Goal: Information Seeking & Learning: Learn about a topic

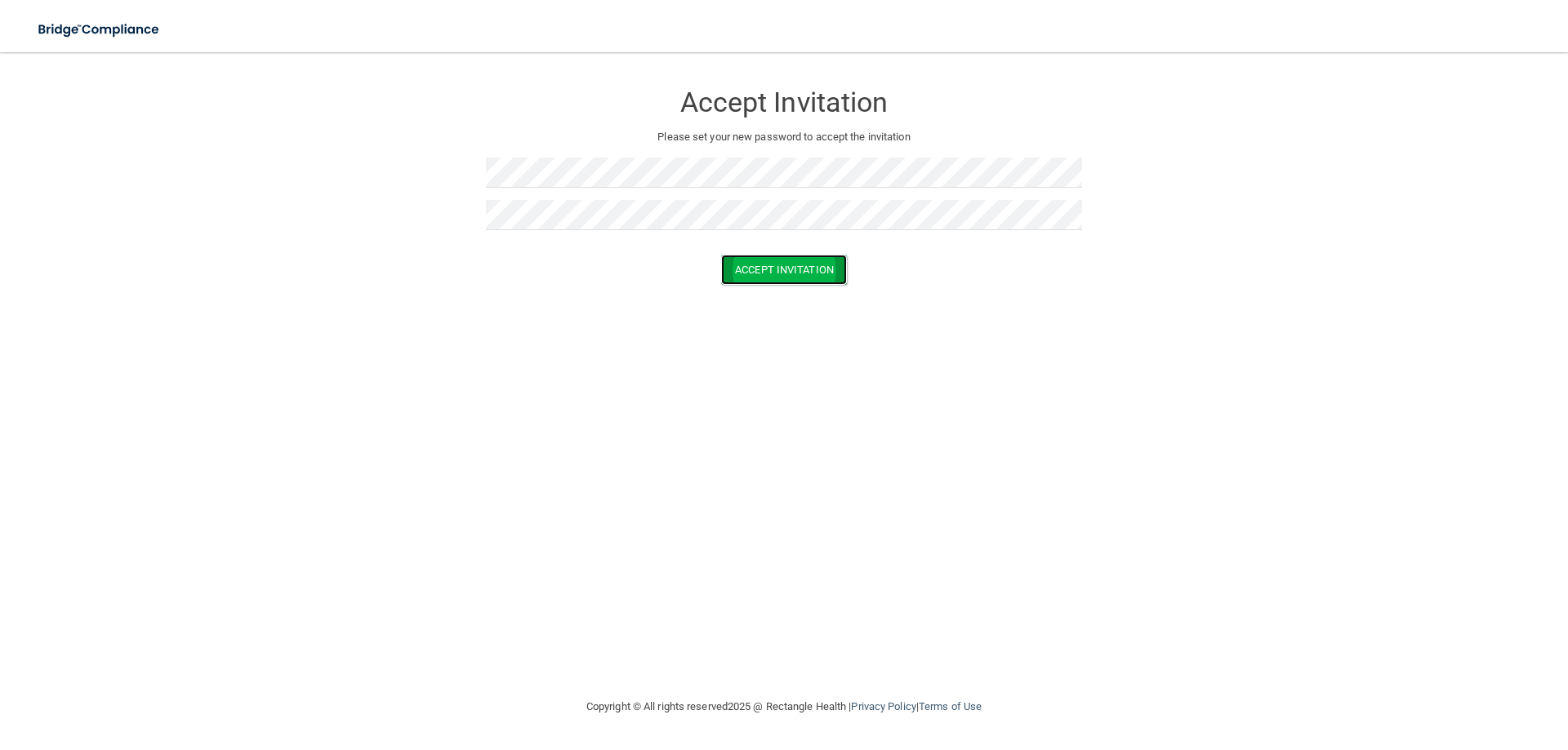
click at [761, 274] on button "Accept Invitation" at bounding box center [783, 270] width 126 height 30
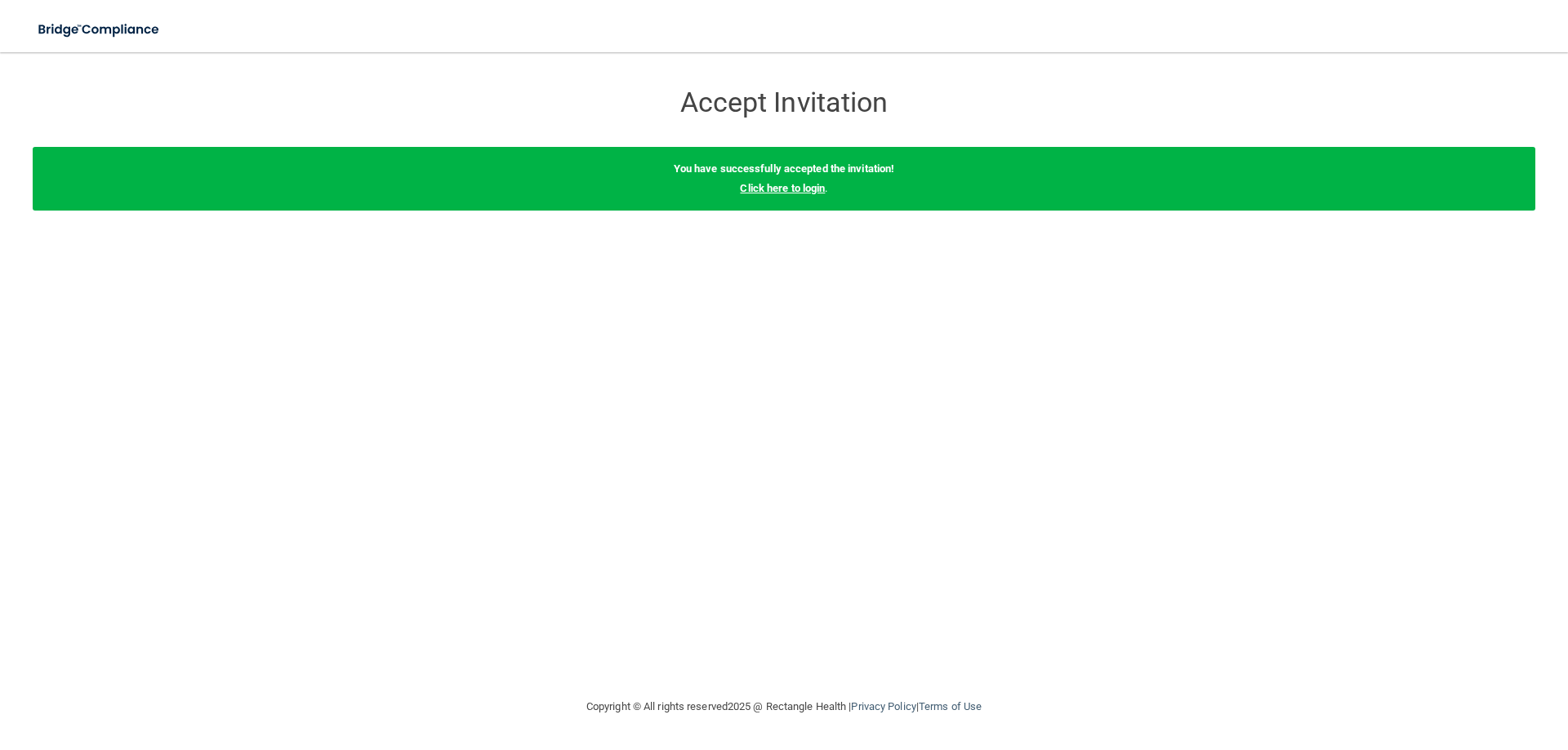
click at [813, 192] on link "Click here to login" at bounding box center [781, 188] width 85 height 12
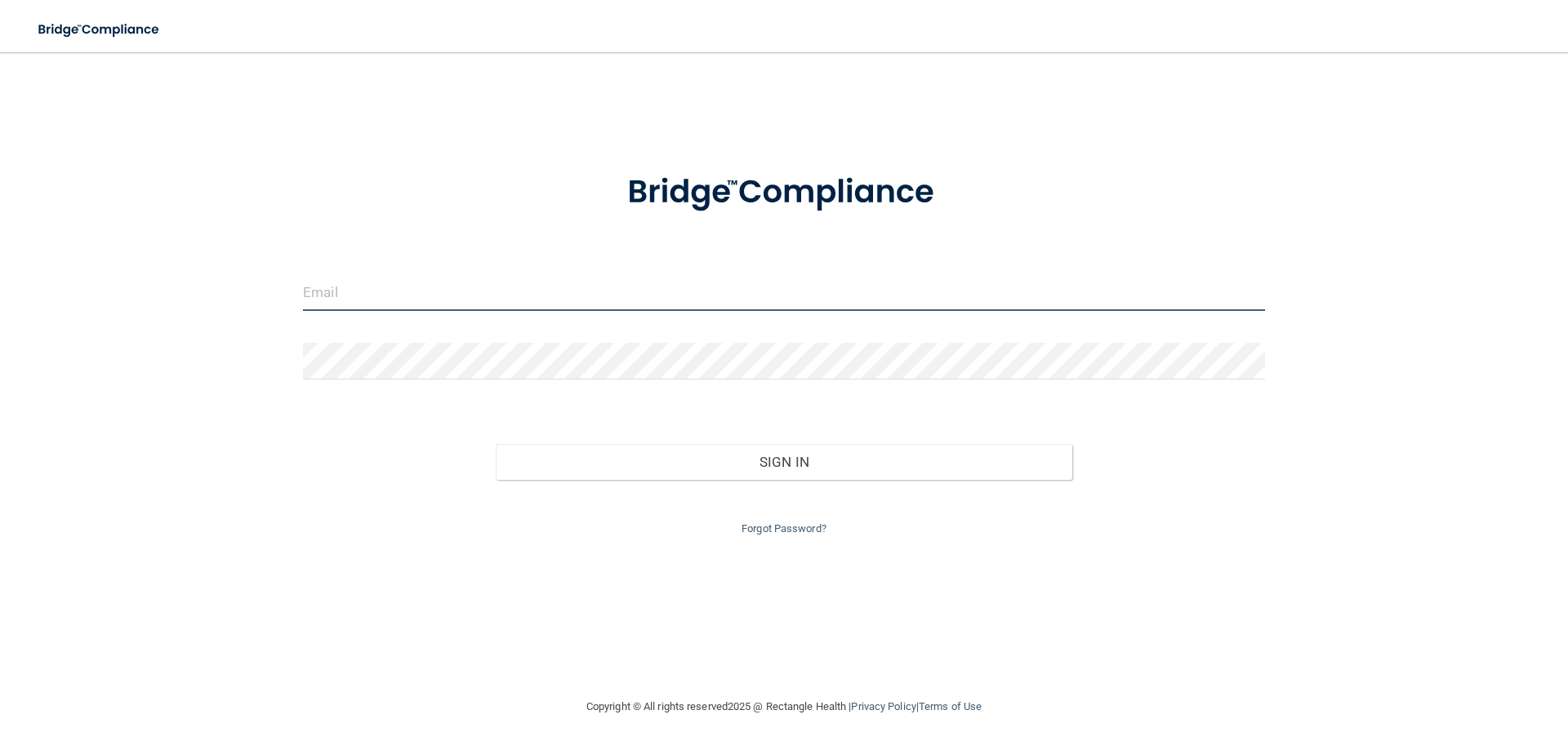
click at [355, 283] on input "email" at bounding box center [784, 292] width 962 height 37
type input "[PERSON_NAME][EMAIL_ADDRESS][DOMAIN_NAME]"
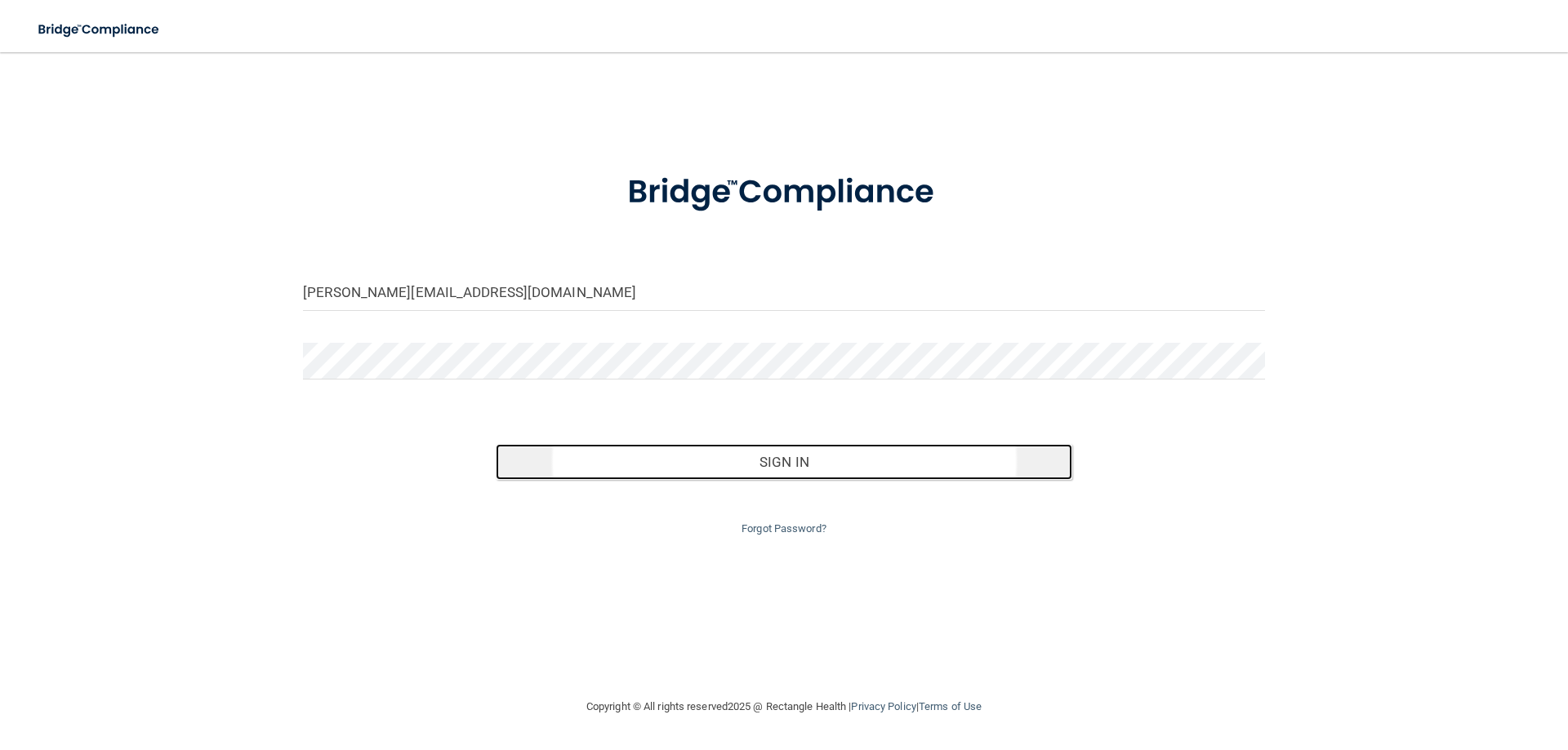
click at [641, 469] on button "Sign In" at bounding box center [784, 462] width 577 height 36
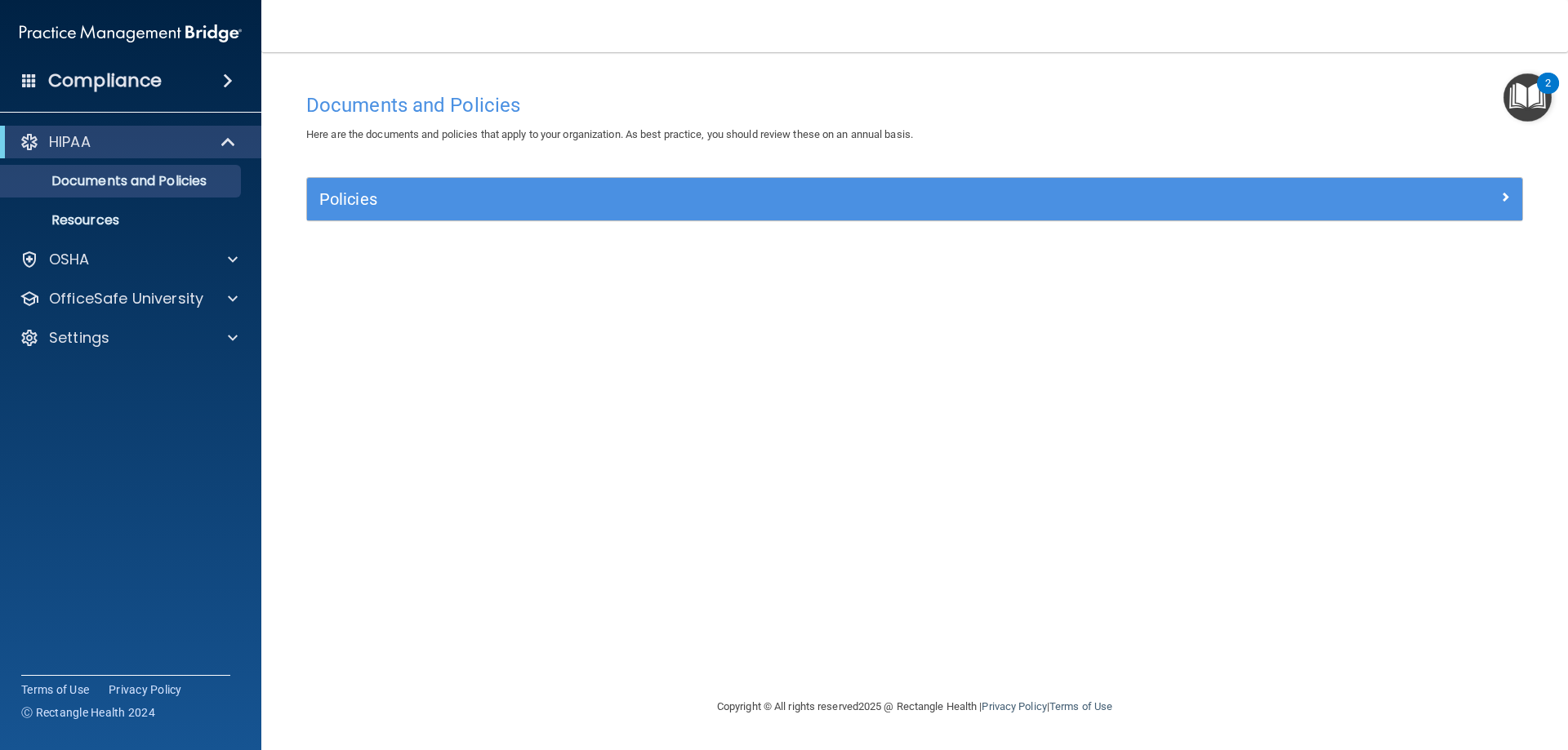
click at [1156, 362] on div "Documents and Policies Here are the documents and policies that apply to your o…" at bounding box center [914, 390] width 1241 height 612
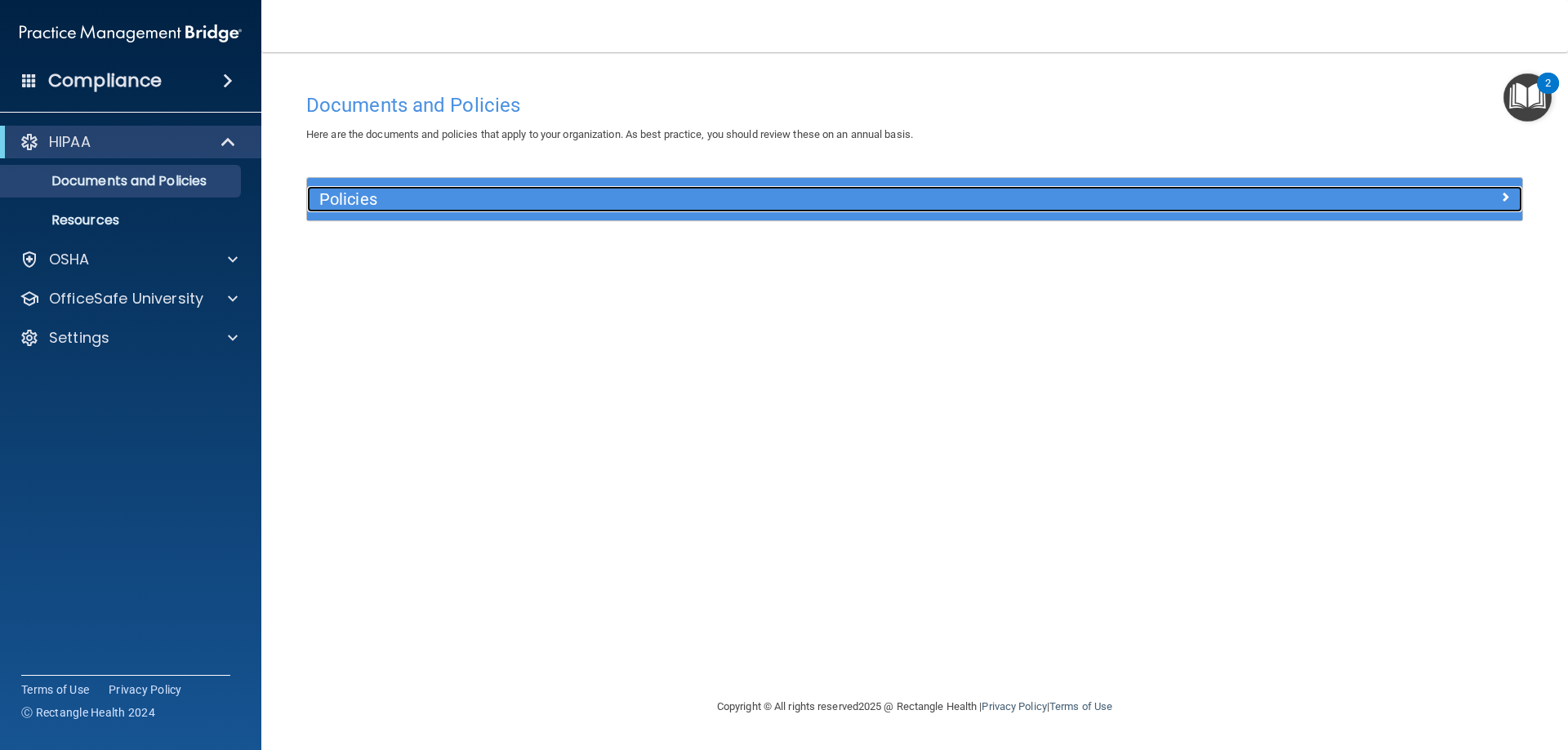
click at [1427, 209] on div "Policies" at bounding box center [915, 199] width 1215 height 26
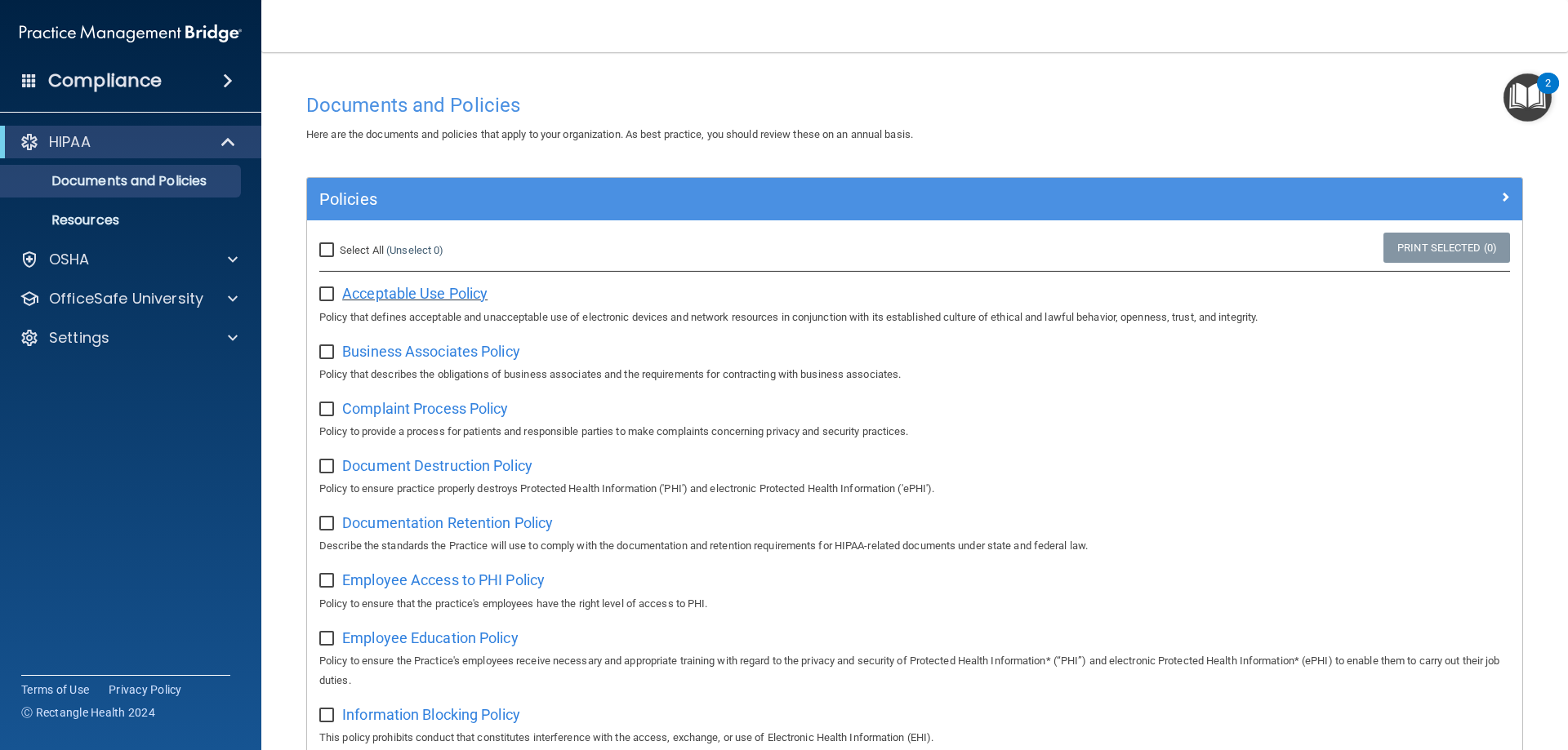
click at [454, 295] on span "Acceptable Use Policy" at bounding box center [414, 293] width 145 height 17
click at [322, 289] on input "checkbox" at bounding box center [328, 295] width 19 height 13
checkbox input "true"
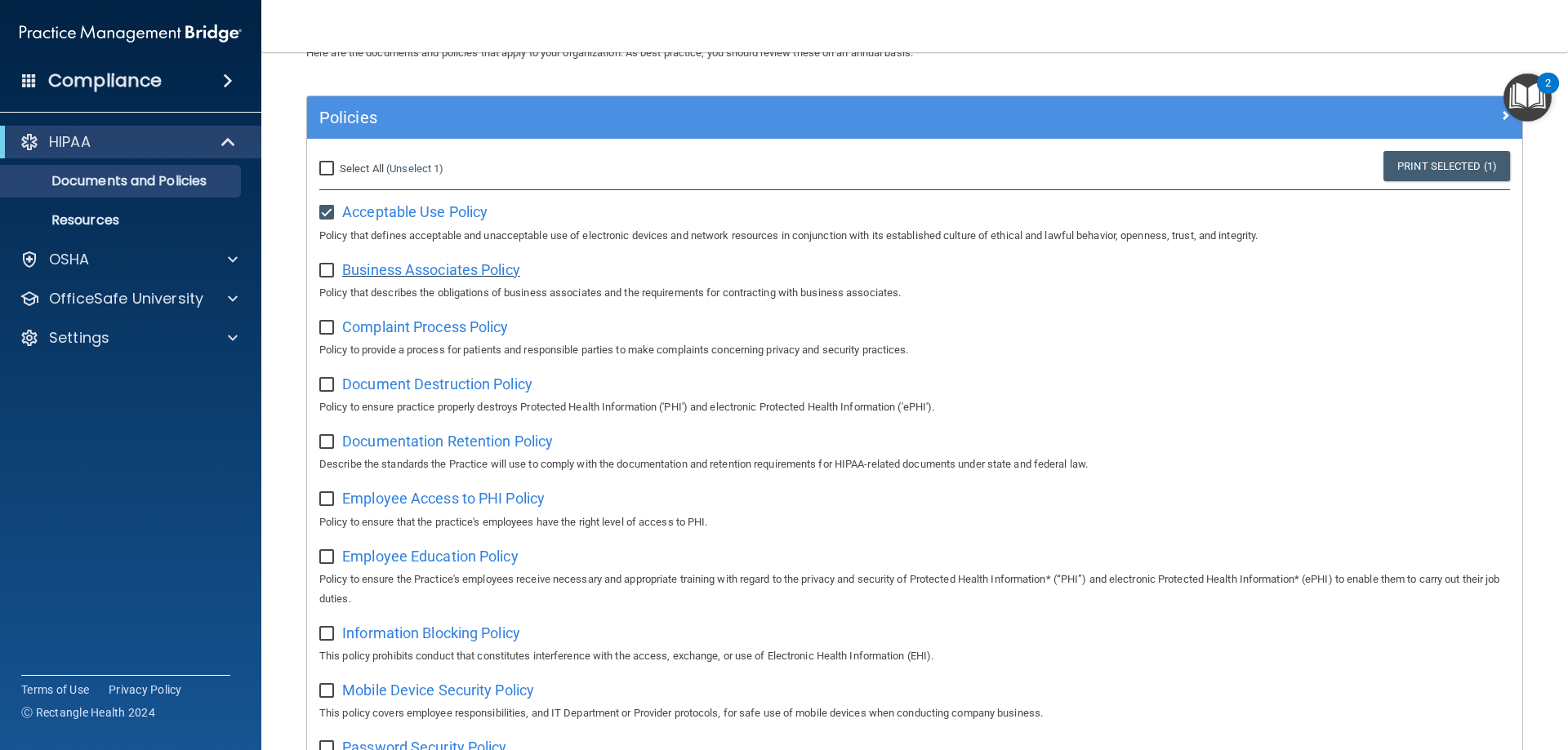
click at [404, 273] on span "Business Associates Policy" at bounding box center [431, 269] width 178 height 17
click at [325, 269] on input "checkbox" at bounding box center [328, 271] width 19 height 13
checkbox input "true"
click at [431, 336] on span "Complaint Process Policy" at bounding box center [425, 326] width 166 height 17
click at [326, 329] on input "checkbox" at bounding box center [328, 328] width 19 height 13
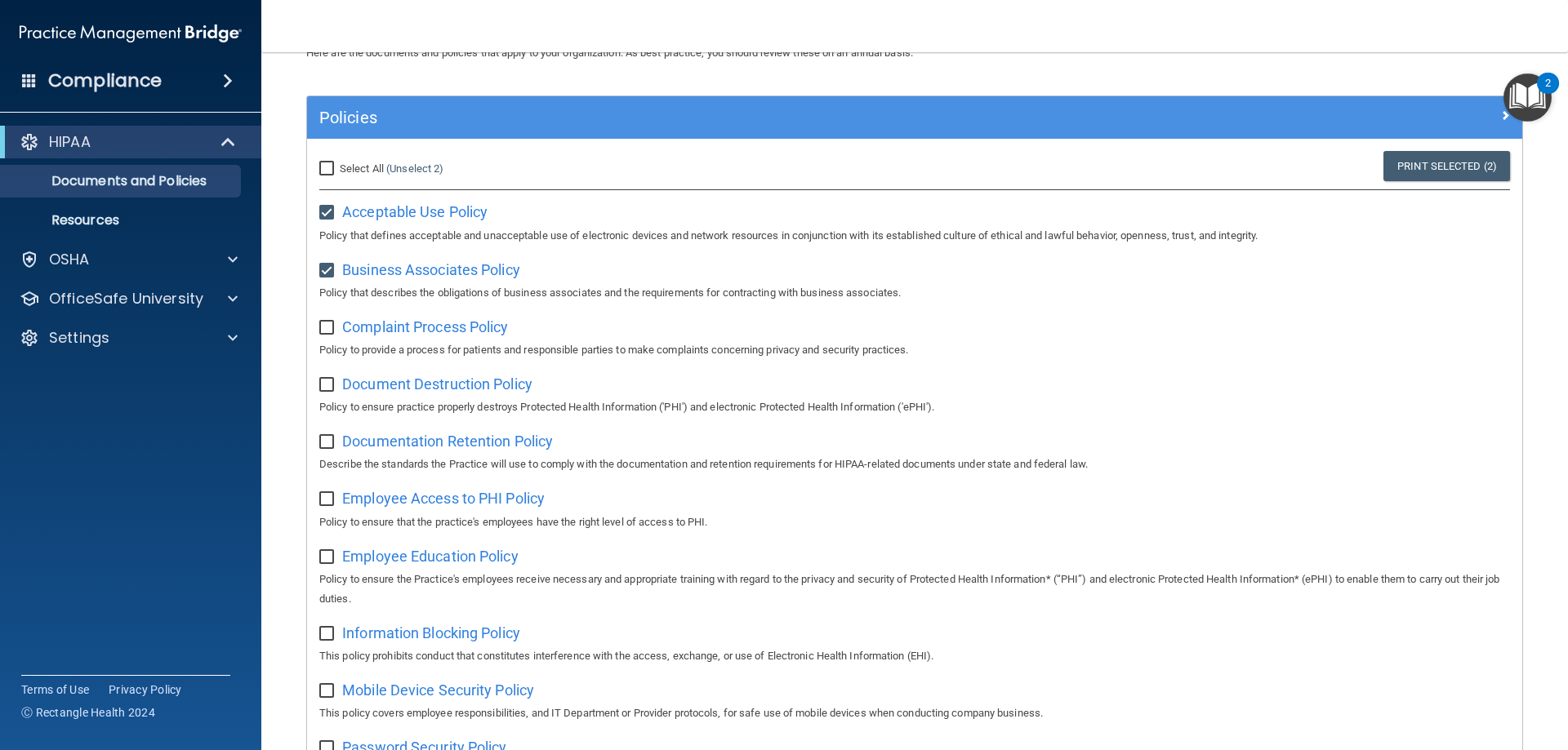
checkbox input "true"
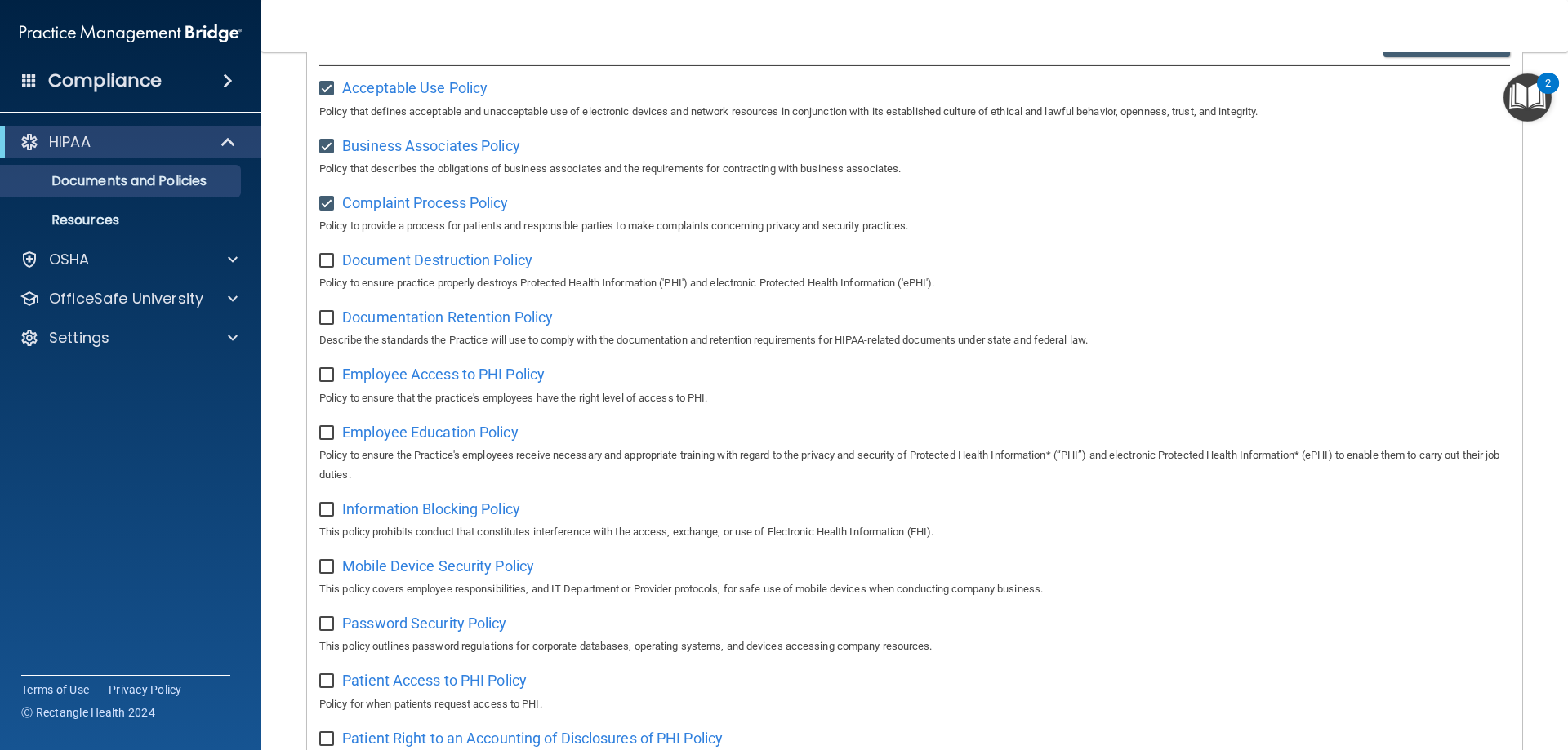
scroll to position [245, 0]
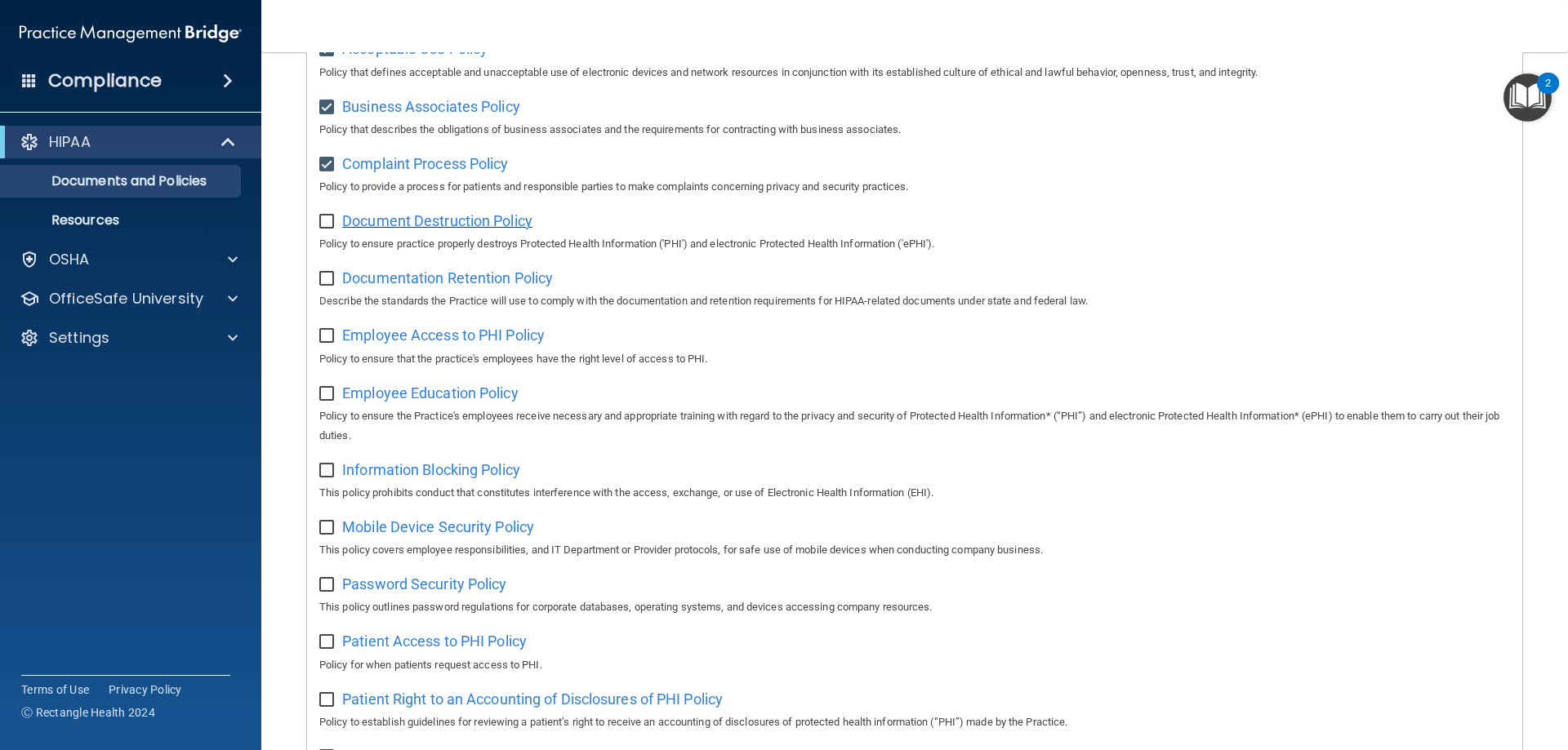
click at [494, 230] on span "Document Destruction Policy" at bounding box center [437, 220] width 191 height 17
click at [324, 222] on input "checkbox" at bounding box center [328, 222] width 19 height 13
checkbox input "true"
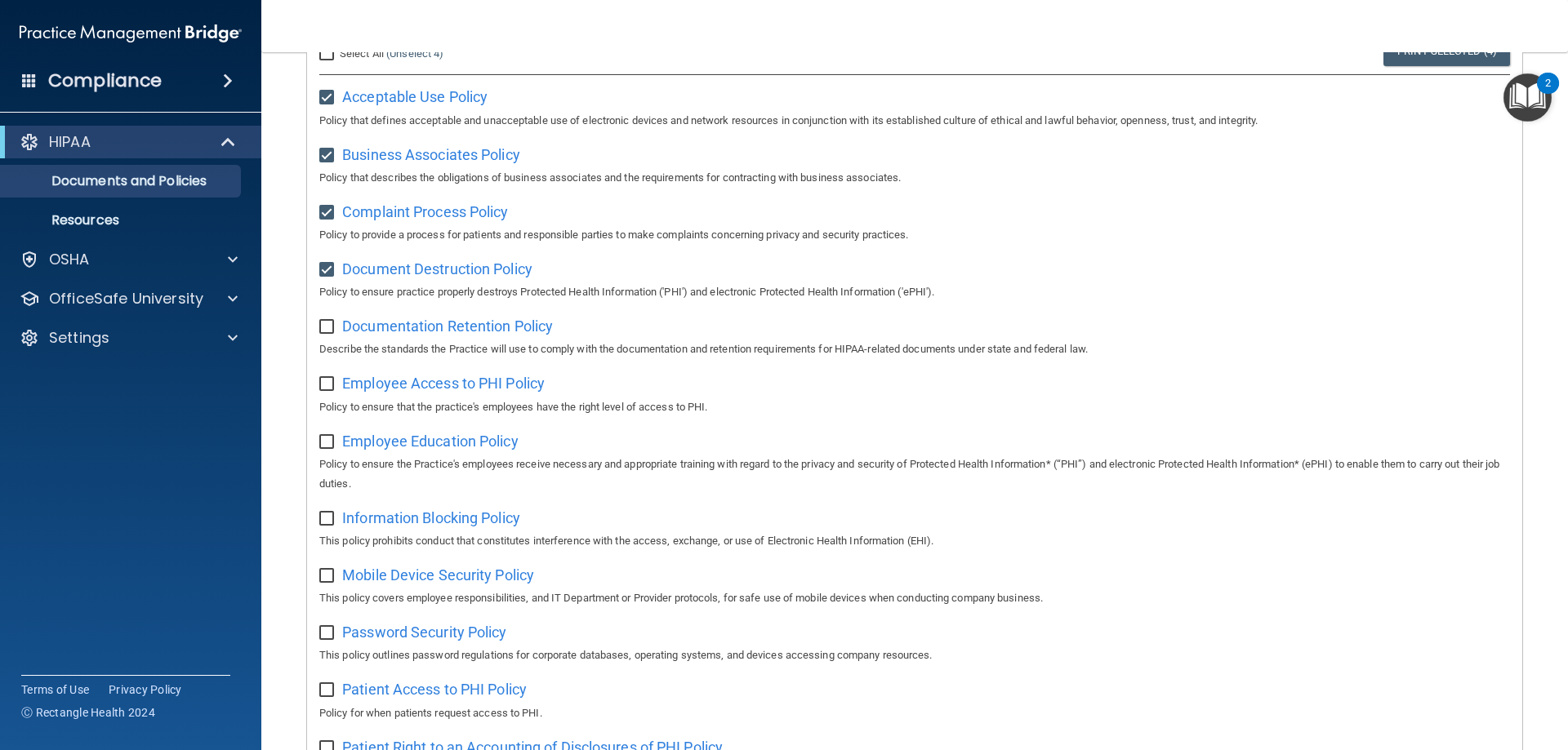
scroll to position [152, 0]
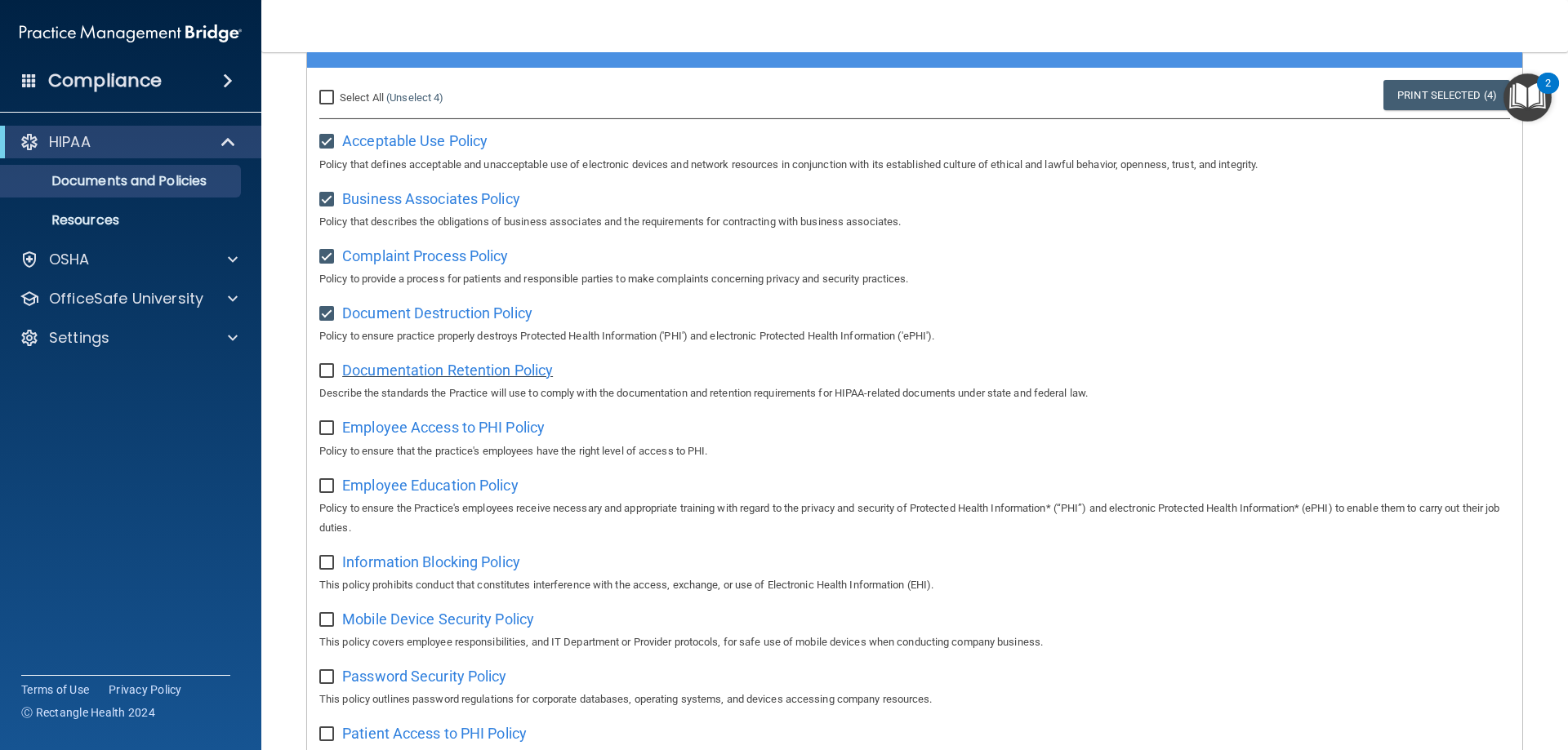
click at [448, 371] on span "Documentation Retention Policy" at bounding box center [447, 370] width 210 height 17
click at [331, 378] on input "checkbox" at bounding box center [328, 371] width 19 height 13
checkbox input "true"
click at [466, 436] on span "Employee Access to PHI Policy" at bounding box center [443, 427] width 202 height 17
click at [1518, 99] on img "Open Resource Center, 2 new notifications" at bounding box center [1527, 97] width 48 height 48
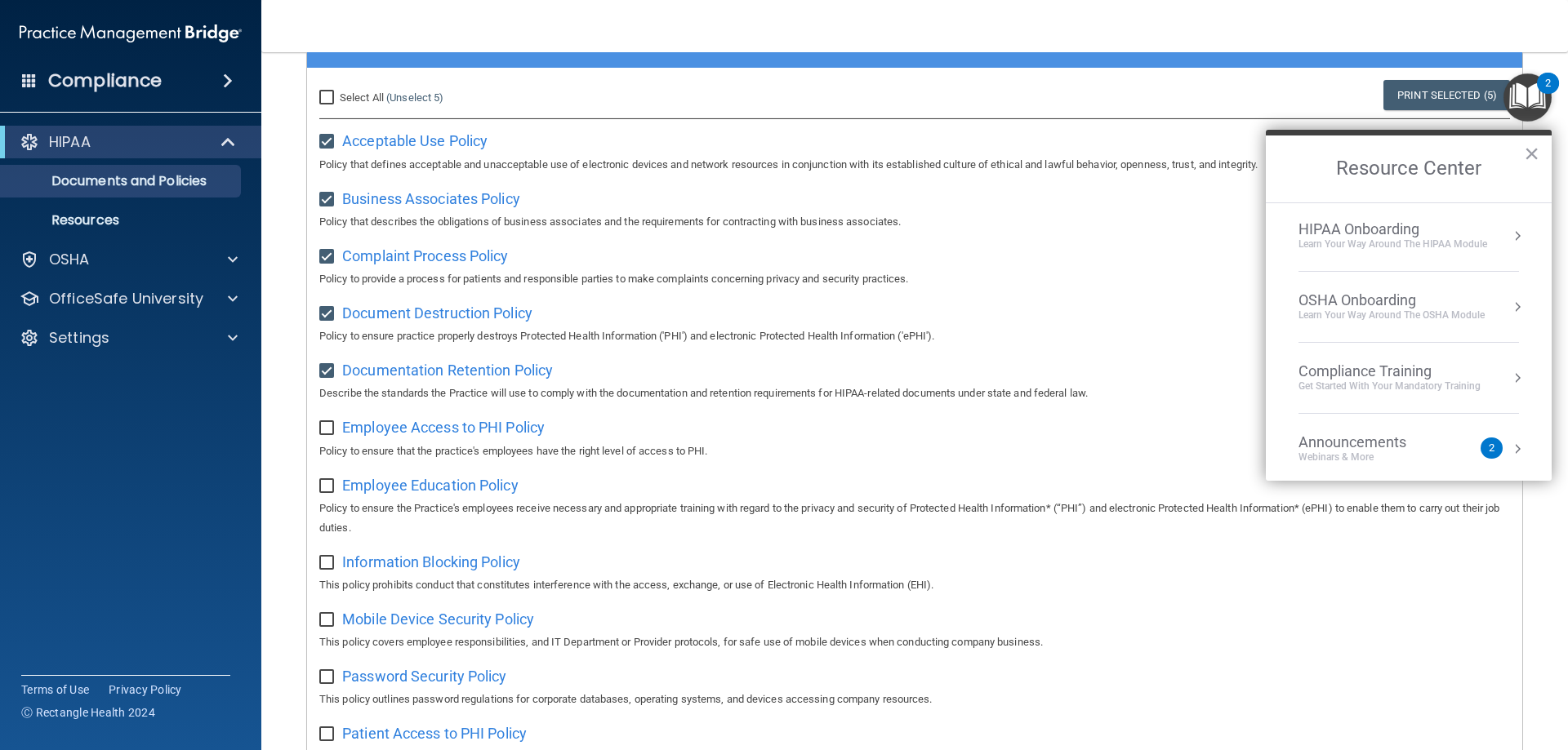
scroll to position [0, 0]
click at [1445, 242] on div "Learn Your Way around the HIPAA module" at bounding box center [1392, 247] width 189 height 14
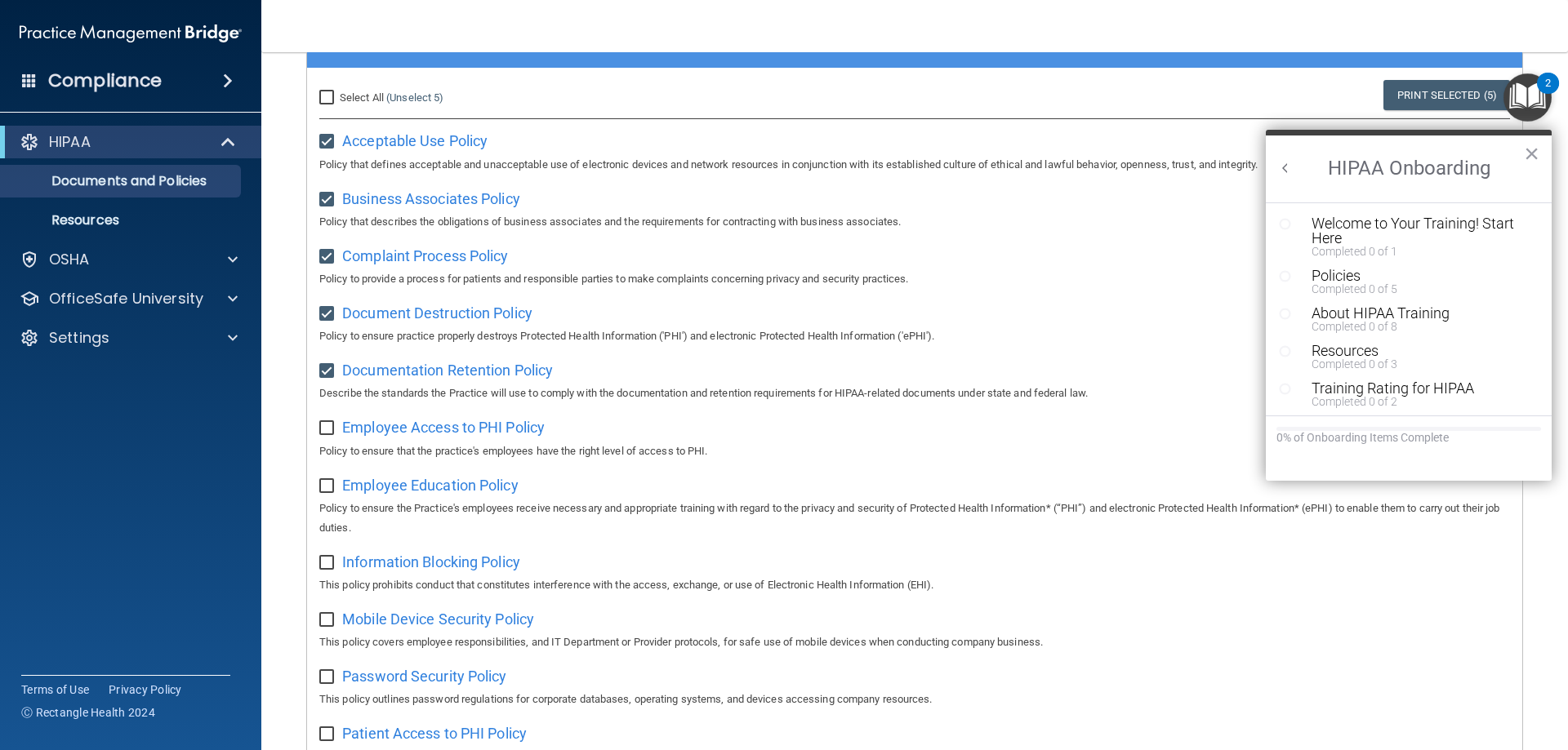
click at [1188, 220] on p "Policy that describes the obligations of business associates and the requiremen…" at bounding box center [914, 222] width 1190 height 20
click at [1531, 151] on button "×" at bounding box center [1531, 153] width 15 height 26
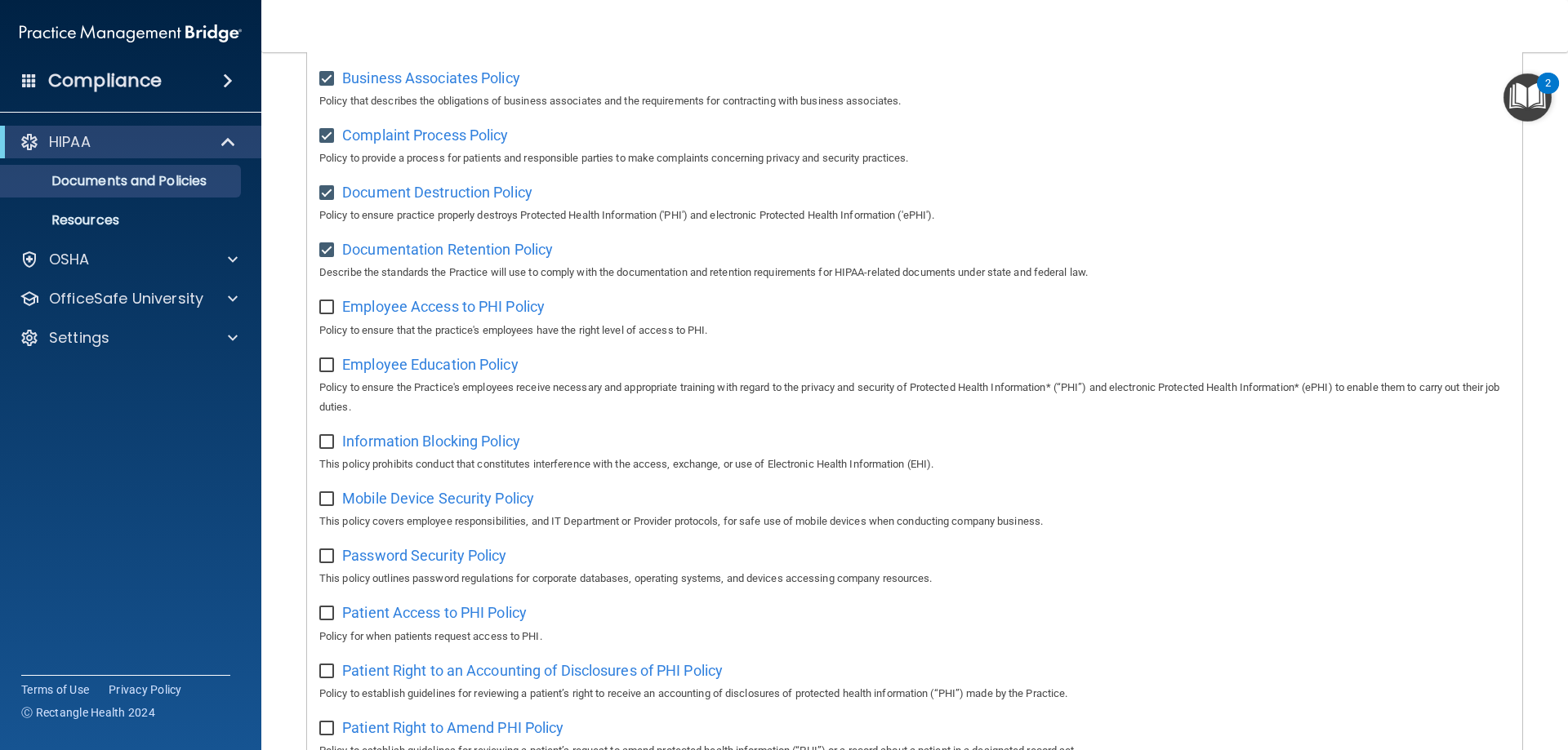
scroll to position [316, 0]
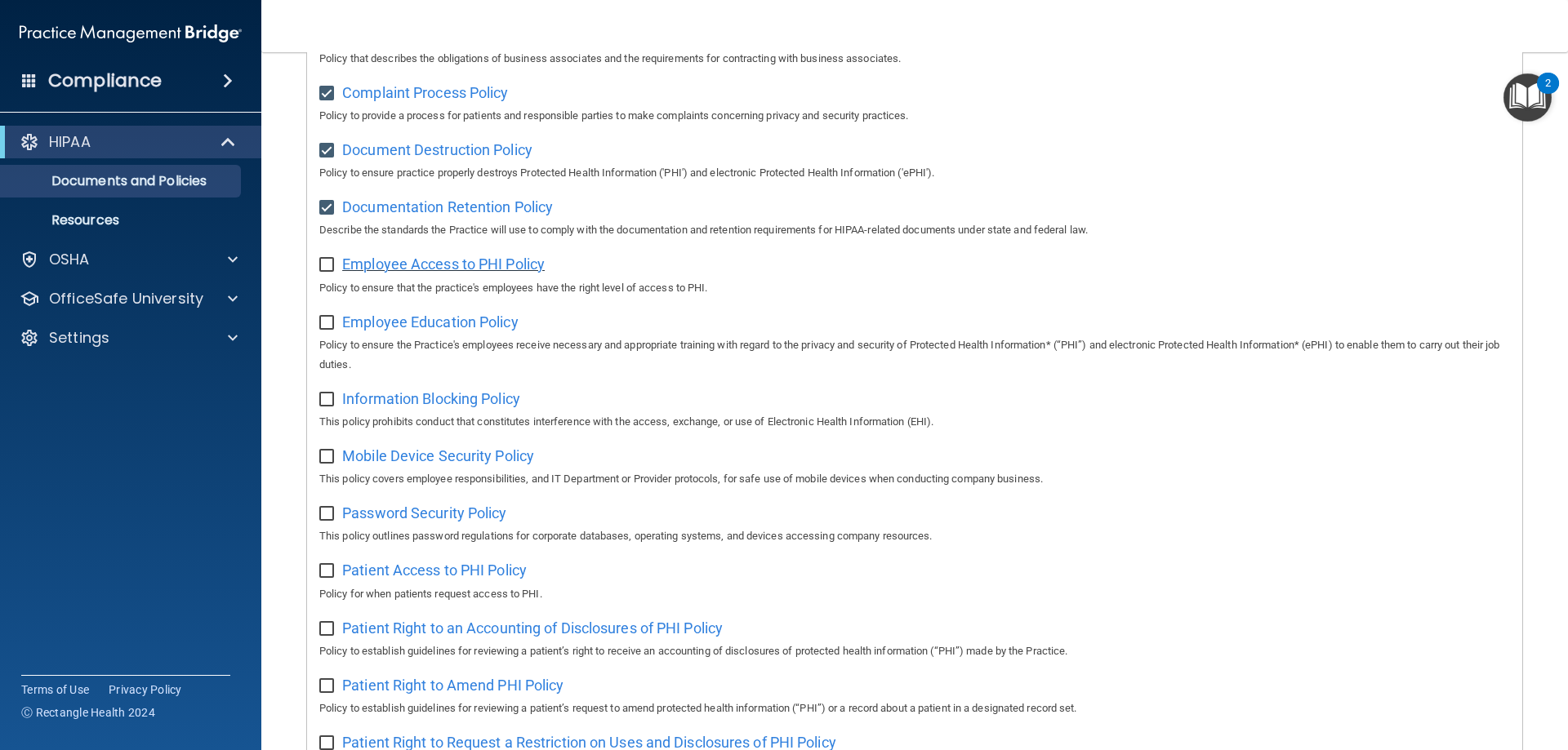
click at [484, 273] on span "Employee Access to PHI Policy" at bounding box center [443, 264] width 202 height 17
click at [328, 268] on input "checkbox" at bounding box center [328, 265] width 19 height 13
checkbox input "true"
click at [393, 322] on span "Employee Education Policy" at bounding box center [430, 322] width 176 height 17
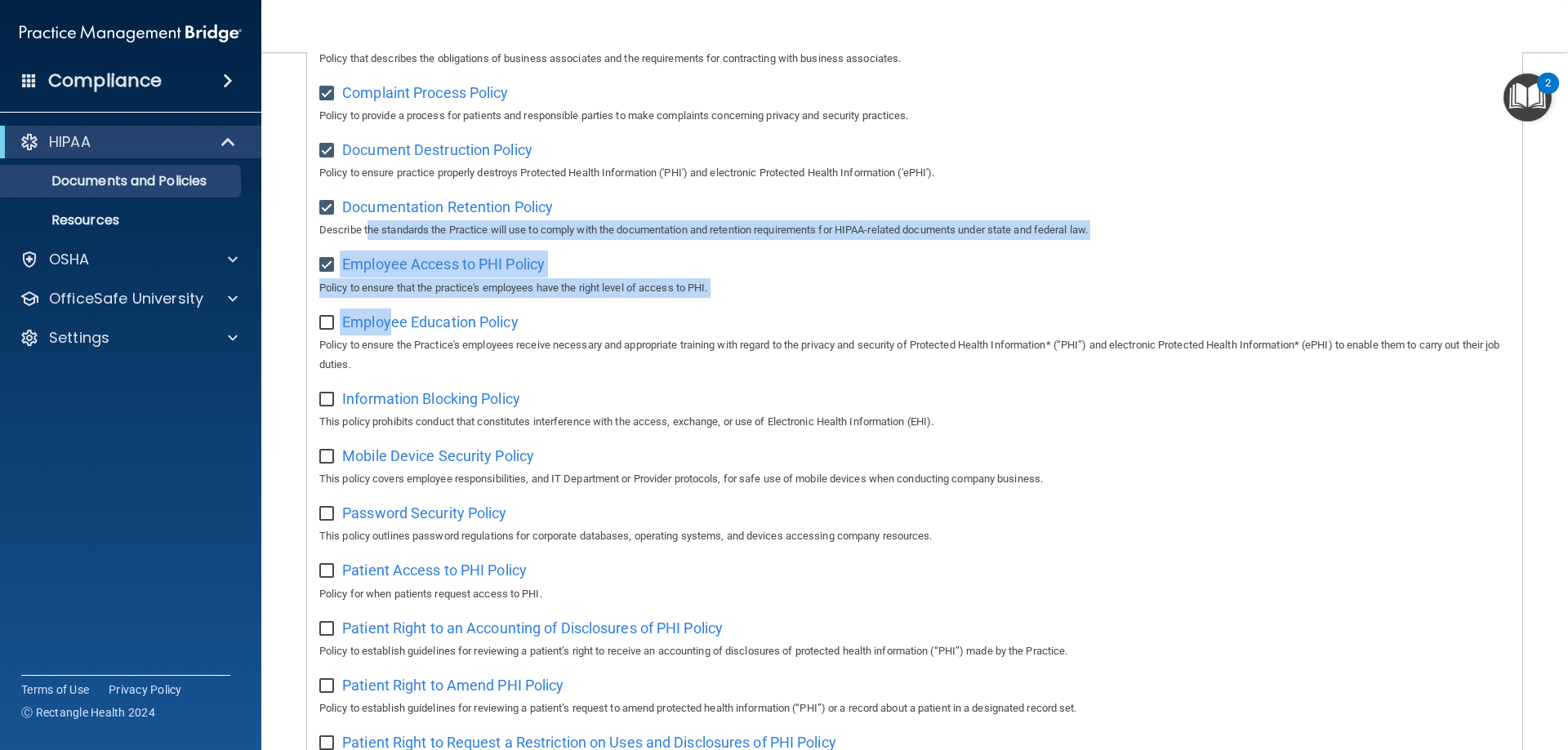
drag, startPoint x: 379, startPoint y: 274, endPoint x: 410, endPoint y: 352, distance: 83.9
click at [398, 321] on div "Select All (Unselect 6) Unselect All Print Selected (6) Acceptable Use Policy P…" at bounding box center [915, 561] width 1215 height 1314
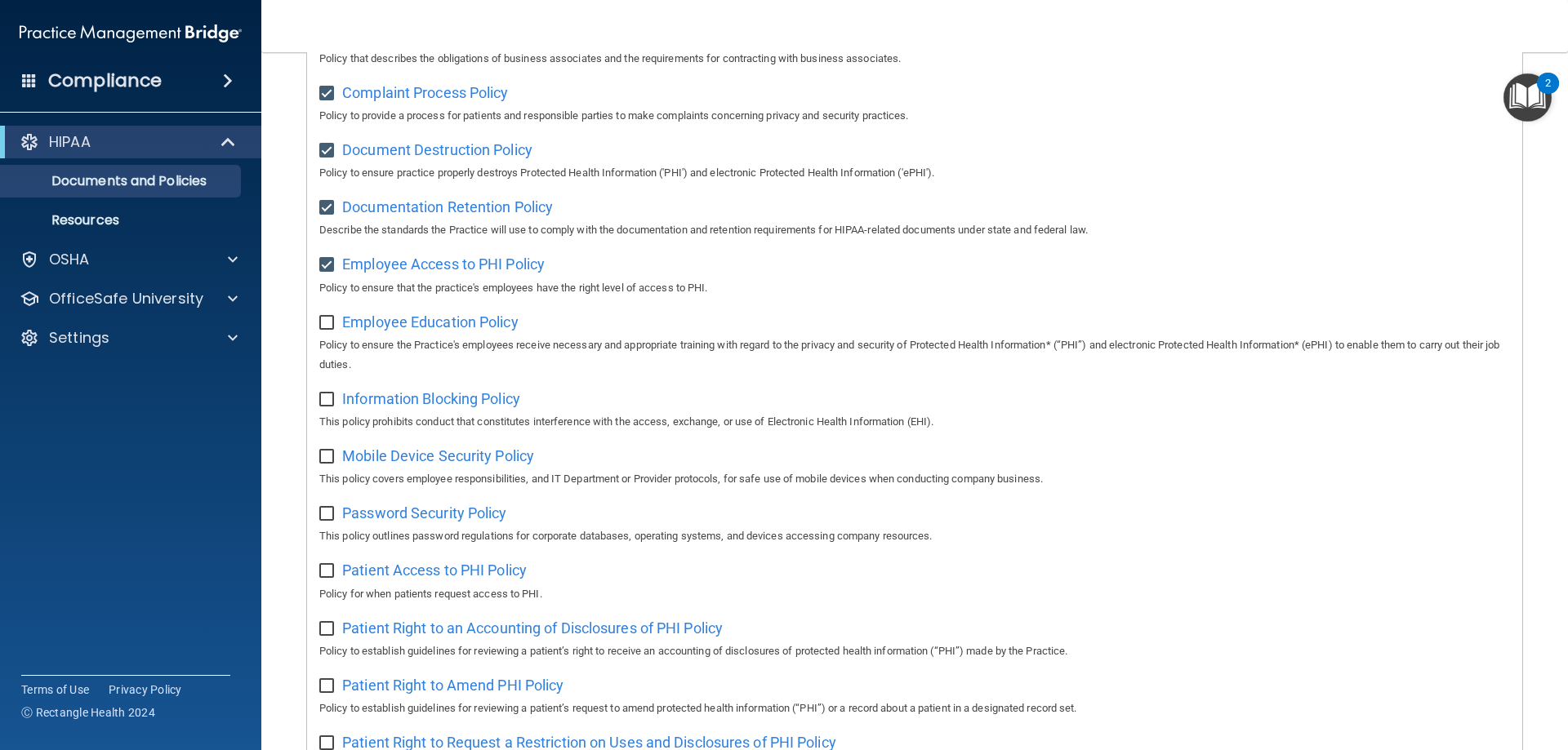
click at [450, 346] on p "Policy to ensure the Practice's employees receive necessary and appropriate tra…" at bounding box center [914, 355] width 1190 height 39
click at [329, 329] on input "checkbox" at bounding box center [328, 323] width 19 height 13
checkbox input "true"
click at [464, 407] on span "Information Blocking Policy" at bounding box center [431, 398] width 178 height 17
click at [331, 406] on input "checkbox" at bounding box center [328, 400] width 19 height 13
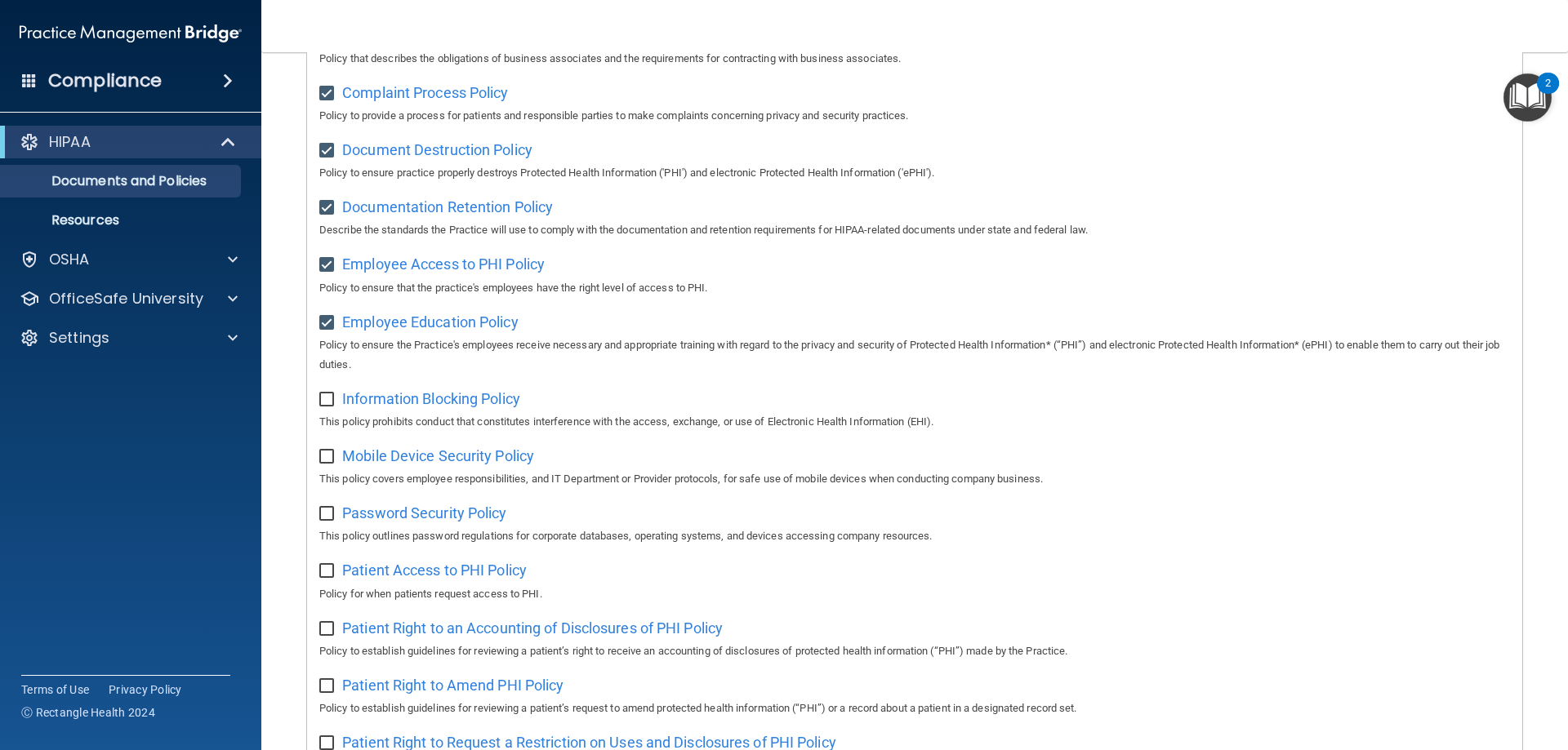
checkbox input "true"
click at [502, 464] on span "Mobile Device Security Policy" at bounding box center [437, 455] width 192 height 17
click at [327, 464] on input "checkbox" at bounding box center [328, 457] width 19 height 13
checkbox input "true"
click at [417, 522] on span "Password Security Policy" at bounding box center [424, 512] width 164 height 17
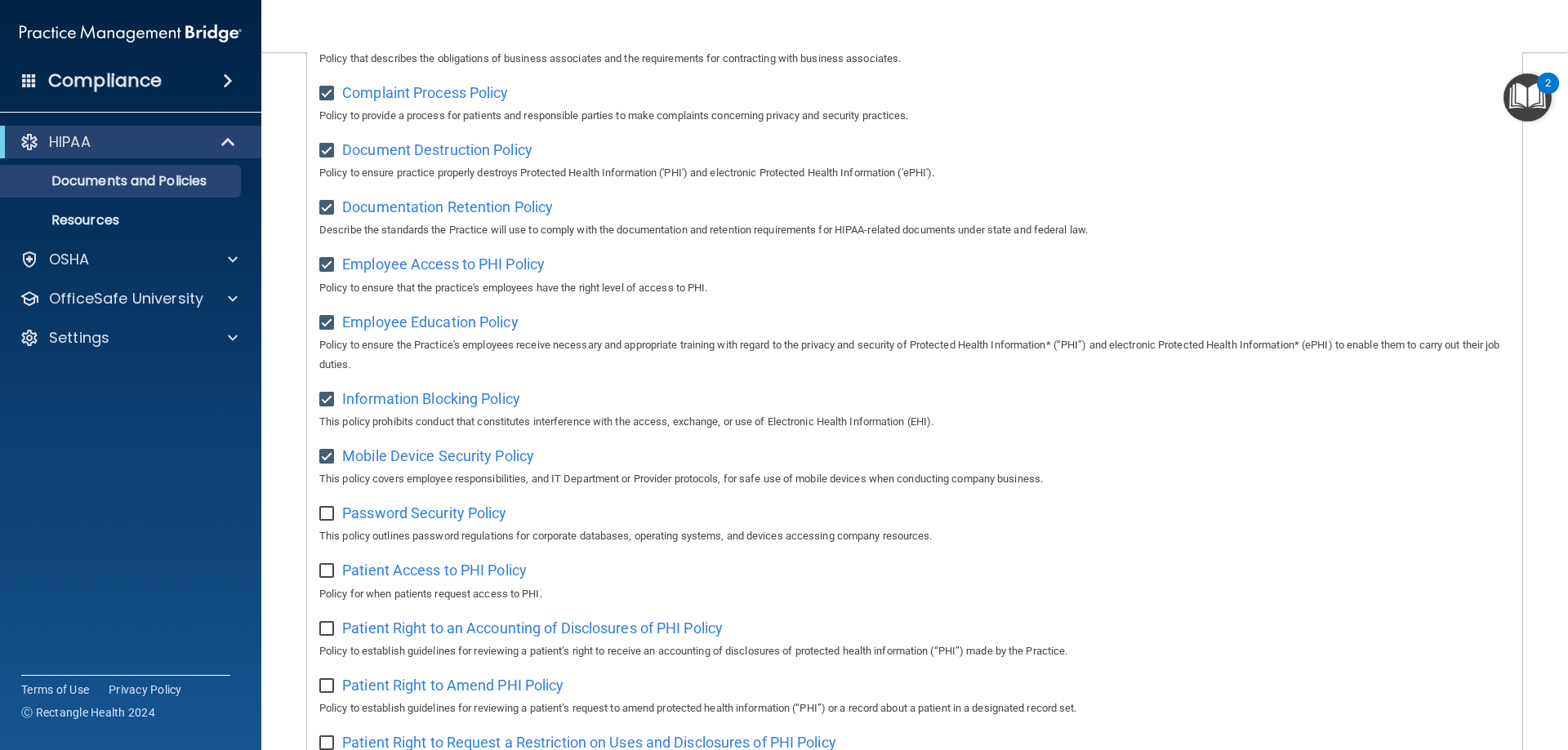
click at [320, 519] on input "checkbox" at bounding box center [328, 514] width 19 height 13
checkbox input "true"
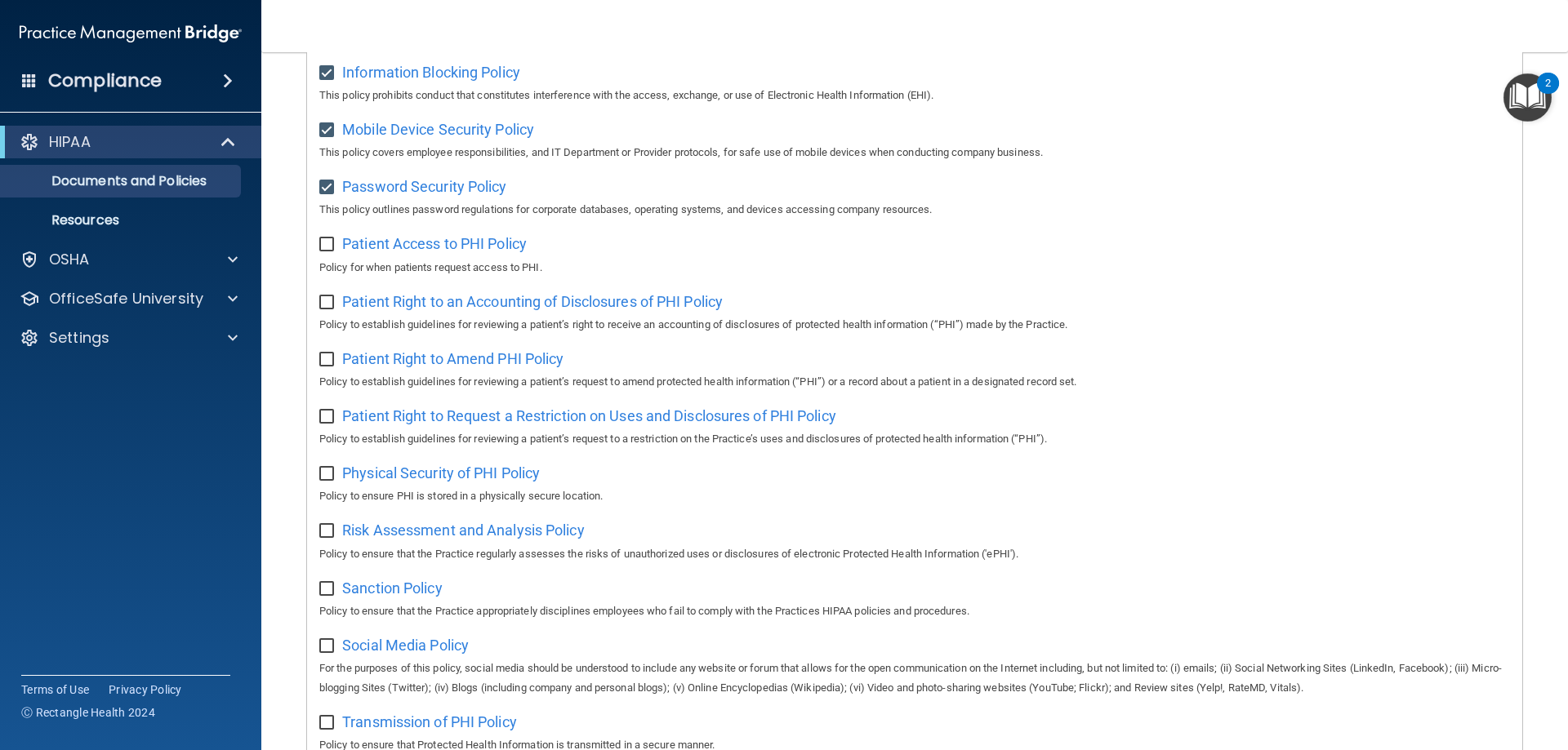
scroll to position [561, 0]
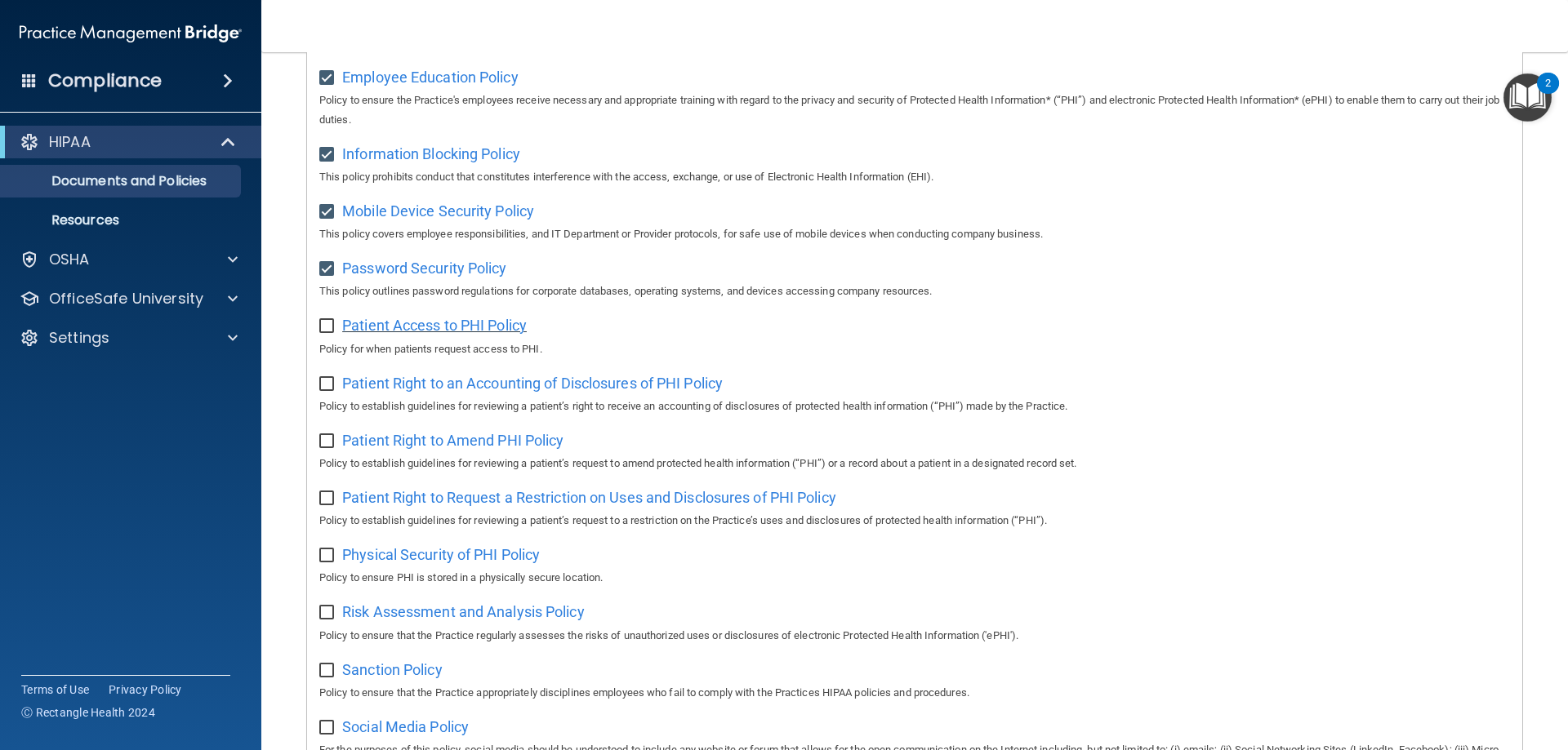
click at [429, 331] on span "Patient Access to PHI Policy" at bounding box center [434, 325] width 184 height 17
click at [323, 333] on input "checkbox" at bounding box center [328, 326] width 19 height 13
checkbox input "true"
click at [449, 392] on span "Patient Right to an Accounting of Disclosures of PHI Policy" at bounding box center [532, 383] width 380 height 17
click at [327, 390] on input "checkbox" at bounding box center [328, 384] width 19 height 13
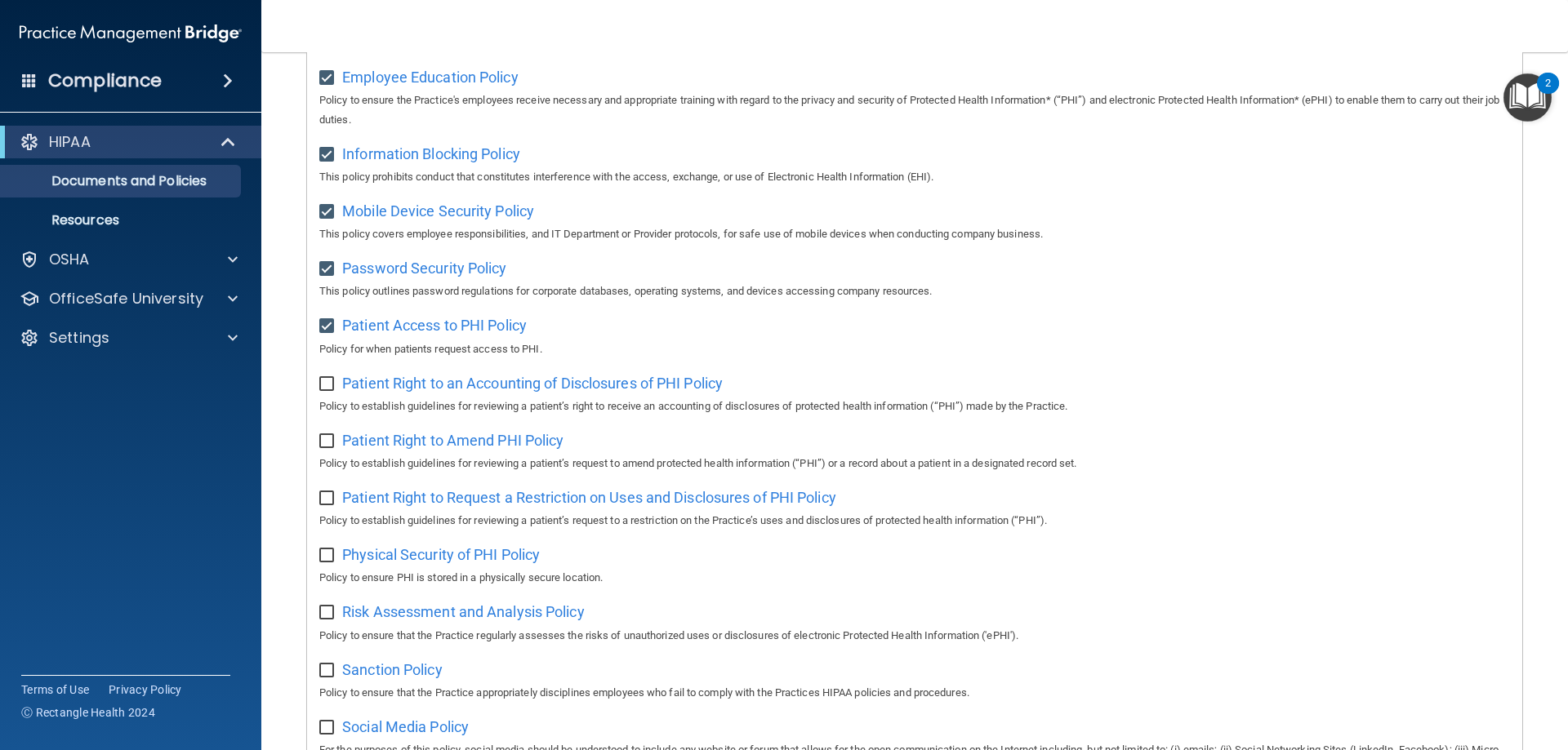
checkbox input "true"
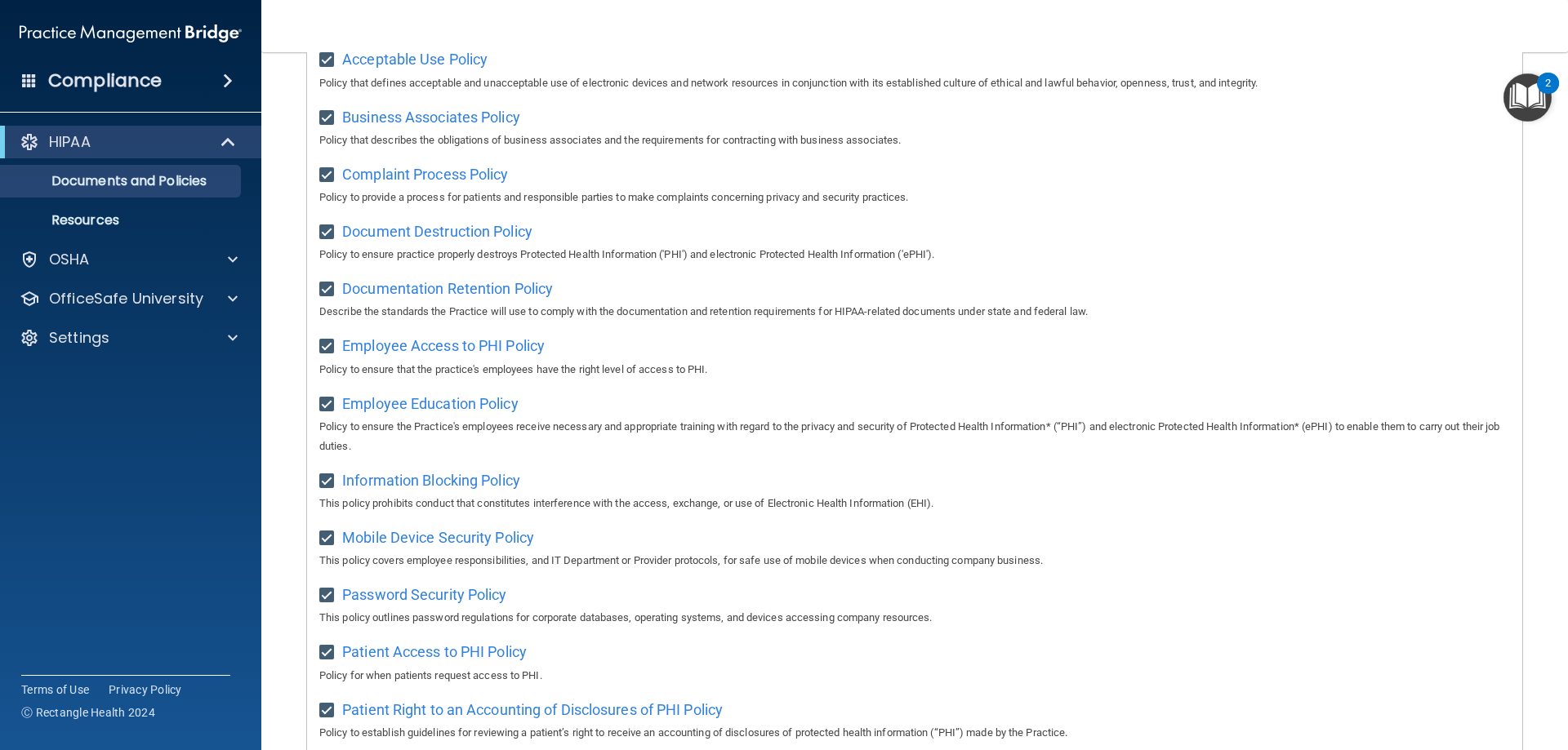
scroll to position [0, 0]
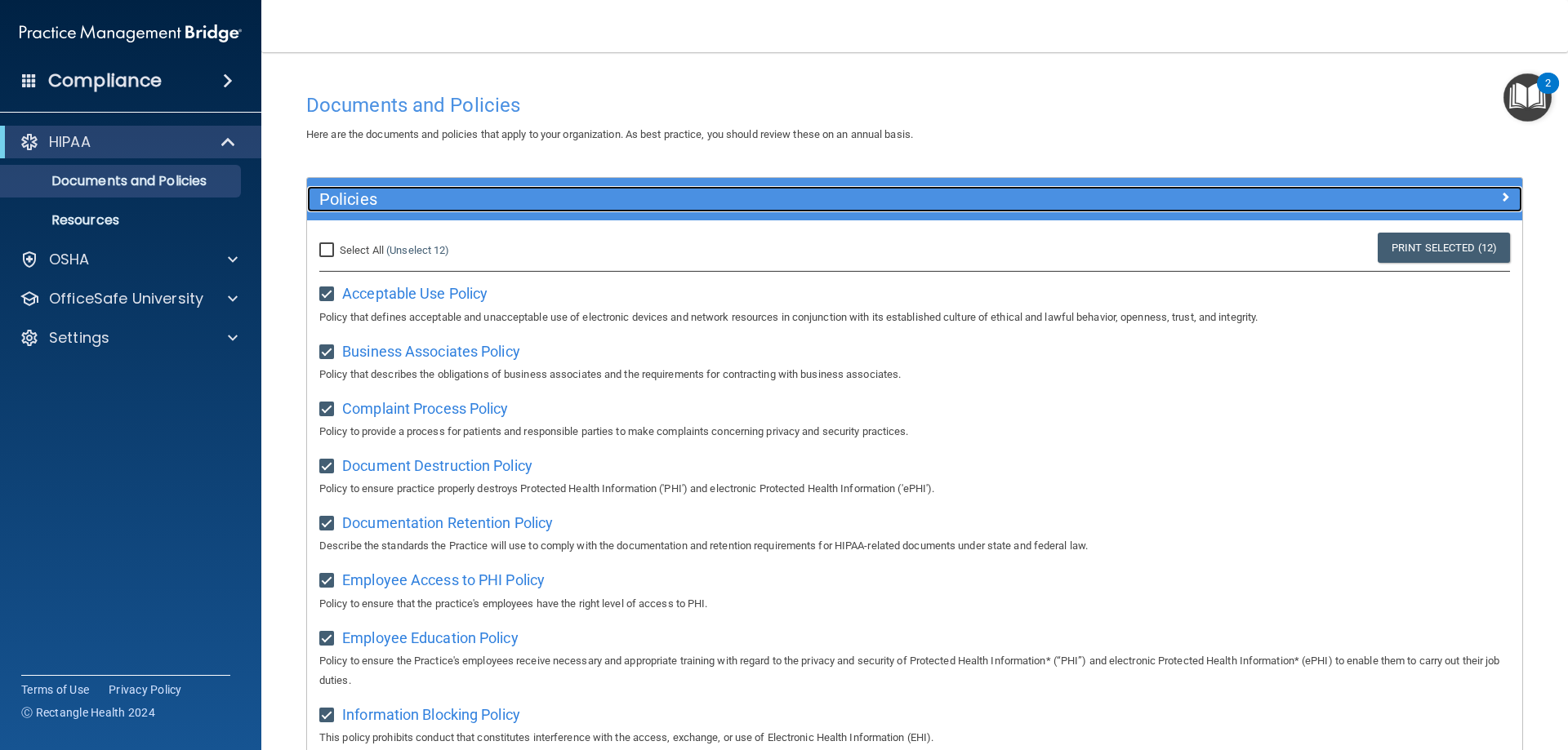
click at [1451, 191] on div at bounding box center [1369, 196] width 304 height 20
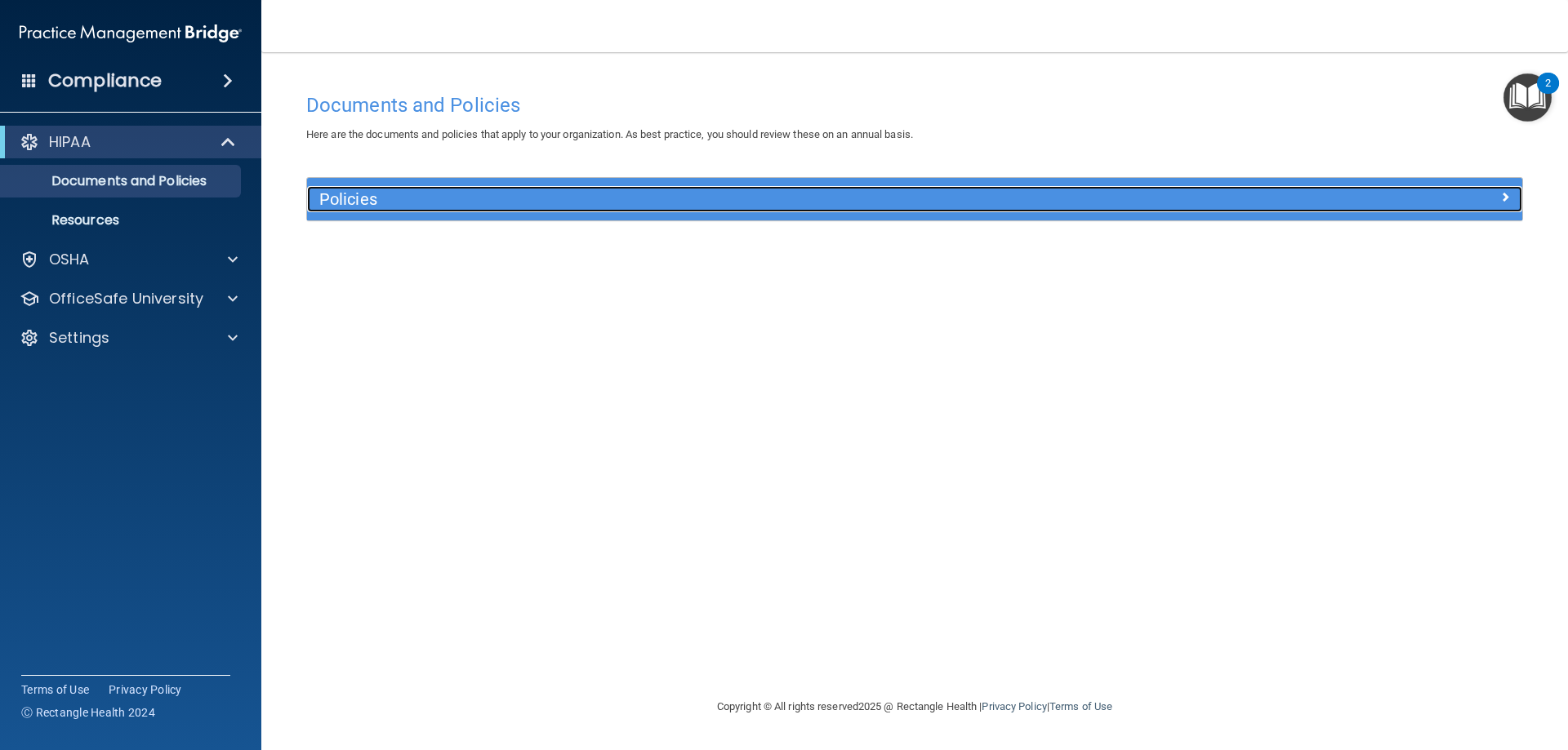
click at [1462, 195] on div at bounding box center [1369, 196] width 304 height 20
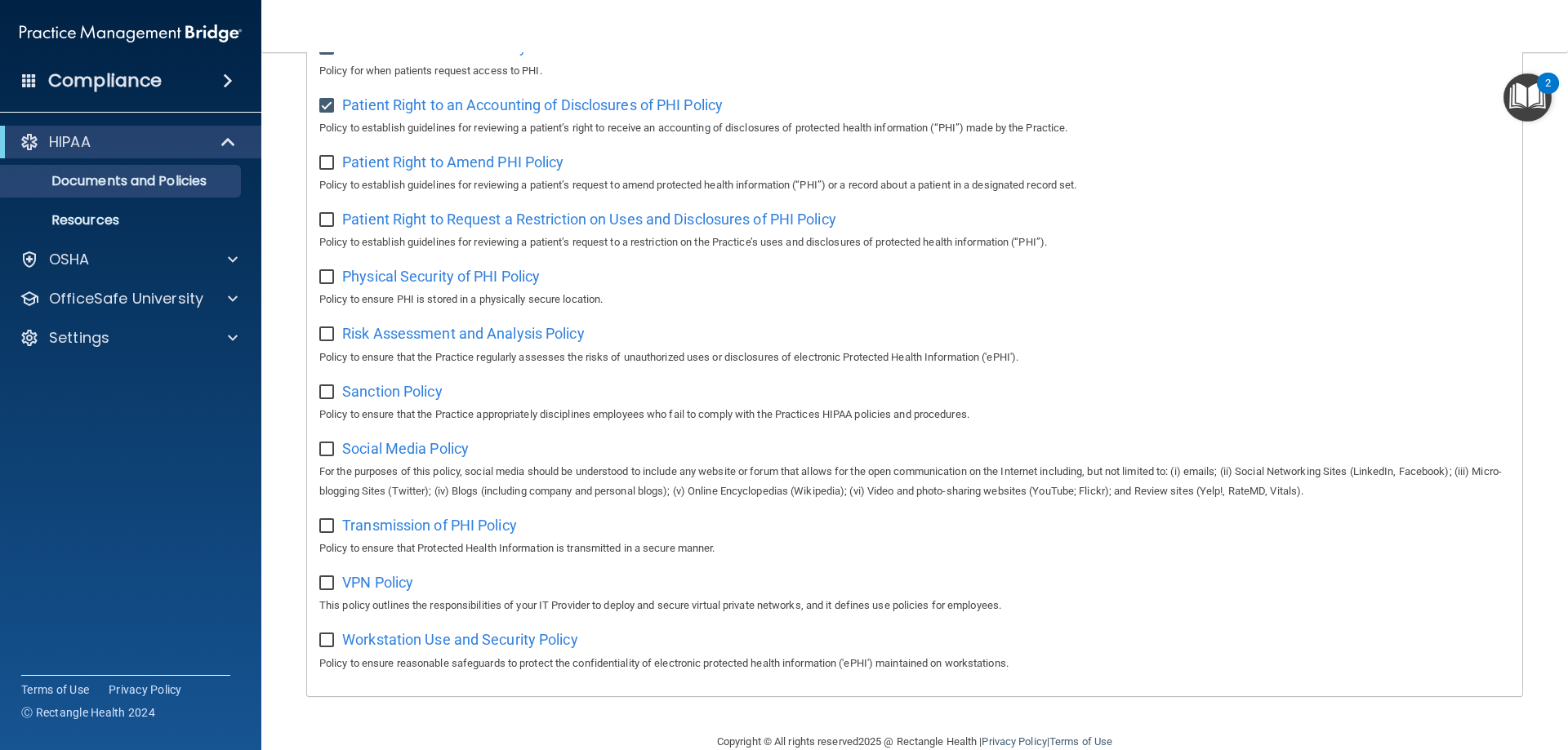
scroll to position [887, 0]
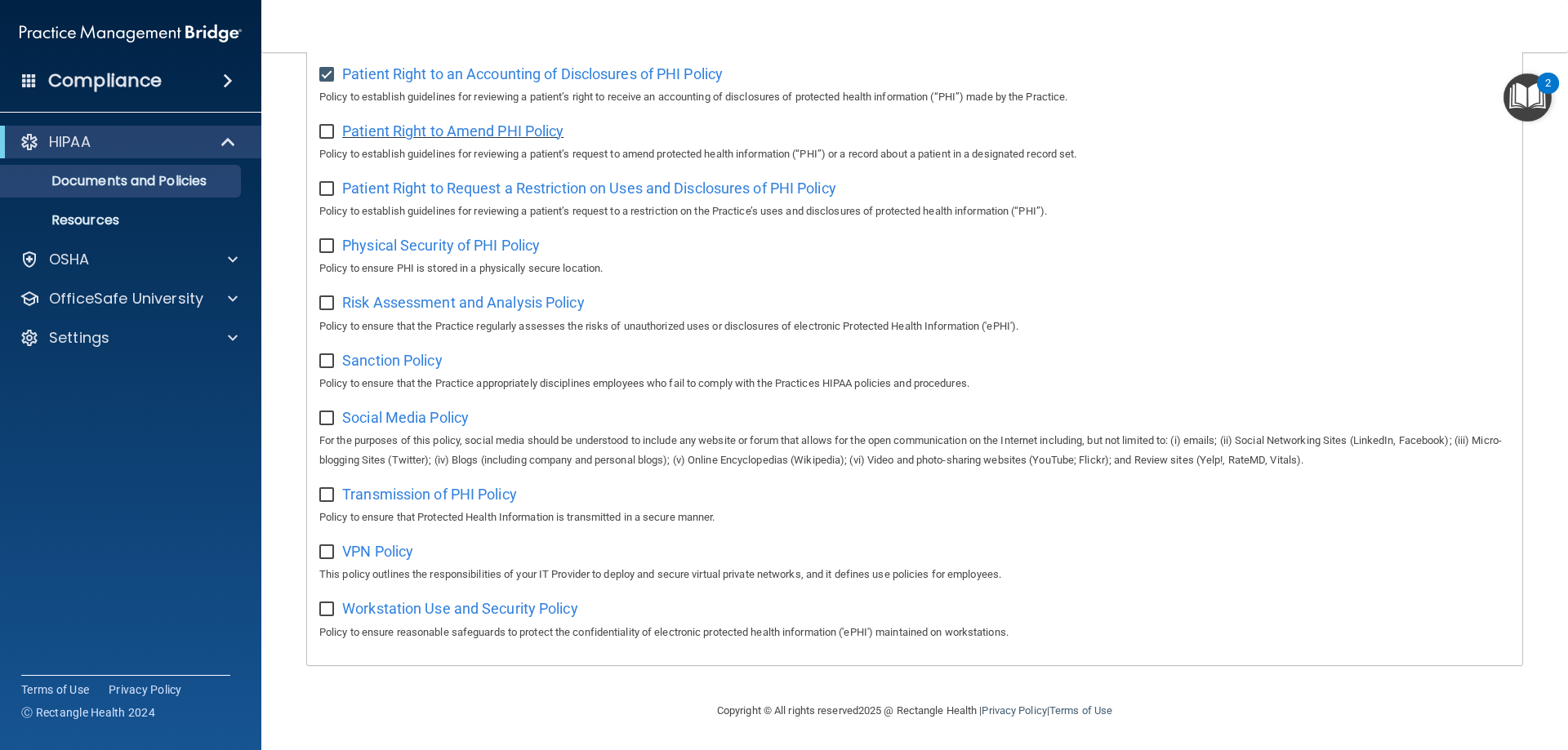
click at [483, 130] on span "Patient Right to Amend PHI Policy" at bounding box center [453, 130] width 221 height 17
click at [330, 126] on input "checkbox" at bounding box center [328, 132] width 19 height 13
checkbox input "true"
click at [415, 187] on span "Patient Right to Request a Restriction on Uses and Disclosures of PHI Policy" at bounding box center [589, 188] width 494 height 17
click at [331, 184] on input "checkbox" at bounding box center [328, 189] width 19 height 13
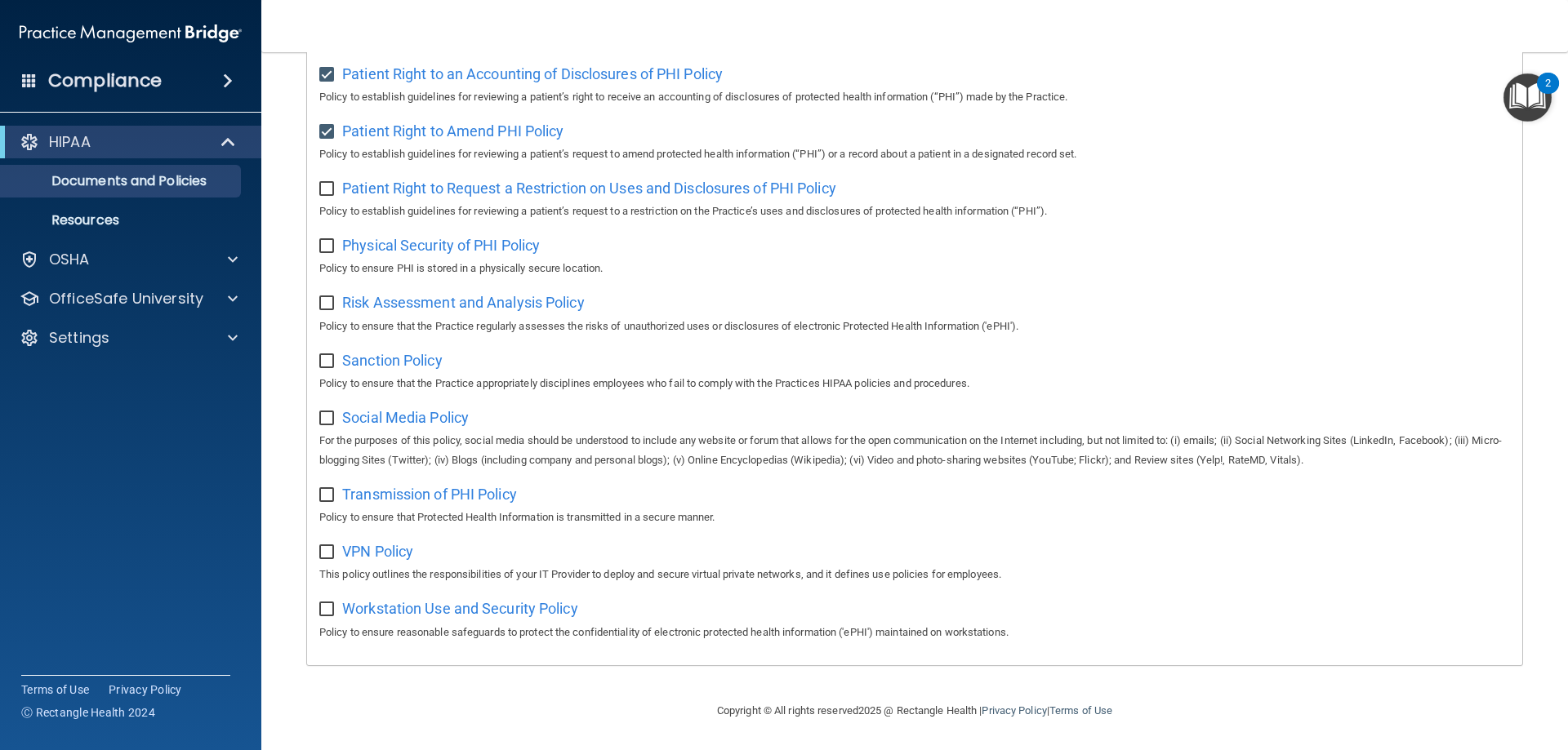
checkbox input "true"
click at [419, 245] on span "Physical Security of PHI Policy" at bounding box center [441, 245] width 198 height 17
click at [331, 240] on input "checkbox" at bounding box center [328, 246] width 19 height 13
checkbox input "true"
click at [480, 299] on span "Risk Assessment and Analysis Policy" at bounding box center [463, 302] width 242 height 17
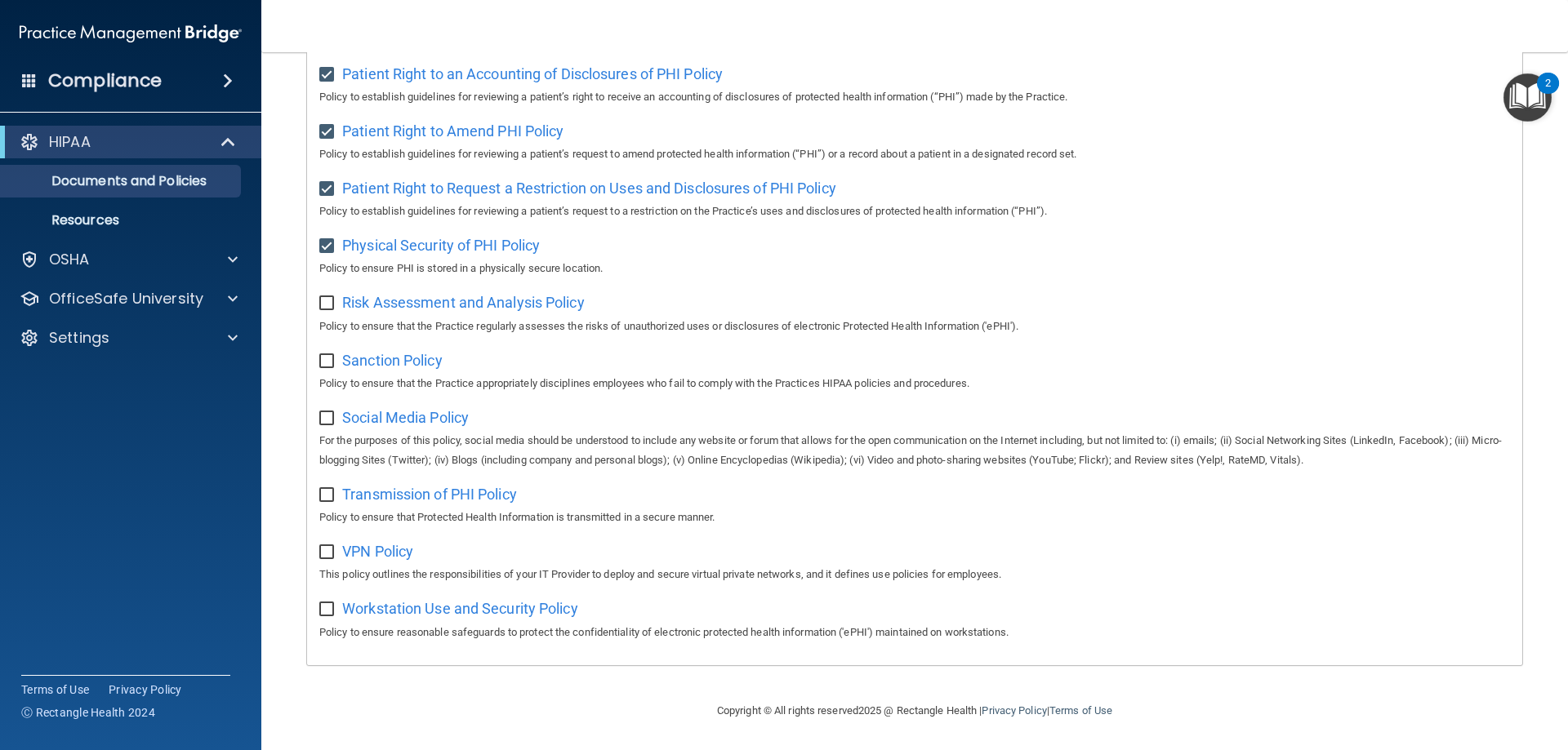
click at [328, 298] on input "checkbox" at bounding box center [328, 304] width 19 height 13
checkbox input "true"
click at [392, 356] on span "Sanction Policy" at bounding box center [392, 360] width 101 height 17
click at [358, 363] on span "Sanction Policy" at bounding box center [392, 360] width 101 height 17
click at [331, 355] on input "checkbox" at bounding box center [328, 362] width 19 height 13
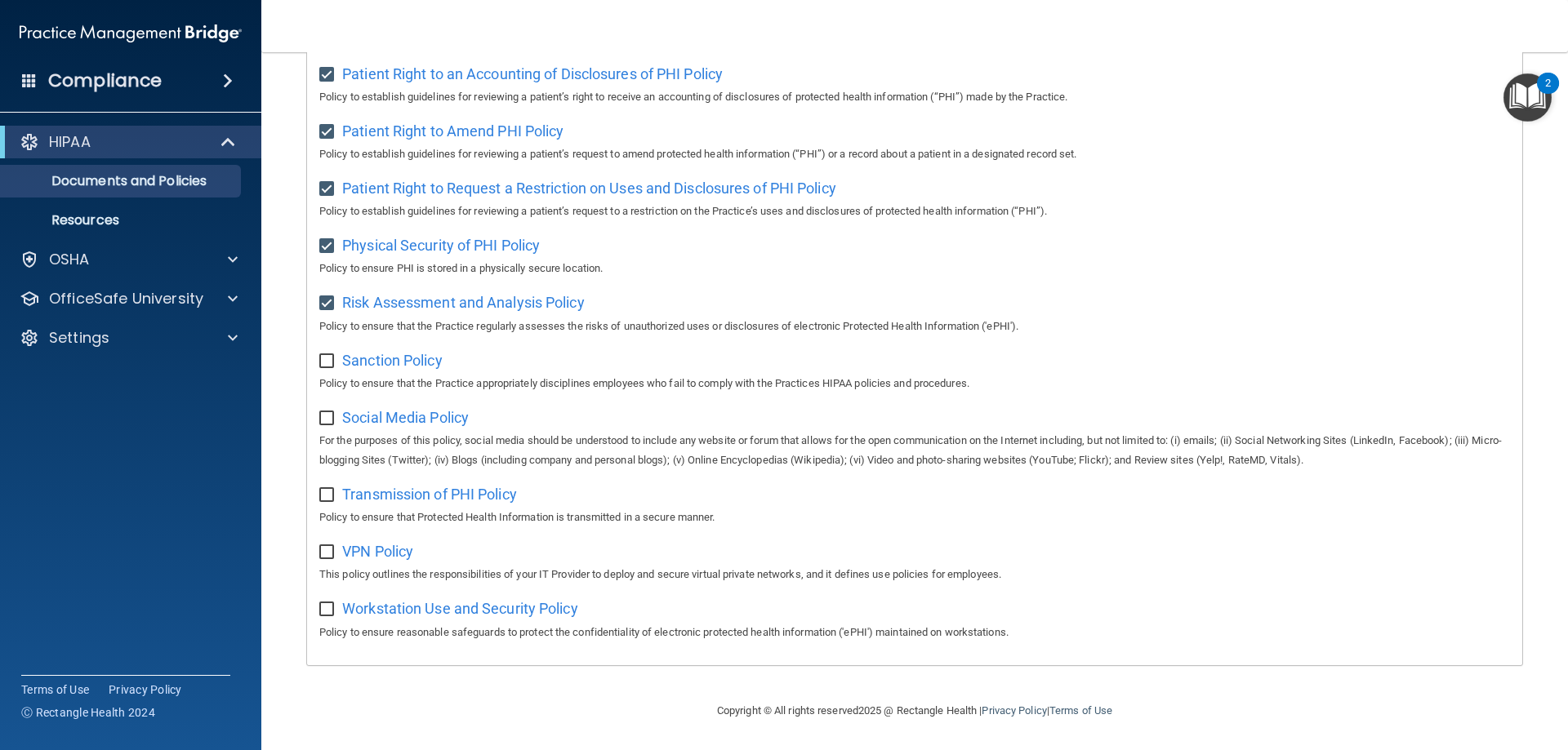
checkbox input "true"
click at [390, 409] on span "Social Media Policy" at bounding box center [405, 417] width 127 height 17
click at [329, 418] on input "checkbox" at bounding box center [328, 419] width 19 height 13
checkbox input "true"
click at [412, 495] on span "Transmission of PHI Policy" at bounding box center [429, 493] width 175 height 17
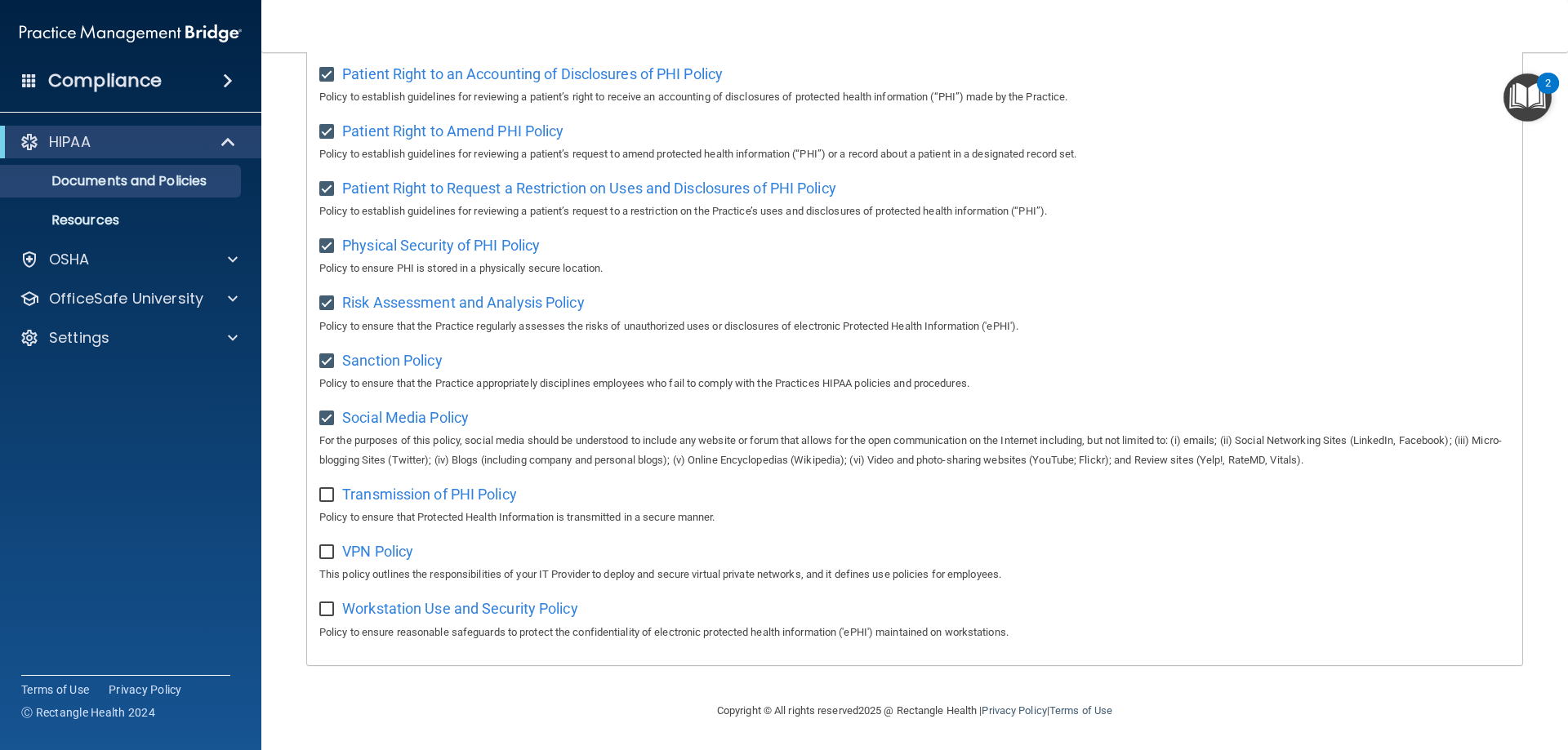
click at [331, 498] on input "checkbox" at bounding box center [328, 495] width 19 height 13
checkbox input "true"
click at [389, 547] on span "VPN Policy" at bounding box center [378, 550] width 71 height 17
click at [323, 549] on input "checkbox" at bounding box center [328, 552] width 19 height 13
checkbox input "true"
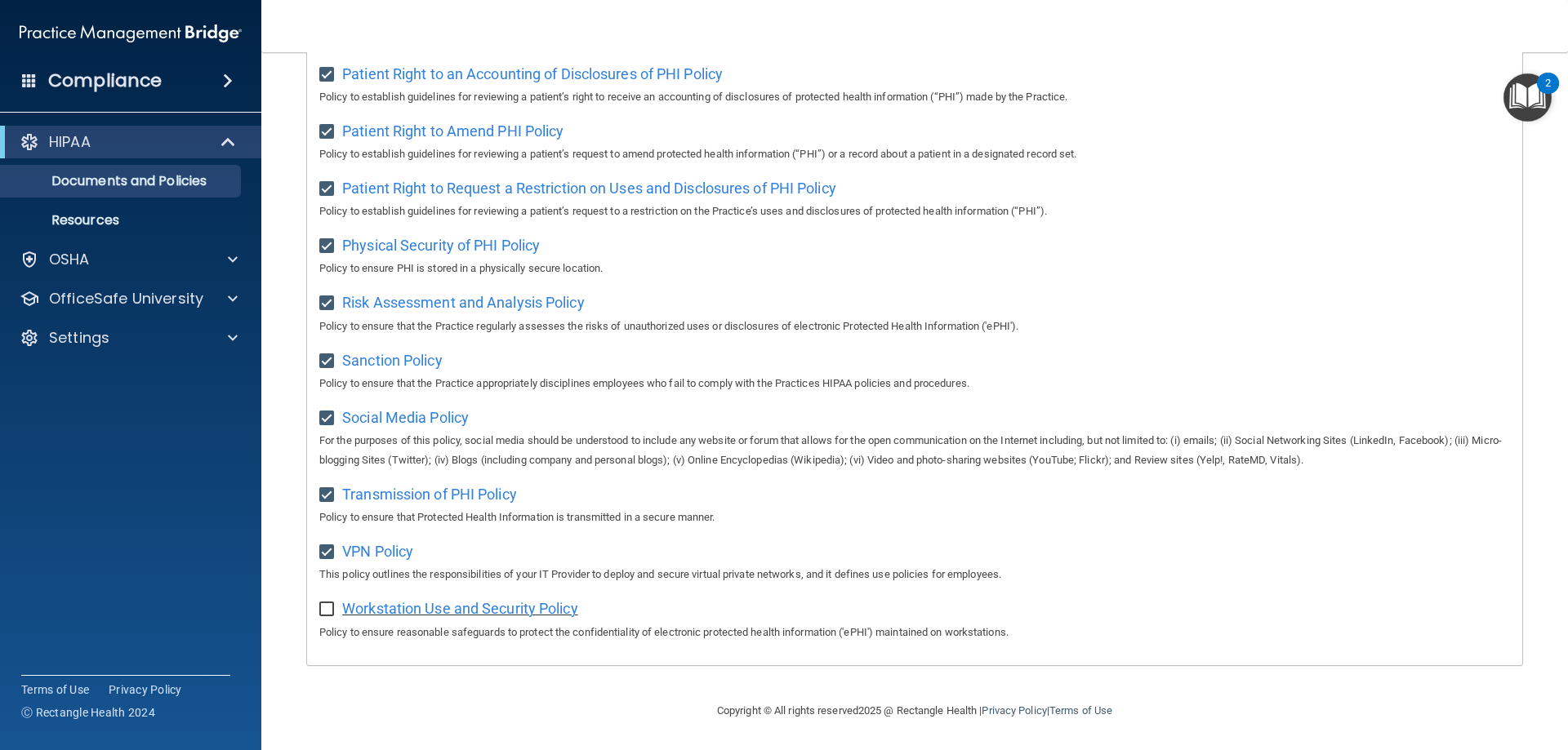
click at [494, 615] on span "Workstation Use and Security Policy" at bounding box center [460, 608] width 236 height 17
click at [327, 615] on input "checkbox" at bounding box center [328, 609] width 19 height 13
checkbox input "true"
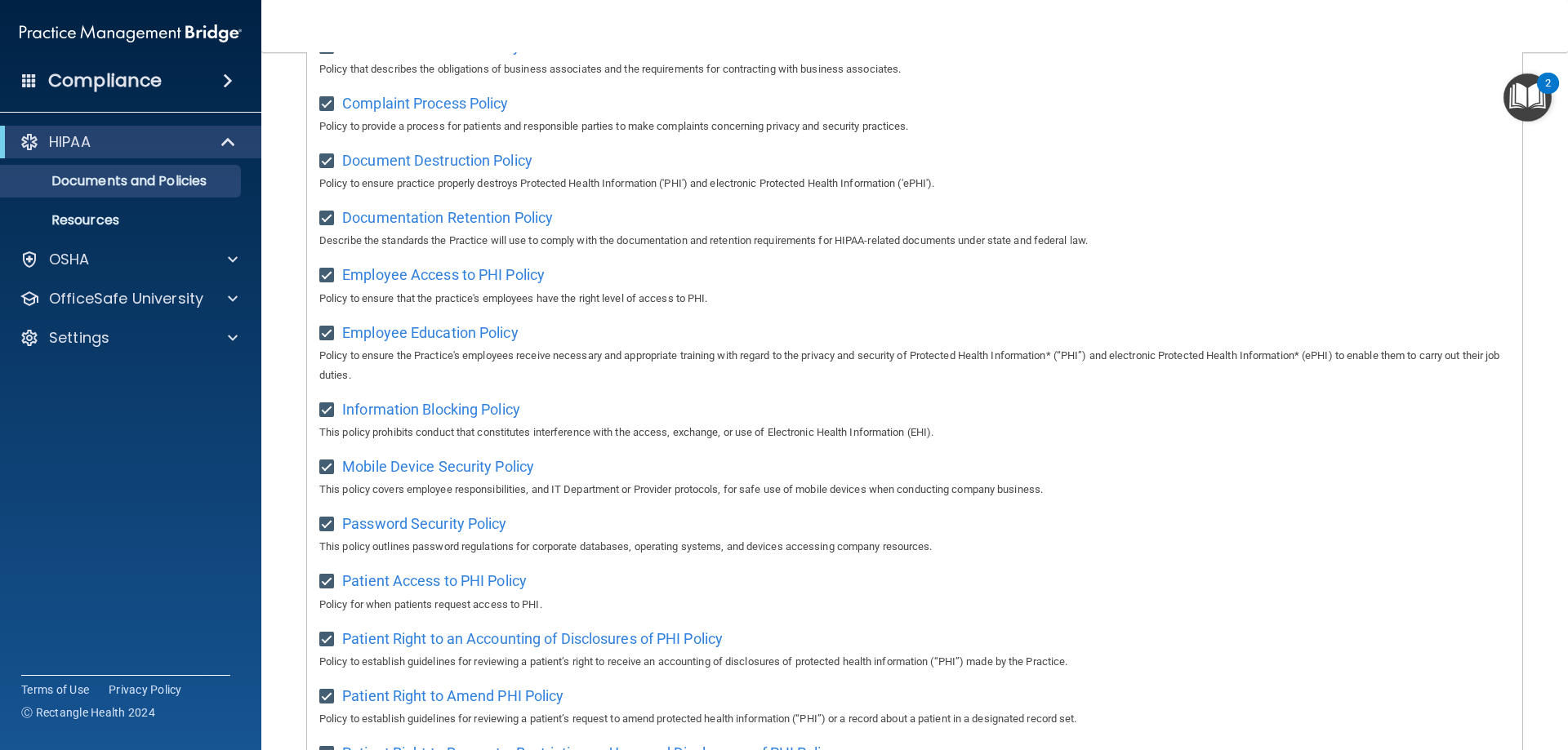
scroll to position [0, 0]
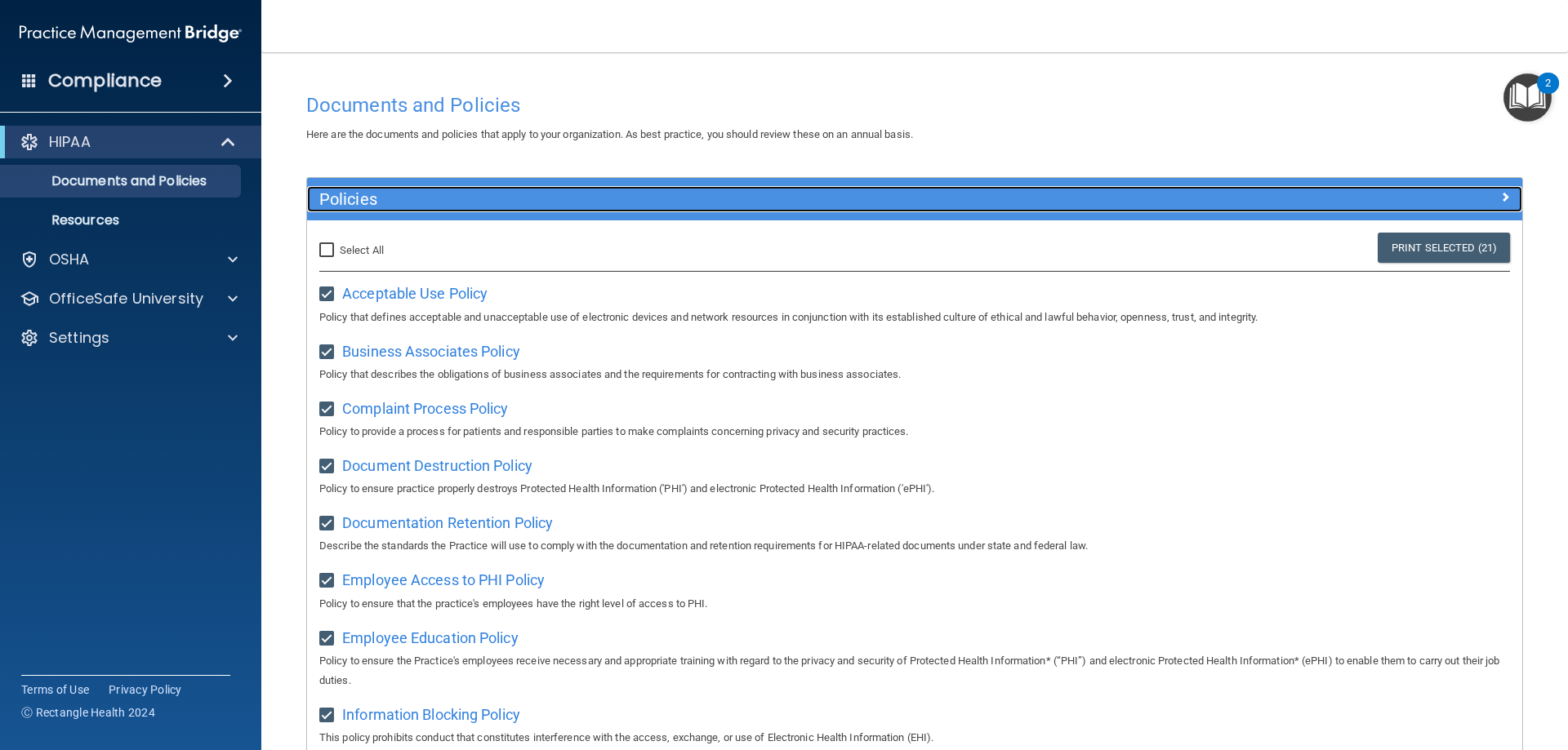
click at [1500, 200] on span at bounding box center [1505, 197] width 10 height 20
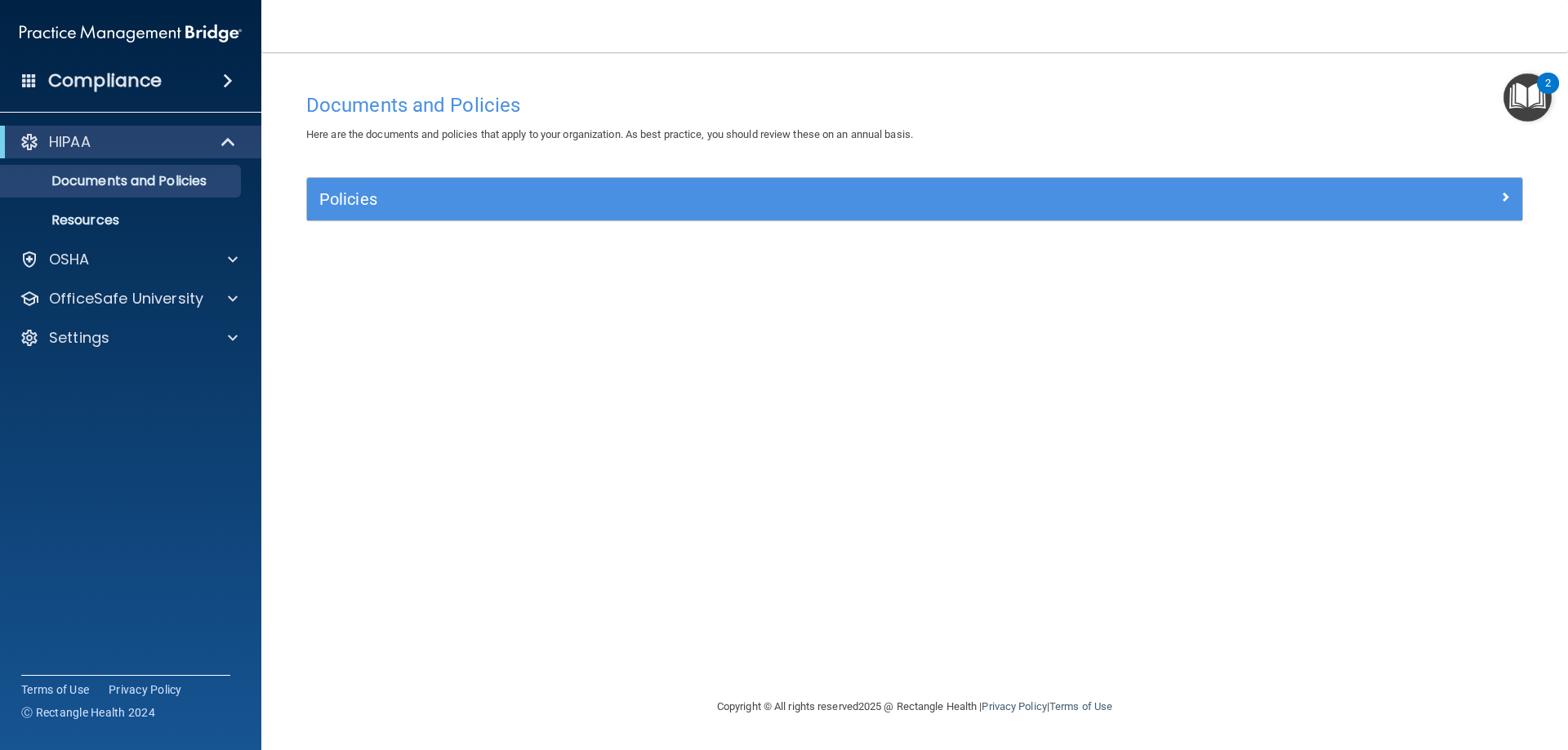
click at [1523, 100] on img "Open Resource Center, 2 new notifications" at bounding box center [1527, 97] width 48 height 48
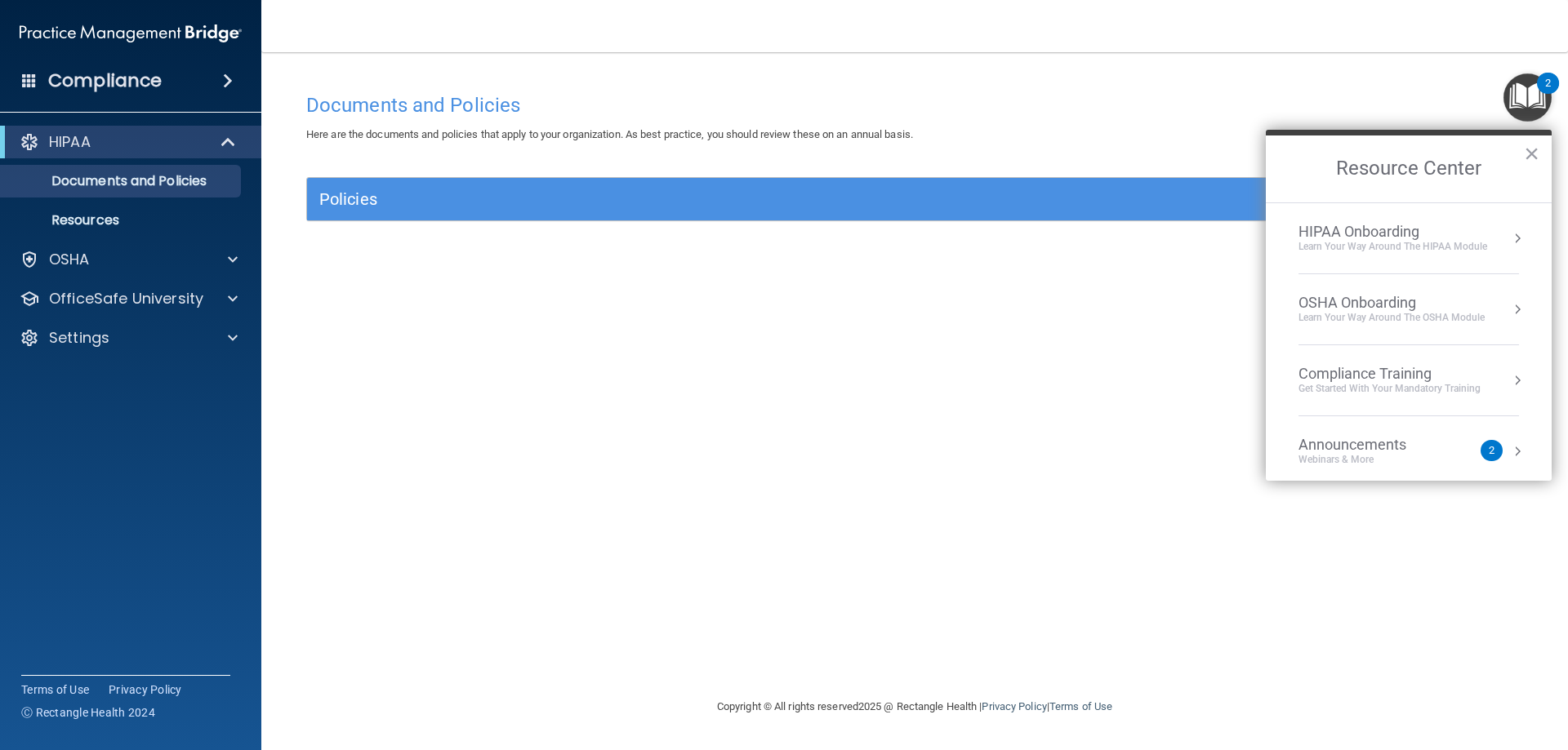
click at [1431, 230] on div "HIPAA Onboarding" at bounding box center [1392, 232] width 189 height 18
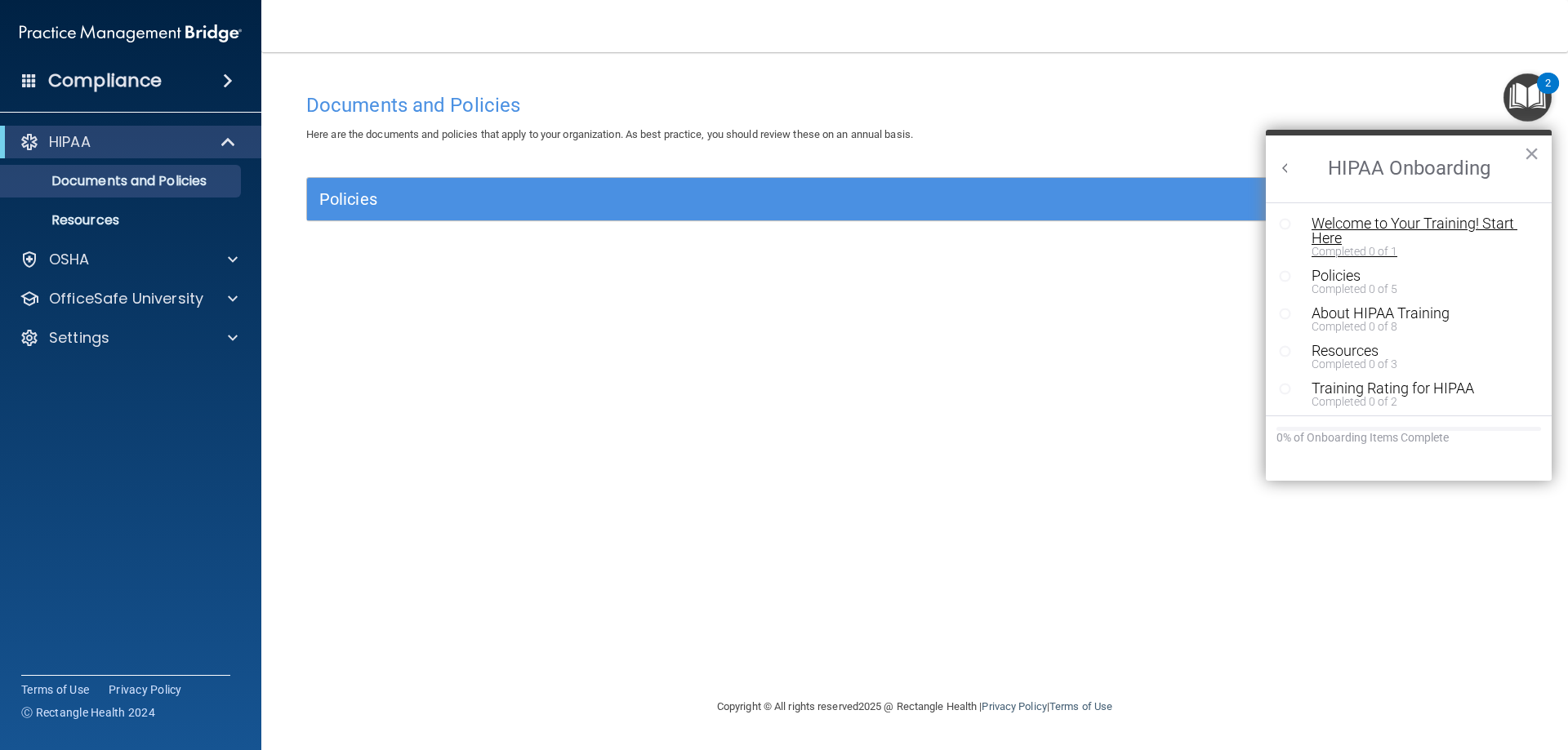
click at [1356, 222] on div "Welcome to Your Training! Start Here" at bounding box center [1415, 231] width 207 height 29
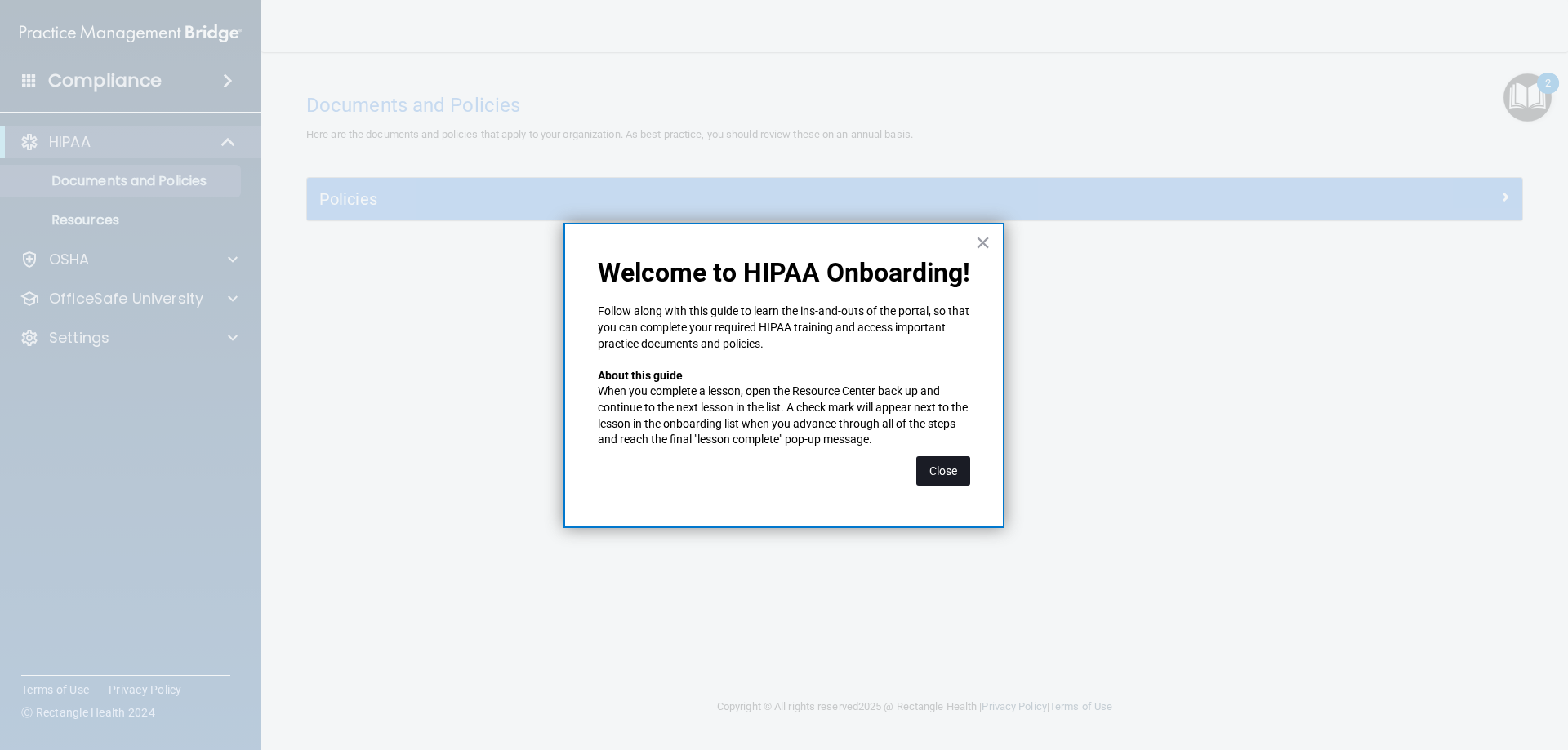
click at [940, 467] on button "Close" at bounding box center [943, 470] width 53 height 29
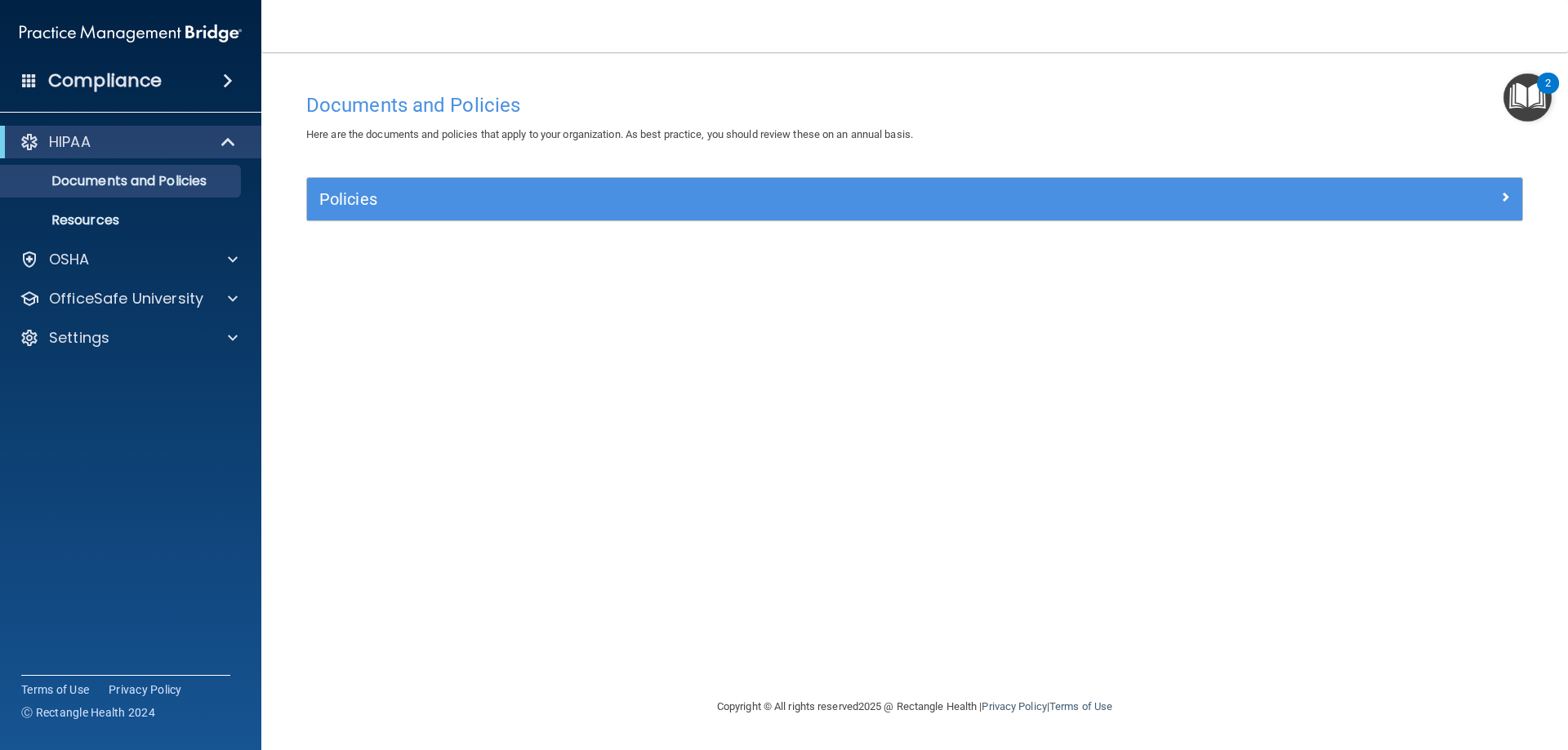
click at [1537, 99] on img "Open Resource Center, 2 new notifications" at bounding box center [1527, 97] width 48 height 48
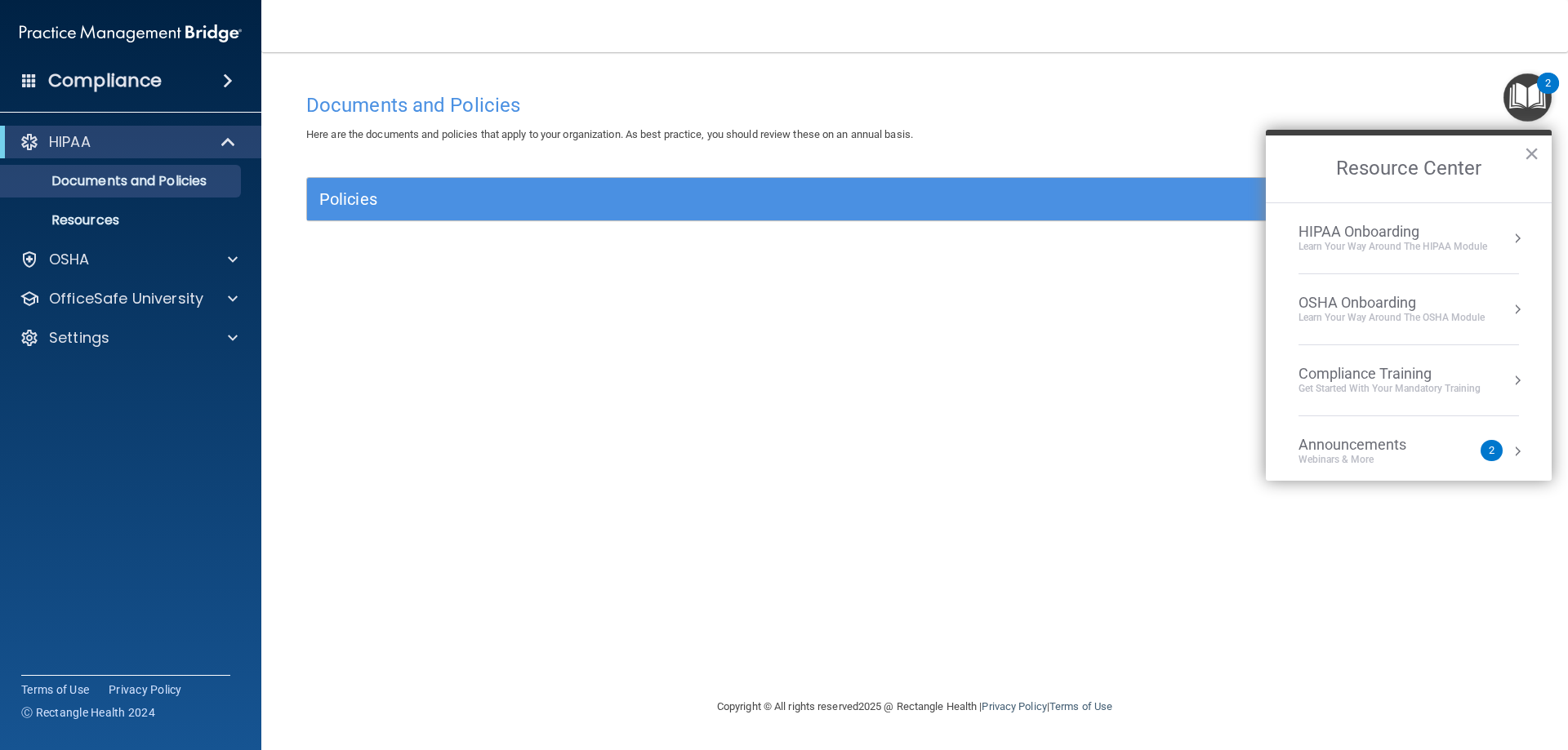
click at [1485, 230] on div "HIPAA Onboarding" at bounding box center [1392, 232] width 189 height 18
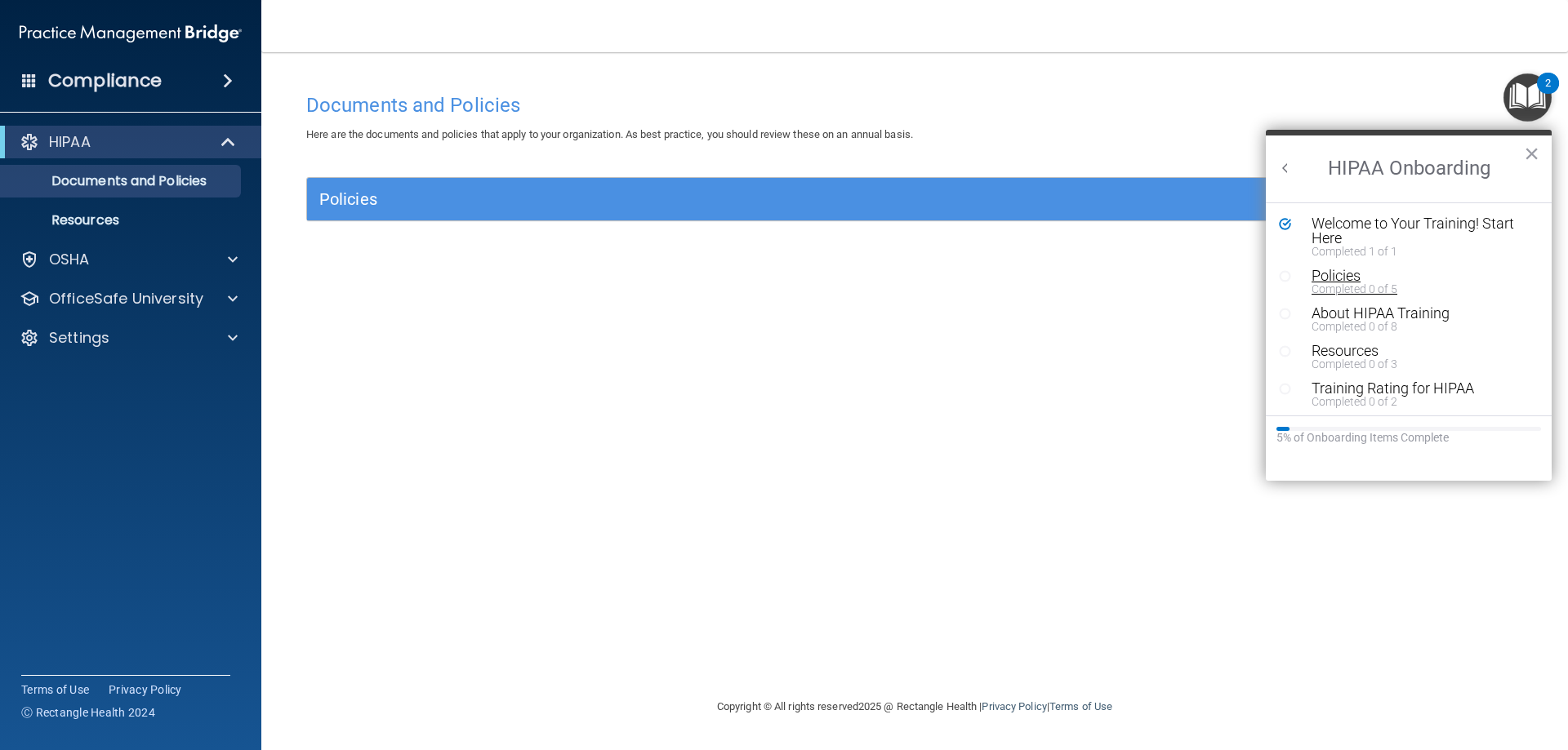
click at [1344, 275] on div "Policies" at bounding box center [1415, 276] width 207 height 14
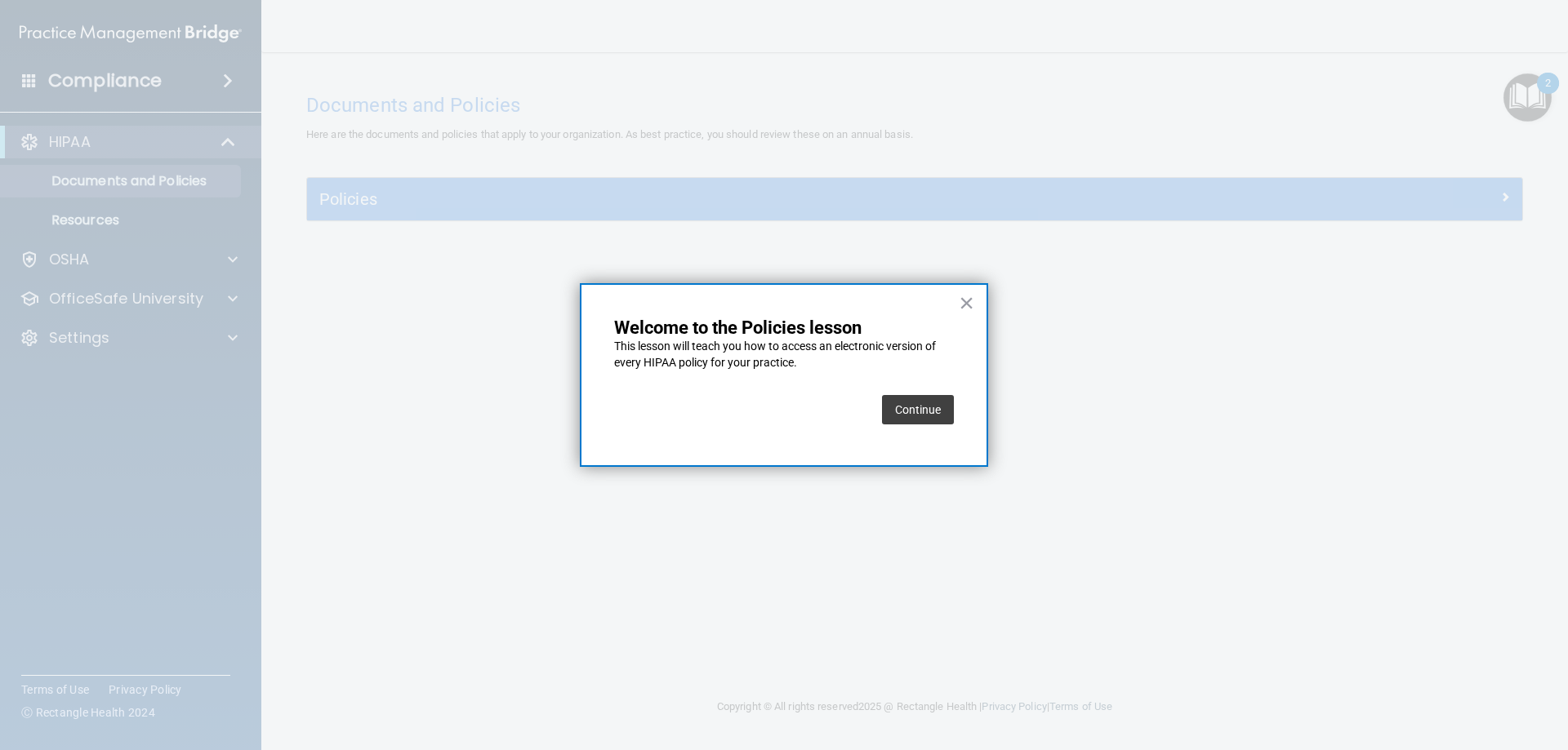
click at [936, 405] on button "Continue" at bounding box center [918, 410] width 72 height 29
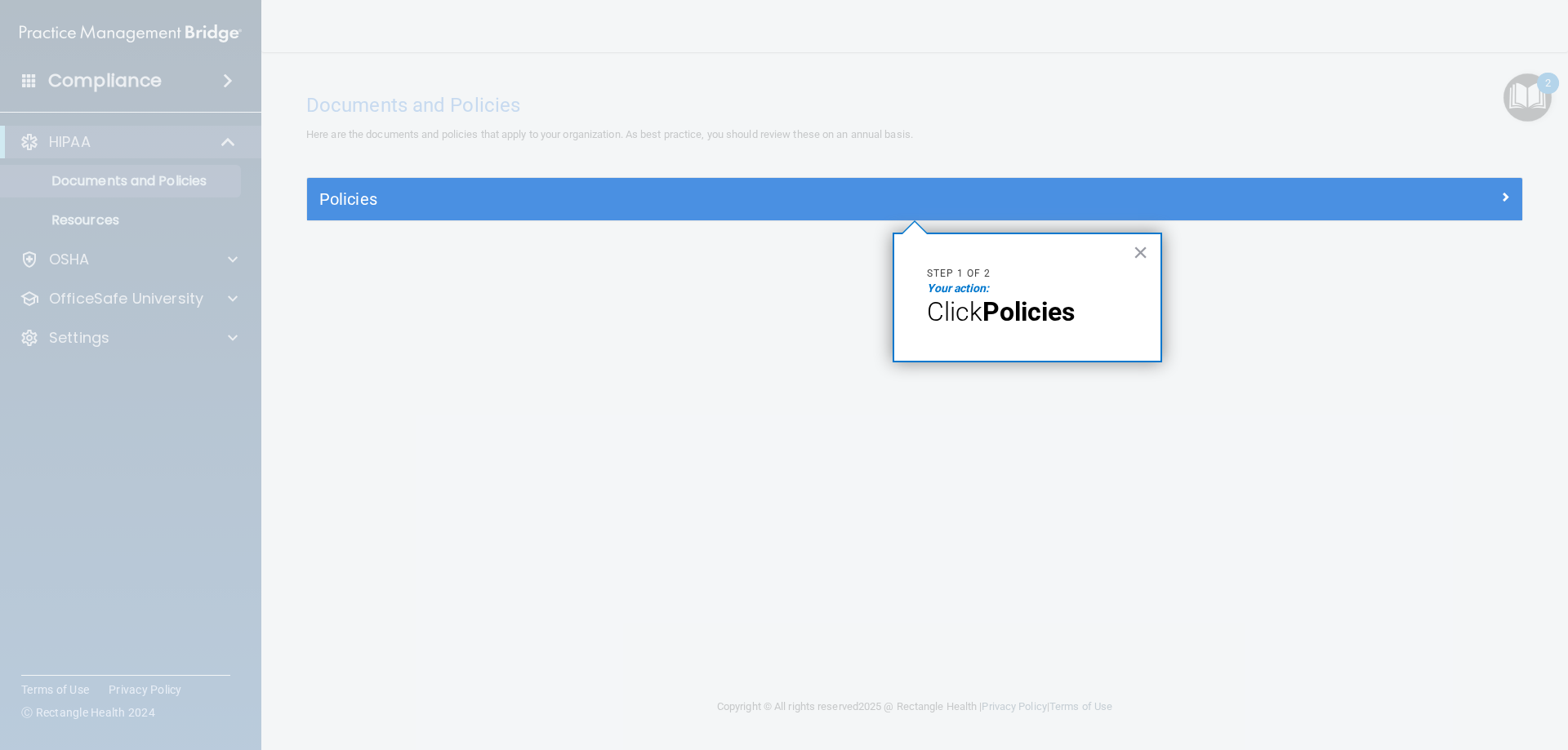
click at [1012, 310] on strong "Policies" at bounding box center [1028, 312] width 93 height 31
click at [1033, 311] on strong "Policies" at bounding box center [1028, 312] width 93 height 31
click at [1135, 255] on button "×" at bounding box center [1139, 252] width 15 height 26
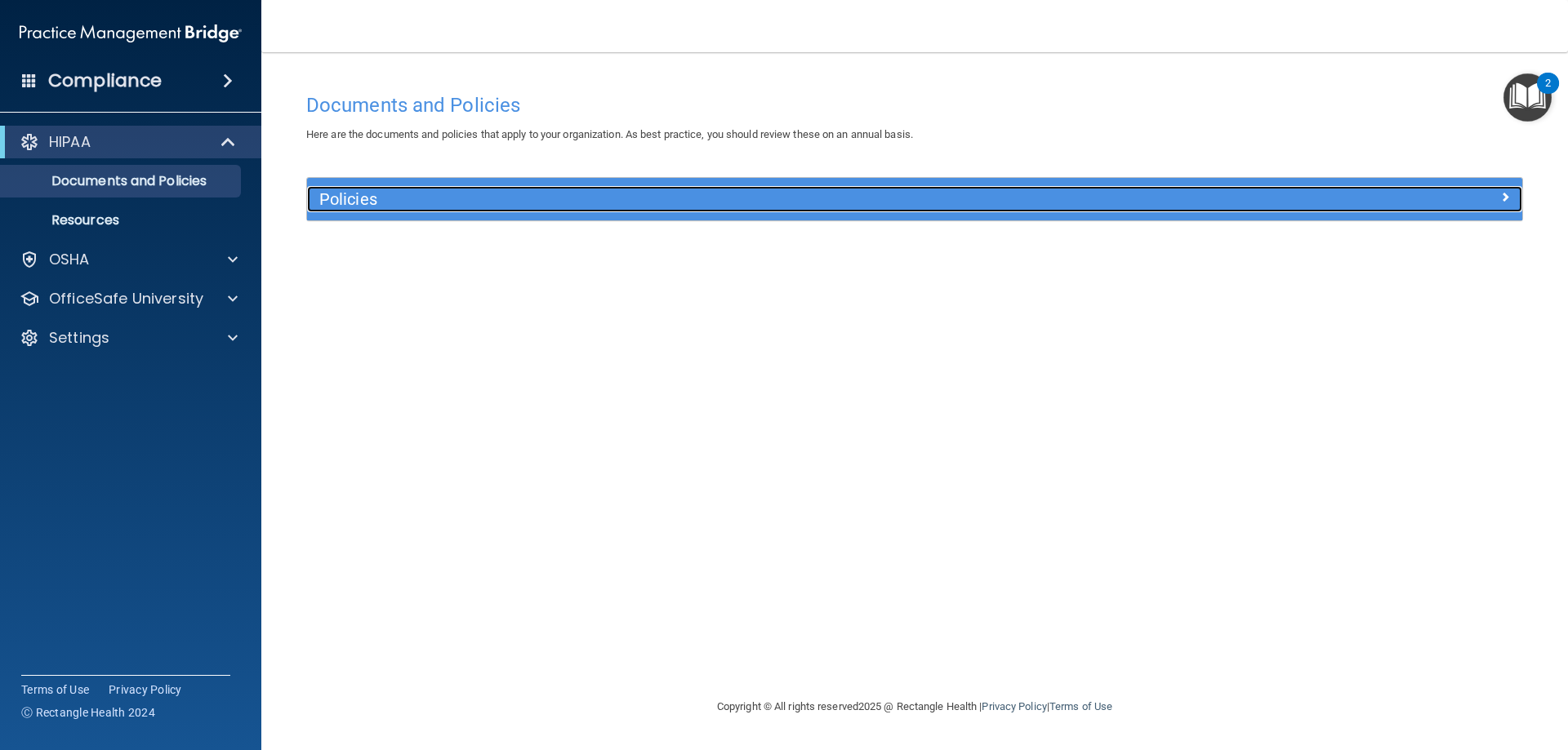
click at [1444, 208] on div "Policies" at bounding box center [915, 199] width 1215 height 26
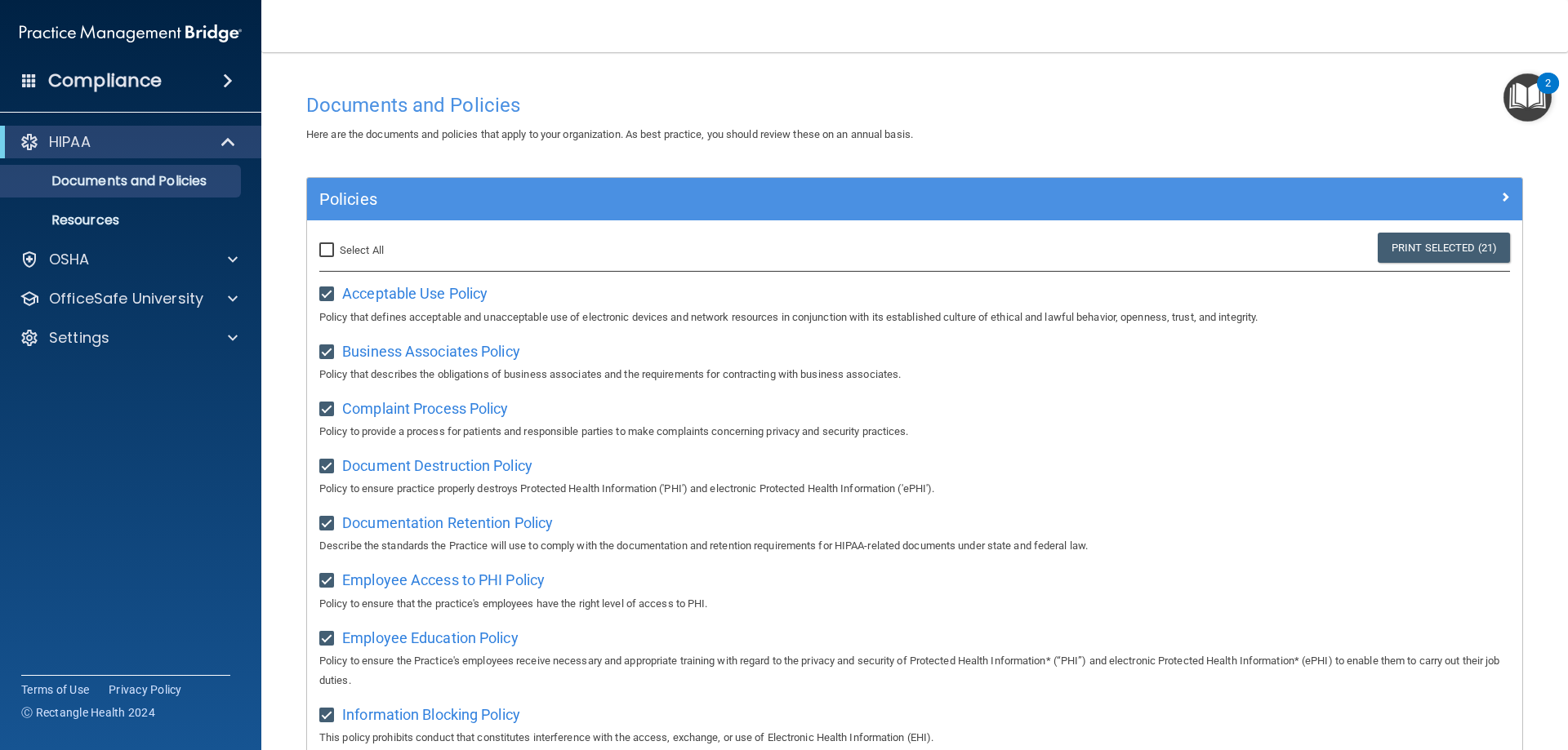
click at [1534, 110] on img "Open Resource Center, 2 new notifications" at bounding box center [1527, 97] width 48 height 48
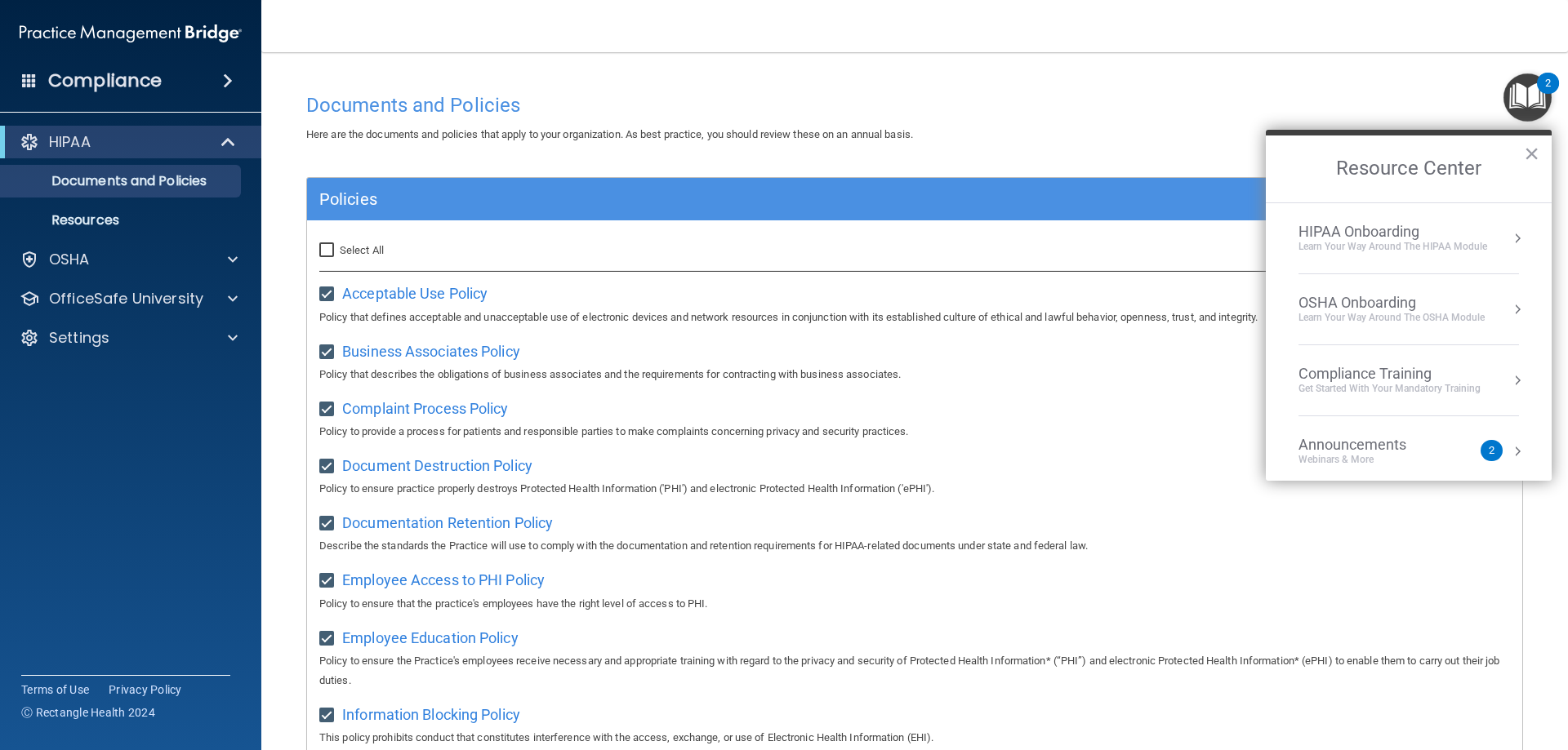
click at [1389, 234] on div "HIPAA Onboarding" at bounding box center [1392, 232] width 189 height 18
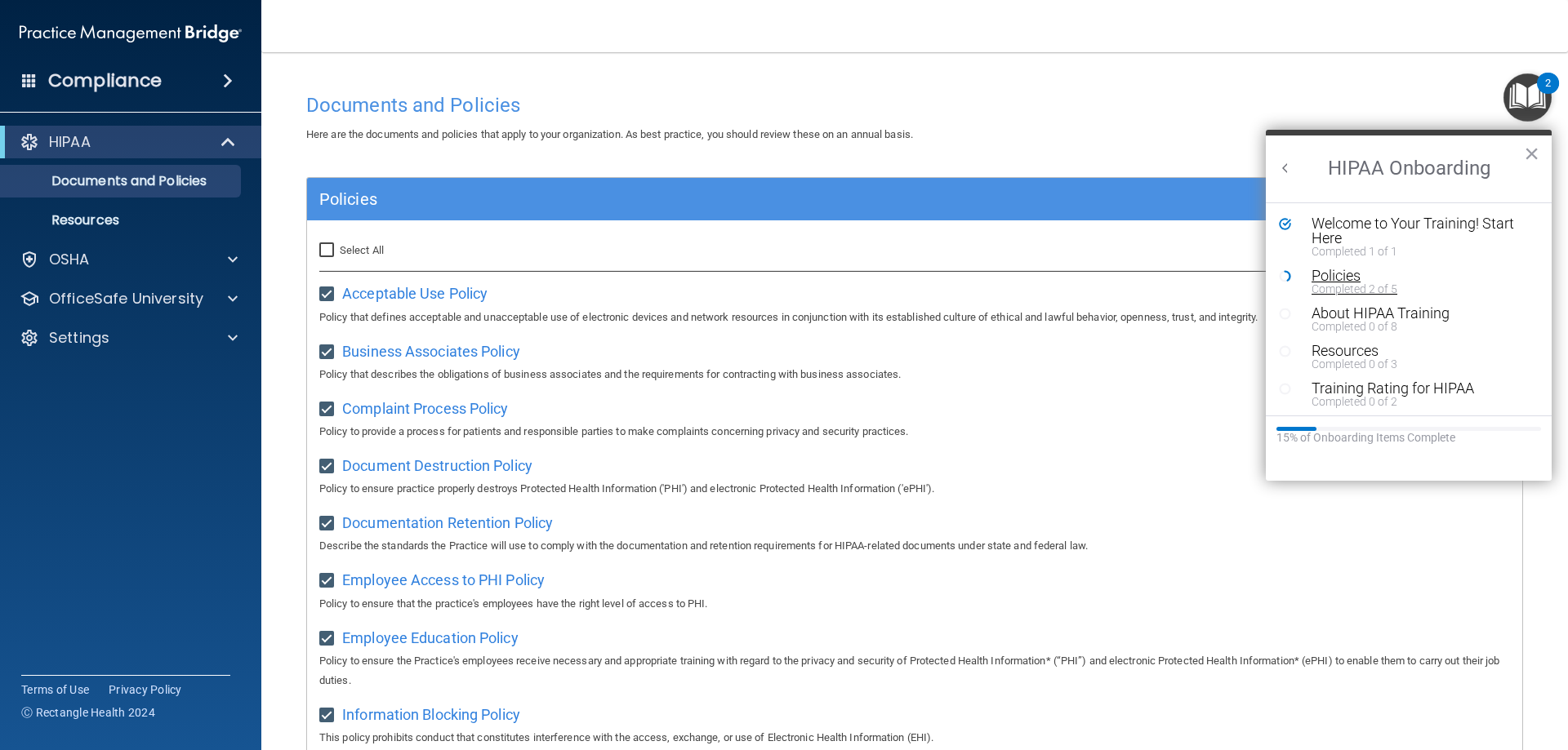
click at [1333, 274] on div "Policies" at bounding box center [1415, 276] width 207 height 14
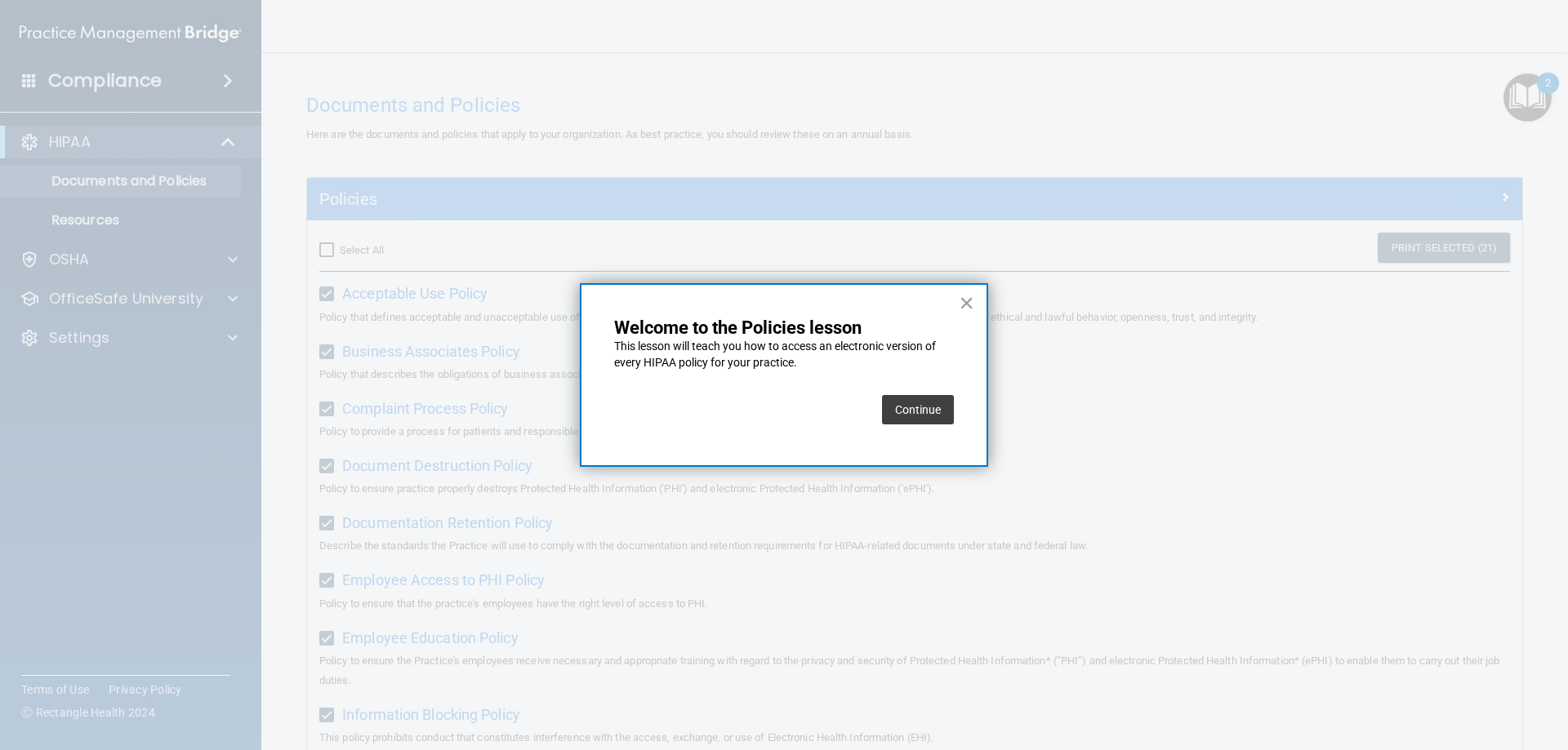
click at [943, 421] on button "Continue" at bounding box center [918, 410] width 72 height 29
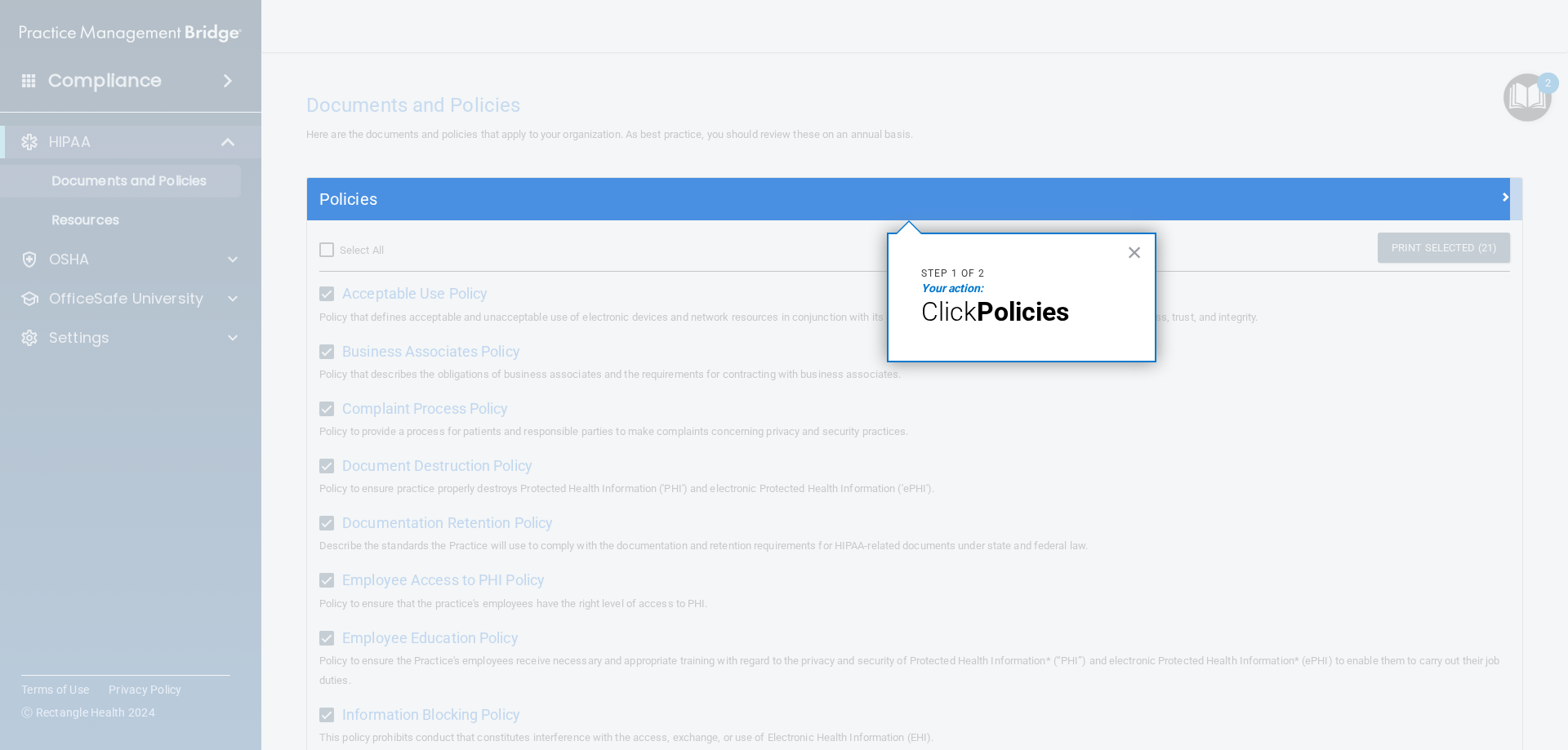
click at [1445, 322] on div at bounding box center [909, 485] width 1203 height 530
click at [1137, 255] on button "×" at bounding box center [1134, 252] width 15 height 26
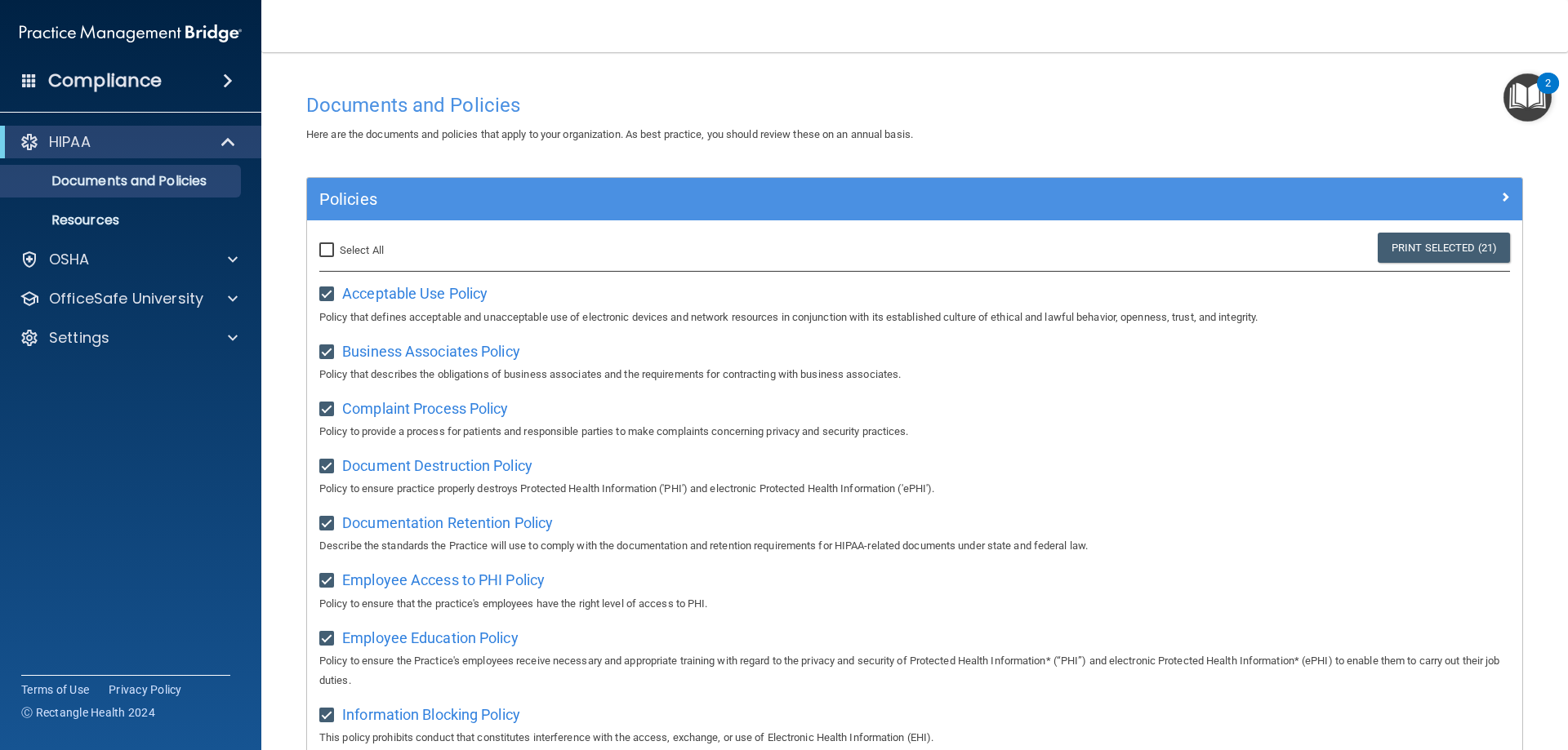
click at [322, 247] on input "Select All (Unselect 21) Unselect All" at bounding box center [328, 250] width 19 height 13
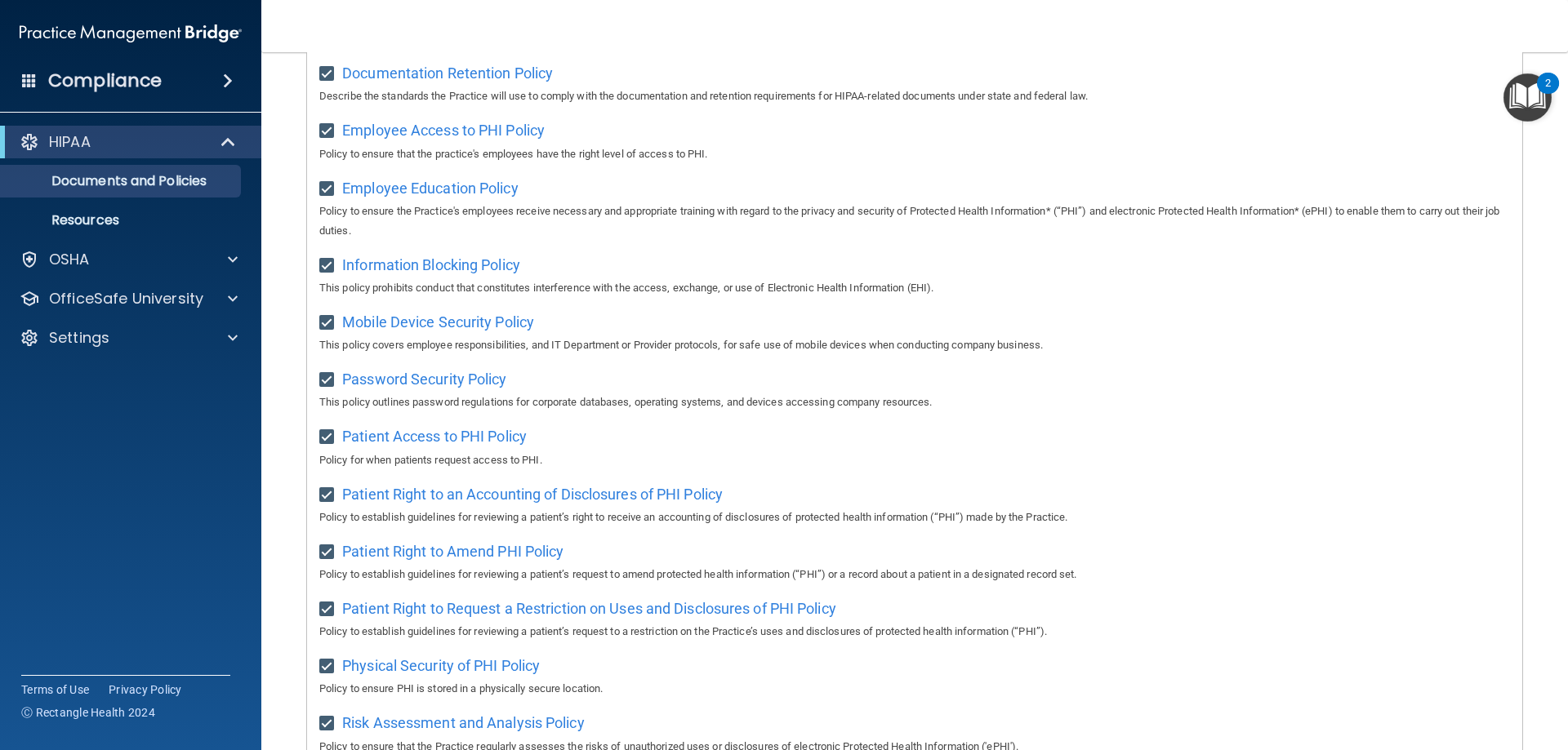
scroll to position [316, 0]
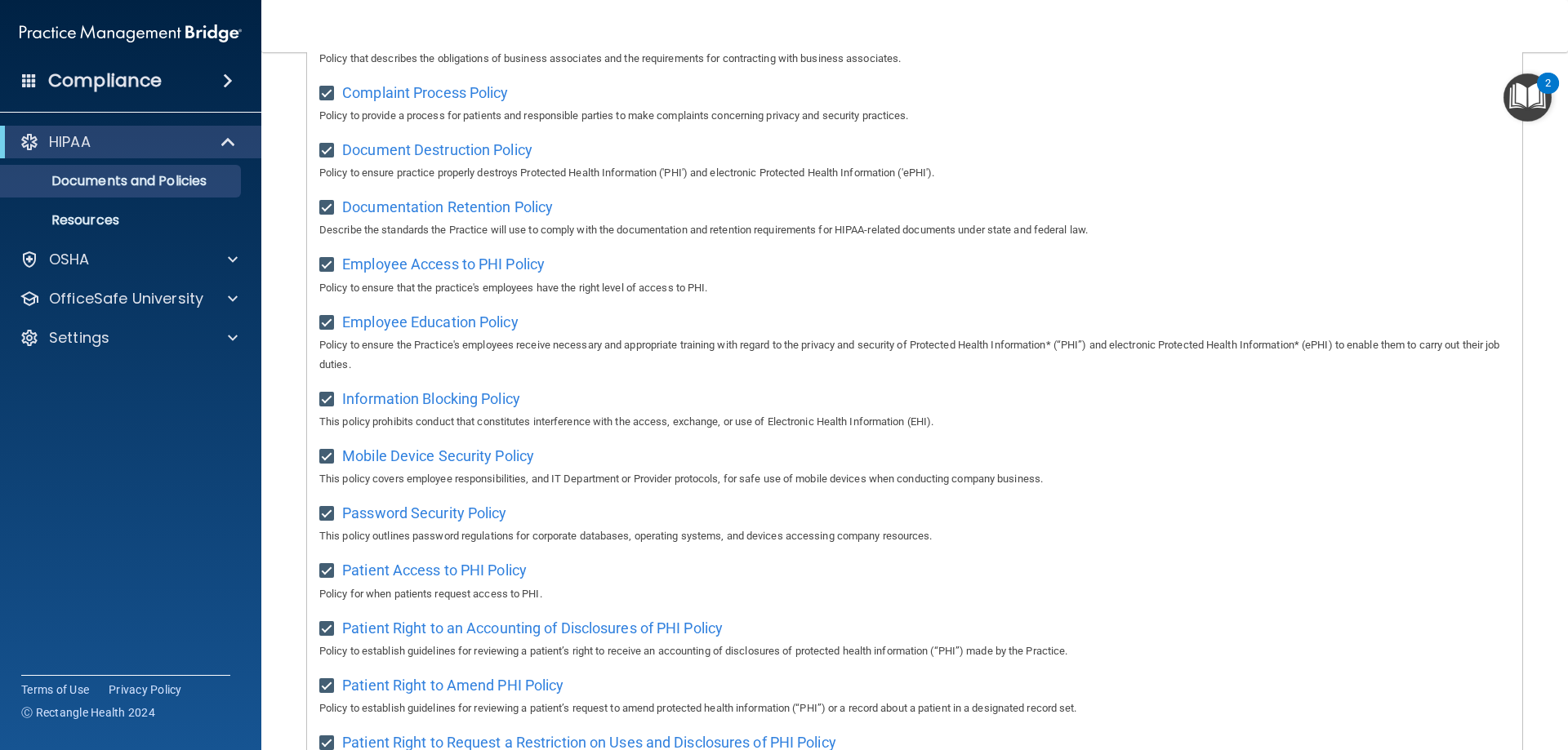
click at [1518, 90] on img "Open Resource Center, 2 new notifications" at bounding box center [1527, 97] width 48 height 48
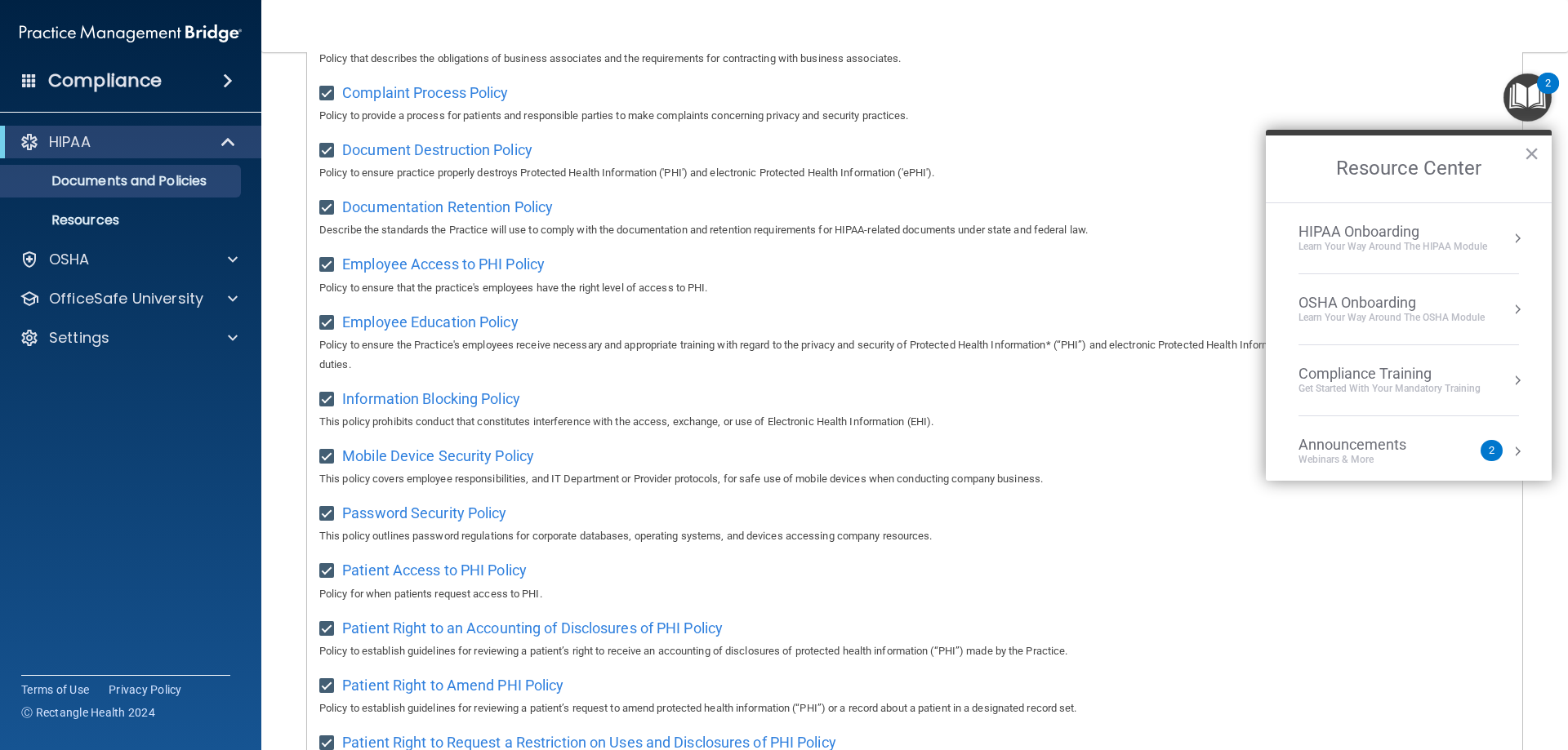
click at [1456, 223] on div "HIPAA Onboarding" at bounding box center [1392, 232] width 189 height 18
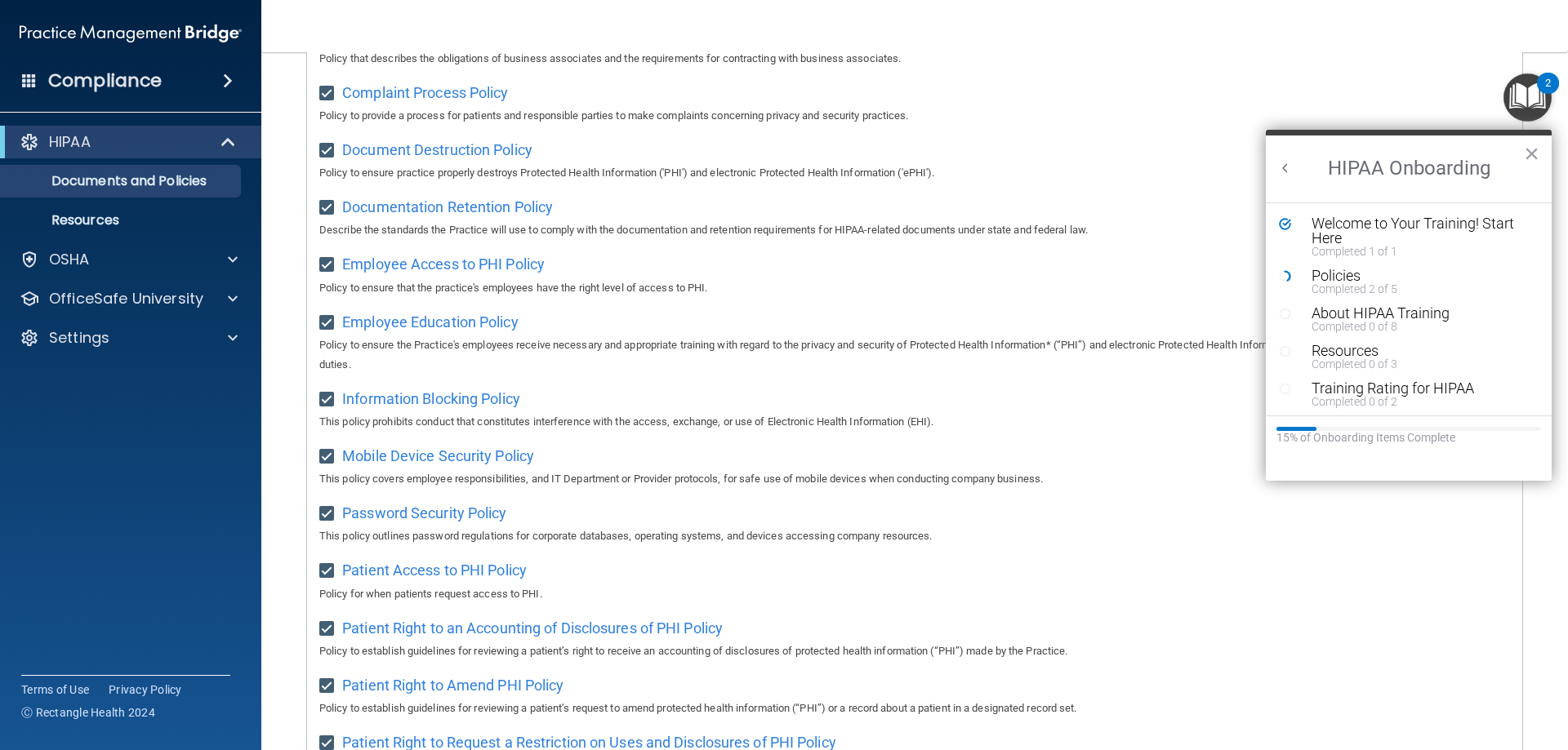
scroll to position [0, 0]
click at [958, 214] on div "Documentation Retention Policy Describe the standards the Practice will use to …" at bounding box center [914, 216] width 1190 height 46
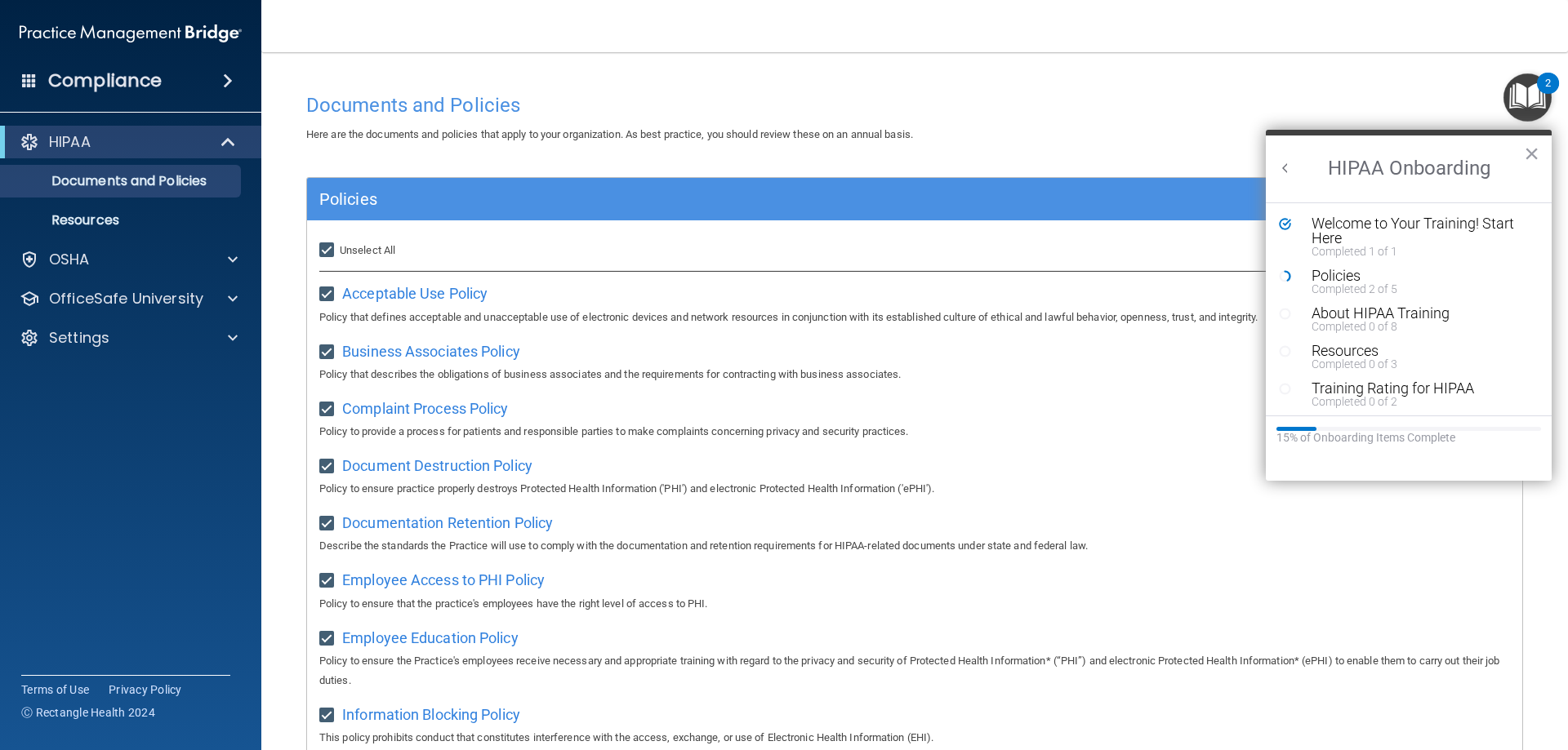
click at [386, 257] on label "Select All (Unselect 21) Unselect All" at bounding box center [356, 250] width 76 height 20
click at [338, 257] on input "Select All (Unselect 21) Unselect All" at bounding box center [328, 250] width 19 height 13
checkbox input "false"
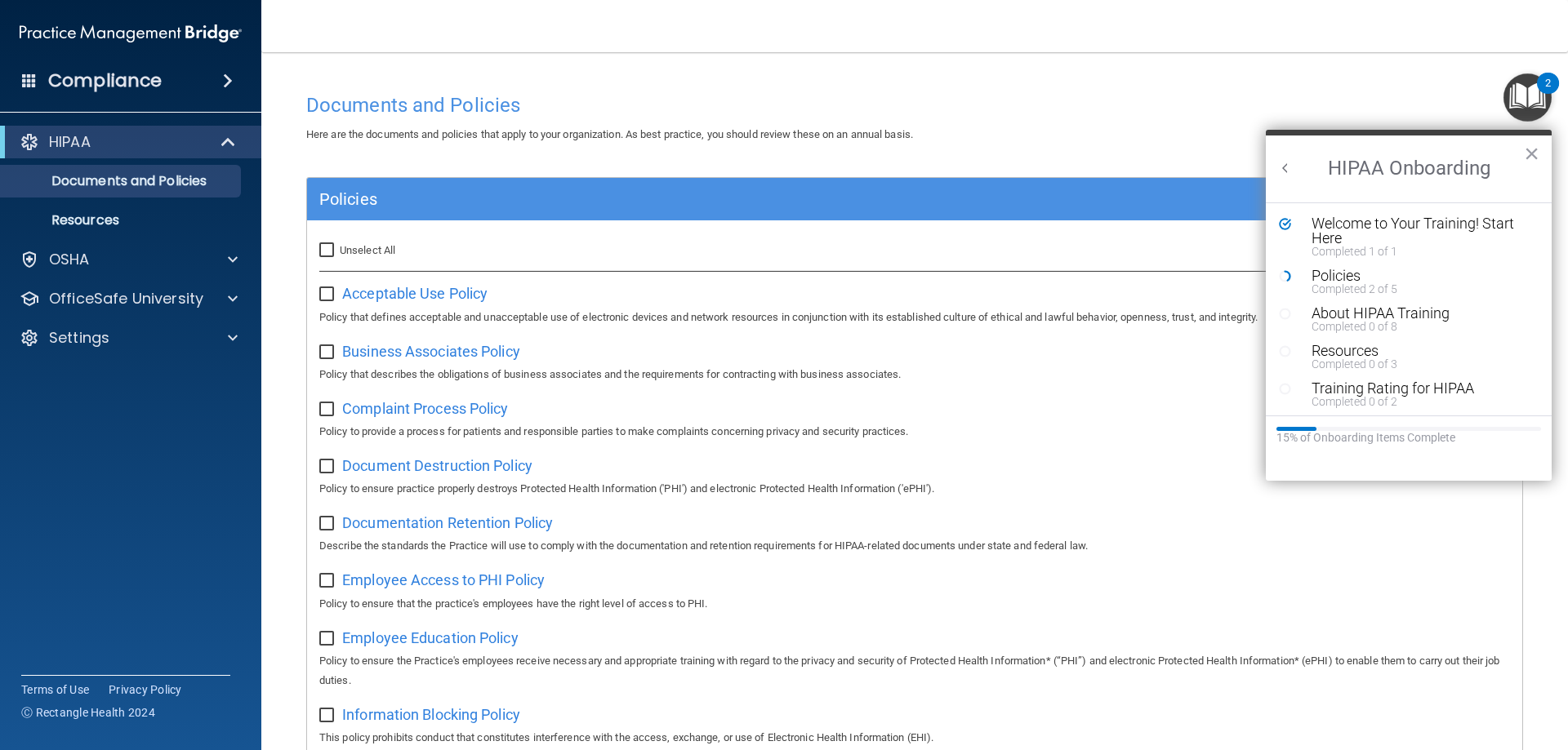
checkbox input "false"
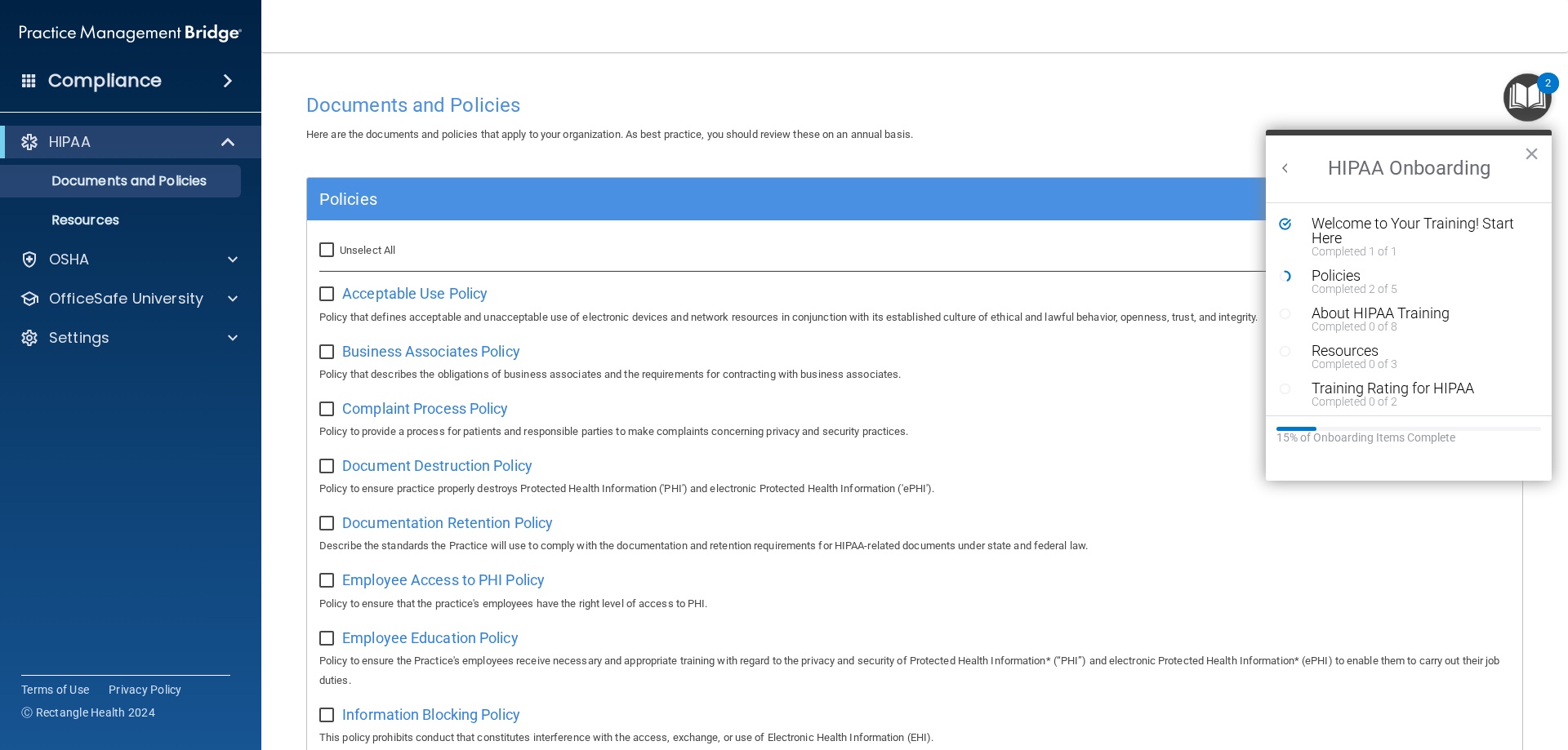
checkbox input "false"
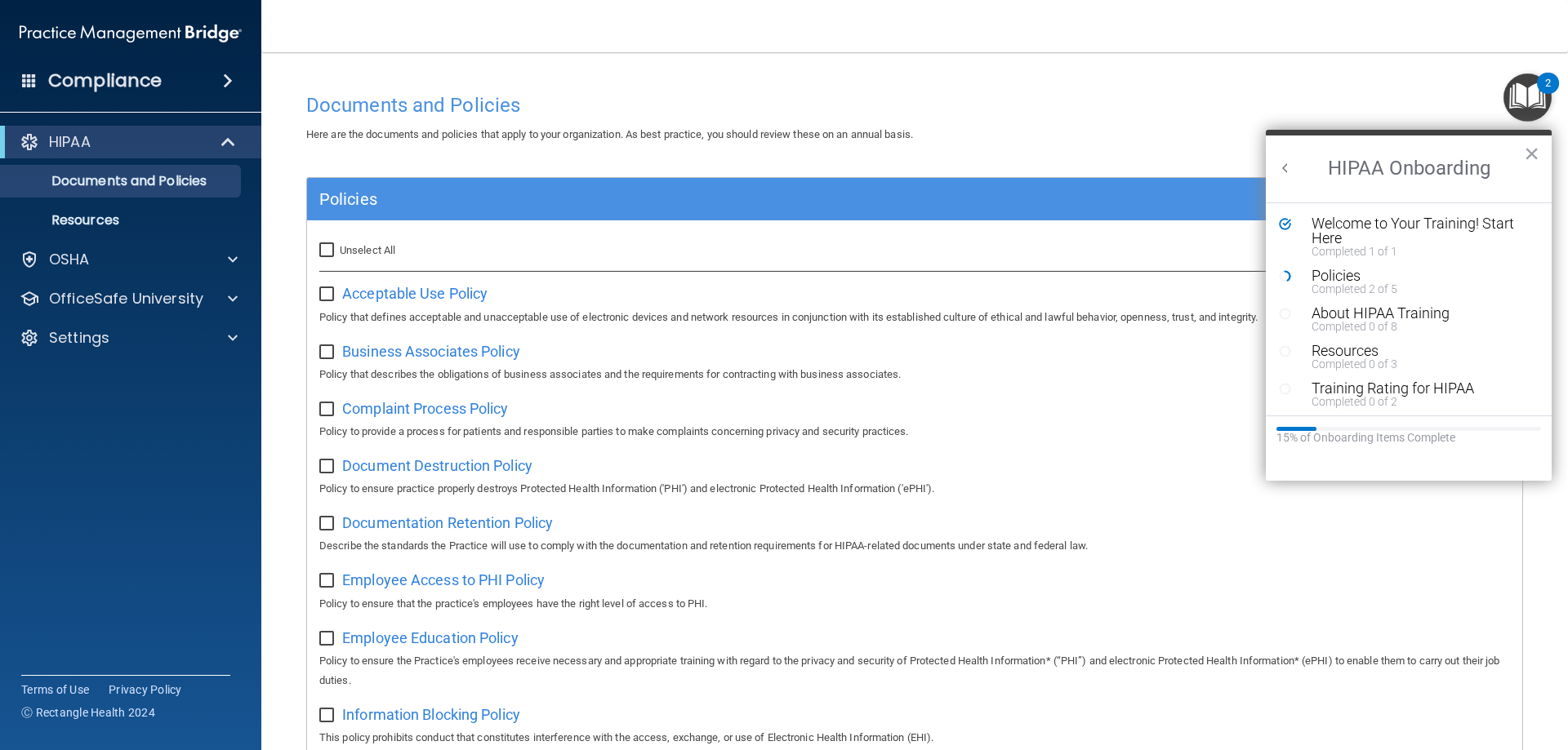
checkbox input "false"
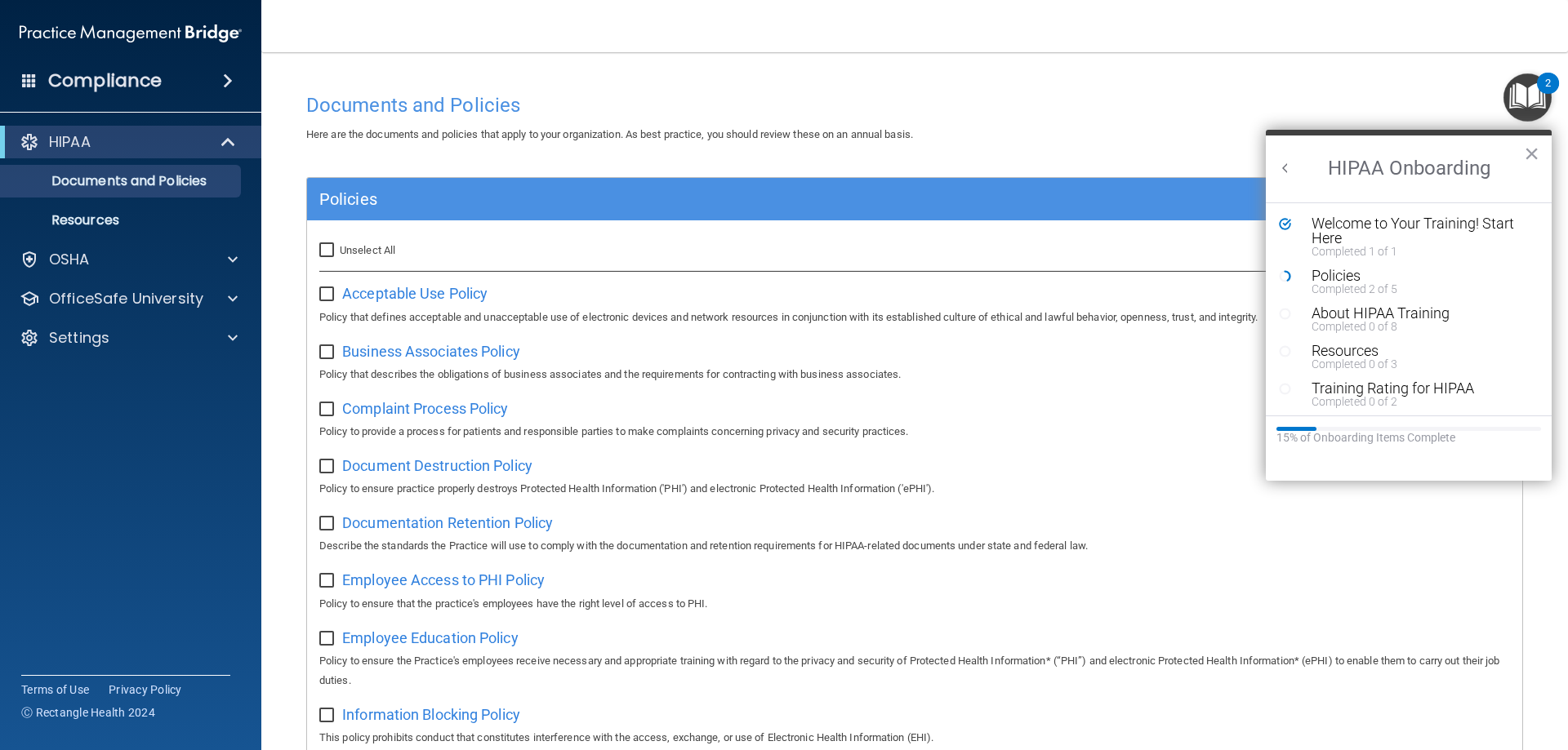
checkbox input "false"
click at [327, 292] on input "checkbox" at bounding box center [328, 295] width 19 height 13
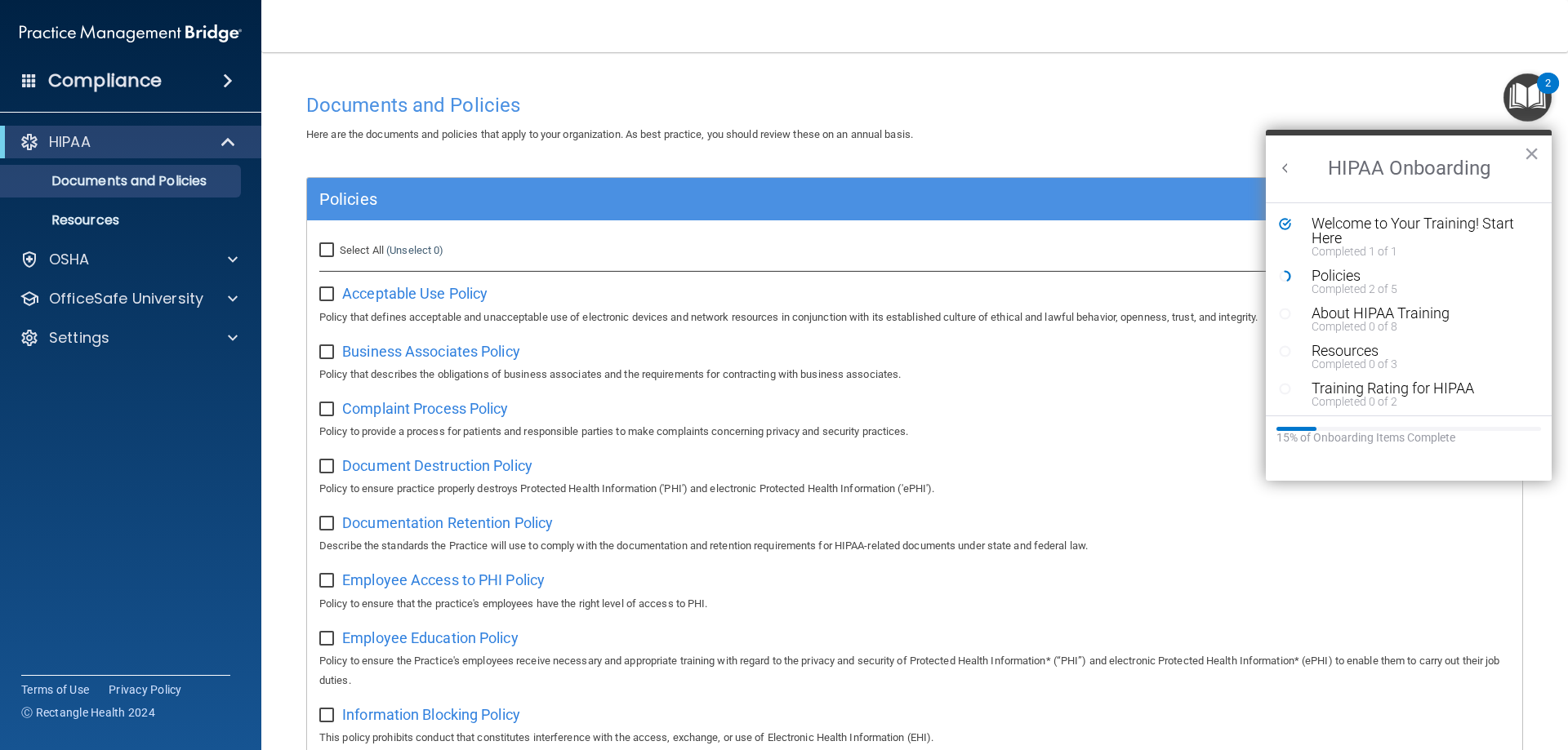
checkbox input "true"
click at [400, 300] on span "Acceptable Use Policy" at bounding box center [414, 293] width 145 height 17
click at [321, 249] on input "Select All (Unselect 1) Unselect All" at bounding box center [328, 250] width 19 height 13
checkbox input "true"
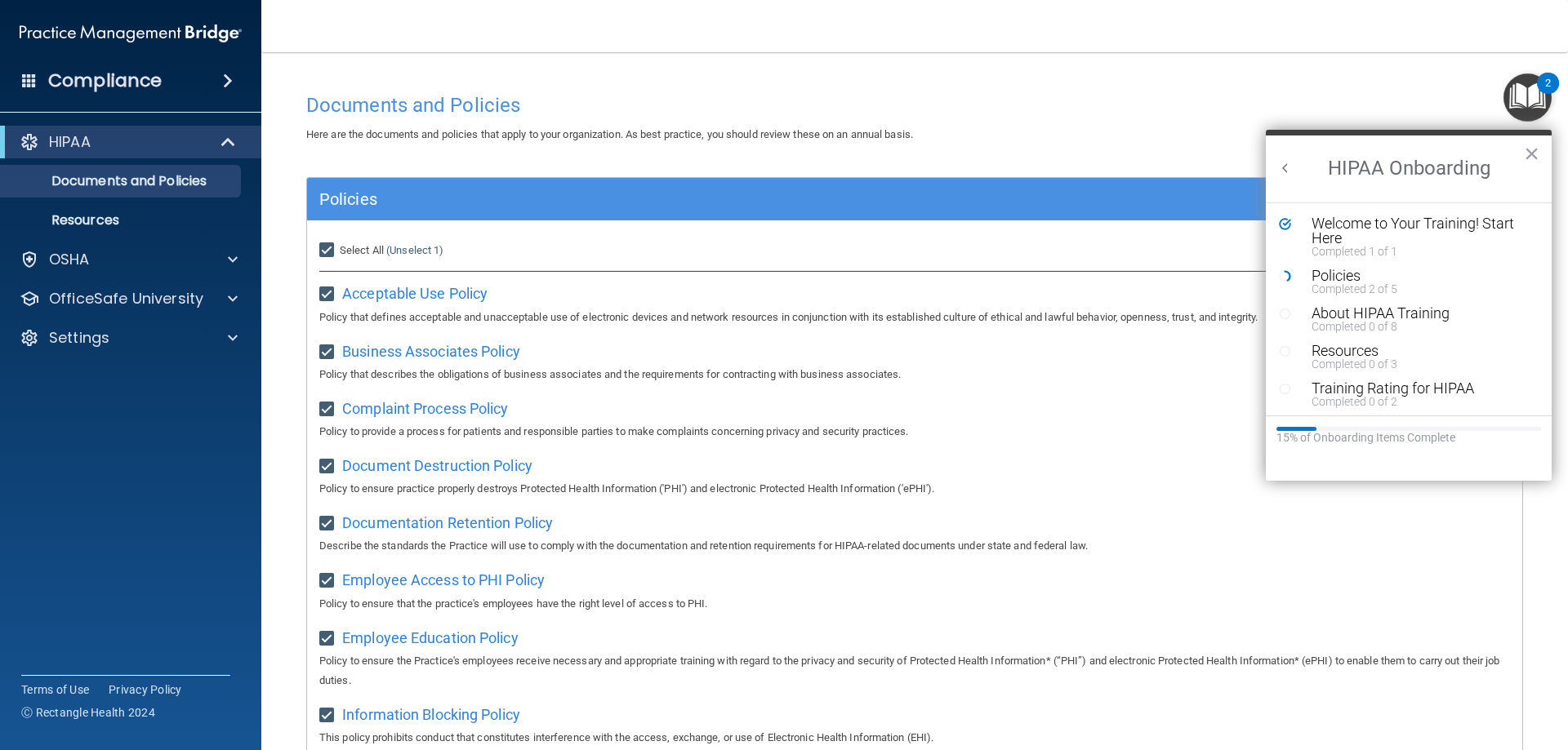
checkbox input "true"
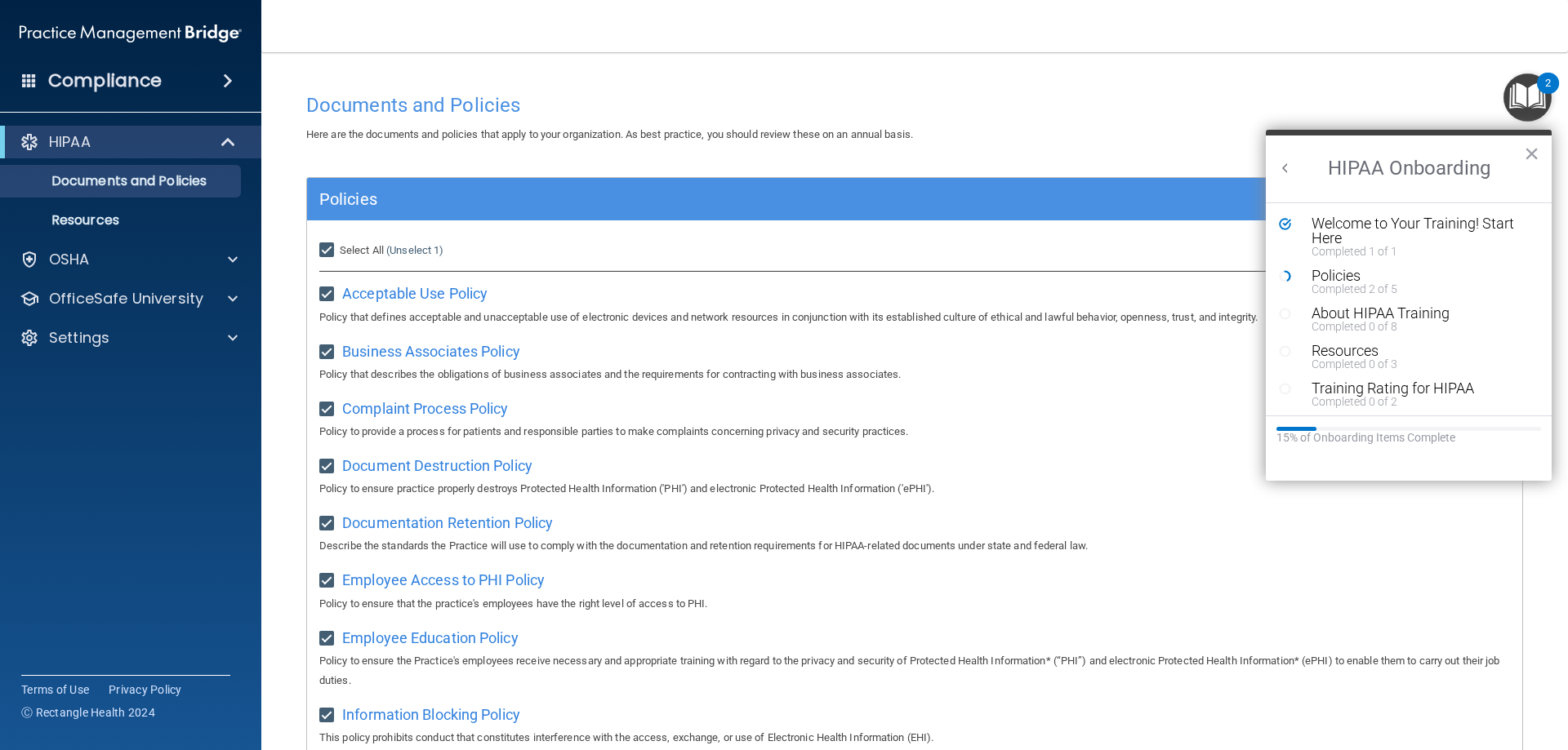
checkbox input "true"
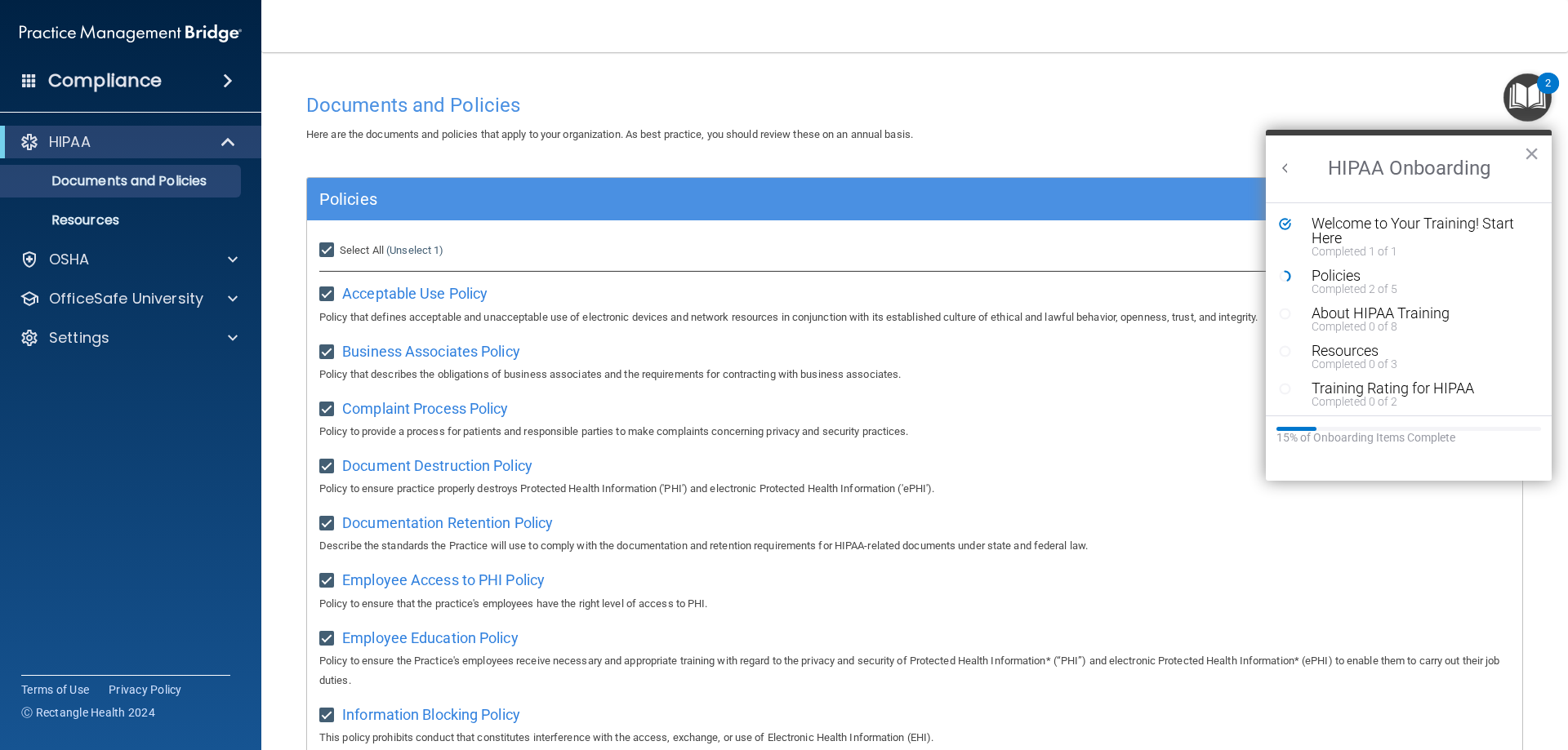
checkbox input "true"
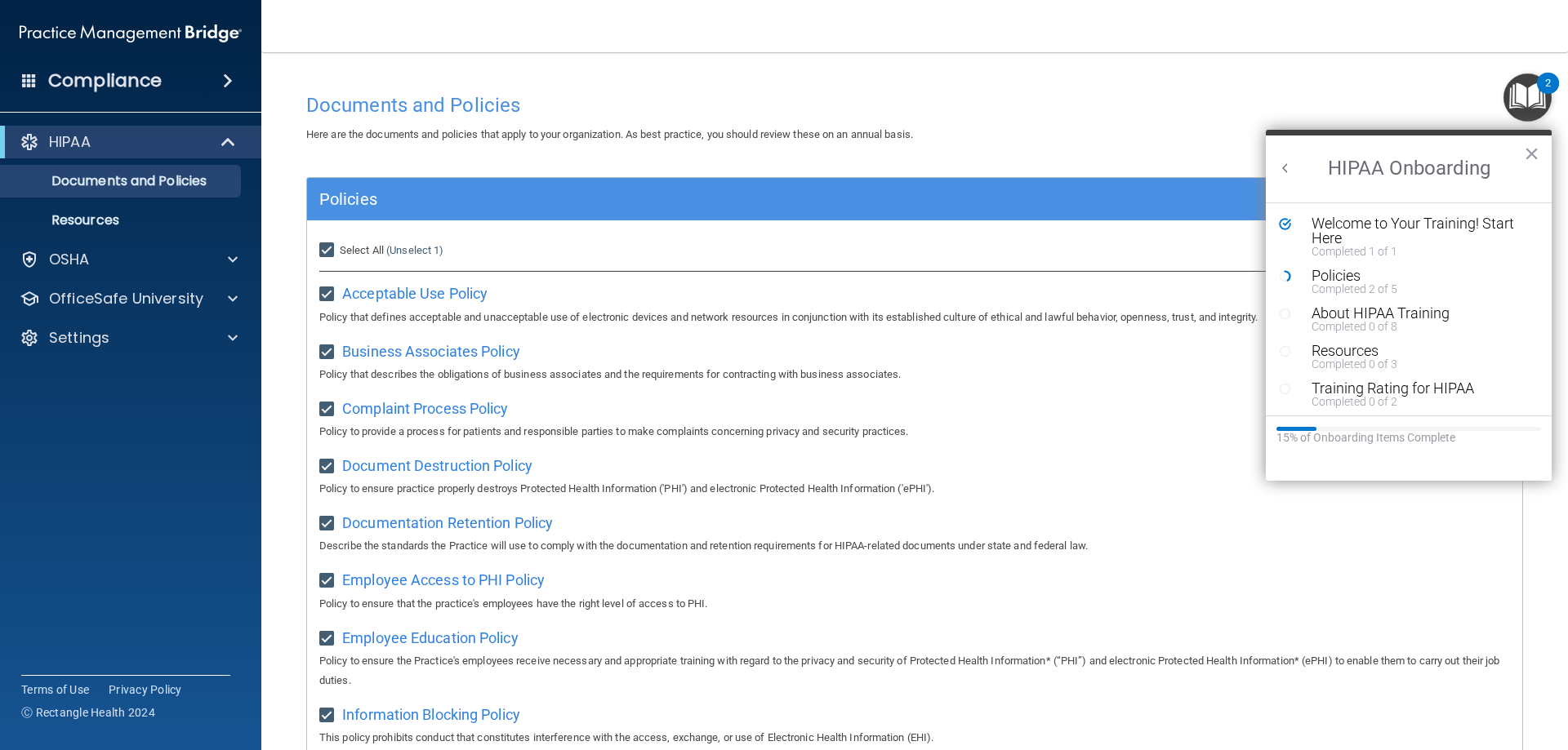
checkbox input "true"
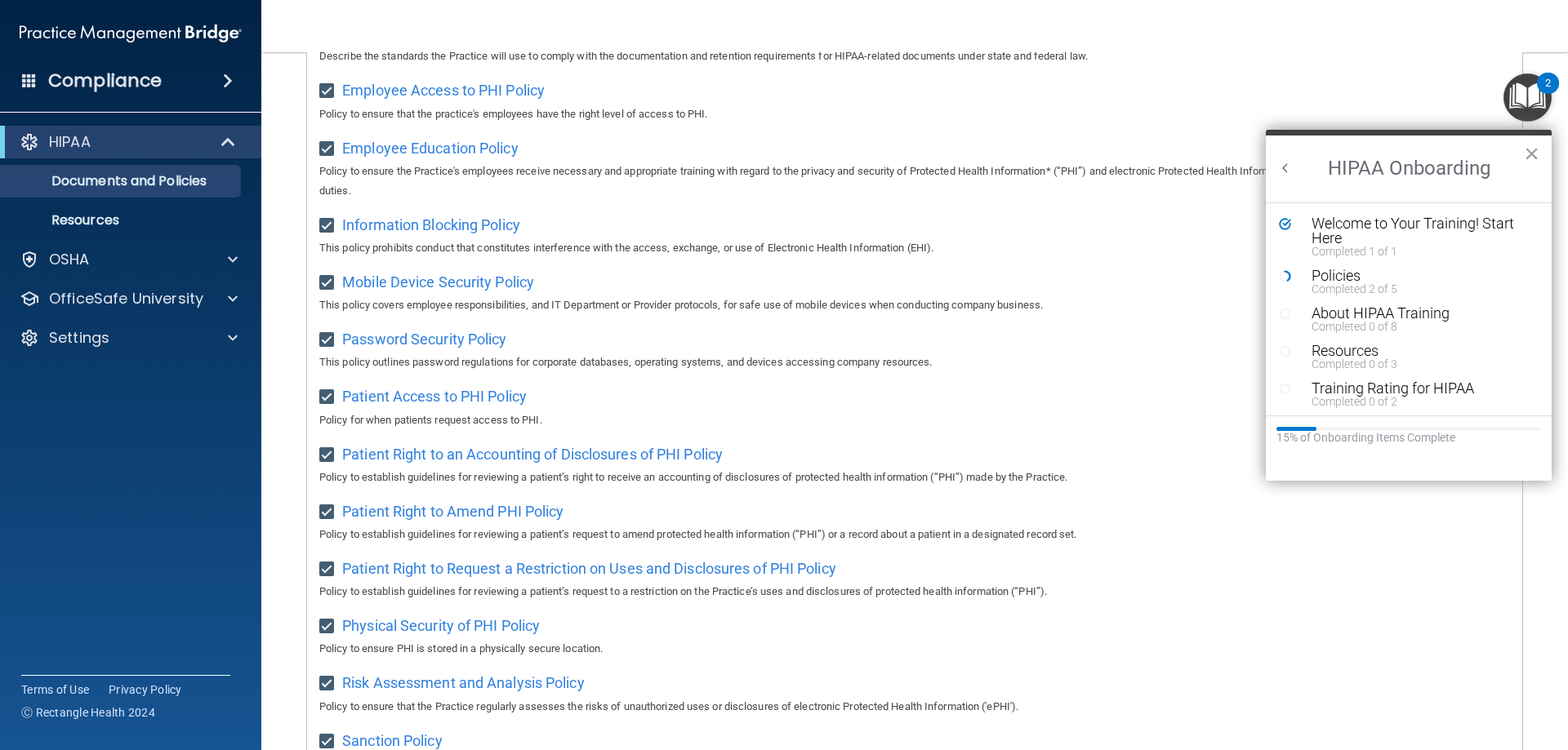
scroll to position [887, 0]
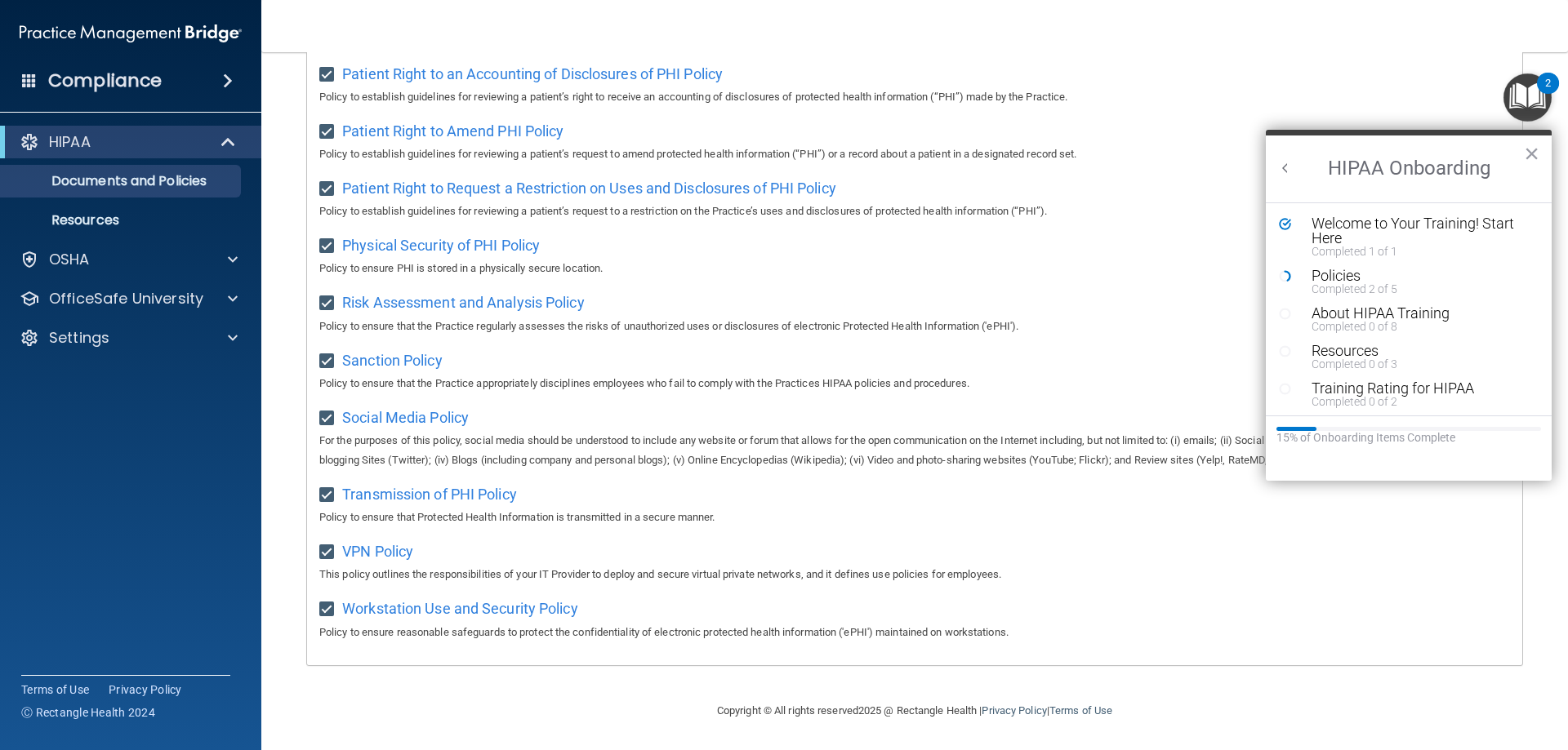
click at [1224, 598] on div "Workstation Use and Security Policy Policy to ensure reasonable safeguards to p…" at bounding box center [914, 618] width 1190 height 46
click at [83, 212] on p "Resources" at bounding box center [122, 220] width 223 height 16
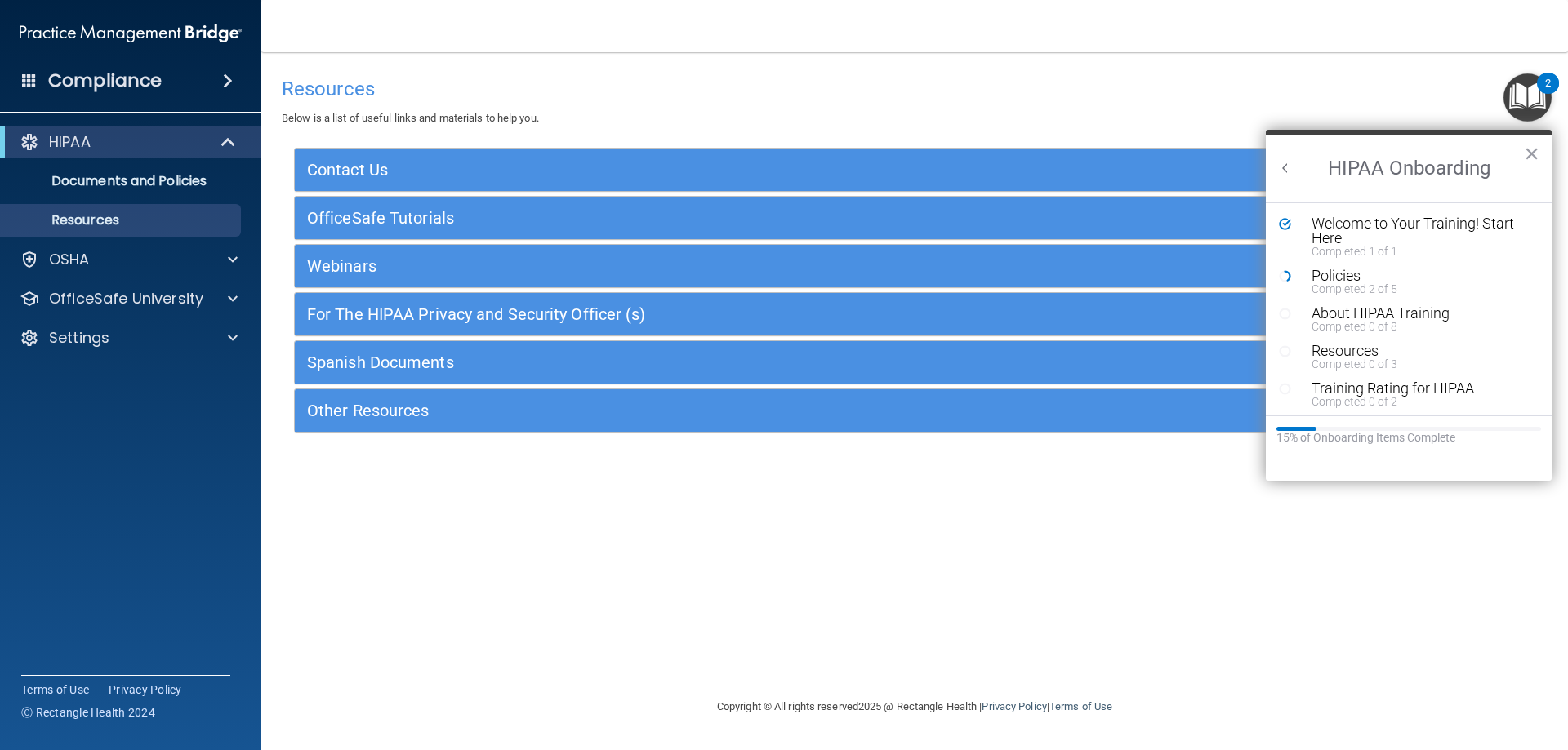
click at [658, 105] on div "Resources Below is a list of useful links and materials to help you." at bounding box center [914, 98] width 1265 height 60
click at [1525, 151] on button "×" at bounding box center [1531, 153] width 15 height 26
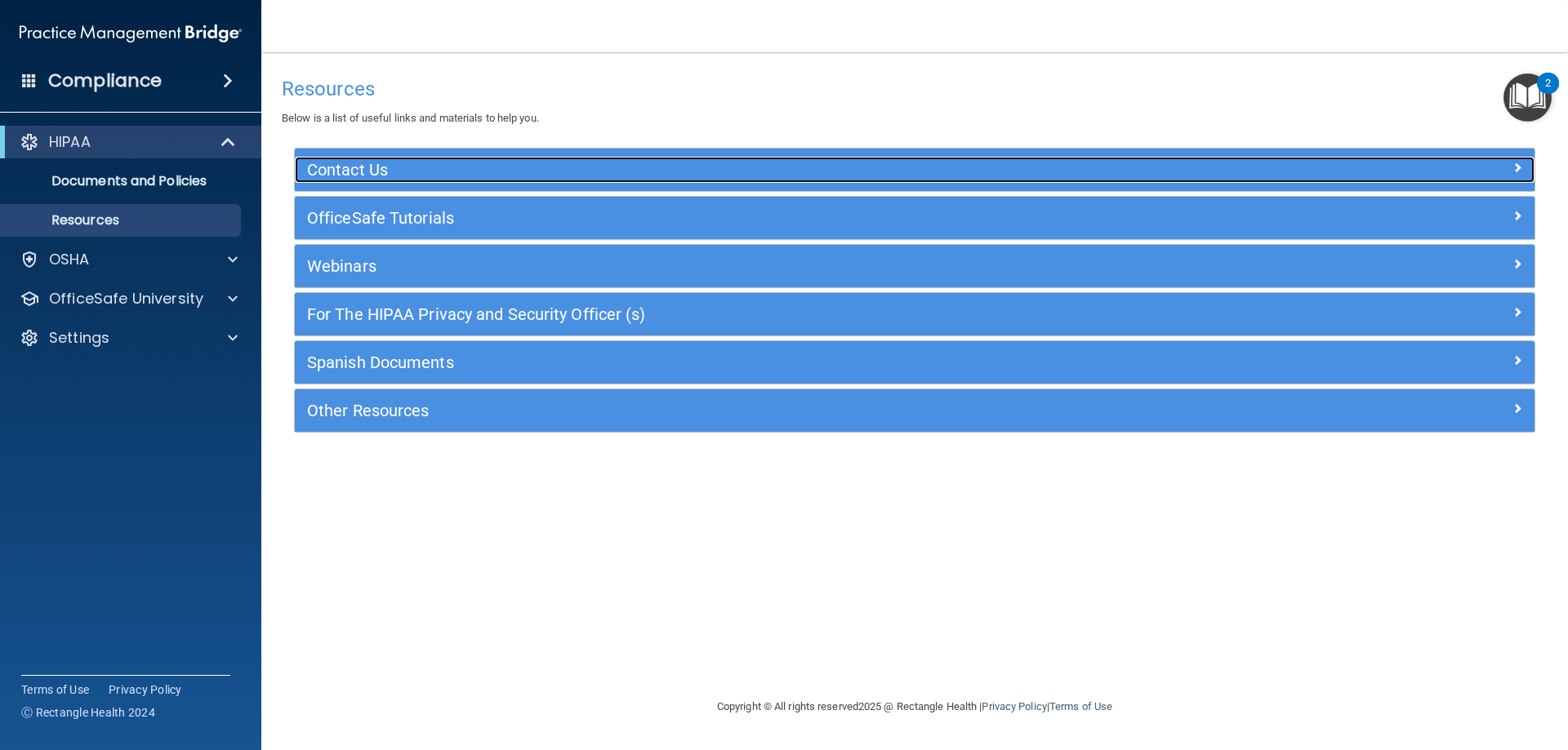
click at [1267, 170] on div at bounding box center [1380, 167] width 310 height 20
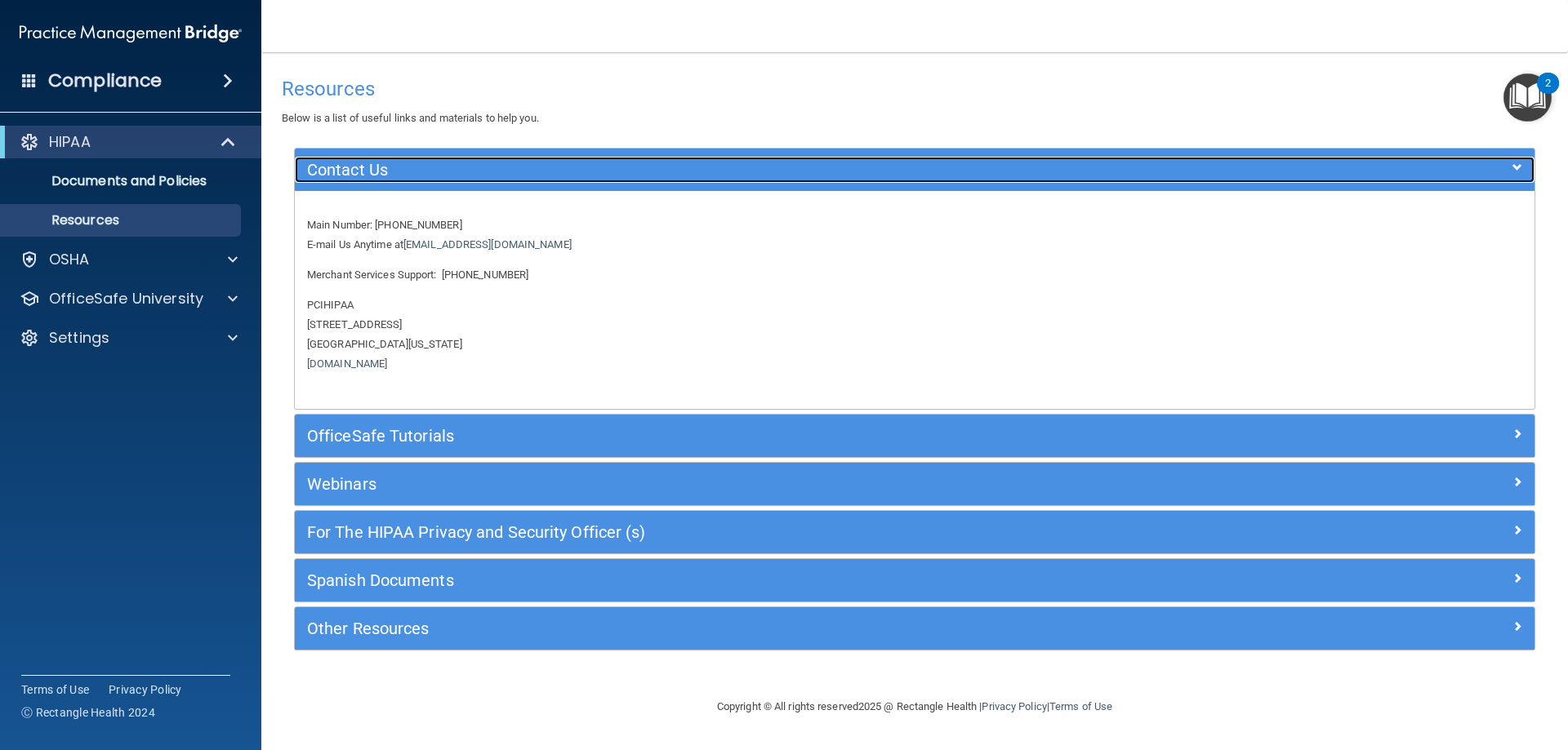
click at [1510, 170] on div at bounding box center [1380, 167] width 310 height 20
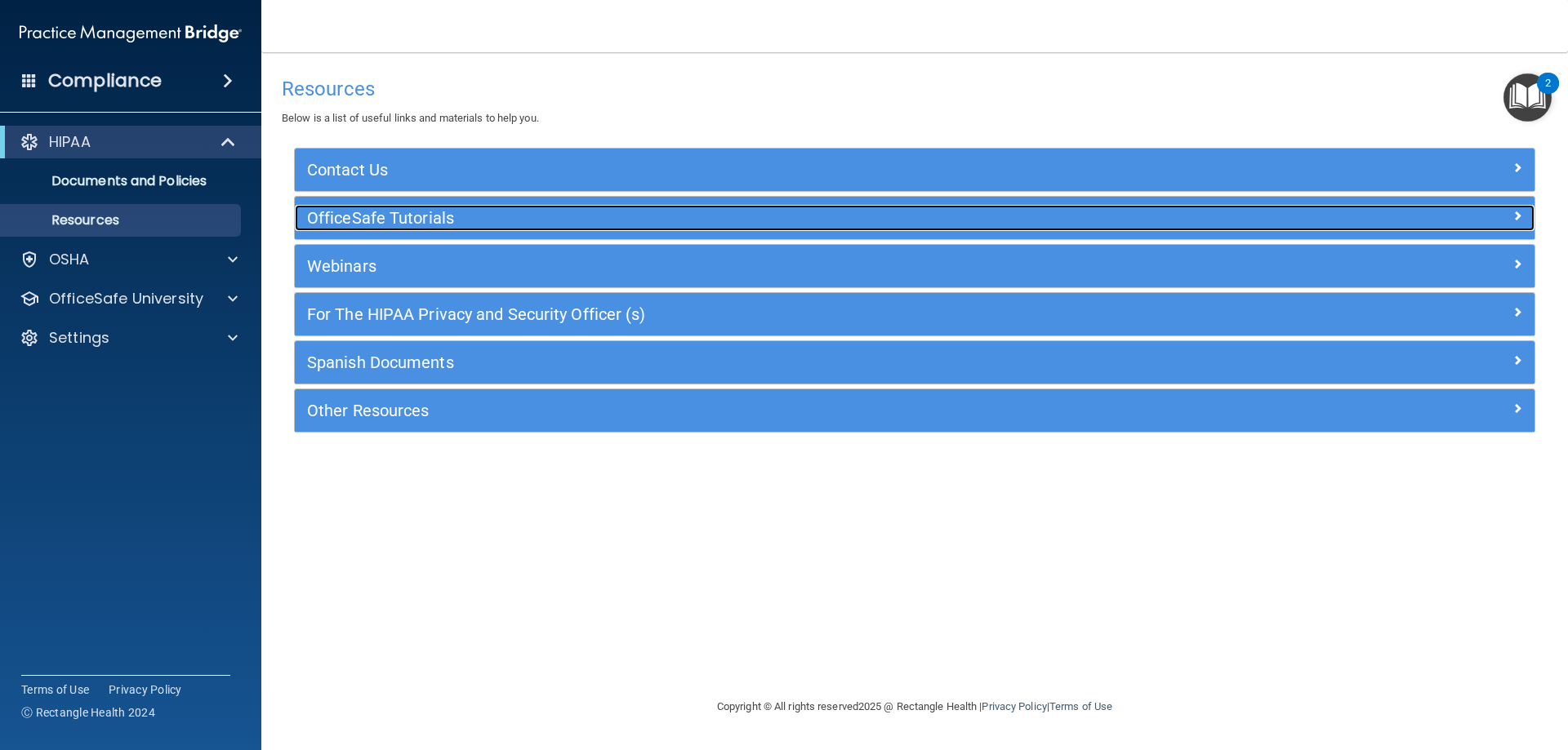
click at [1320, 222] on div at bounding box center [1380, 215] width 310 height 20
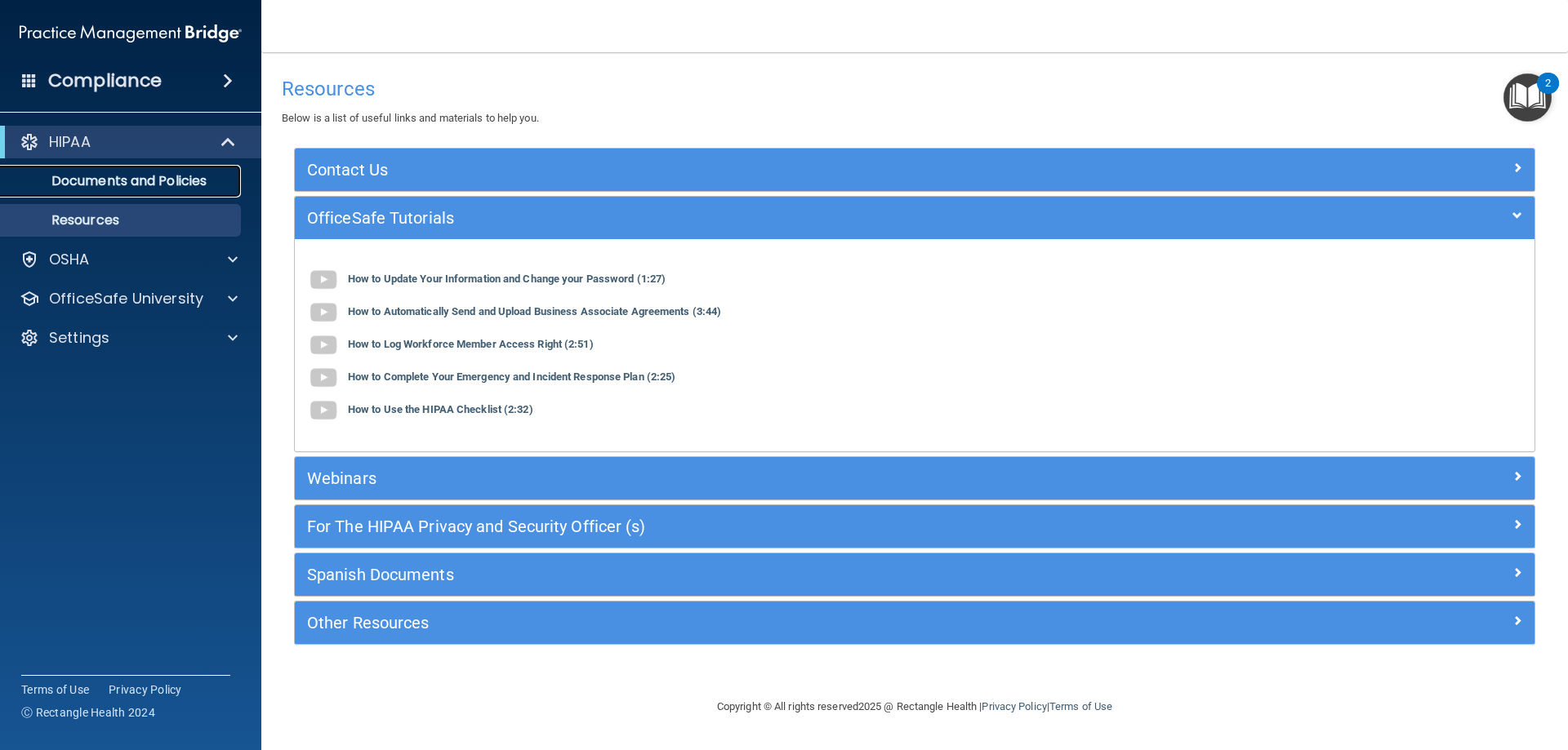
click at [124, 173] on p "Documents and Policies" at bounding box center [122, 181] width 223 height 16
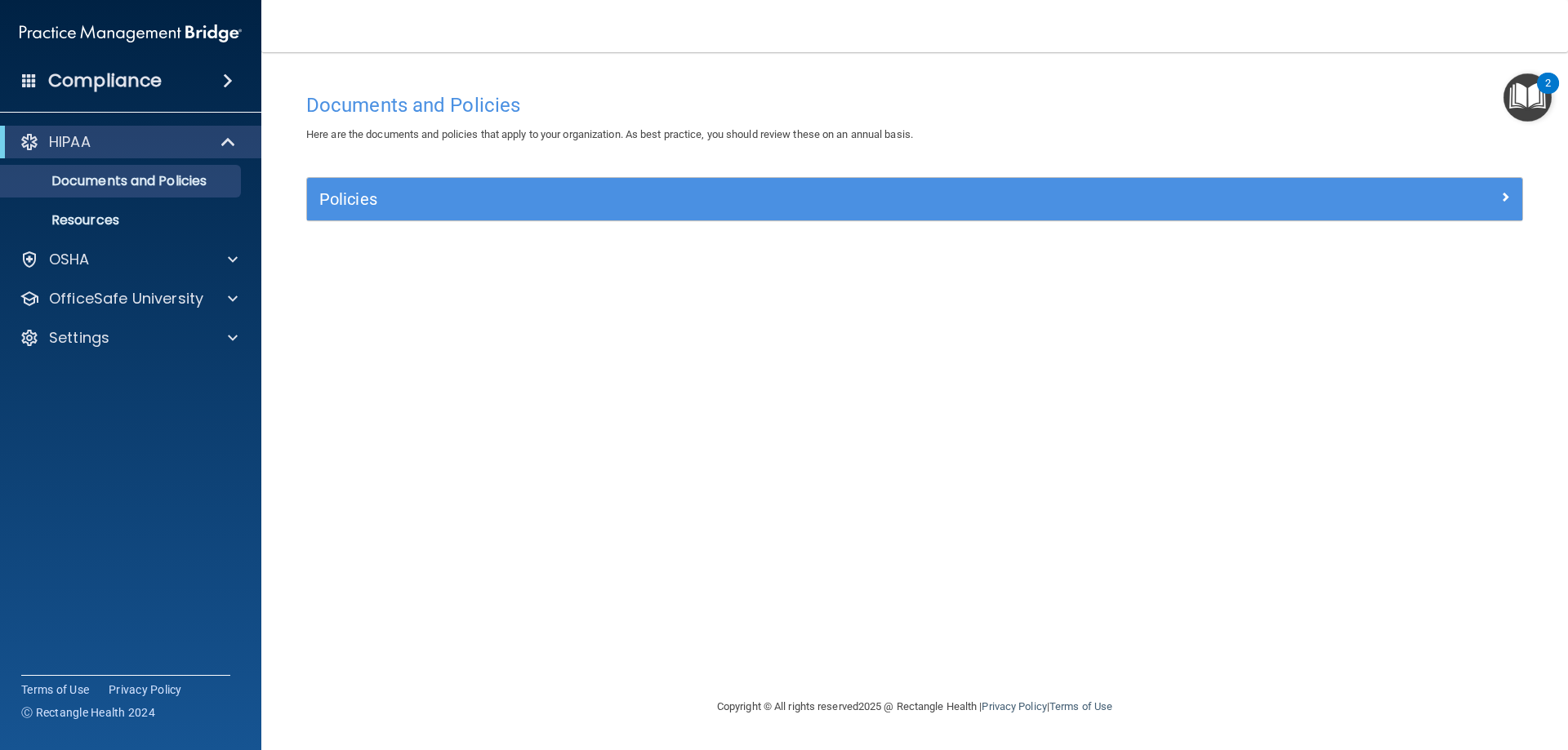
click at [1429, 213] on div "Policies" at bounding box center [915, 200] width 1215 height 43
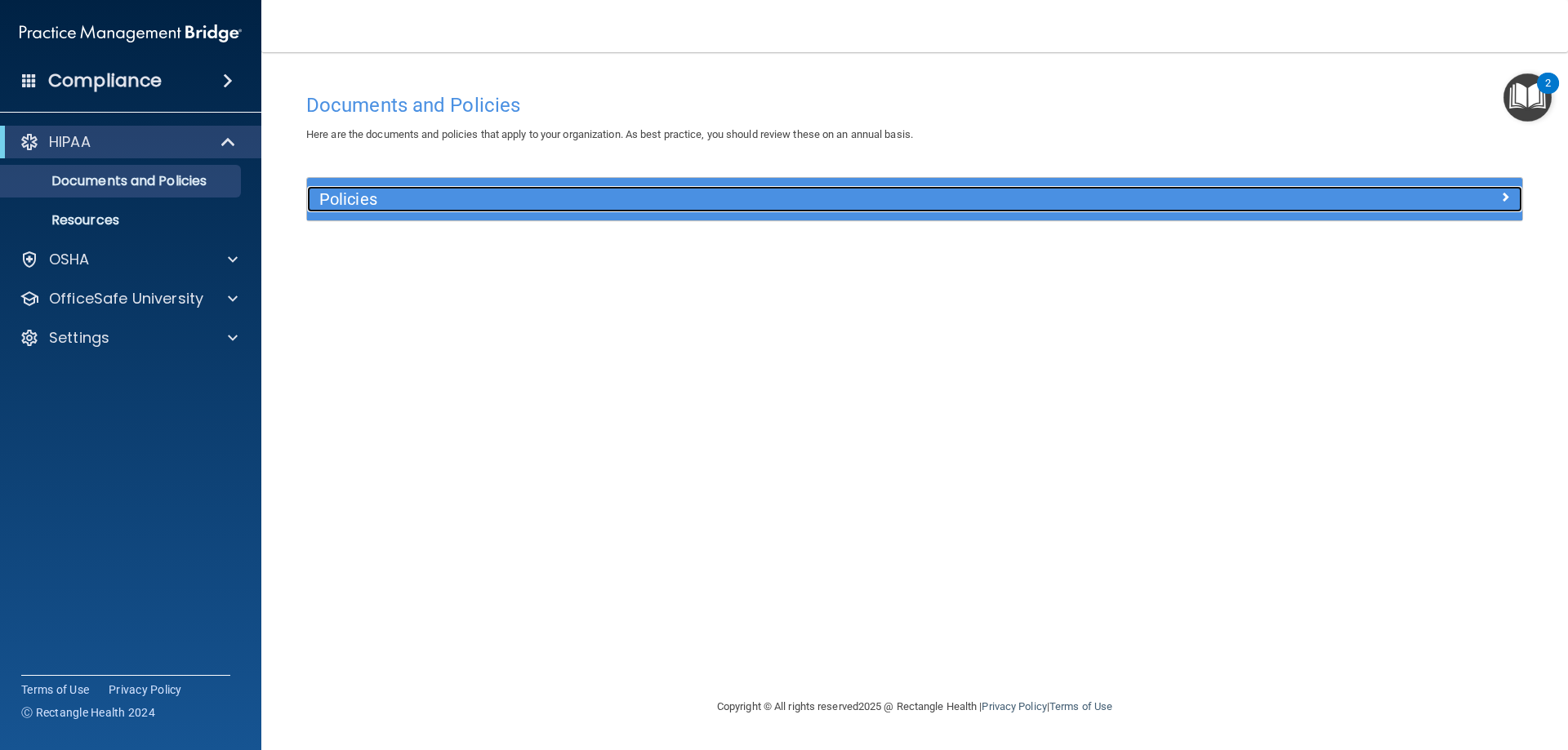
click at [1511, 199] on div at bounding box center [1369, 196] width 304 height 20
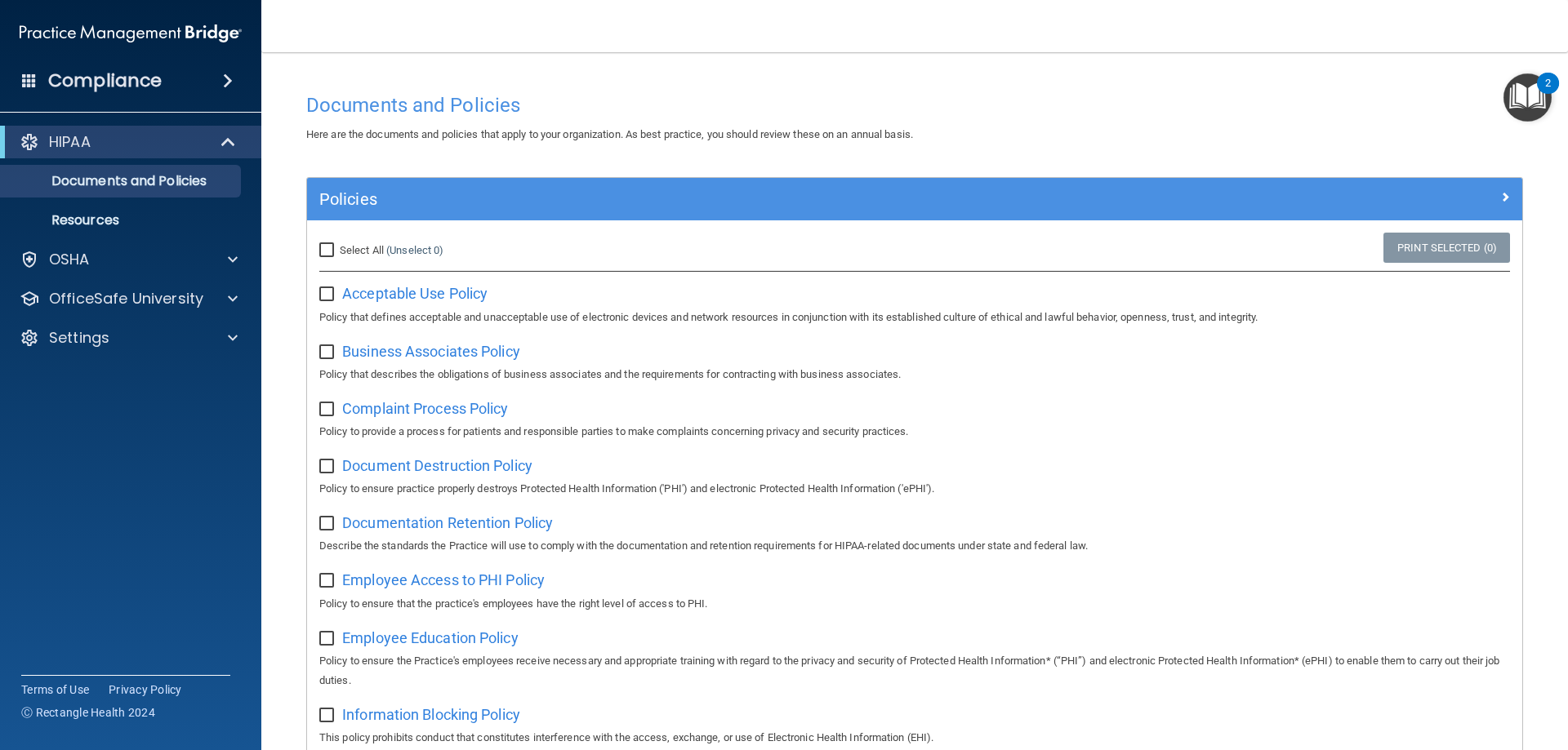
click at [370, 244] on span "Select All" at bounding box center [361, 250] width 44 height 12
click at [338, 244] on input "Select All (Unselect 0) Unselect All" at bounding box center [328, 250] width 19 height 13
checkbox input "true"
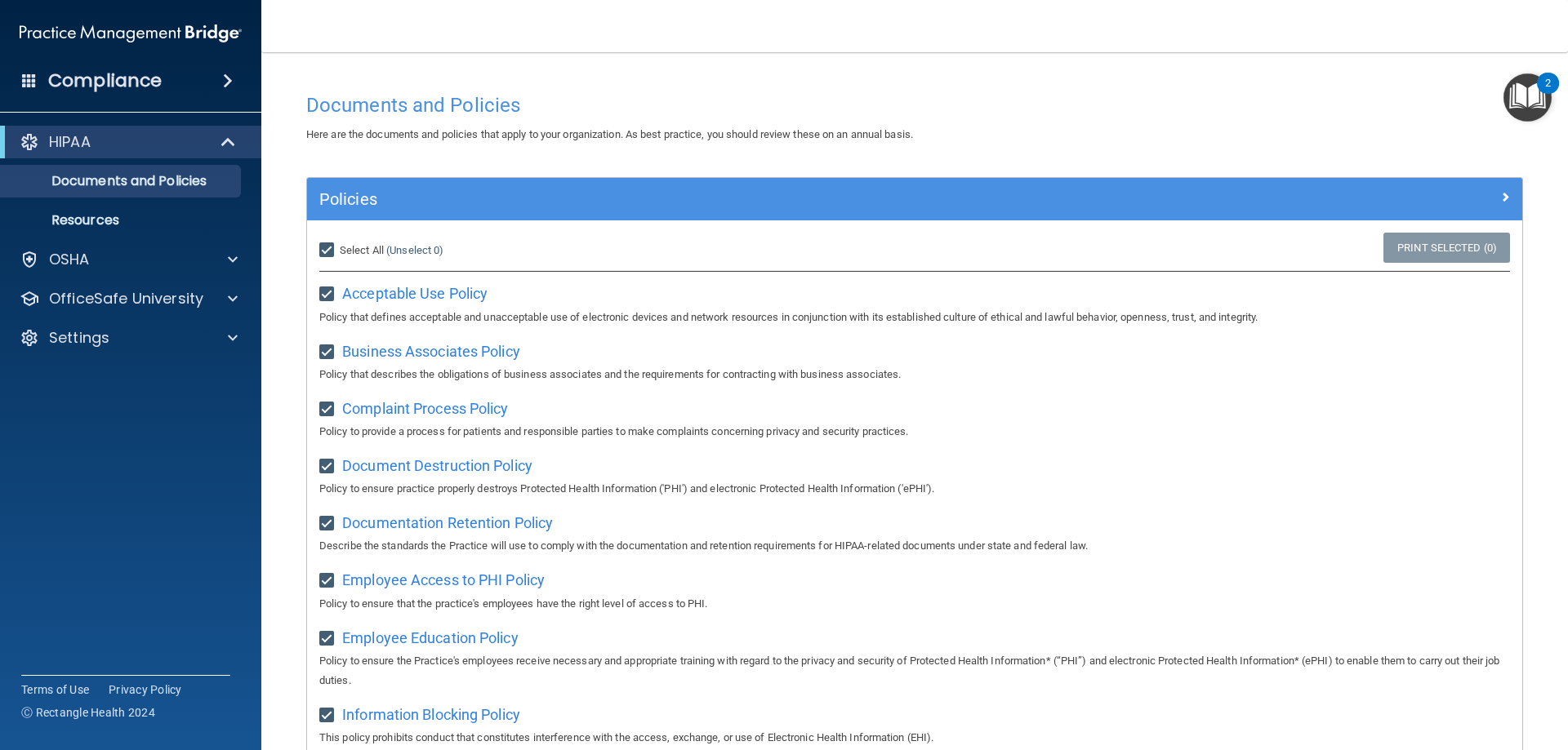
checkbox input "true"
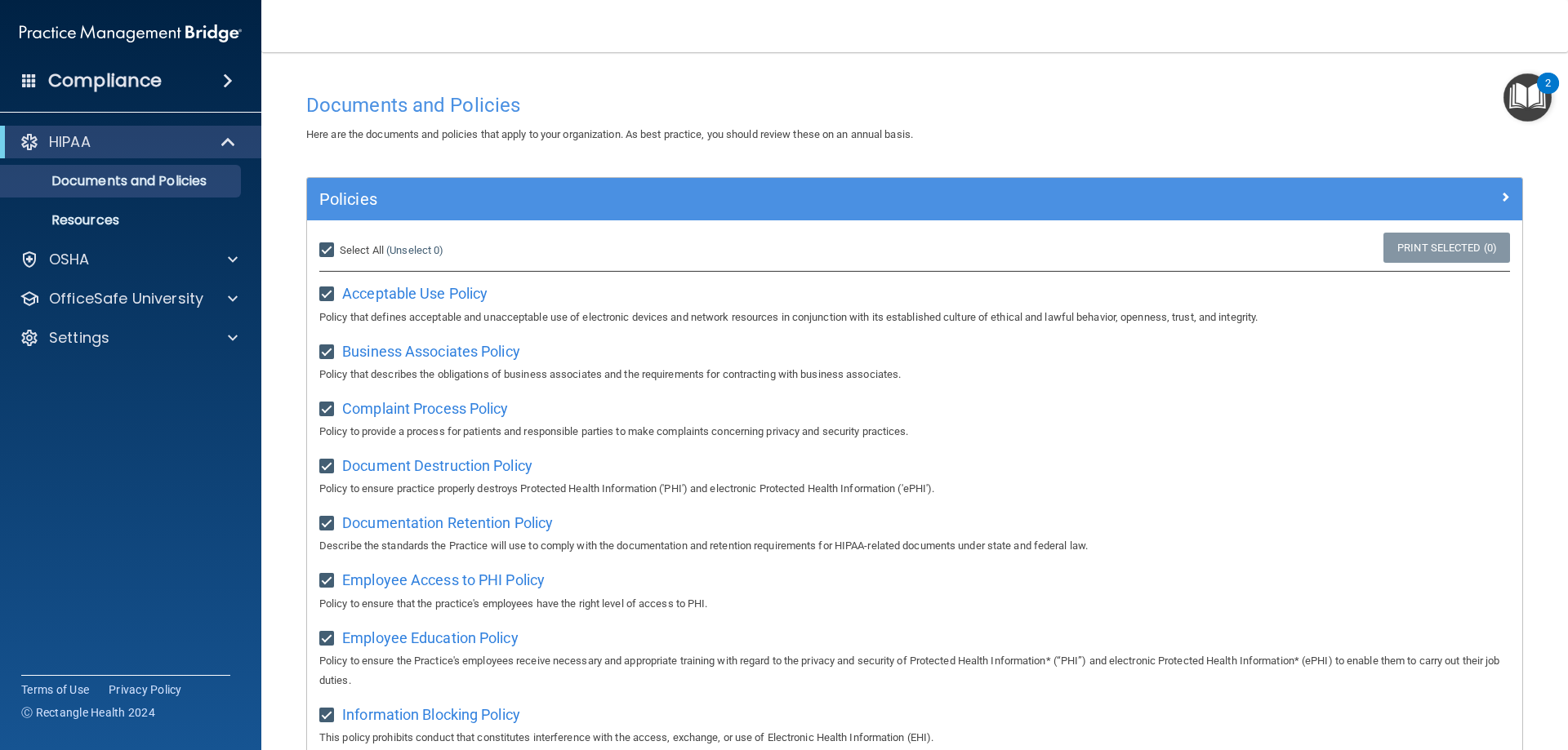
checkbox input "true"
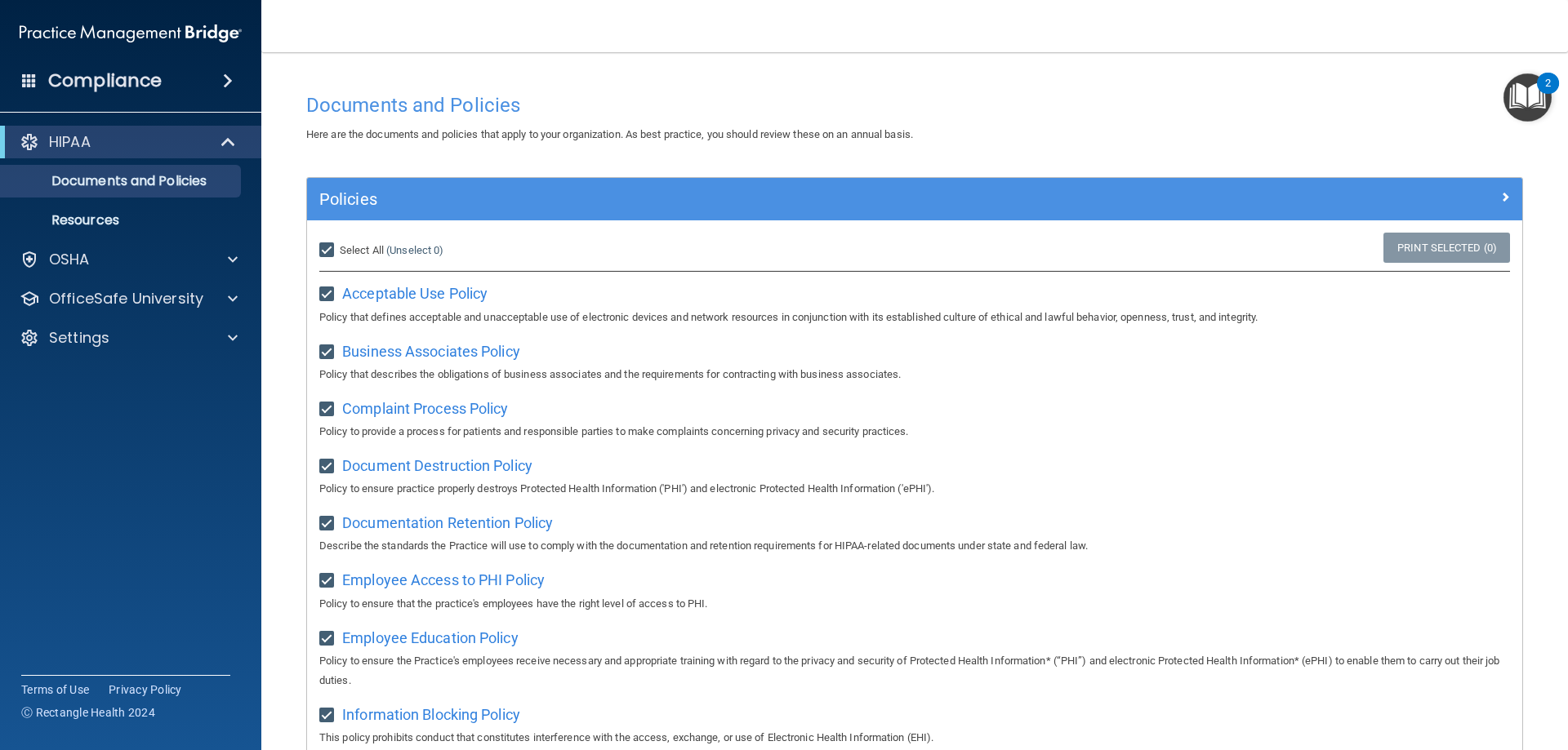
checkbox input "true"
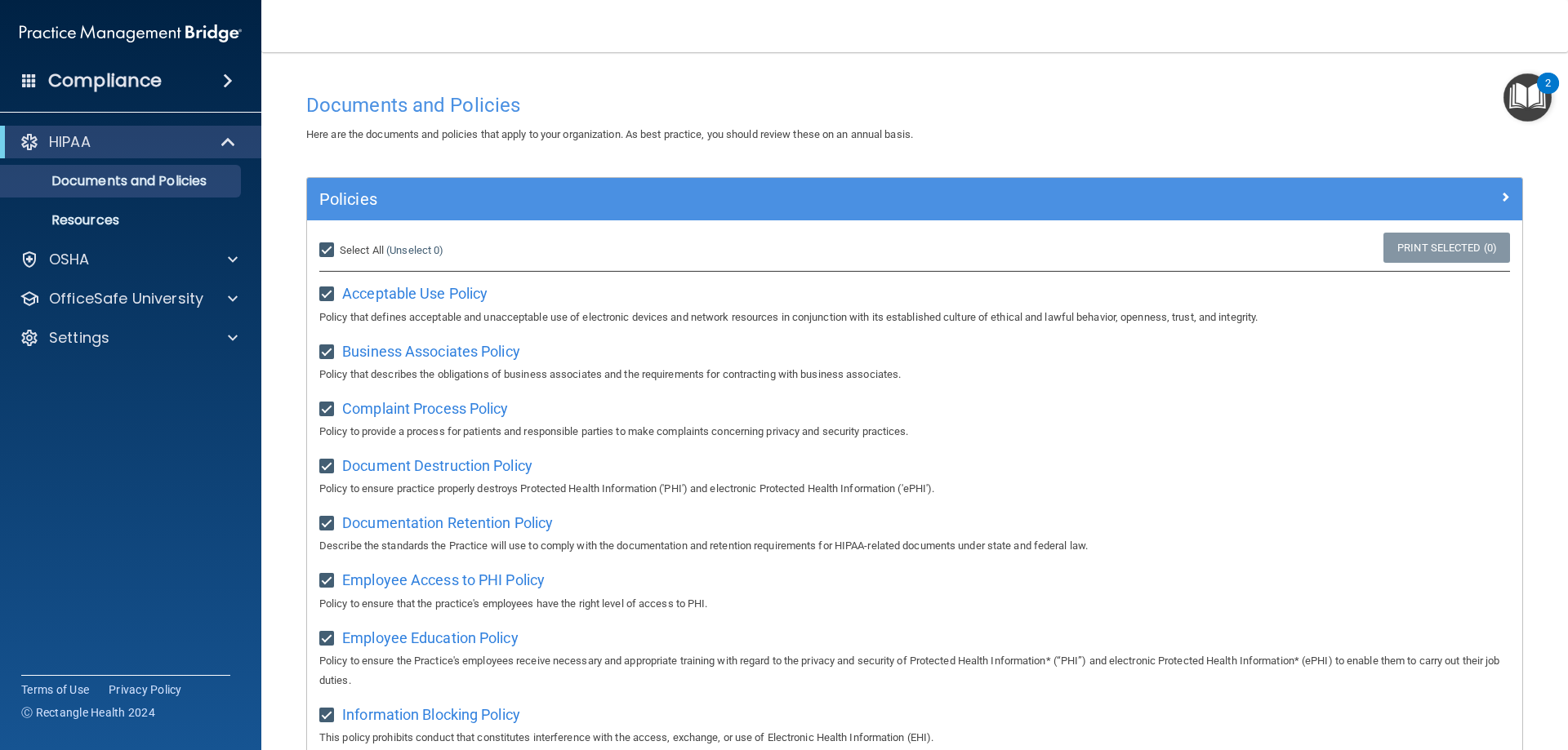
checkbox input "true"
click at [1506, 101] on img "Open Resource Center, 2 new notifications" at bounding box center [1527, 97] width 48 height 48
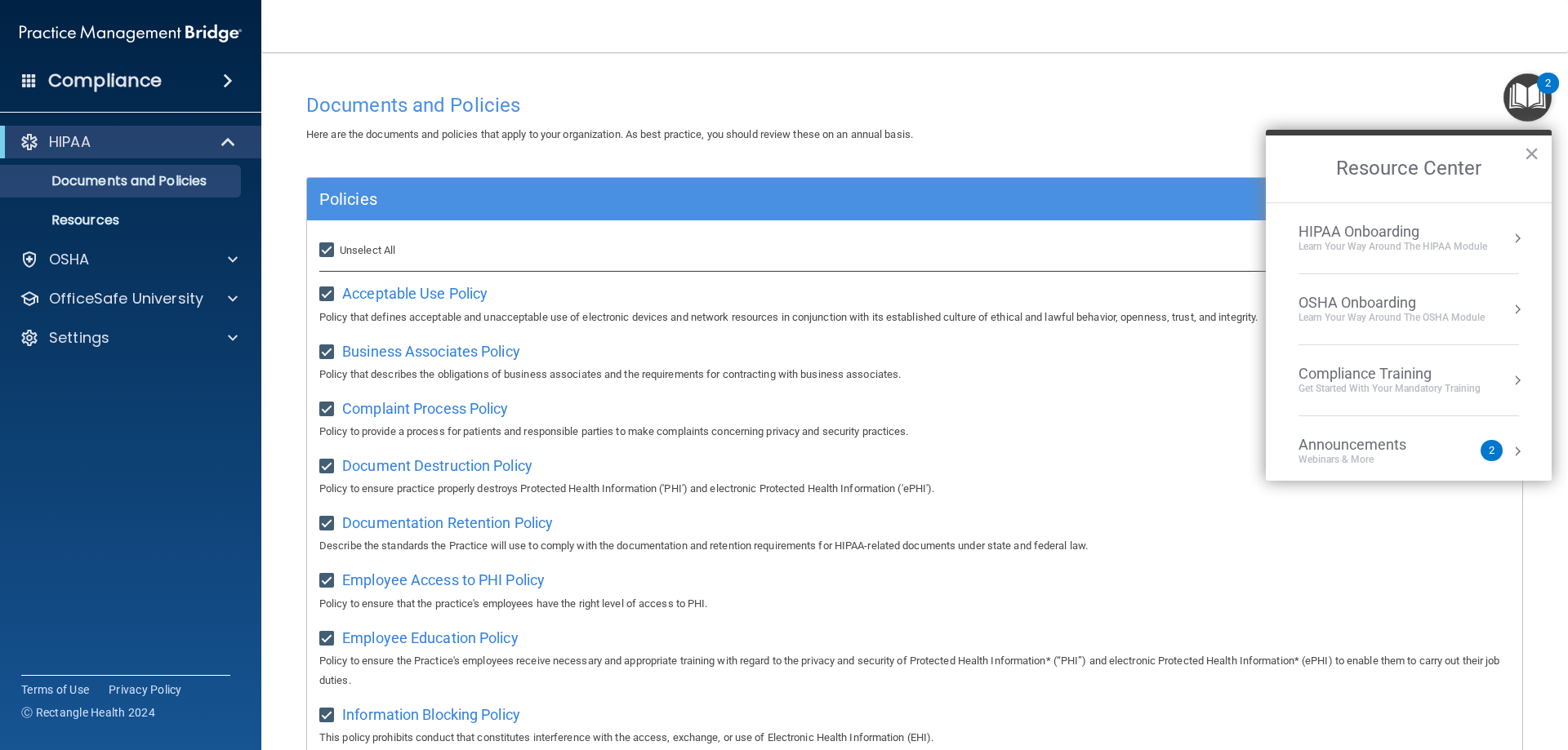
click at [1392, 232] on div "HIPAA Onboarding" at bounding box center [1392, 232] width 189 height 18
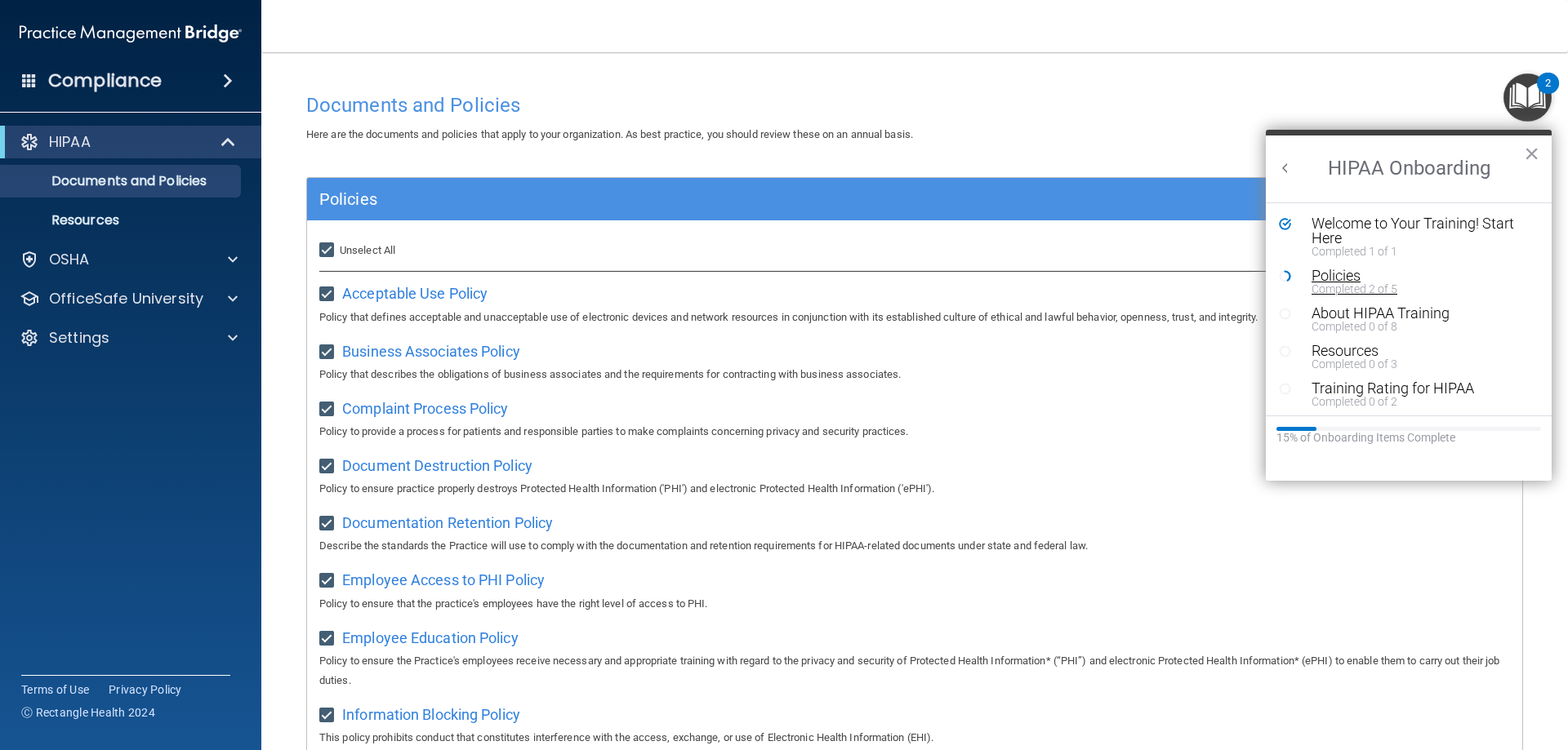
click at [1359, 284] on div "Completed 2 of 5" at bounding box center [1415, 289] width 207 height 12
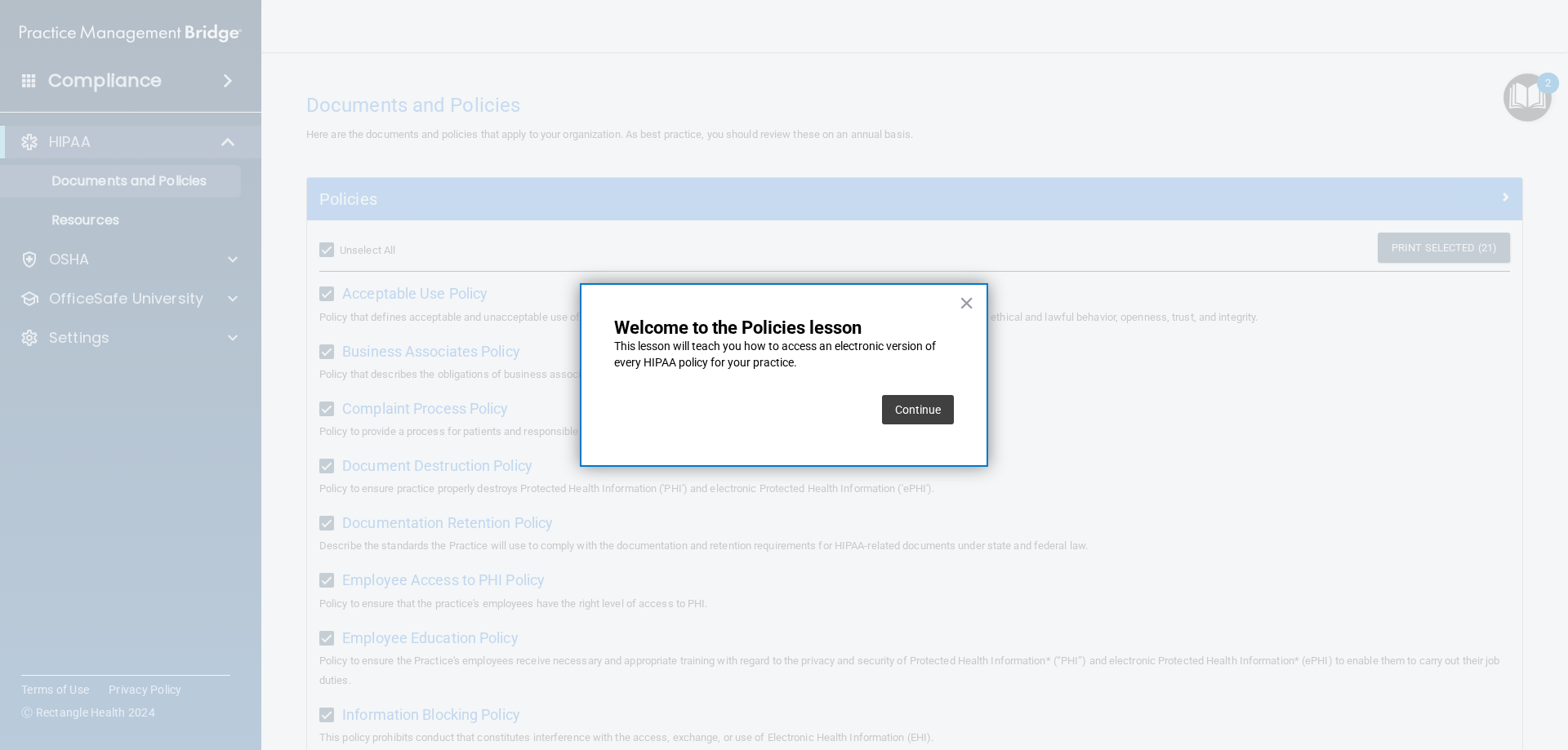
click at [913, 402] on button "Continue" at bounding box center [918, 410] width 72 height 29
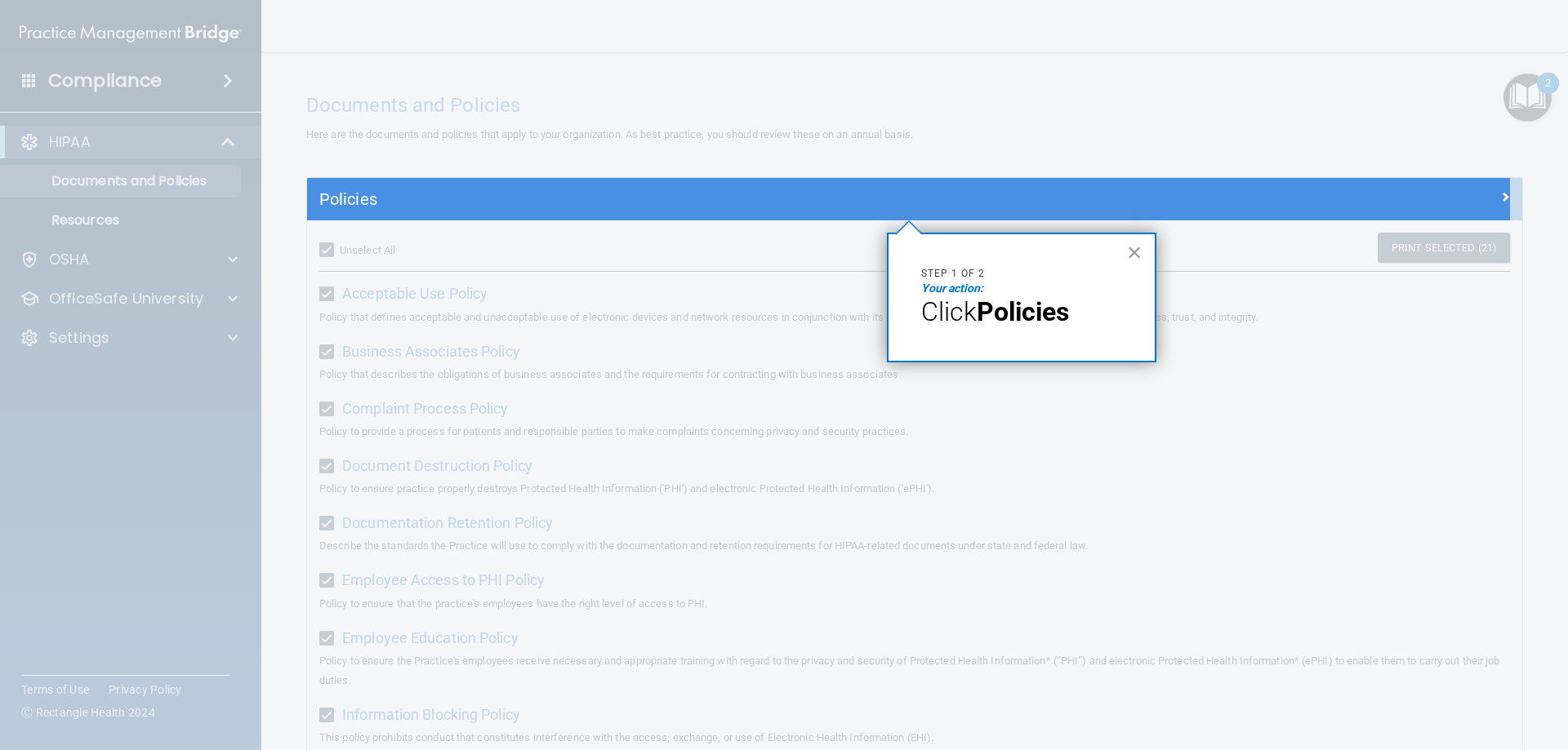
click at [1033, 319] on strong "Policies" at bounding box center [1023, 312] width 93 height 31
click at [1133, 254] on button "×" at bounding box center [1134, 252] width 15 height 26
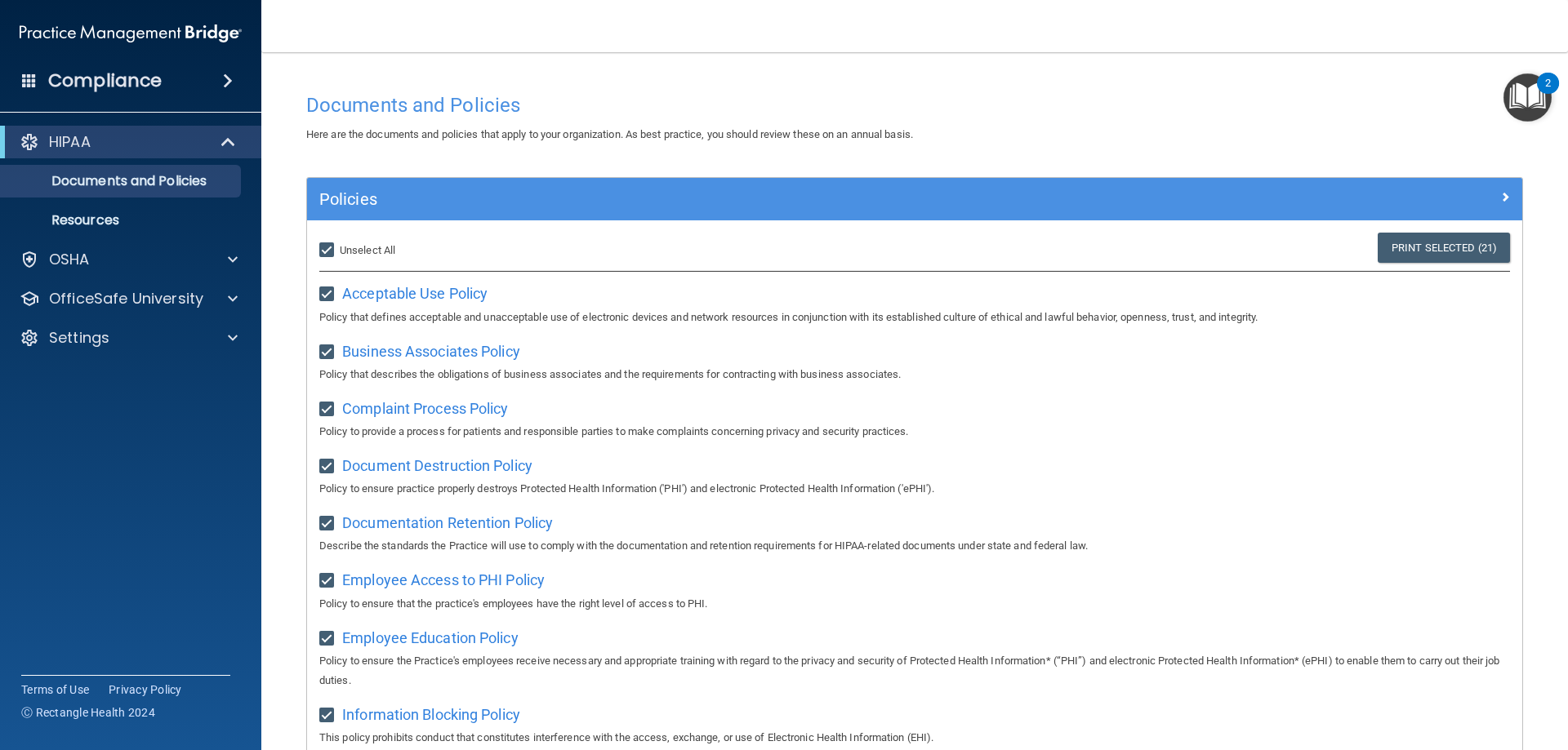
click at [379, 247] on span "Unselect All" at bounding box center [367, 250] width 55 height 12
click at [338, 247] on input "Select All (Unselect 21) Unselect All" at bounding box center [328, 250] width 19 height 13
checkbox input "false"
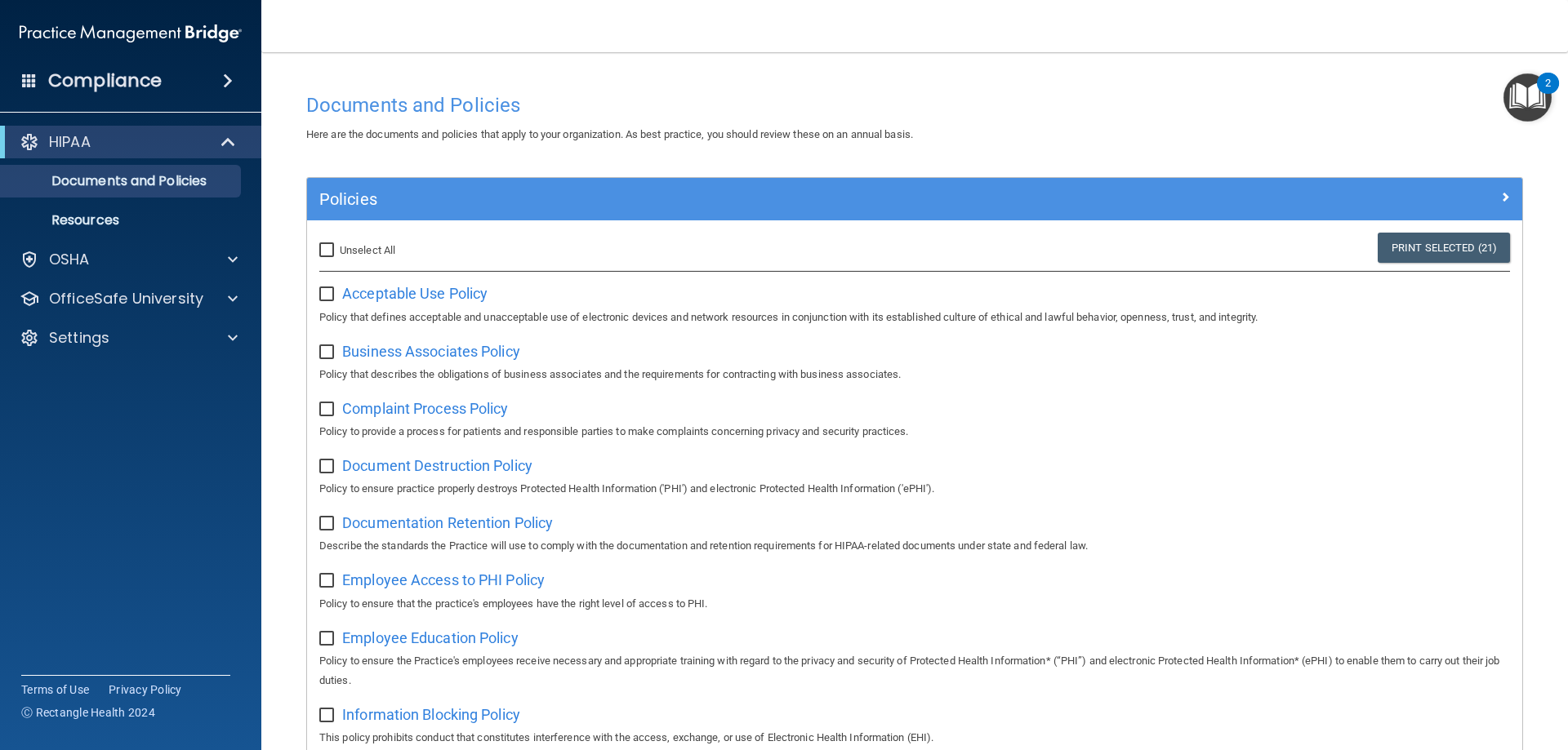
checkbox input "false"
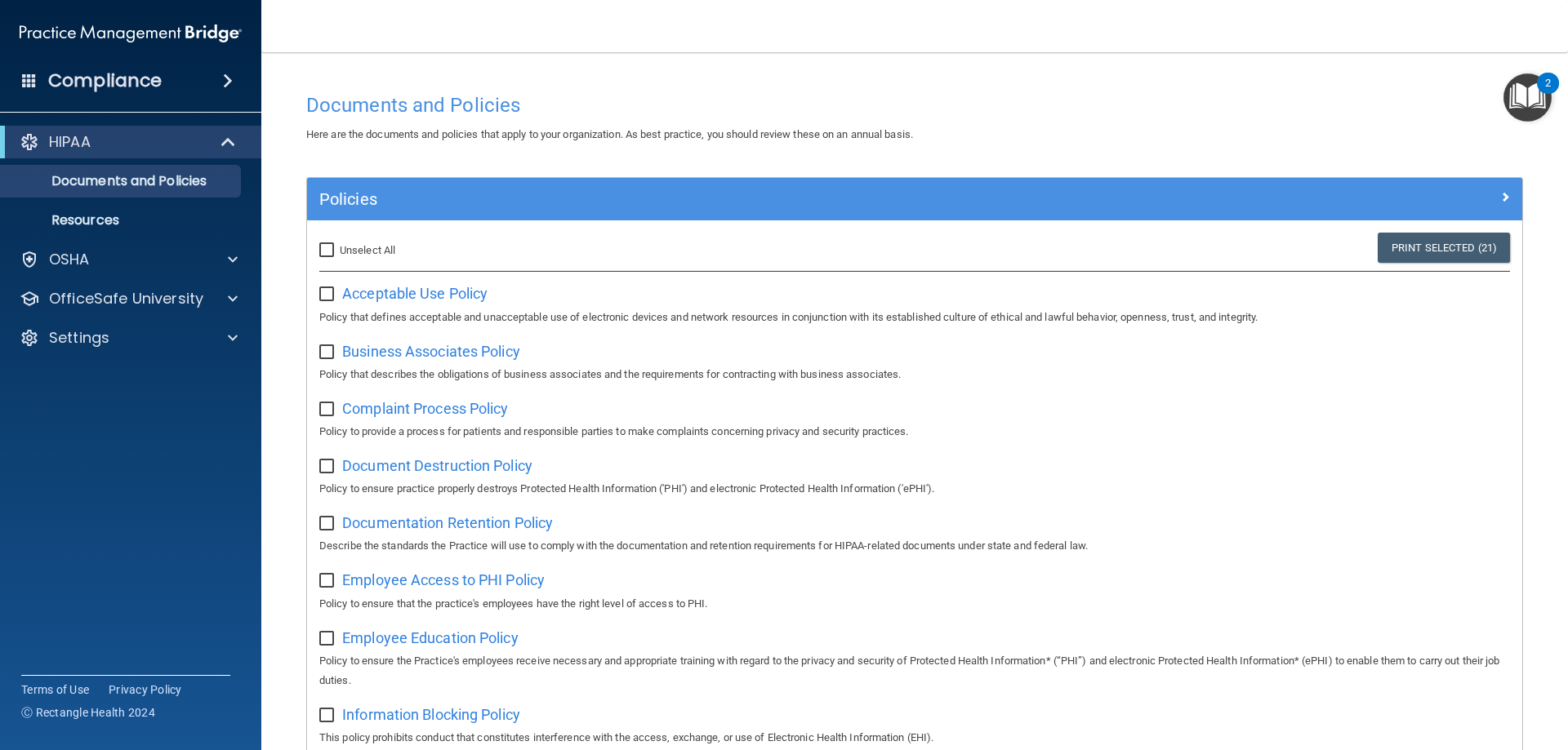
checkbox input "false"
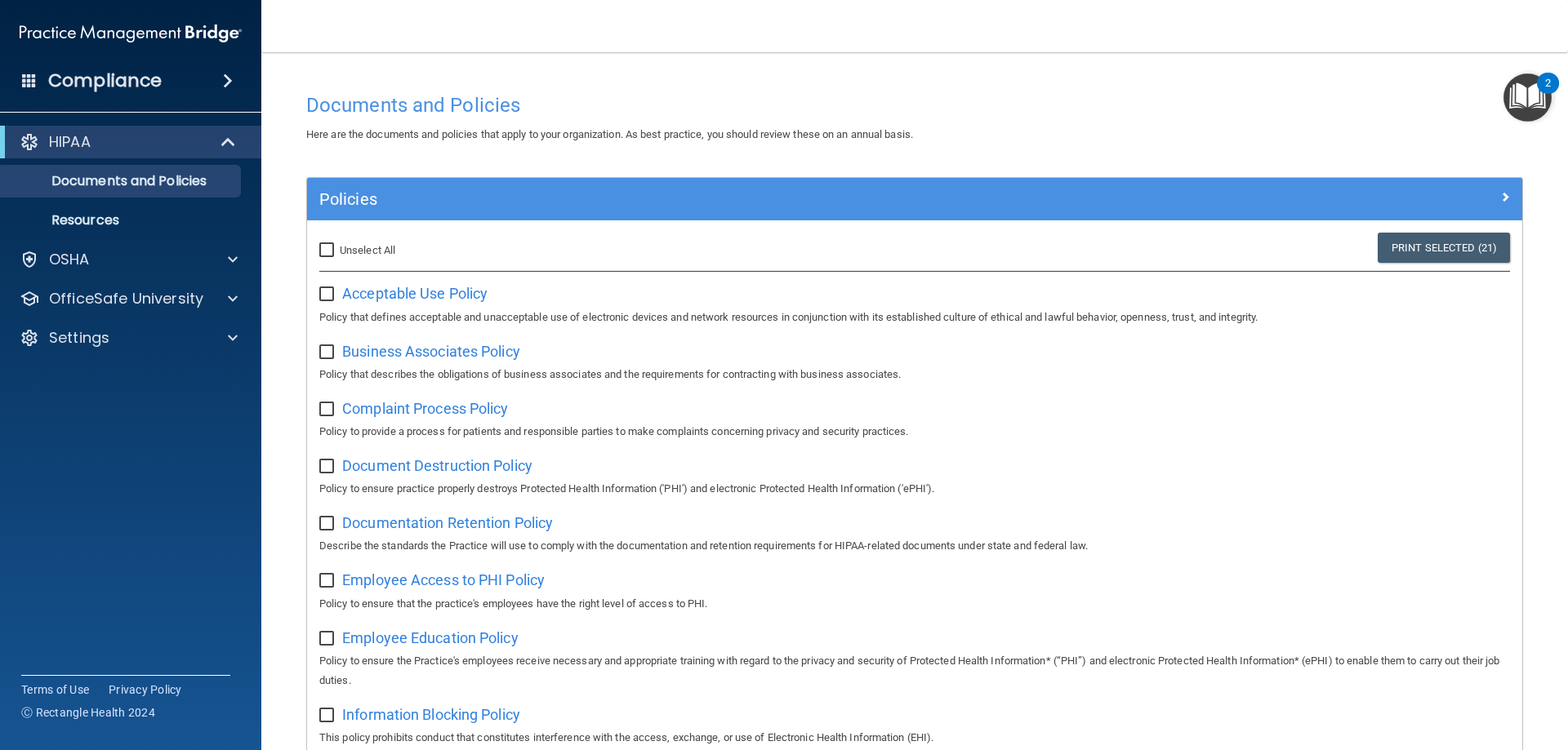
checkbox input "false"
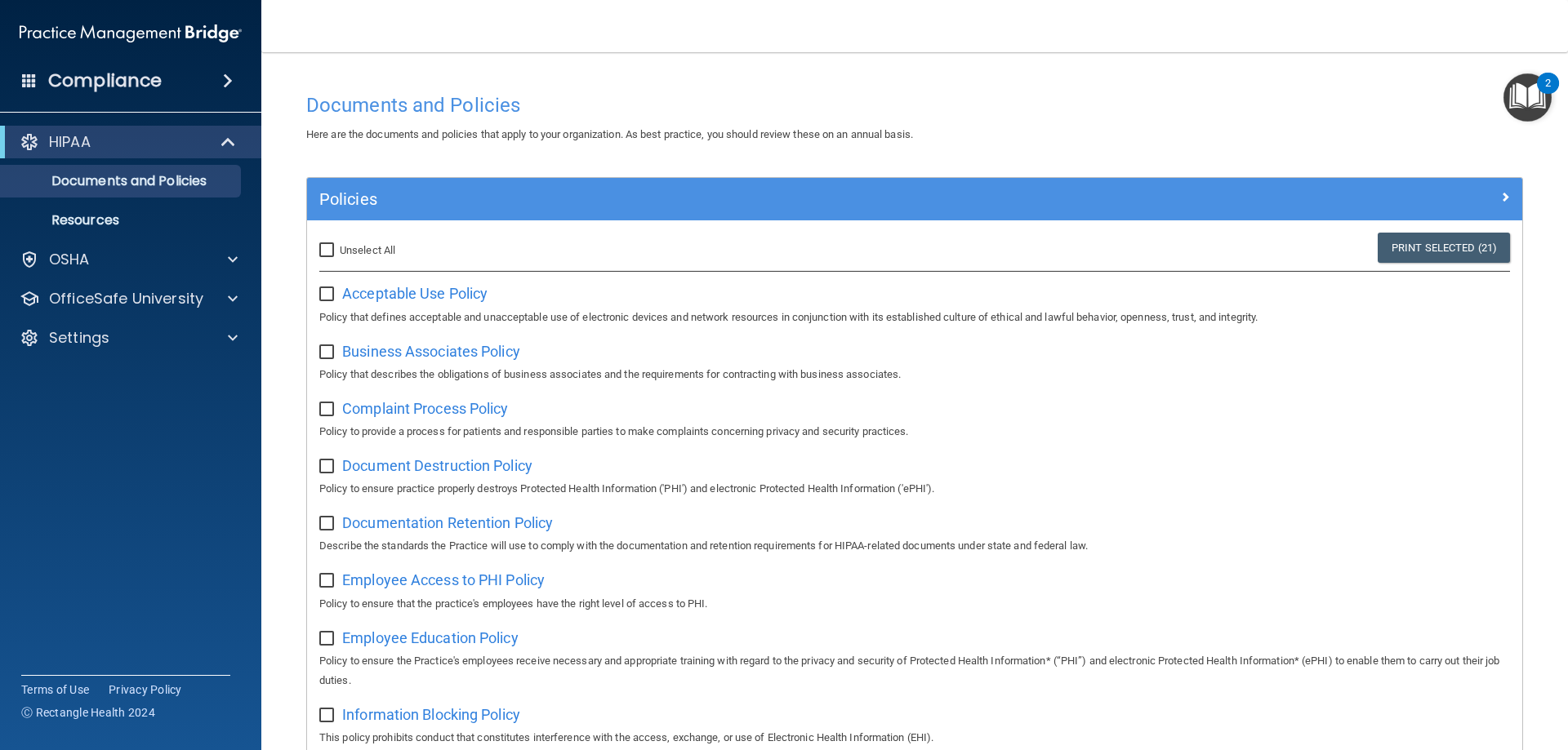
checkbox input "false"
click at [383, 293] on span "Acceptable Use Policy" at bounding box center [414, 293] width 145 height 17
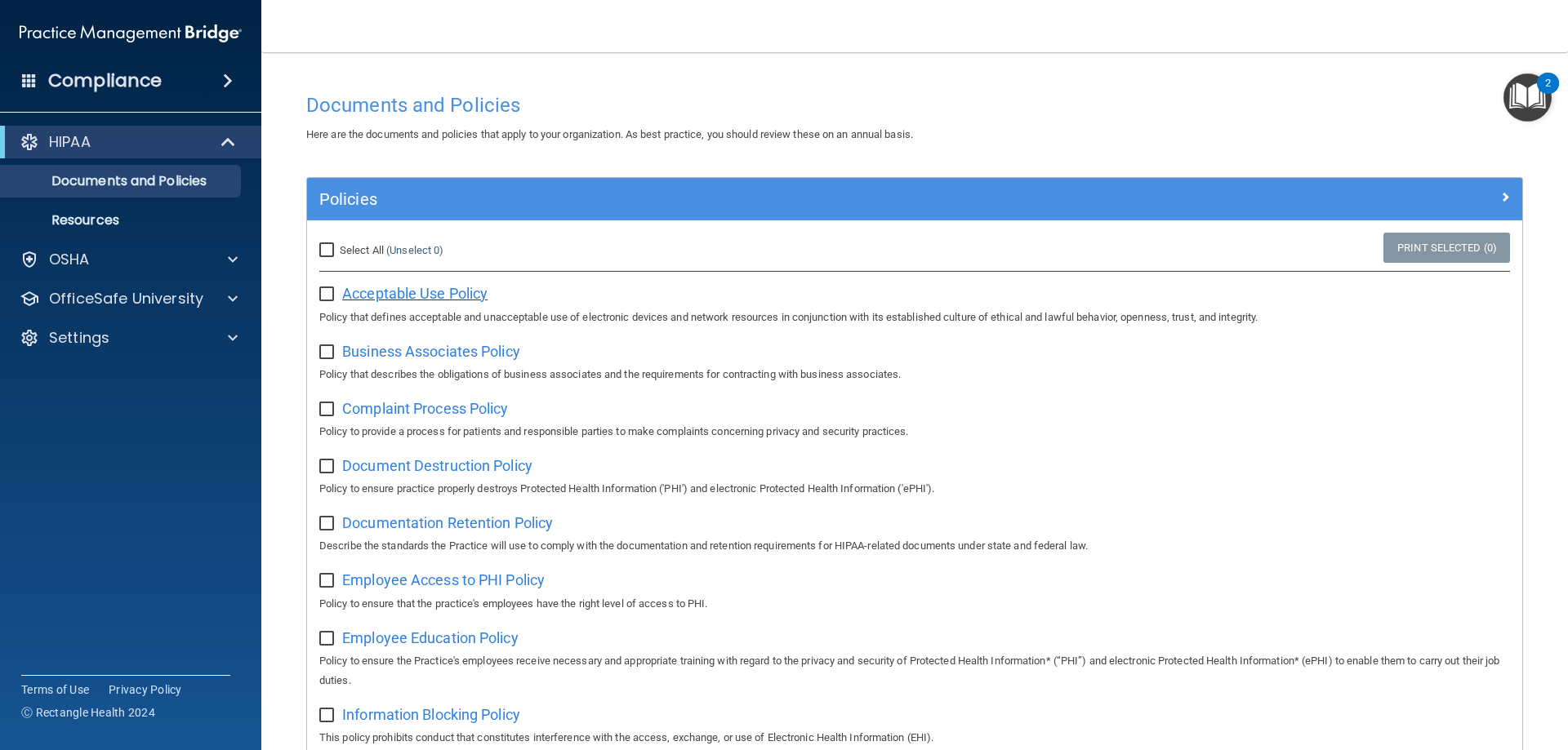
click at [366, 285] on span "Acceptable Use Policy" at bounding box center [414, 293] width 145 height 17
click at [319, 294] on input "checkbox" at bounding box center [328, 295] width 19 height 13
click at [1507, 105] on img "Open Resource Center, 2 new notifications" at bounding box center [1527, 97] width 48 height 48
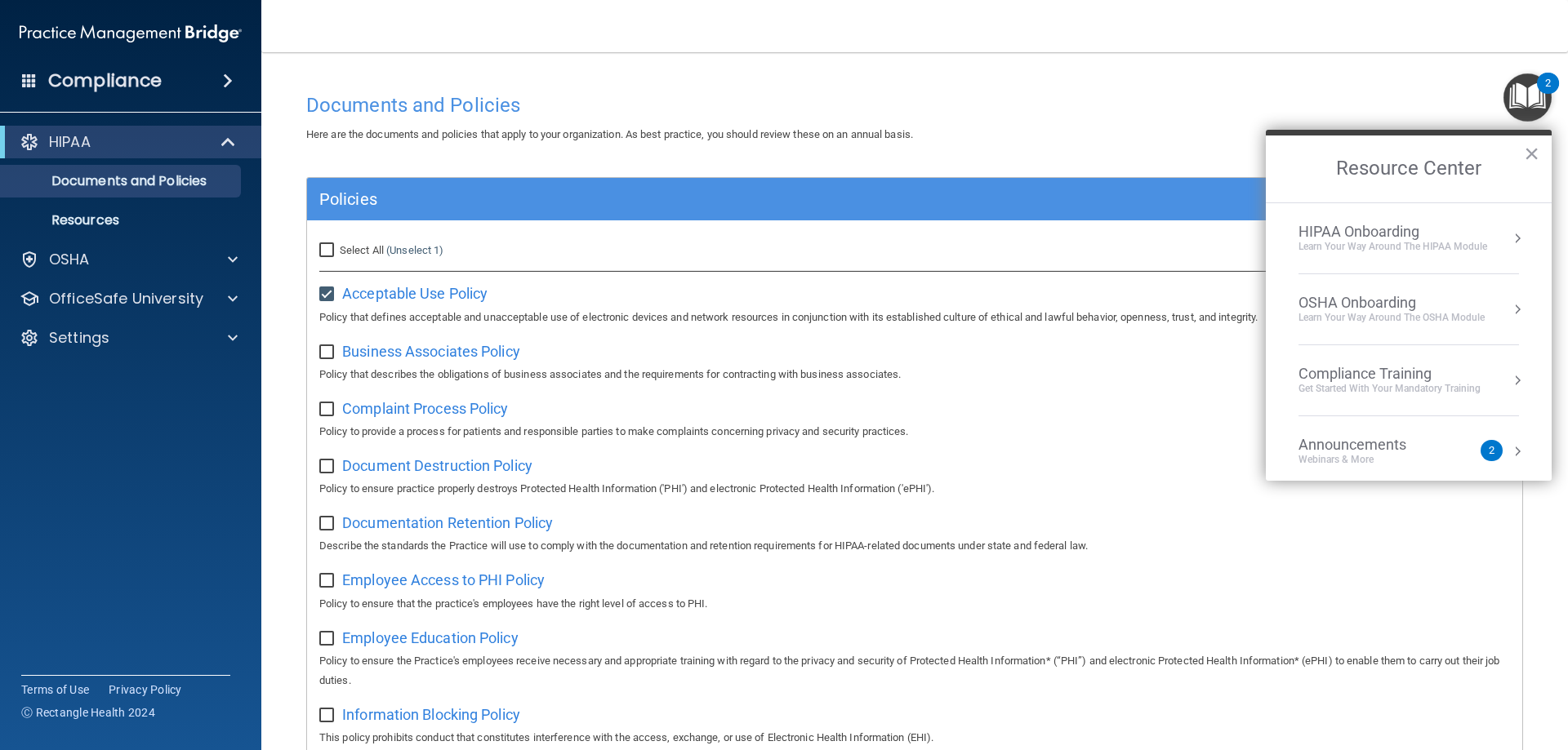
click at [1391, 243] on div "Learn Your Way around the HIPAA module" at bounding box center [1392, 247] width 189 height 14
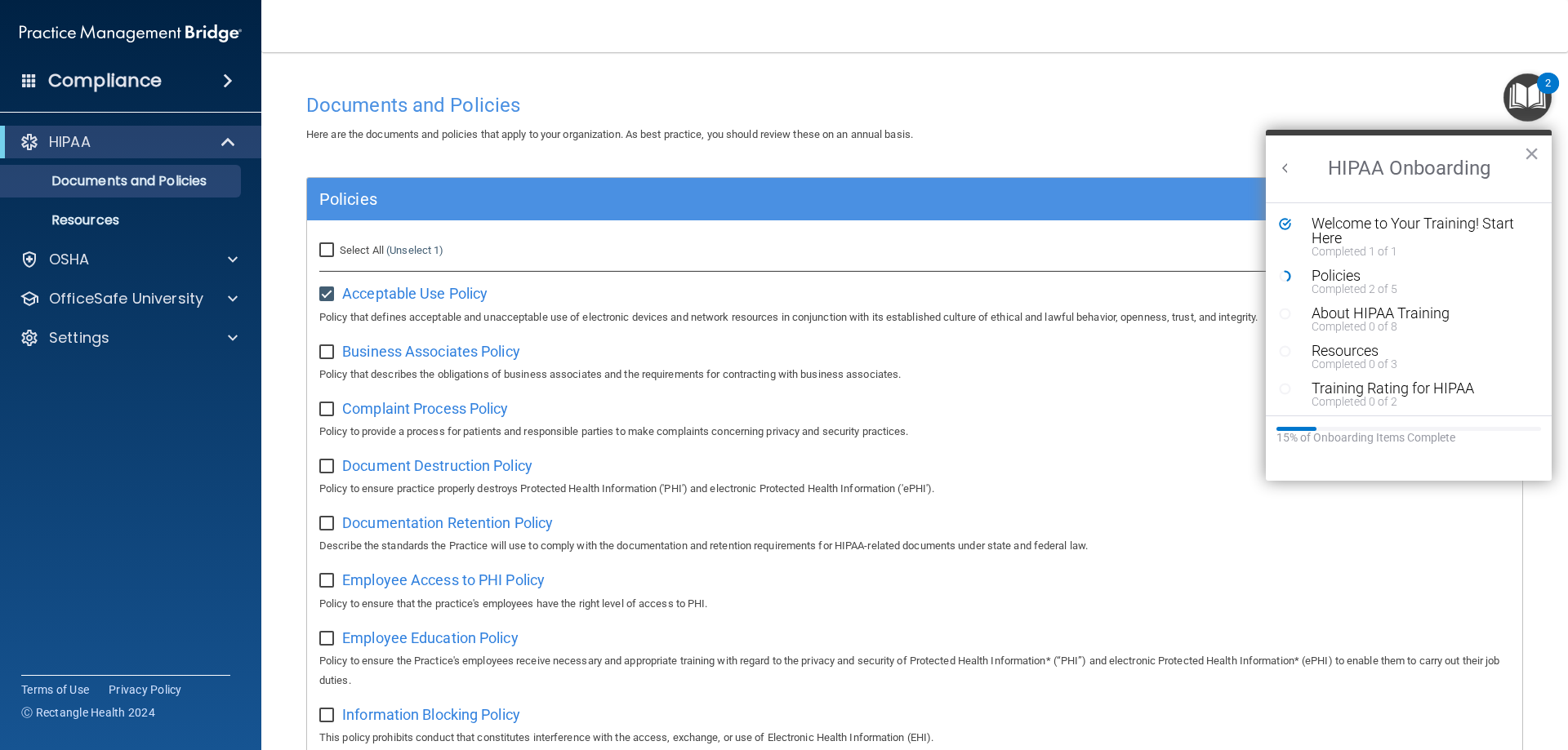
click at [871, 111] on h4 "Documents and Policies" at bounding box center [915, 105] width 1217 height 21
click at [330, 291] on input "checkbox" at bounding box center [328, 295] width 19 height 13
checkbox input "false"
click at [318, 245] on div "Select All (Unselect 0) Unselect All" at bounding box center [510, 250] width 405 height 36
click at [321, 247] on input "Select All (Unselect 0) Unselect All" at bounding box center [328, 250] width 19 height 13
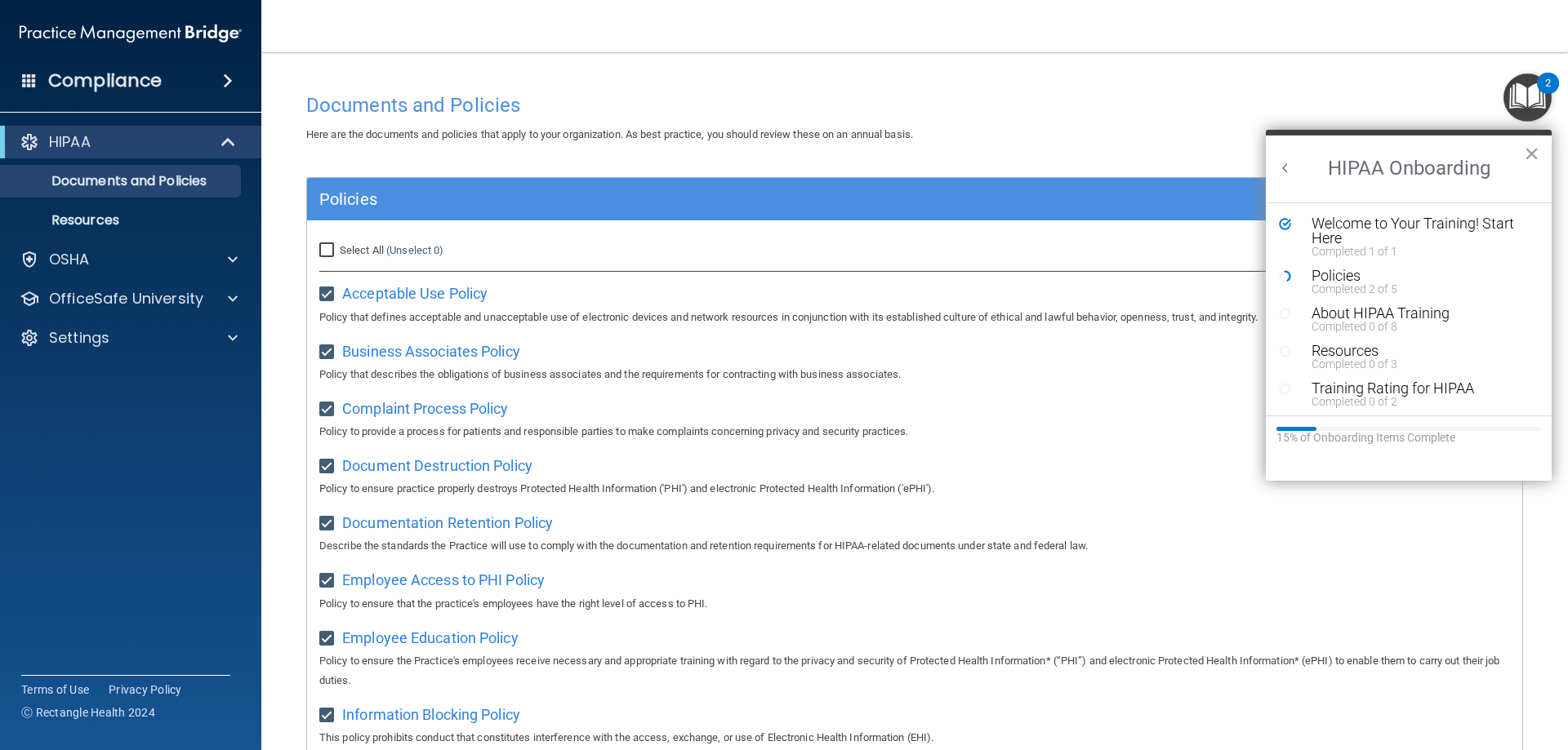
checkbox input "true"
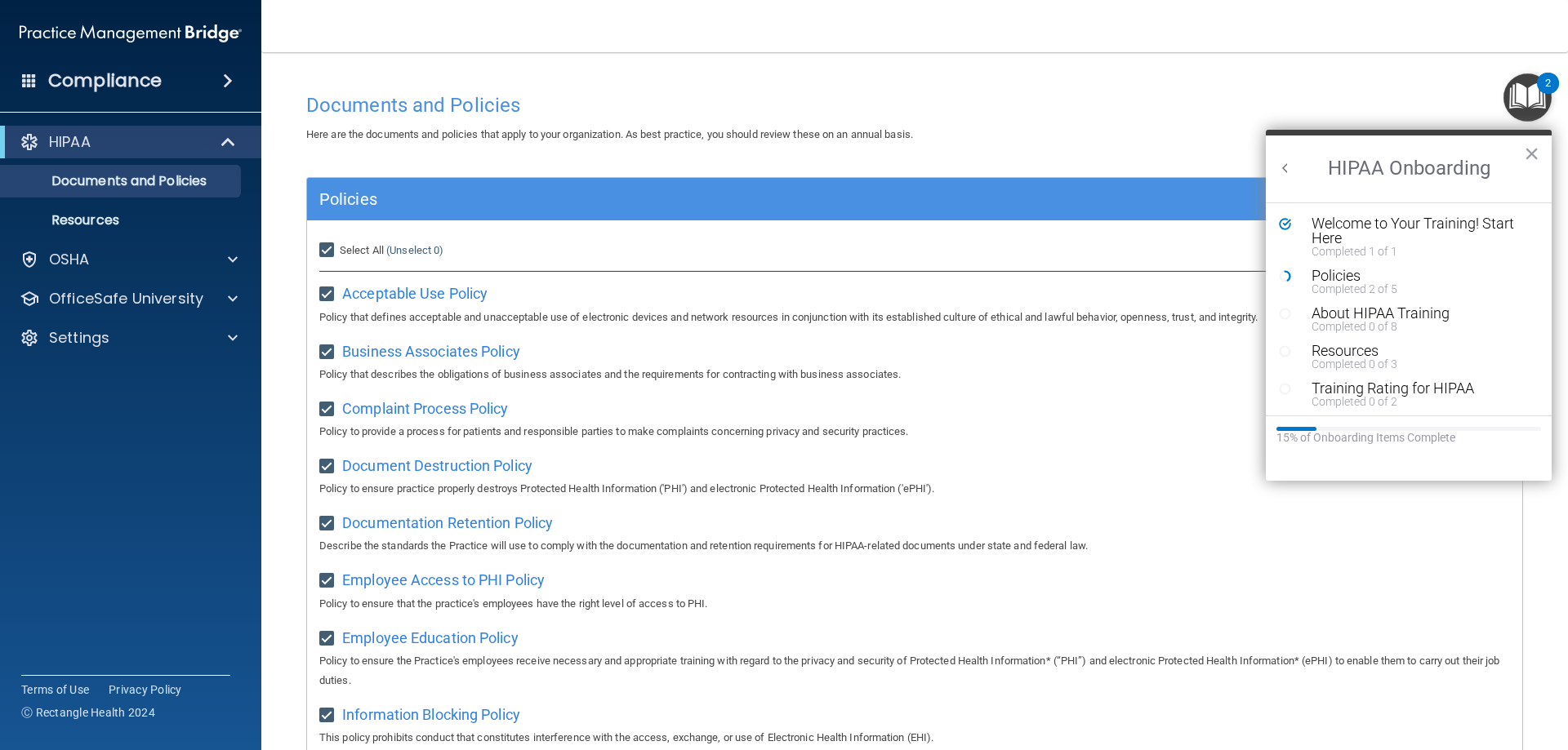
checkbox input "true"
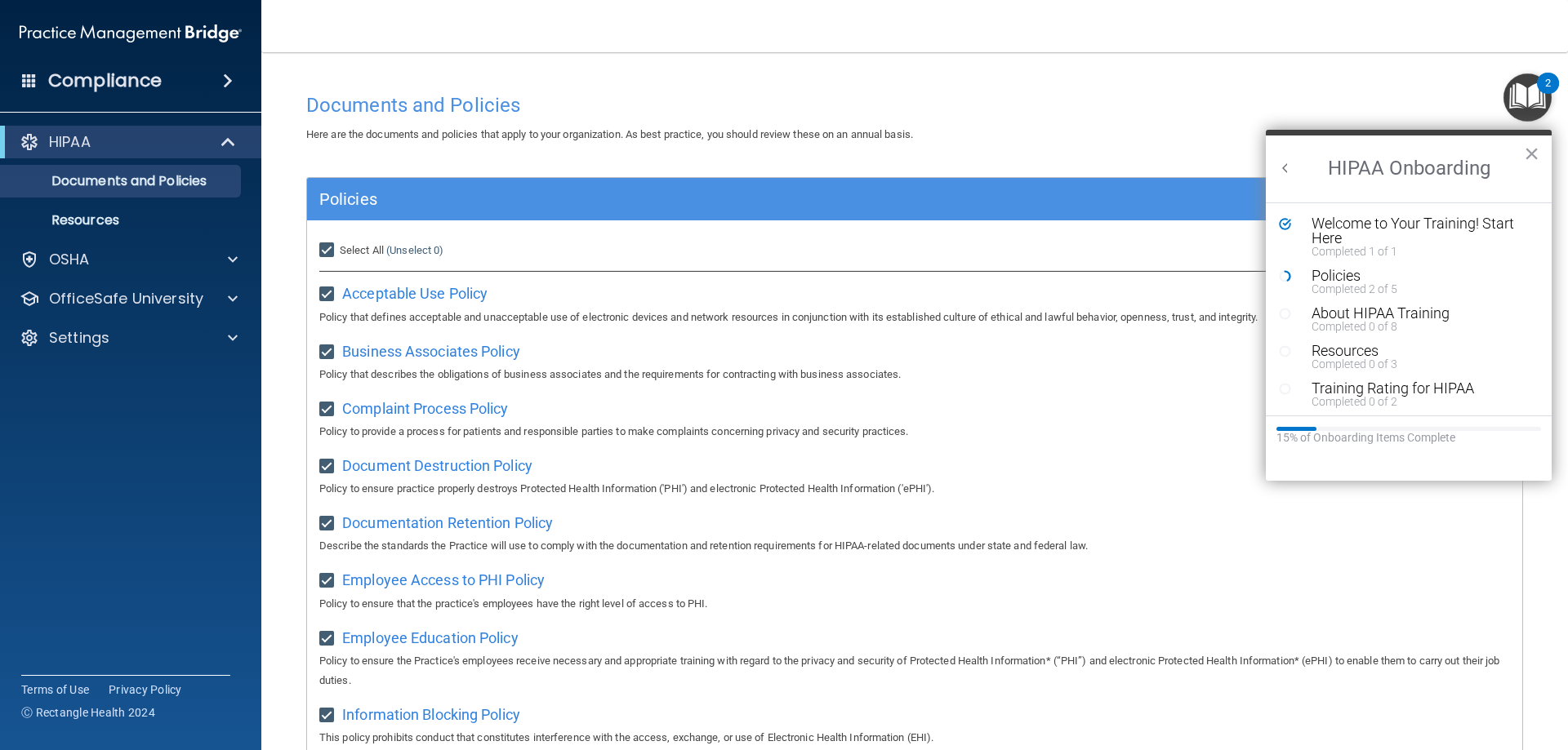
checkbox input "true"
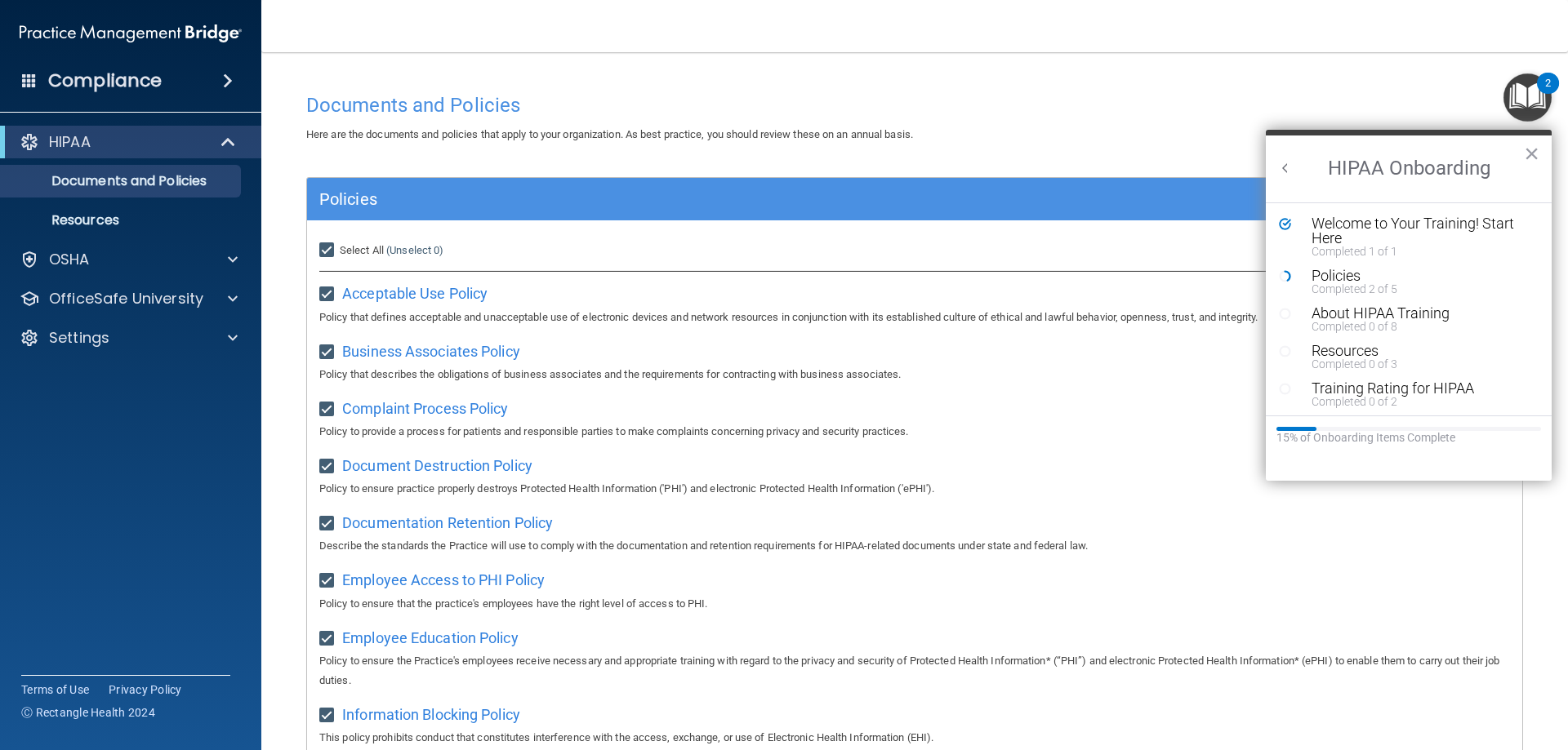
checkbox input "true"
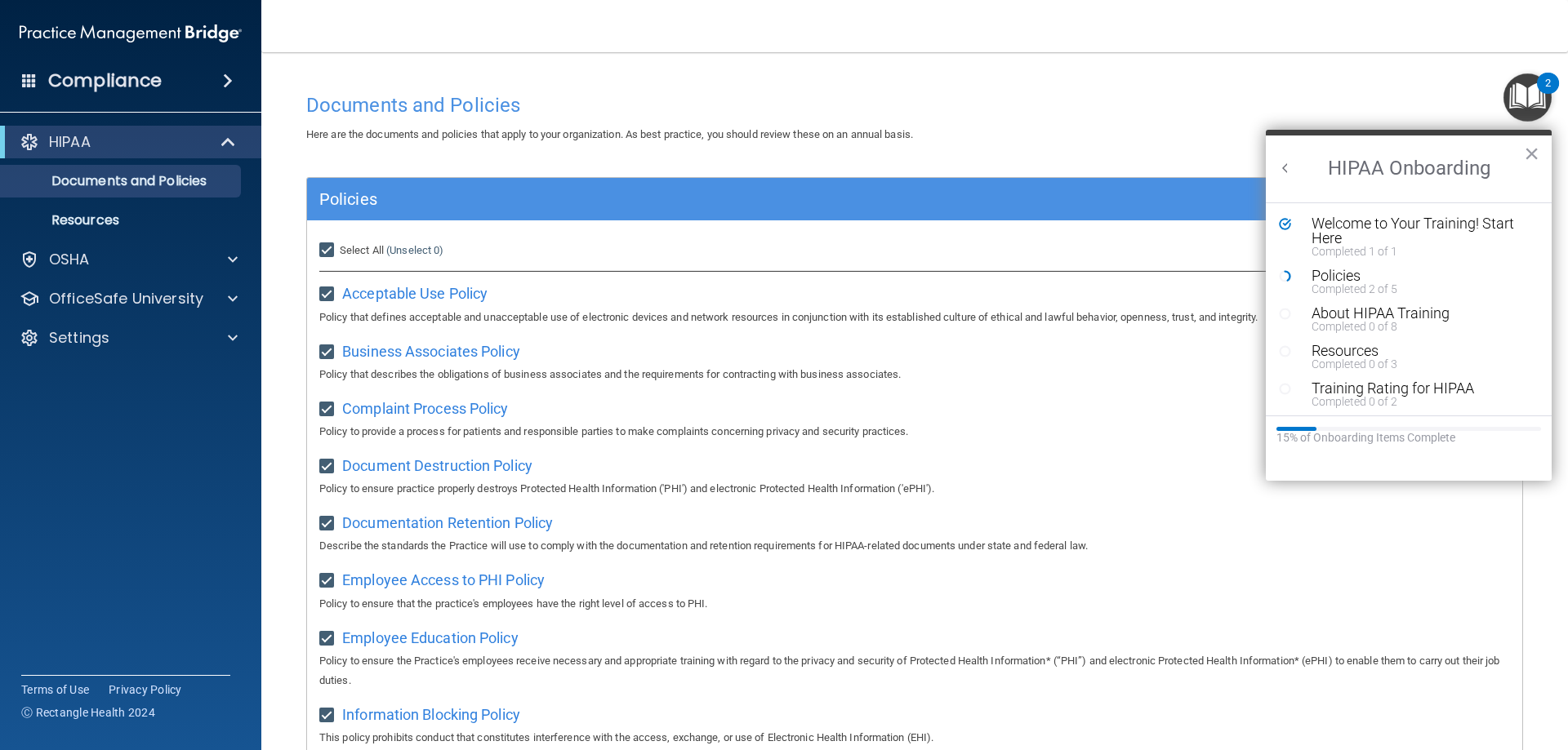
checkbox input "true"
click at [1127, 219] on div "Policies" at bounding box center [915, 200] width 1215 height 43
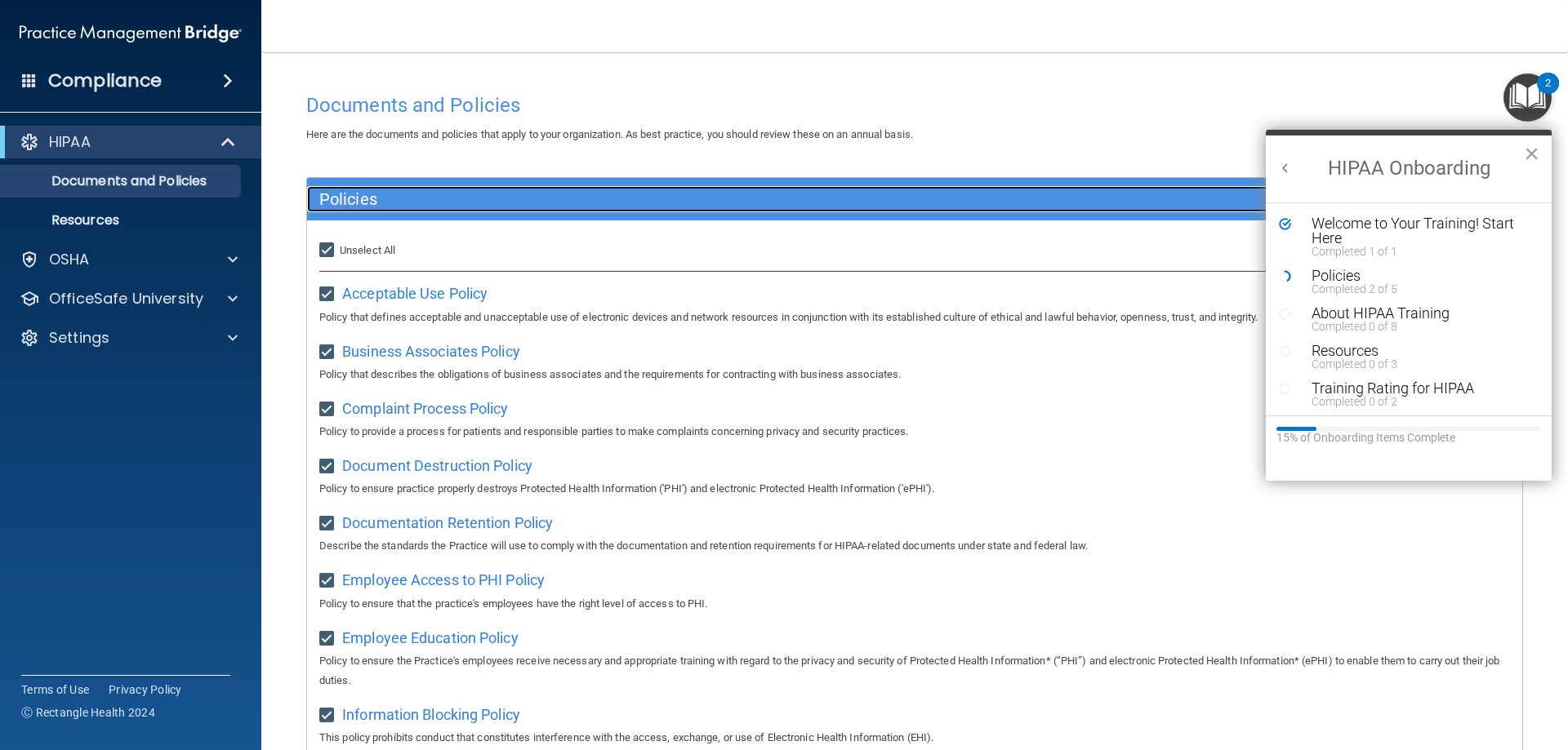
click at [1198, 212] on div "Policies" at bounding box center [763, 199] width 911 height 26
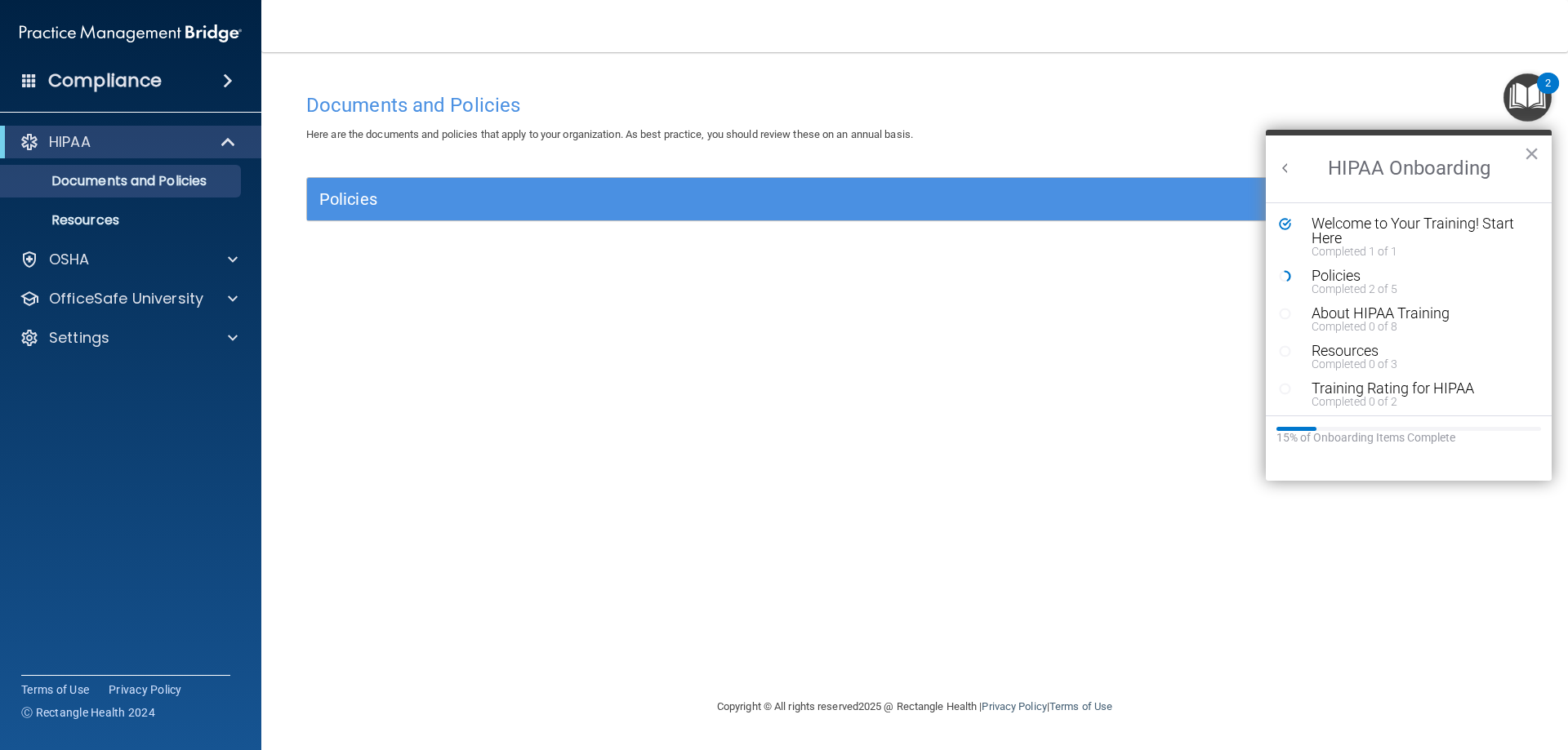
click at [1280, 165] on button "Back to Resource Center Home" at bounding box center [1285, 168] width 16 height 16
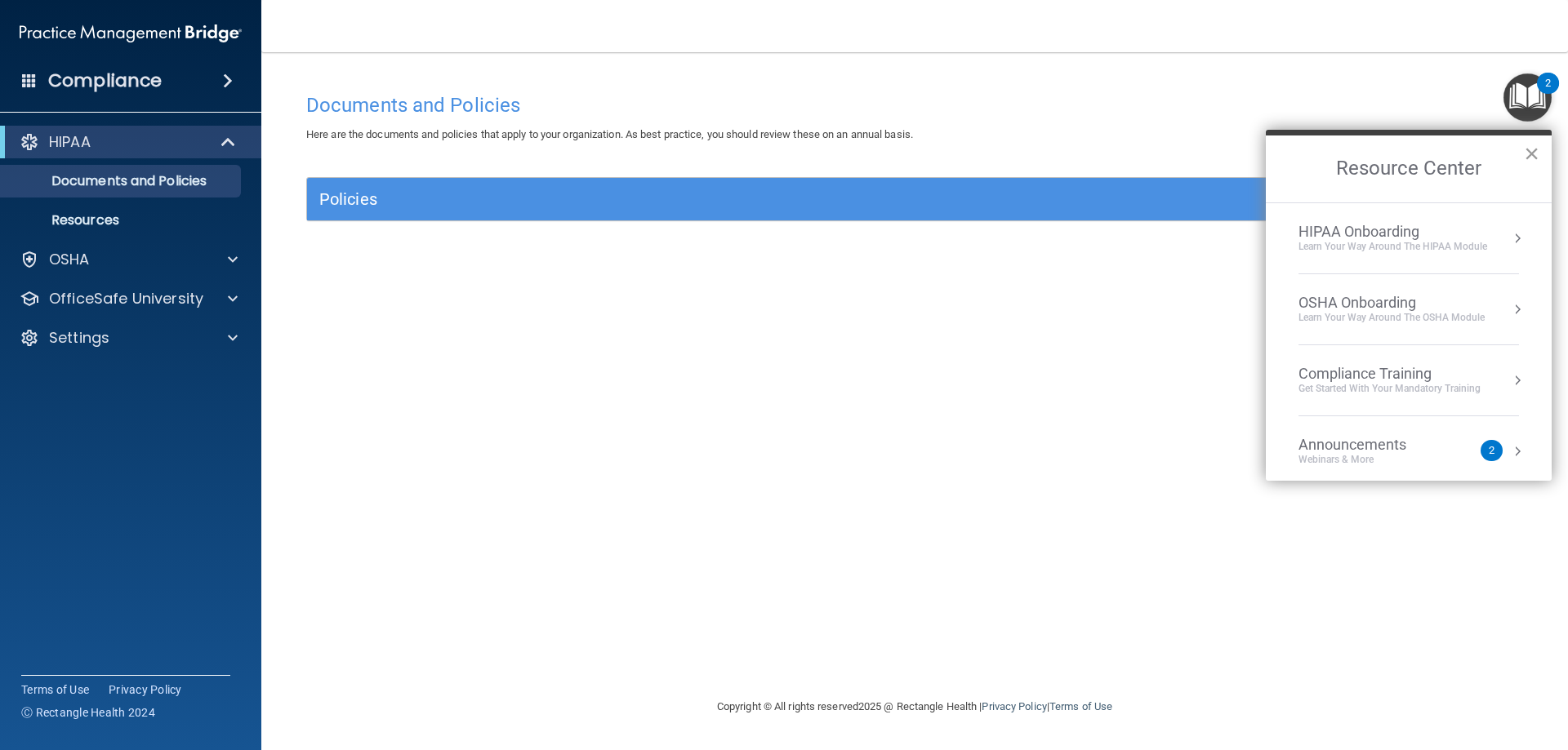
click at [1530, 158] on button "×" at bounding box center [1531, 153] width 15 height 26
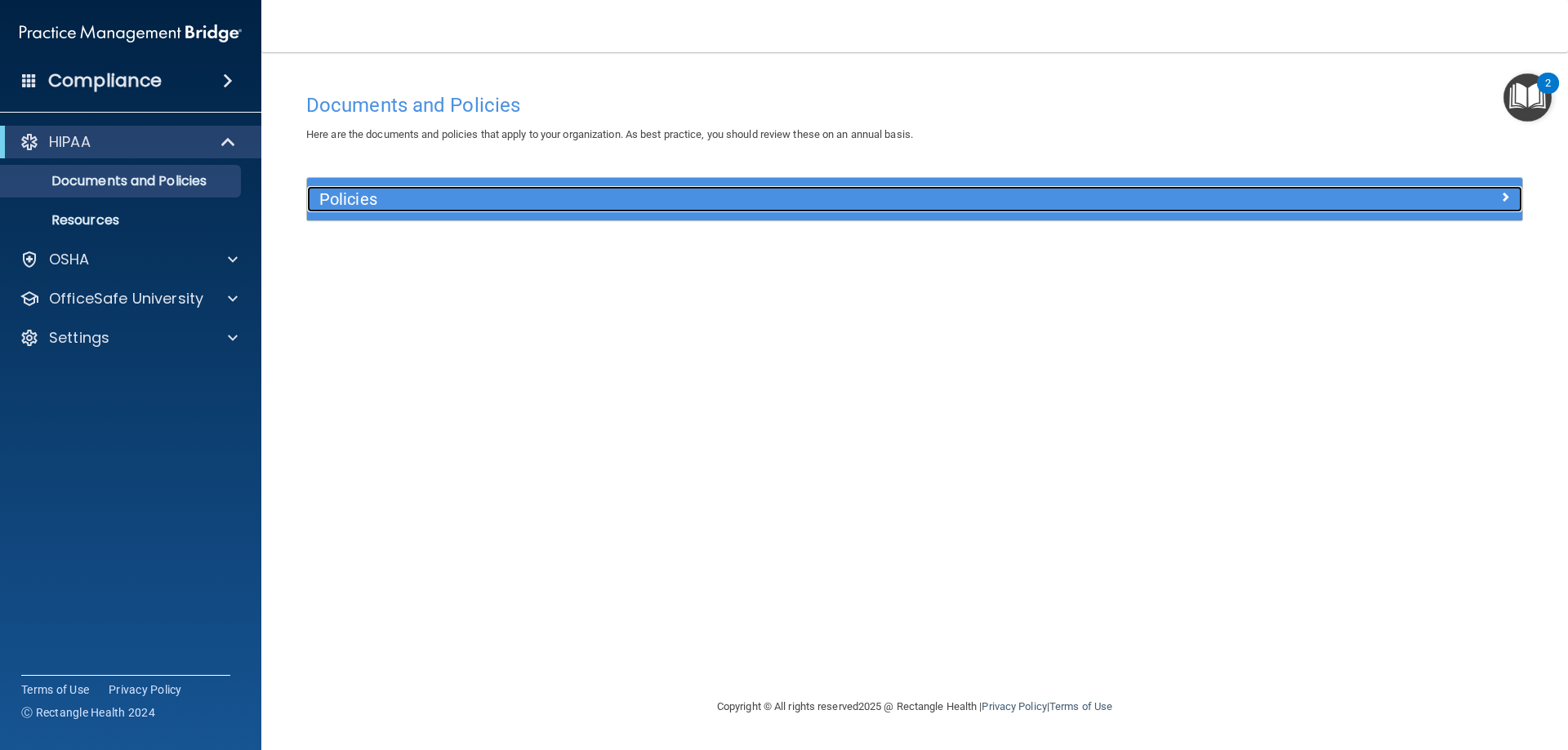
click at [1477, 203] on div at bounding box center [1369, 196] width 304 height 20
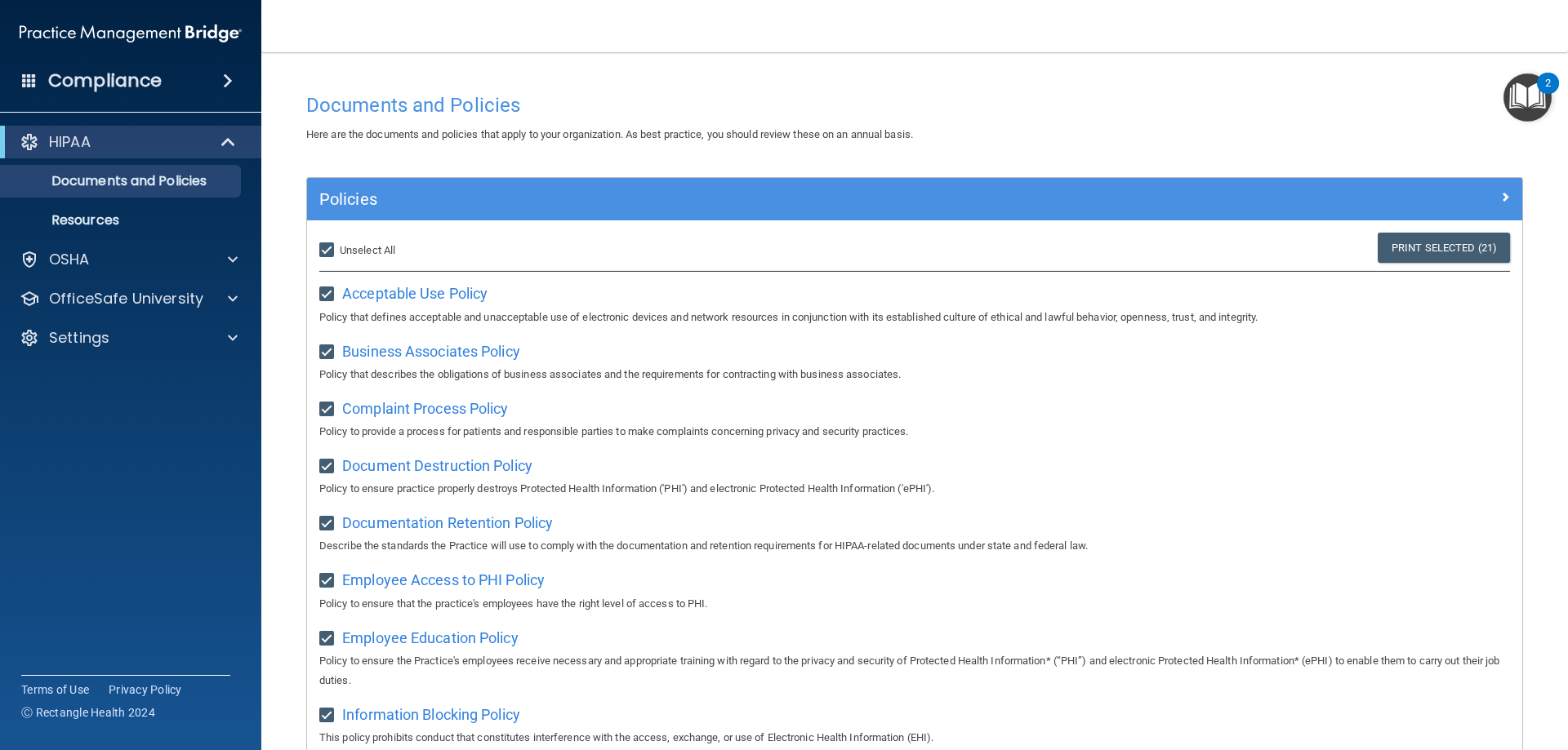
click at [1507, 88] on img "Open Resource Center, 2 new notifications" at bounding box center [1527, 97] width 48 height 48
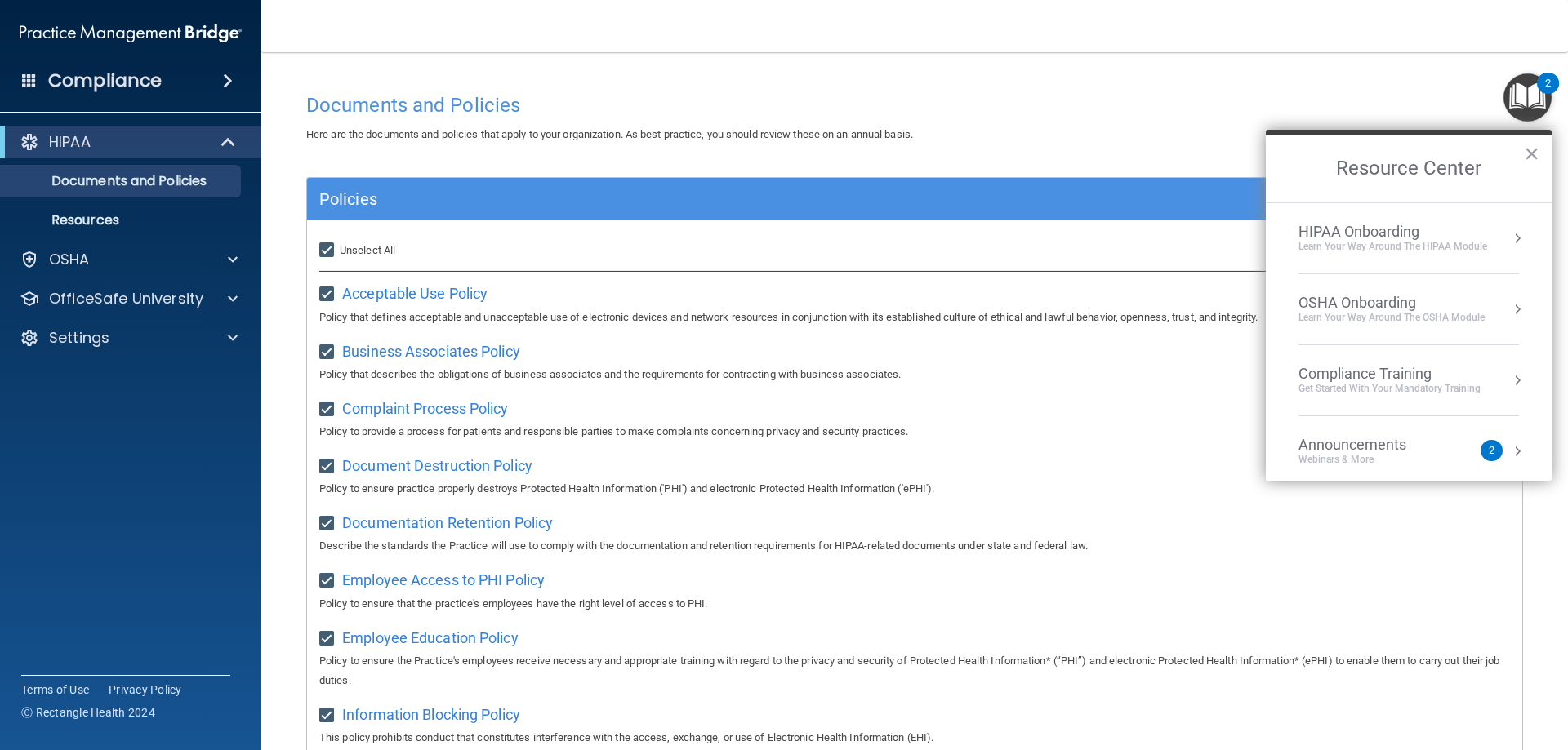
click at [1358, 230] on div "HIPAA Onboarding" at bounding box center [1392, 232] width 189 height 18
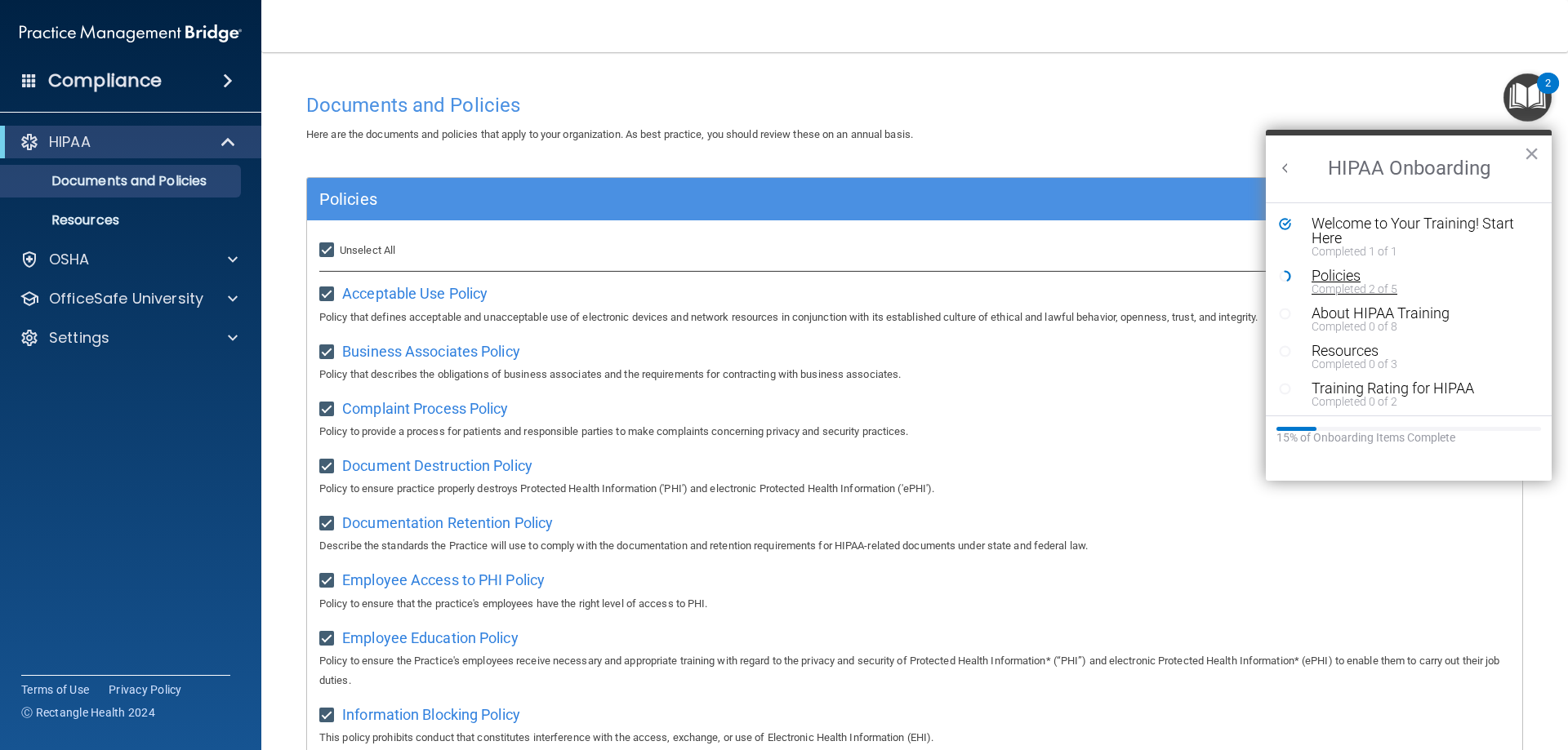
click at [1343, 285] on div "Completed 2 of 5" at bounding box center [1415, 289] width 207 height 12
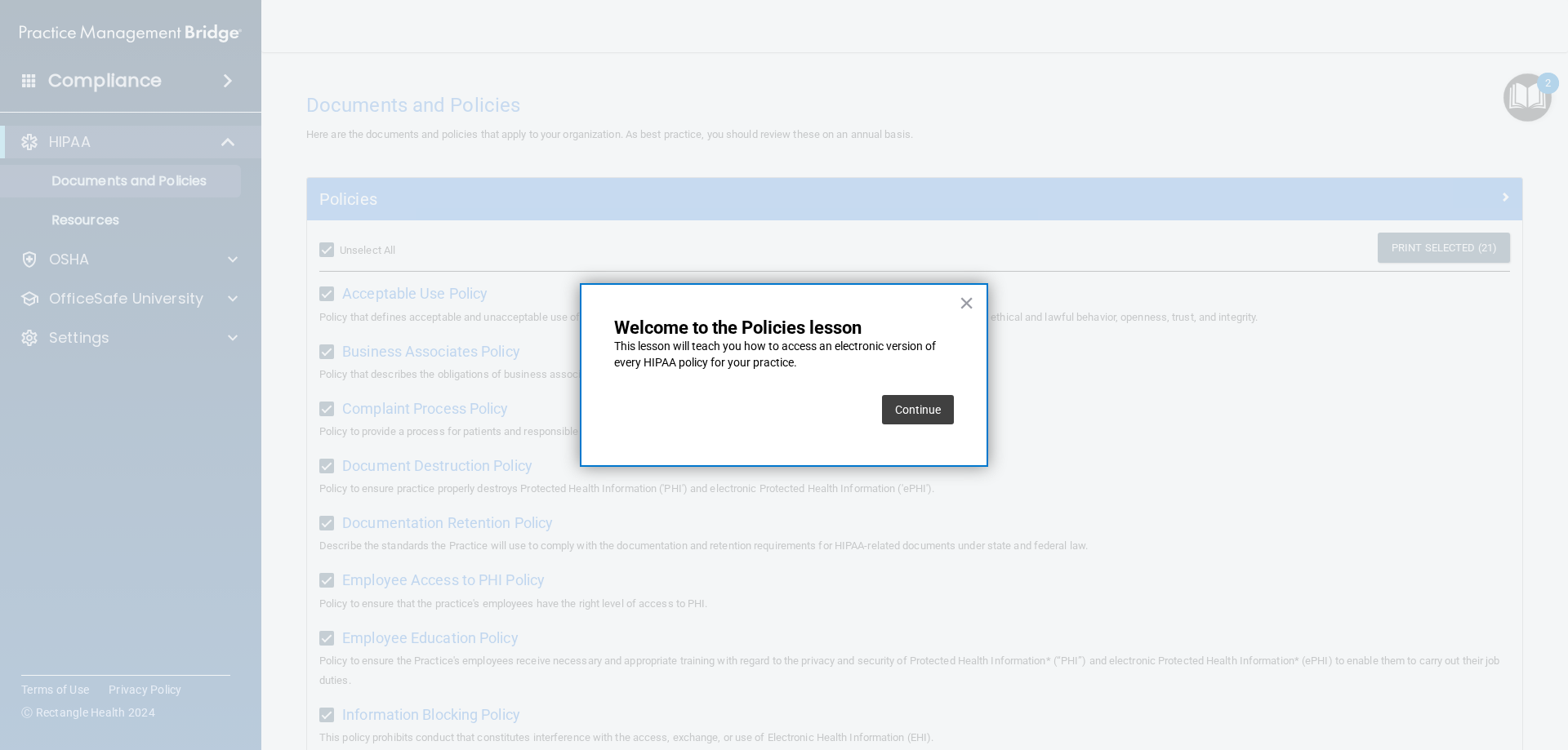
click at [929, 407] on button "Continue" at bounding box center [918, 410] width 72 height 29
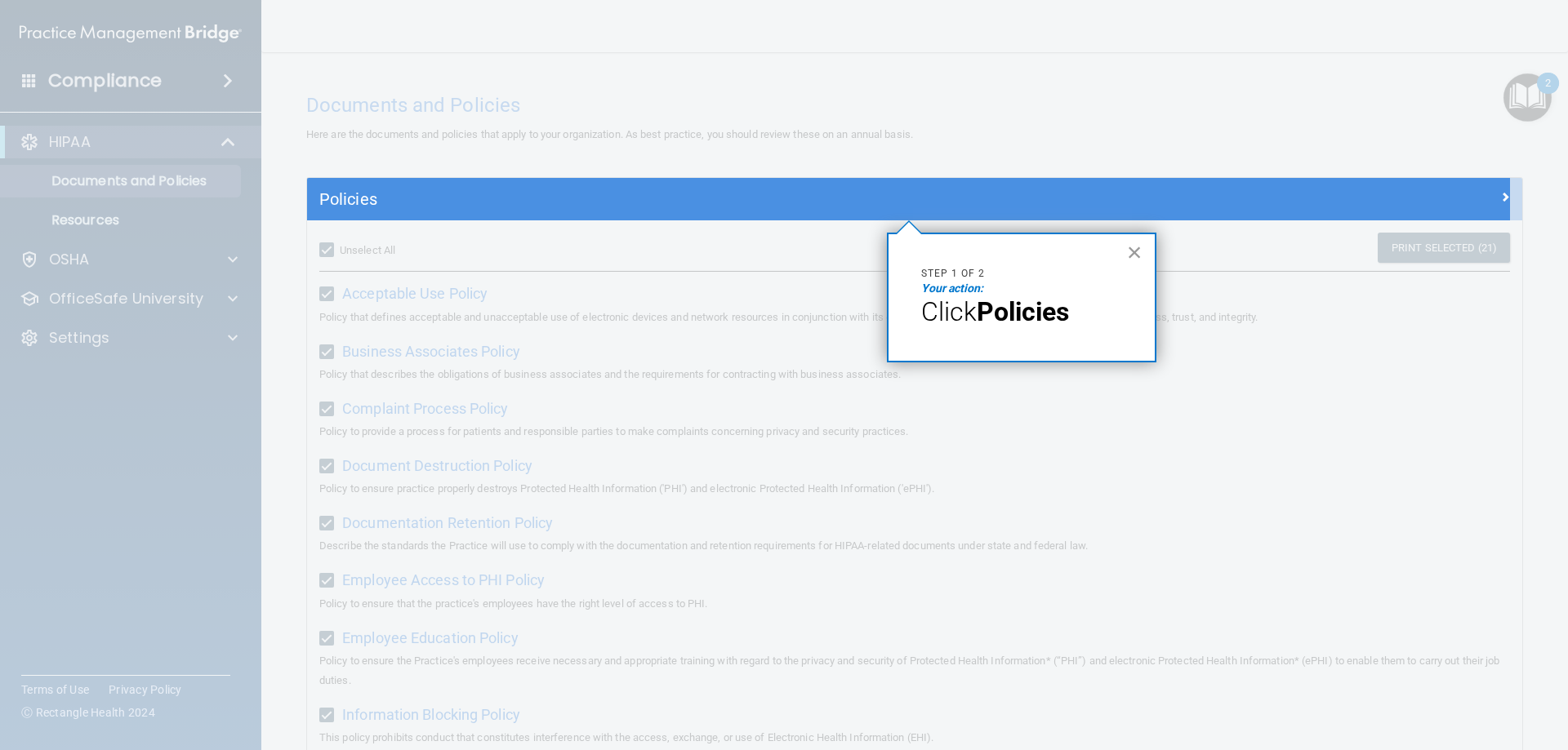
click at [1128, 248] on button "×" at bounding box center [1134, 252] width 15 height 26
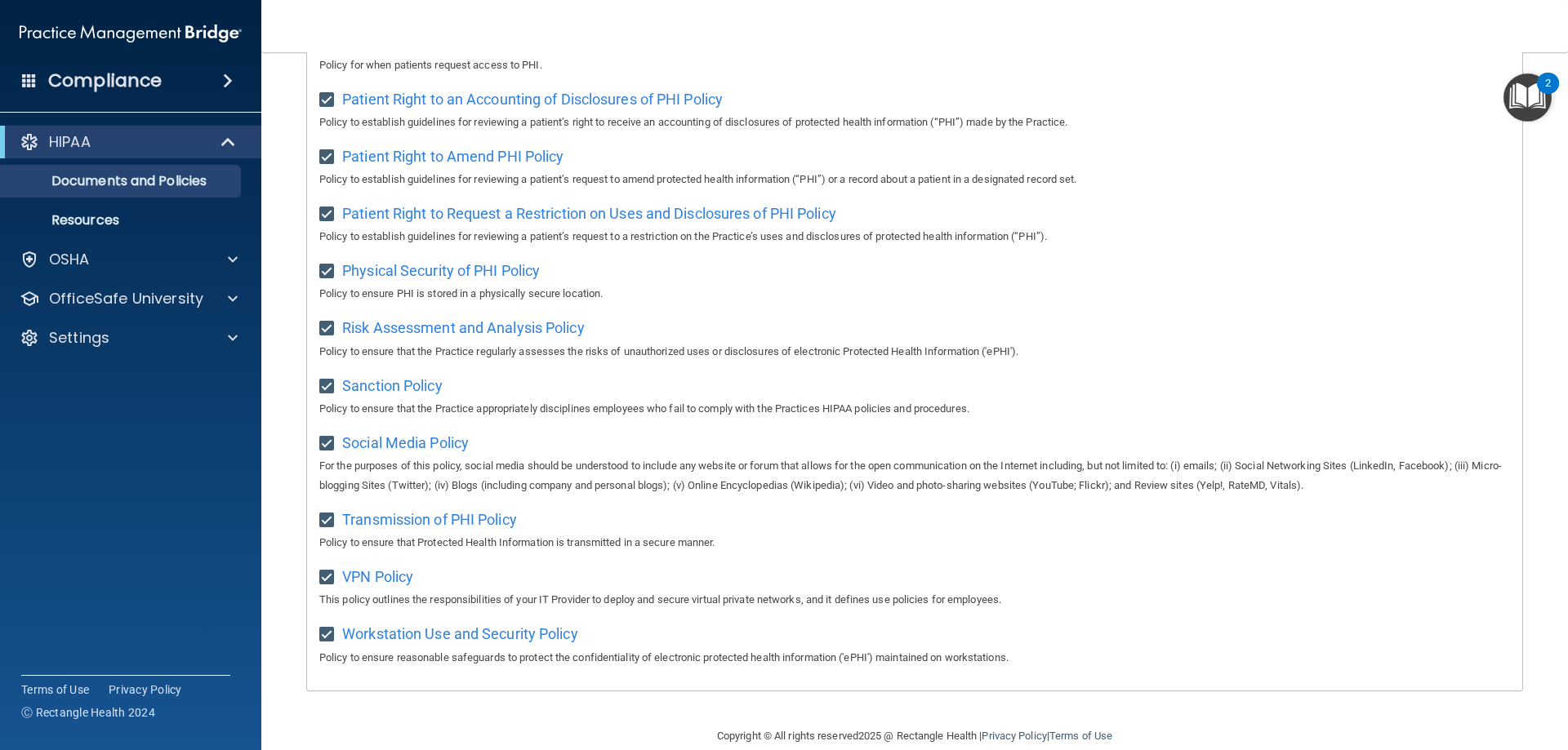
scroll to position [806, 0]
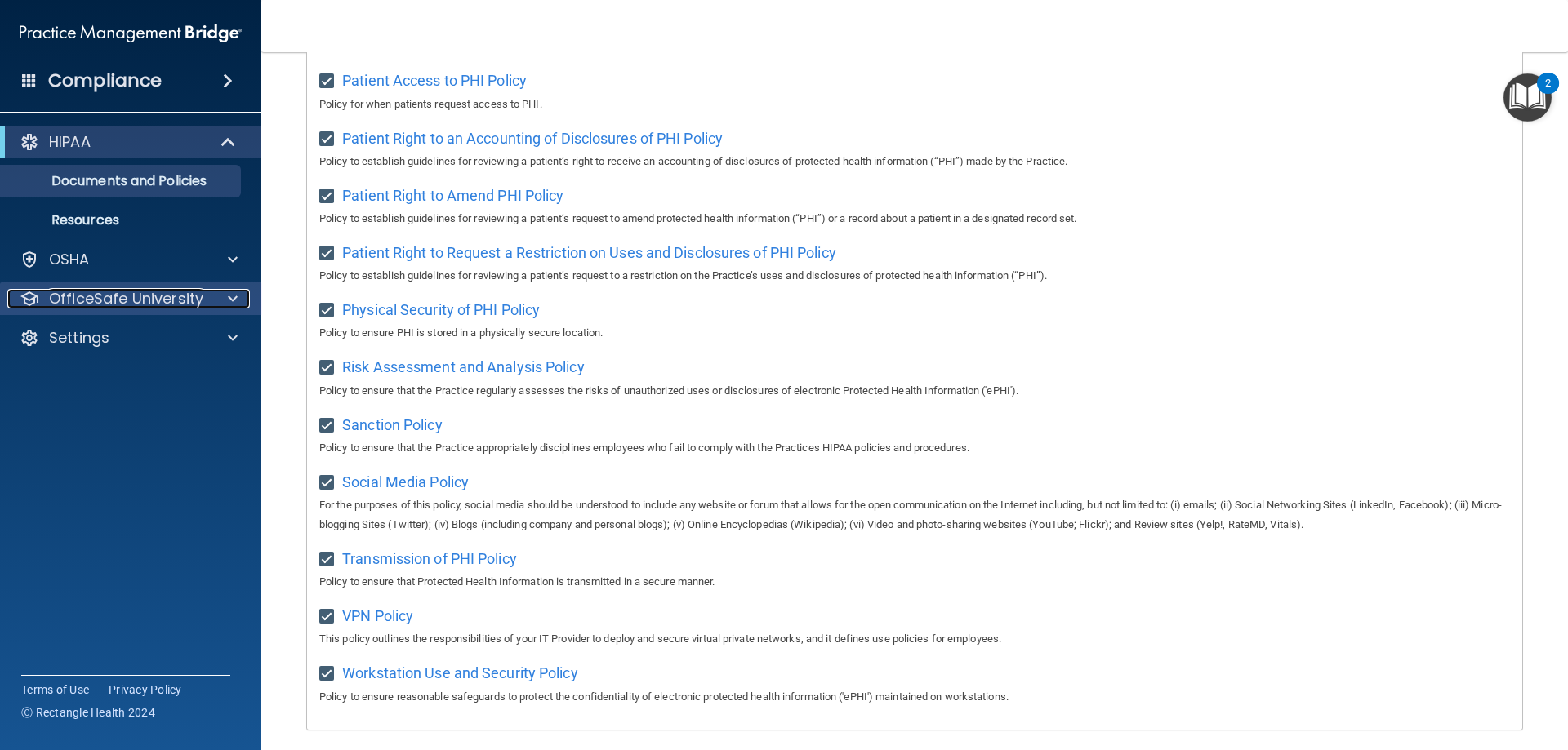
click at [199, 296] on p "OfficeSafe University" at bounding box center [126, 298] width 154 height 20
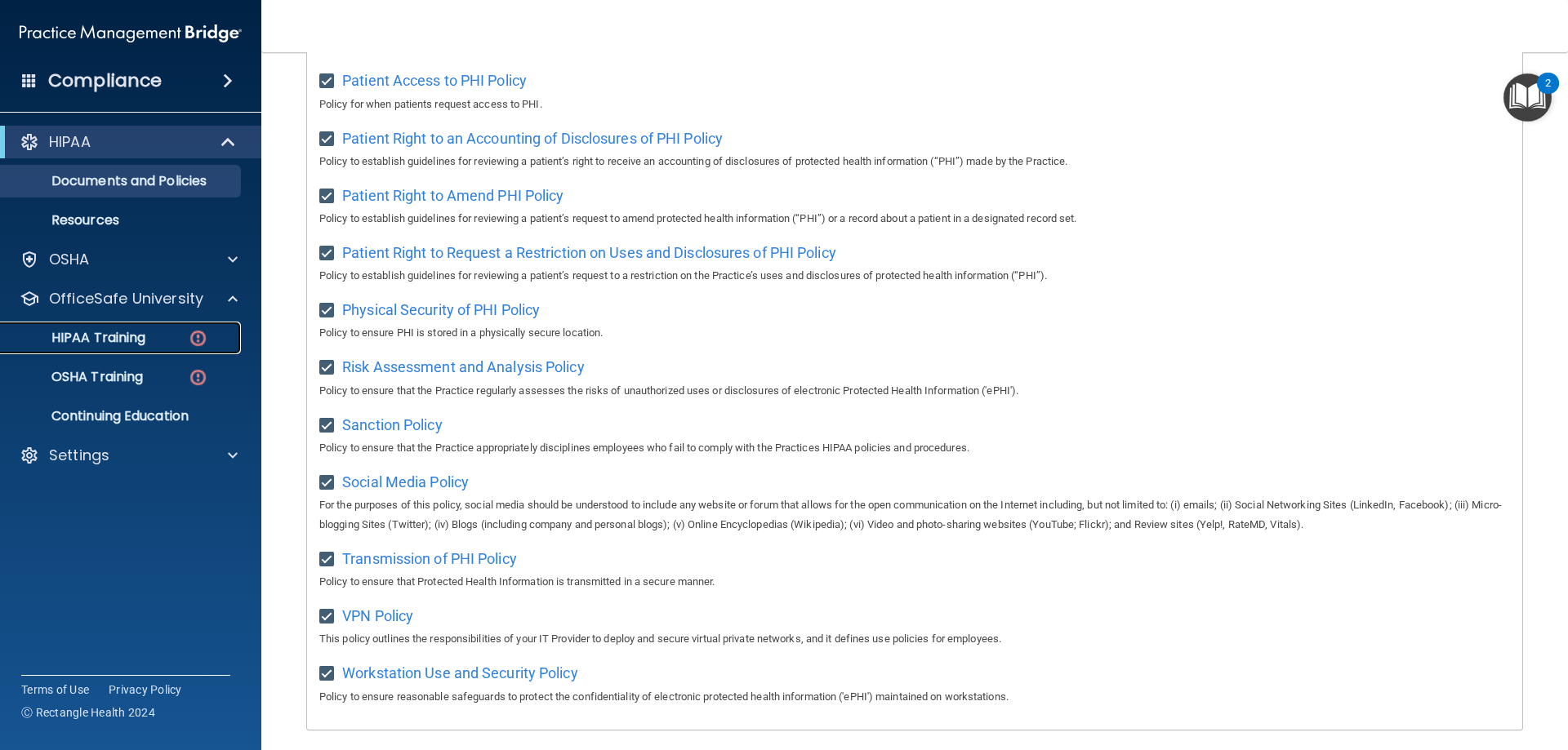
click at [174, 336] on div "HIPAA Training" at bounding box center [122, 338] width 223 height 16
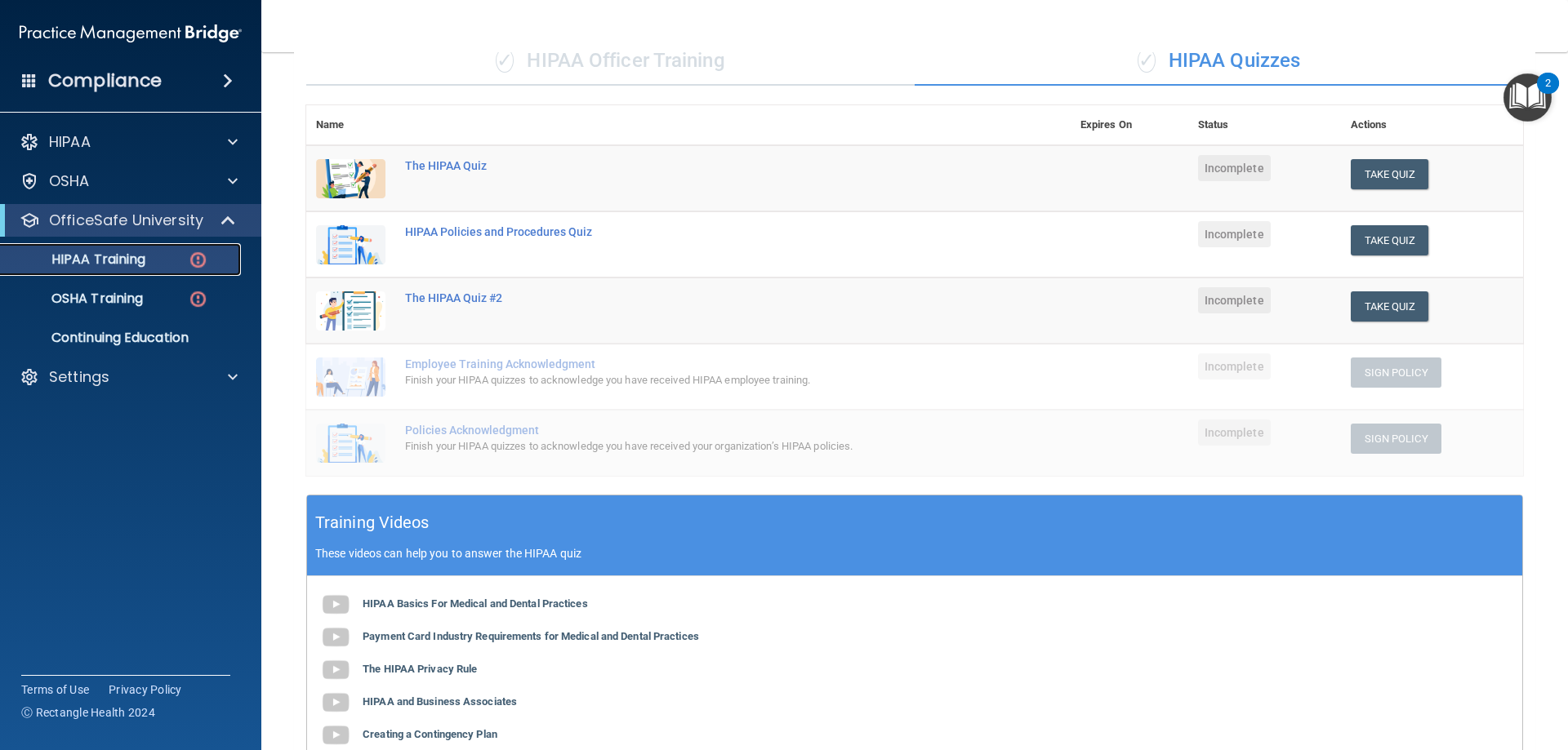
scroll to position [394, 0]
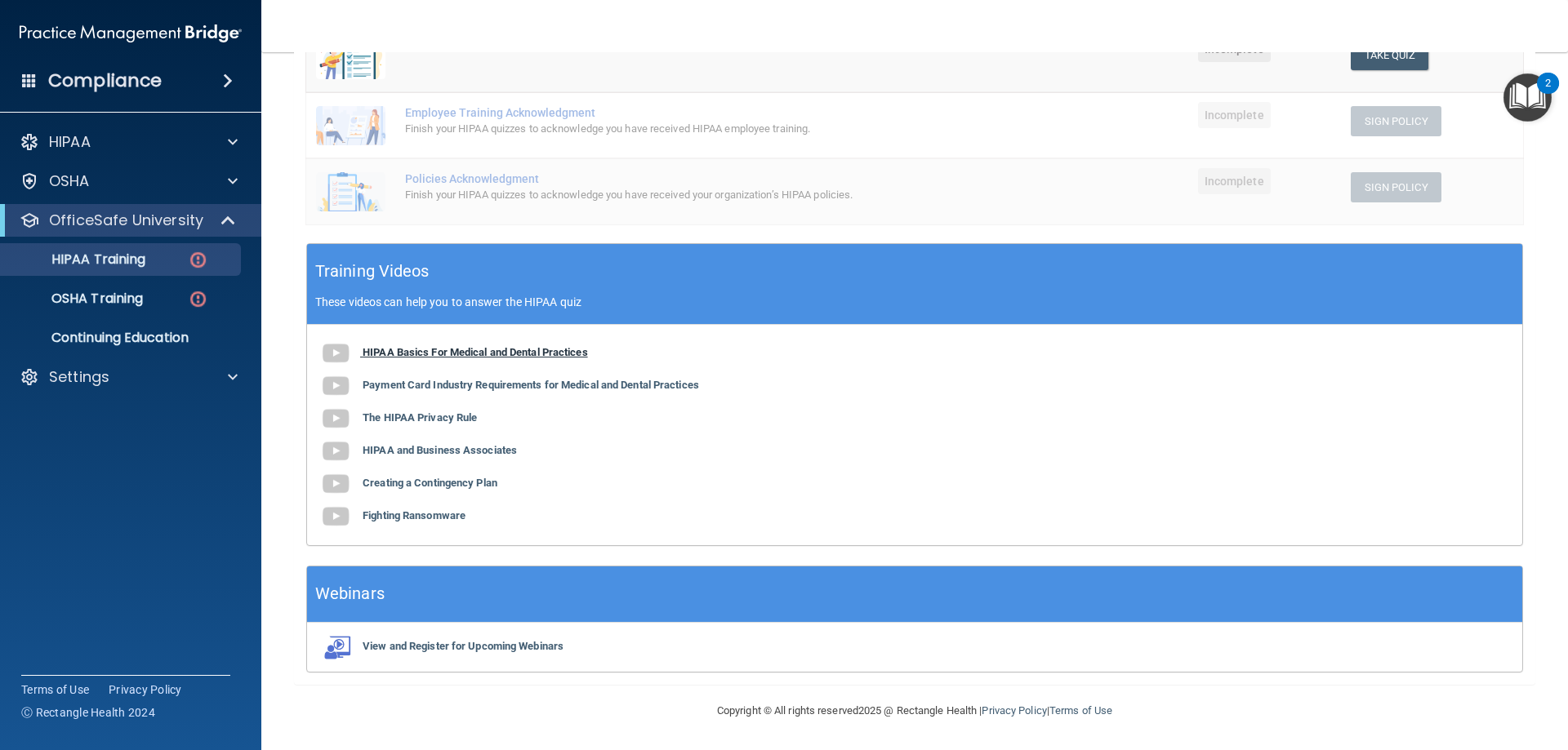
click at [479, 358] on b "HIPAA Basics For Medical and Dental Practices" at bounding box center [475, 353] width 225 height 12
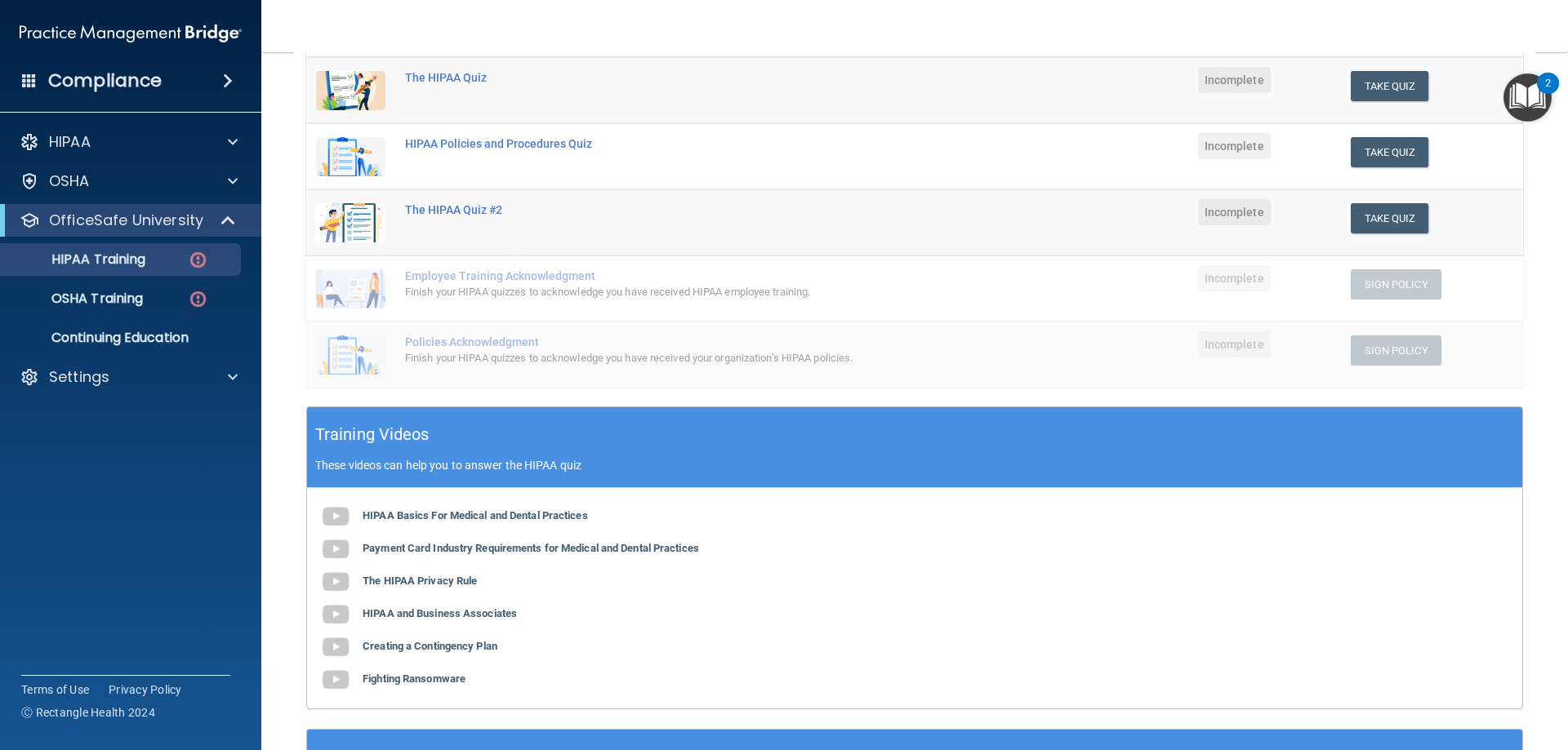
scroll to position [312, 0]
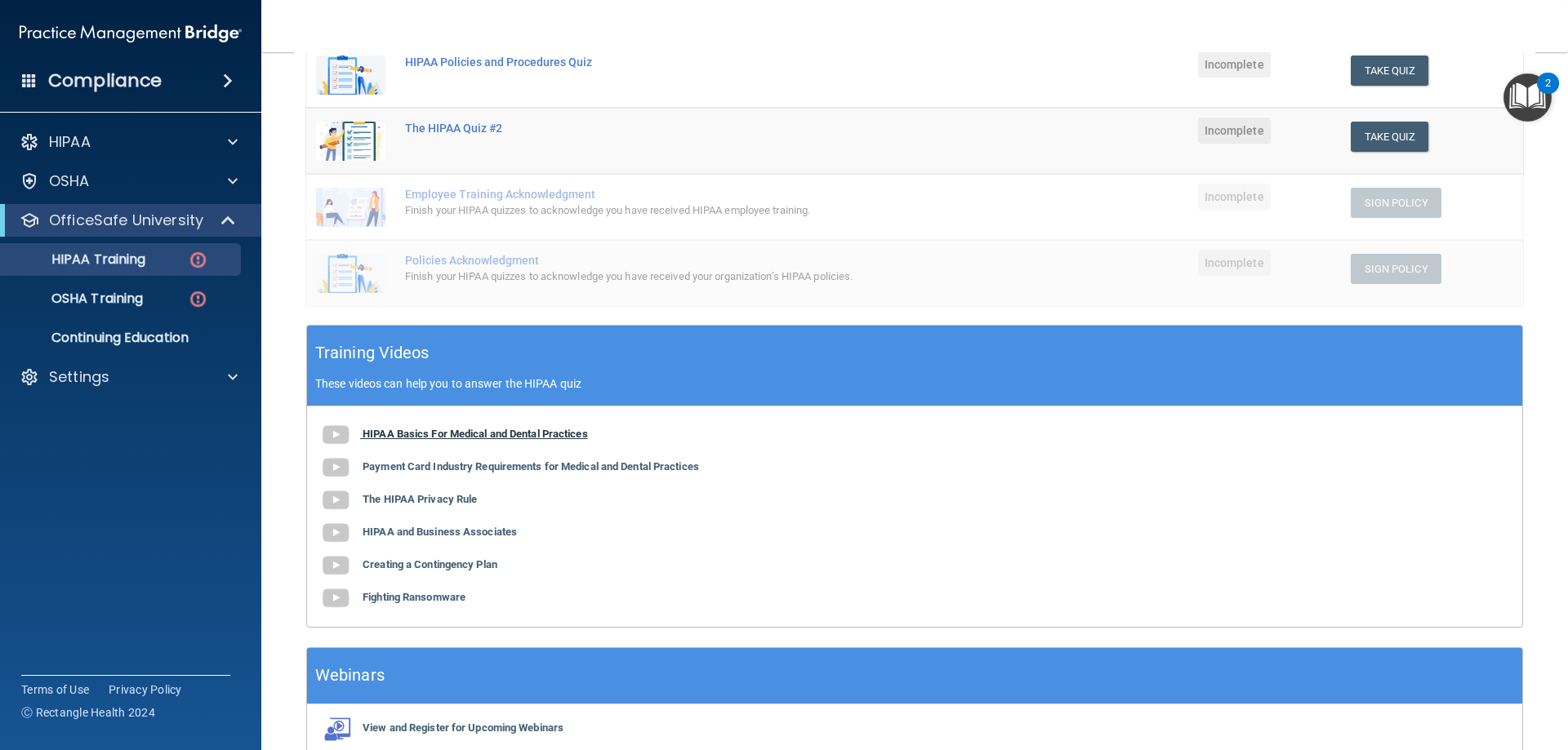
click at [497, 436] on b "HIPAA Basics For Medical and Dental Practices" at bounding box center [475, 434] width 225 height 12
click at [486, 470] on b "Payment Card Industry Requirements for Medical and Dental Practices" at bounding box center [531, 467] width 337 height 12
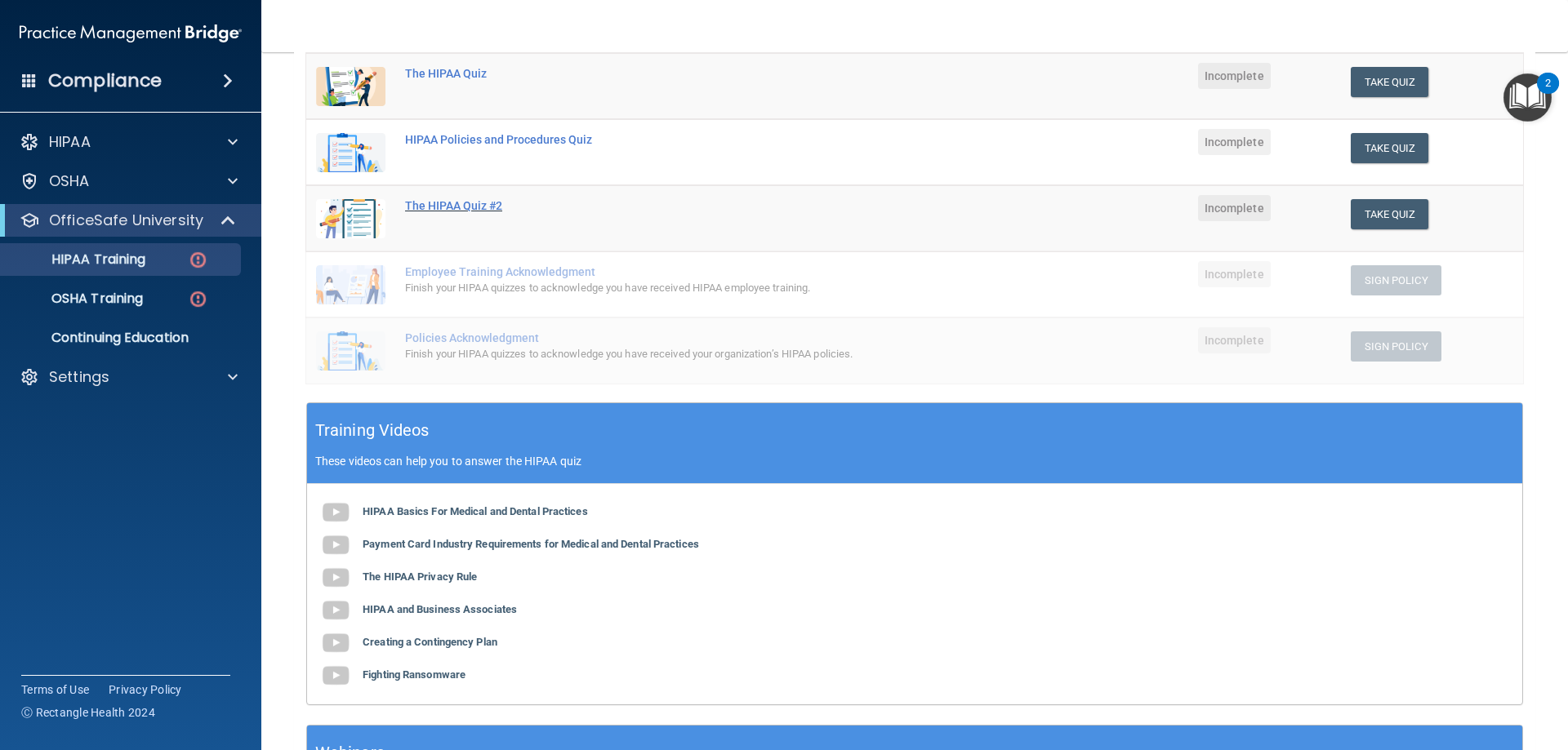
scroll to position [230, 0]
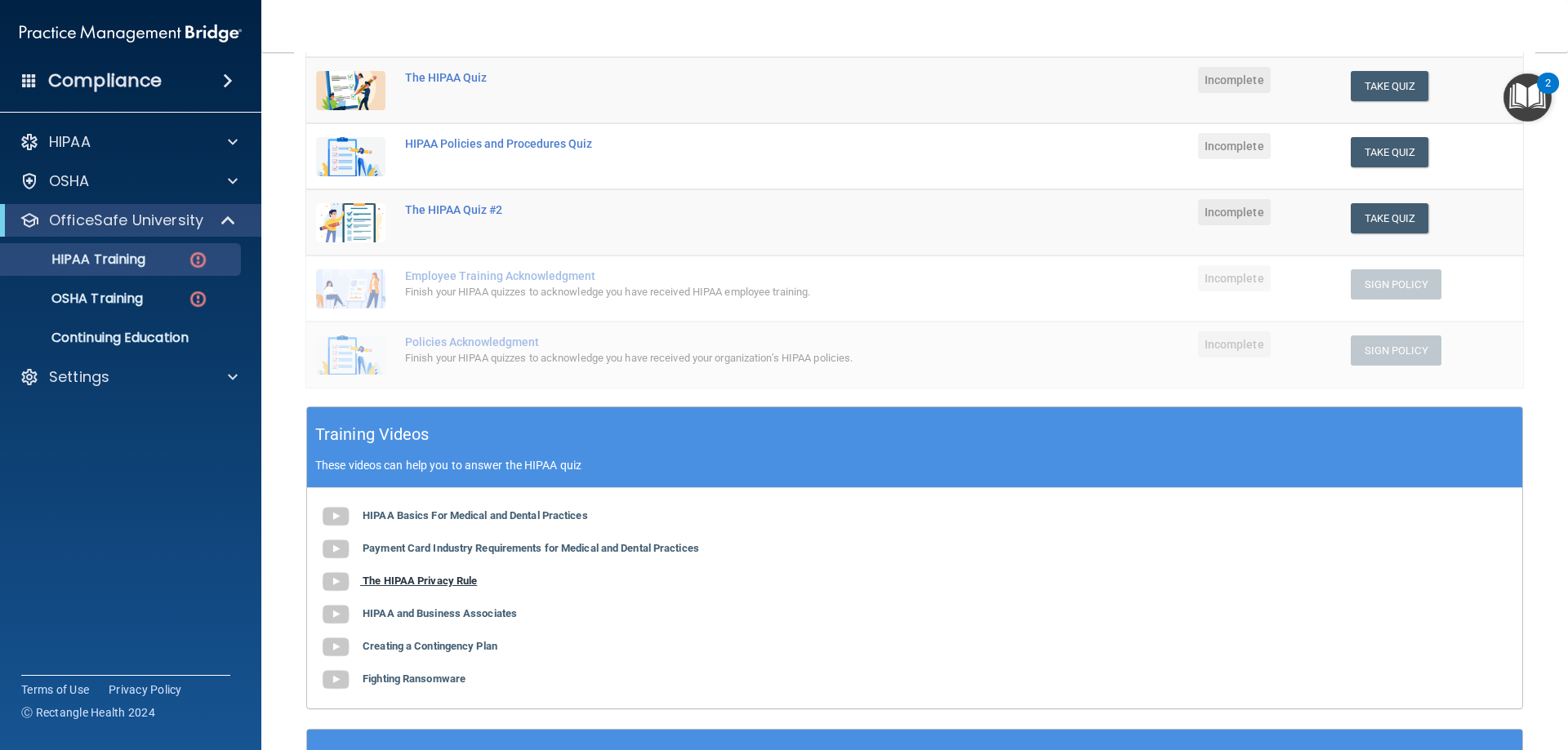
click at [439, 584] on b "The HIPAA Privacy Rule" at bounding box center [420, 581] width 114 height 12
click at [438, 612] on b "HIPAA and Business Associates" at bounding box center [439, 614] width 154 height 12
click at [445, 650] on b "Creating a Contingency Plan" at bounding box center [429, 646] width 135 height 12
click at [418, 681] on b "Fighting Ransomware" at bounding box center [413, 679] width 102 height 12
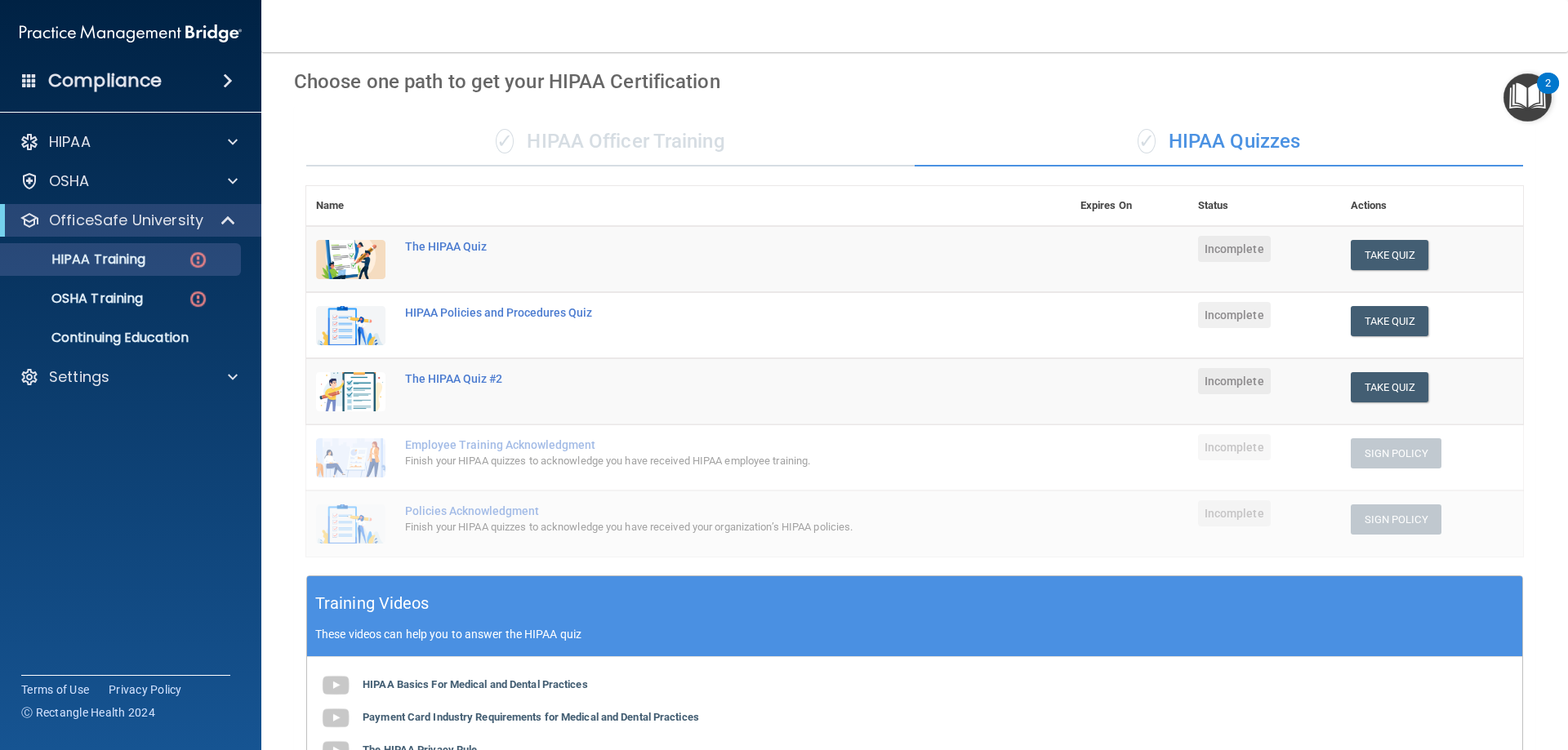
scroll to position [0, 0]
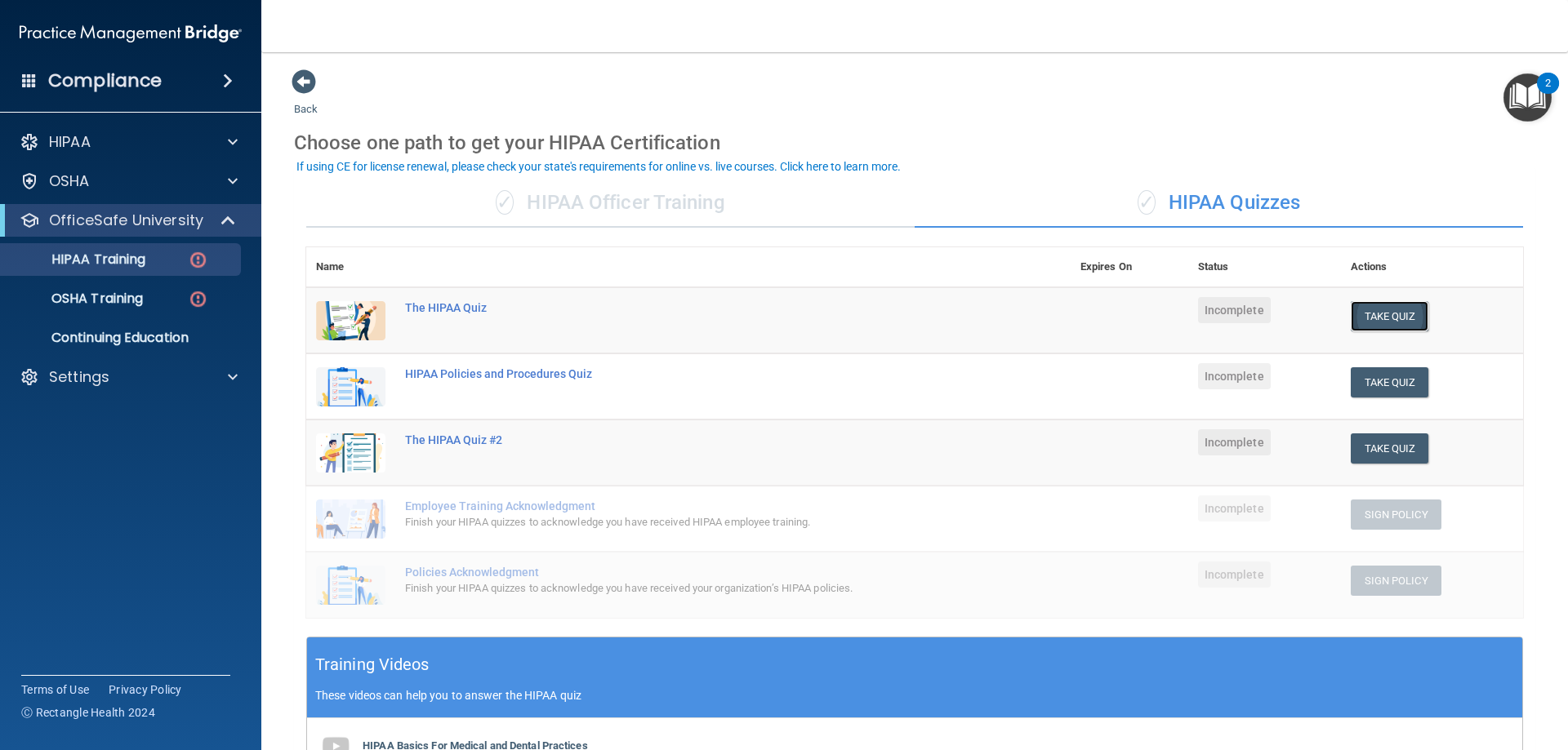
click at [1384, 321] on button "Take Quiz" at bounding box center [1390, 316] width 78 height 30
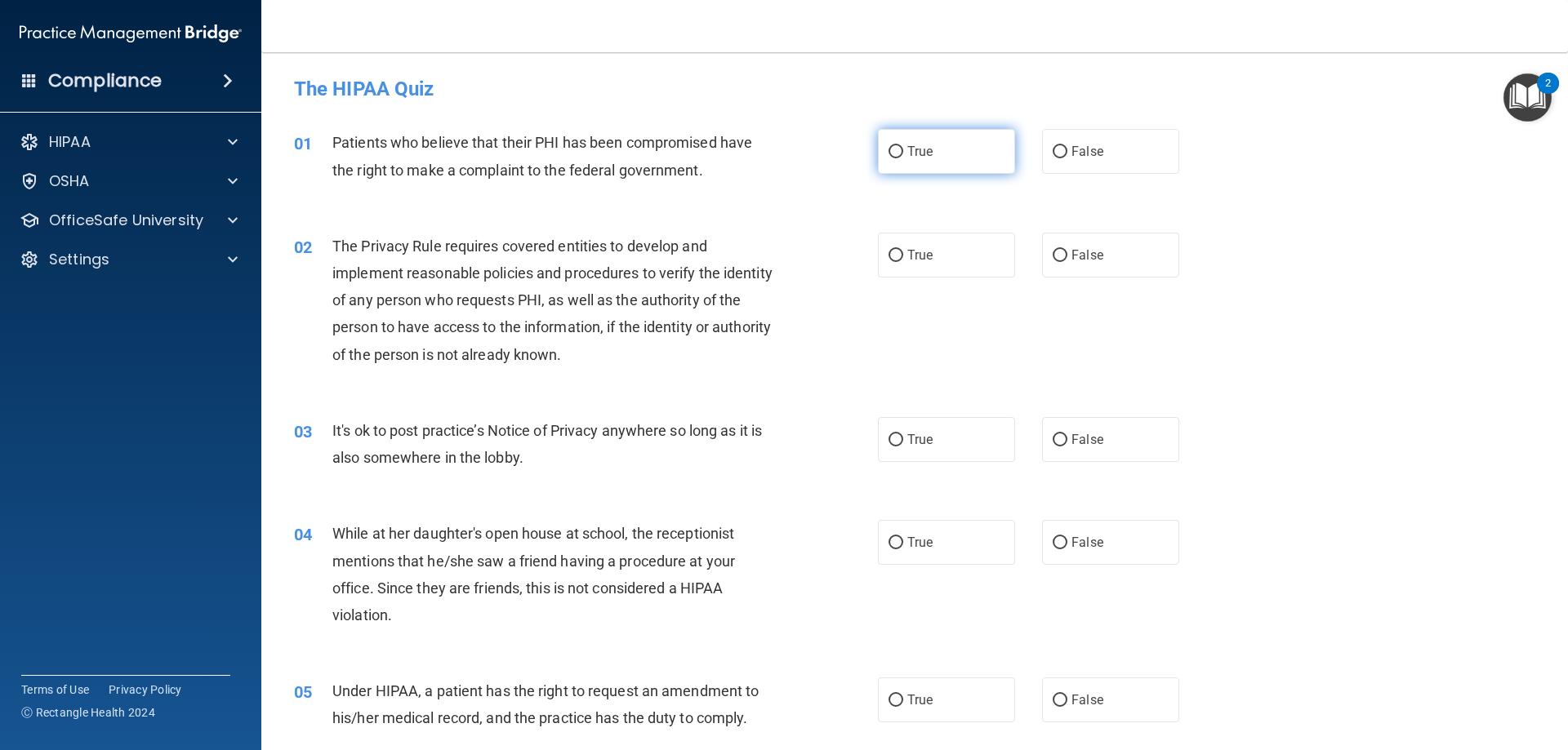
click at [934, 165] on label "True" at bounding box center [946, 151] width 137 height 45
click at [903, 159] on input "True" at bounding box center [895, 152] width 14 height 12
radio input "true"
click at [913, 267] on label "True" at bounding box center [946, 255] width 137 height 45
click at [903, 262] on input "True" at bounding box center [895, 256] width 14 height 12
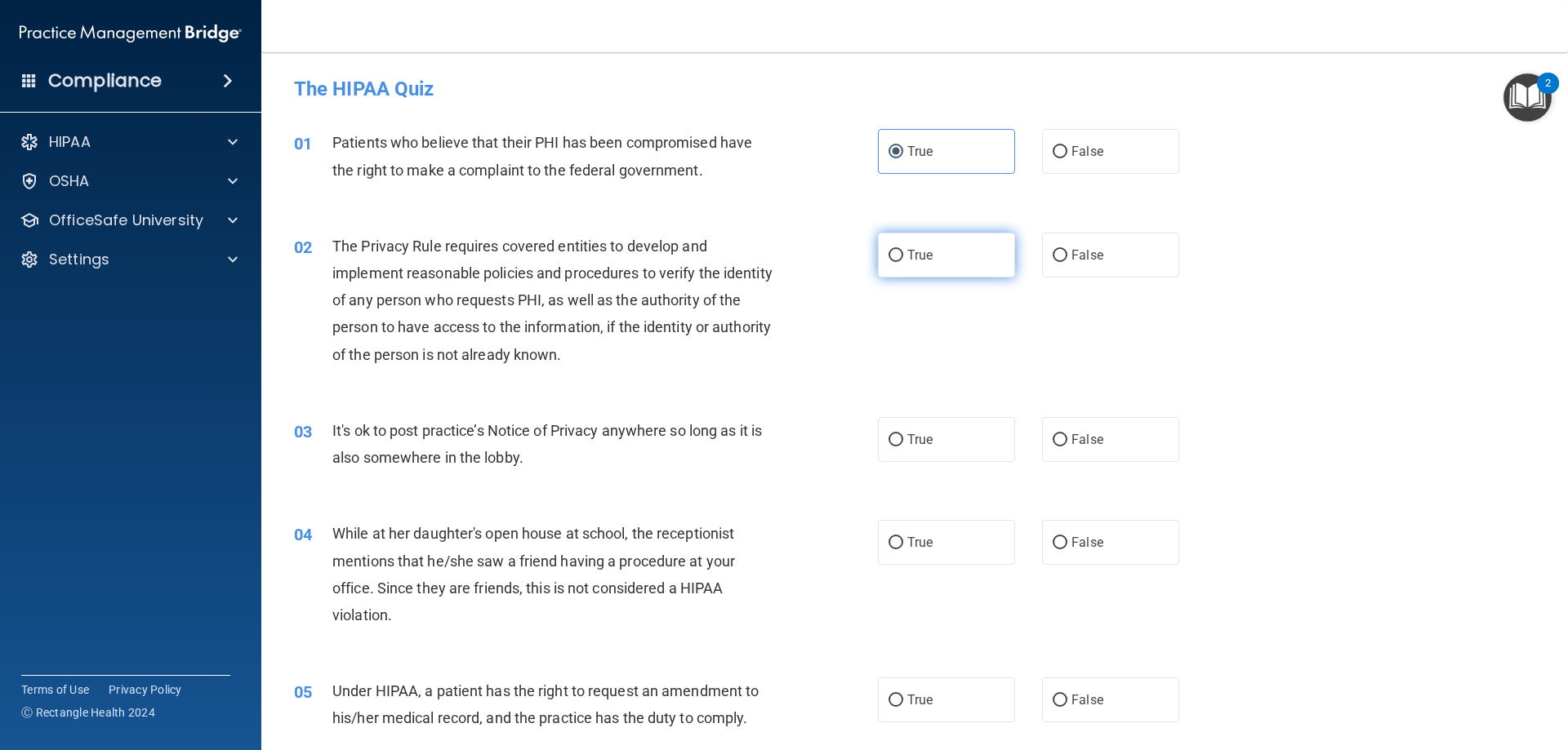
radio input "true"
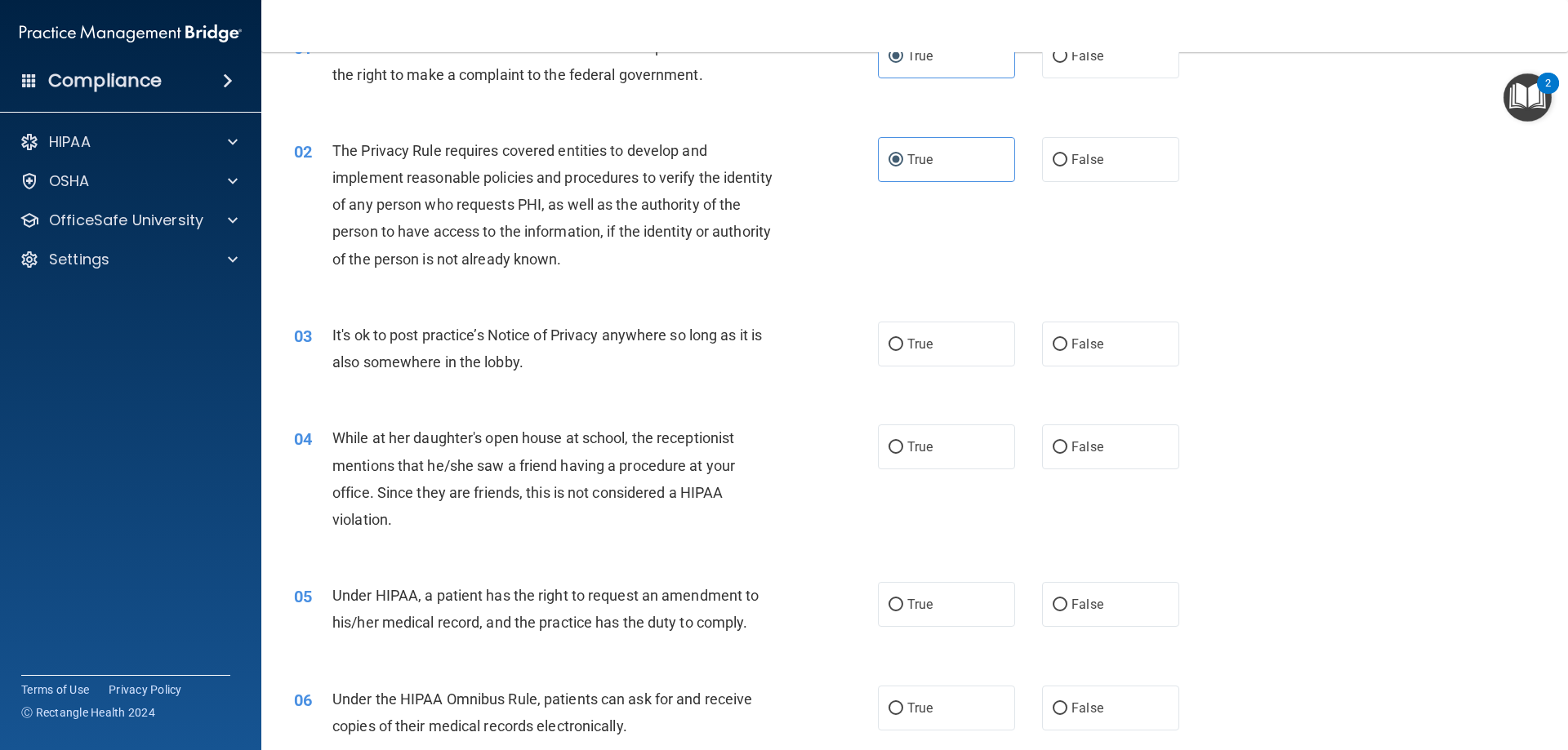
scroll to position [163, 0]
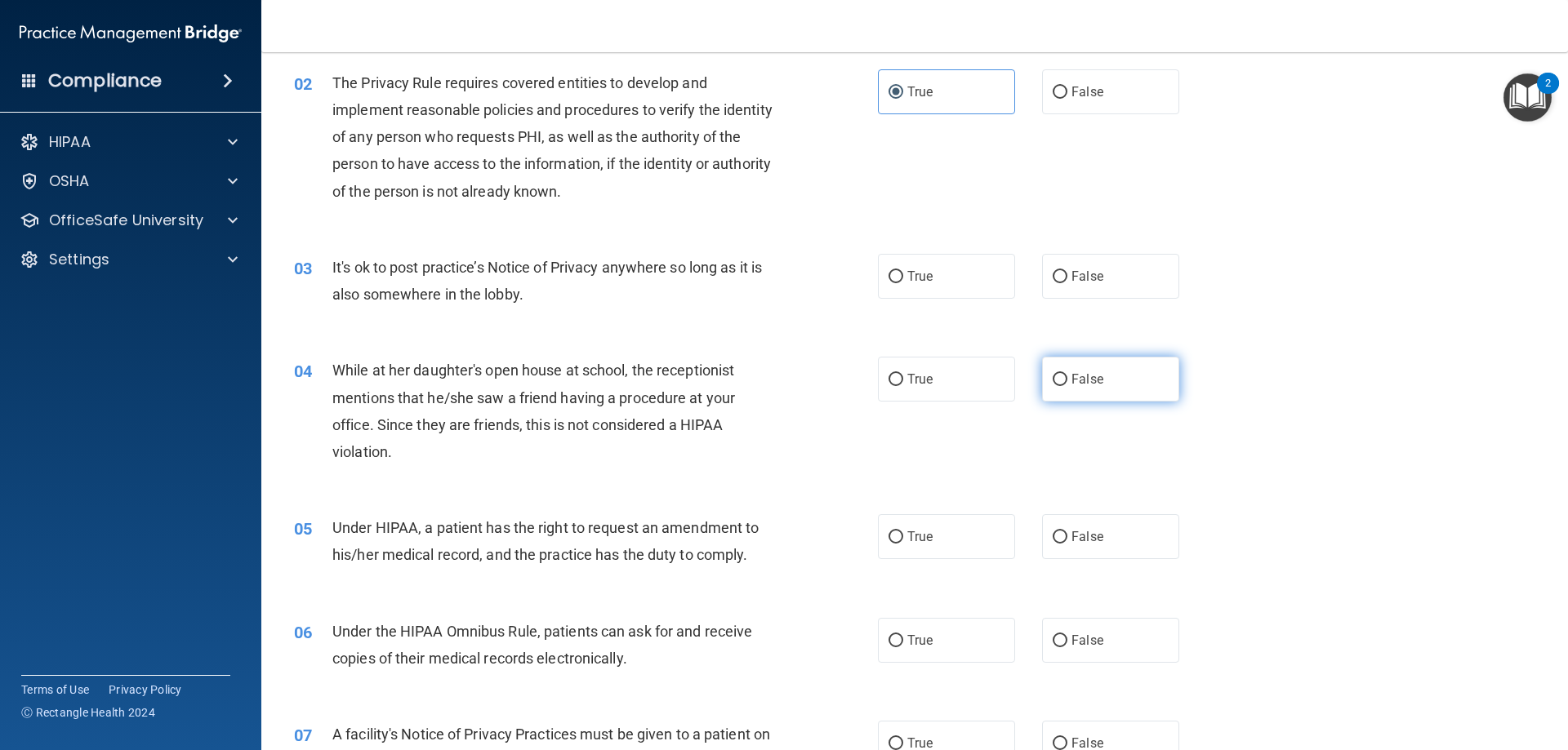
click at [1103, 394] on label "False" at bounding box center [1110, 379] width 137 height 45
click at [1067, 386] on input "False" at bounding box center [1059, 380] width 14 height 12
radio input "true"
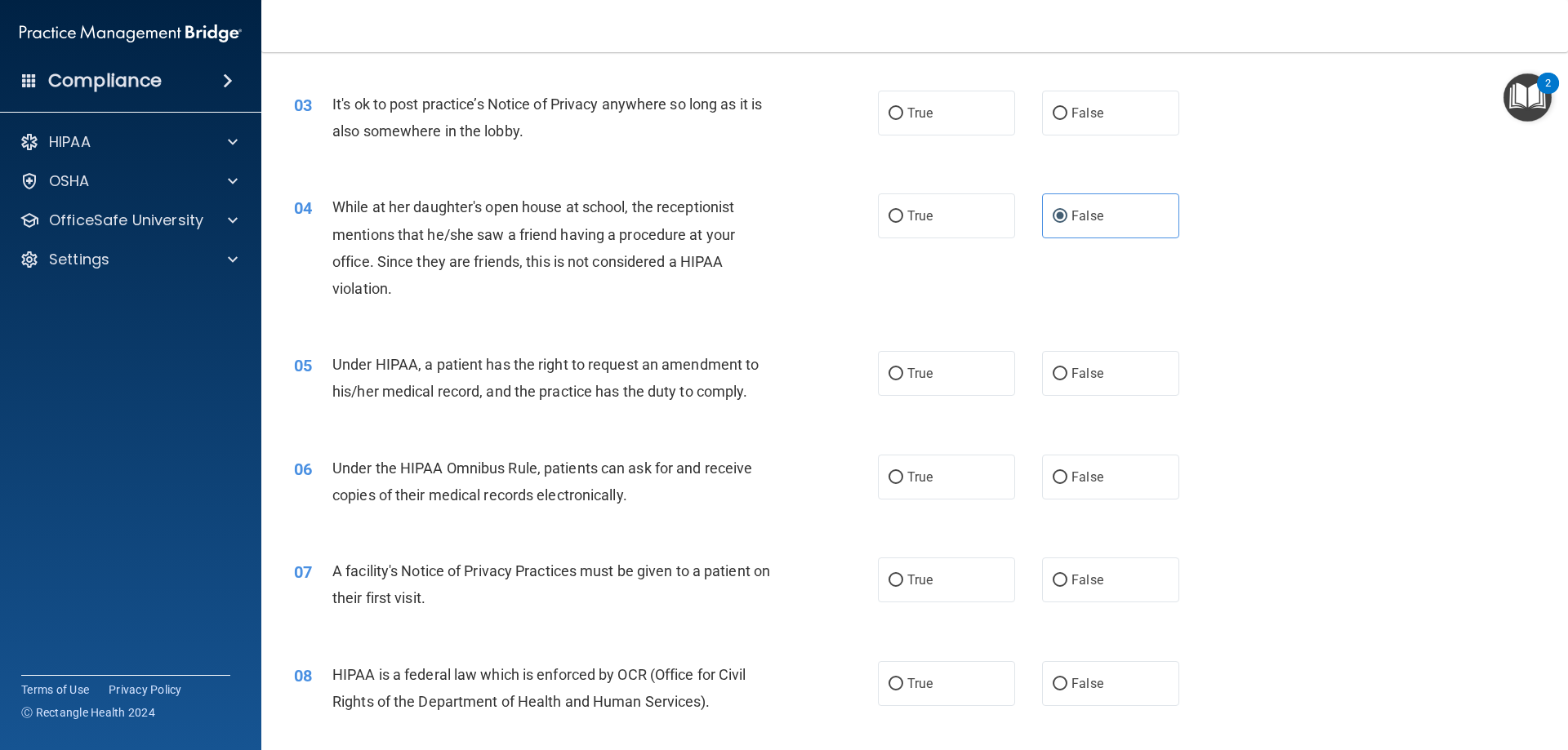
scroll to position [408, 0]
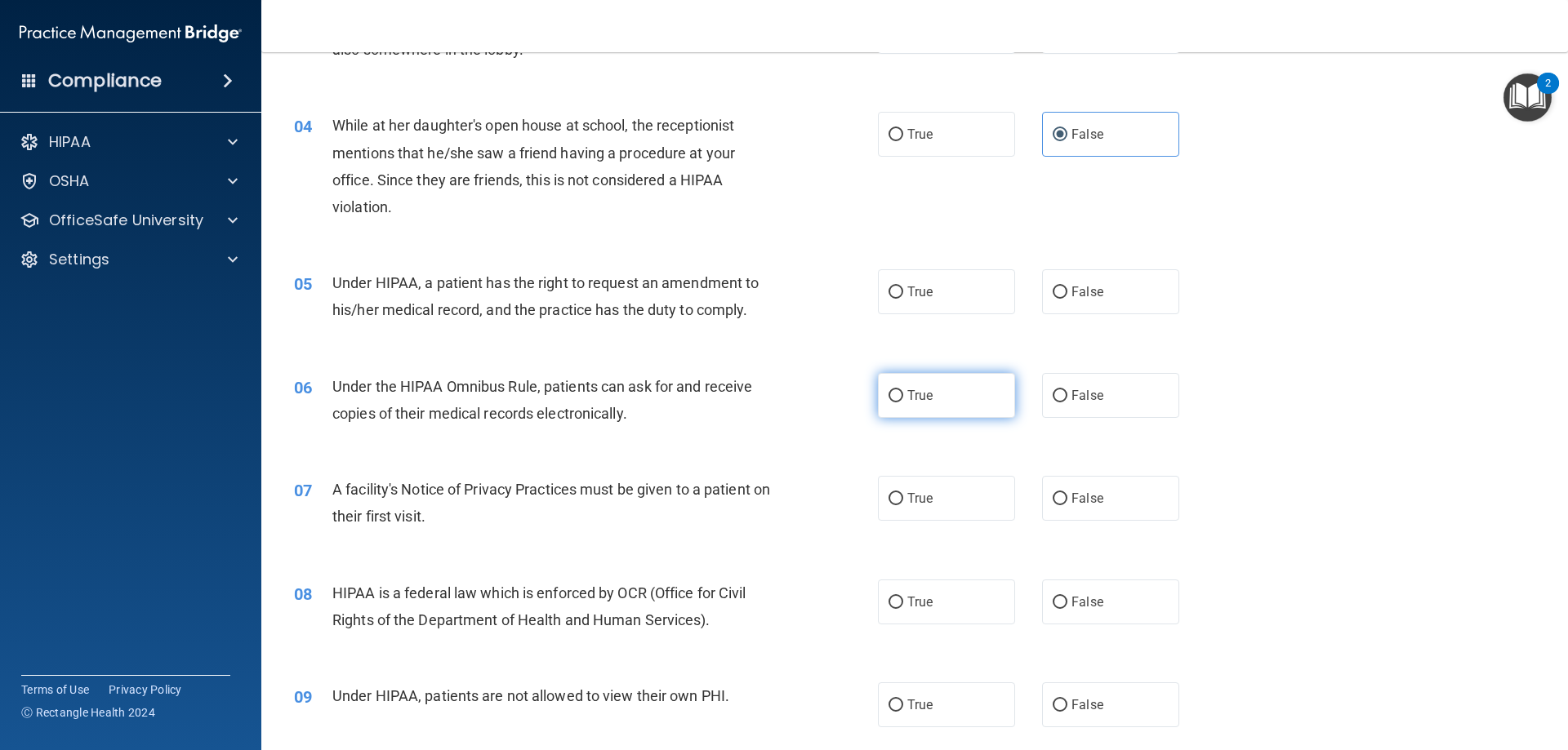
click at [897, 400] on label "True" at bounding box center [946, 395] width 137 height 45
click at [897, 400] on input "True" at bounding box center [895, 396] width 14 height 12
radio input "true"
click at [900, 393] on label "True" at bounding box center [946, 395] width 137 height 45
click at [900, 393] on input "True" at bounding box center [895, 396] width 14 height 12
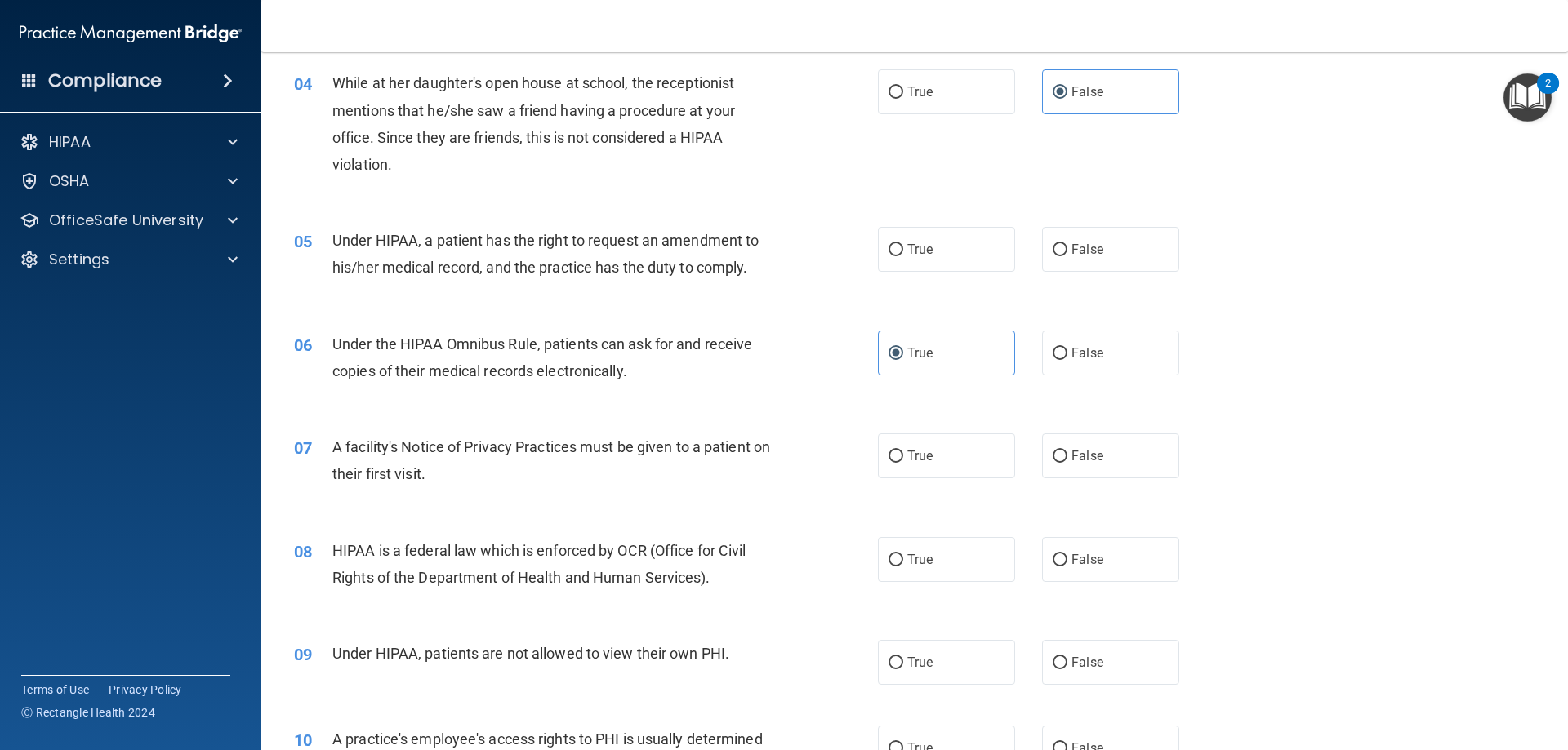
scroll to position [490, 0]
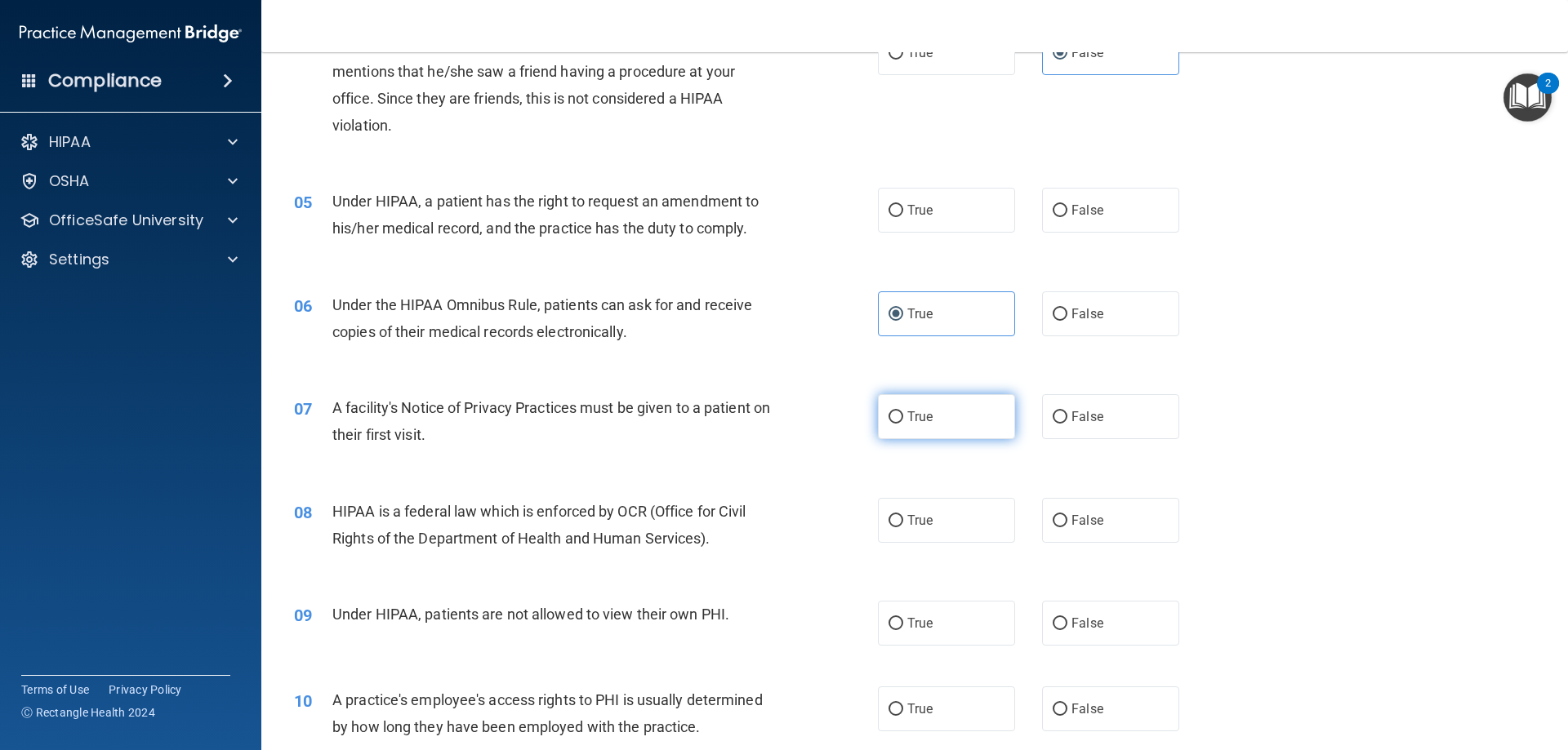
click at [888, 415] on input "True" at bounding box center [895, 418] width 14 height 12
radio input "true"
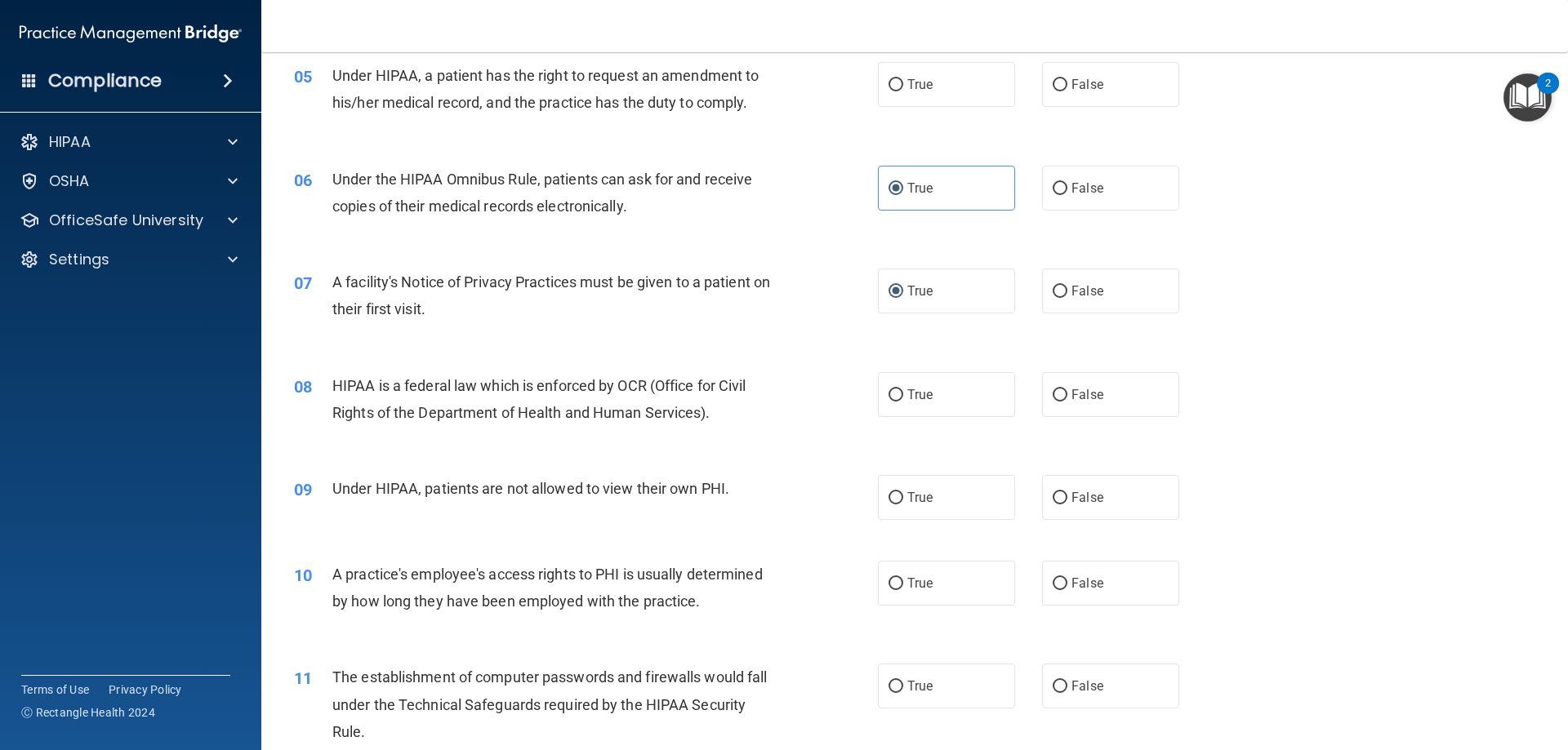
scroll to position [653, 0]
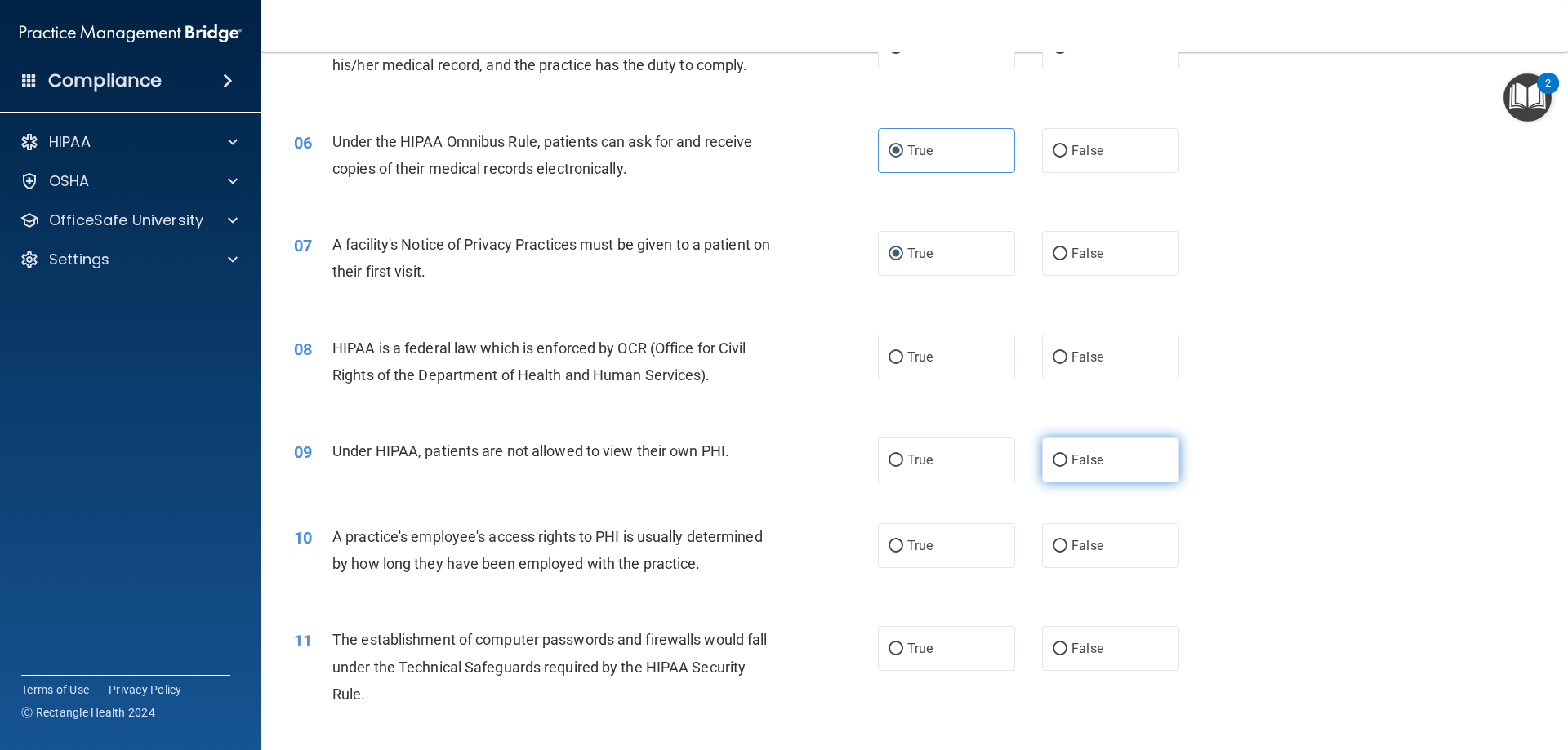
click at [1052, 461] on input "False" at bounding box center [1059, 461] width 14 height 12
radio input "true"
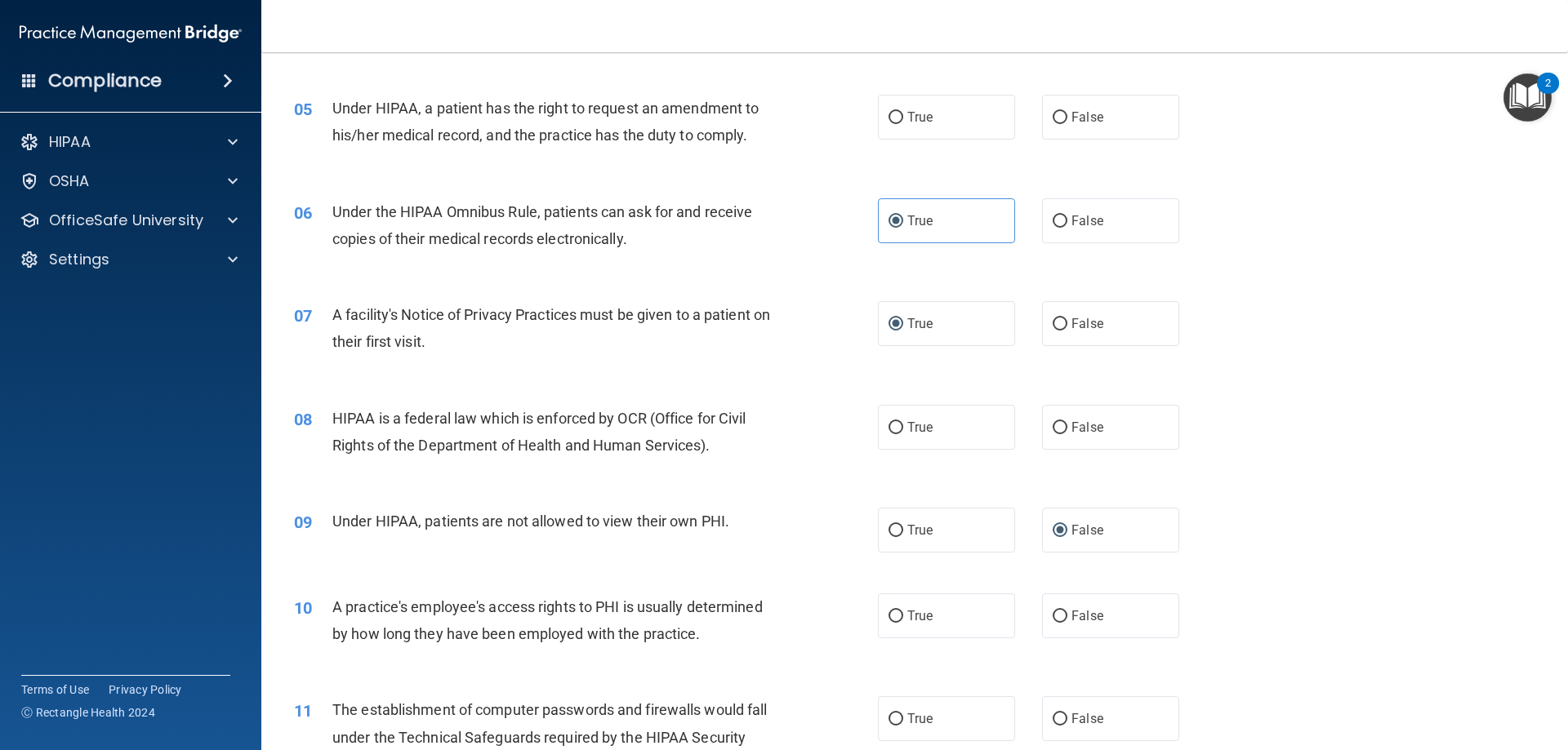
scroll to position [664, 0]
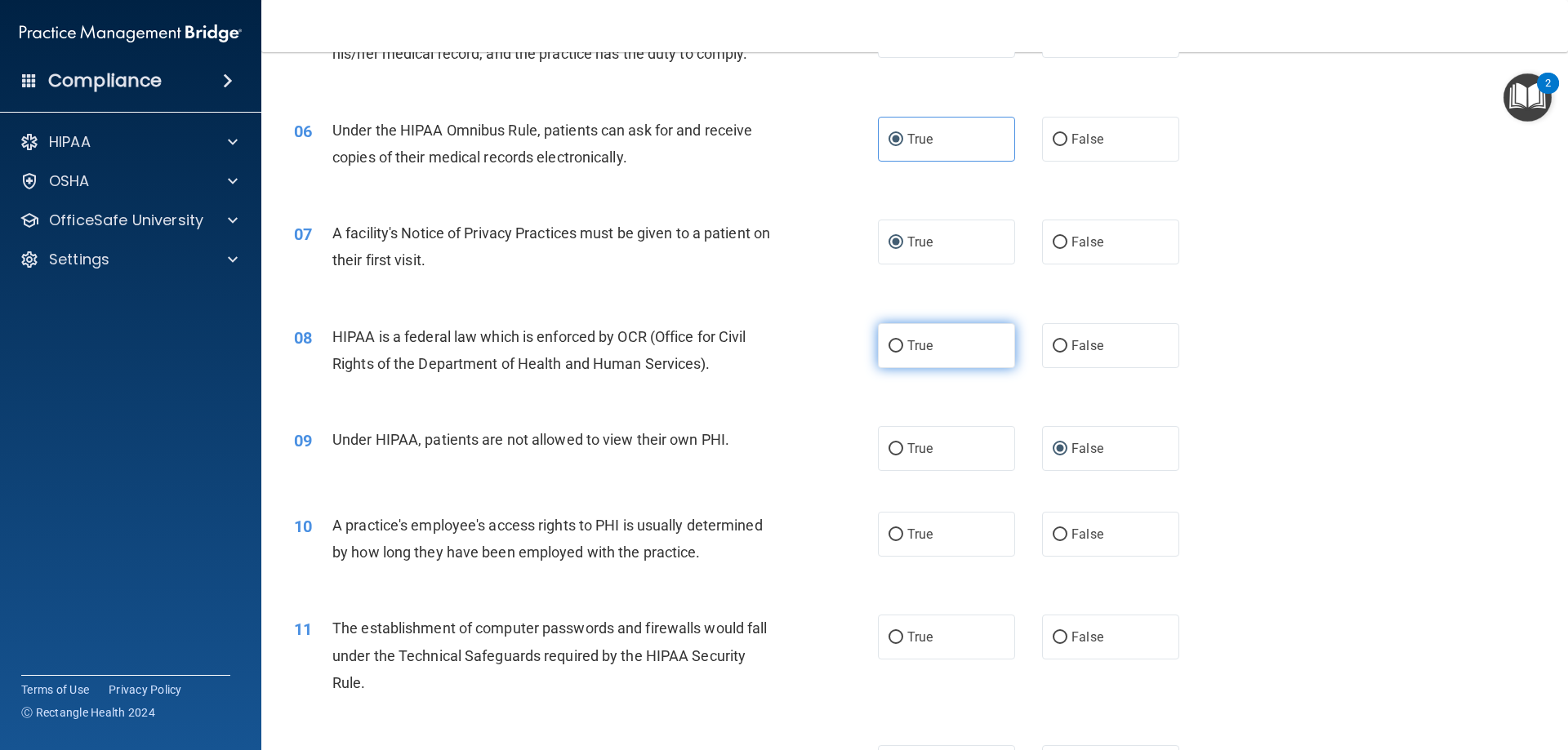
click at [927, 347] on label "True" at bounding box center [946, 346] width 137 height 45
click at [903, 347] on input "True" at bounding box center [895, 346] width 14 height 12
radio input "true"
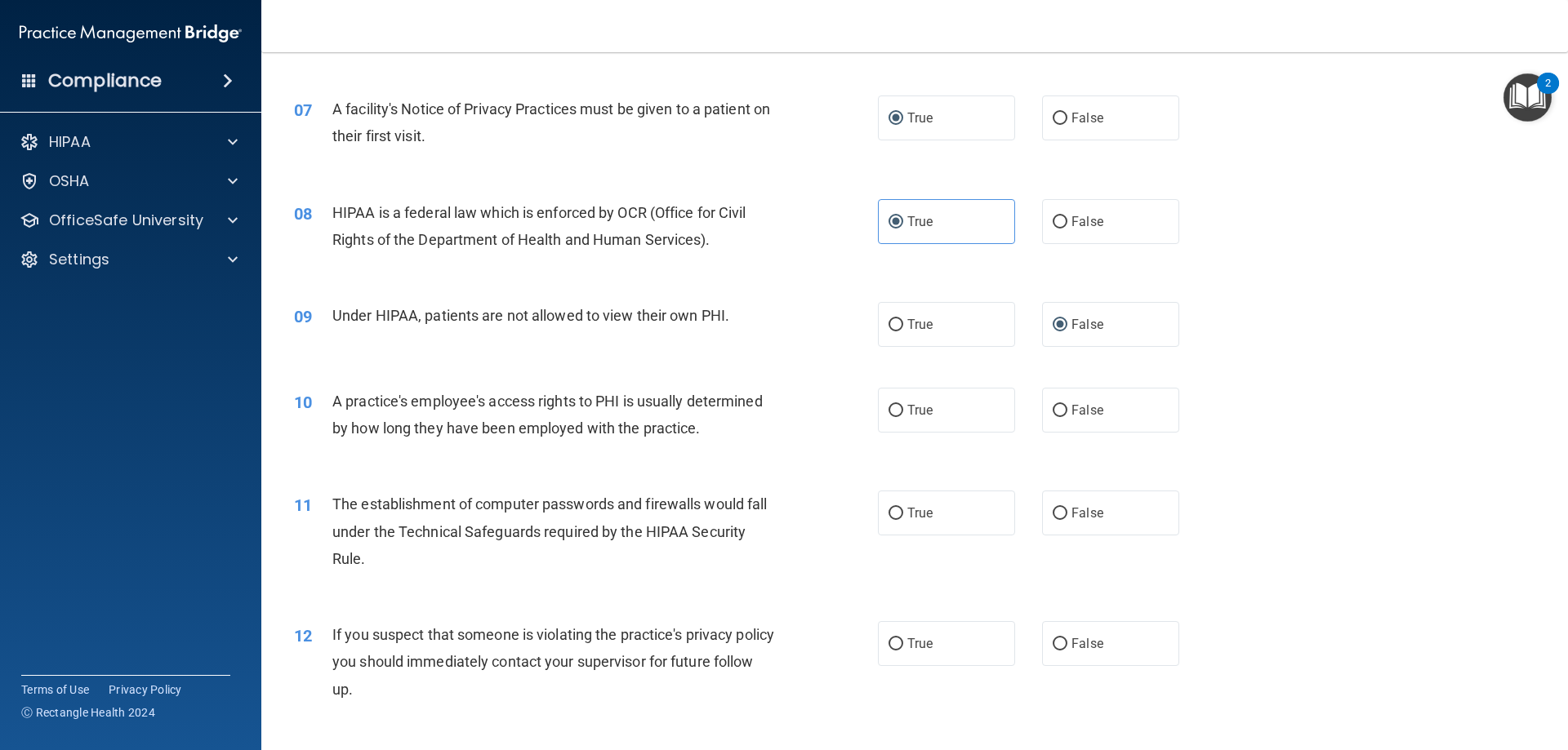
scroll to position [827, 0]
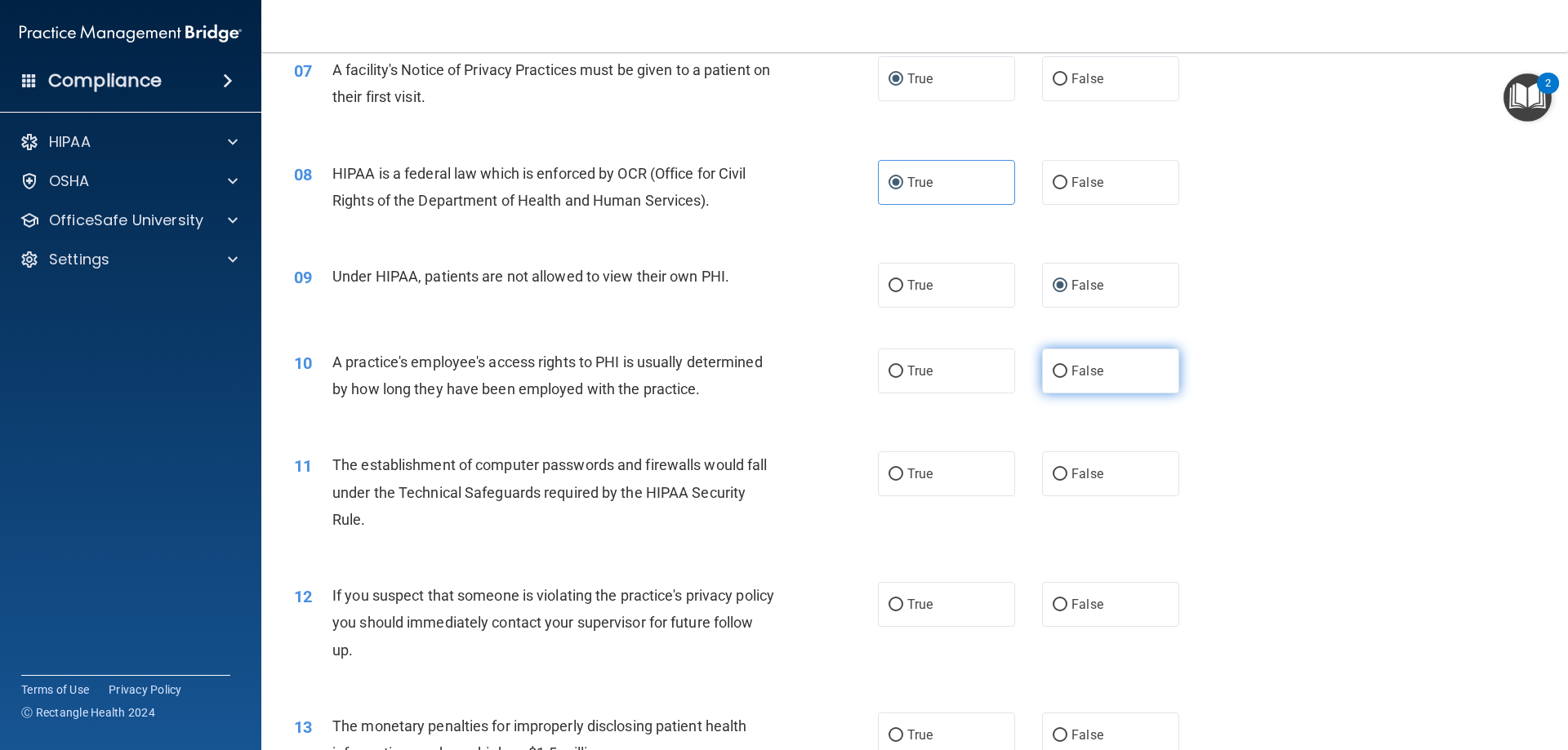
click at [1080, 379] on label "False" at bounding box center [1110, 371] width 137 height 45
click at [1067, 378] on input "False" at bounding box center [1059, 372] width 14 height 12
radio input "true"
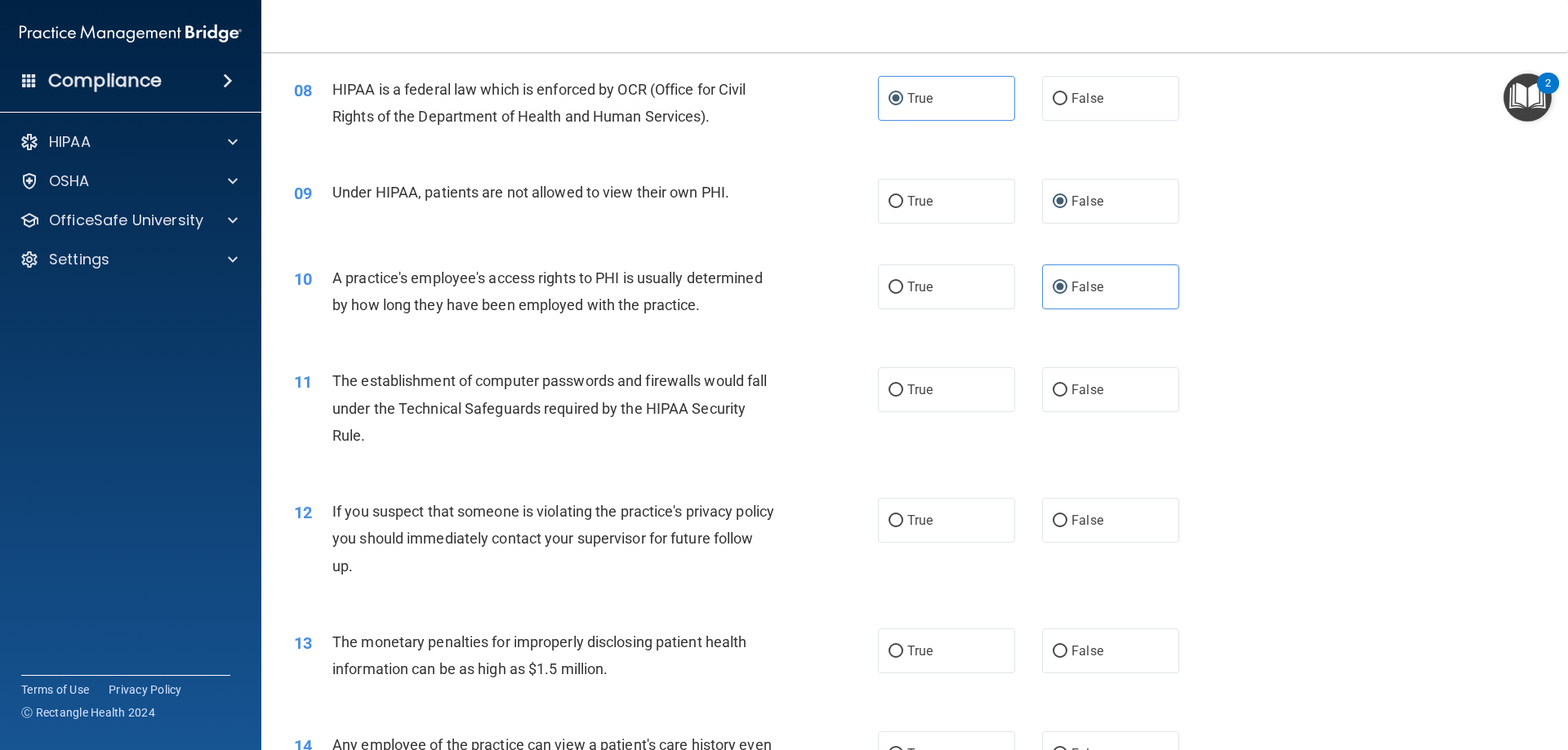
scroll to position [991, 0]
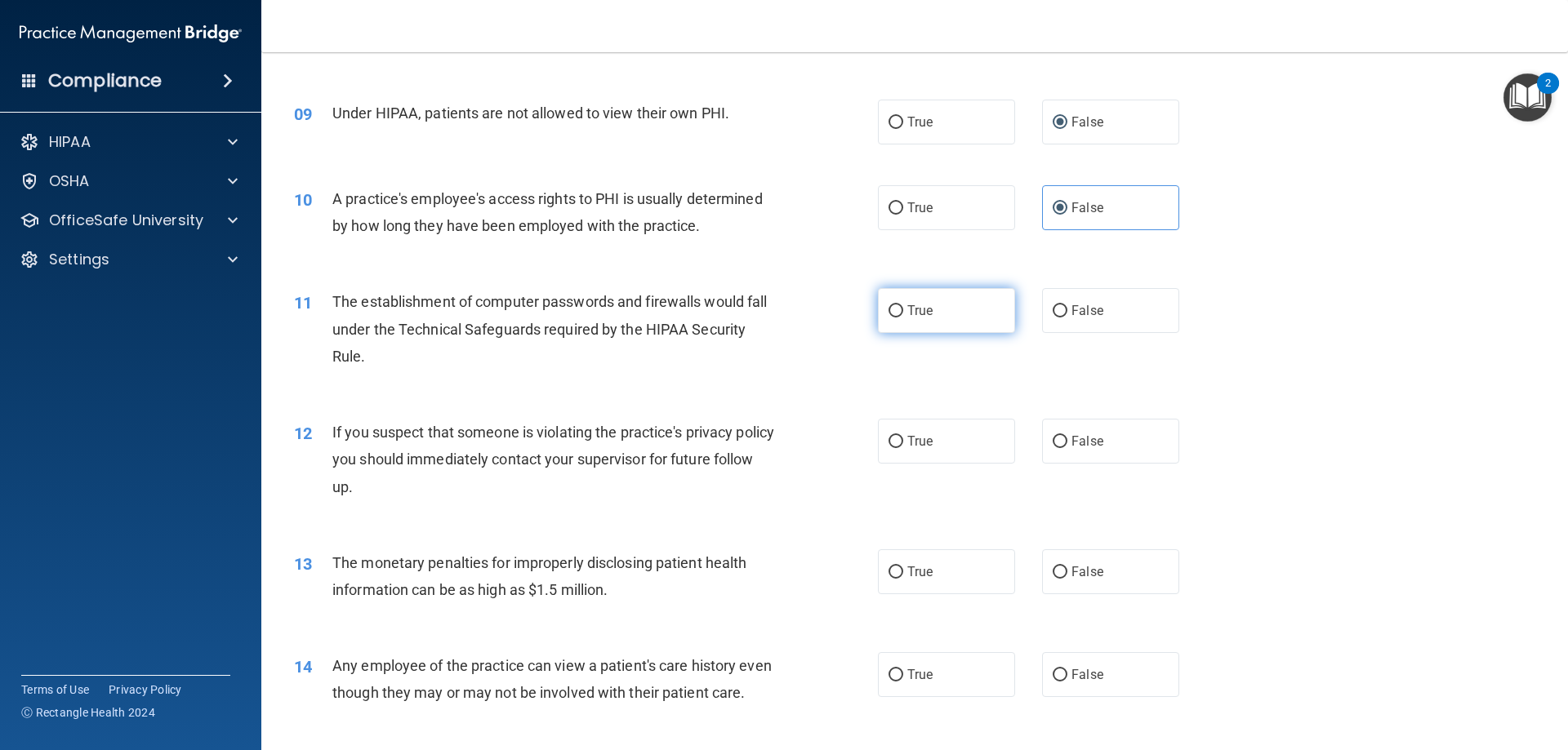
click at [899, 322] on label "True" at bounding box center [946, 311] width 137 height 45
click at [899, 317] on input "True" at bounding box center [895, 312] width 14 height 12
radio input "true"
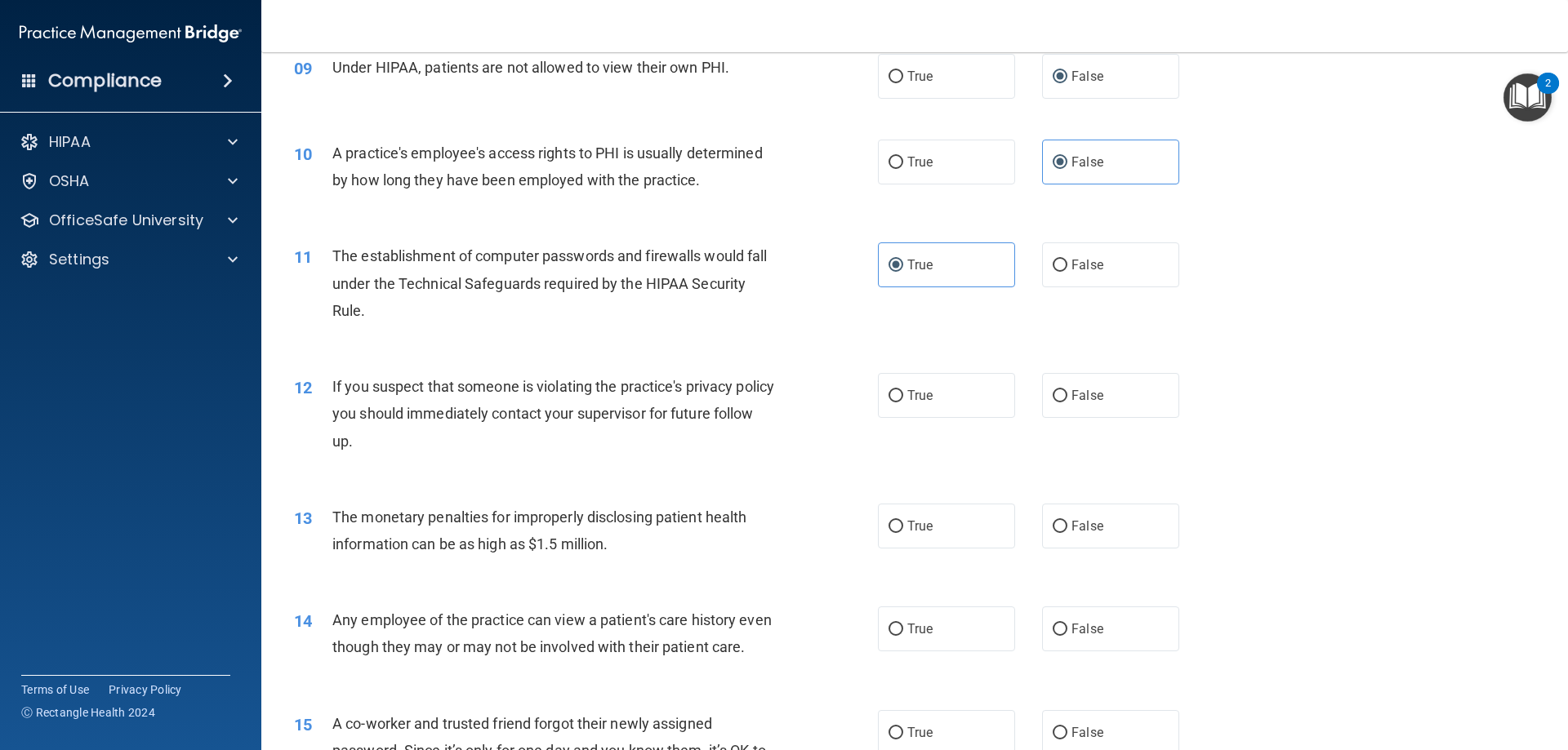
scroll to position [1072, 0]
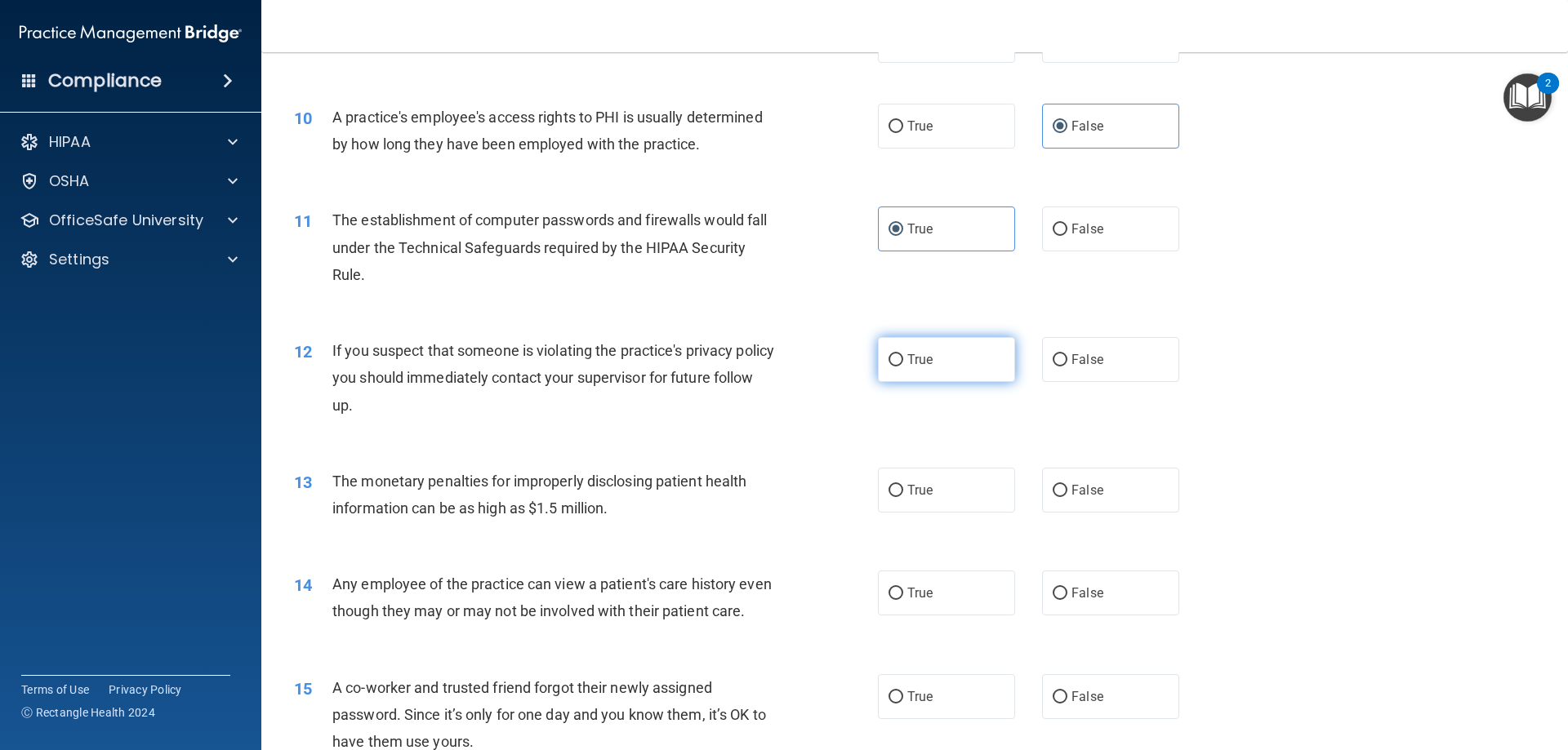
click at [896, 363] on input "True" at bounding box center [895, 361] width 14 height 12
radio input "true"
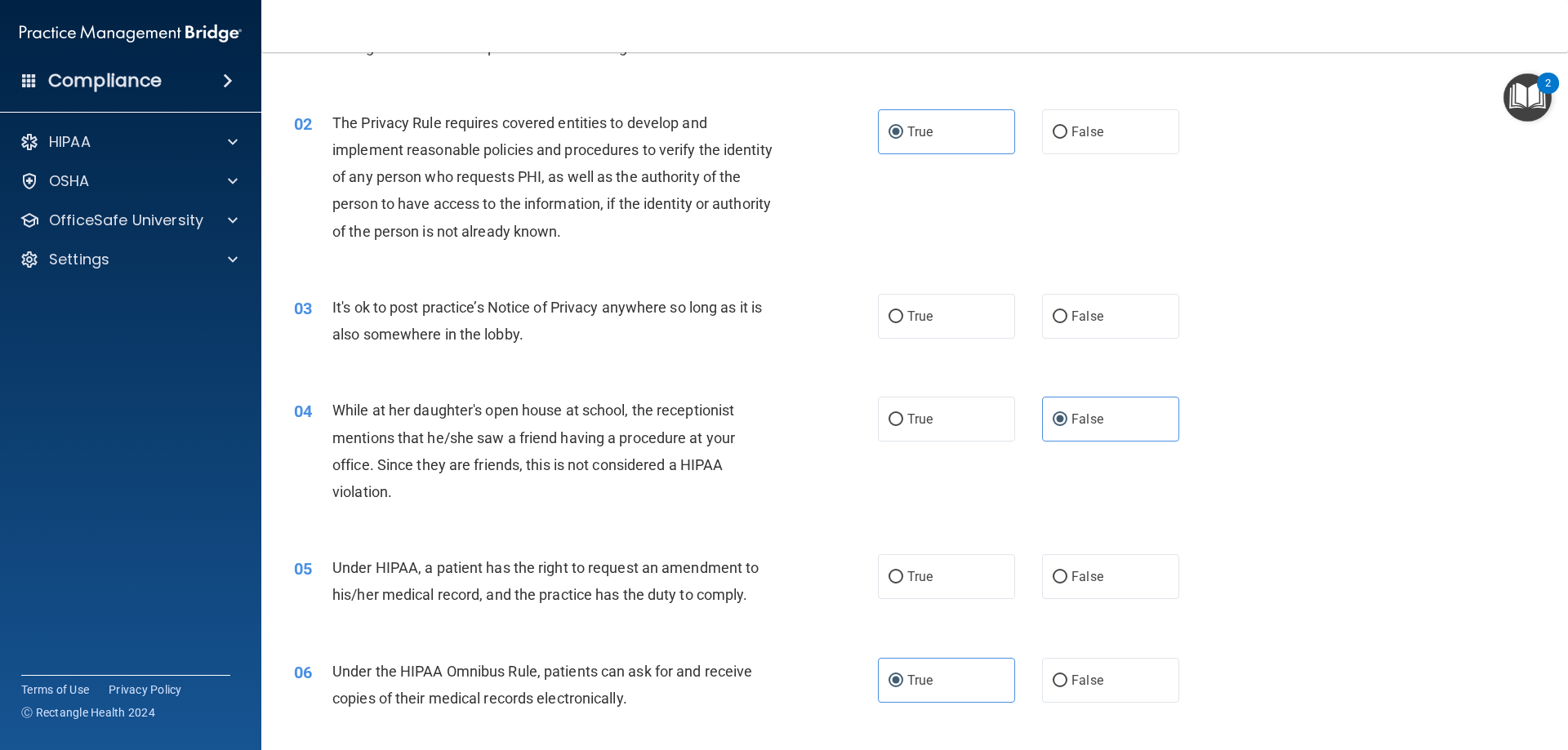
scroll to position [163, 0]
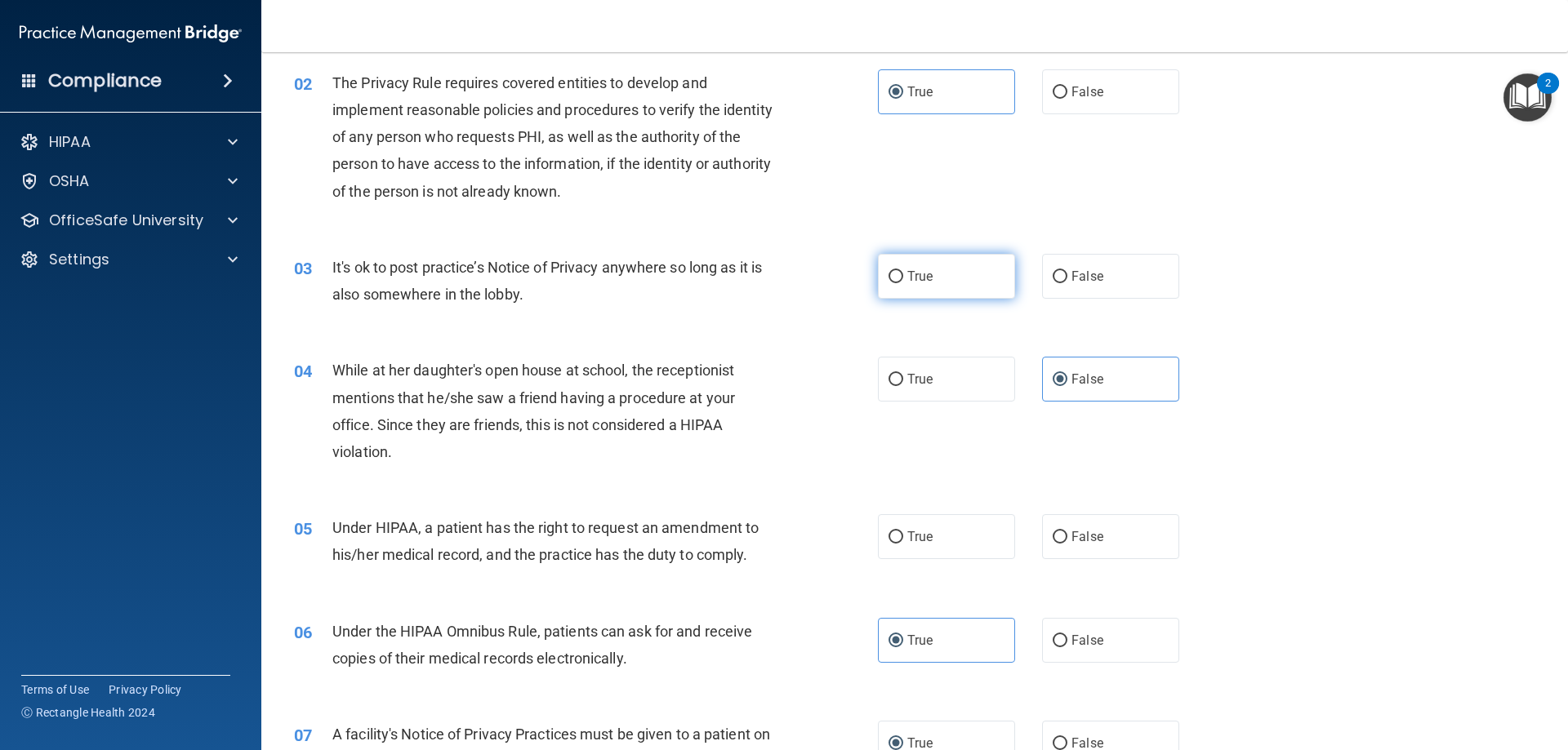
click at [907, 280] on span "True" at bounding box center [919, 276] width 25 height 15
click at [903, 280] on input "True" at bounding box center [895, 277] width 14 height 12
radio input "true"
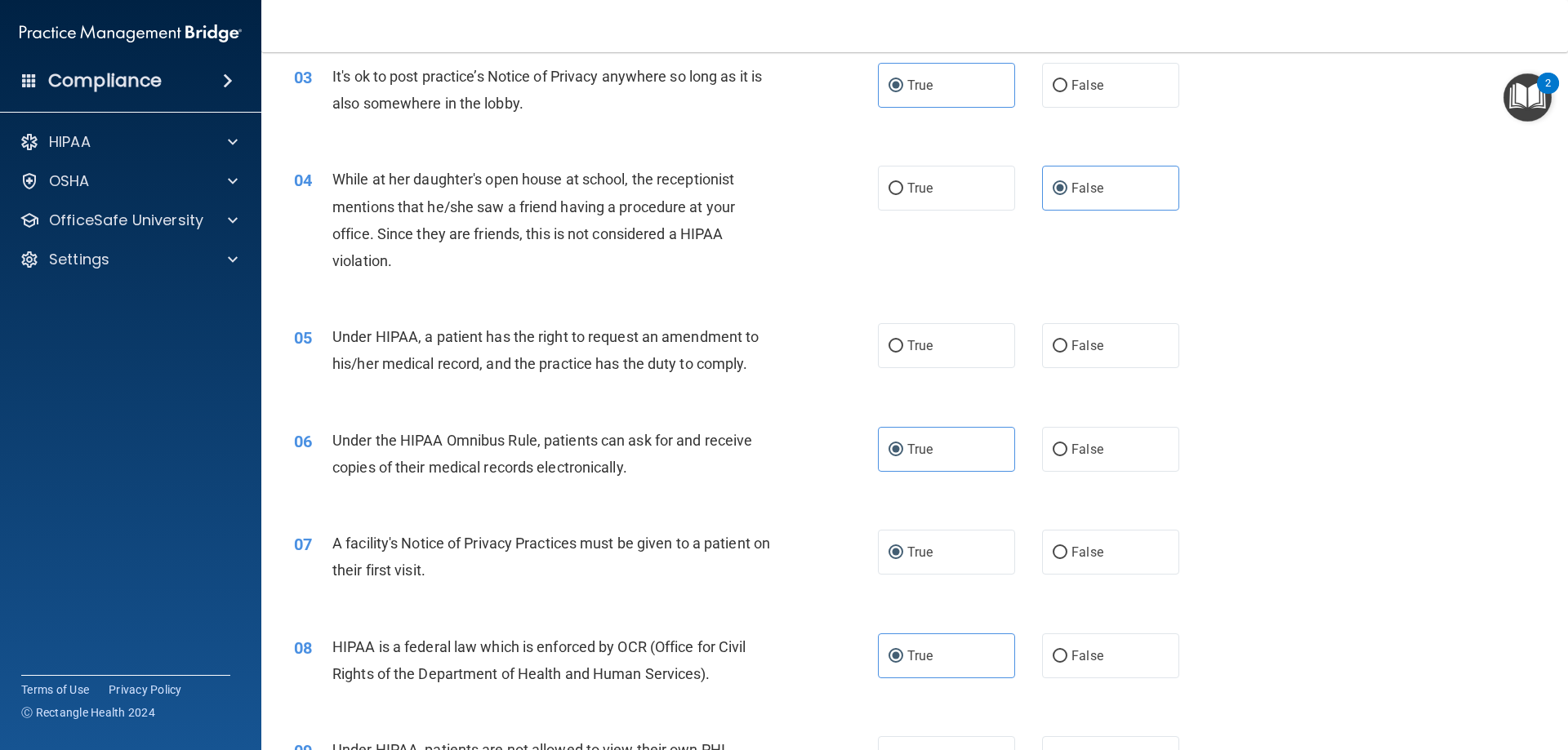
scroll to position [408, 0]
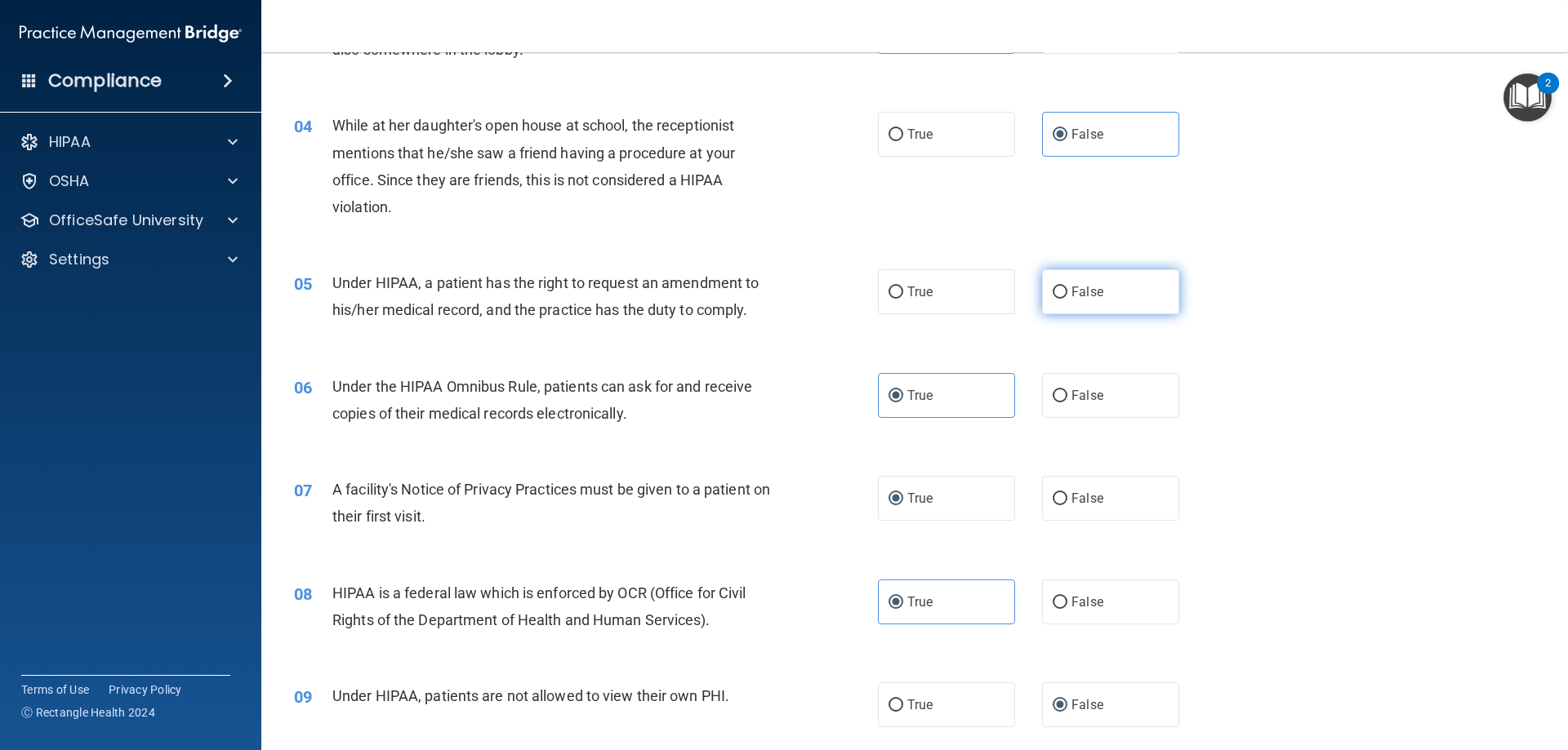
click at [1108, 301] on label "False" at bounding box center [1110, 291] width 137 height 45
click at [1067, 298] on input "False" at bounding box center [1059, 293] width 14 height 12
radio input "true"
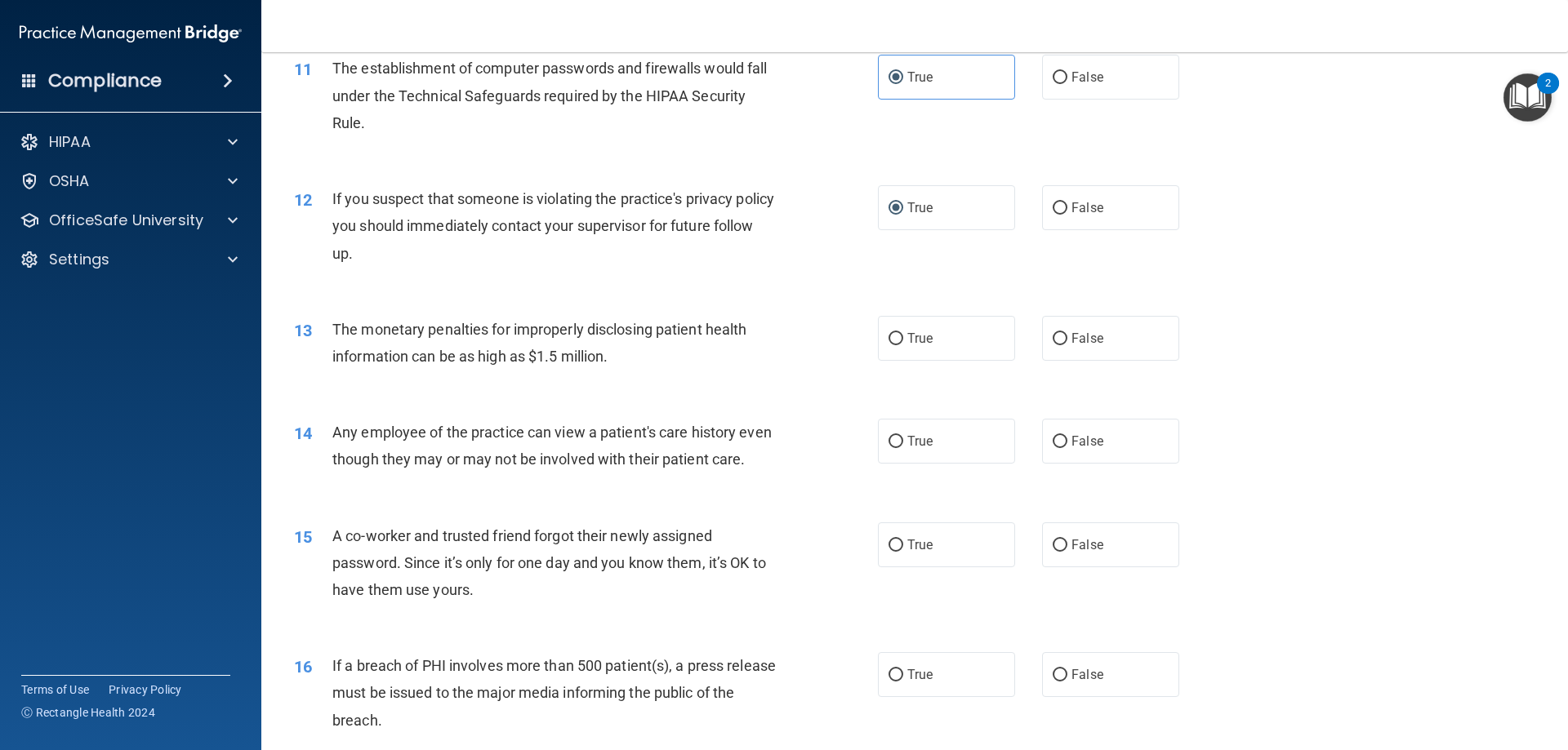
scroll to position [1306, 0]
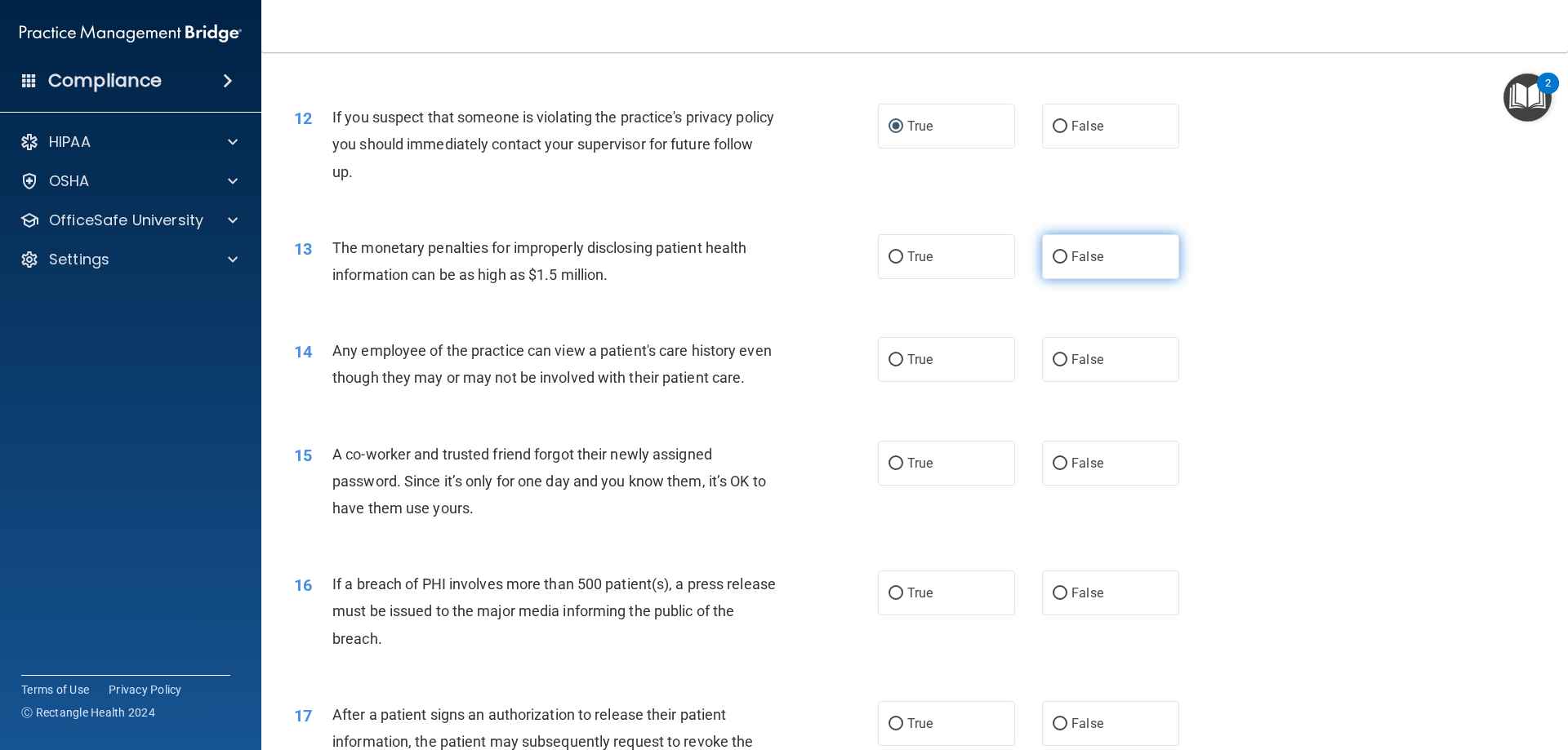
click at [1053, 264] on label "False" at bounding box center [1110, 257] width 137 height 45
click at [1053, 264] on input "False" at bounding box center [1059, 257] width 14 height 12
radio input "true"
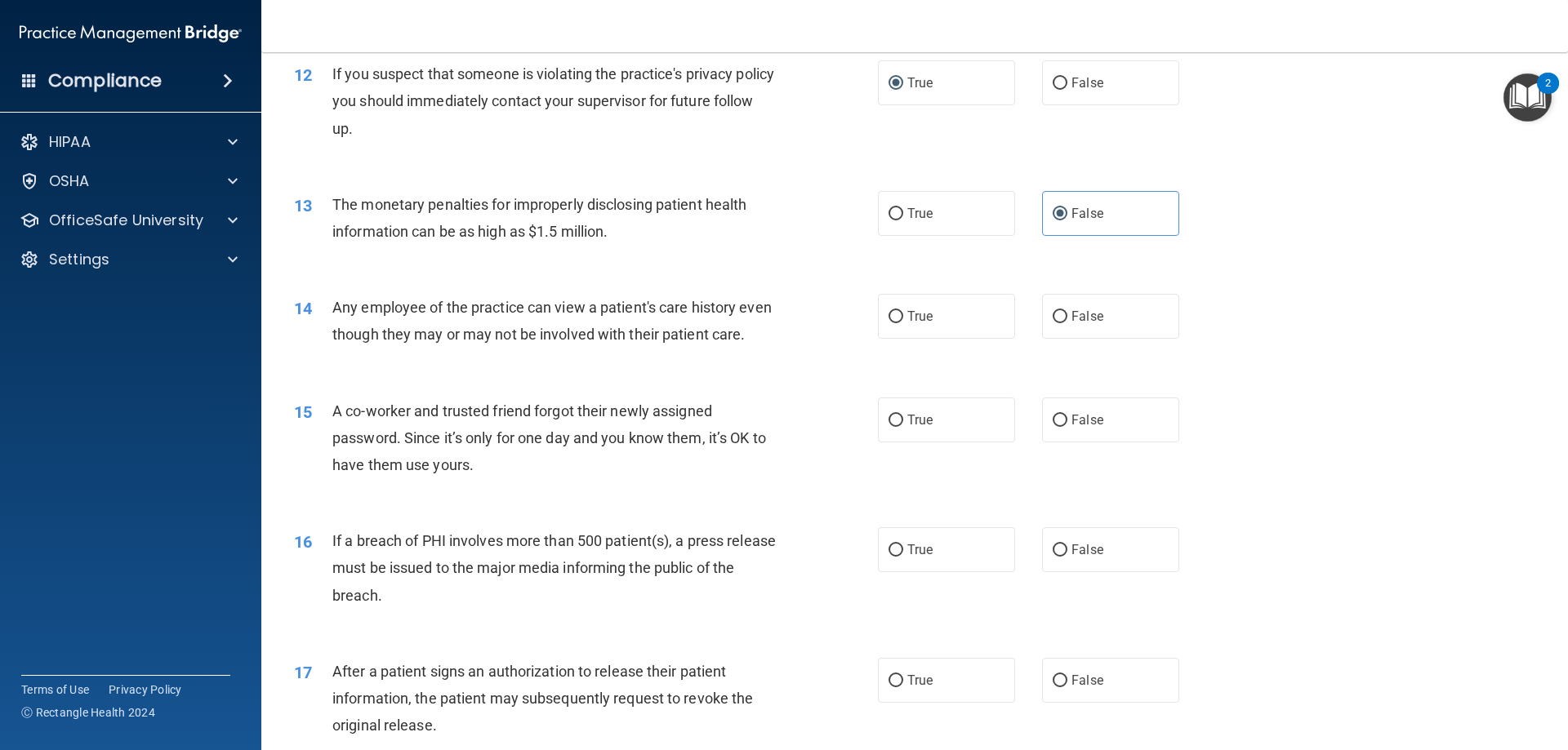
scroll to position [1388, 0]
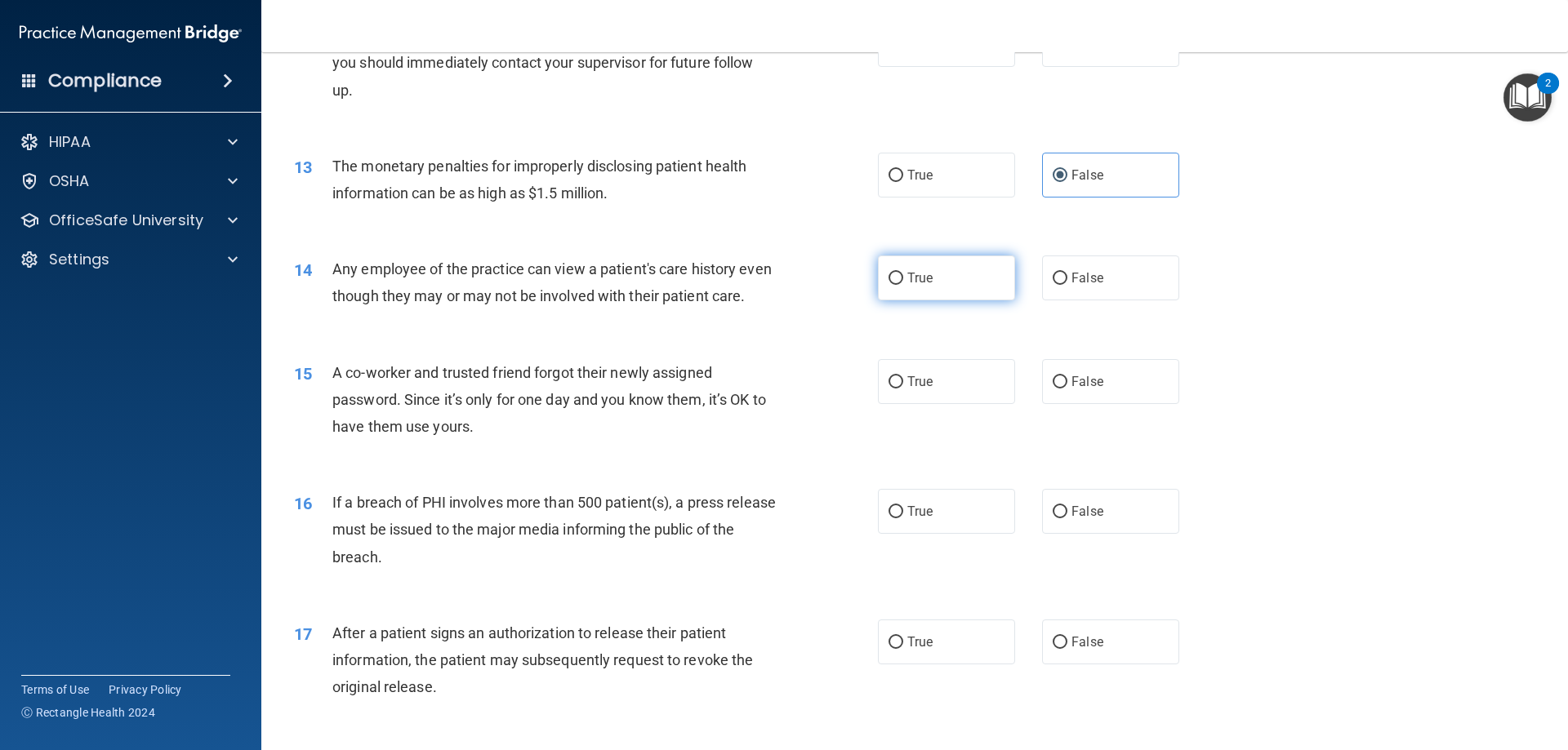
click at [895, 284] on input "True" at bounding box center [895, 279] width 14 height 12
radio input "true"
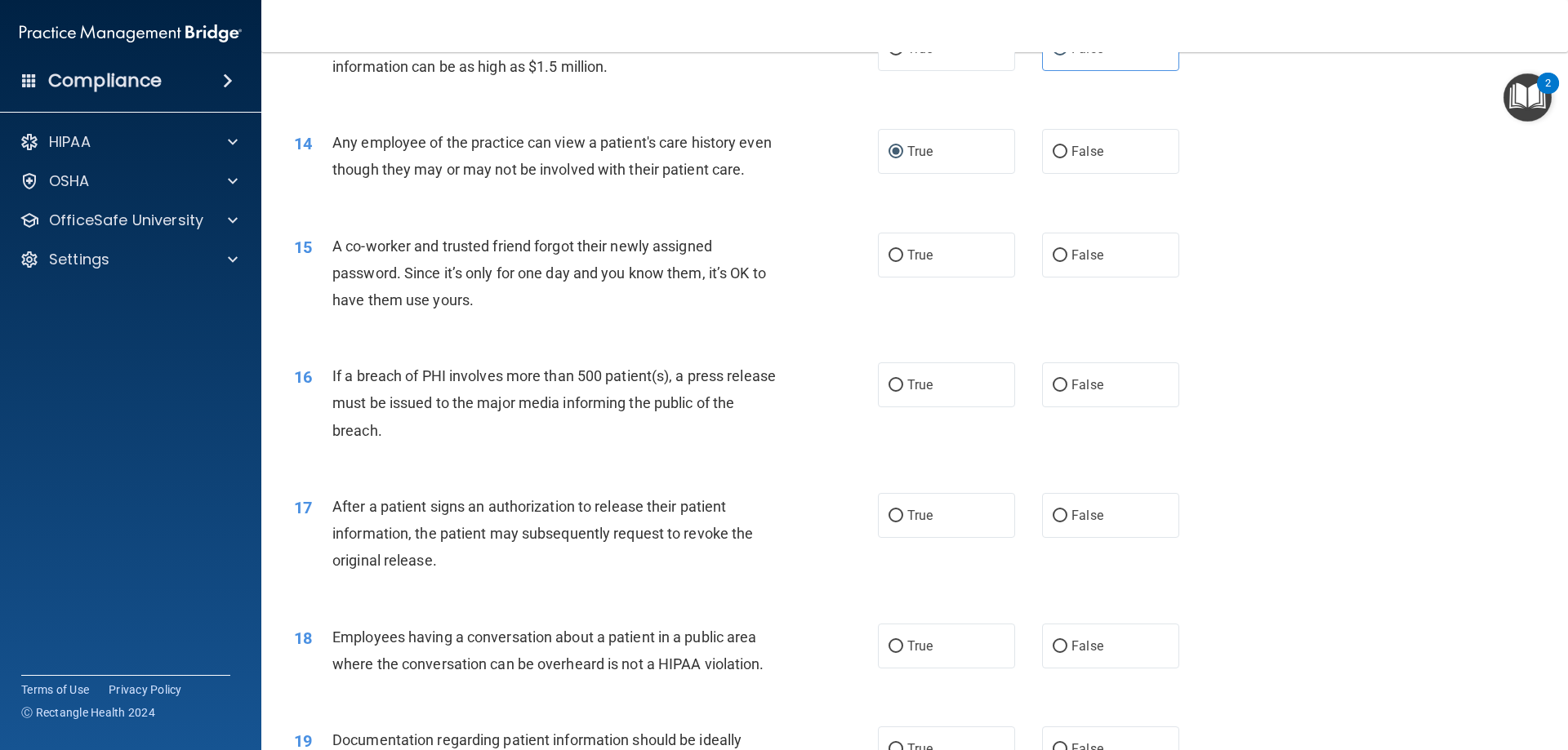
scroll to position [1551, 0]
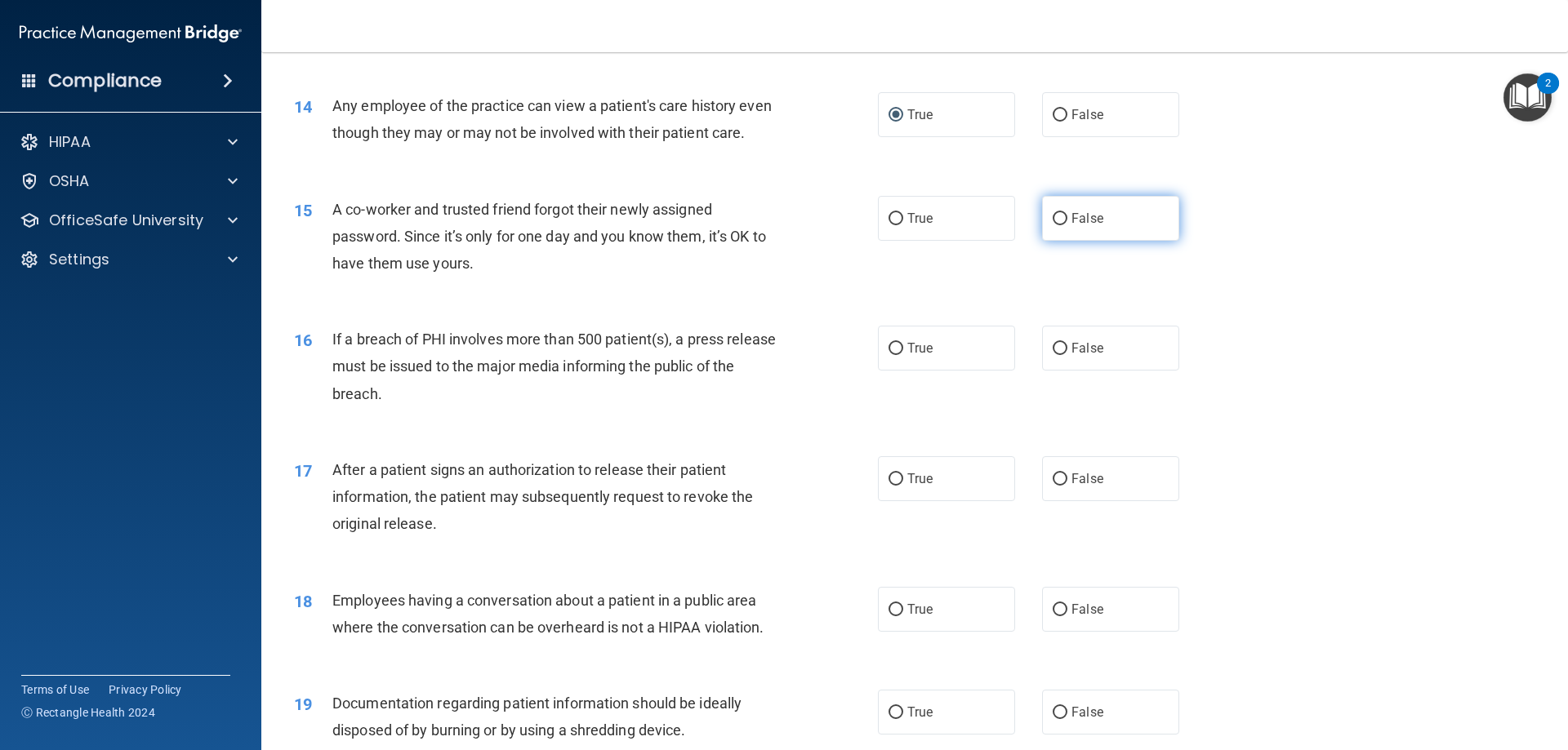
click at [1068, 240] on label "False" at bounding box center [1110, 218] width 137 height 45
click at [1067, 225] on input "False" at bounding box center [1059, 219] width 14 height 12
radio input "true"
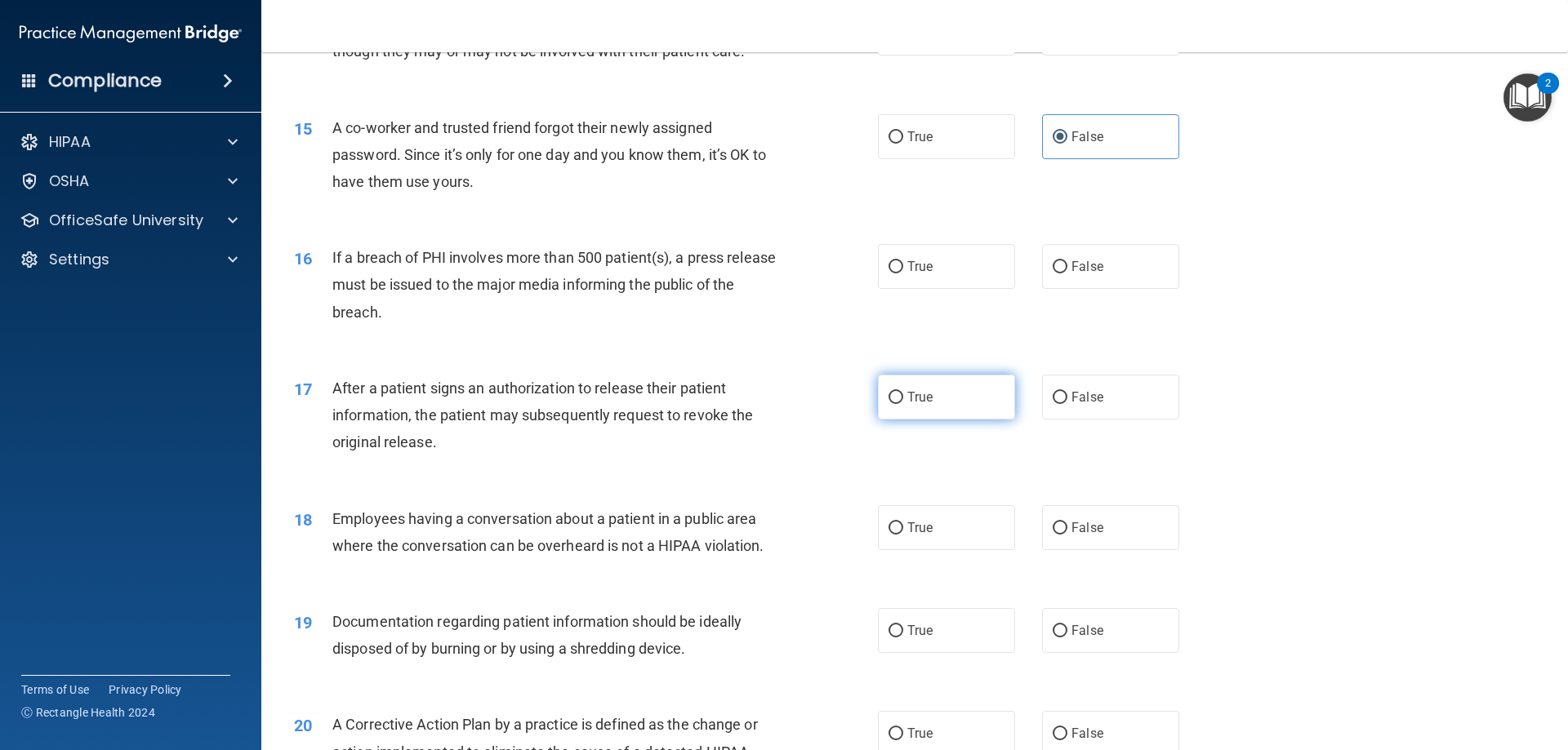
click at [928, 420] on label "True" at bounding box center [946, 397] width 137 height 45
click at [903, 404] on input "True" at bounding box center [895, 398] width 14 height 12
radio input "true"
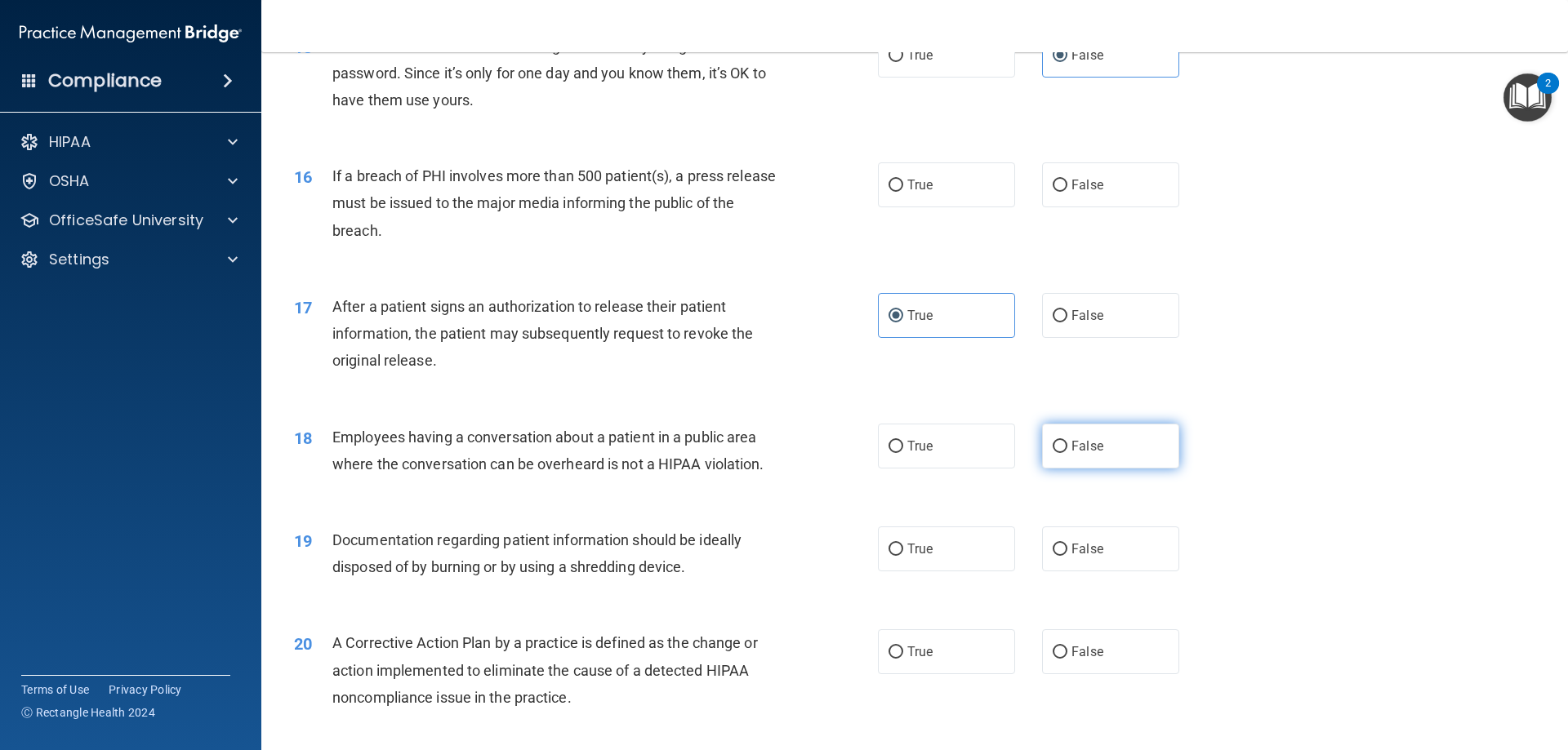
click at [1092, 469] on label "False" at bounding box center [1110, 446] width 137 height 45
click at [1067, 453] on input "False" at bounding box center [1059, 447] width 14 height 12
radio input "true"
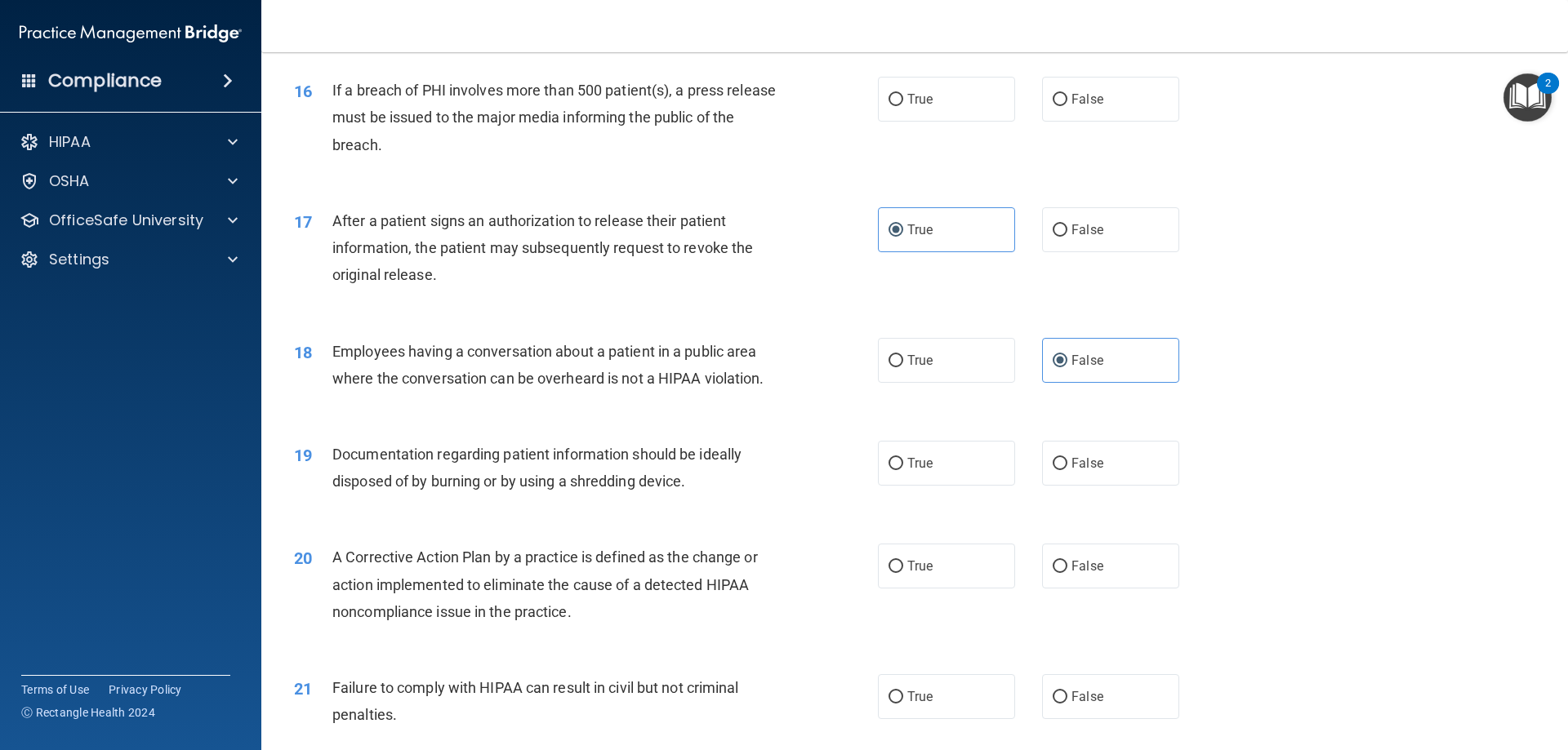
scroll to position [1878, 0]
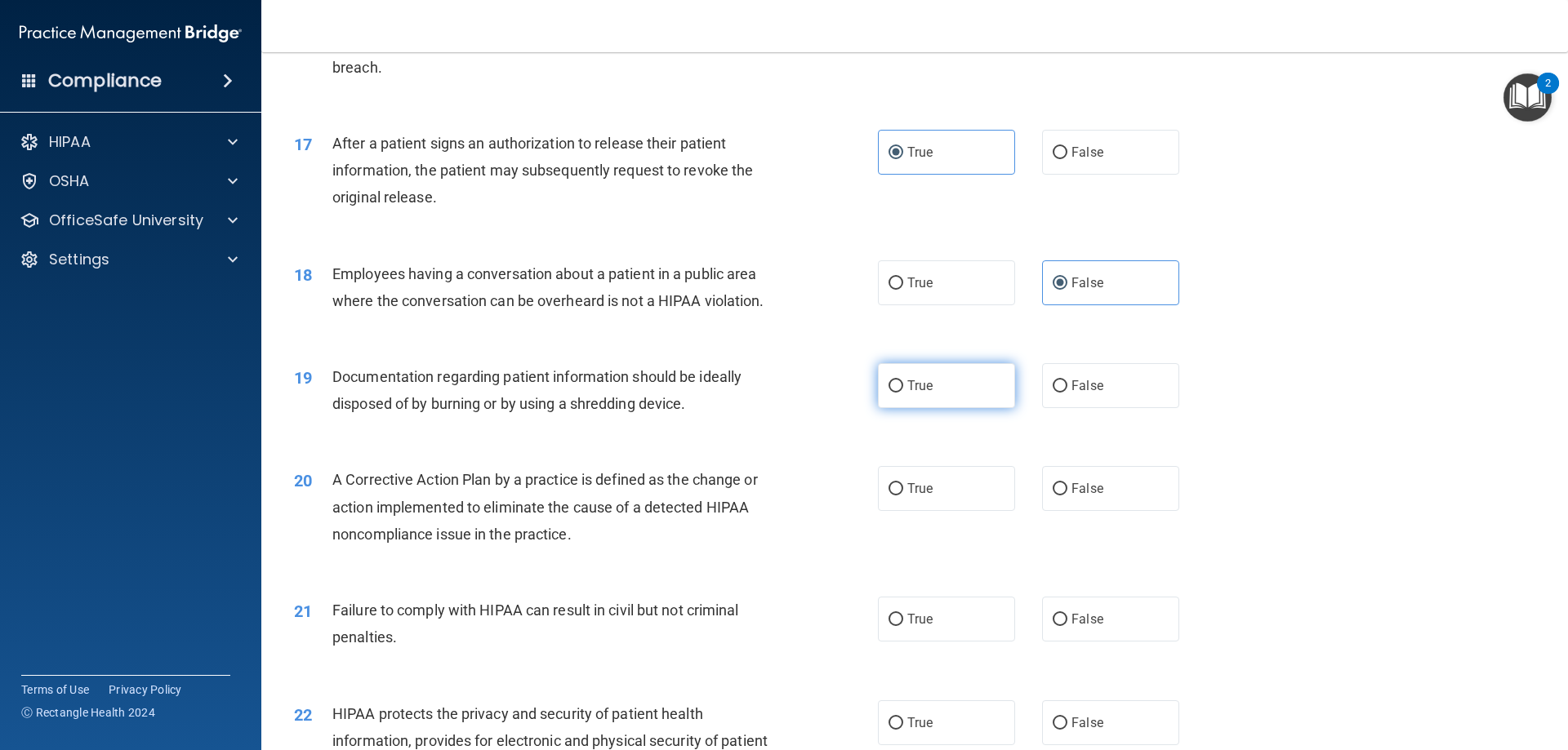
click at [919, 408] on label "True" at bounding box center [946, 386] width 137 height 45
click at [903, 393] on input "True" at bounding box center [895, 387] width 14 height 12
radio input "true"
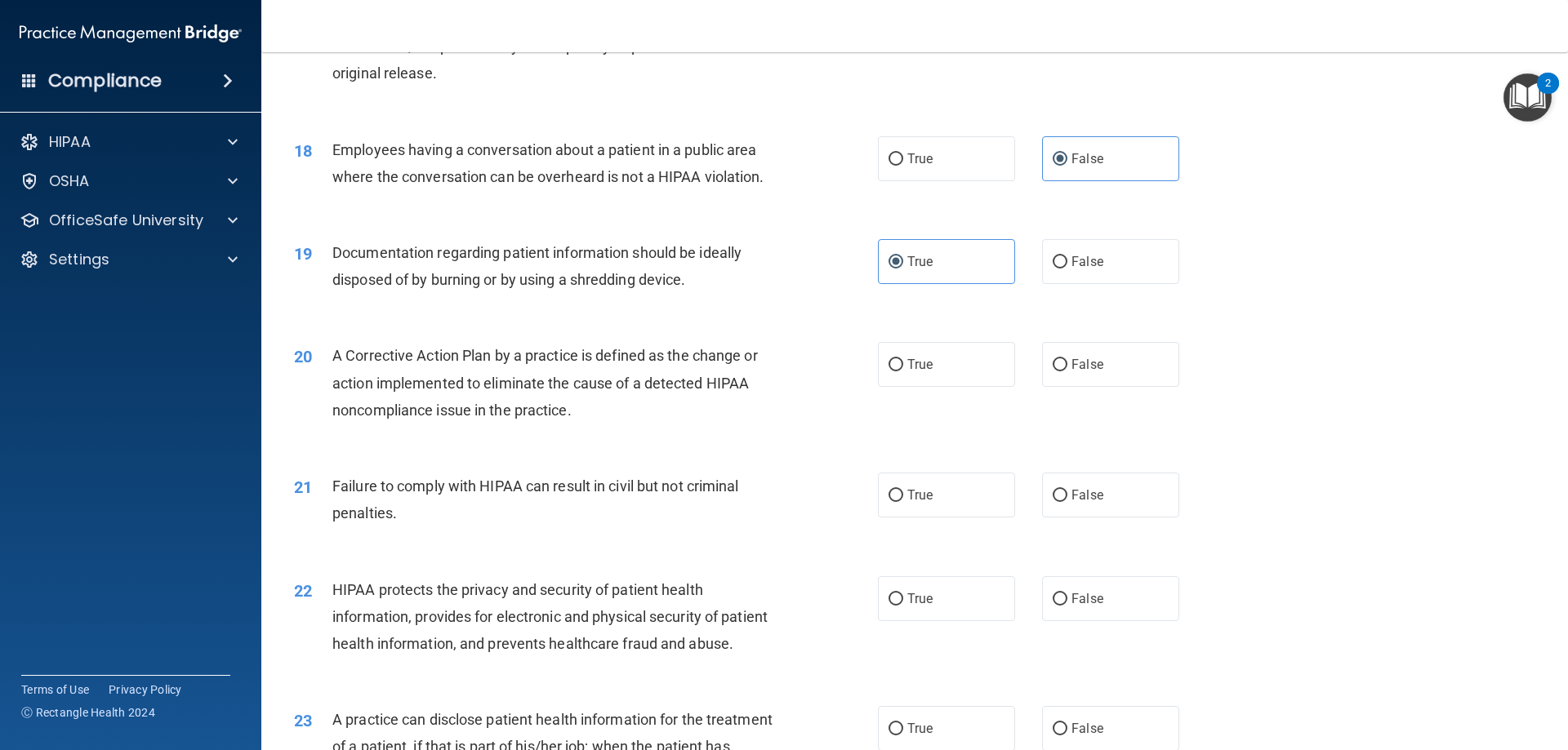
scroll to position [2041, 0]
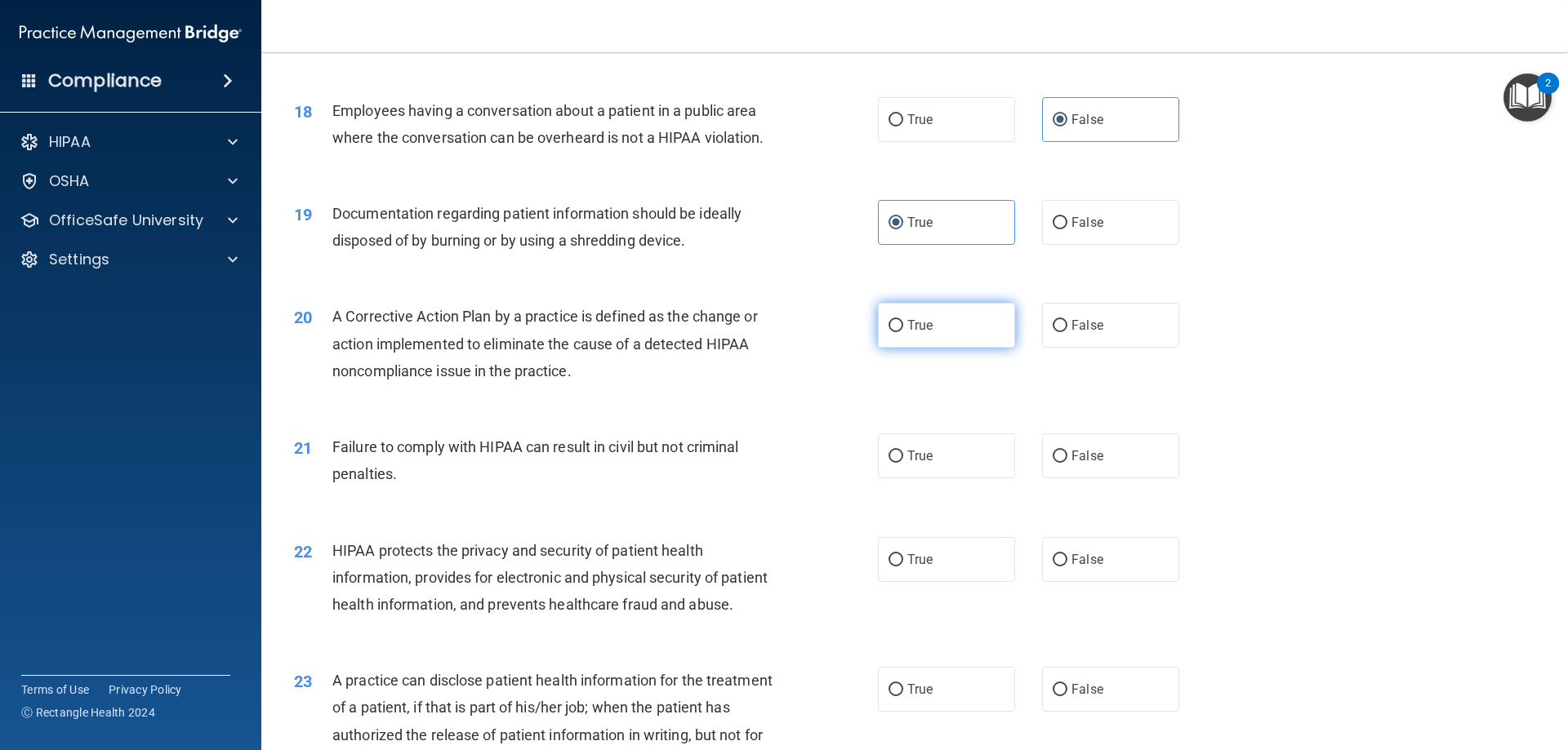
click at [947, 347] on label "True" at bounding box center [946, 325] width 137 height 45
click at [903, 332] on input "True" at bounding box center [895, 326] width 14 height 12
radio input "true"
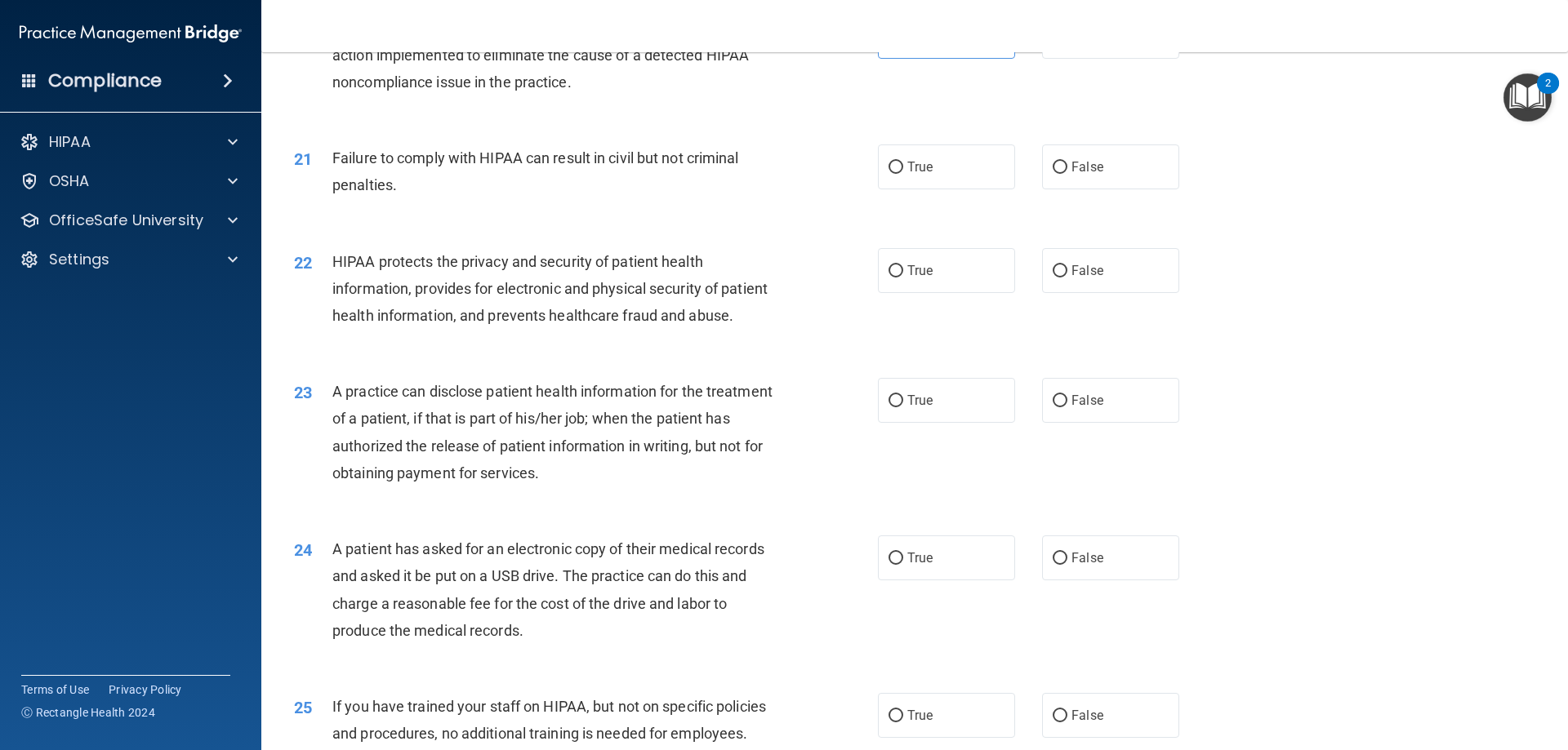
scroll to position [2368, 0]
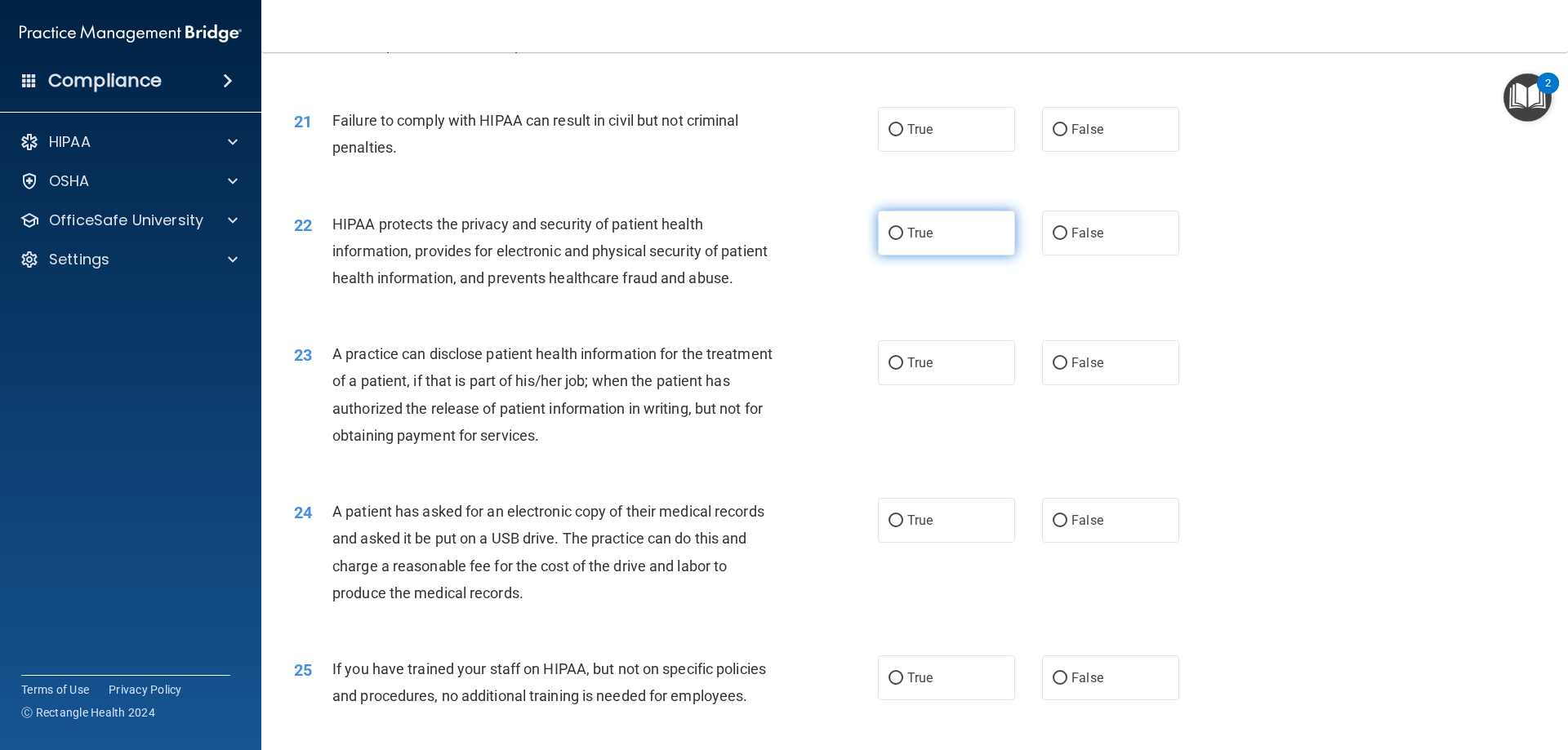
click at [915, 240] on span "True" at bounding box center [919, 232] width 25 height 15
click at [903, 240] on input "True" at bounding box center [895, 234] width 14 height 12
radio input "true"
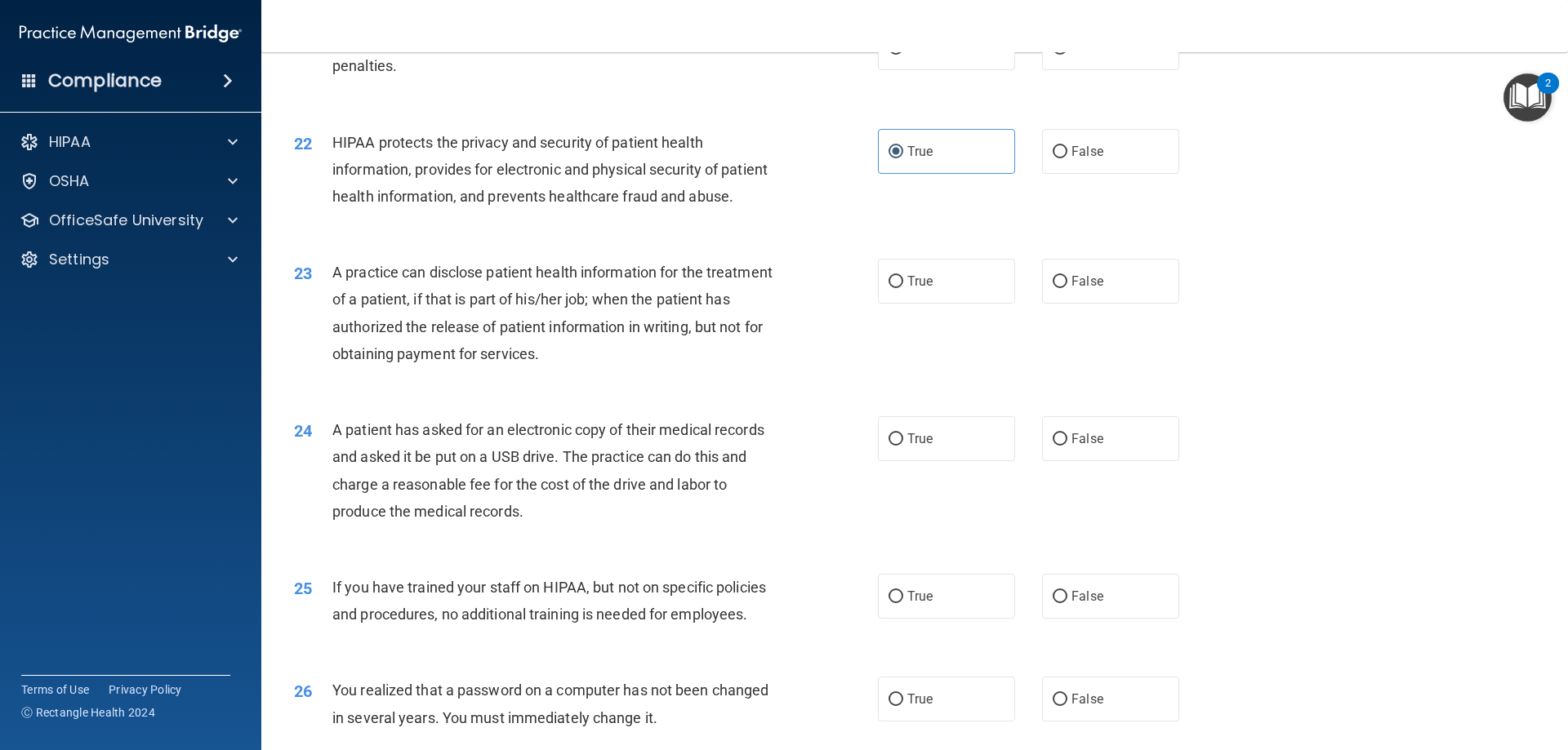
scroll to position [2531, 0]
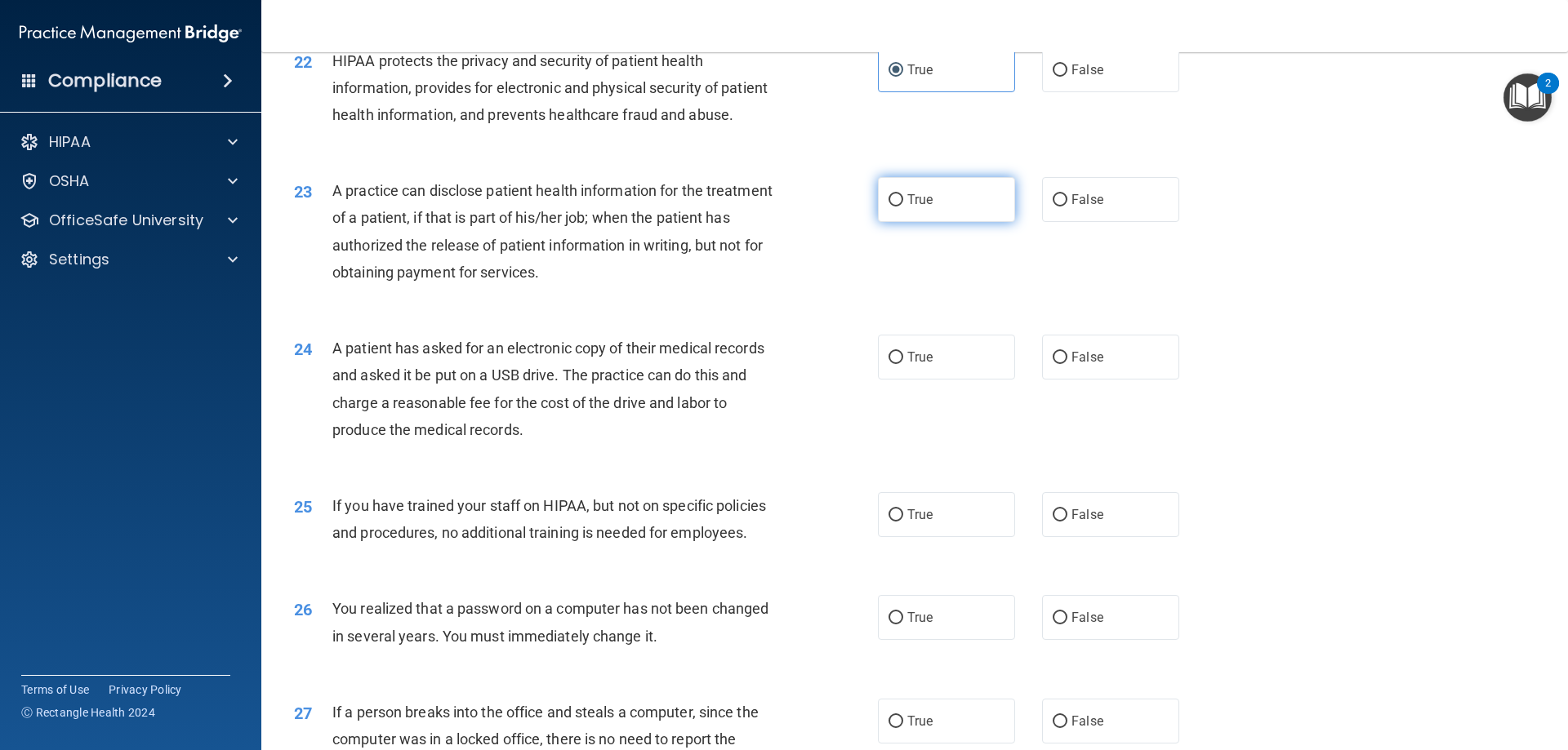
click at [913, 222] on label "True" at bounding box center [946, 200] width 137 height 45
click at [903, 207] on input "True" at bounding box center [895, 200] width 14 height 12
radio input "true"
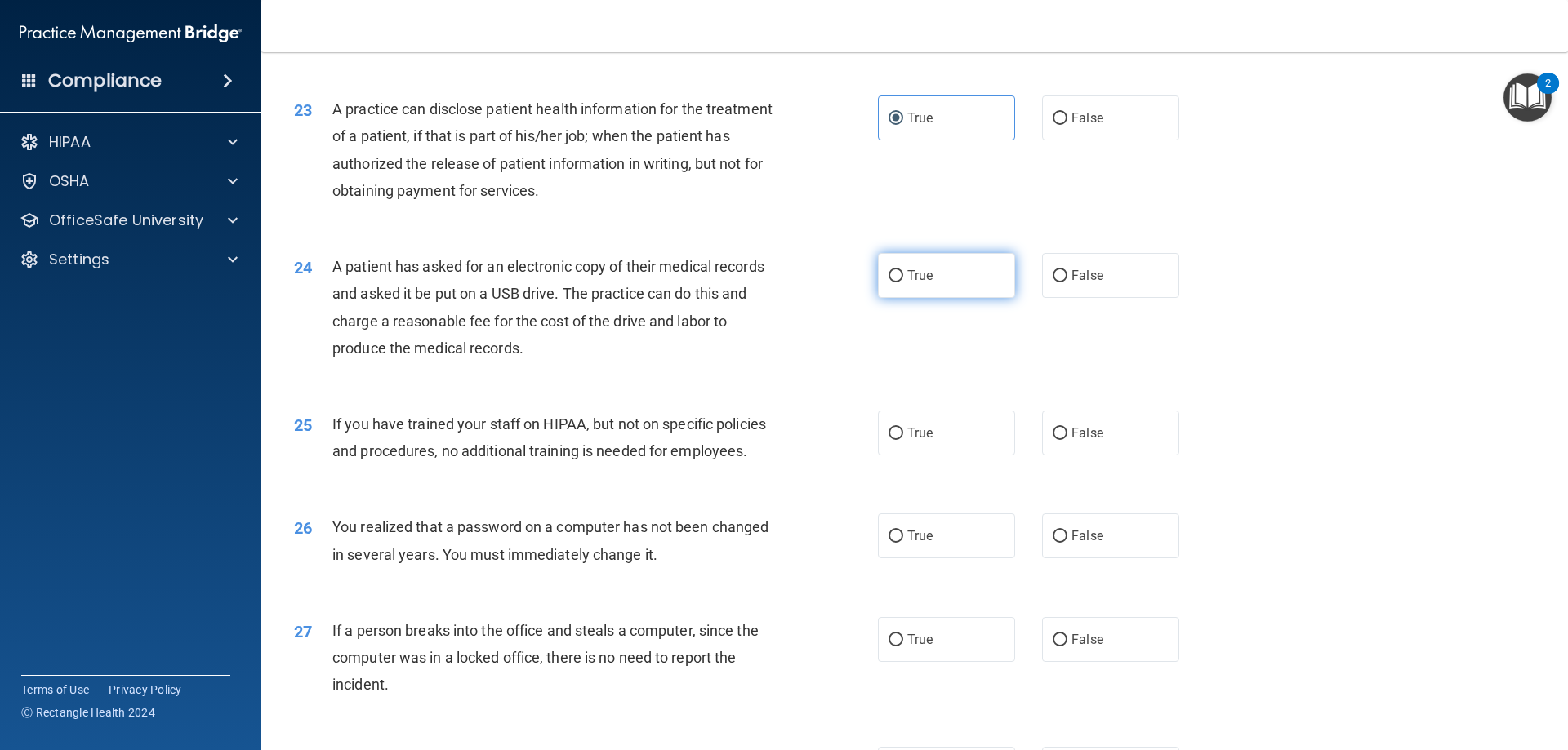
click at [930, 298] on label "True" at bounding box center [946, 275] width 137 height 45
click at [903, 282] on input "True" at bounding box center [895, 276] width 14 height 12
radio input "true"
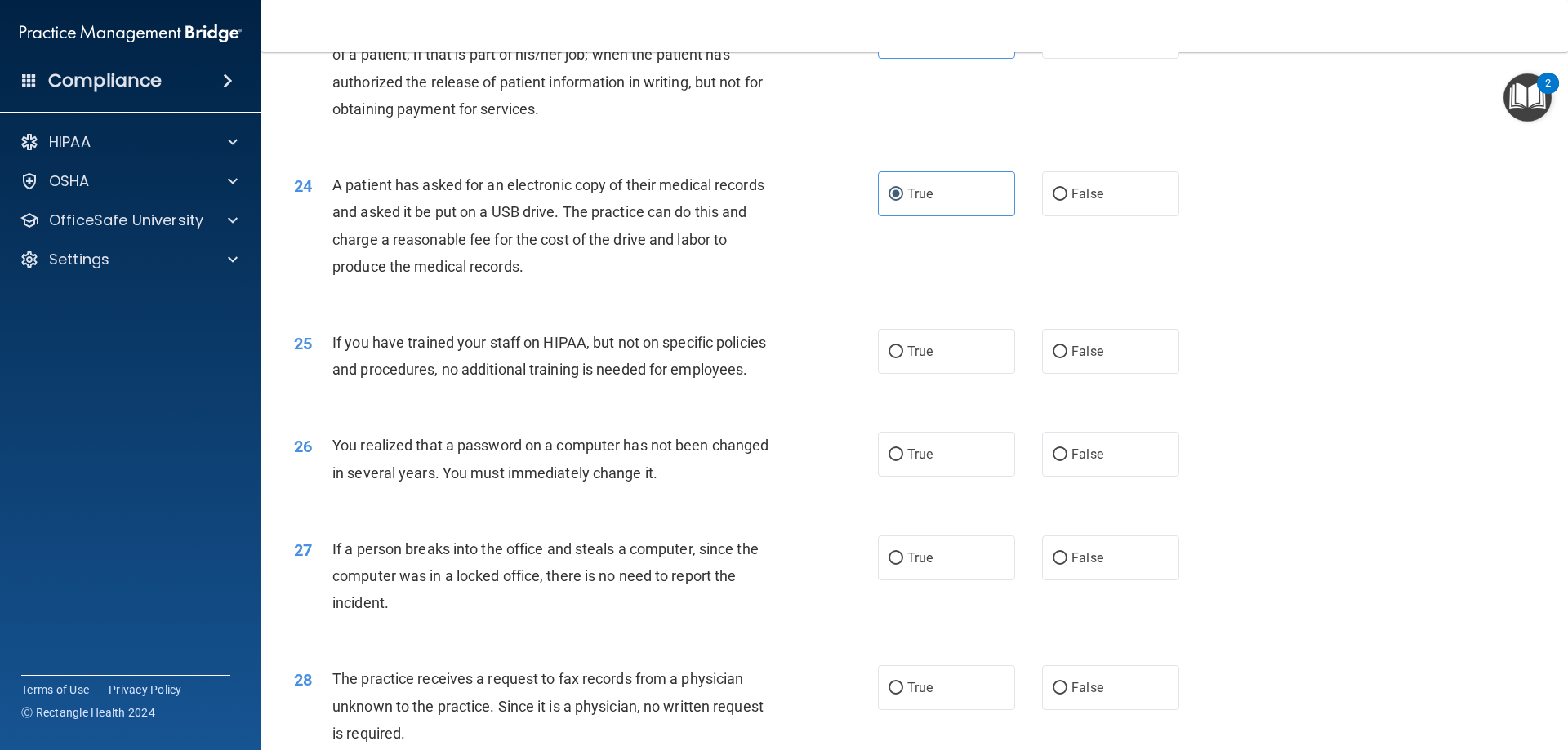
scroll to position [2776, 0]
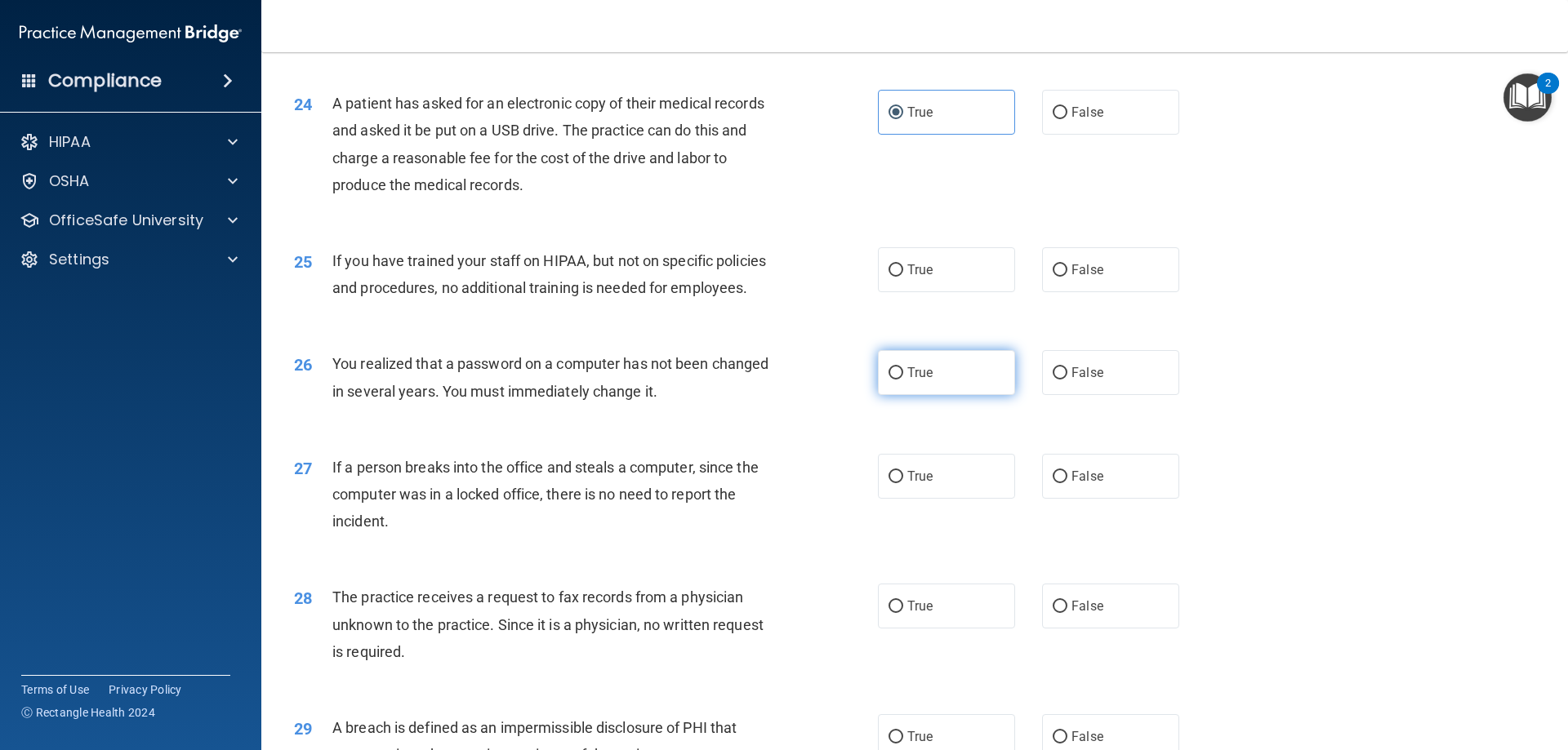
click at [896, 379] on input "True" at bounding box center [895, 373] width 14 height 12
radio input "true"
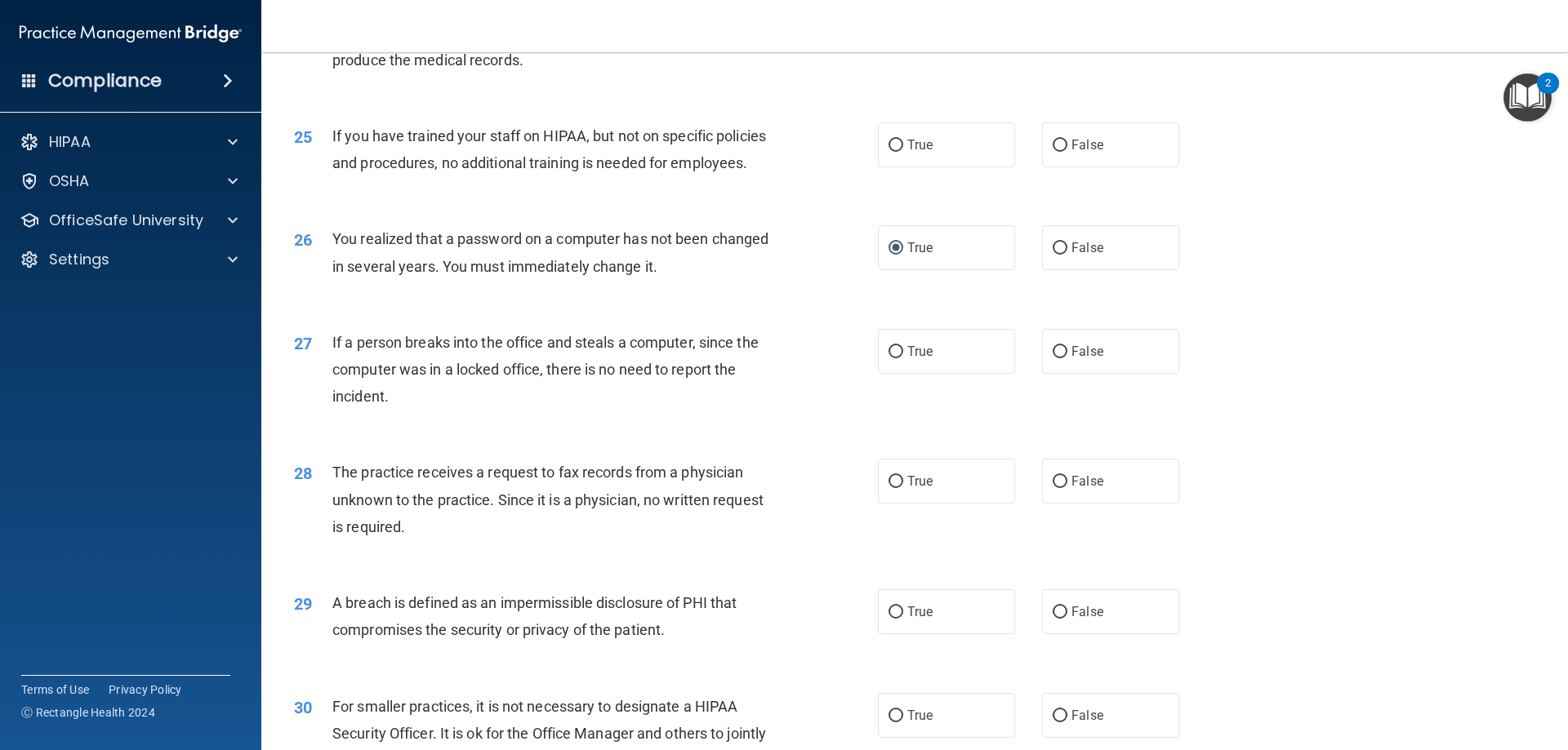
scroll to position [2939, 0]
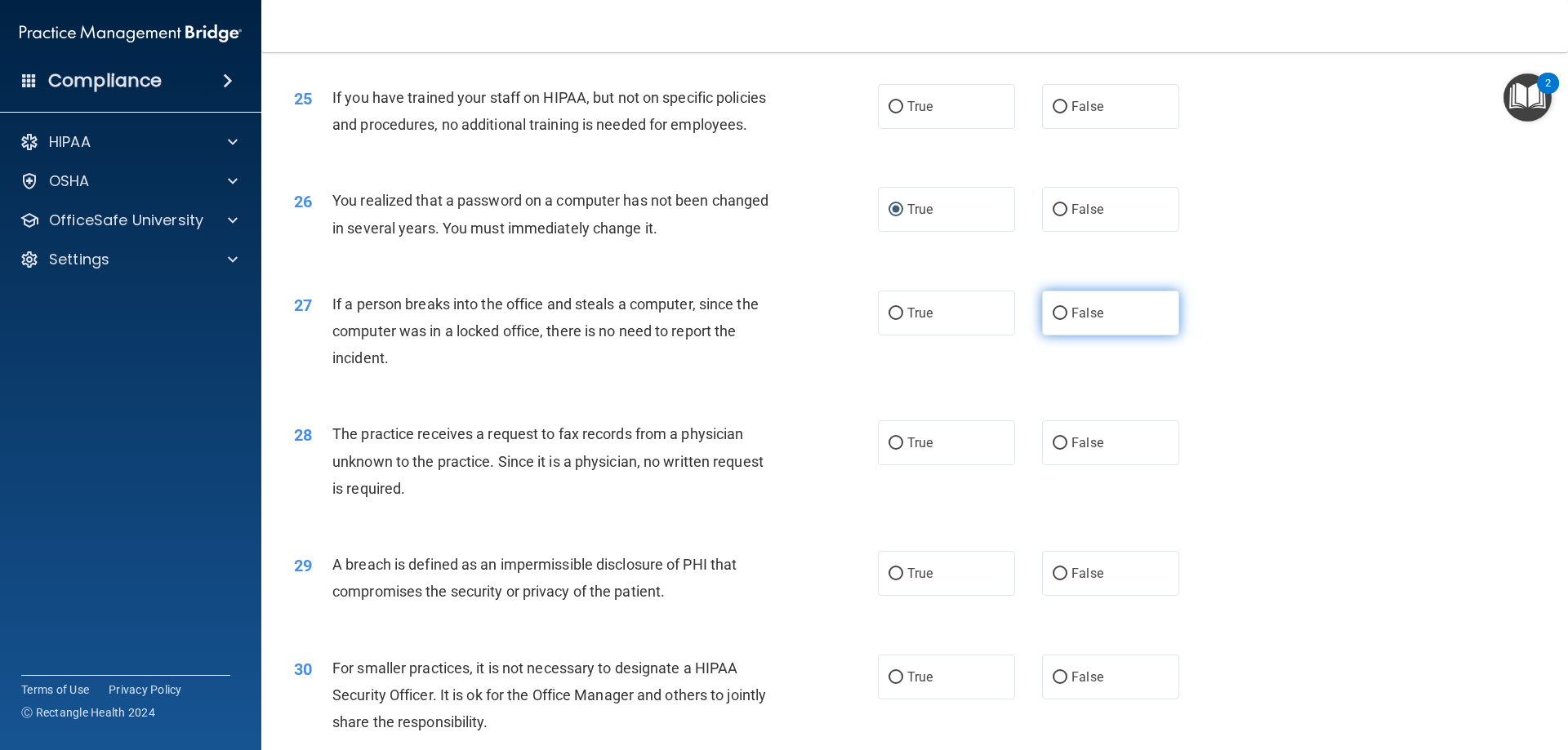
click at [1130, 336] on label "False" at bounding box center [1110, 313] width 137 height 45
click at [1067, 320] on input "False" at bounding box center [1059, 314] width 14 height 12
radio input "true"
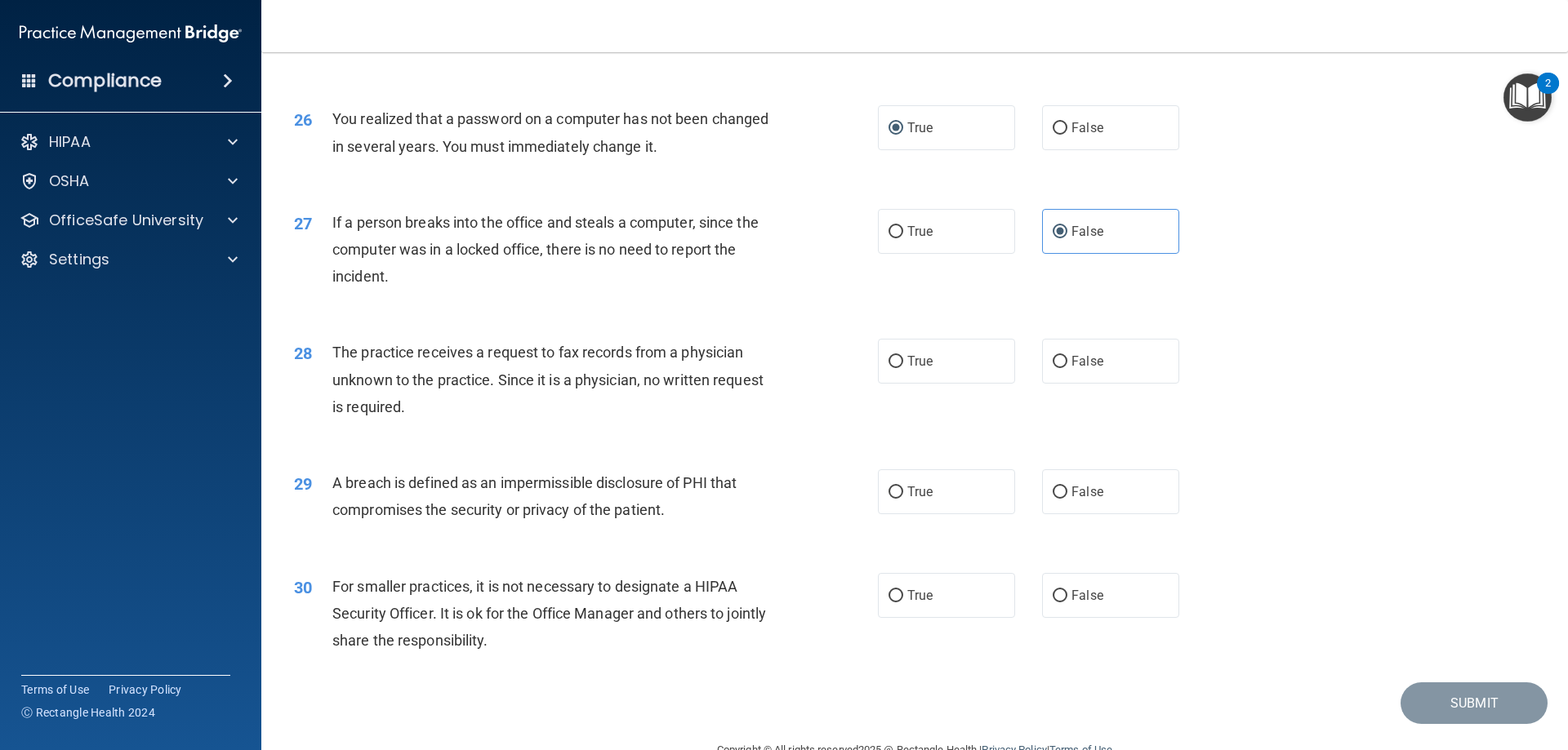
scroll to position [3102, 0]
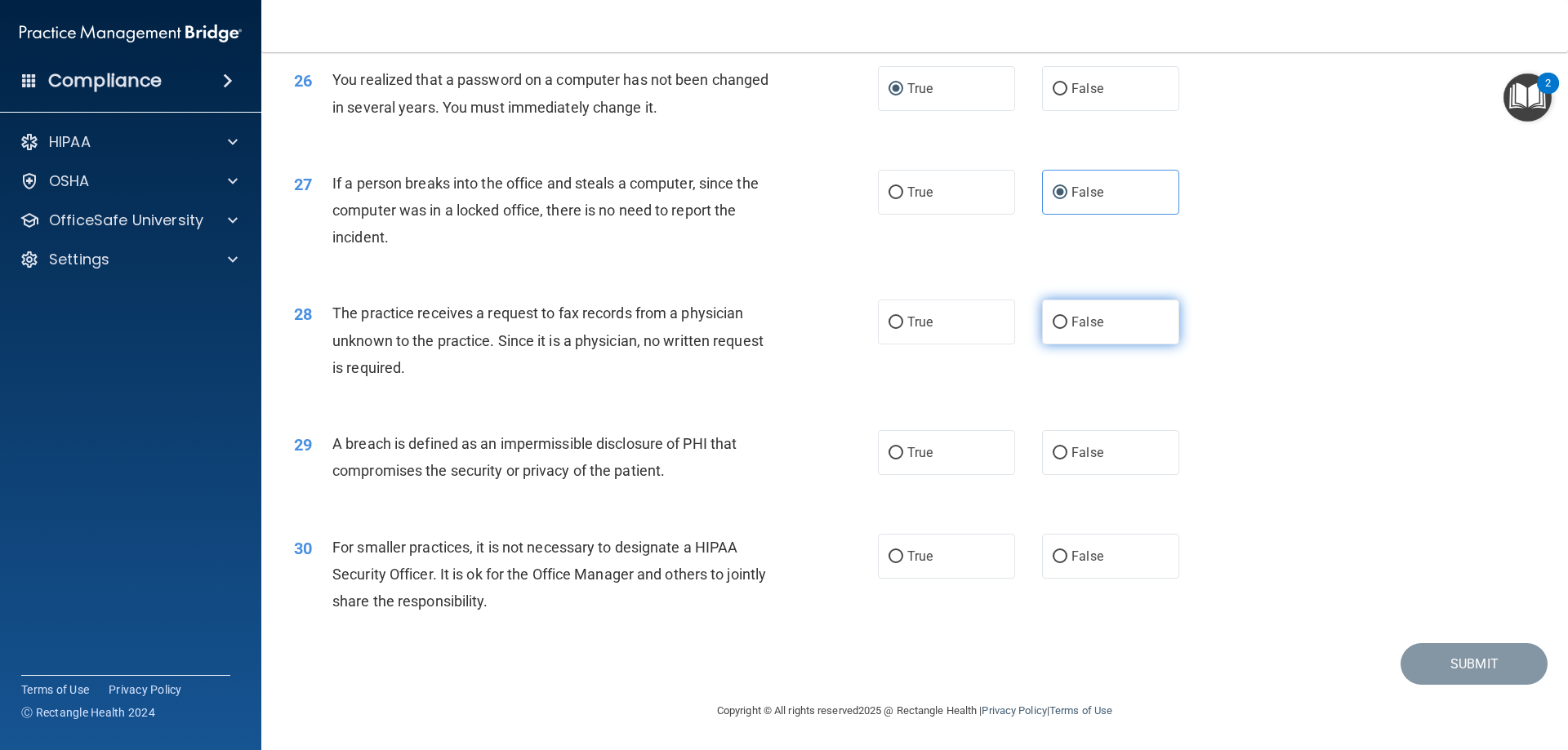
click at [1075, 345] on label "False" at bounding box center [1110, 322] width 137 height 45
click at [1067, 329] on input "False" at bounding box center [1059, 323] width 14 height 12
radio input "true"
click at [938, 470] on label "True" at bounding box center [946, 452] width 137 height 45
click at [903, 460] on input "True" at bounding box center [895, 453] width 14 height 12
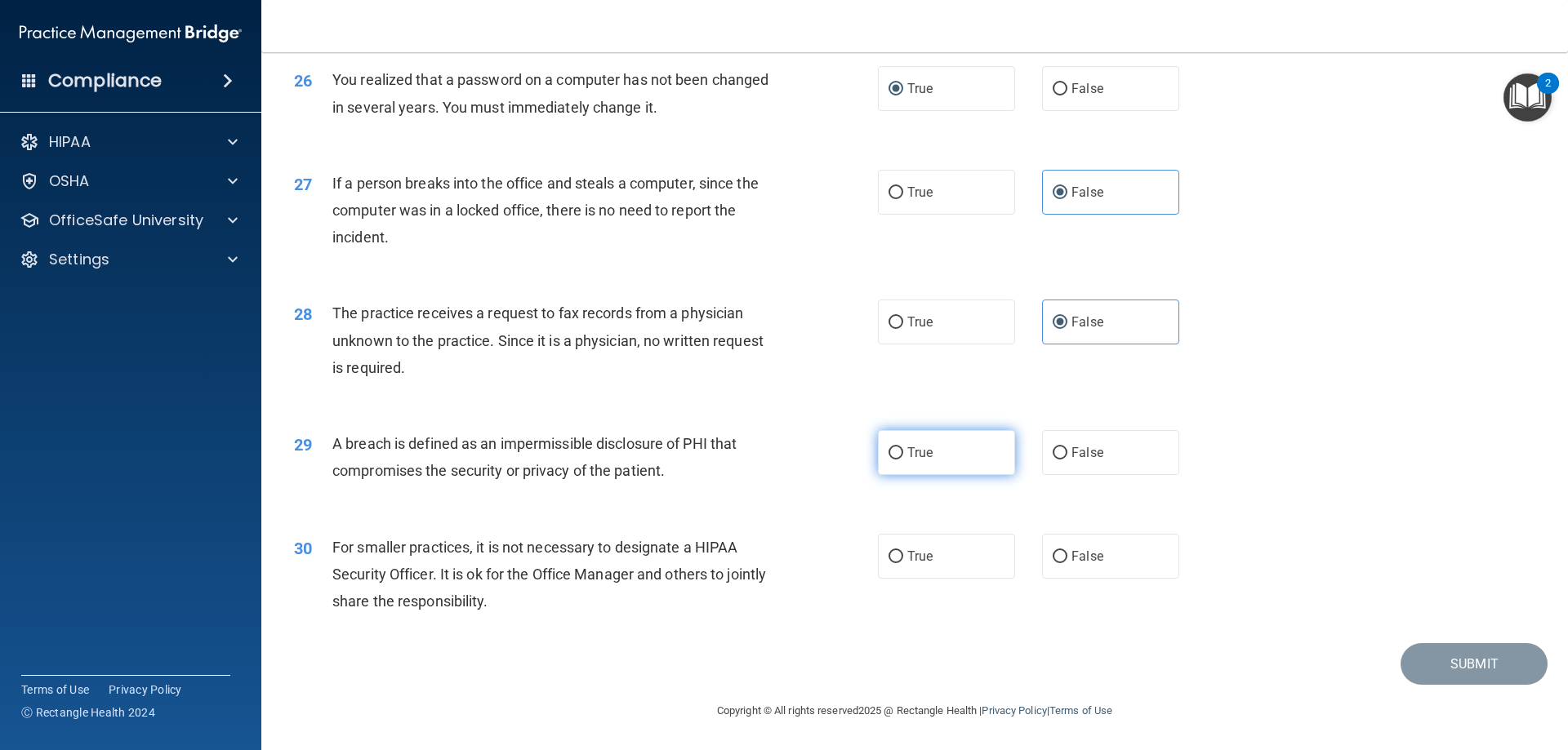
radio input "true"
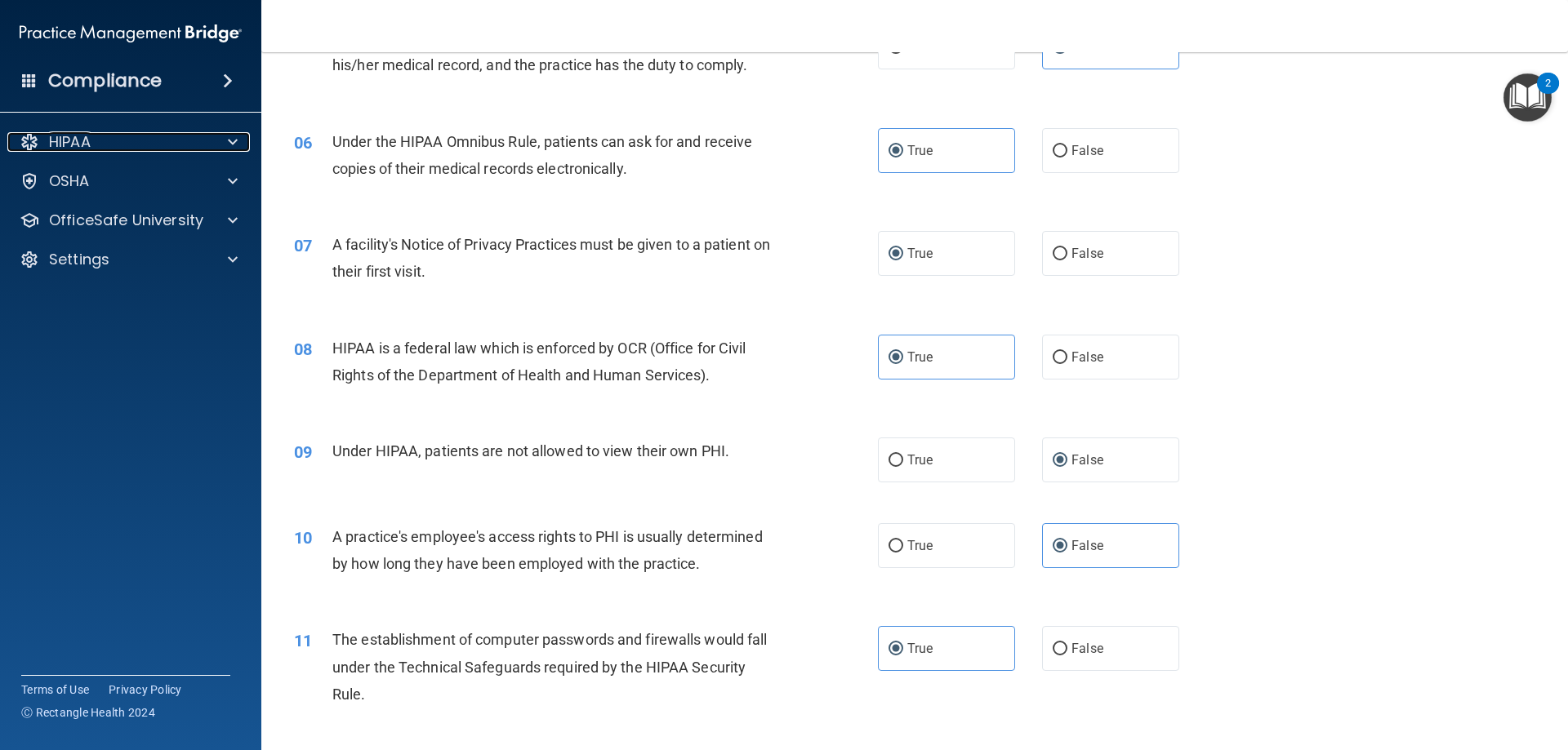
scroll to position [572, 0]
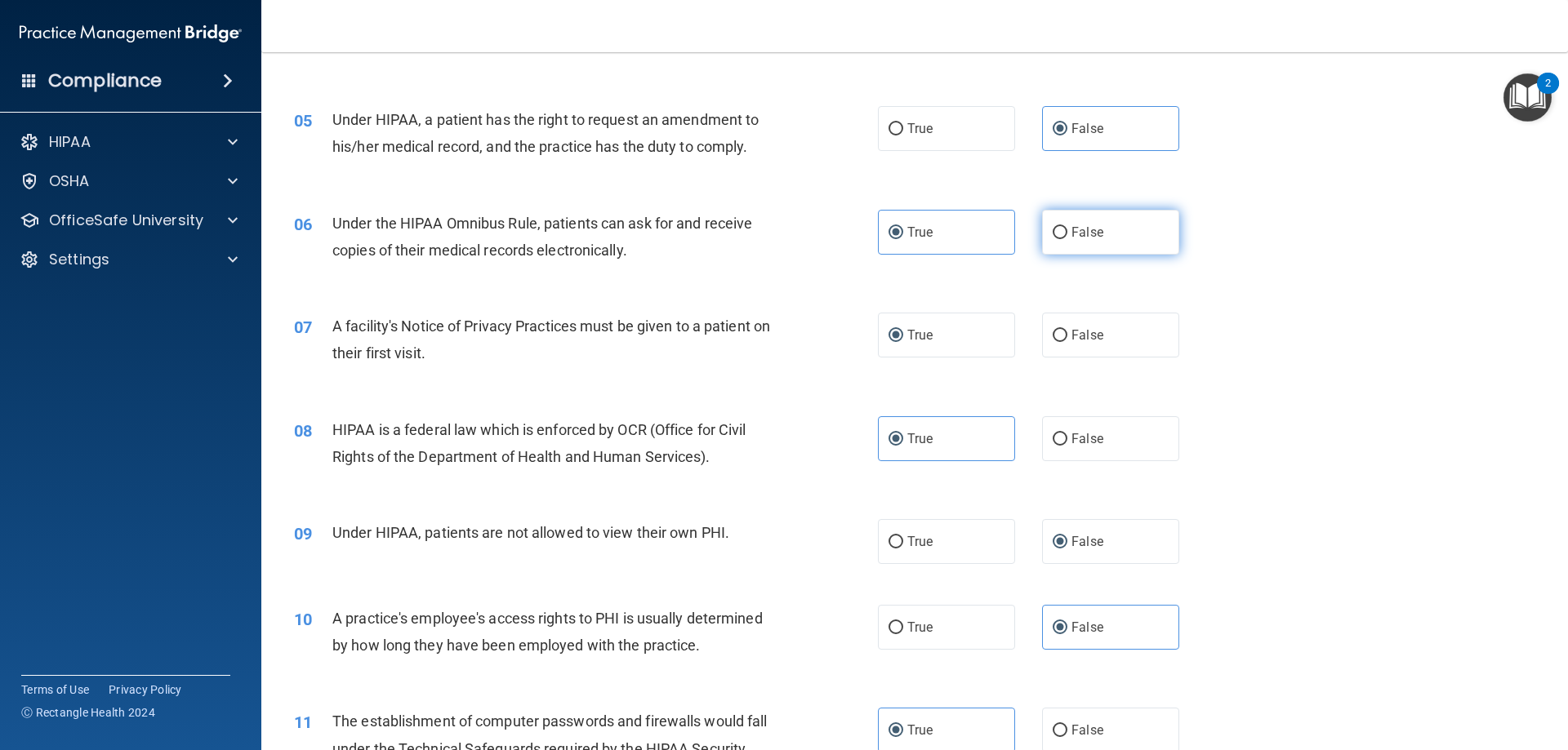
click at [1102, 234] on label "False" at bounding box center [1110, 232] width 137 height 45
click at [1067, 234] on input "False" at bounding box center [1059, 233] width 14 height 12
radio input "true"
radio input "false"
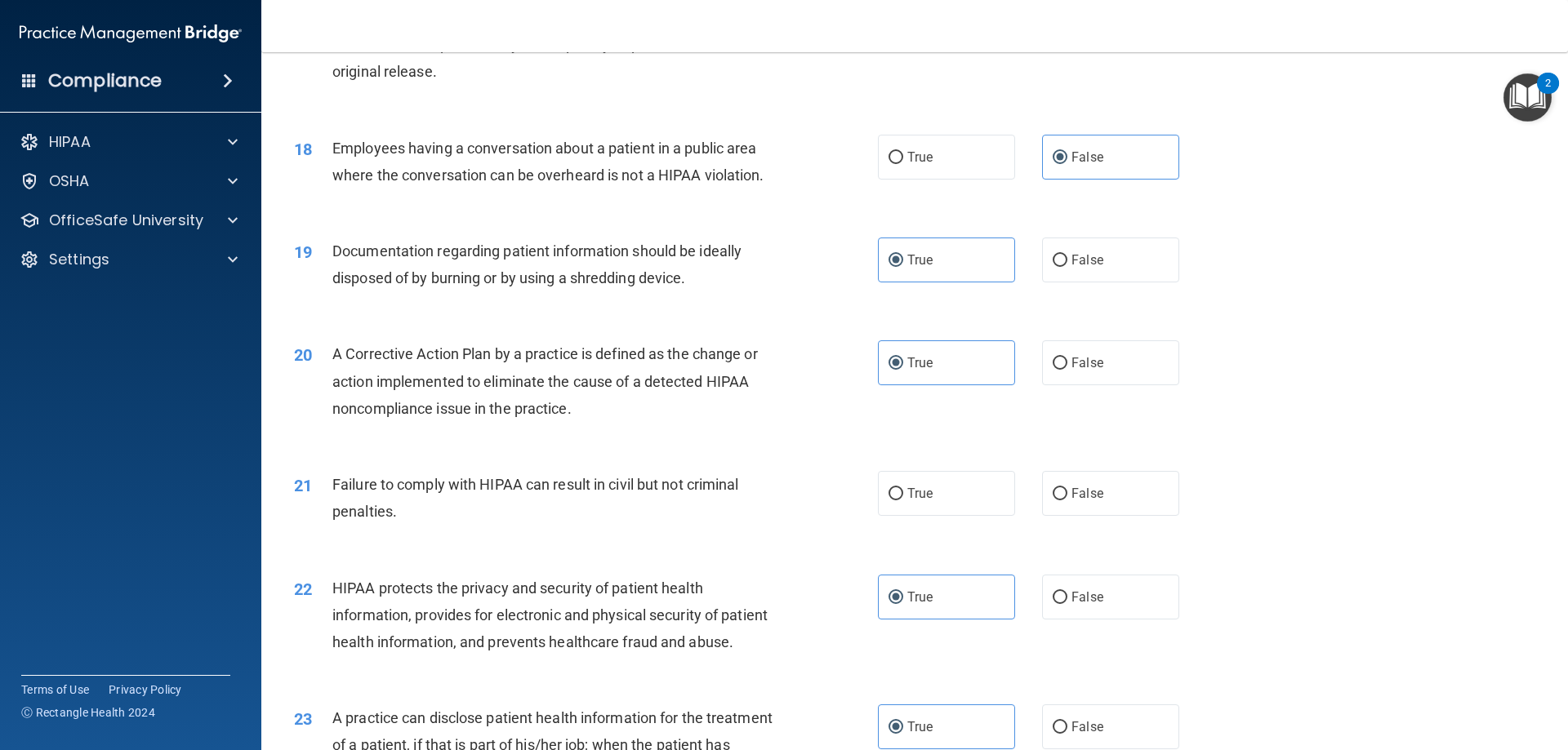
scroll to position [2041, 0]
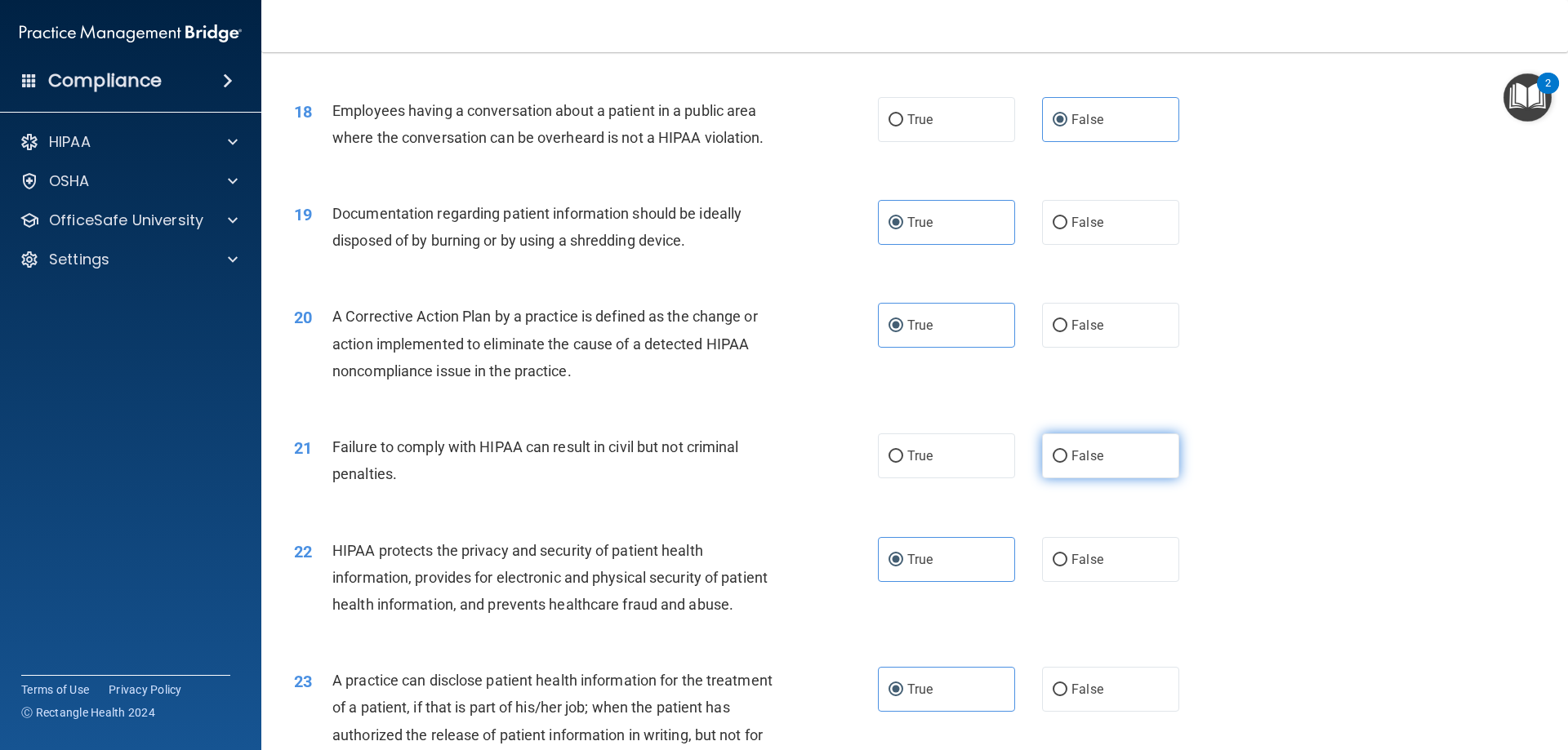
click at [1074, 464] on span "False" at bounding box center [1087, 455] width 32 height 15
click at [1067, 463] on input "False" at bounding box center [1059, 457] width 14 height 12
radio input "true"
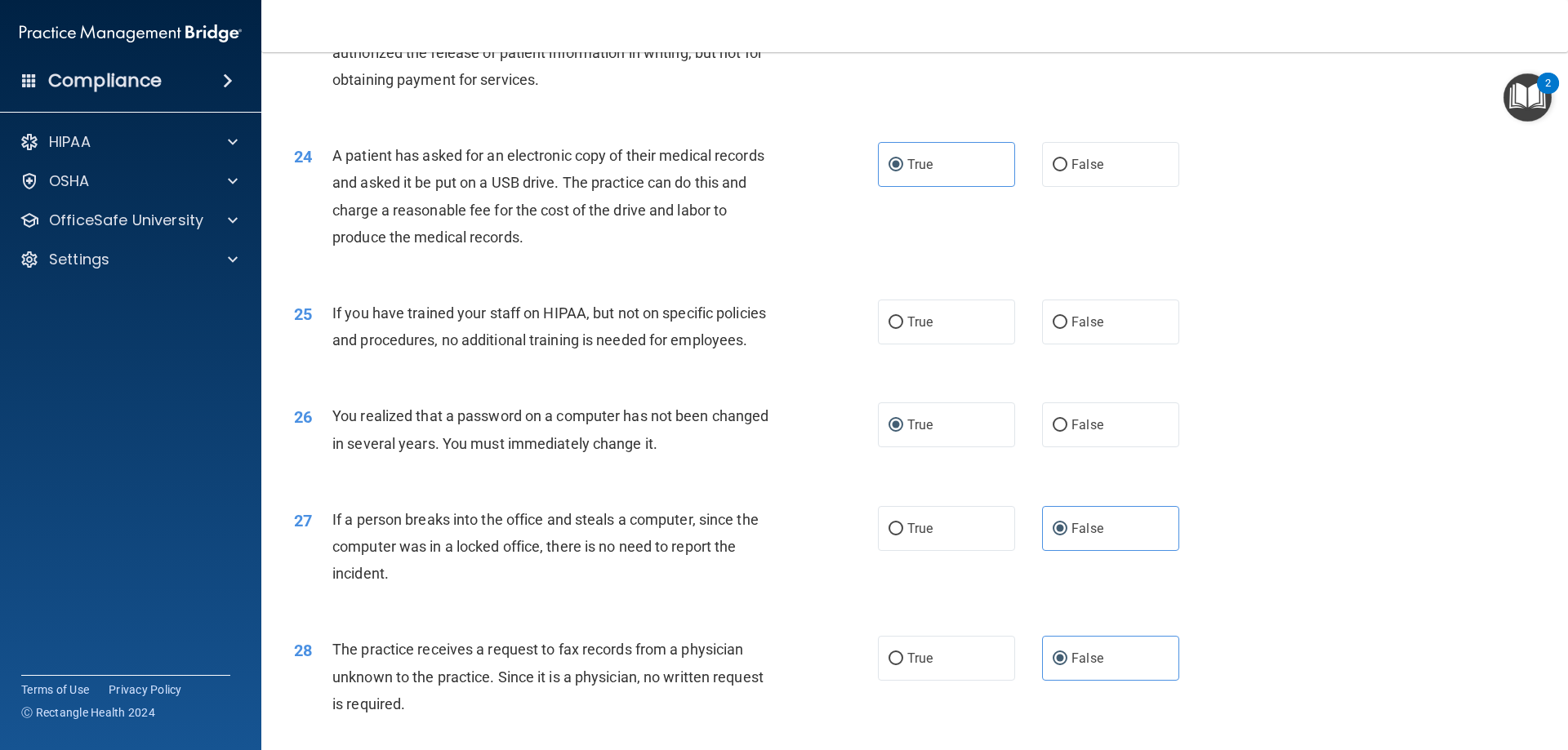
scroll to position [2776, 0]
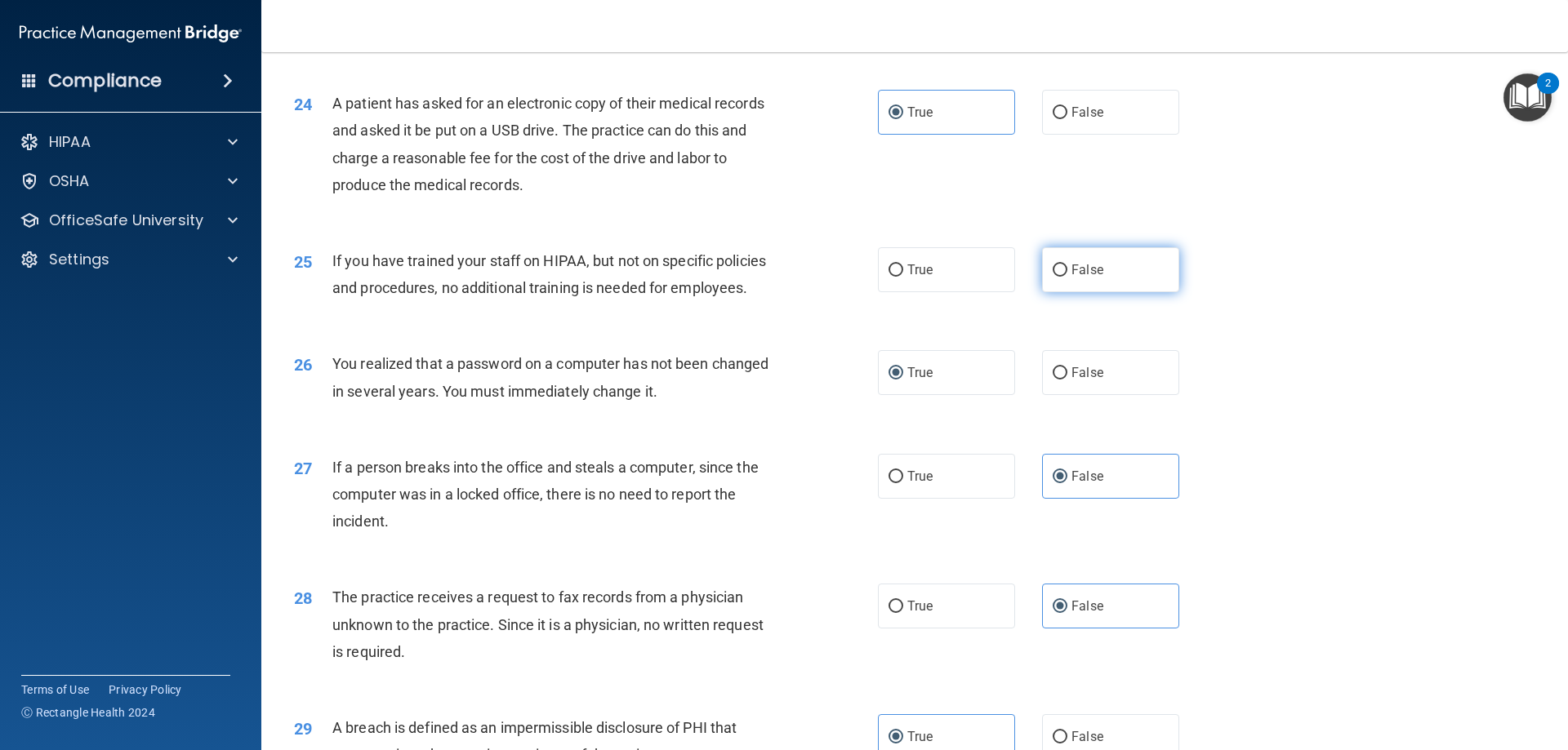
click at [1082, 278] on span "False" at bounding box center [1087, 269] width 32 height 15
click at [1067, 277] on input "False" at bounding box center [1059, 271] width 14 height 12
radio input "true"
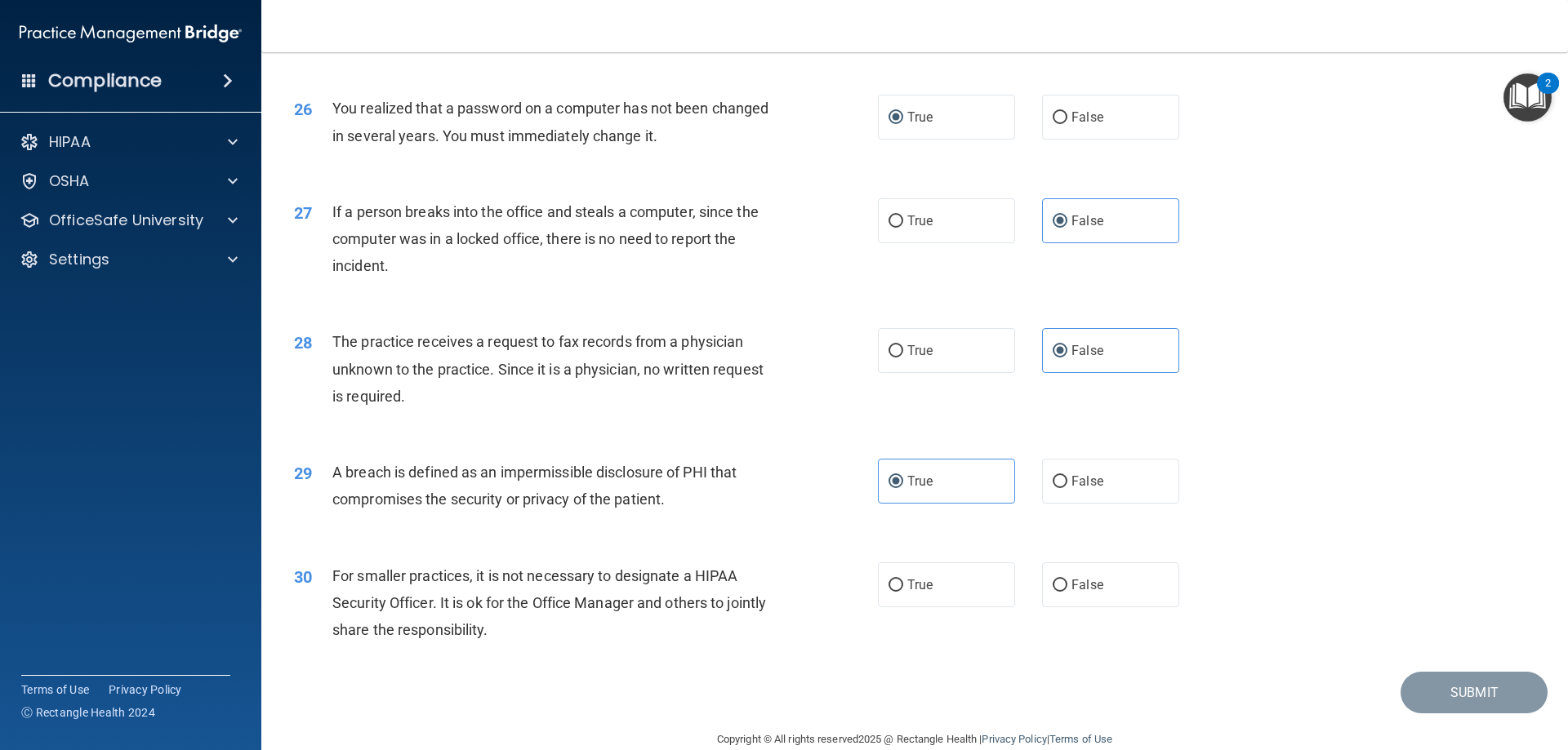
scroll to position [3102, 0]
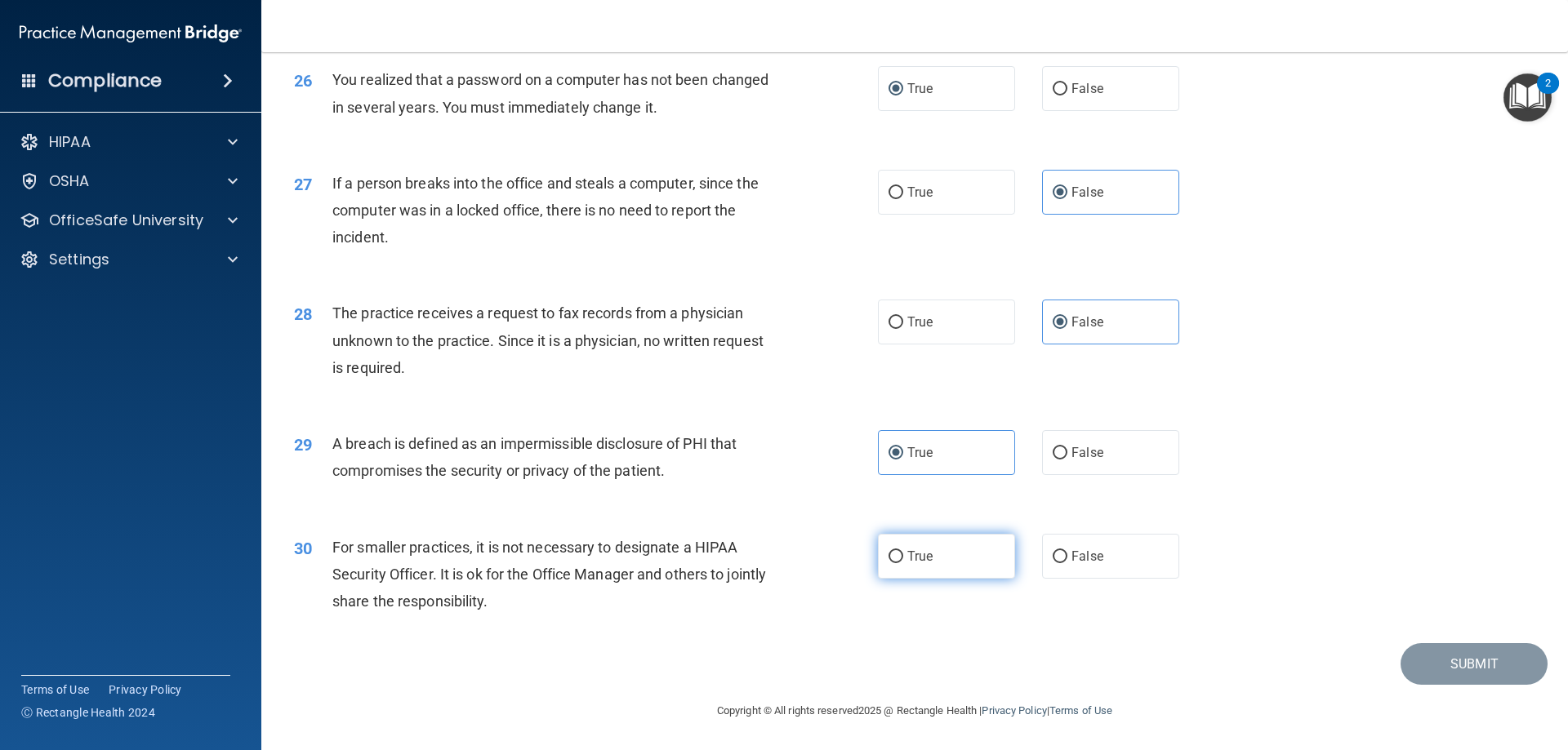
click at [922, 564] on span "True" at bounding box center [919, 556] width 25 height 15
click at [903, 563] on input "True" at bounding box center [895, 558] width 14 height 12
radio input "true"
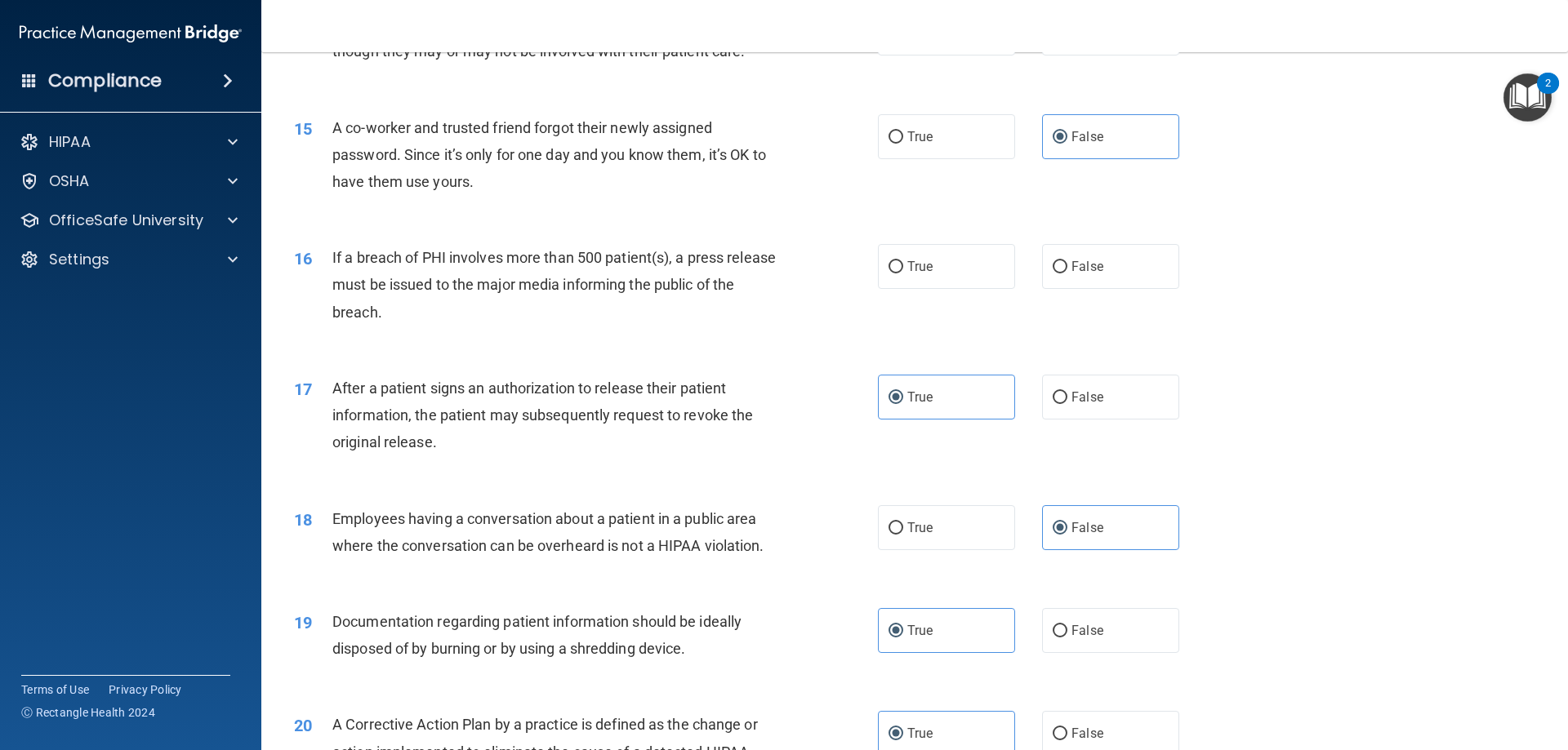
scroll to position [1551, 0]
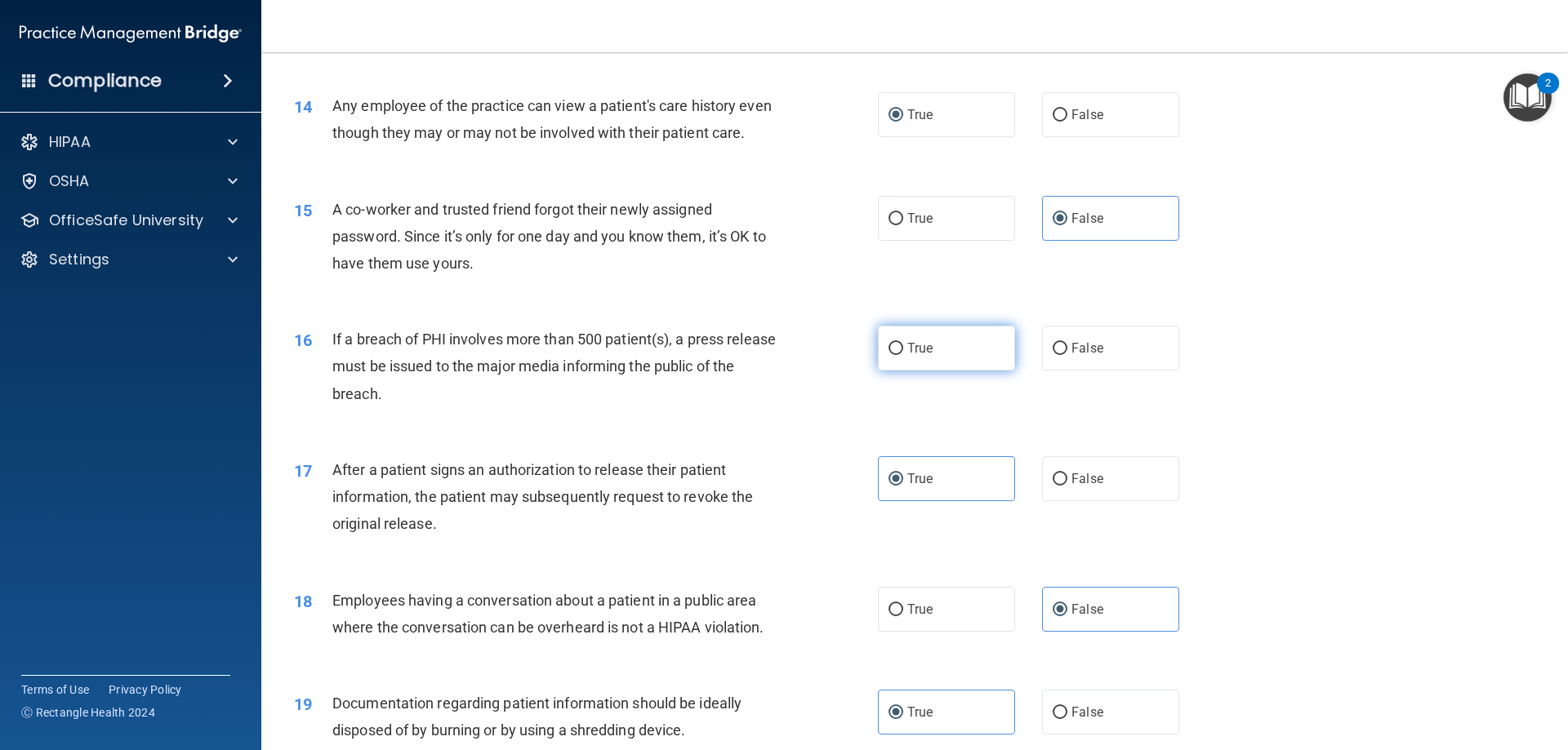
click at [982, 371] on label "True" at bounding box center [946, 348] width 137 height 45
click at [903, 355] on input "True" at bounding box center [895, 349] width 14 height 12
radio input "true"
click at [1109, 371] on label "False" at bounding box center [1110, 348] width 137 height 45
click at [1067, 355] on input "False" at bounding box center [1059, 349] width 14 height 12
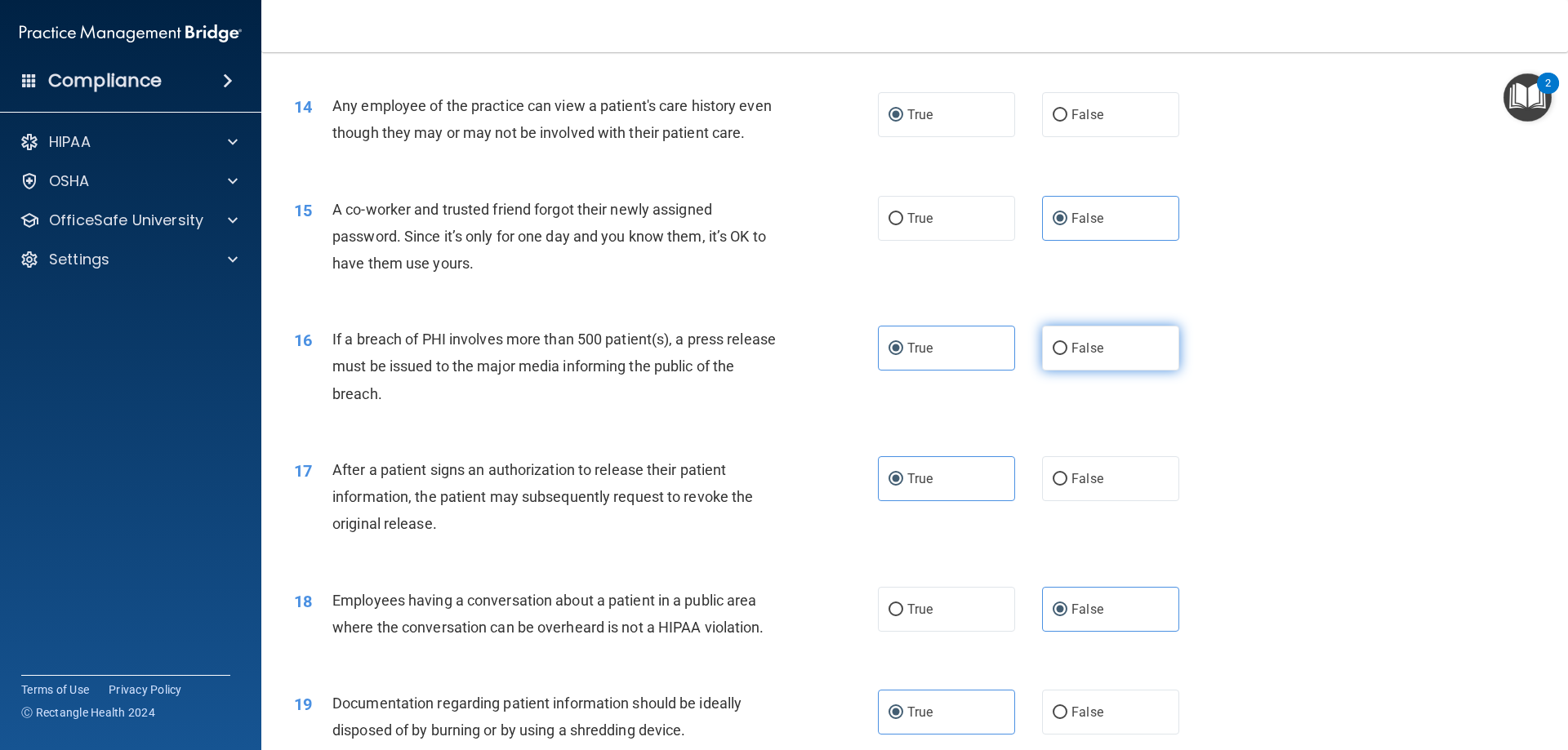
radio input "true"
radio input "false"
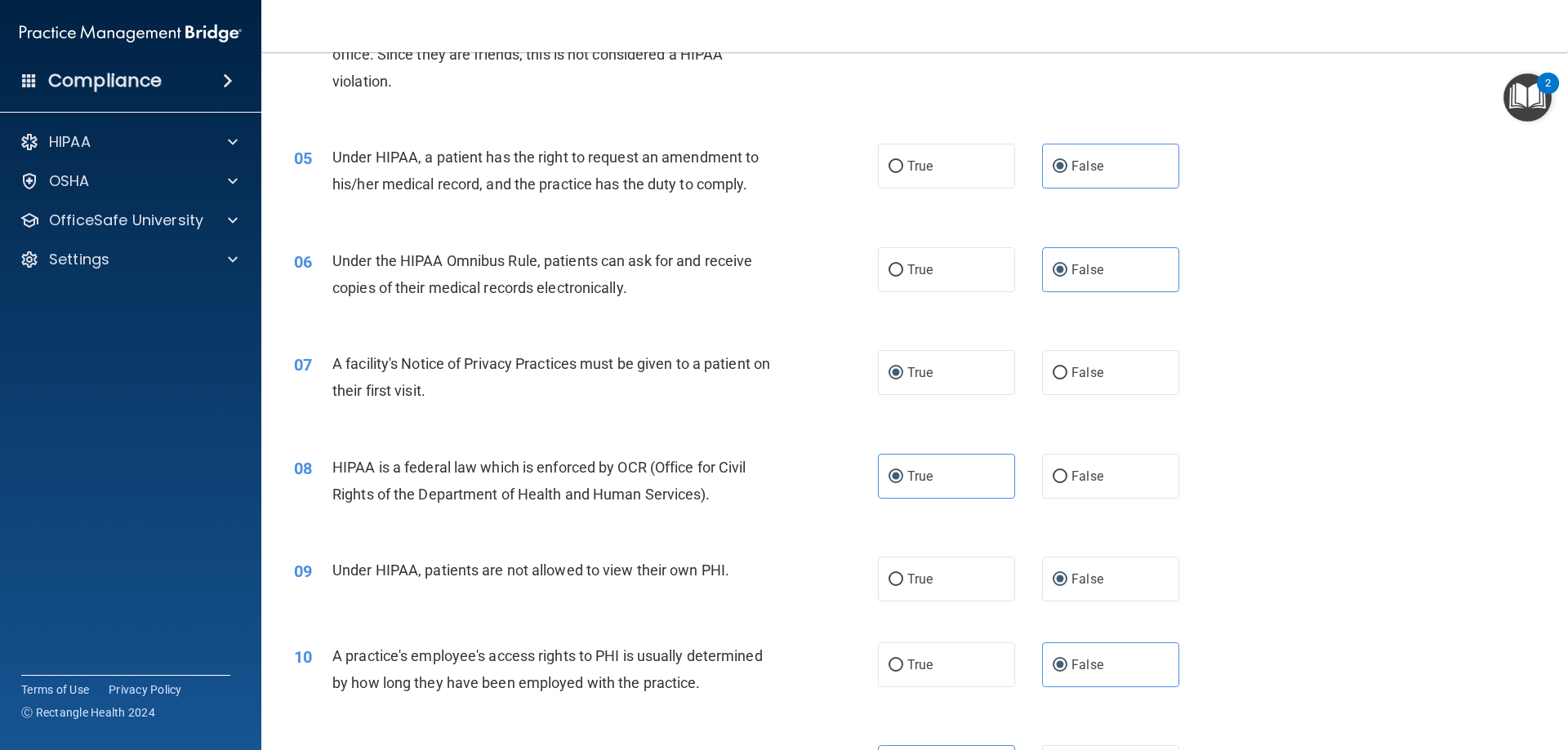
scroll to position [572, 0]
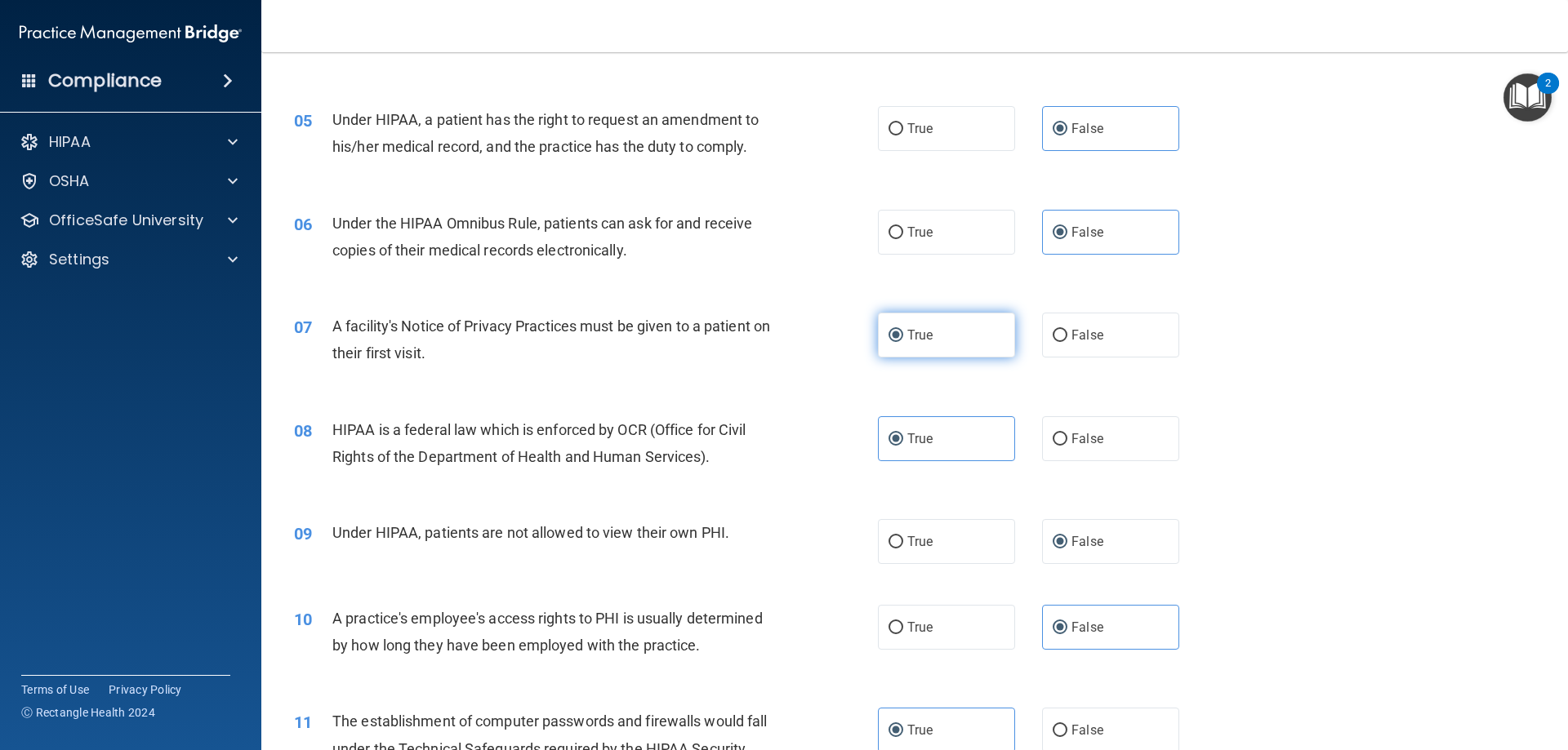
click at [953, 337] on label "True" at bounding box center [946, 335] width 137 height 45
click at [903, 337] on input "True" at bounding box center [895, 336] width 14 height 12
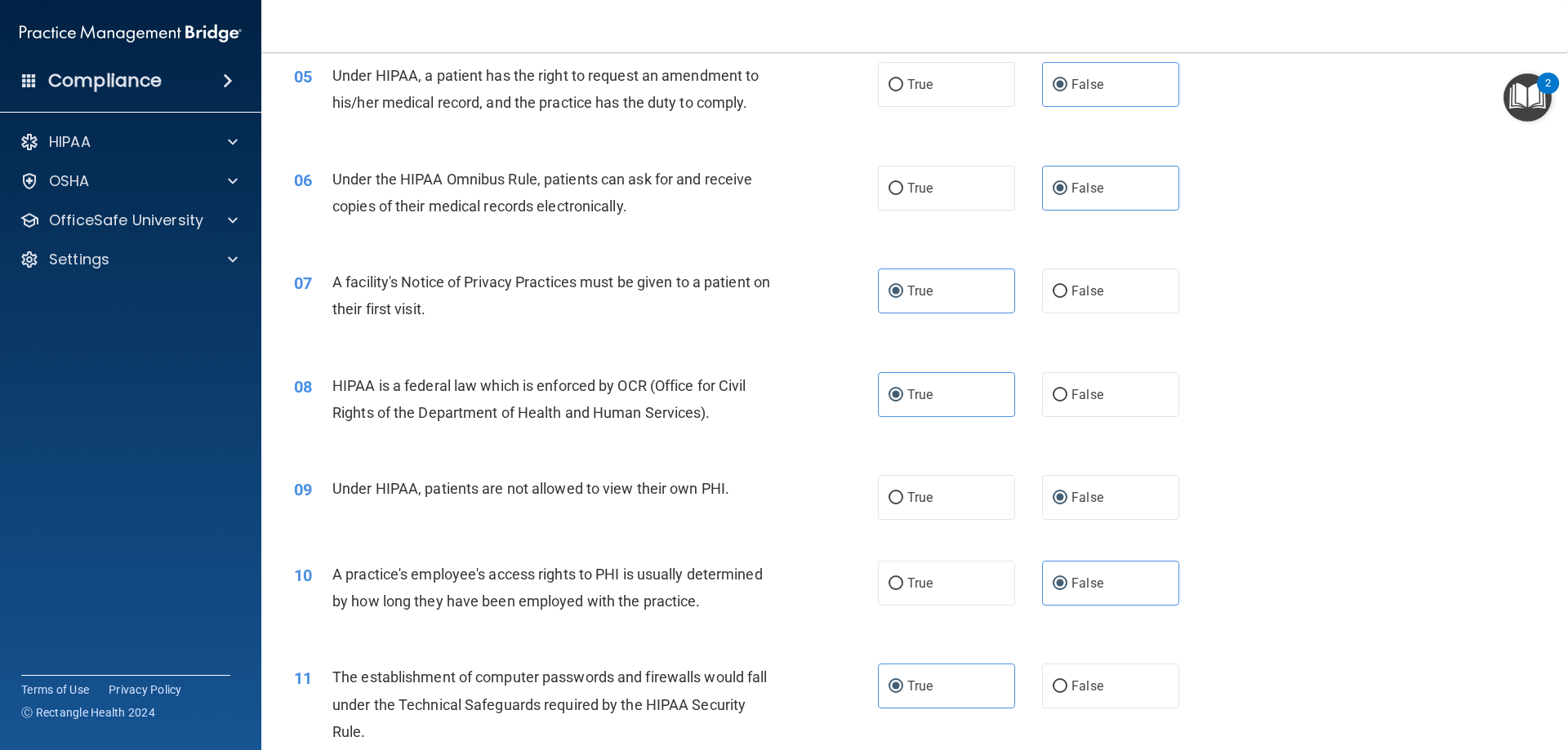
scroll to position [653, 0]
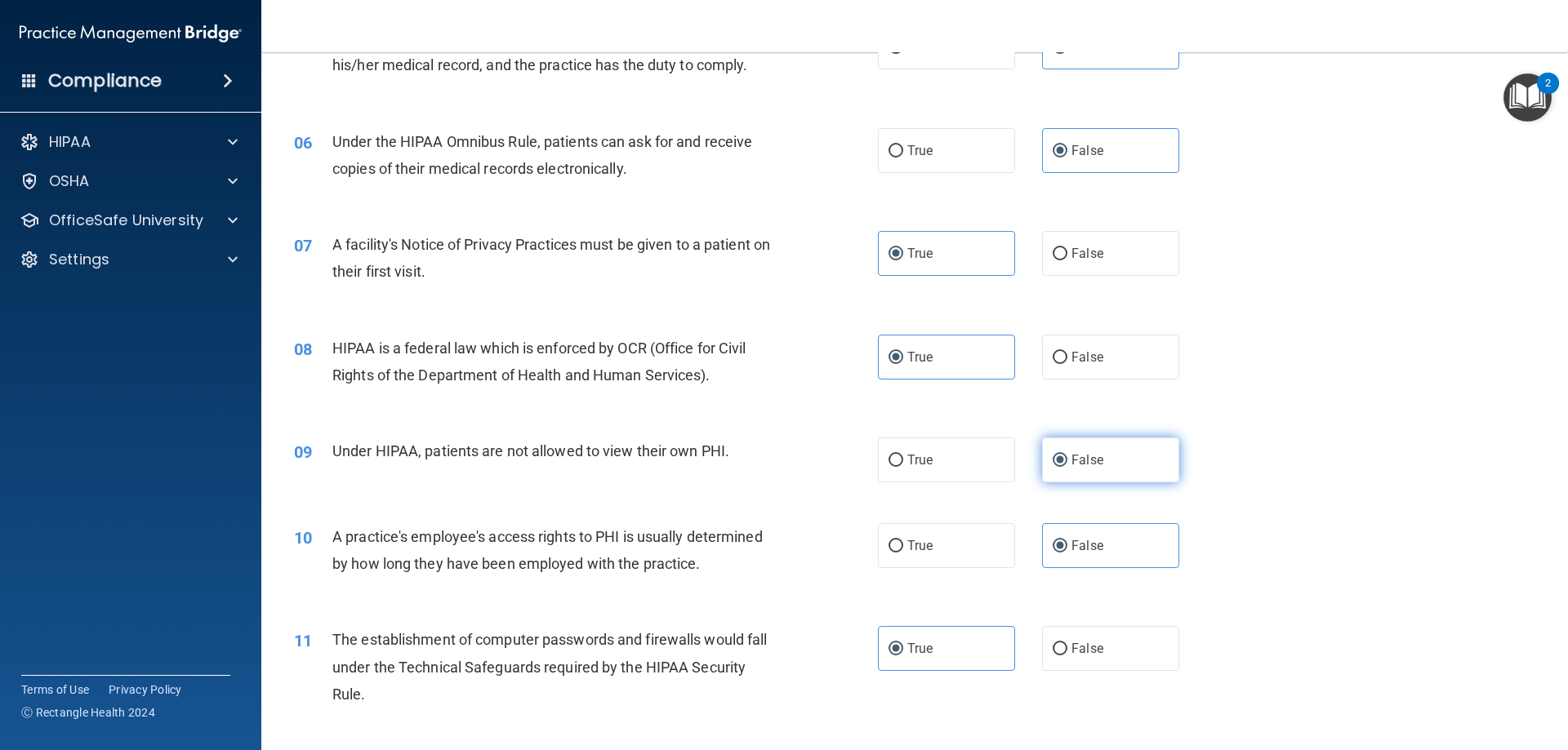
click at [1134, 452] on label "False" at bounding box center [1110, 460] width 137 height 45
click at [1067, 454] on input "False" at bounding box center [1059, 461] width 14 height 12
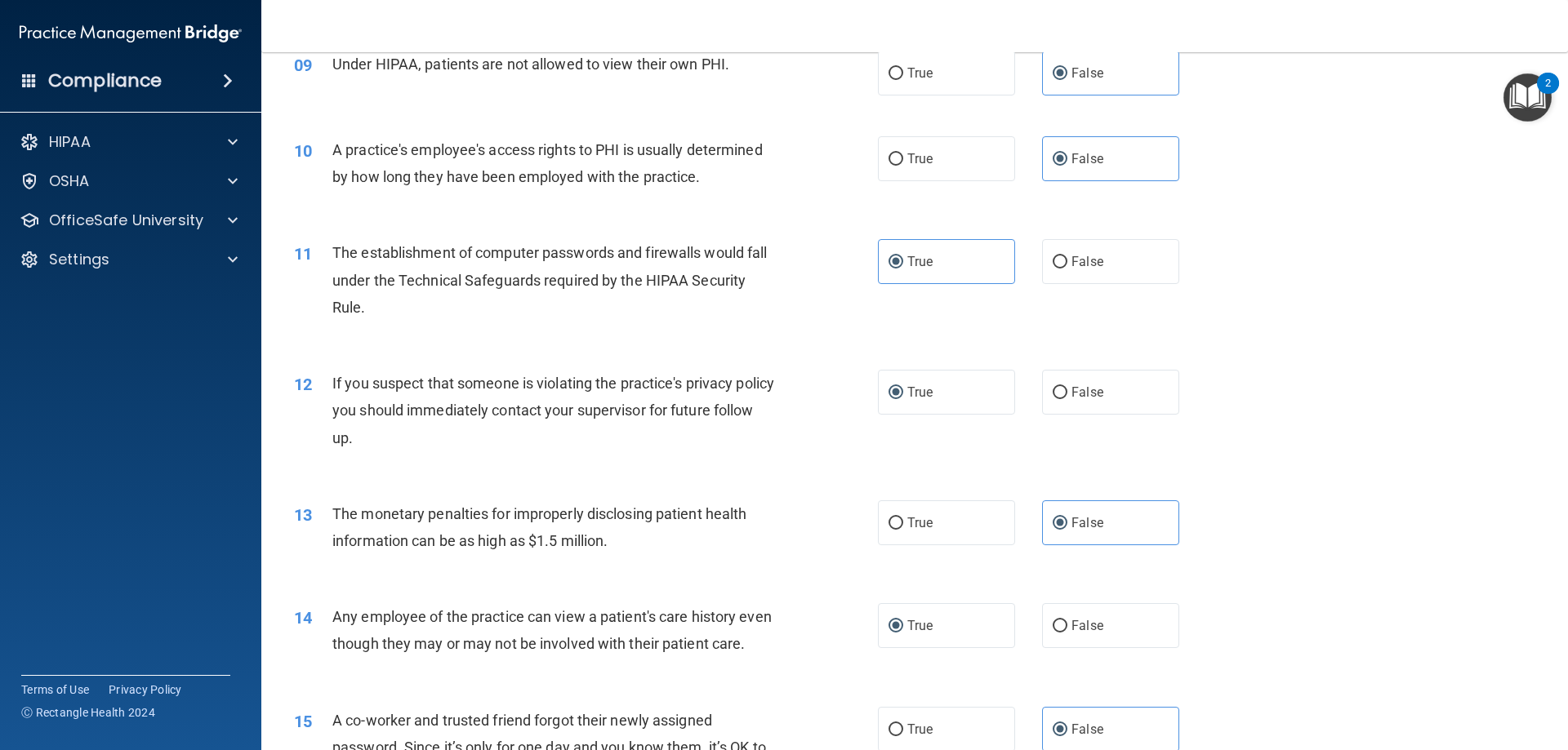
scroll to position [1061, 0]
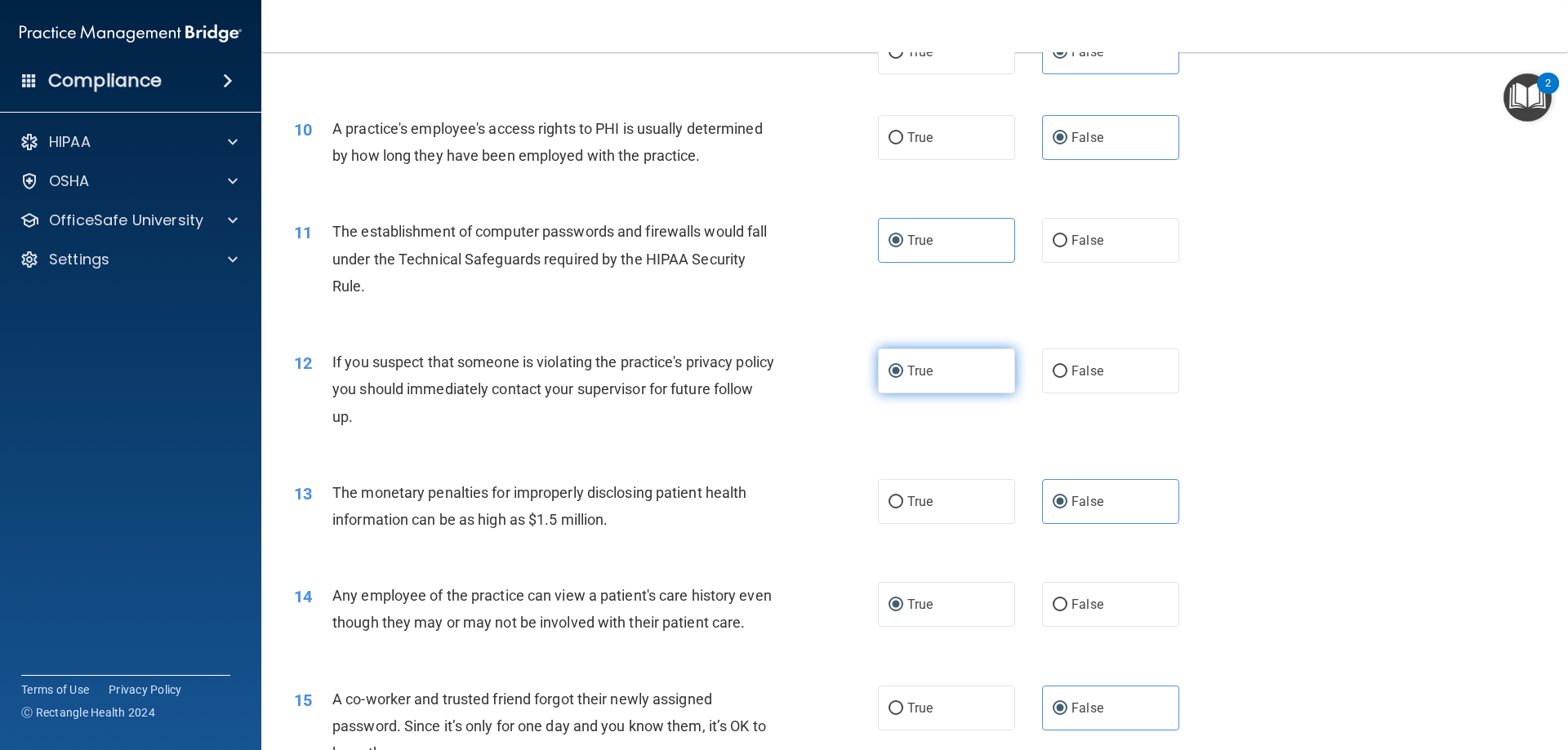
click at [968, 386] on label "True" at bounding box center [946, 371] width 137 height 45
click at [903, 378] on input "True" at bounding box center [895, 372] width 14 height 12
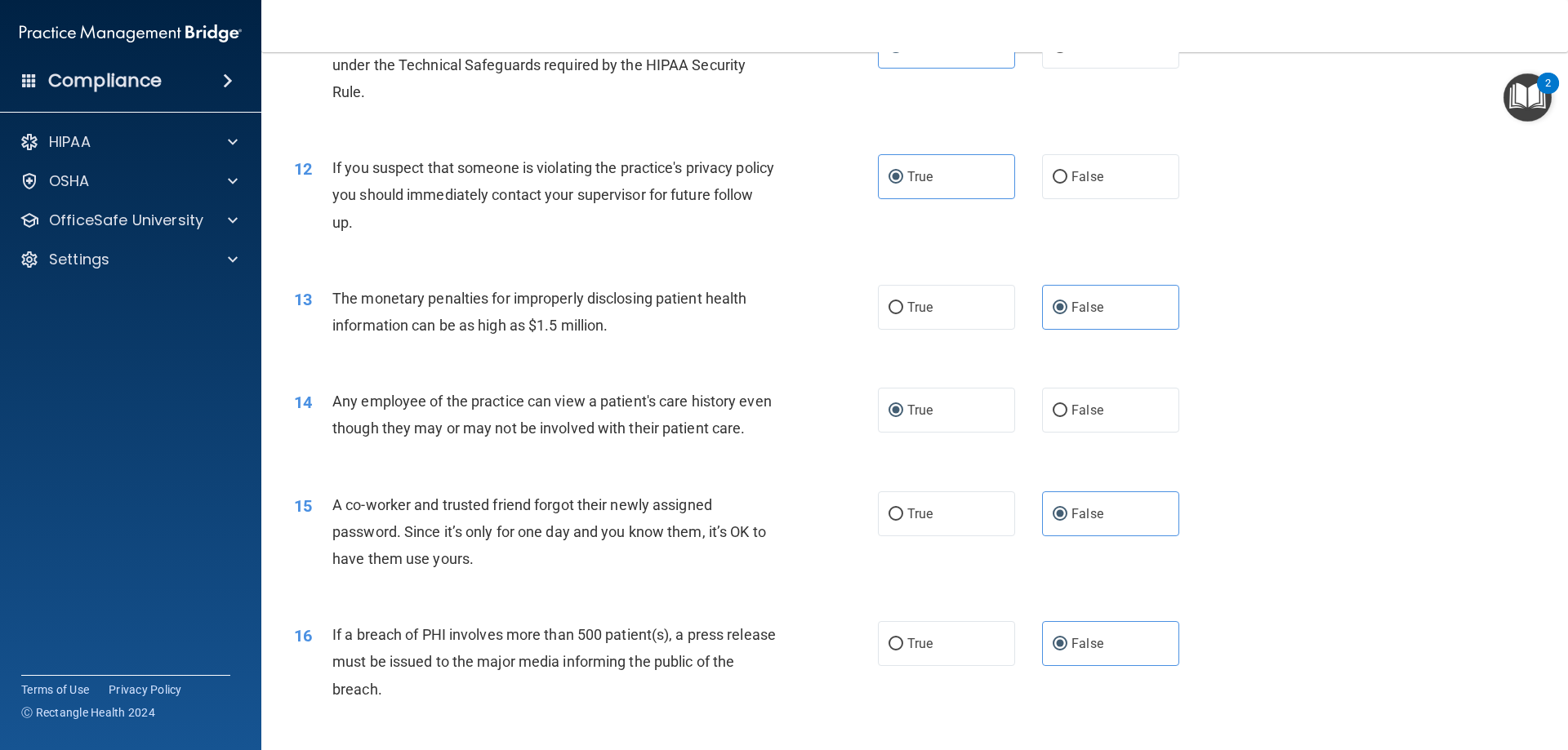
scroll to position [1306, 0]
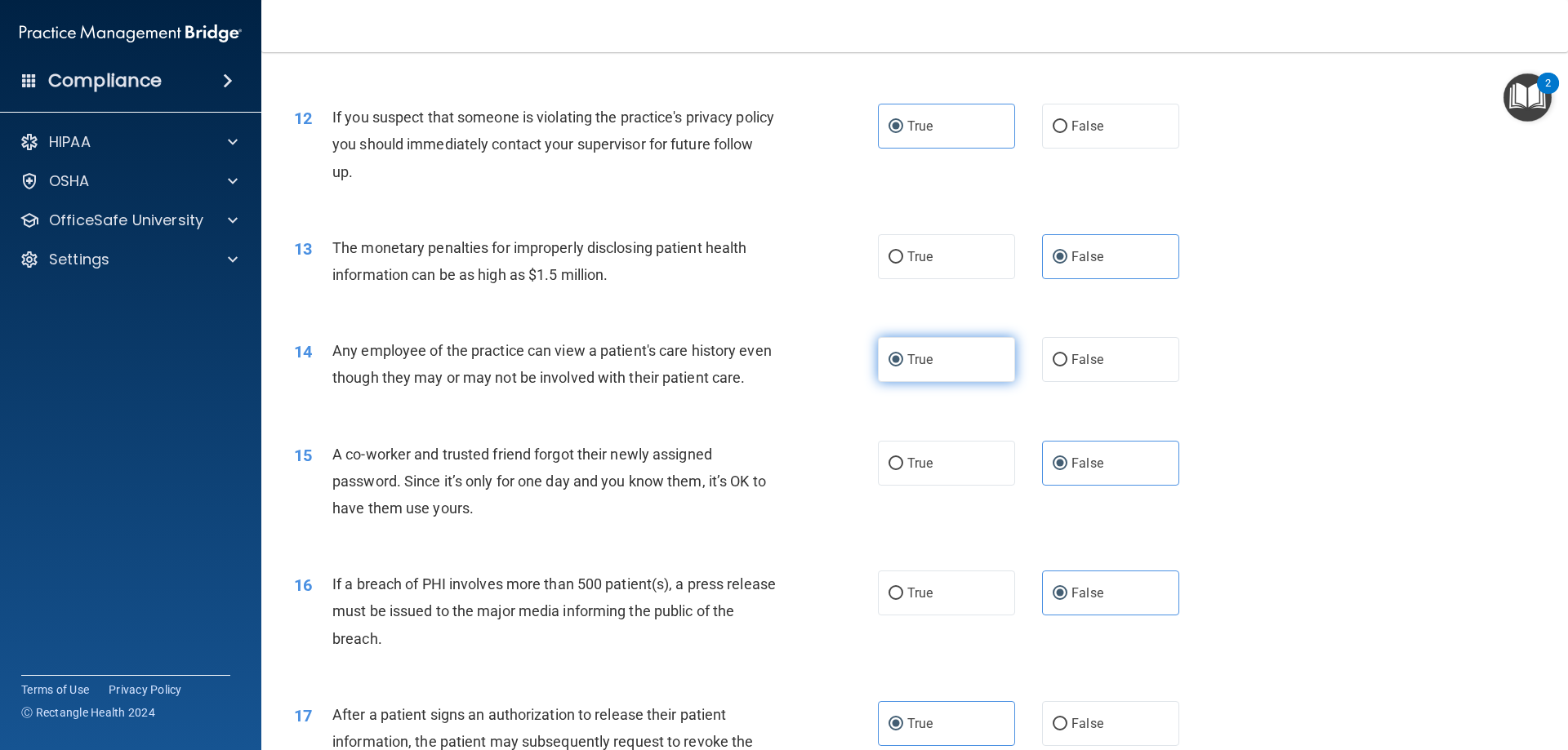
click at [978, 376] on label "True" at bounding box center [946, 359] width 137 height 45
click at [903, 366] on input "True" at bounding box center [895, 361] width 14 height 12
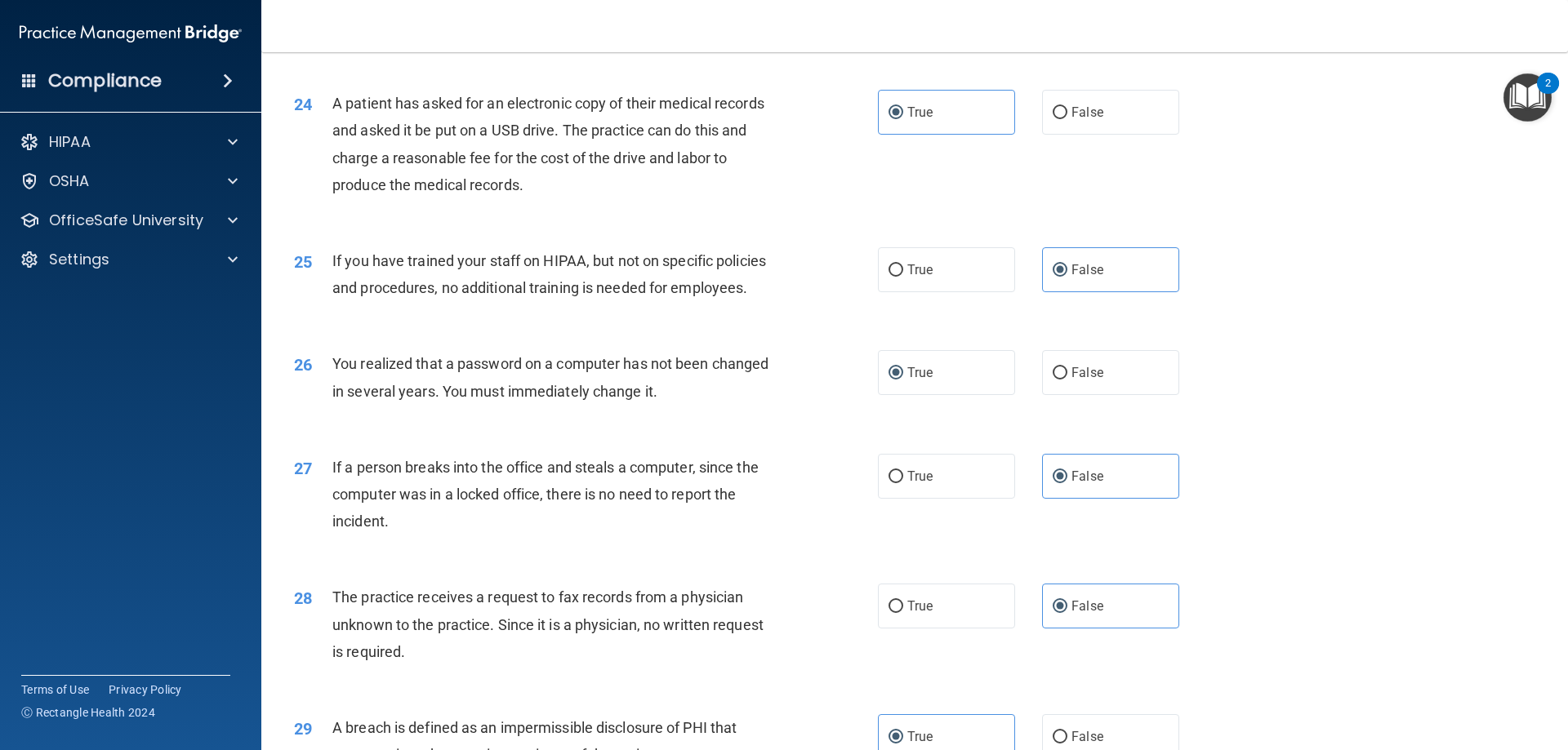
scroll to position [2857, 0]
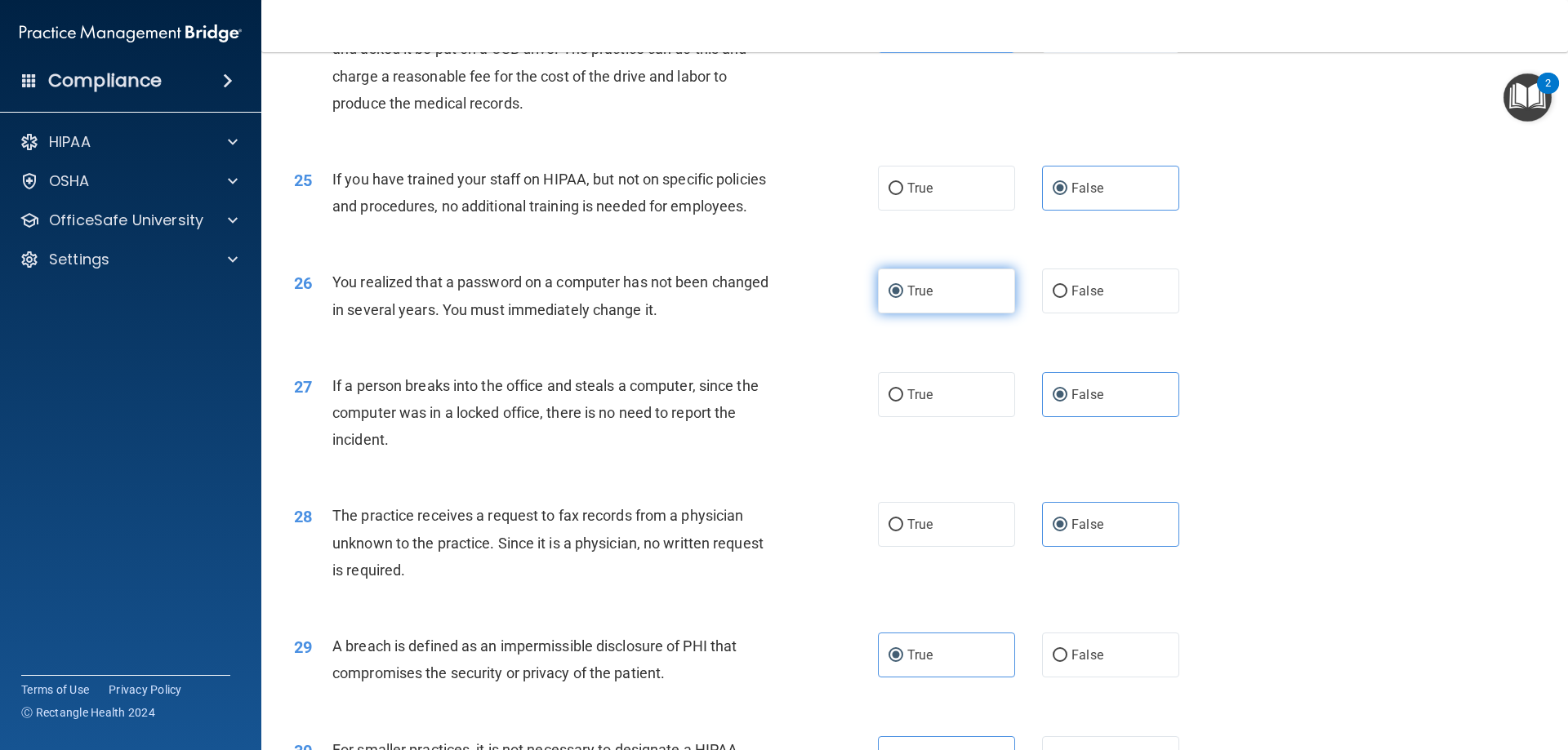
click at [984, 314] on label "True" at bounding box center [946, 291] width 137 height 45
click at [903, 298] on input "True" at bounding box center [895, 292] width 14 height 12
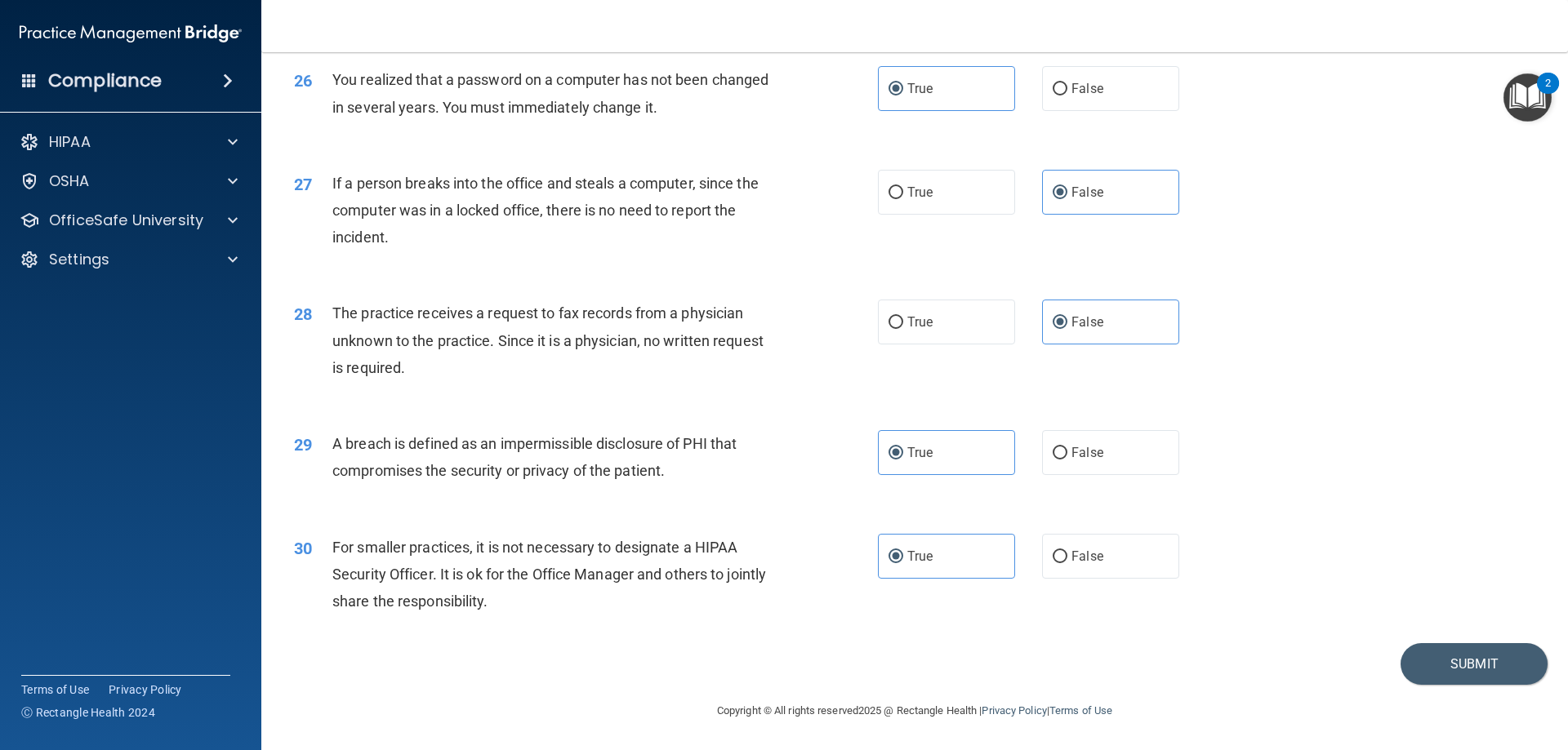
scroll to position [3113, 0]
click at [1427, 658] on button "Submit" at bounding box center [1474, 664] width 147 height 42
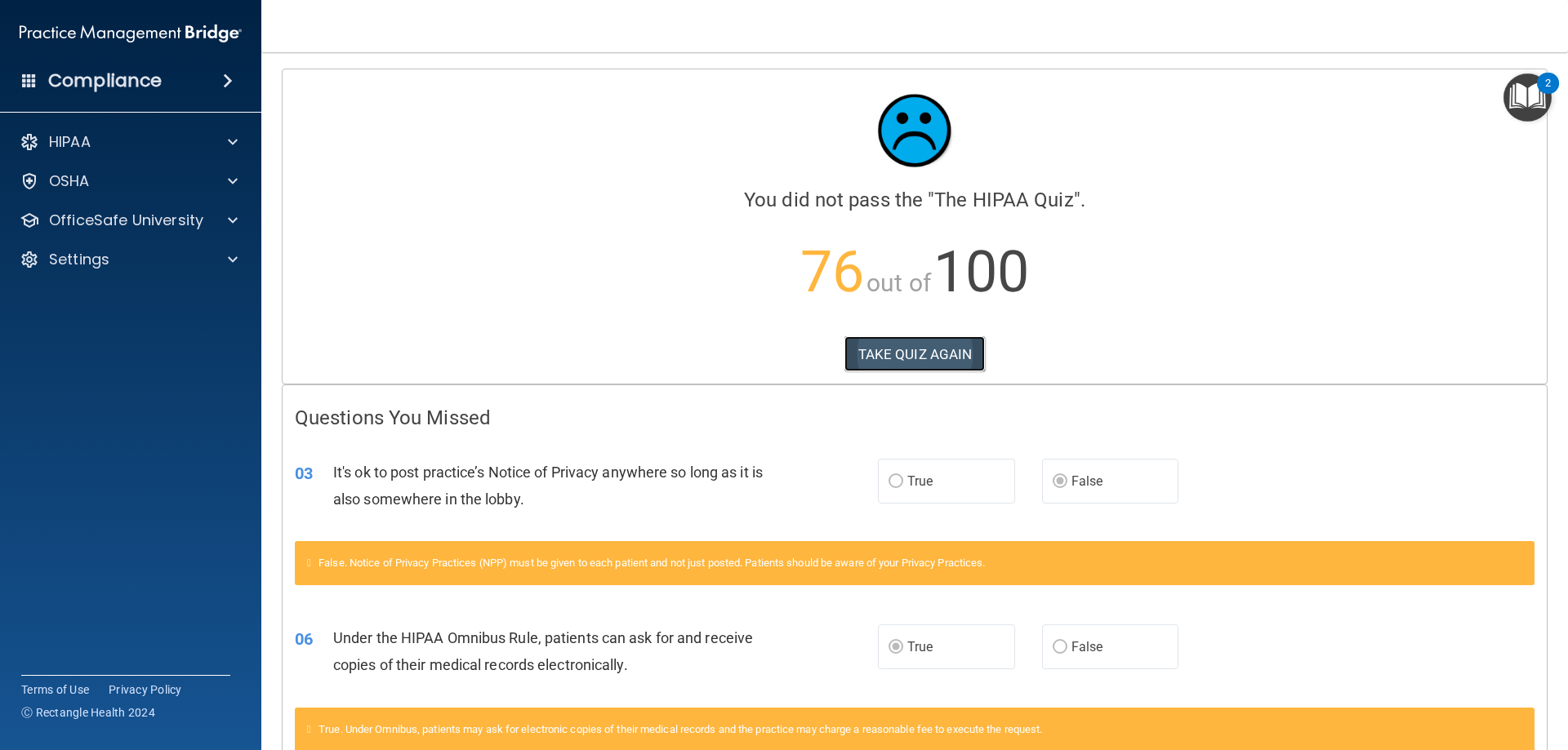
click at [926, 353] on button "TAKE QUIZ AGAIN" at bounding box center [915, 355] width 142 height 36
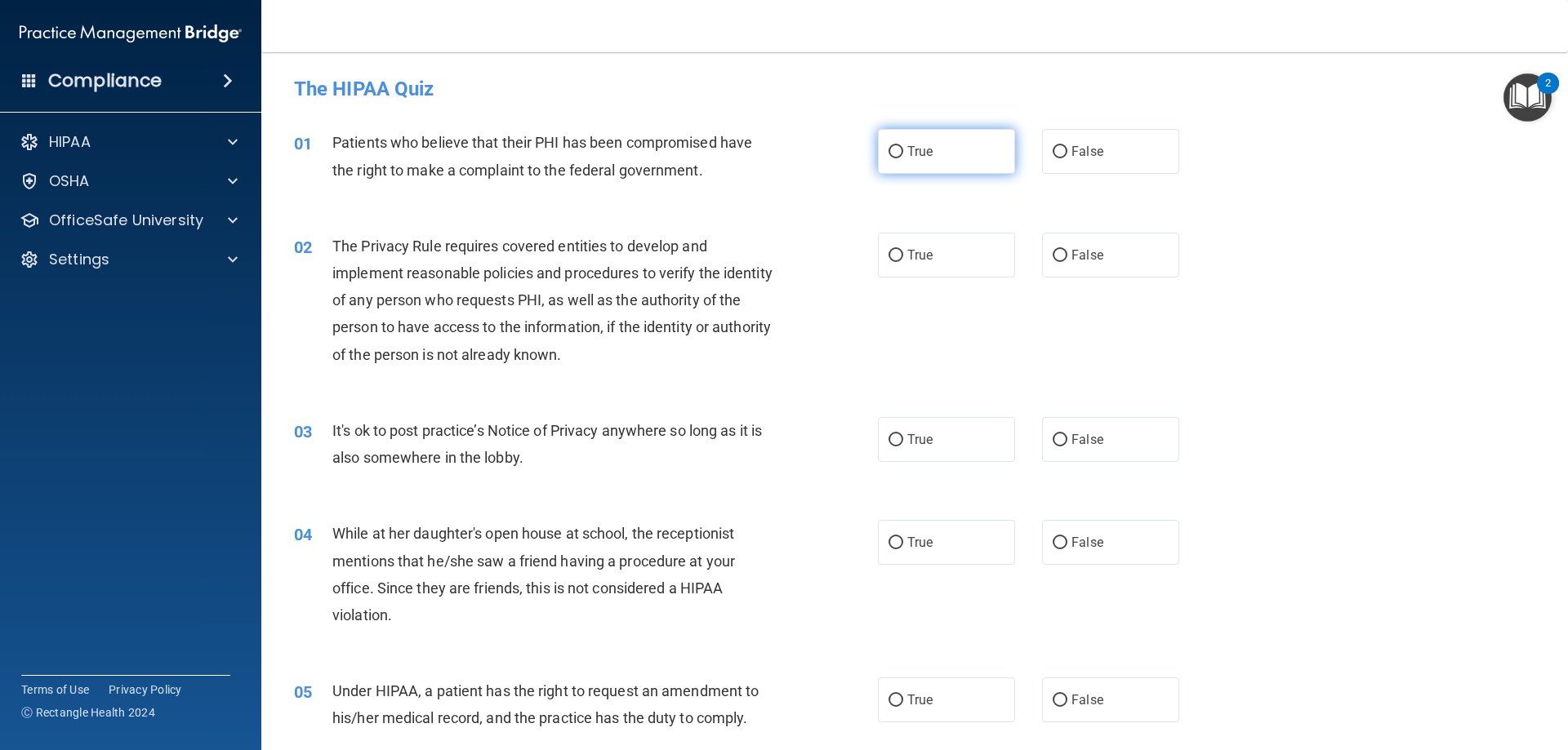
click at [907, 159] on span "True" at bounding box center [919, 151] width 25 height 15
click at [903, 159] on input "True" at bounding box center [895, 152] width 14 height 12
radio input "true"
click at [888, 259] on input "True" at bounding box center [895, 256] width 14 height 12
radio input "true"
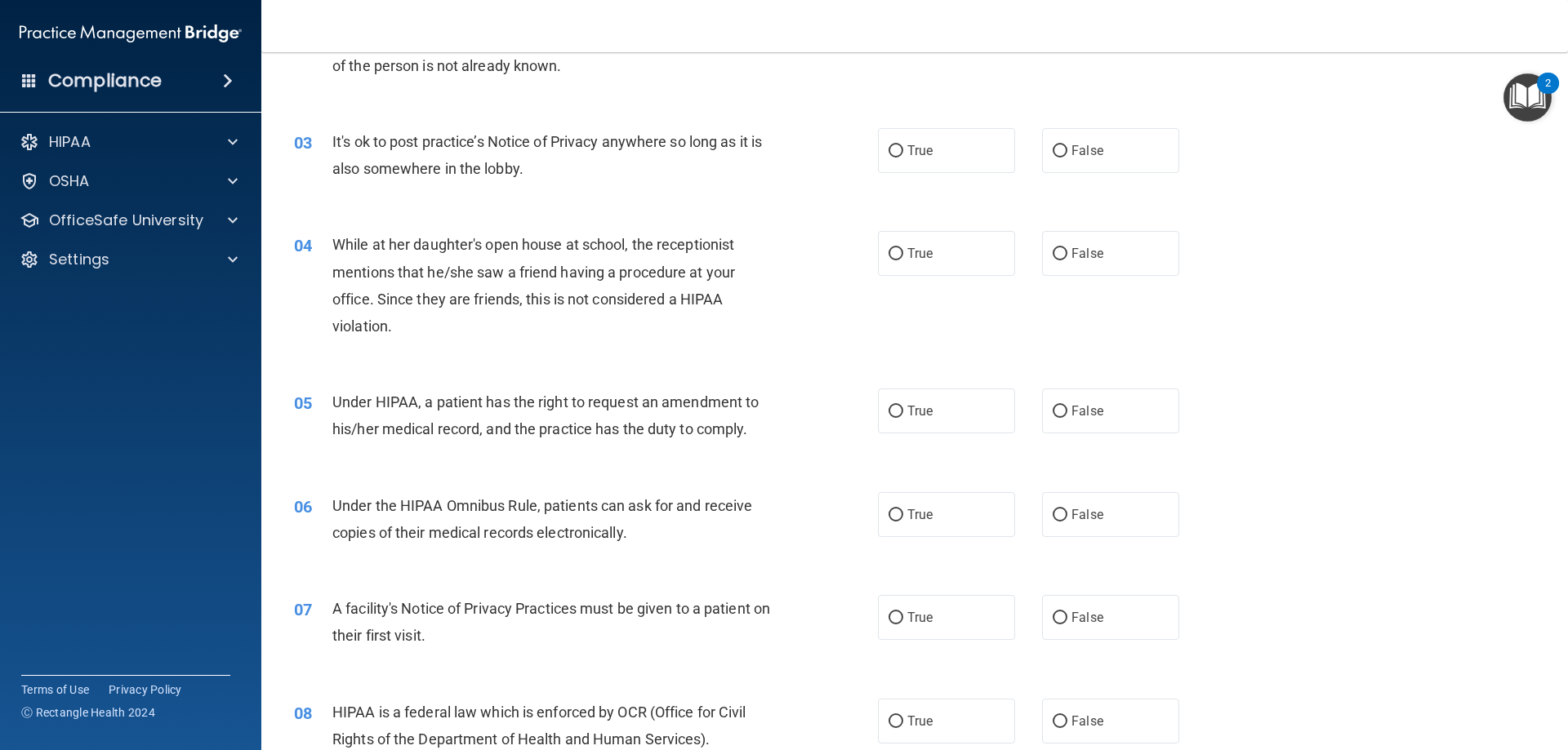
scroll to position [327, 0]
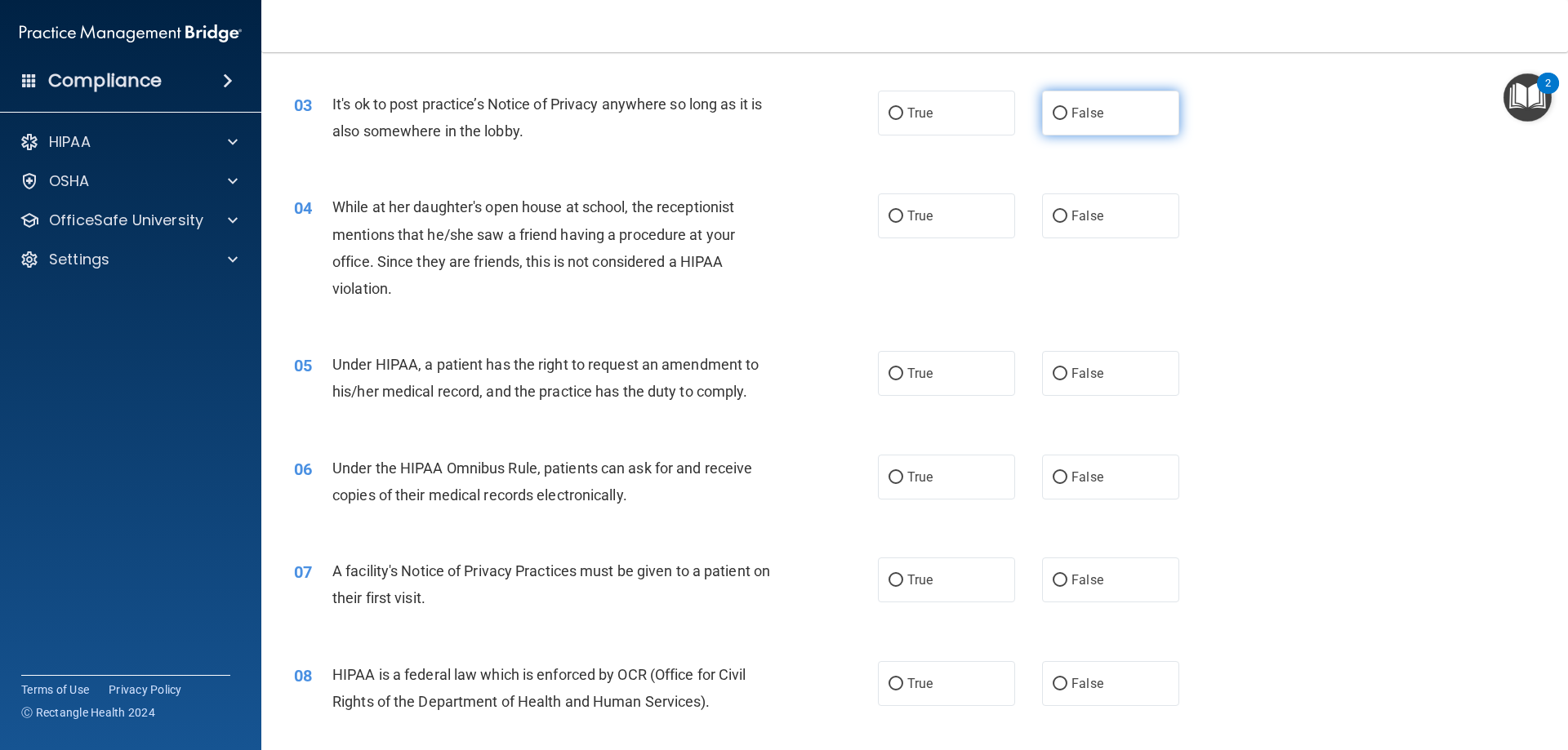
click at [1084, 129] on label "False" at bounding box center [1110, 113] width 137 height 45
click at [1067, 120] on input "False" at bounding box center [1059, 114] width 14 height 12
radio input "true"
click at [1107, 214] on label "False" at bounding box center [1110, 216] width 137 height 45
click at [1067, 214] on input "False" at bounding box center [1059, 216] width 14 height 12
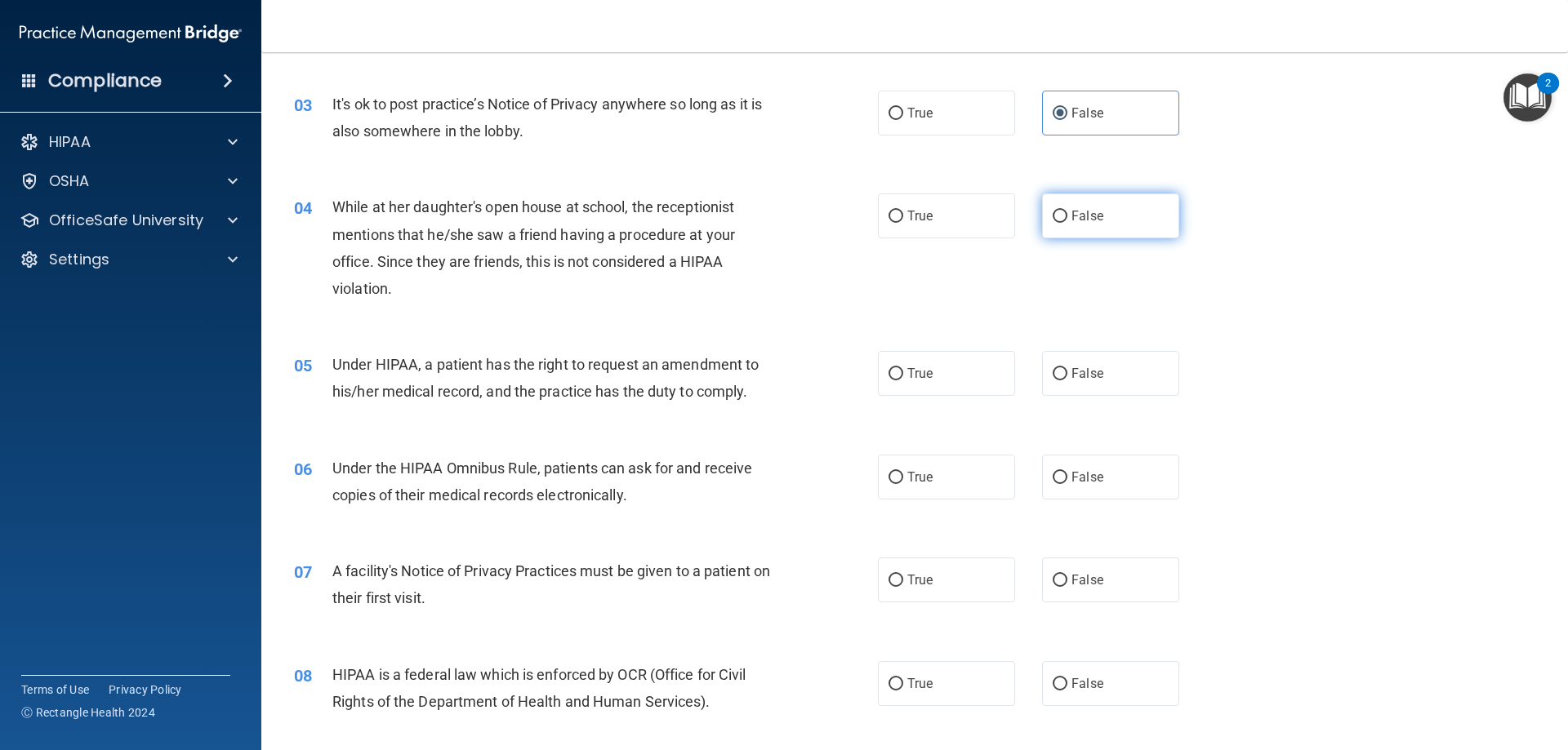
radio input "true"
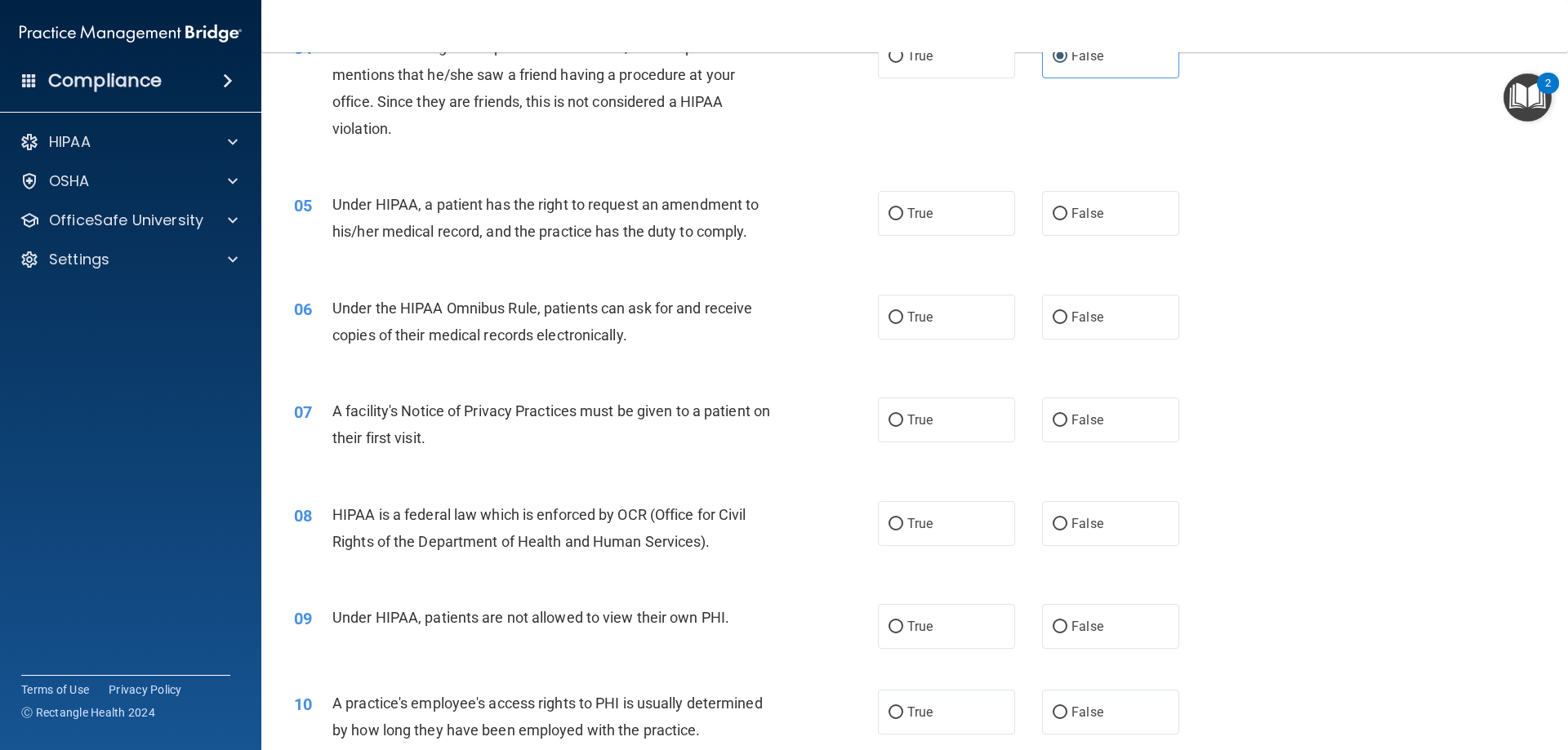
scroll to position [572, 0]
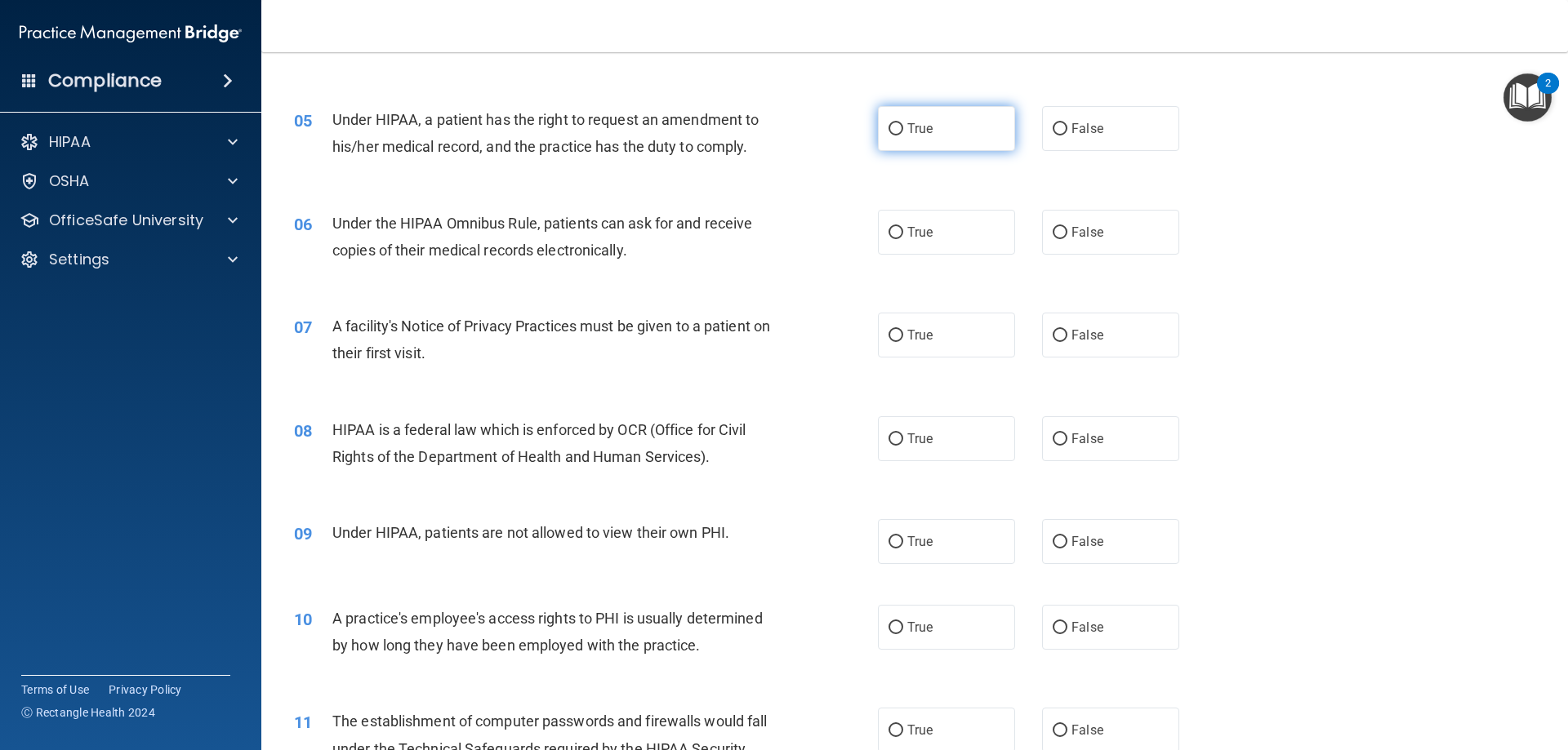
click at [951, 136] on label "True" at bounding box center [946, 128] width 137 height 45
click at [903, 135] on input "True" at bounding box center [895, 129] width 14 height 12
radio input "true"
click at [939, 240] on label "True" at bounding box center [946, 232] width 137 height 45
click at [903, 240] on input "True" at bounding box center [895, 233] width 14 height 12
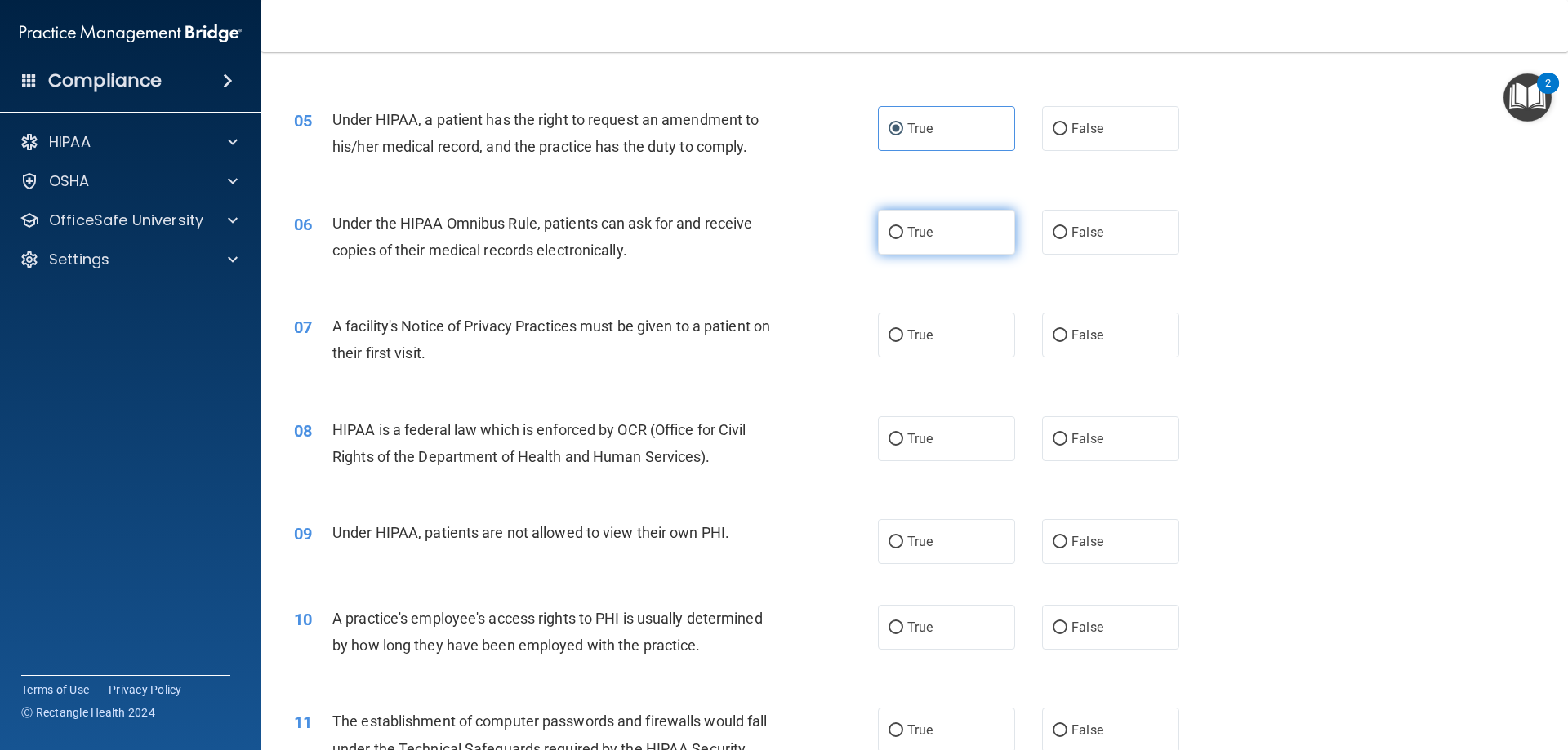
radio input "true"
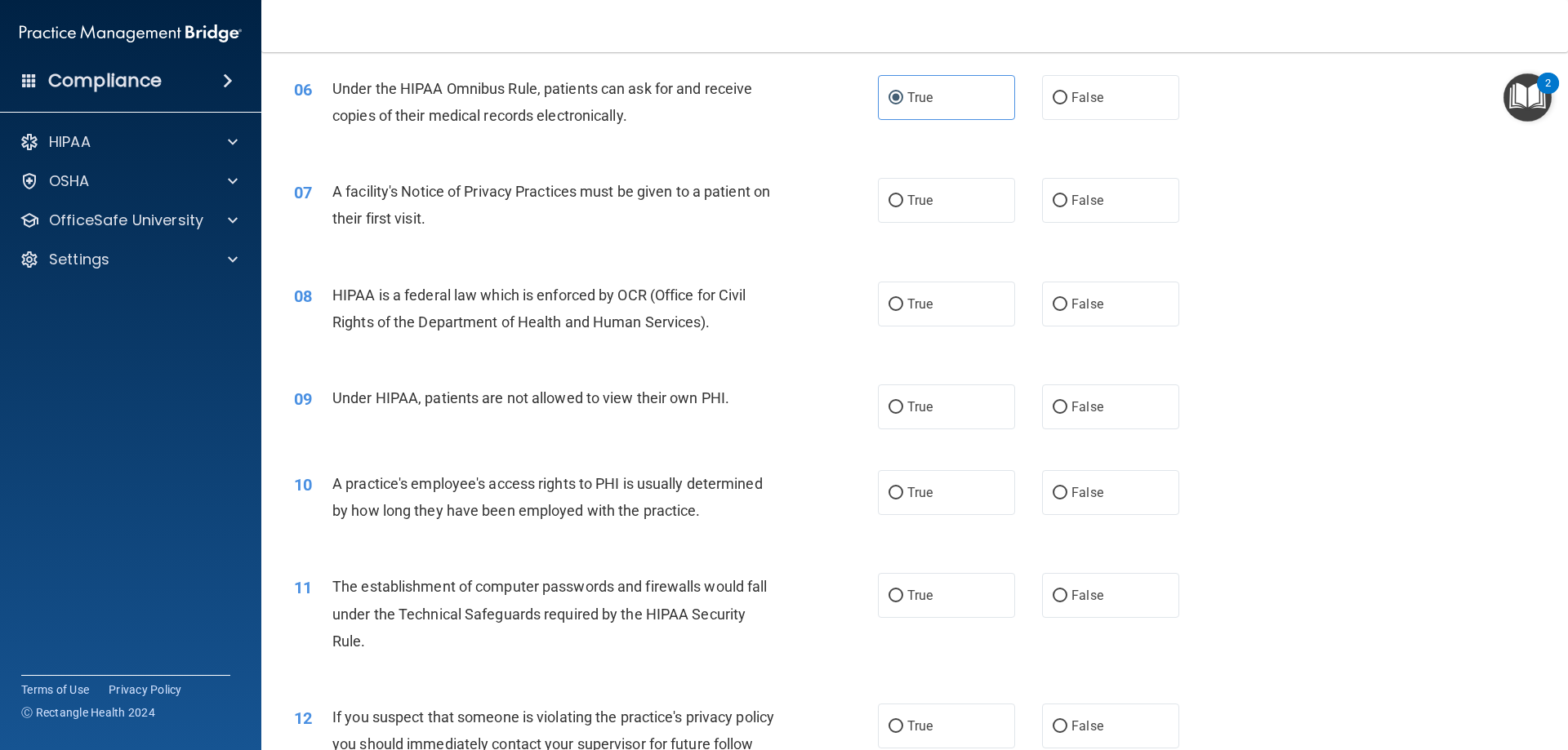
scroll to position [735, 0]
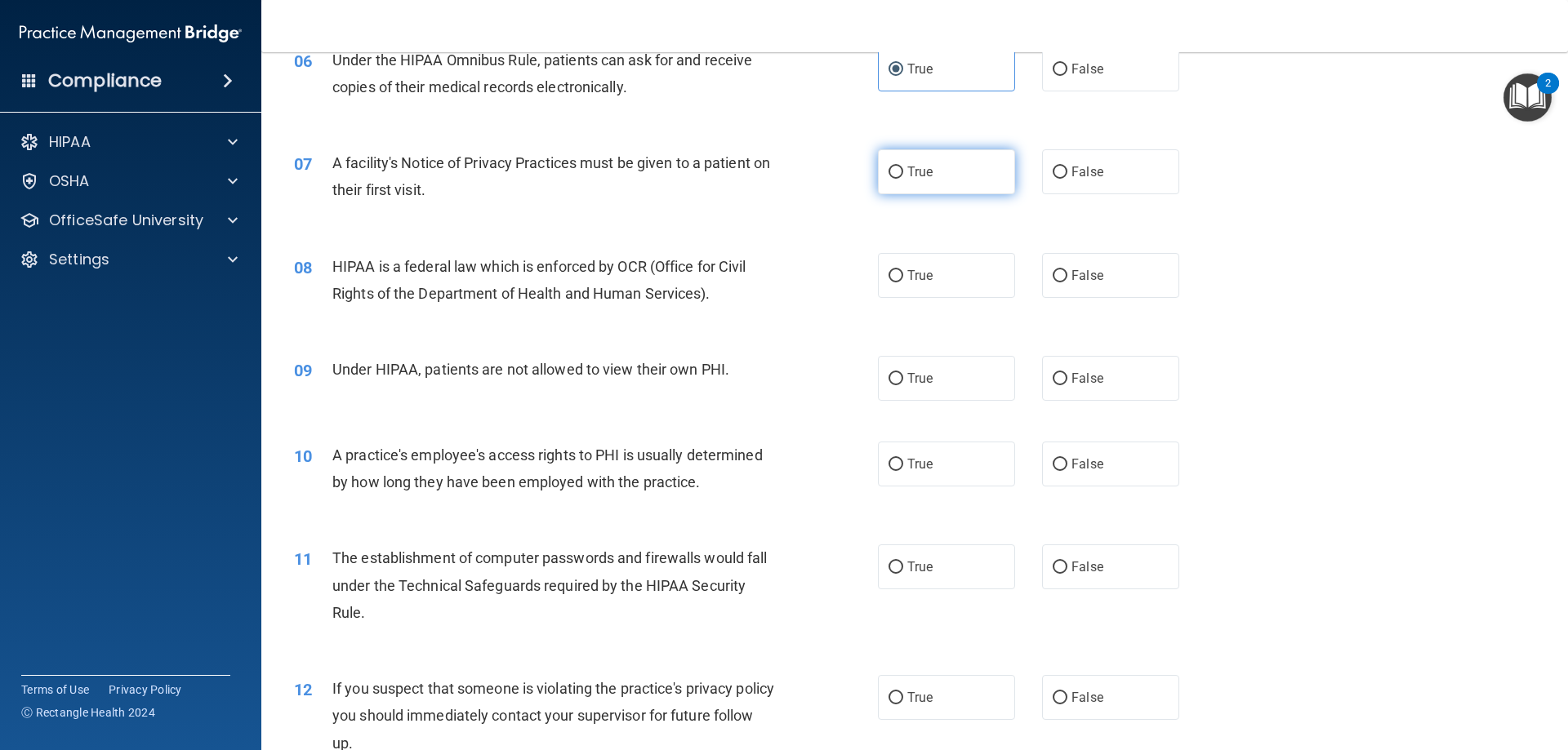
click at [918, 184] on label "True" at bounding box center [946, 172] width 137 height 45
click at [903, 179] on input "True" at bounding box center [895, 173] width 14 height 12
radio input "true"
click at [941, 266] on label "True" at bounding box center [946, 275] width 137 height 45
click at [903, 270] on input "True" at bounding box center [895, 276] width 14 height 12
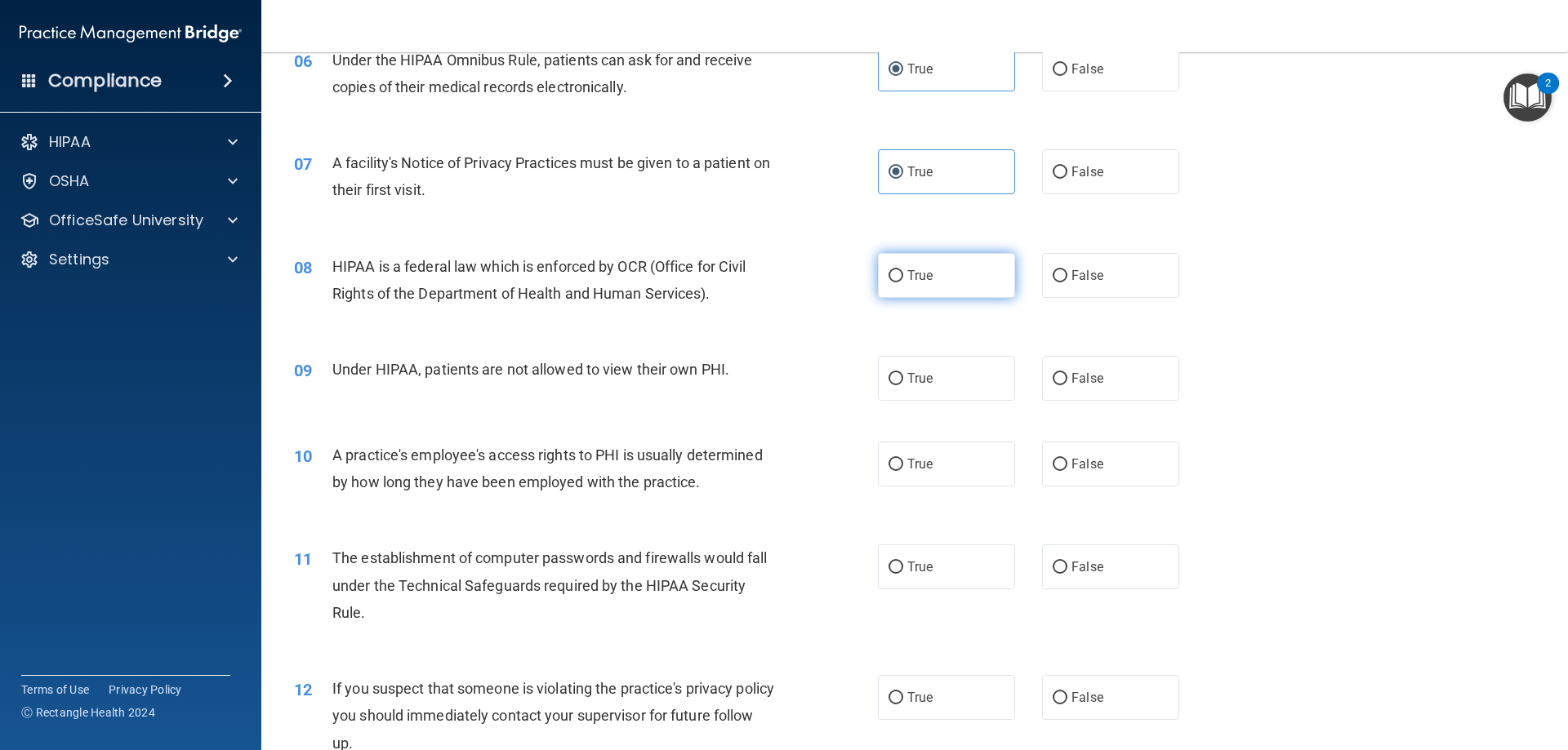
radio input "true"
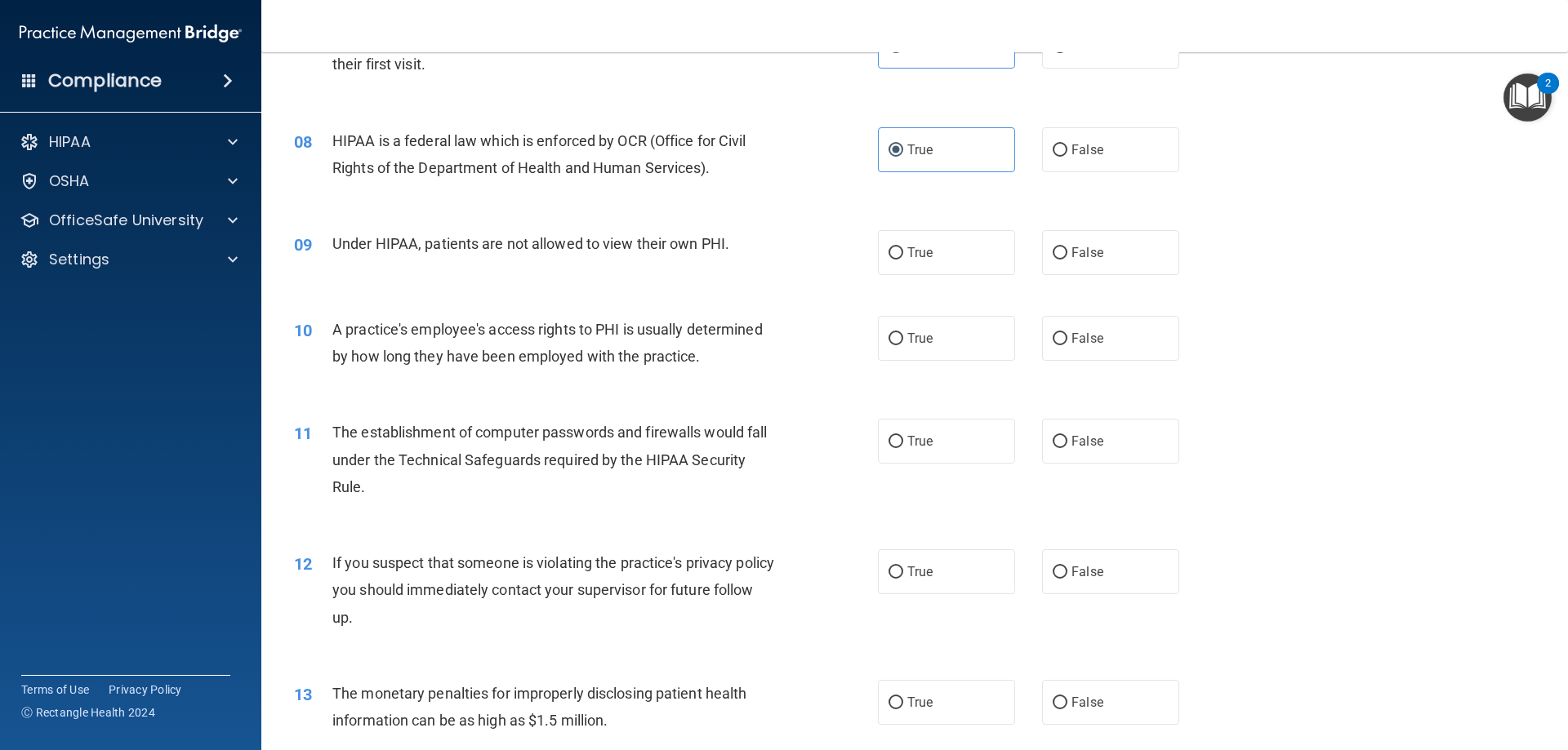
scroll to position [898, 0]
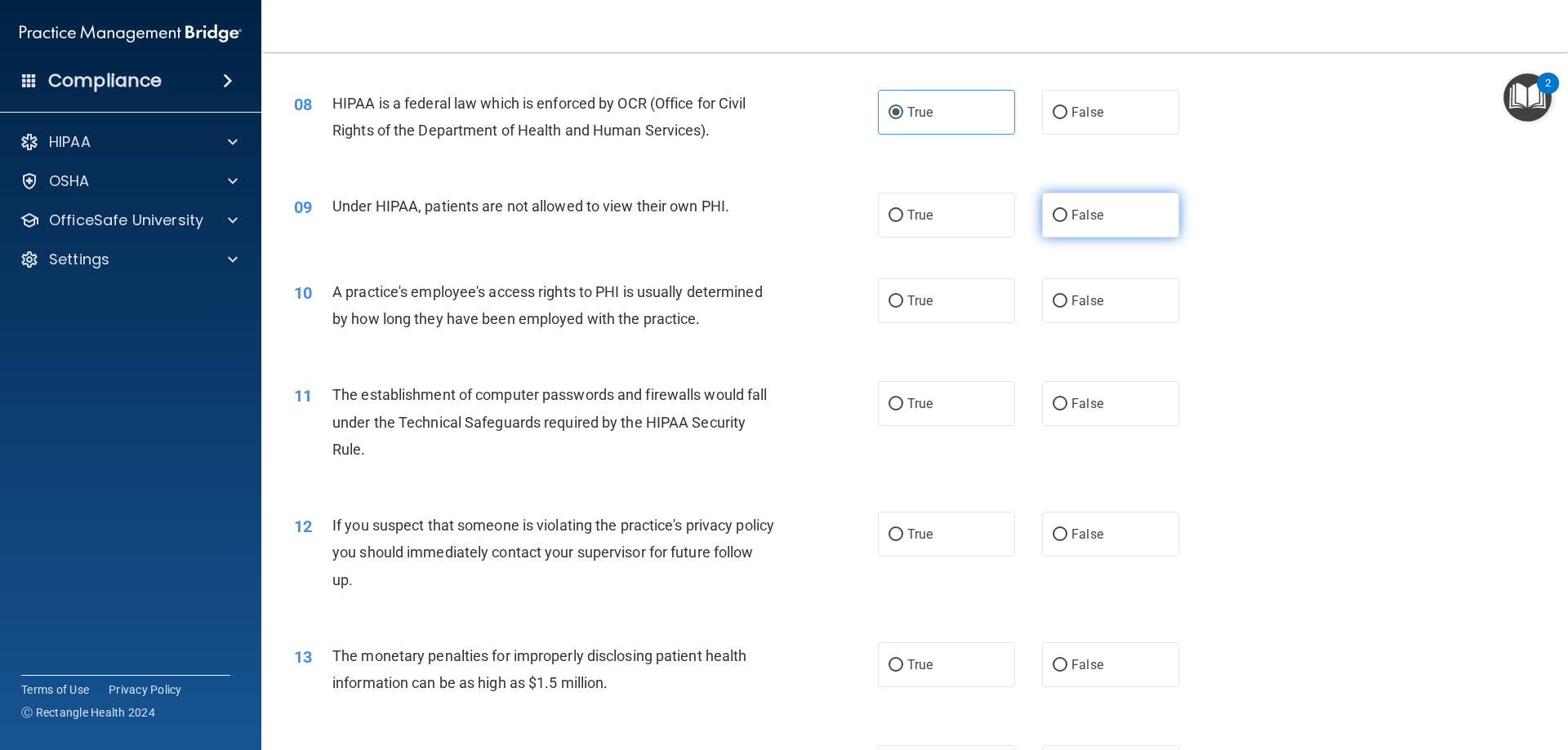
click at [1084, 222] on span "False" at bounding box center [1087, 215] width 32 height 15
click at [1067, 222] on input "False" at bounding box center [1059, 216] width 14 height 12
radio input "true"
click at [1080, 308] on label "False" at bounding box center [1110, 301] width 137 height 45
click at [1067, 307] on input "False" at bounding box center [1059, 302] width 14 height 12
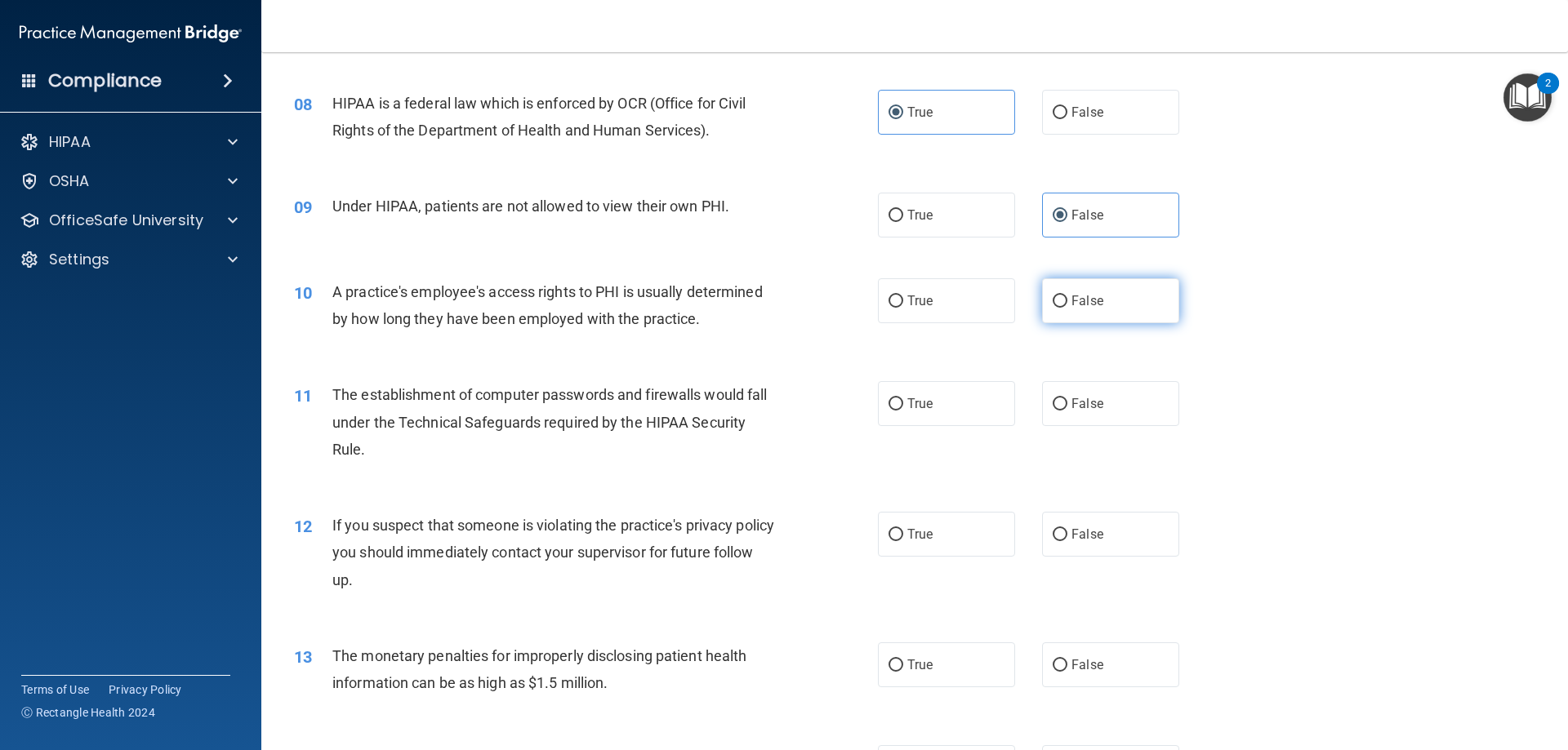
radio input "true"
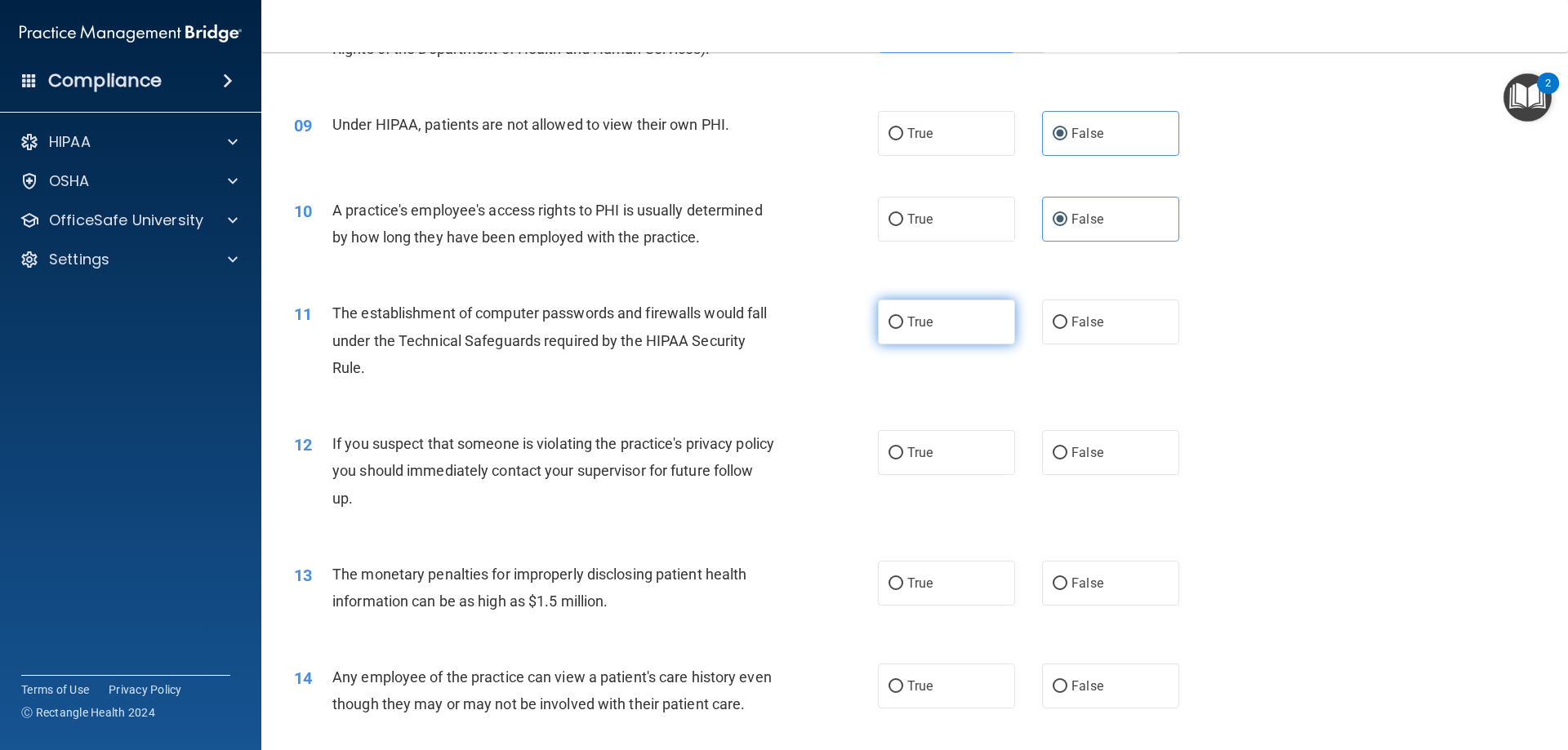
click at [894, 325] on input "True" at bounding box center [895, 323] width 14 height 12
radio input "true"
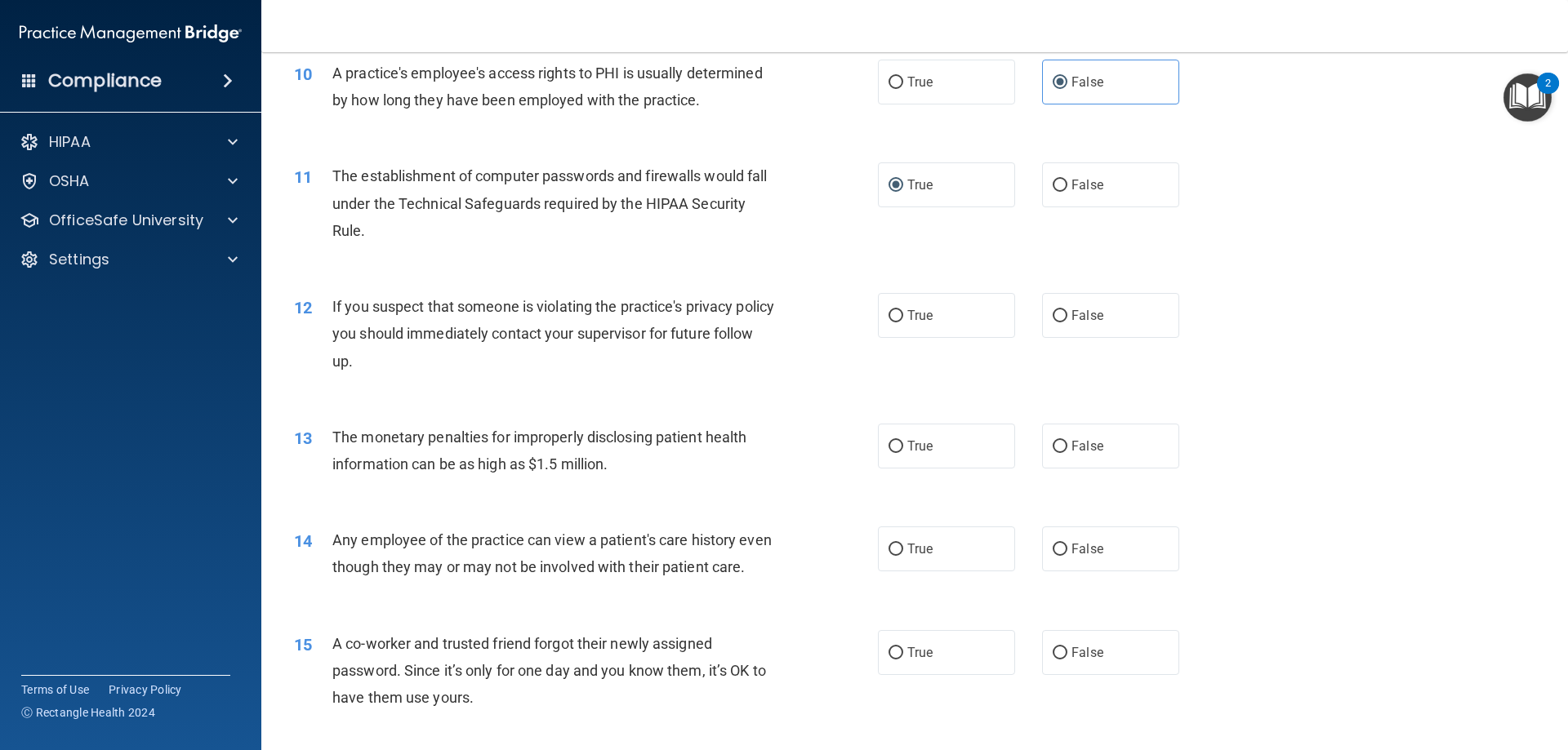
scroll to position [1143, 0]
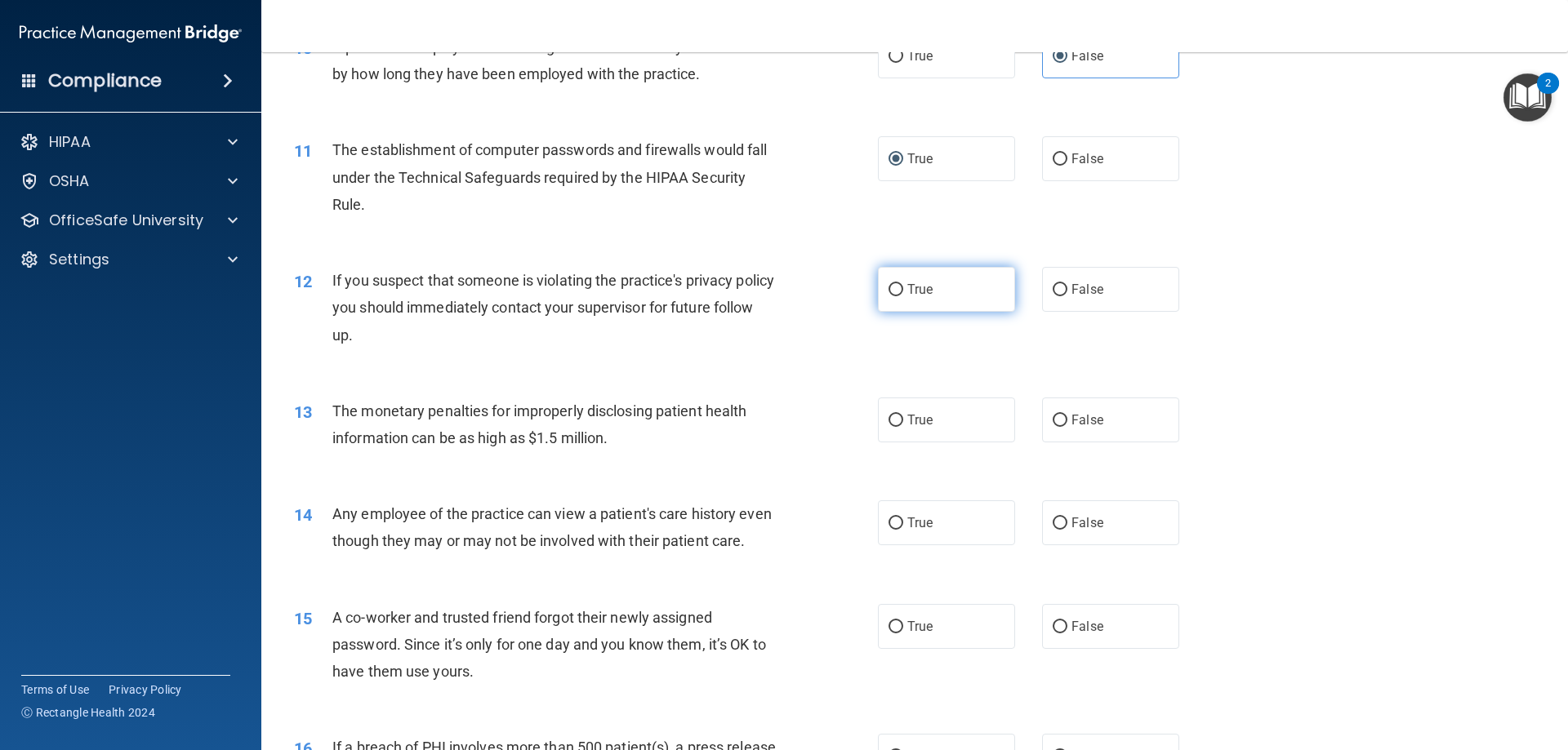
click at [916, 290] on span "True" at bounding box center [919, 289] width 25 height 15
click at [903, 290] on input "True" at bounding box center [895, 290] width 14 height 12
radio input "true"
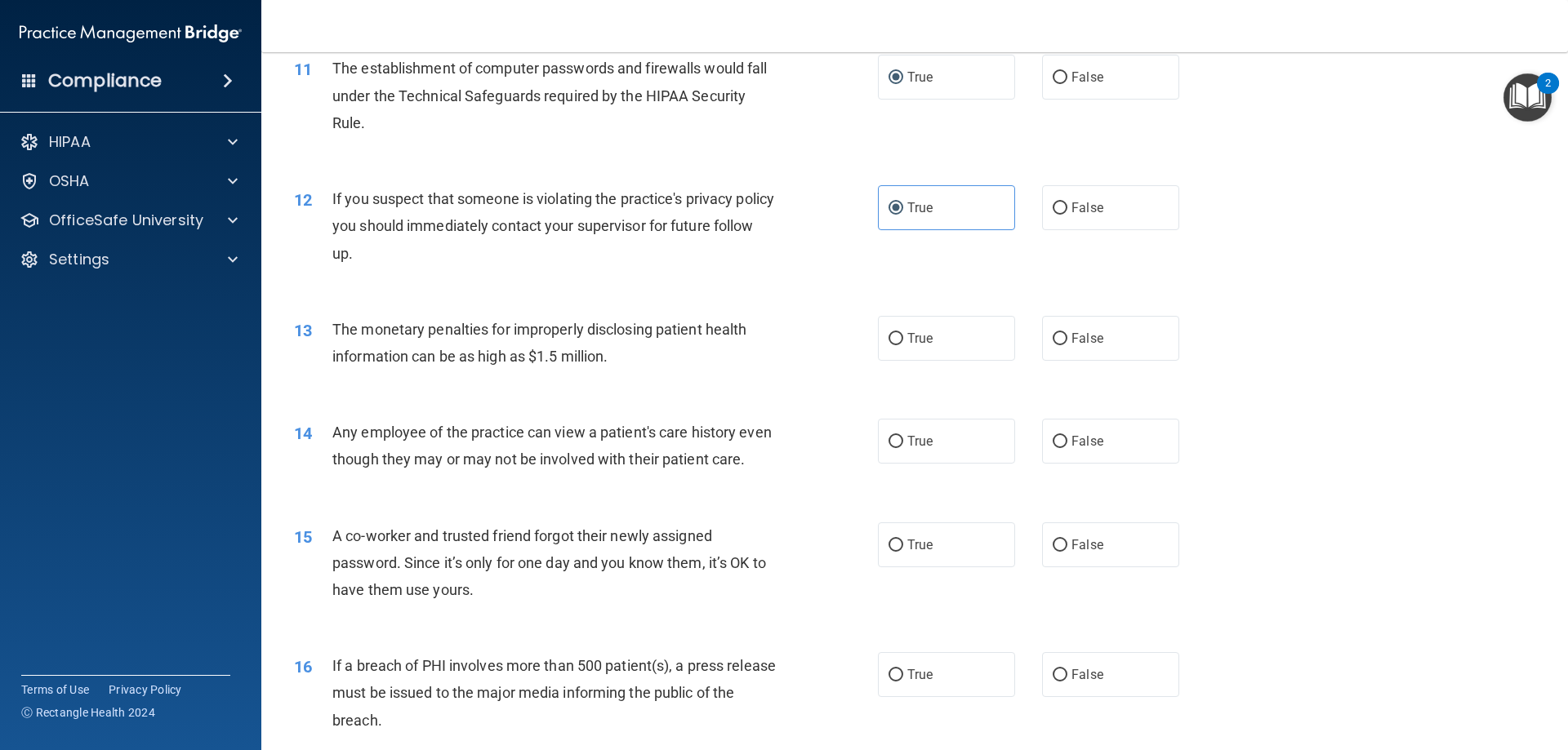
scroll to position [1306, 0]
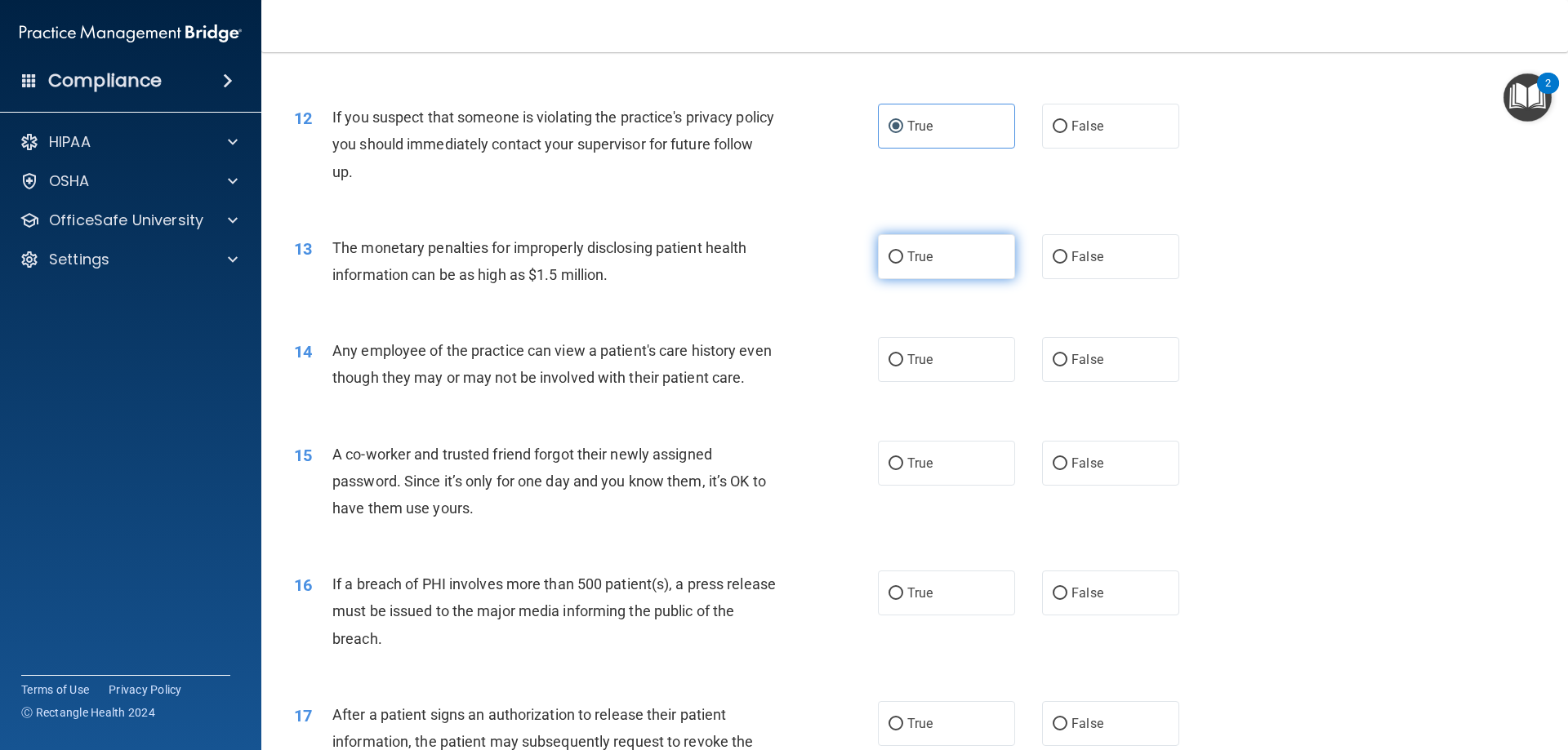
click at [943, 269] on label "True" at bounding box center [946, 257] width 137 height 45
click at [903, 264] on input "True" at bounding box center [895, 257] width 14 height 12
radio input "true"
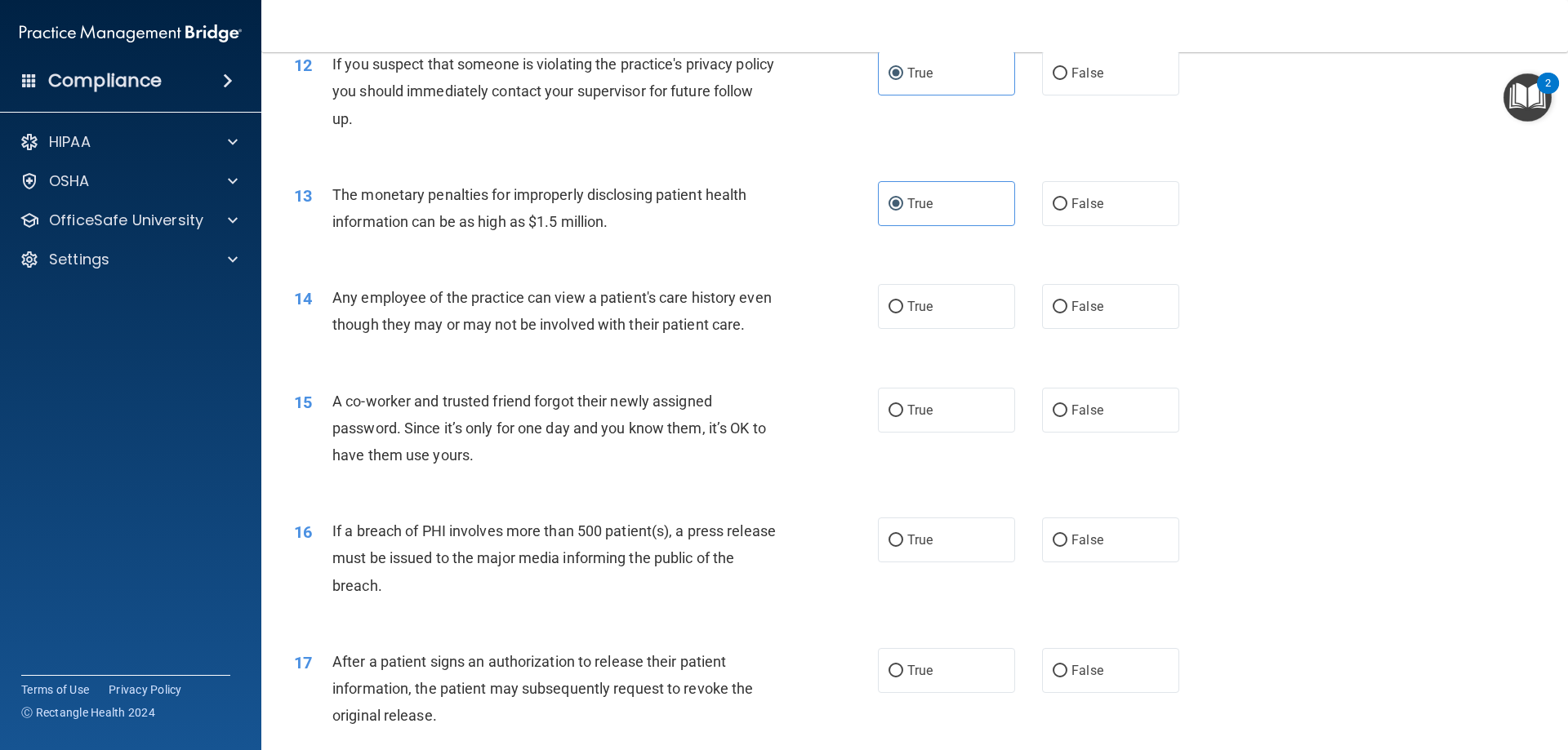
scroll to position [1388, 0]
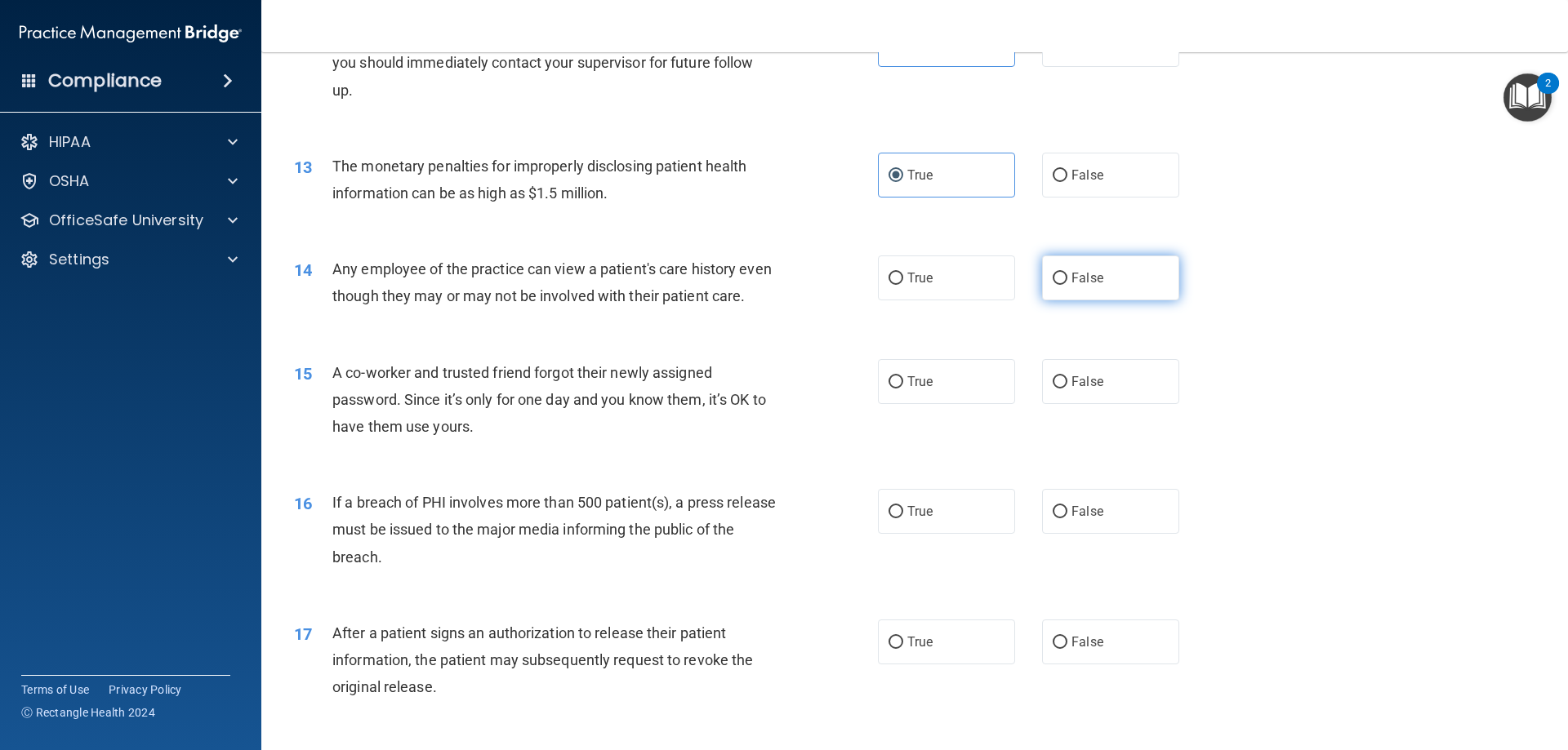
click at [1086, 292] on label "False" at bounding box center [1110, 278] width 137 height 45
click at [1067, 285] on input "False" at bounding box center [1059, 279] width 14 height 12
radio input "true"
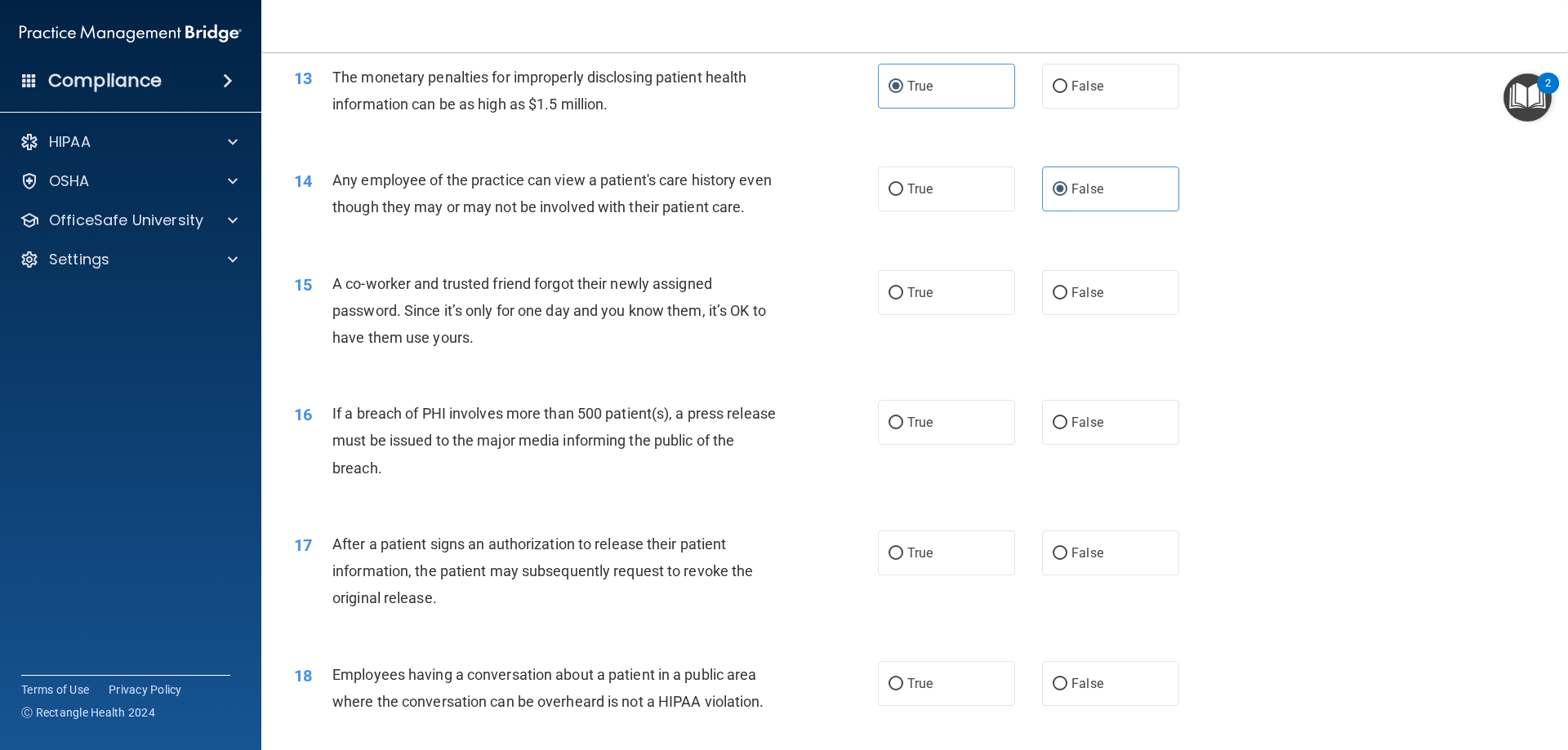
scroll to position [1551, 0]
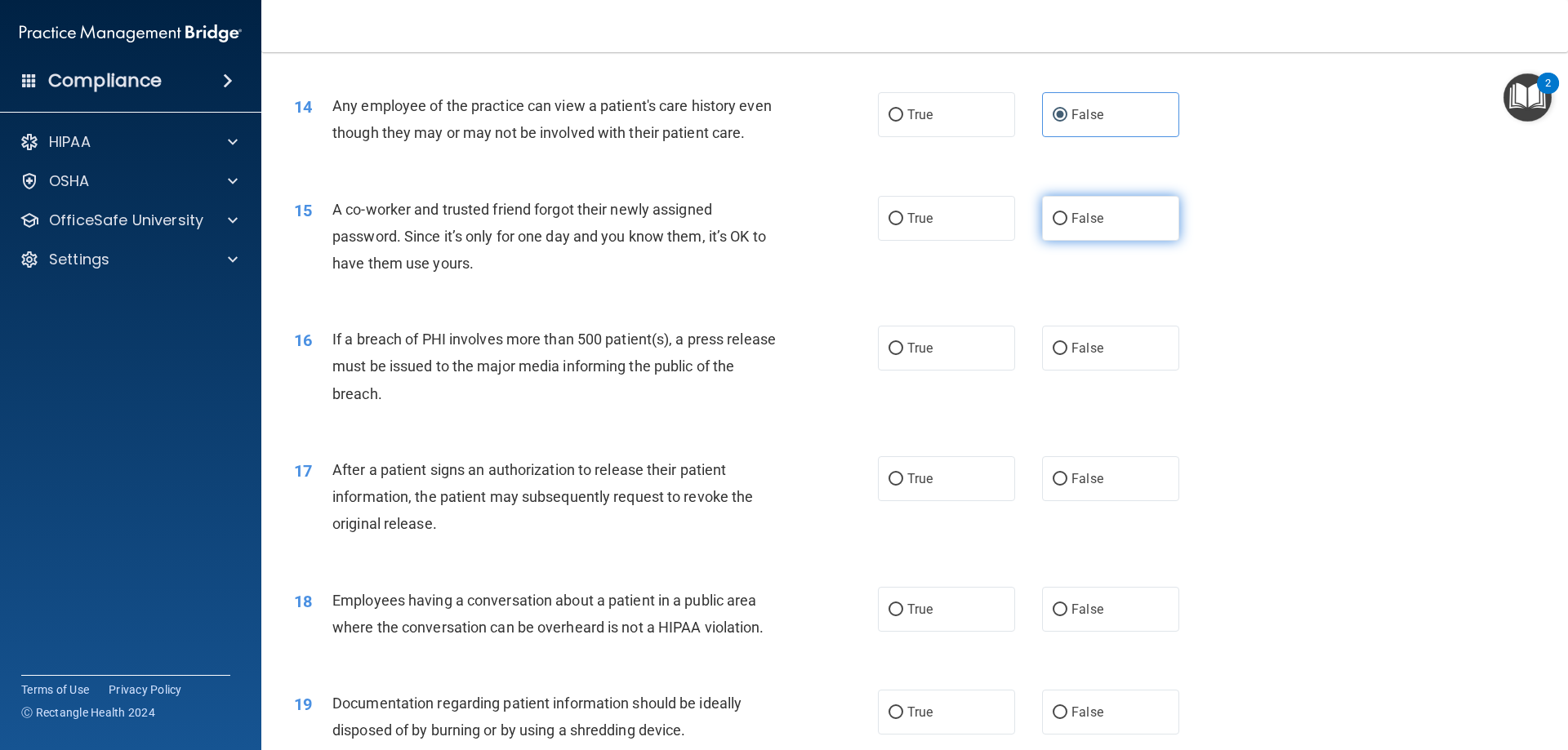
click at [1096, 240] on label "False" at bounding box center [1110, 218] width 137 height 45
click at [1067, 225] on input "False" at bounding box center [1059, 219] width 14 height 12
radio input "true"
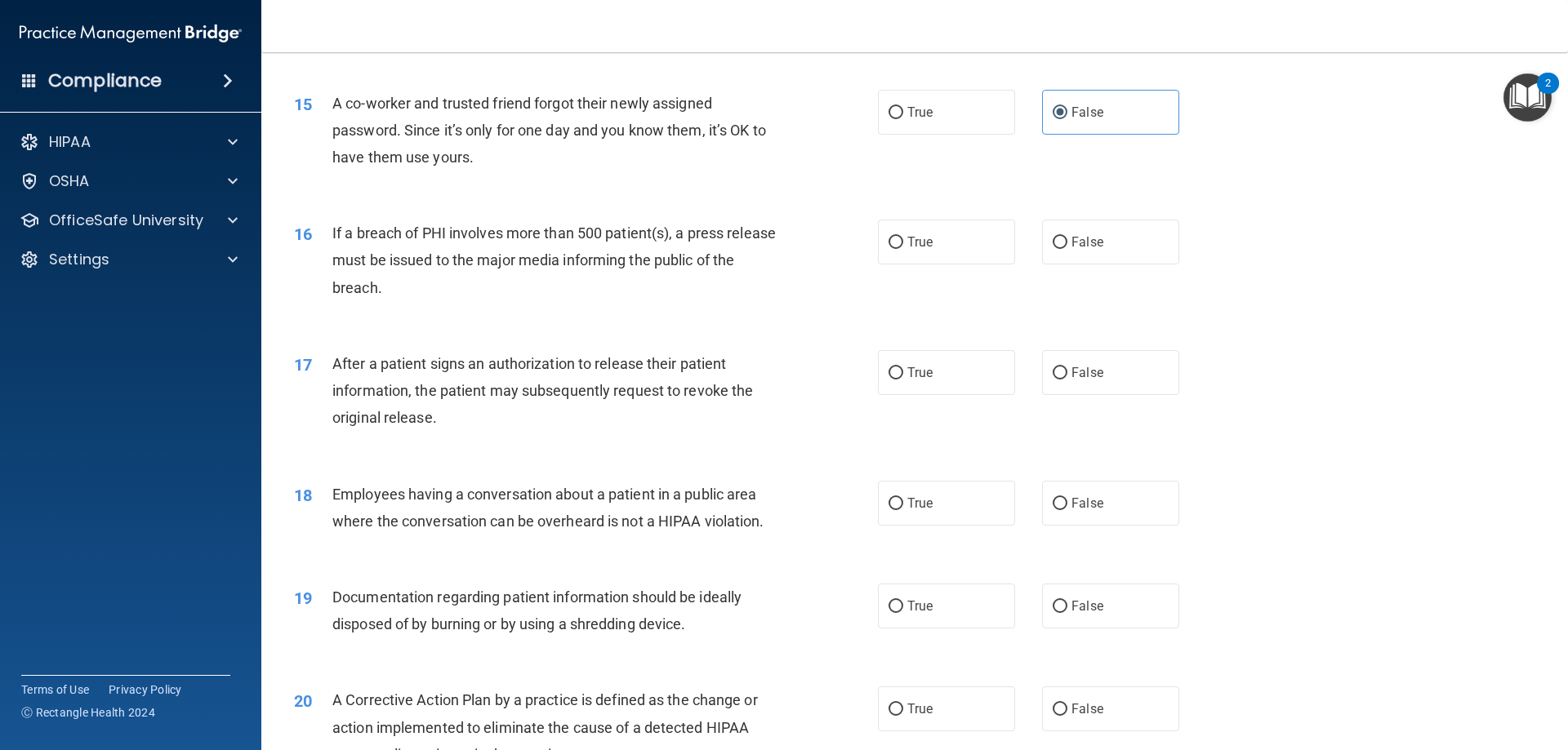
scroll to position [1715, 0]
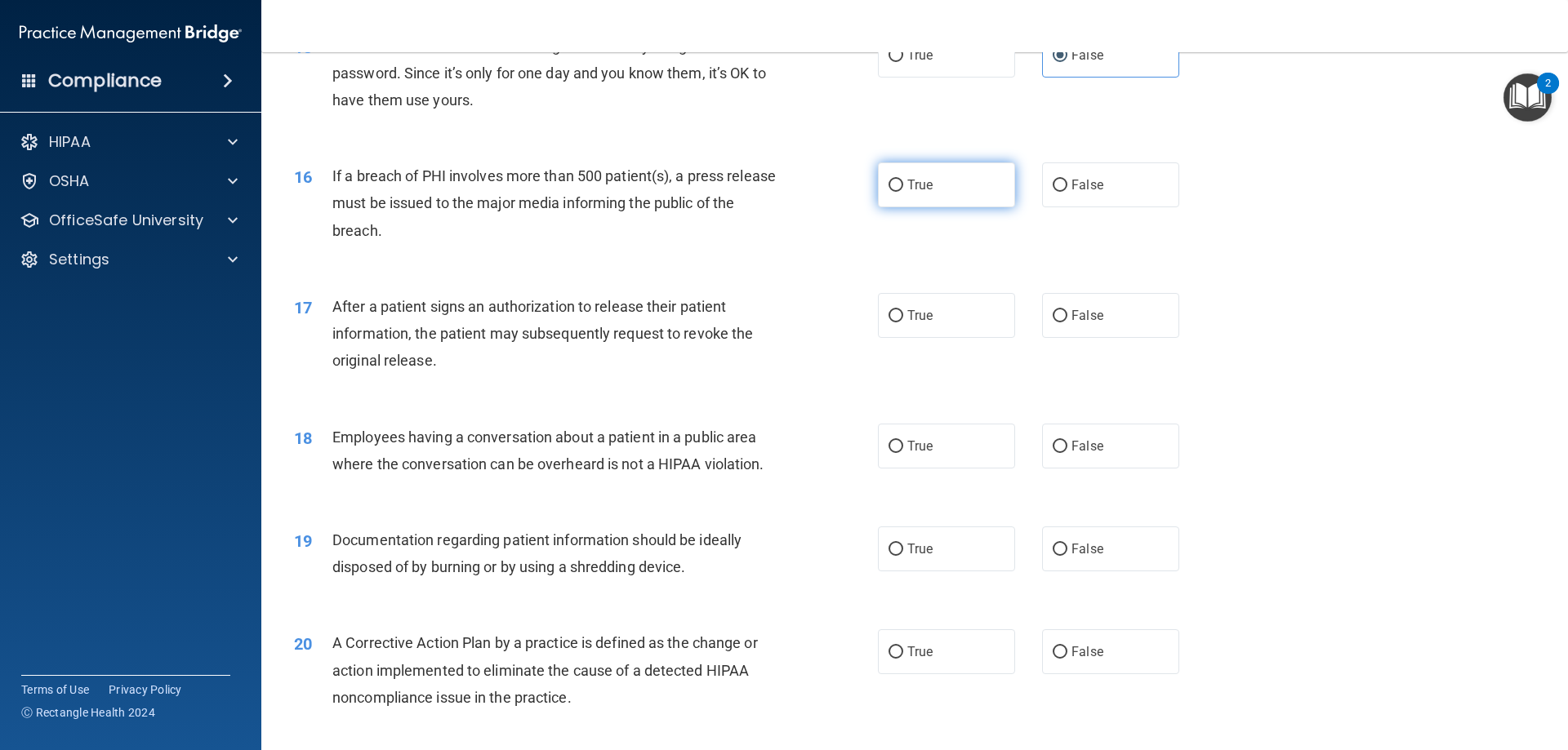
click at [959, 207] on label "True" at bounding box center [946, 184] width 137 height 45
click at [903, 192] on input "True" at bounding box center [895, 186] width 14 height 12
radio input "true"
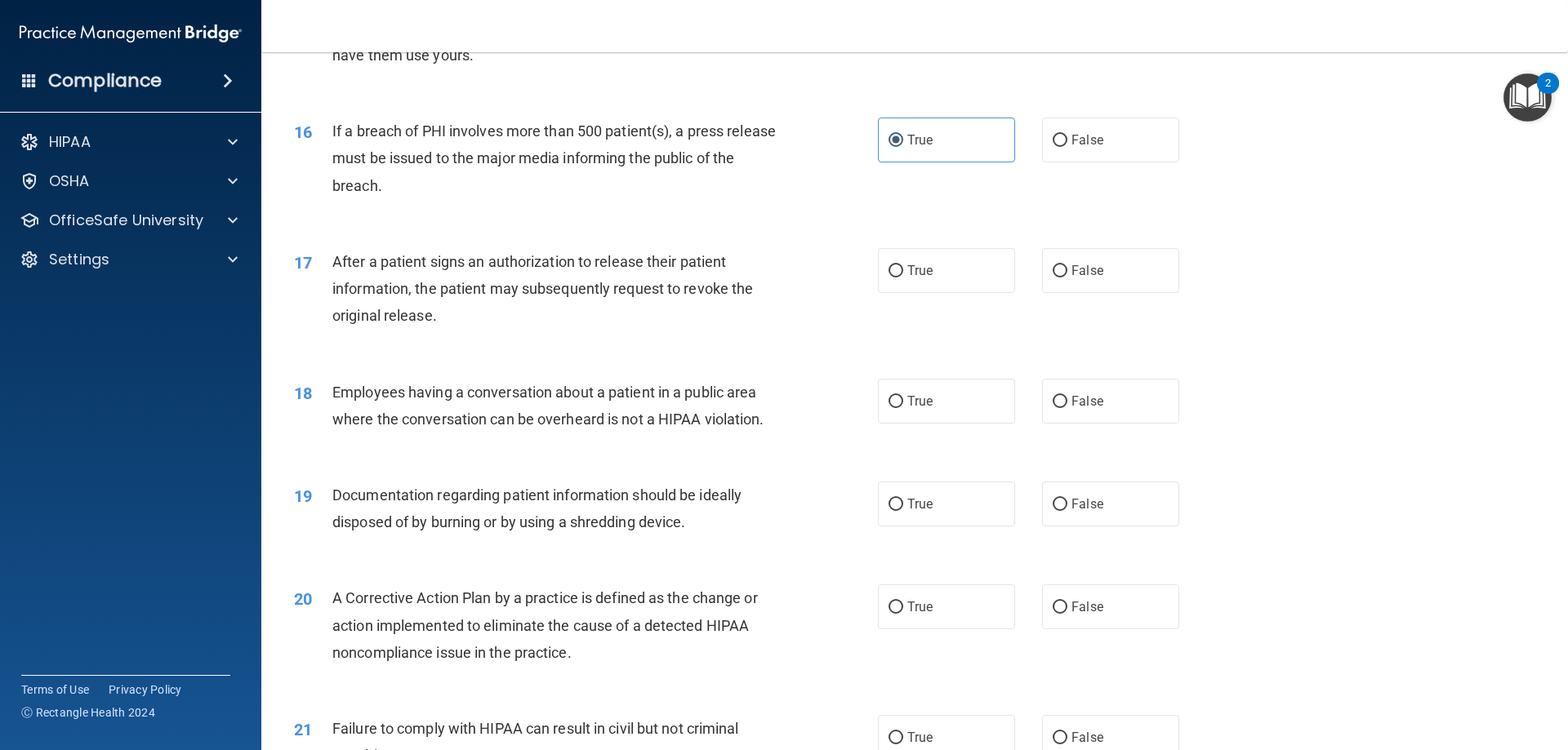
scroll to position [1796, 0]
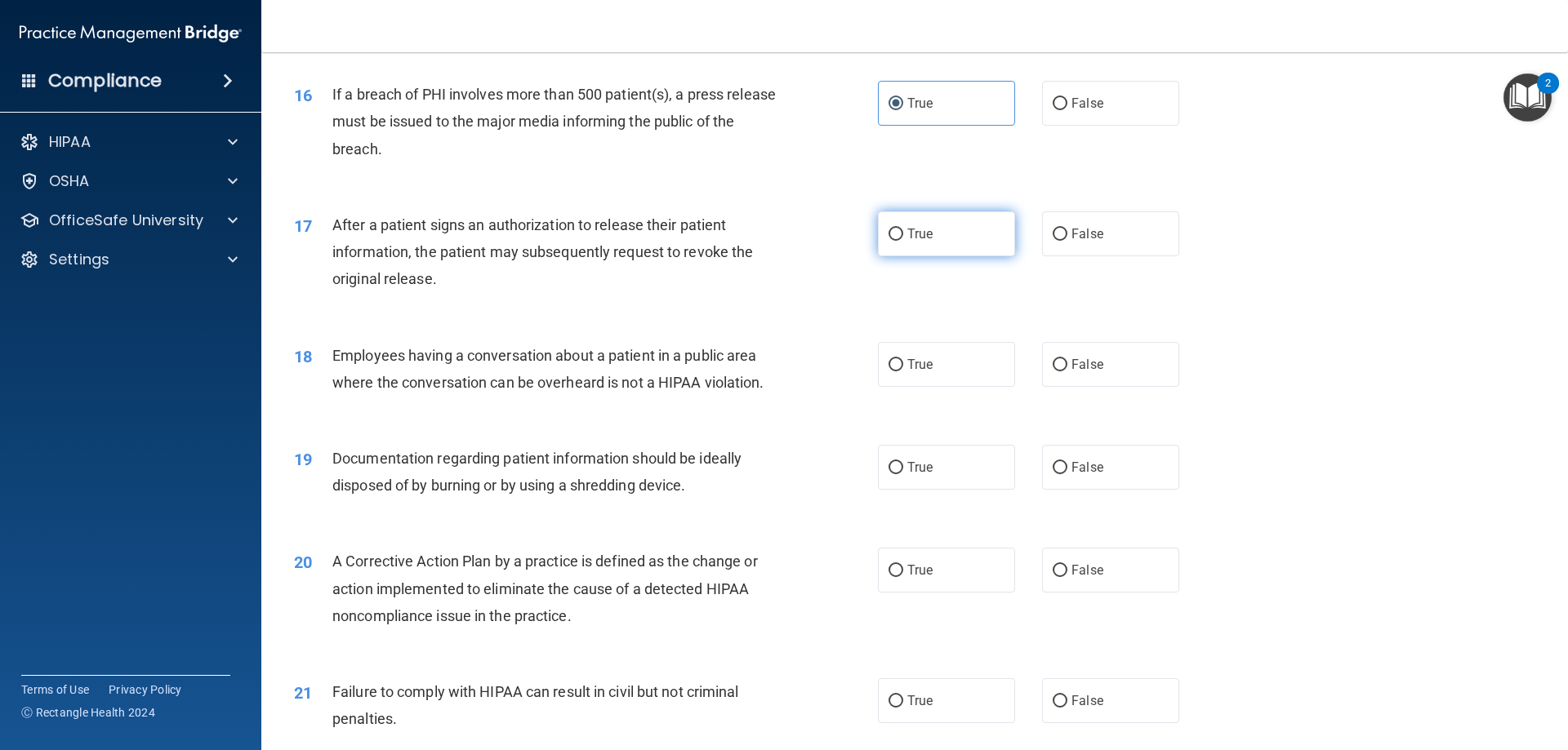
click at [923, 257] on label "True" at bounding box center [946, 233] width 137 height 45
click at [903, 240] on input "True" at bounding box center [895, 235] width 14 height 12
radio input "true"
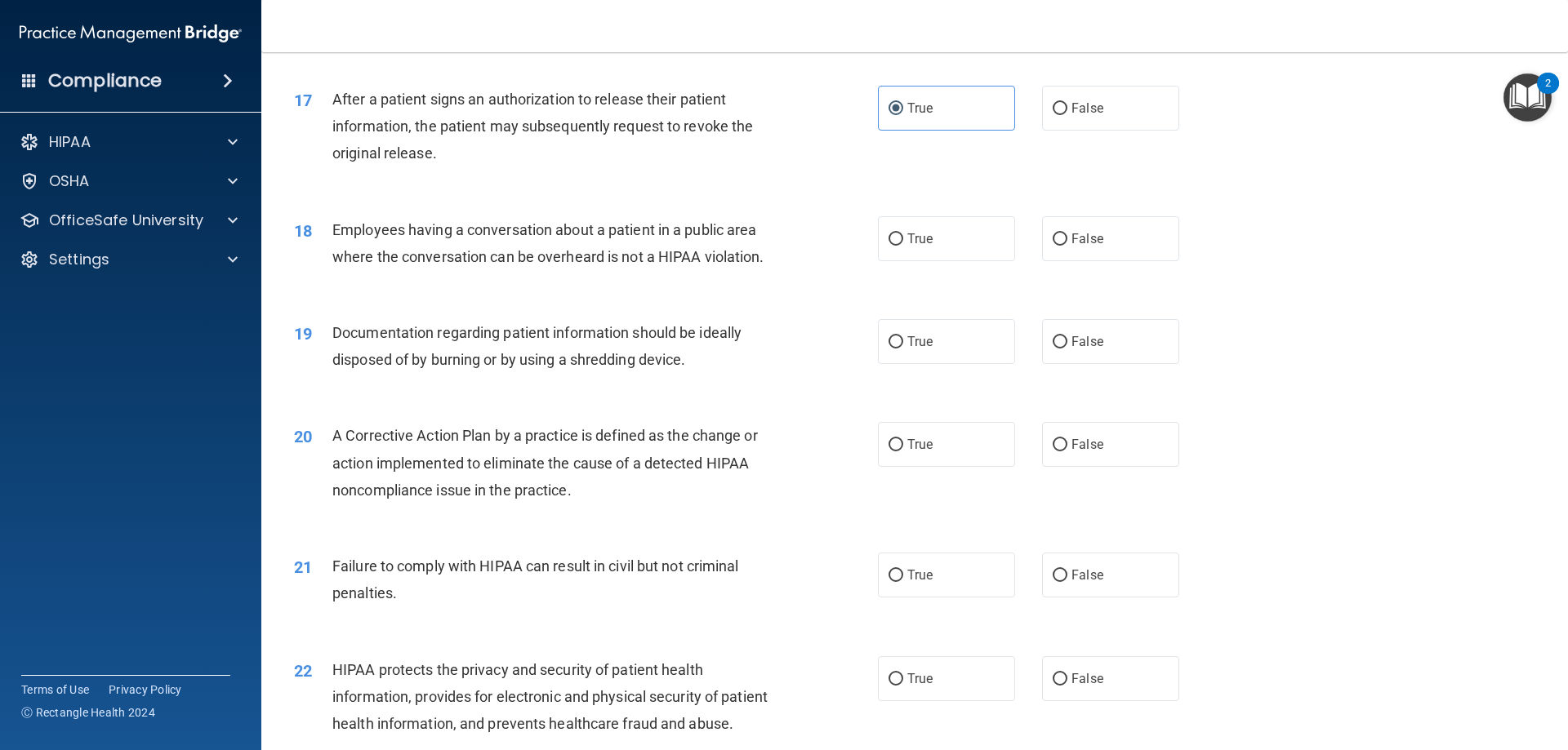
scroll to position [1959, 0]
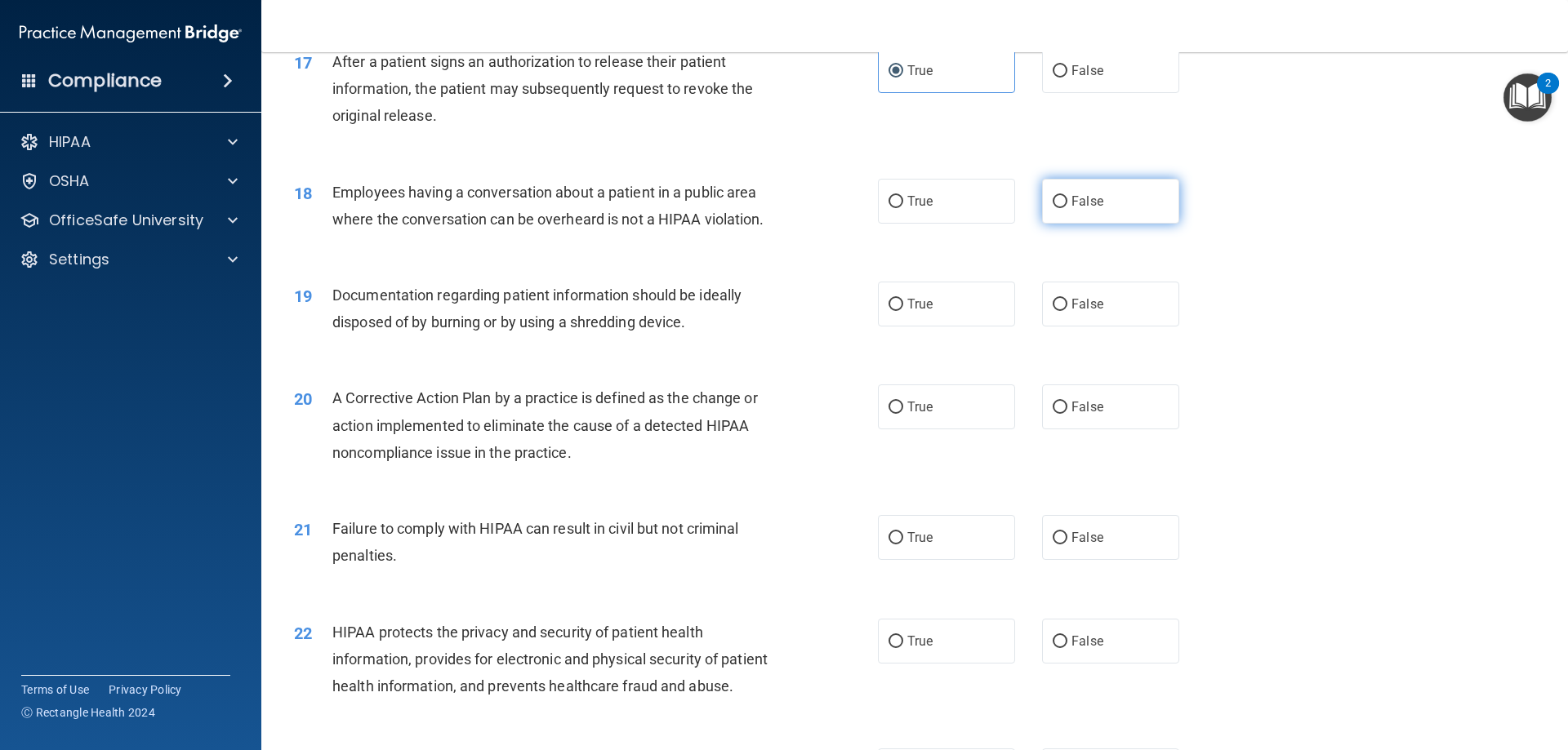
click at [1090, 209] on span "False" at bounding box center [1087, 200] width 32 height 15
click at [1067, 208] on input "False" at bounding box center [1059, 202] width 14 height 12
radio input "true"
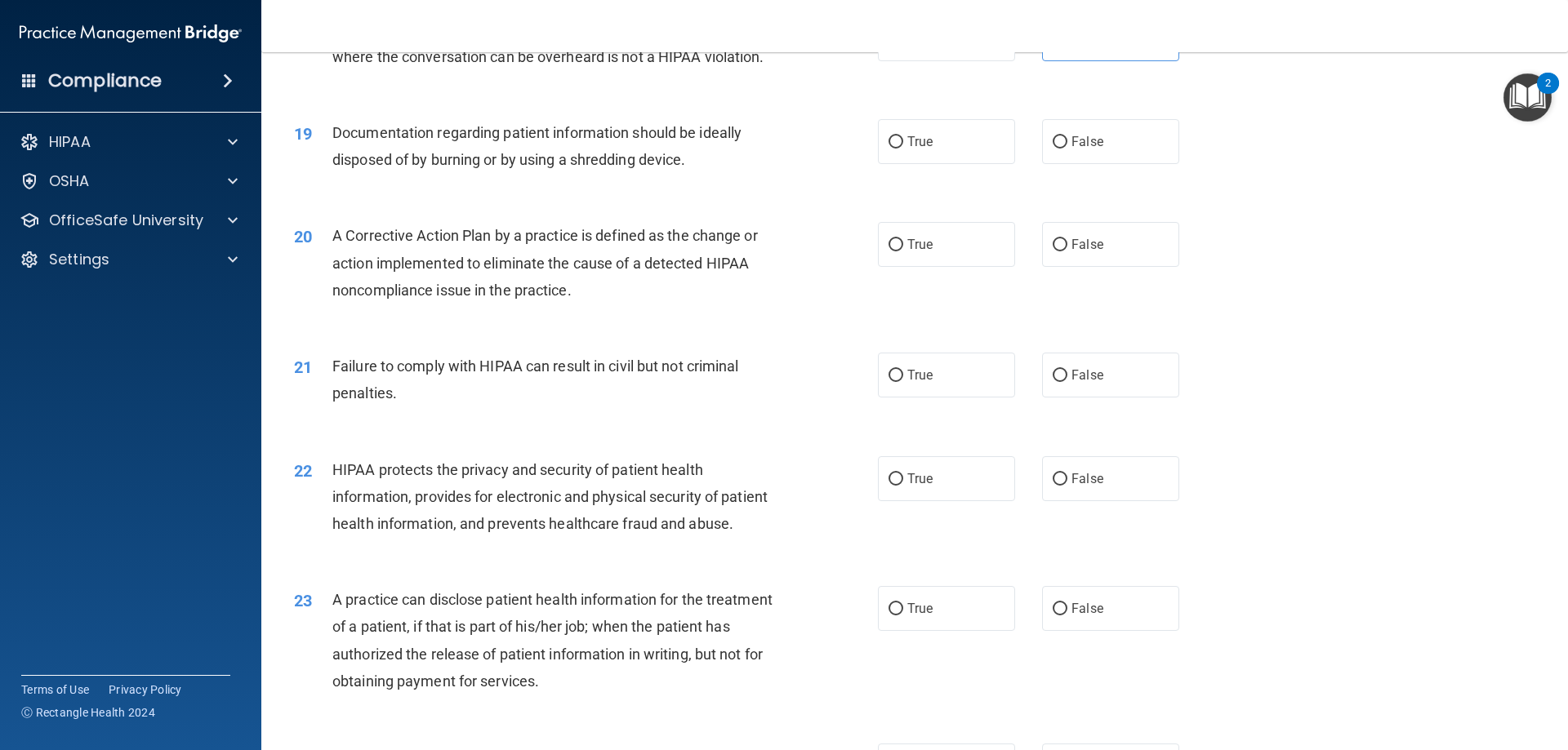
scroll to position [2123, 0]
click at [923, 163] on label "True" at bounding box center [946, 141] width 137 height 45
click at [903, 148] on input "True" at bounding box center [895, 142] width 14 height 12
radio input "true"
click at [932, 266] on label "True" at bounding box center [946, 243] width 137 height 45
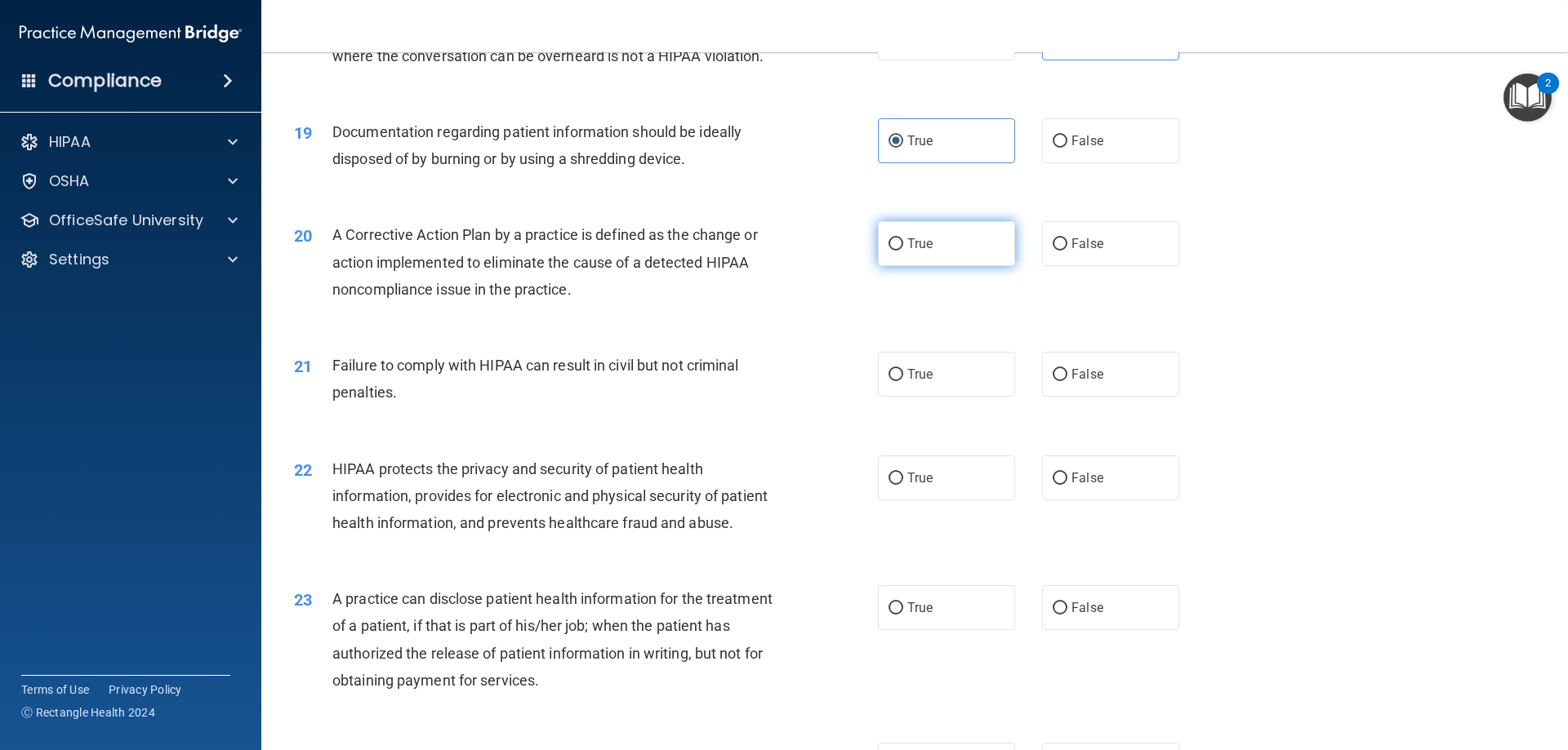
click at [903, 250] on input "True" at bounding box center [895, 245] width 14 height 12
radio input "true"
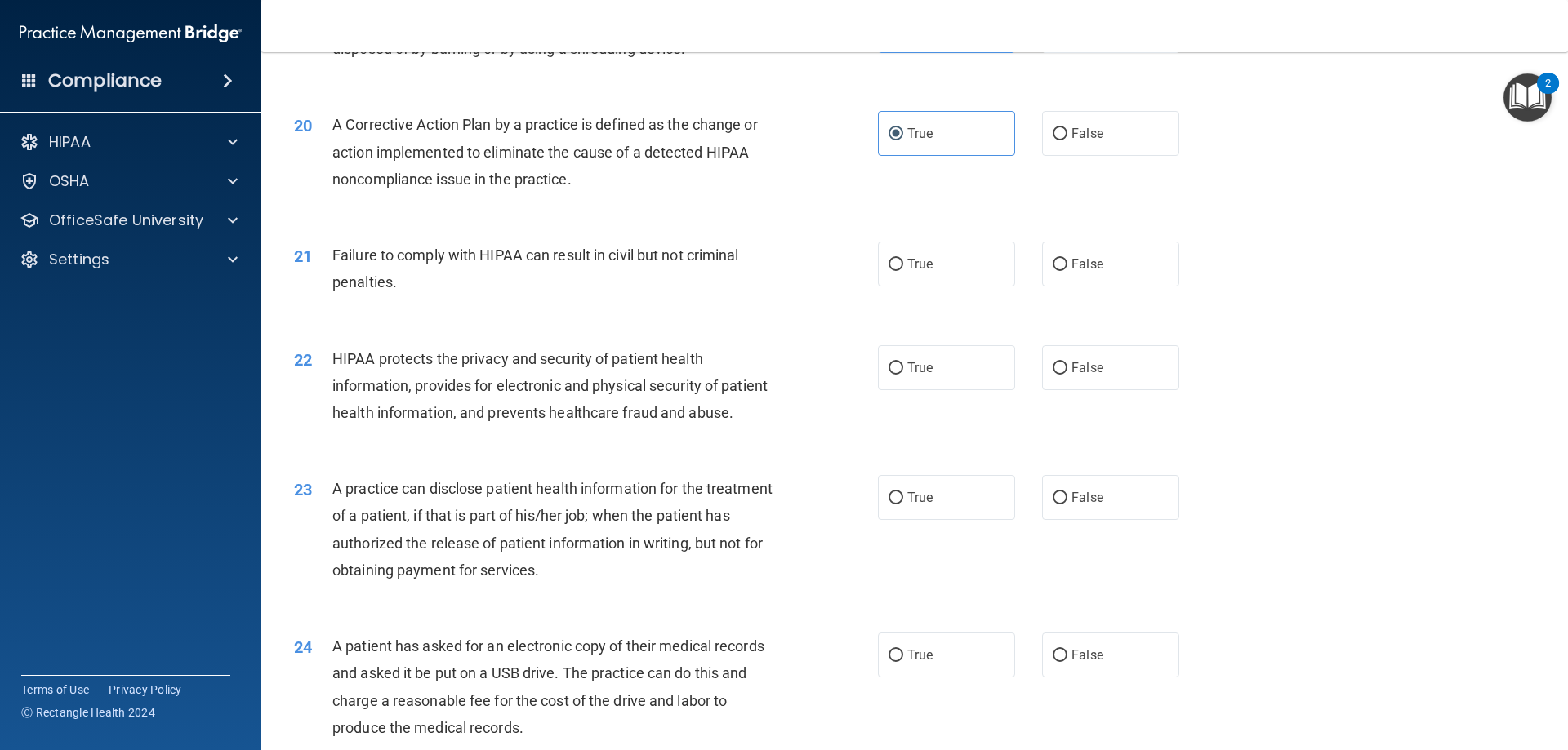
scroll to position [2286, 0]
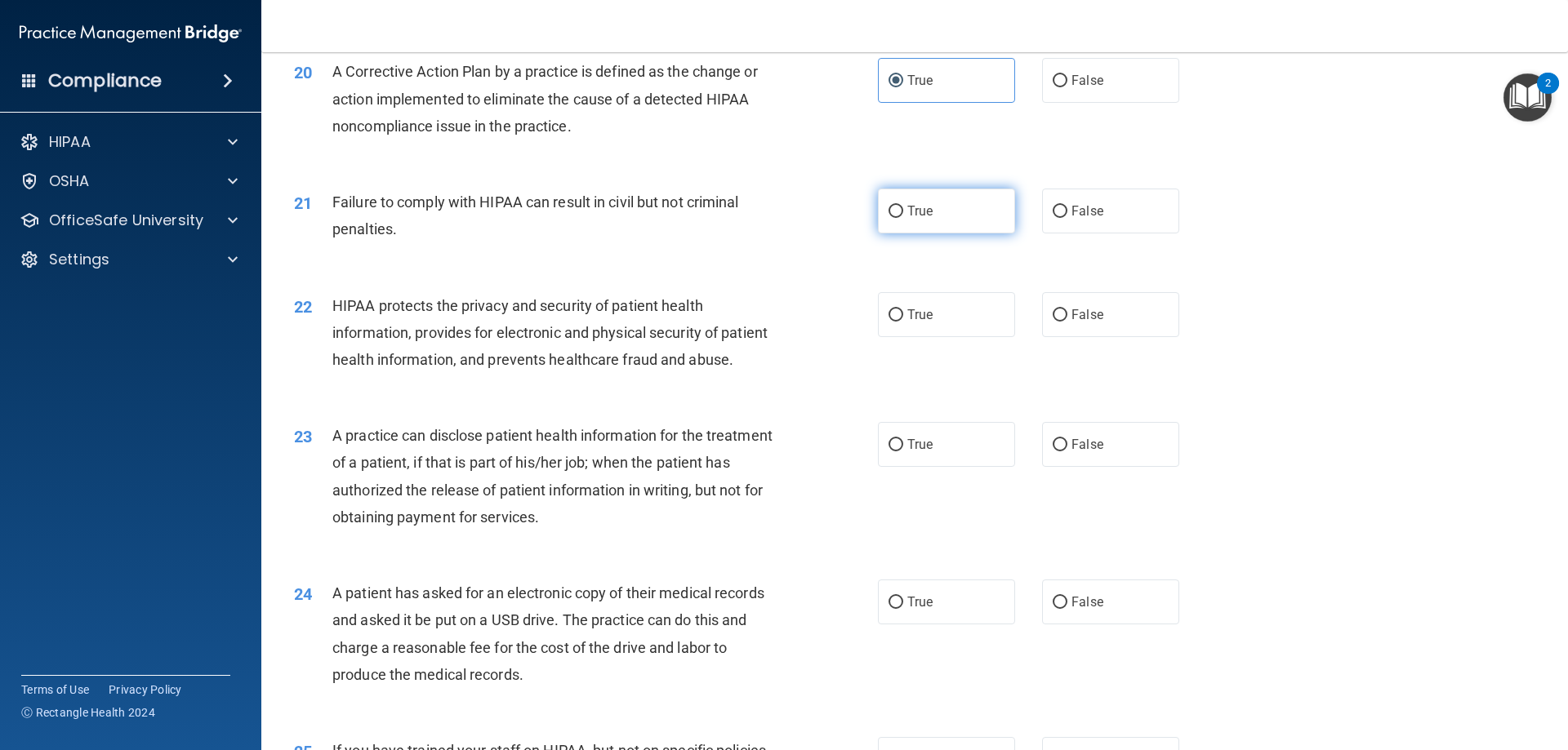
click at [943, 233] on label "True" at bounding box center [946, 211] width 137 height 45
click at [903, 218] on input "True" at bounding box center [895, 212] width 14 height 12
radio input "true"
click at [1096, 233] on label "False" at bounding box center [1110, 211] width 137 height 45
click at [1067, 218] on input "False" at bounding box center [1059, 212] width 14 height 12
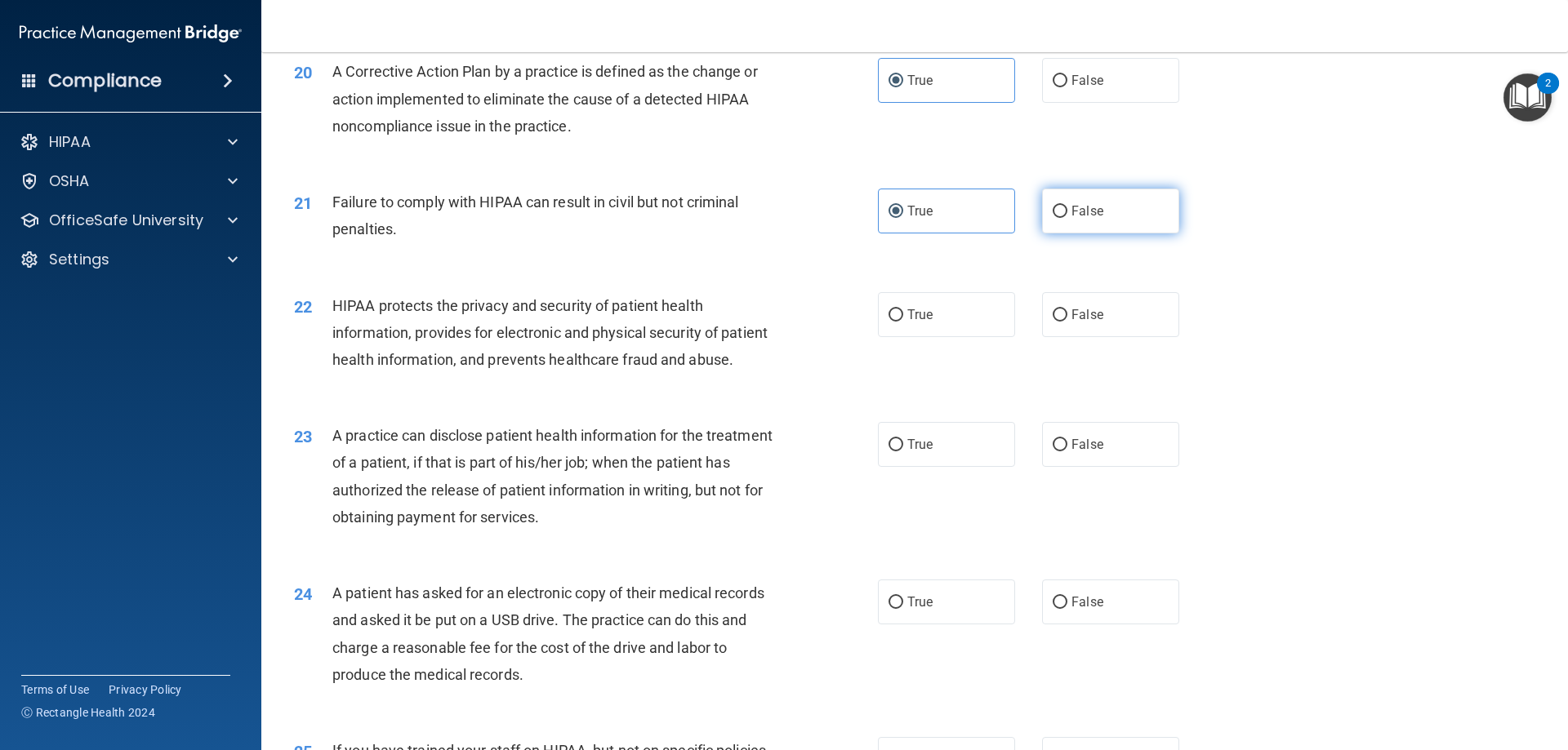
radio input "true"
radio input "false"
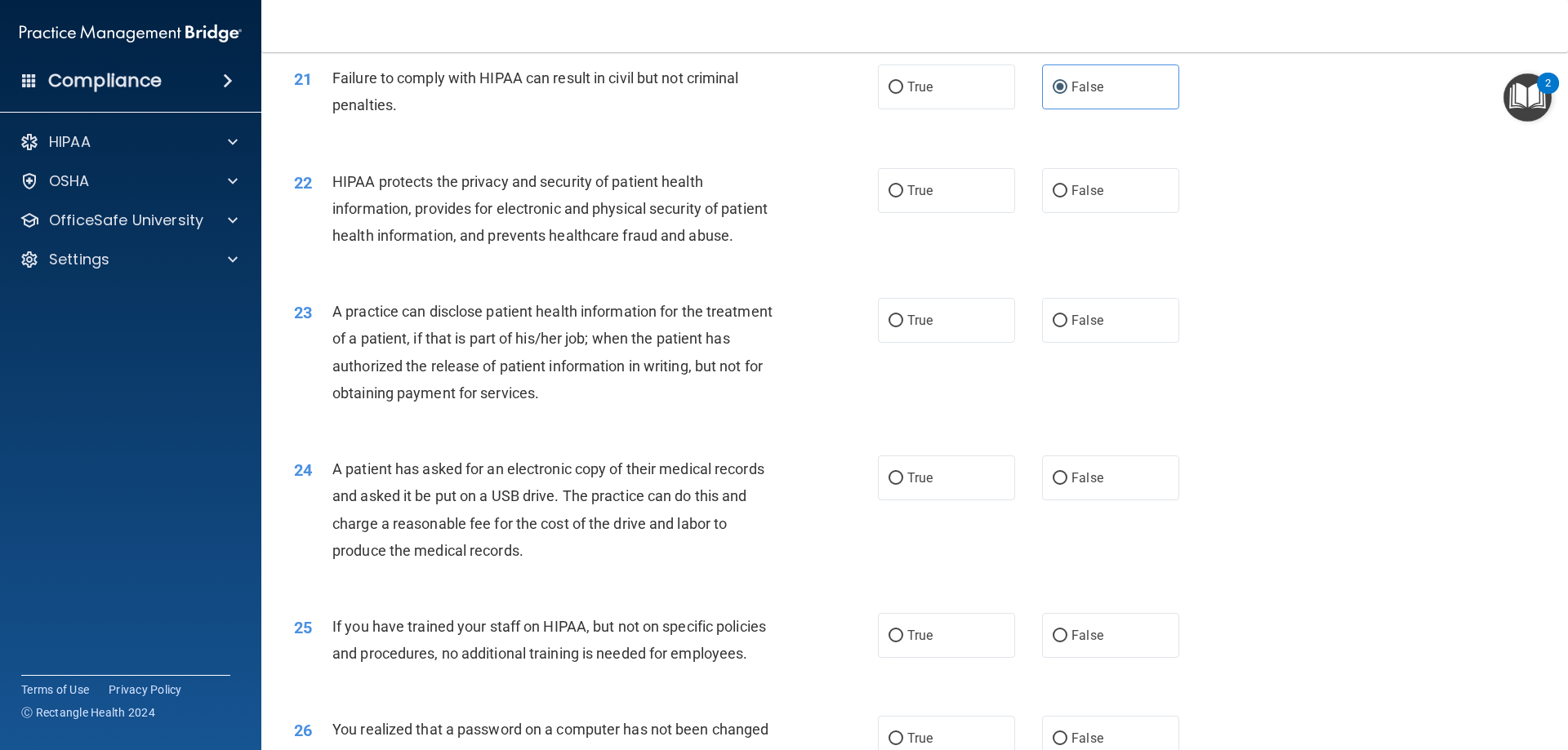
scroll to position [2449, 0]
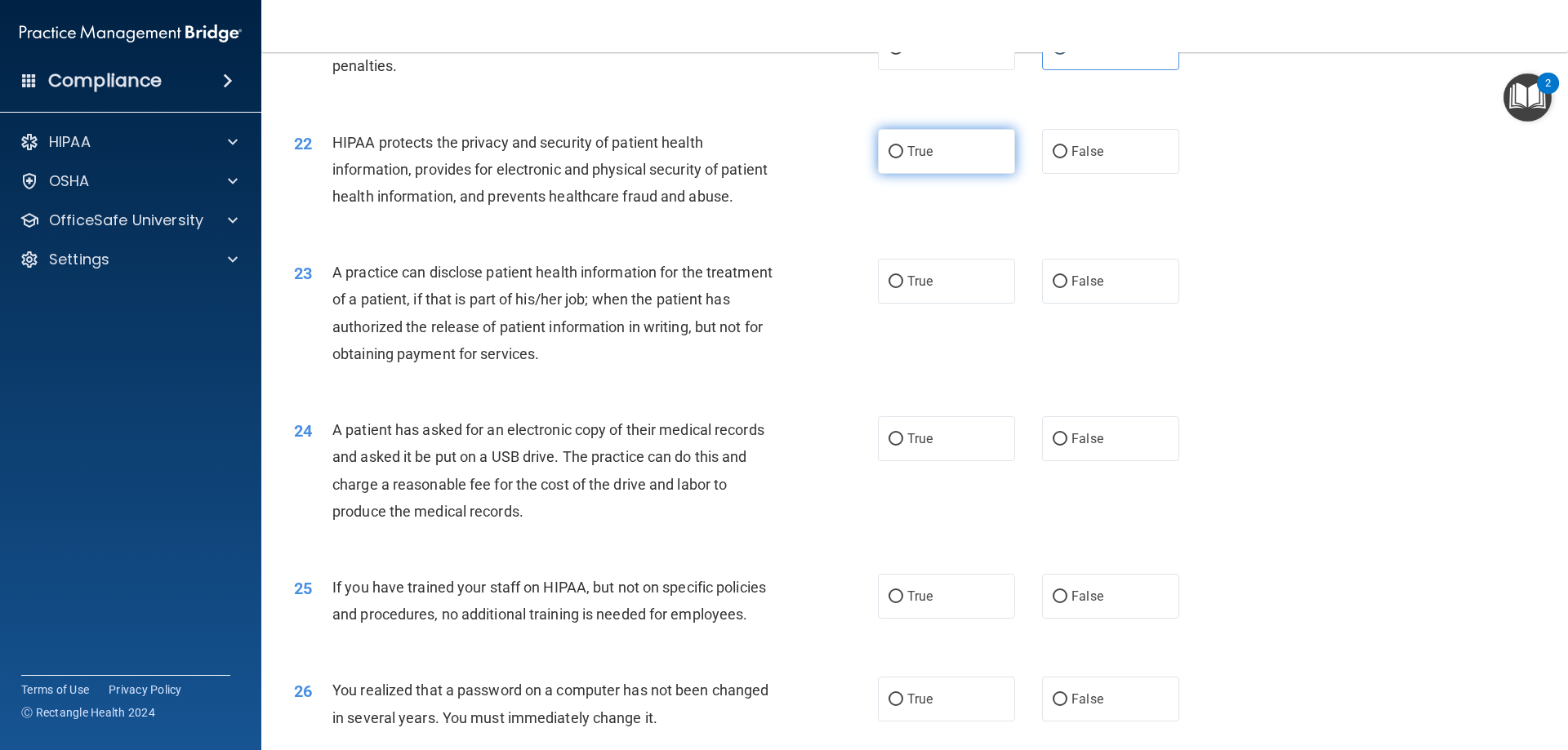
click at [962, 174] on label "True" at bounding box center [946, 151] width 137 height 45
click at [903, 159] on input "True" at bounding box center [895, 152] width 14 height 12
radio input "true"
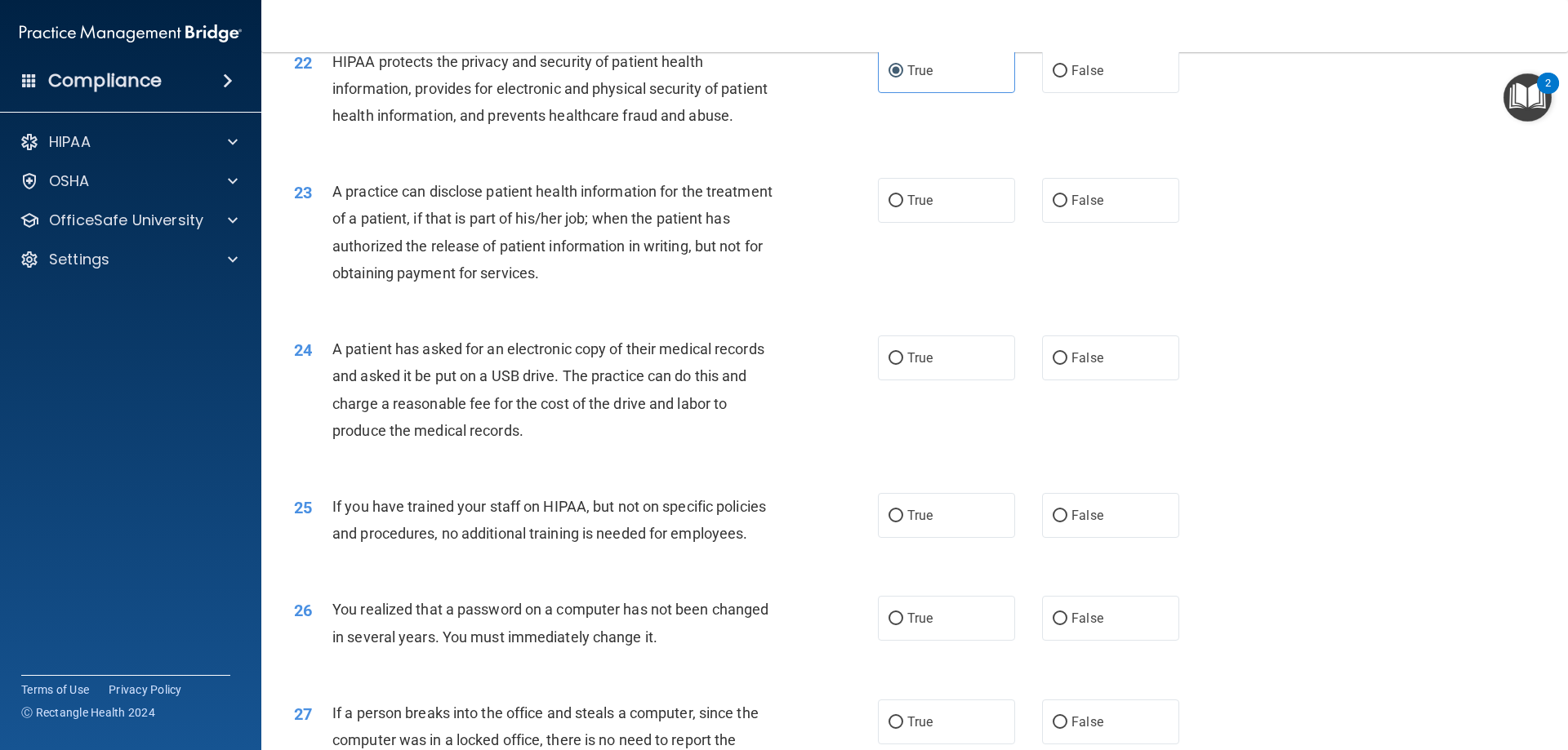
scroll to position [2531, 0]
click at [1097, 222] on label "False" at bounding box center [1110, 200] width 137 height 45
click at [1067, 207] on input "False" at bounding box center [1059, 200] width 14 height 12
radio input "true"
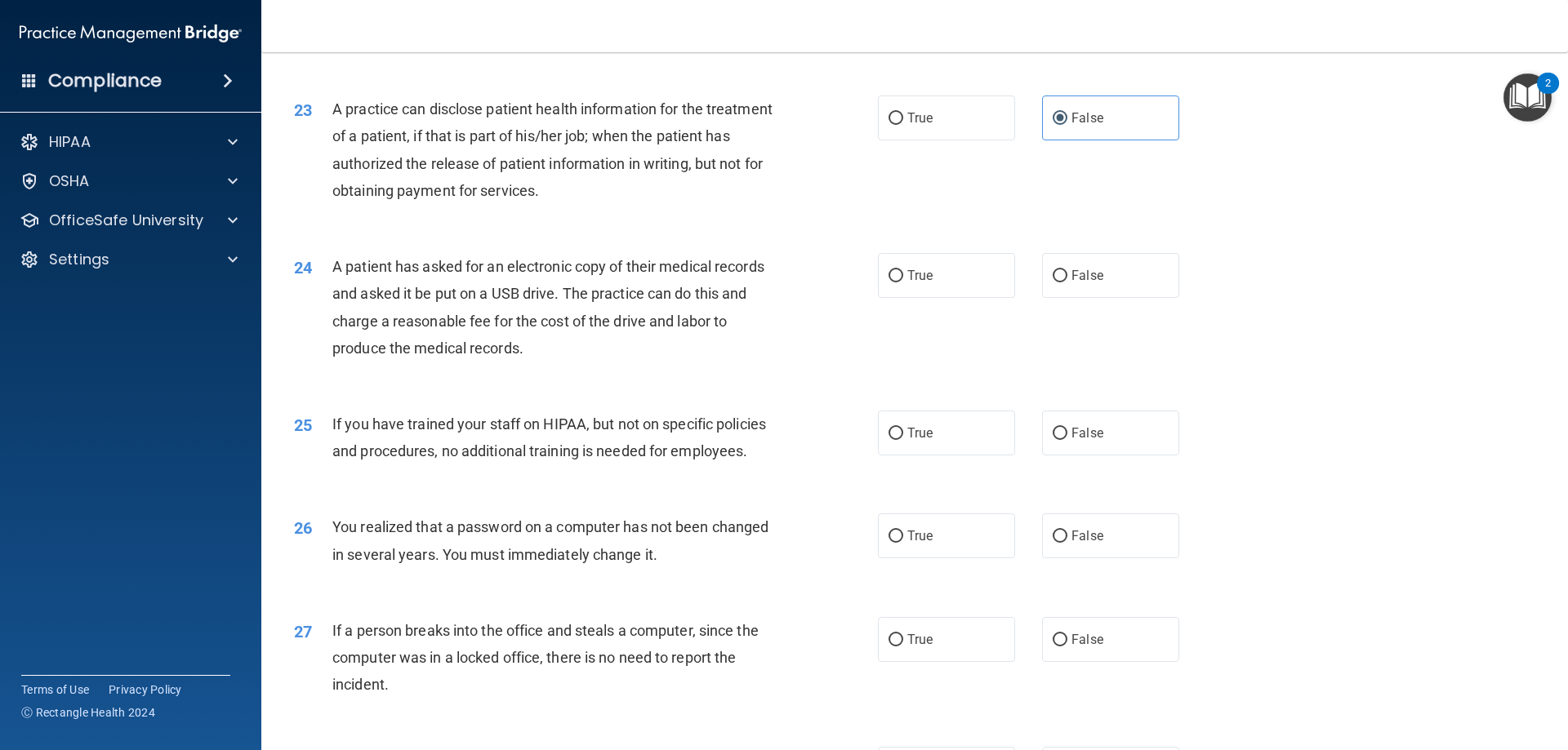
scroll to position [2694, 0]
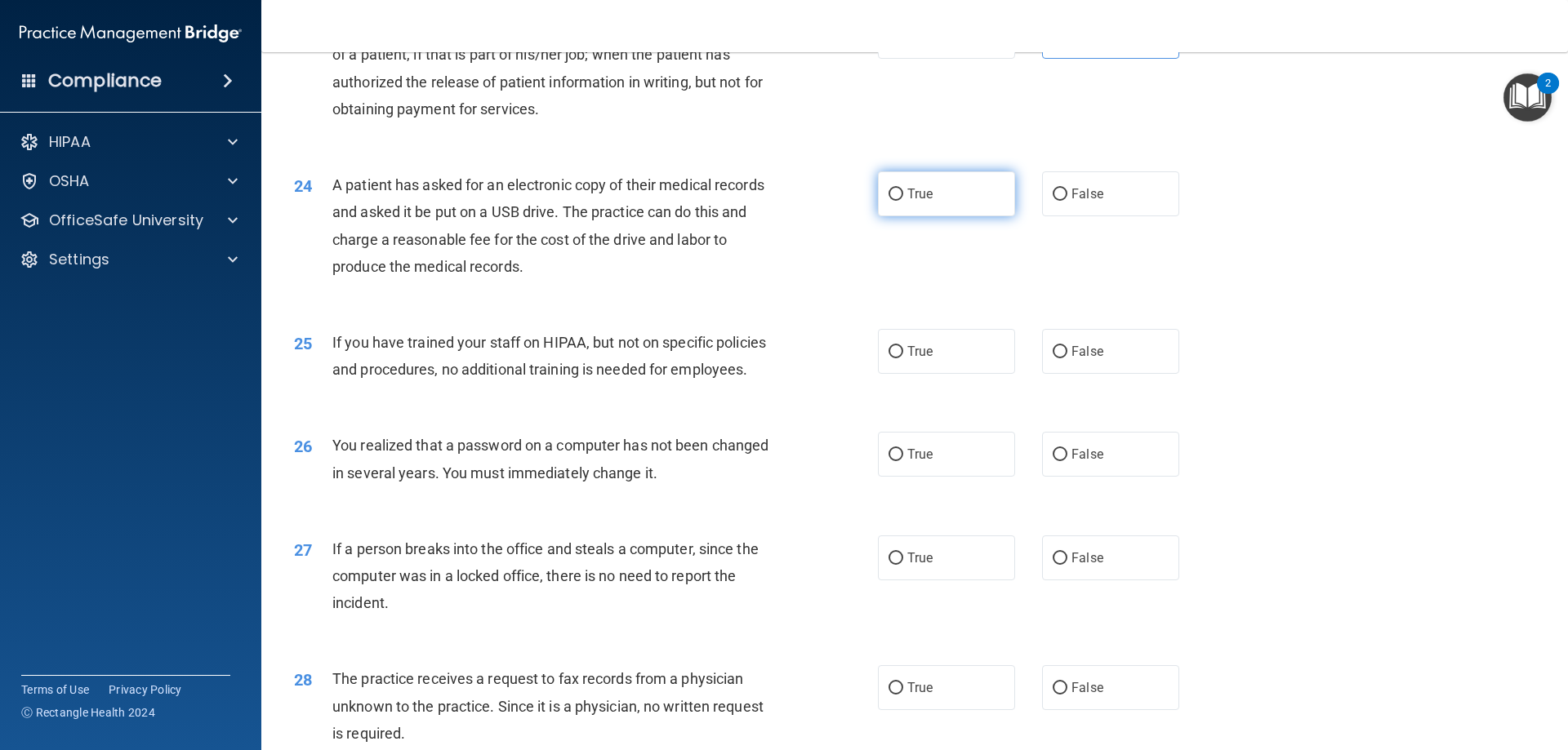
click at [931, 216] on label "True" at bounding box center [946, 193] width 137 height 45
click at [903, 200] on input "True" at bounding box center [895, 195] width 14 height 12
radio input "true"
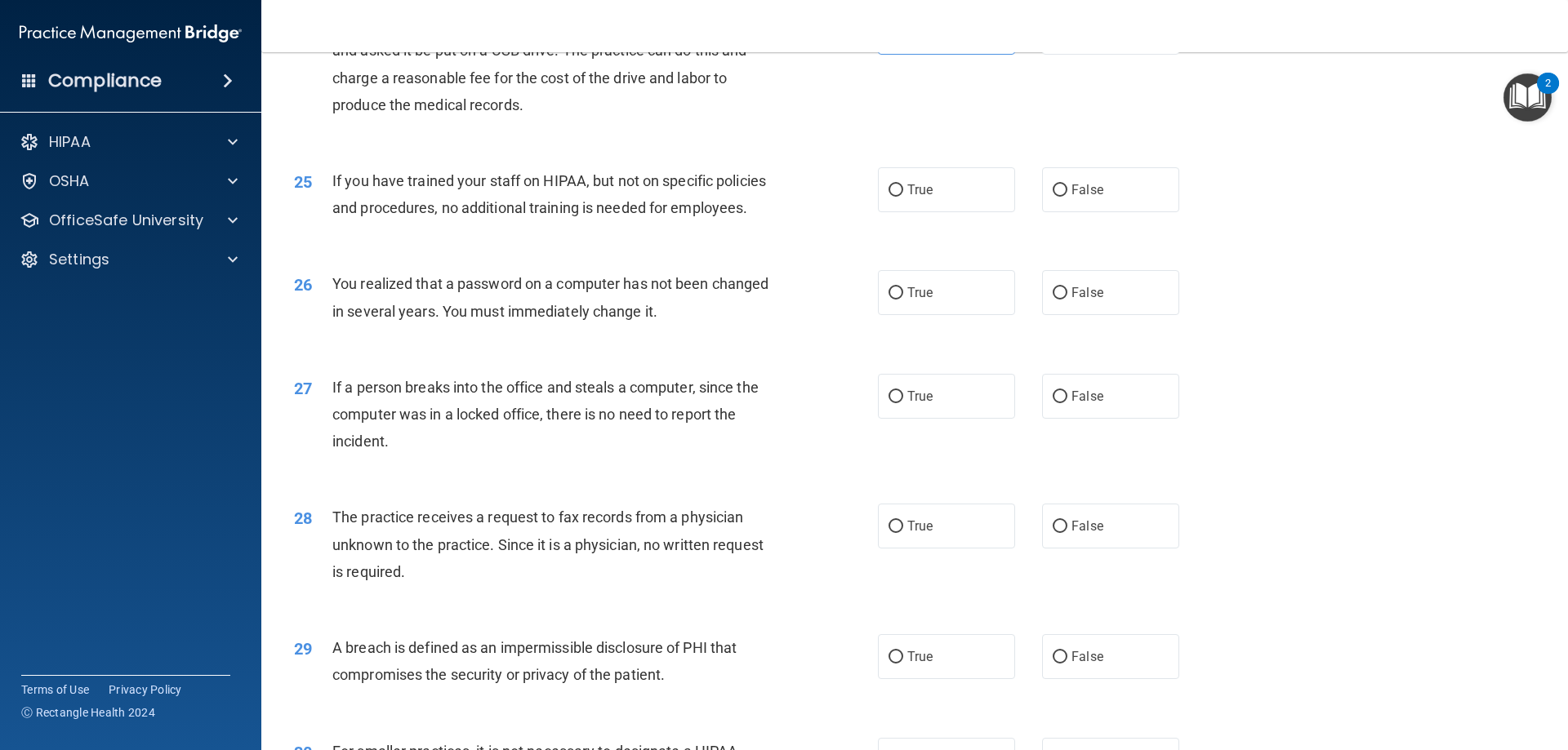
scroll to position [2857, 0]
click at [1079, 210] on label "False" at bounding box center [1110, 188] width 137 height 45
click at [1067, 195] on input "False" at bounding box center [1059, 189] width 14 height 12
radio input "true"
click at [952, 314] on label "True" at bounding box center [946, 291] width 137 height 45
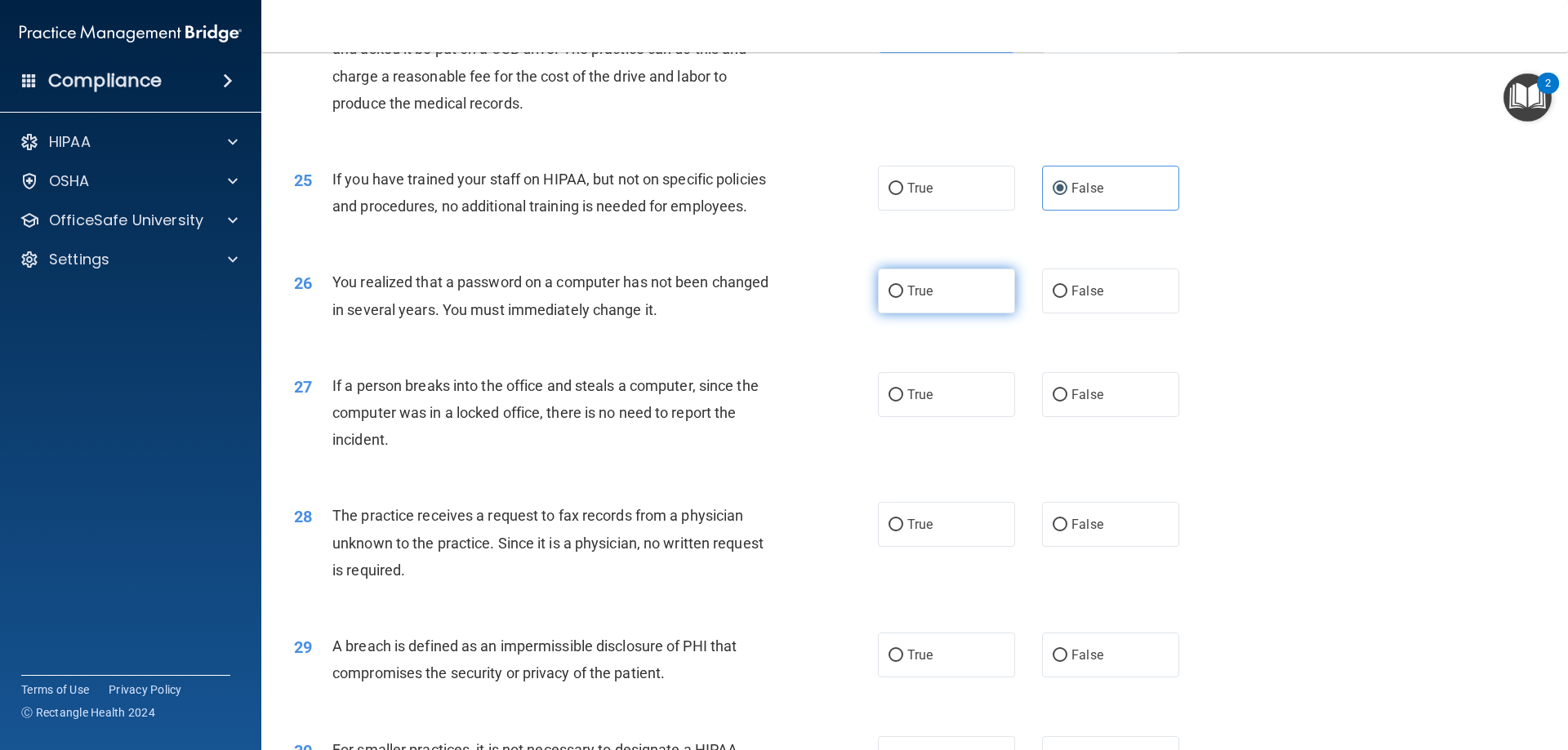
click at [903, 298] on input "True" at bounding box center [895, 292] width 14 height 12
radio input "true"
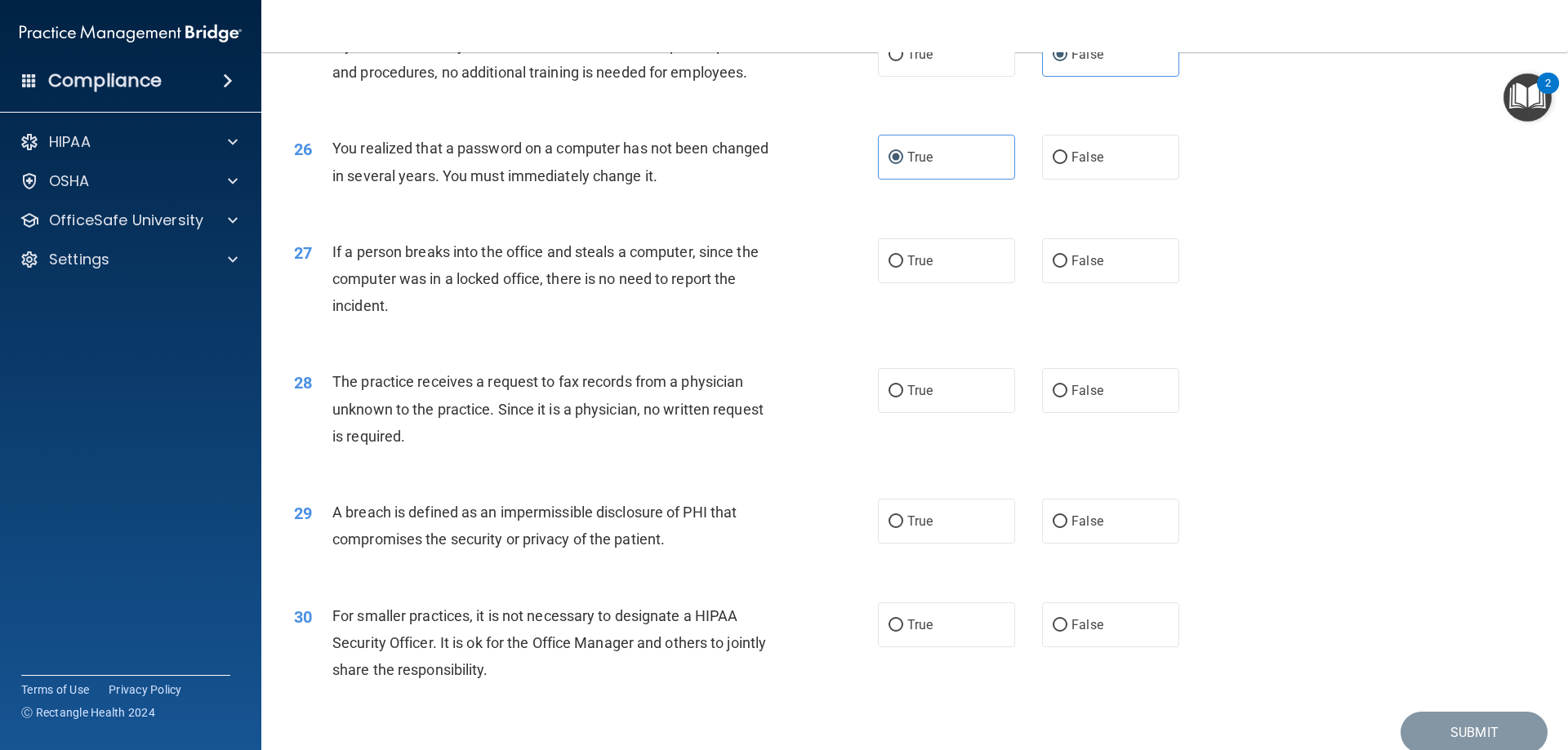
scroll to position [3020, 0]
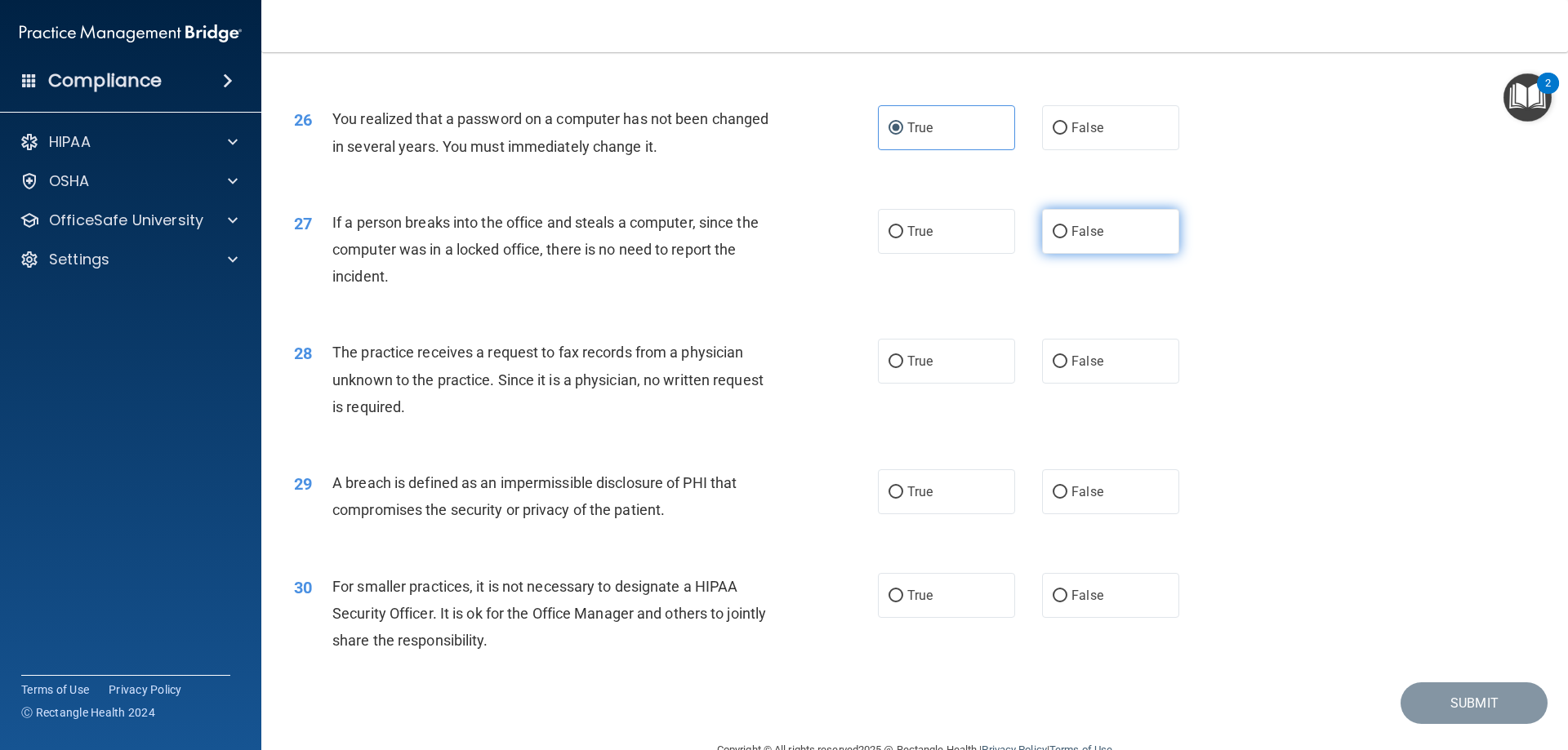
click at [1069, 254] on label "False" at bounding box center [1110, 232] width 137 height 45
click at [1067, 239] on input "False" at bounding box center [1059, 232] width 14 height 12
radio input "true"
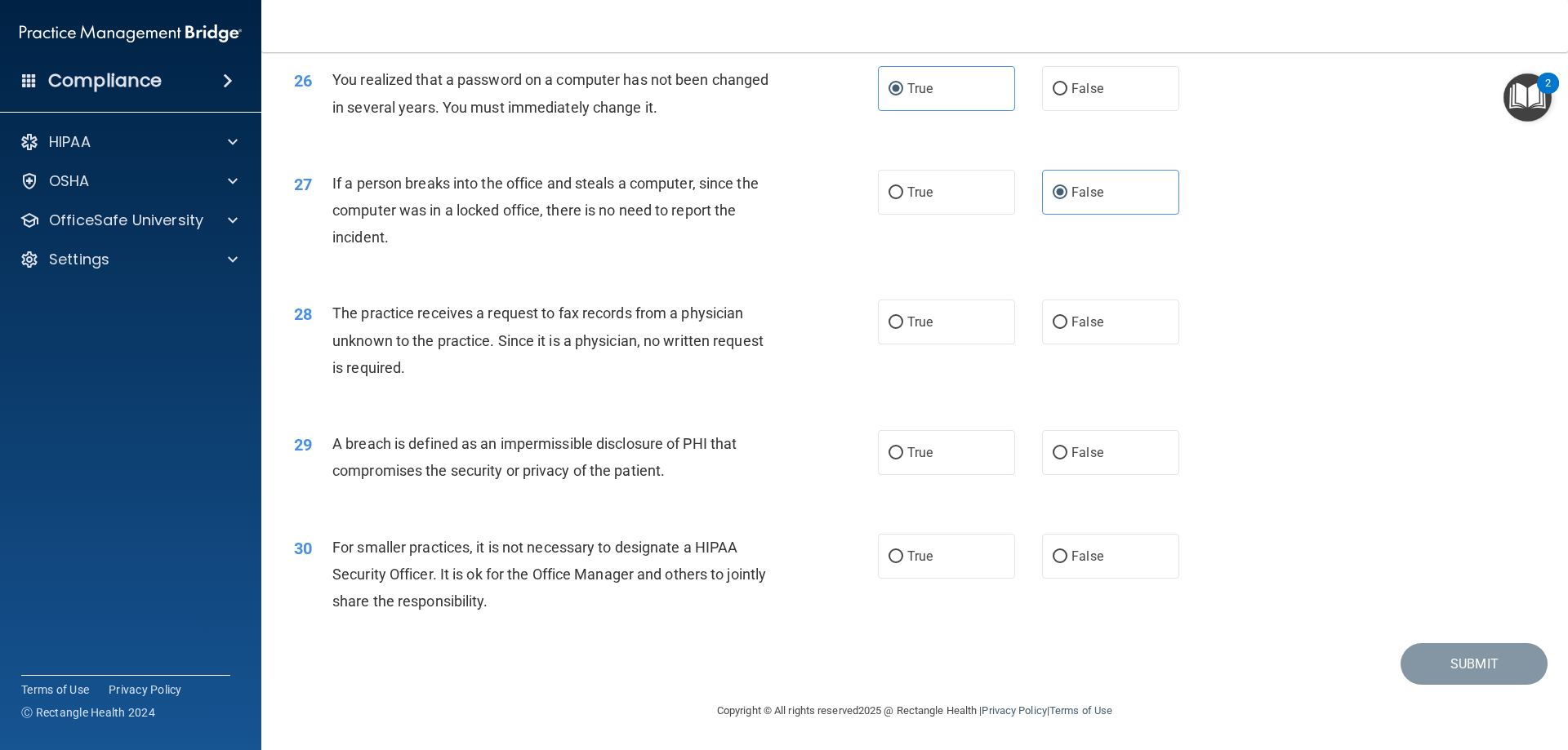
scroll to position [3102, 0]
click at [1104, 345] on label "False" at bounding box center [1110, 322] width 137 height 45
click at [1067, 329] on input "False" at bounding box center [1059, 323] width 14 height 12
radio input "true"
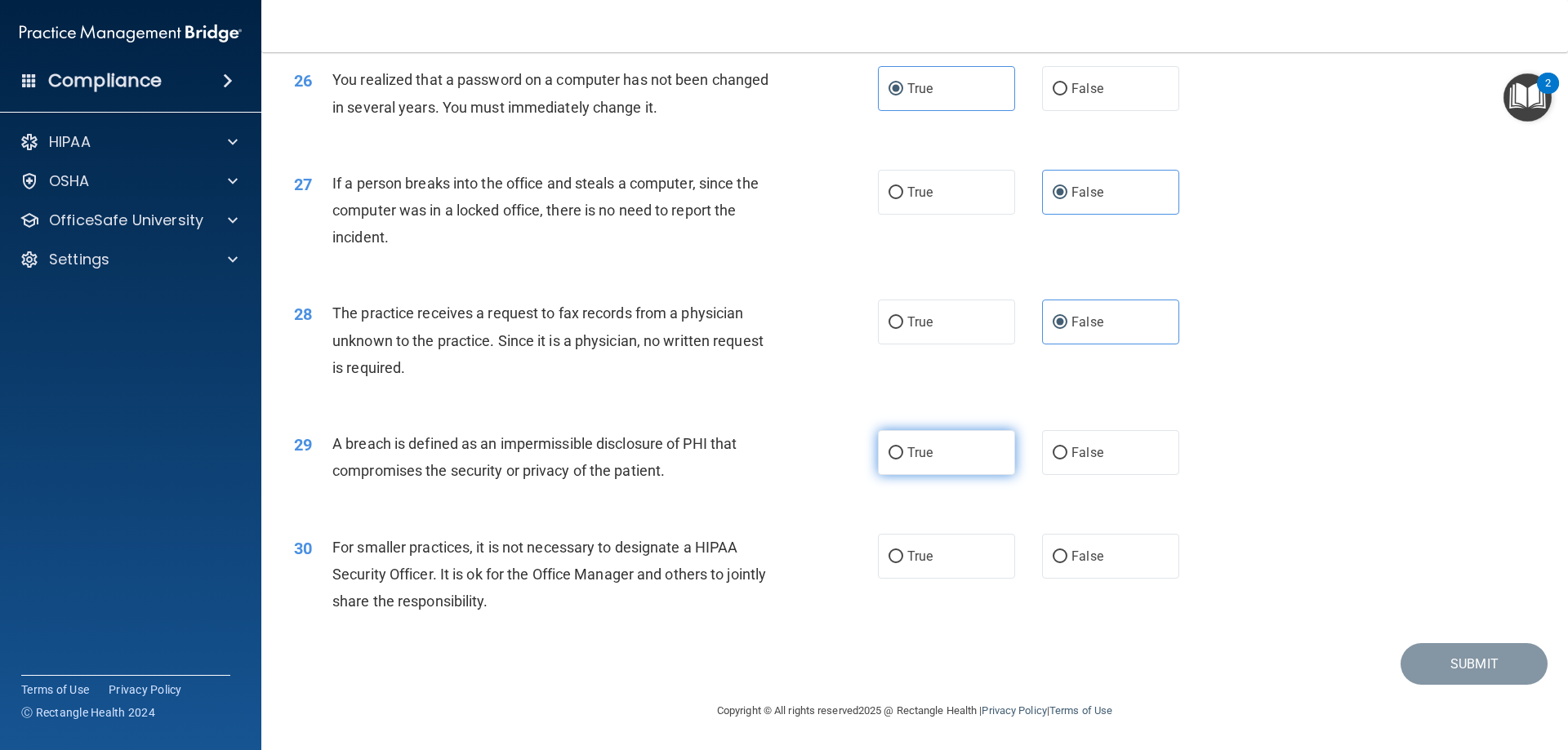
click at [926, 449] on span "True" at bounding box center [919, 452] width 25 height 15
click at [903, 449] on input "True" at bounding box center [895, 453] width 14 height 12
radio input "true"
click at [926, 553] on span "True" at bounding box center [919, 556] width 25 height 15
click at [903, 553] on input "True" at bounding box center [895, 558] width 14 height 12
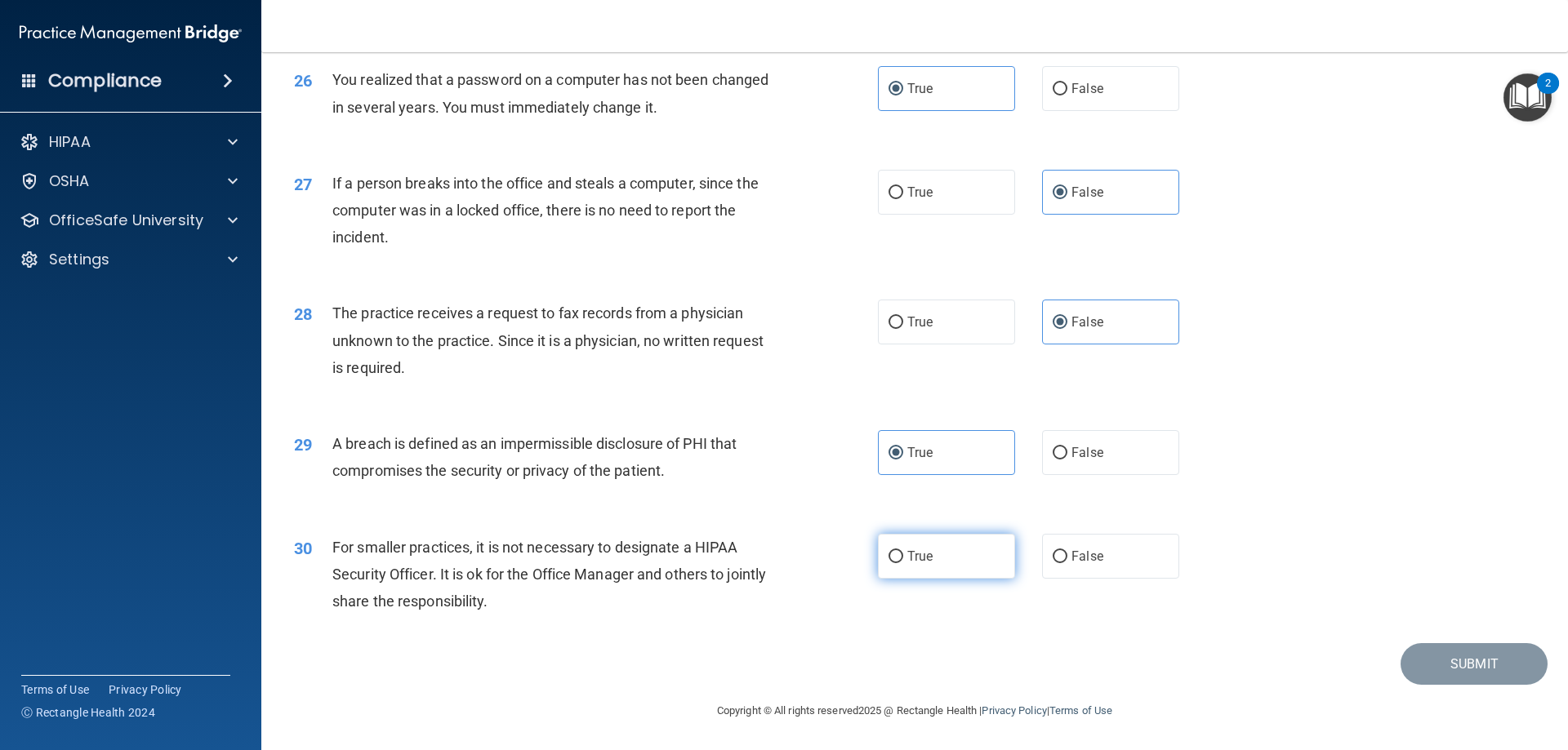
radio input "true"
click at [1432, 664] on button "Submit" at bounding box center [1474, 664] width 147 height 42
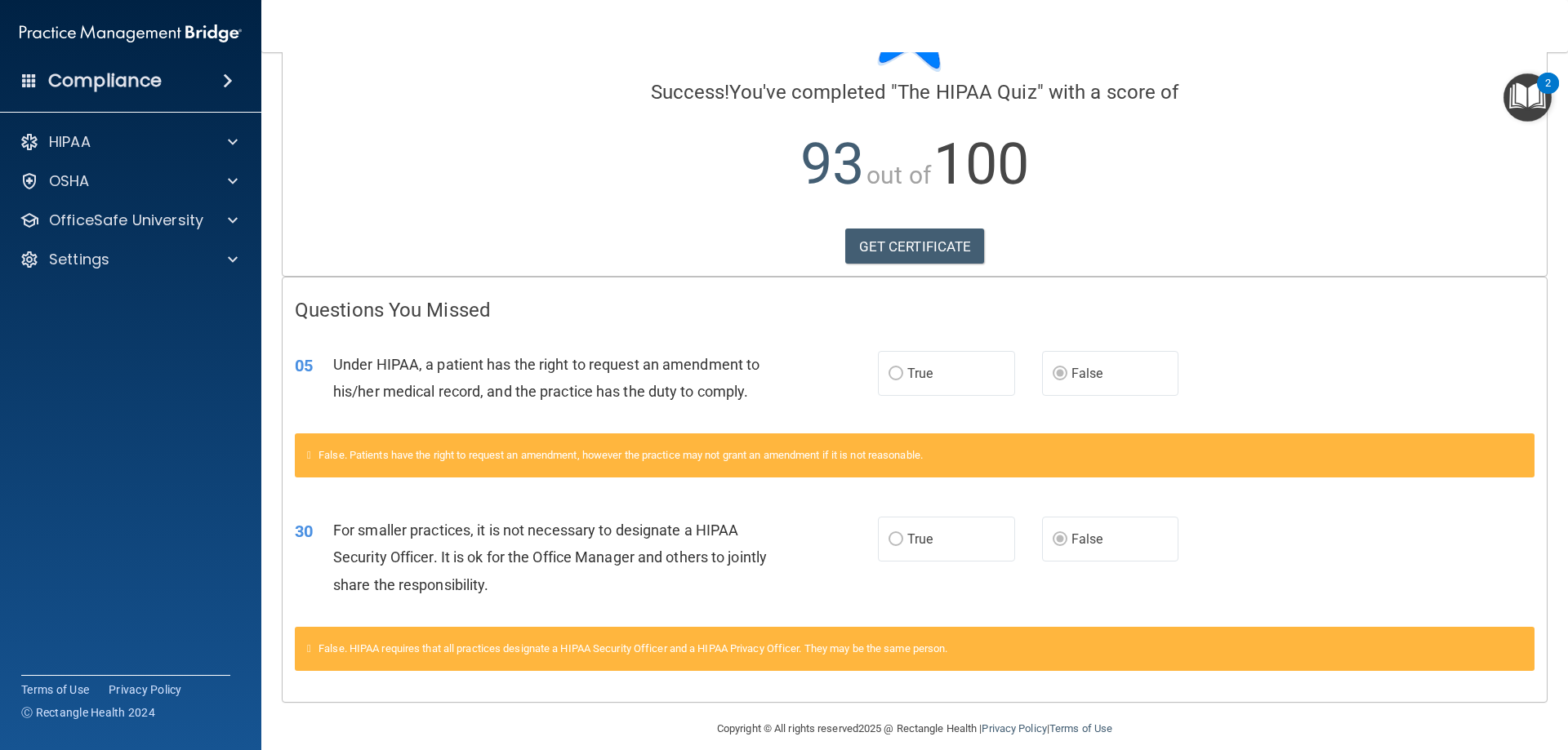
scroll to position [126, 0]
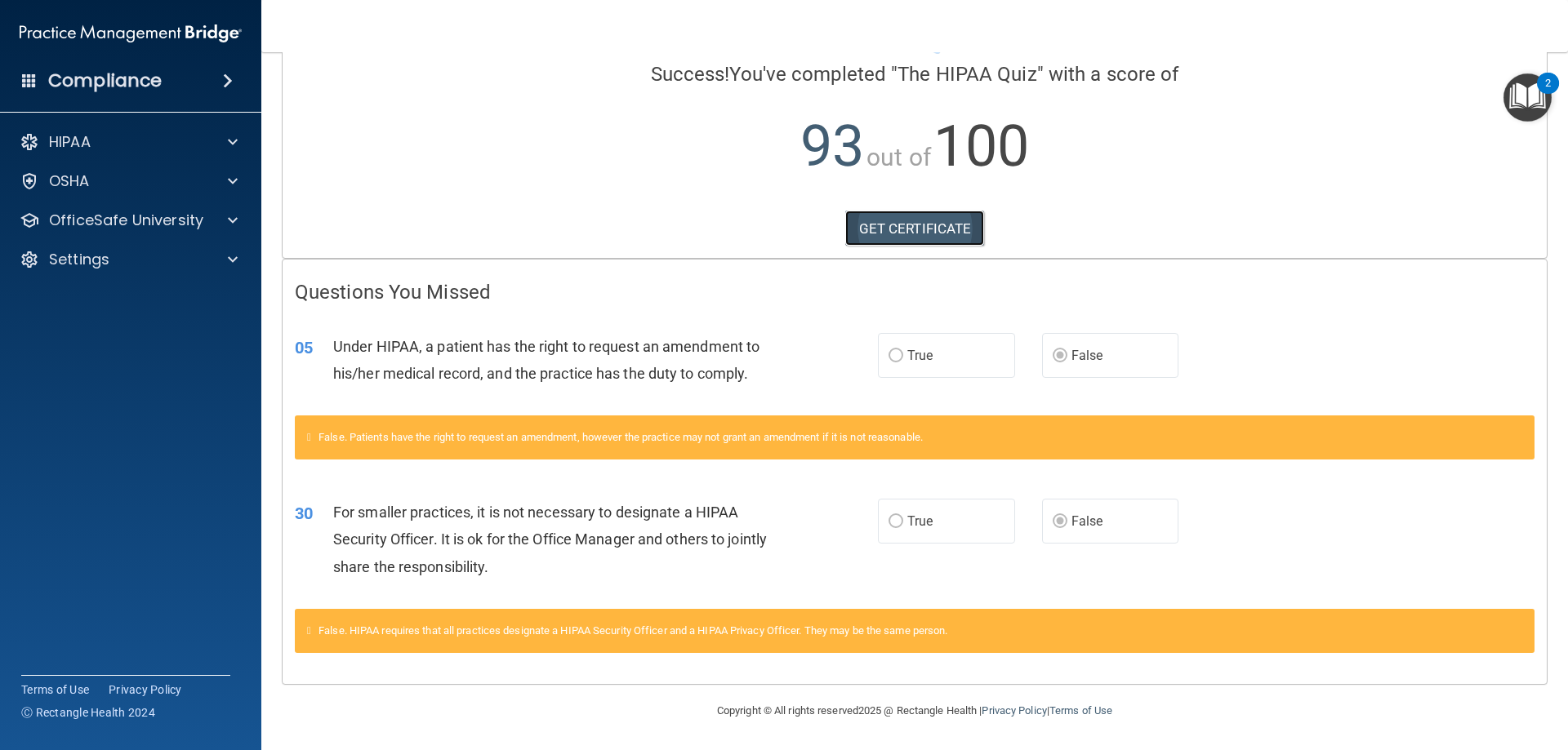
click at [910, 219] on link "GET CERTIFICATE" at bounding box center [915, 228] width 140 height 36
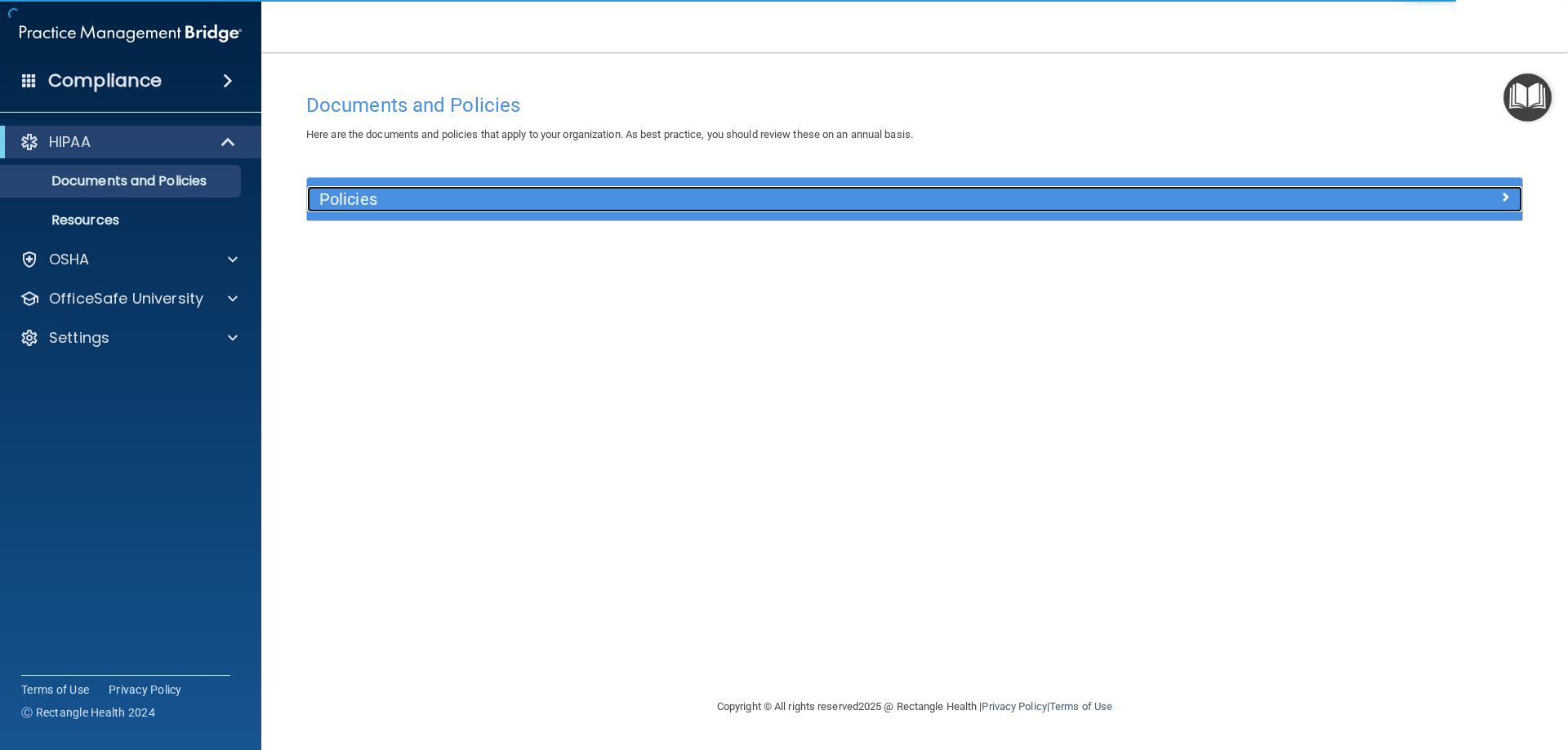
click at [535, 200] on h5 "Policies" at bounding box center [762, 200] width 886 height 18
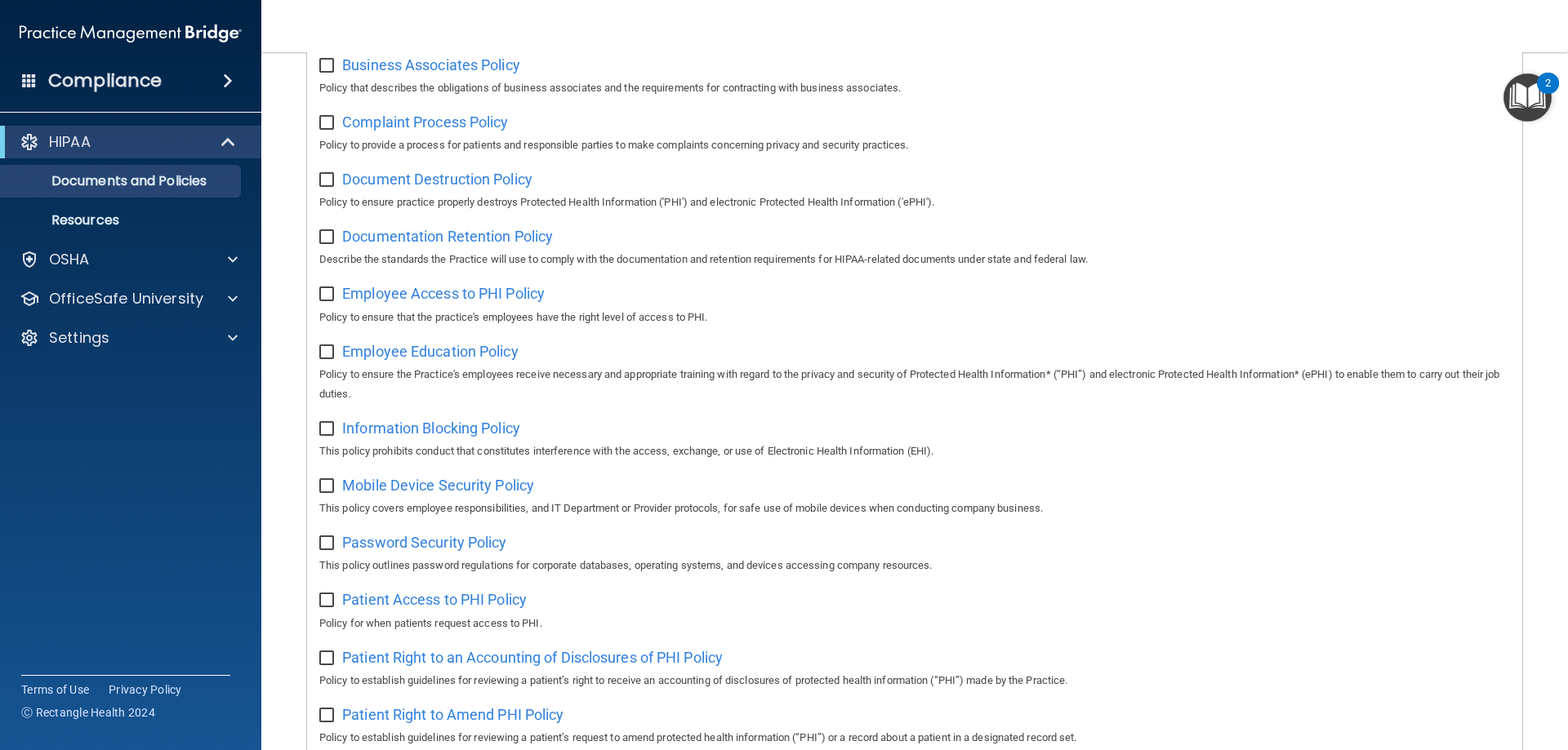
scroll to position [327, 0]
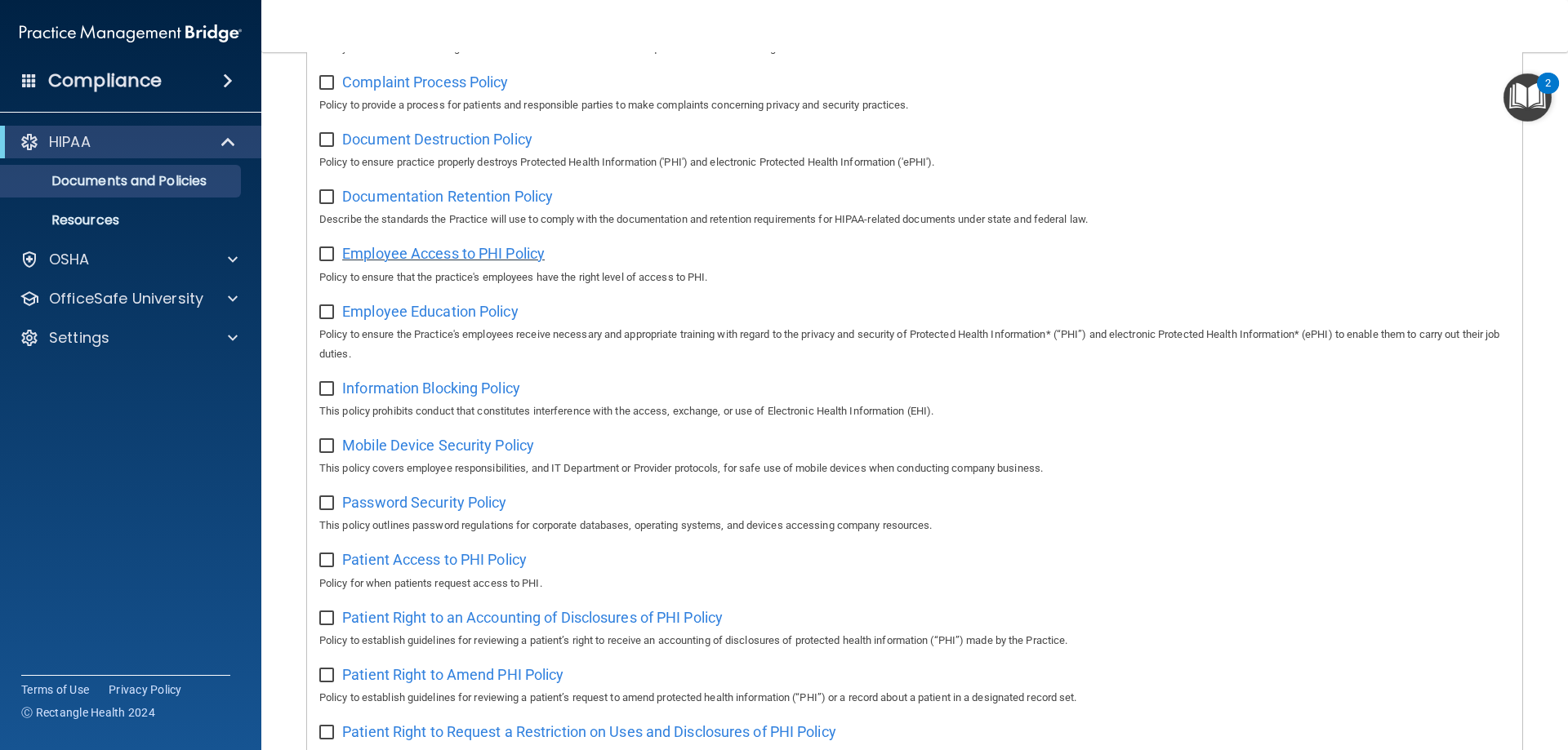
click at [486, 257] on span "Employee Access to PHI Policy" at bounding box center [443, 253] width 202 height 17
click at [445, 252] on span "Employee Access to PHI Policy" at bounding box center [443, 253] width 202 height 17
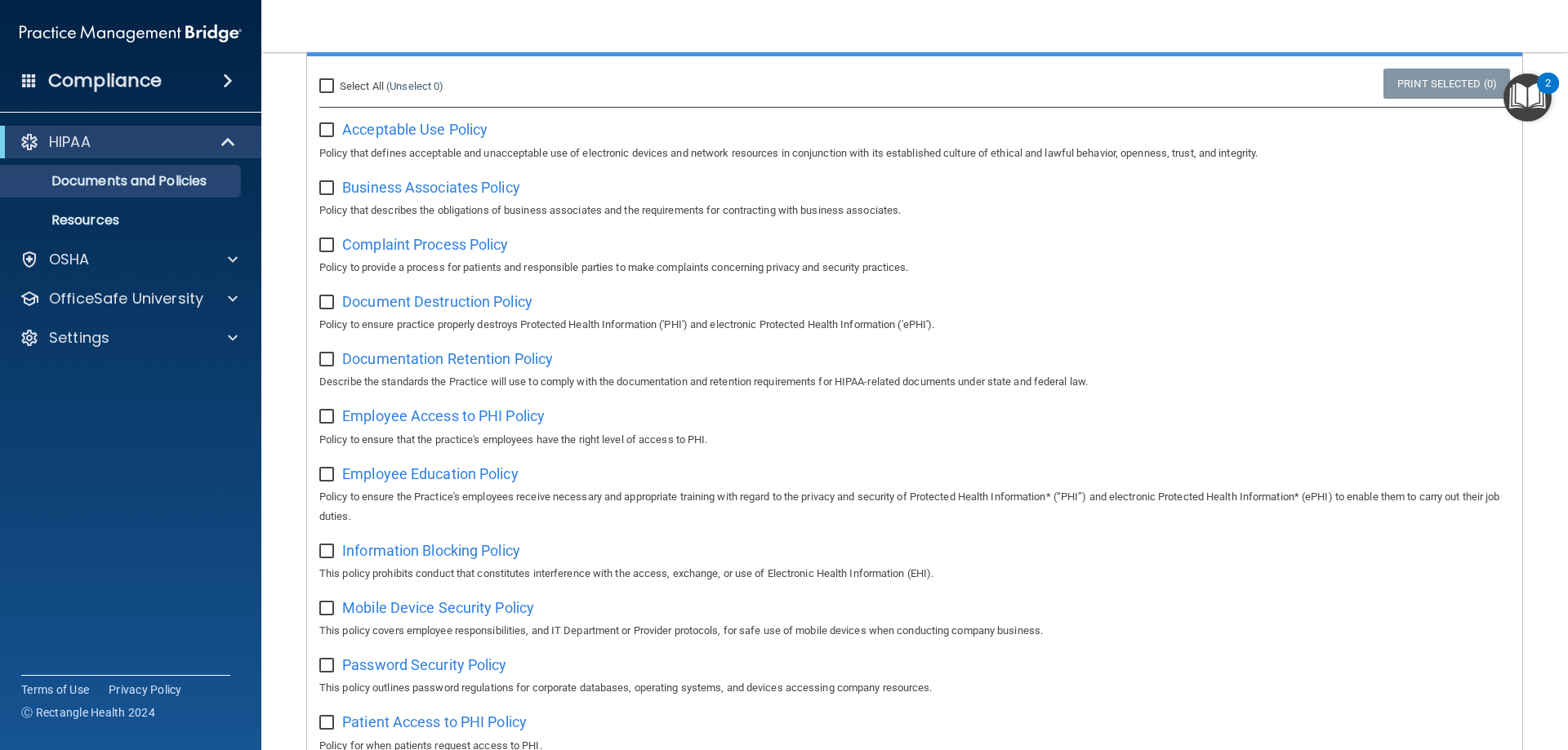
scroll to position [163, 0]
click at [451, 244] on span "Complaint Process Policy" at bounding box center [425, 245] width 166 height 17
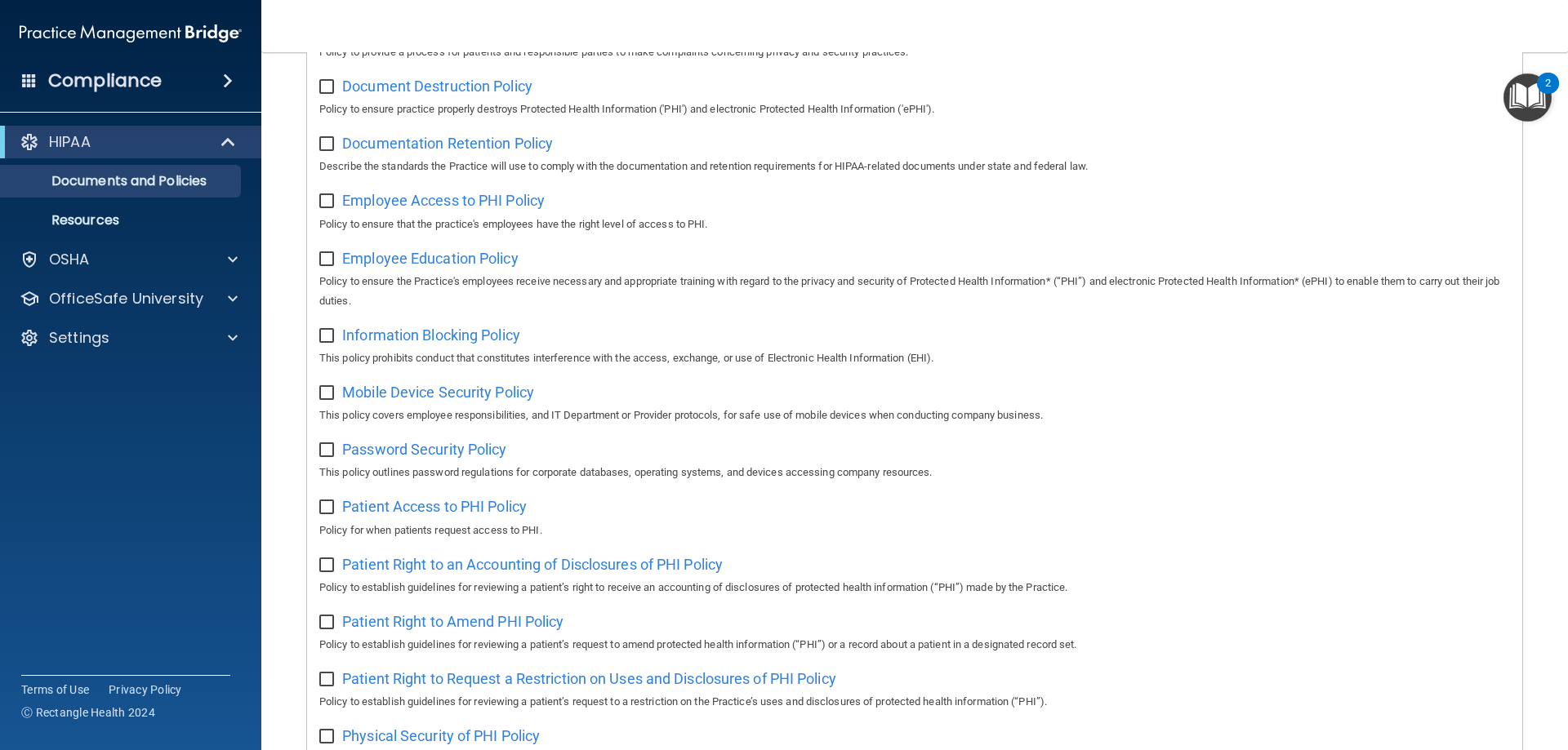
scroll to position [408, 0]
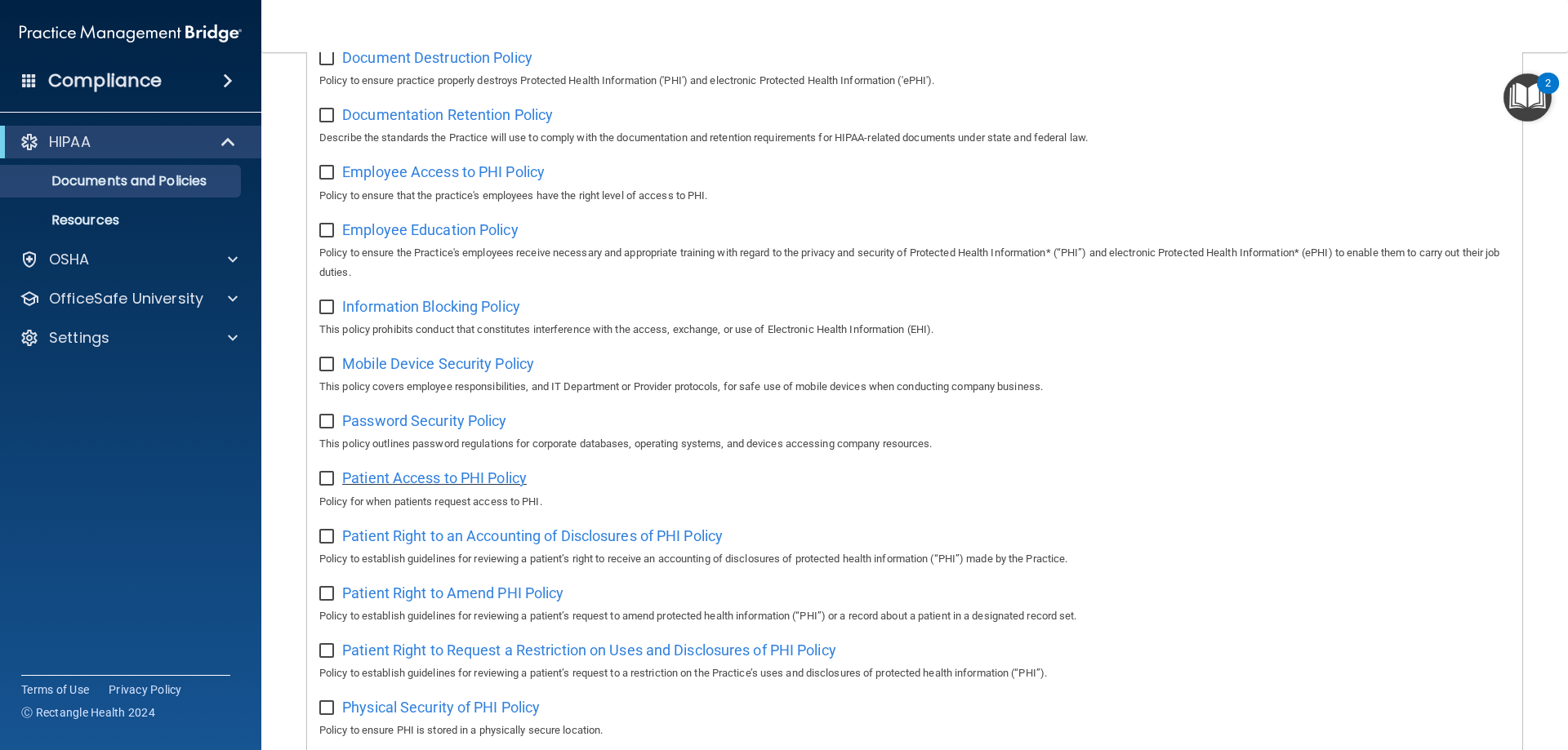
click at [484, 478] on span "Patient Access to PHI Policy" at bounding box center [434, 477] width 184 height 17
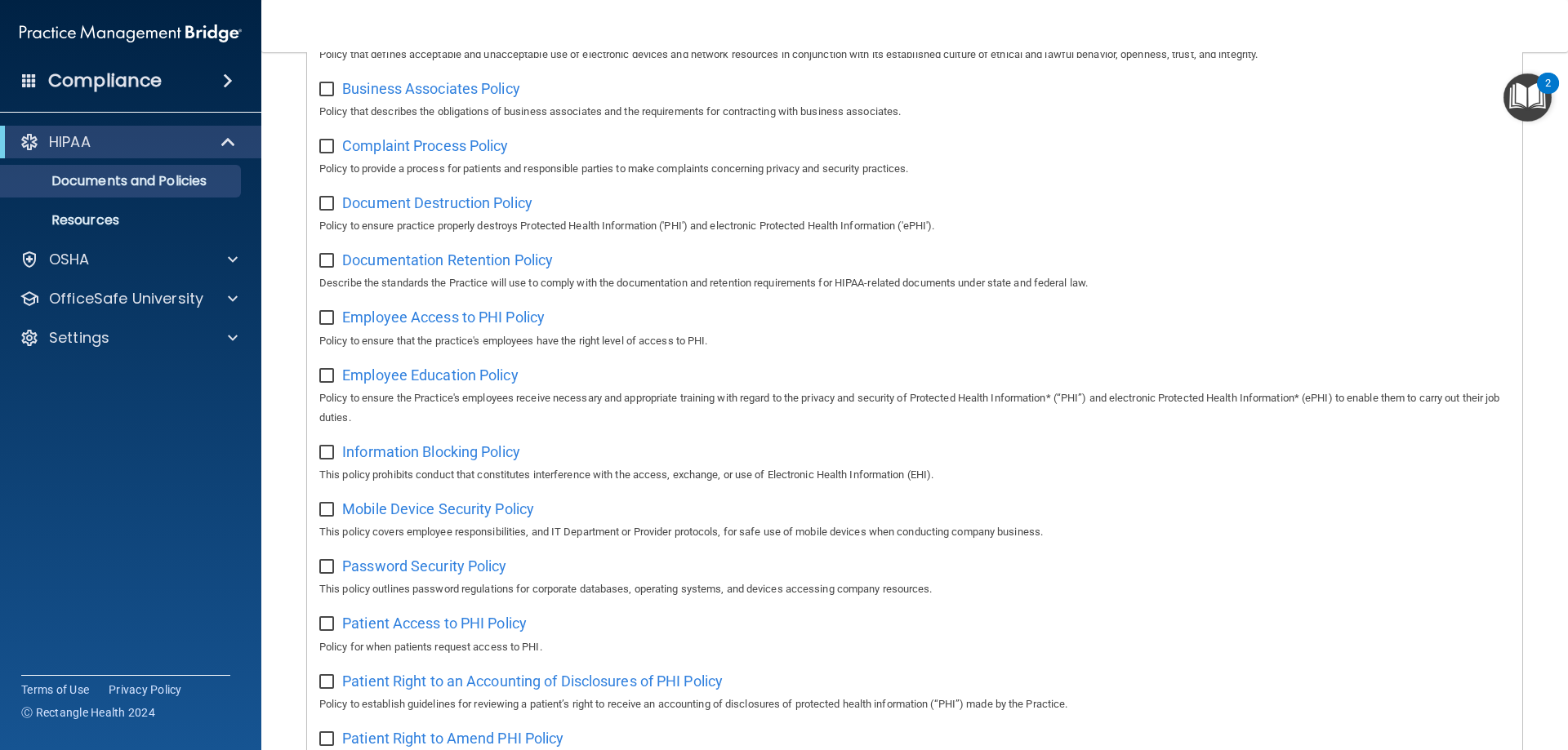
scroll to position [234, 0]
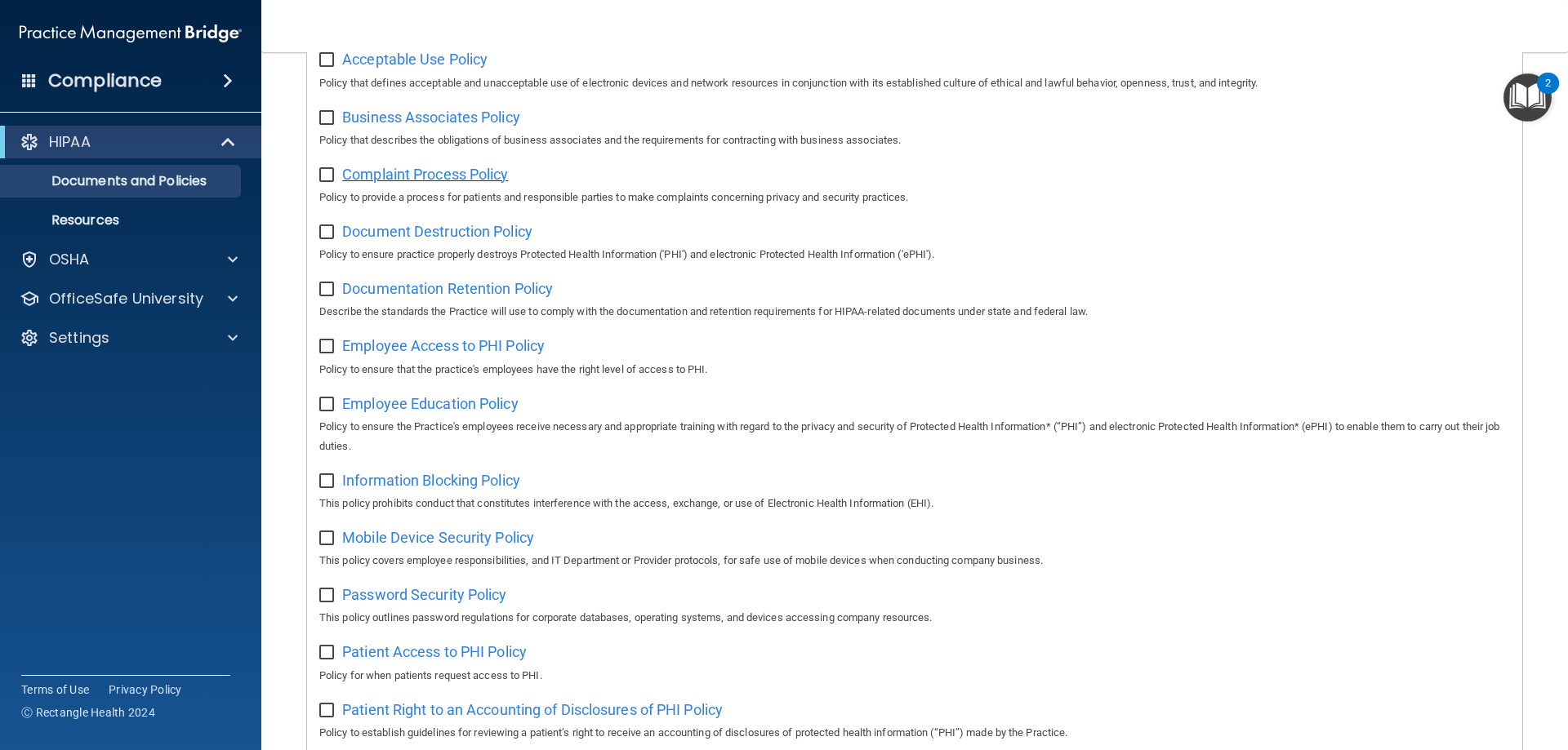
click at [443, 178] on span "Complaint Process Policy" at bounding box center [425, 174] width 166 height 17
